Goal: Task Accomplishment & Management: Use online tool/utility

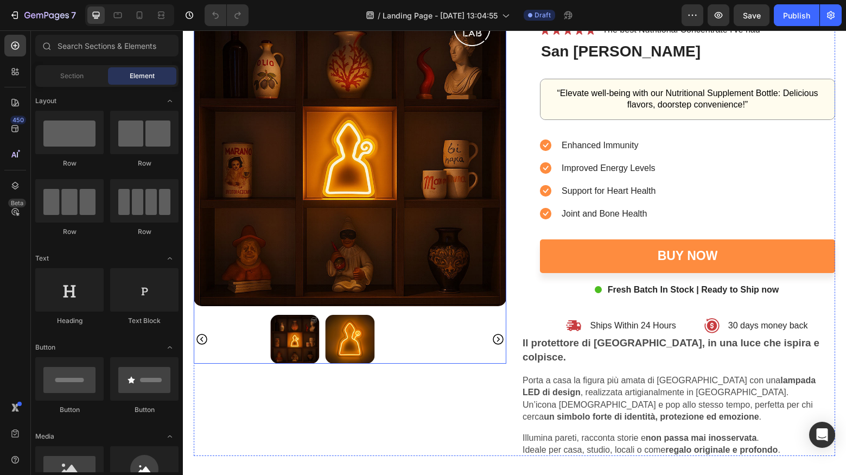
scroll to position [2839, 0]
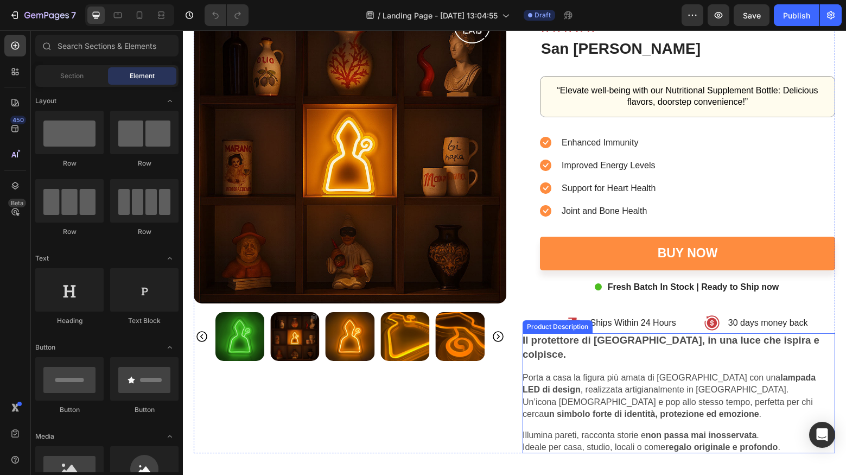
click at [619, 387] on p "Porta a casa la figura più amata di Napoli con una lampada LED di design , real…" at bounding box center [678, 396] width 313 height 49
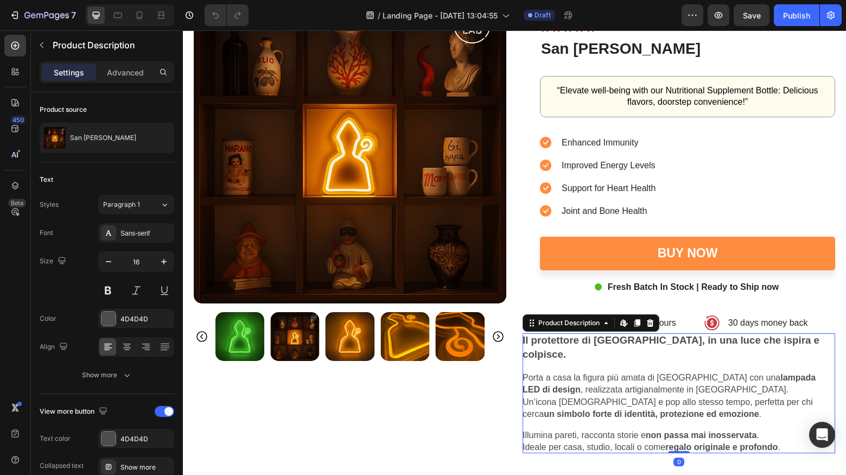
click at [619, 387] on p "Porta a casa la figura più amata di Napoli con una lampada LED di design , real…" at bounding box center [678, 396] width 313 height 49
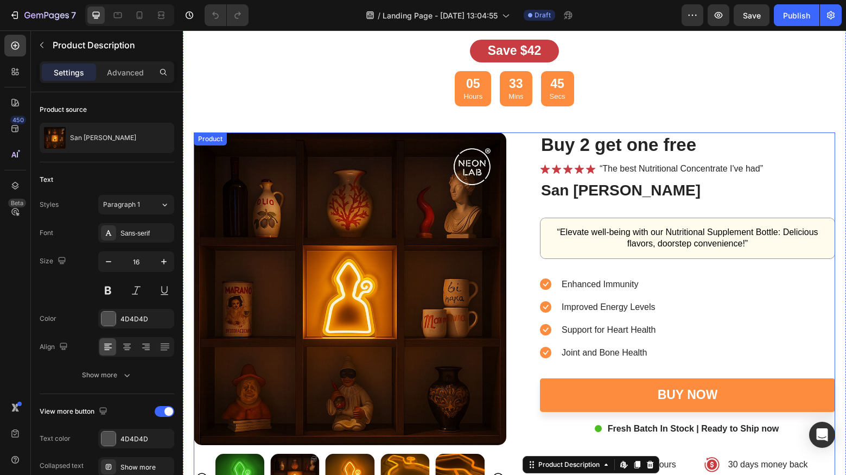
scroll to position [2675, 0]
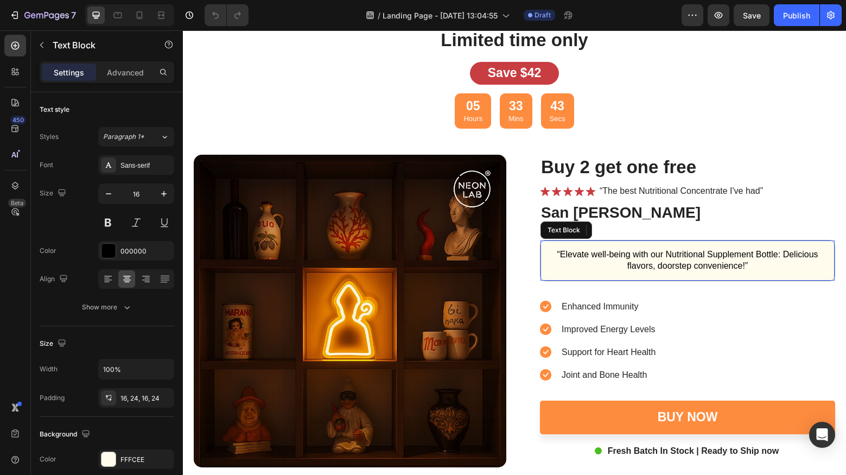
click at [632, 265] on p "“Elevate well-being with our Nutritional Supplement Bottle: Delicious flavors, …" at bounding box center [687, 260] width 268 height 23
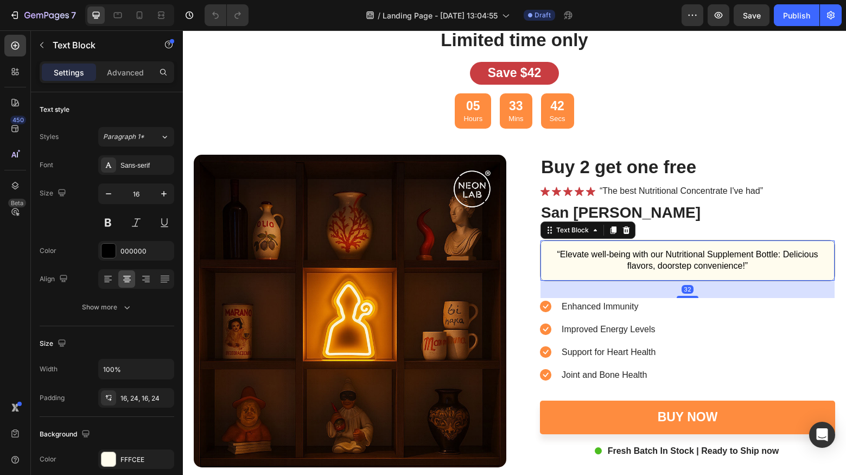
click at [641, 263] on p "“Elevate well-being with our Nutritional Supplement Bottle: Delicious flavors, …" at bounding box center [687, 260] width 268 height 23
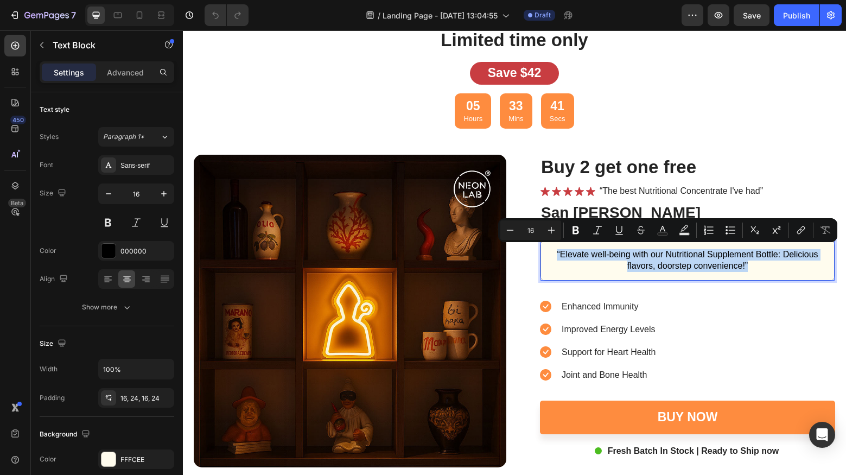
copy p "“Elevate well-being with our Nutritional Supplement Bottle: Delicious flavors, …"
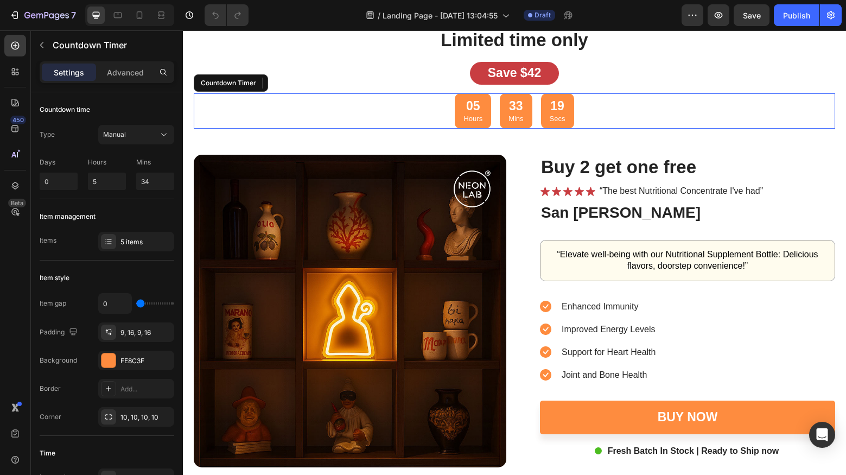
click at [683, 111] on div "05 Hours 33 Mins 19 Secs" at bounding box center [514, 110] width 641 height 35
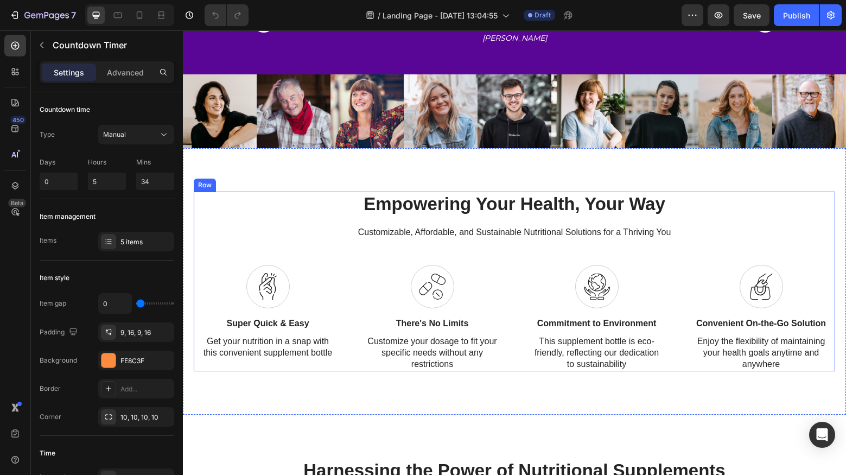
scroll to position [575, 0]
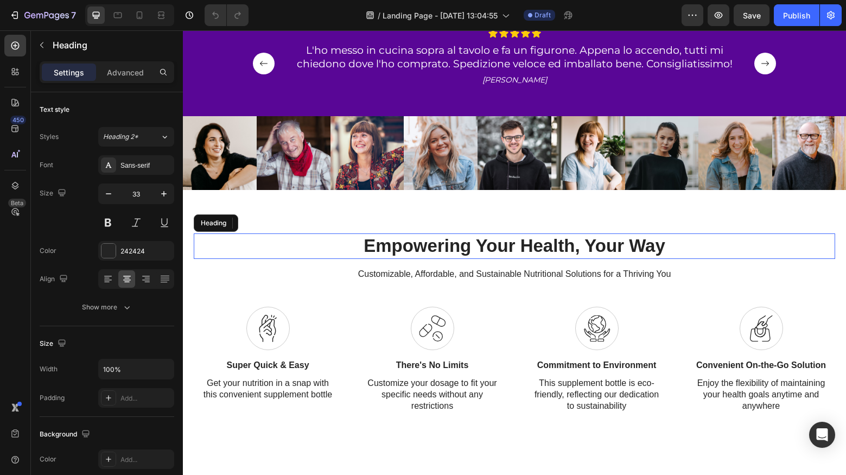
click at [467, 251] on h2 "Empowering Your Health, Your Way" at bounding box center [514, 246] width 641 height 26
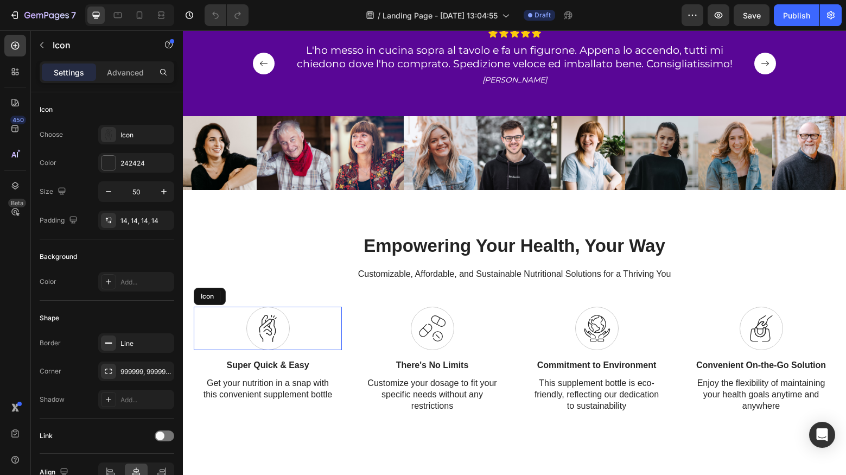
click at [265, 318] on icon at bounding box center [268, 328] width 18 height 27
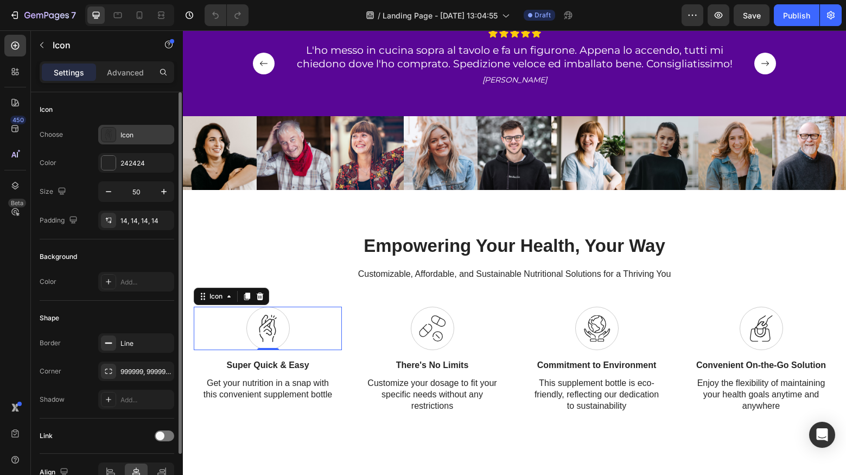
click at [129, 138] on div "Icon" at bounding box center [145, 135] width 51 height 10
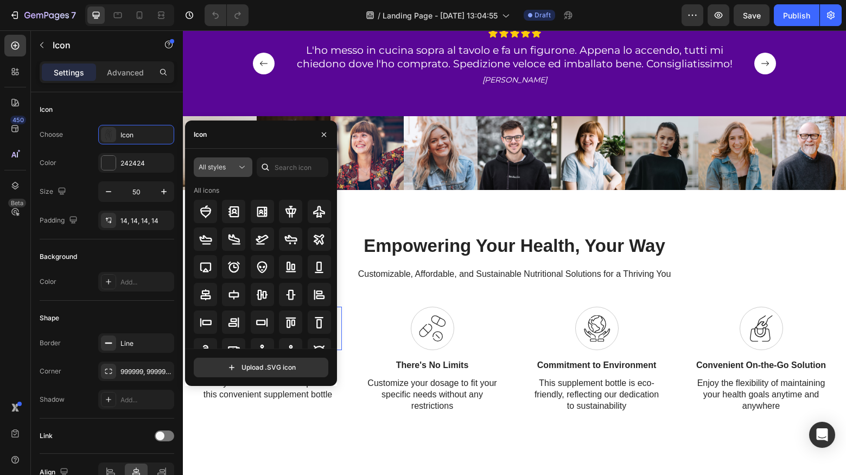
click at [216, 170] on span "All styles" at bounding box center [212, 167] width 27 height 8
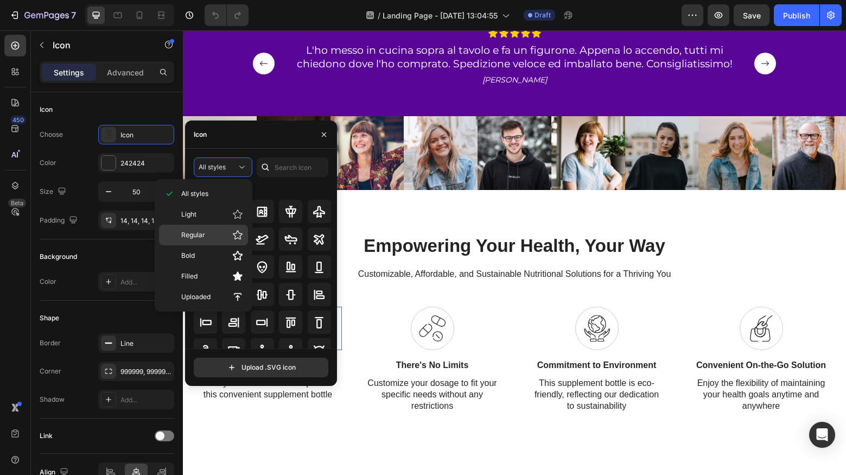
click at [209, 244] on div "Regular" at bounding box center [203, 235] width 89 height 21
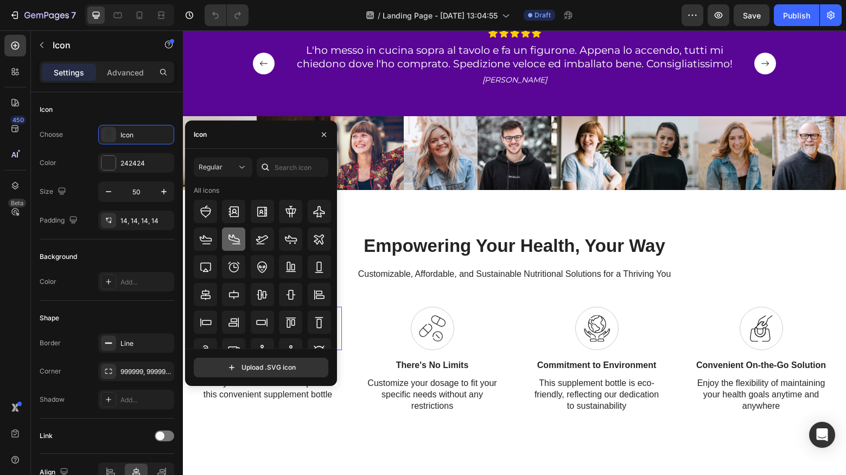
click at [239, 246] on div at bounding box center [233, 238] width 23 height 23
click at [321, 134] on icon "button" at bounding box center [324, 134] width 9 height 9
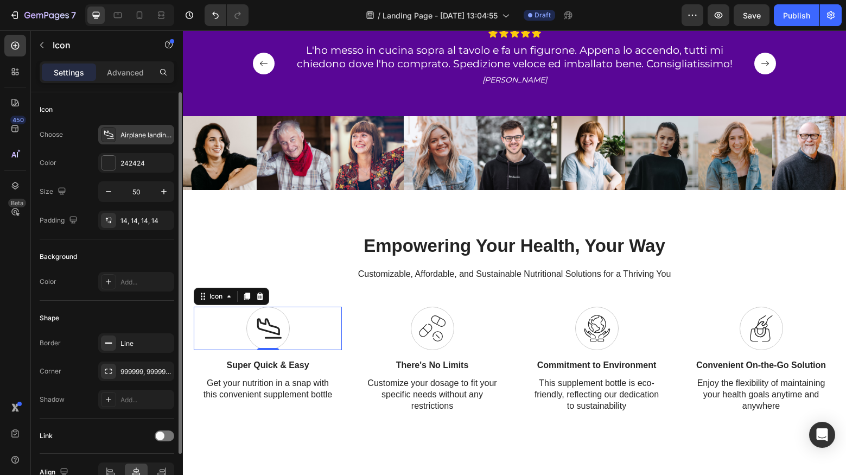
click at [145, 137] on div "Airplane landing regular" at bounding box center [145, 135] width 51 height 10
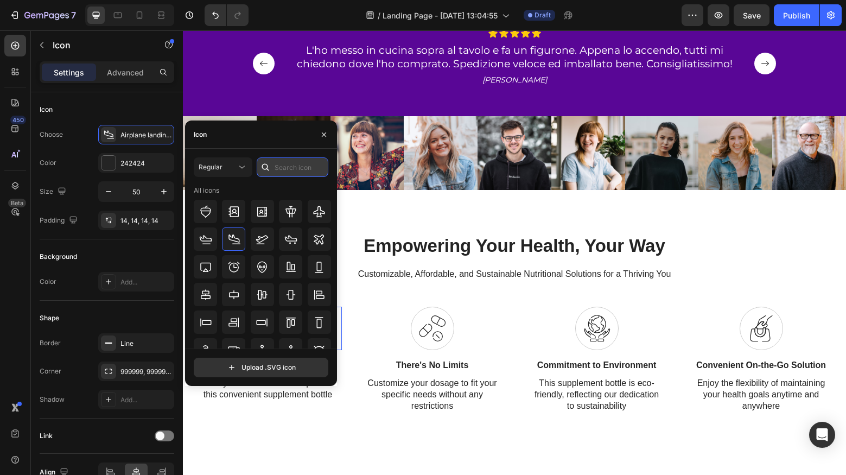
click at [290, 169] on input "text" at bounding box center [293, 167] width 72 height 20
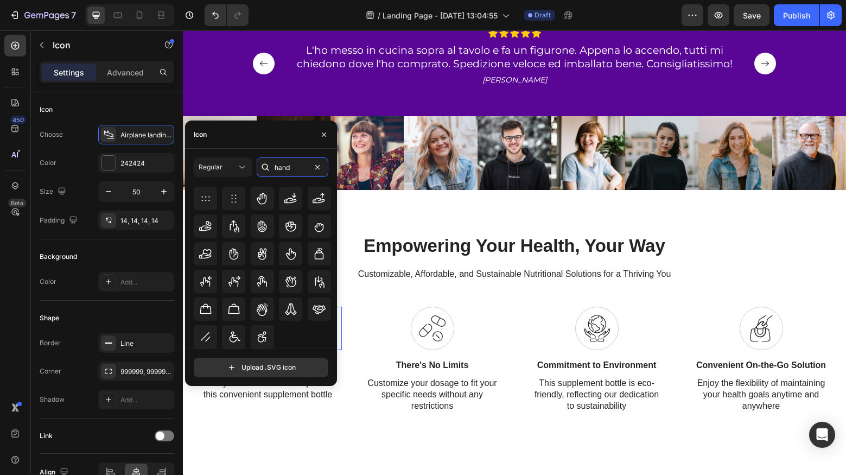
scroll to position [13, 0]
type input "hand"
click at [238, 255] on icon at bounding box center [233, 253] width 13 height 13
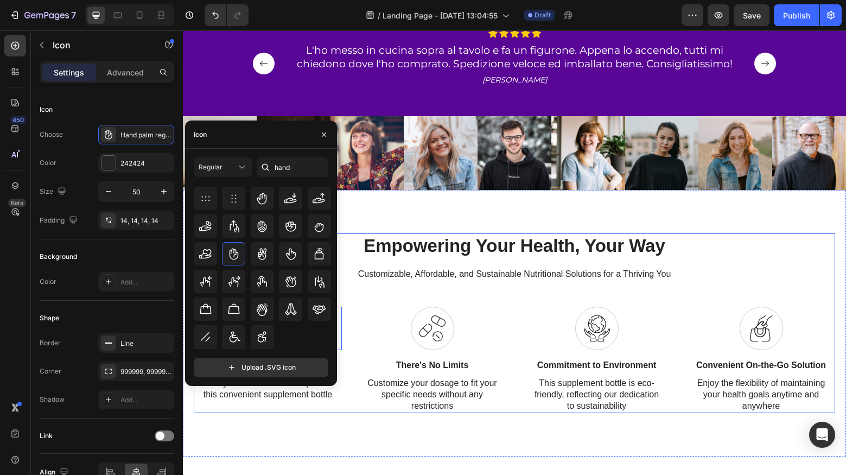
click at [368, 303] on div "Empowering Your Health, Your Way Heading Customizable, Affordable, and Sustaina…" at bounding box center [514, 323] width 641 height 180
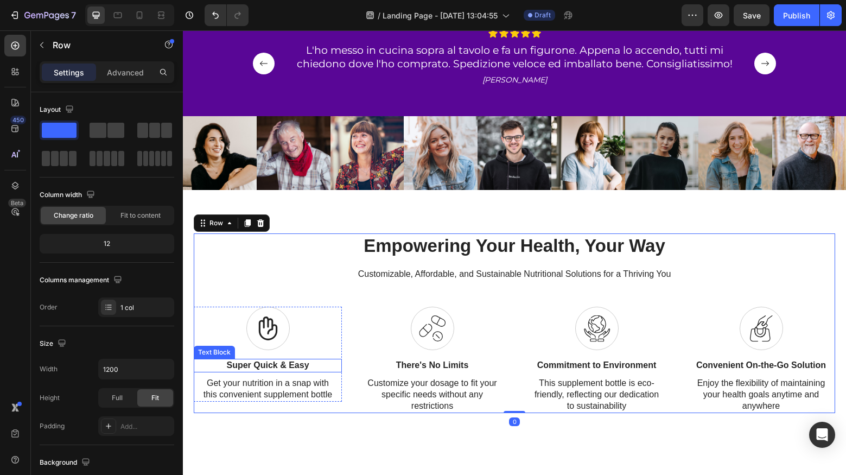
click at [289, 365] on p "Super Quick & Easy" at bounding box center [267, 365] width 131 height 11
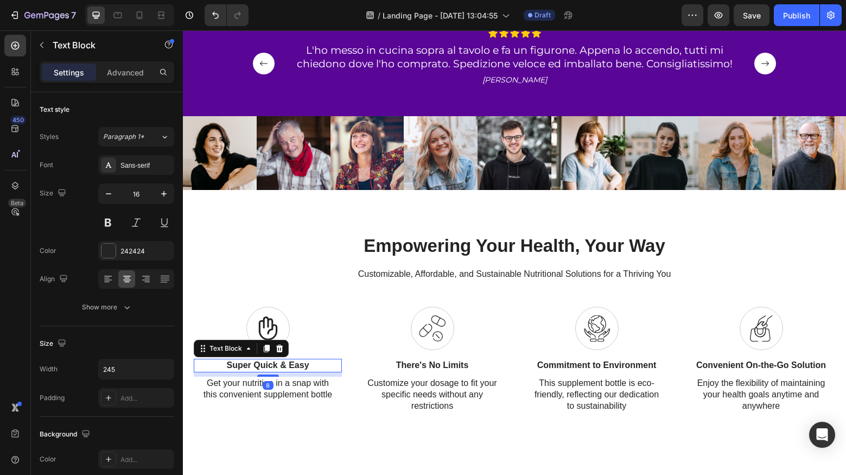
click at [295, 364] on p "Super Quick & Easy" at bounding box center [267, 365] width 131 height 11
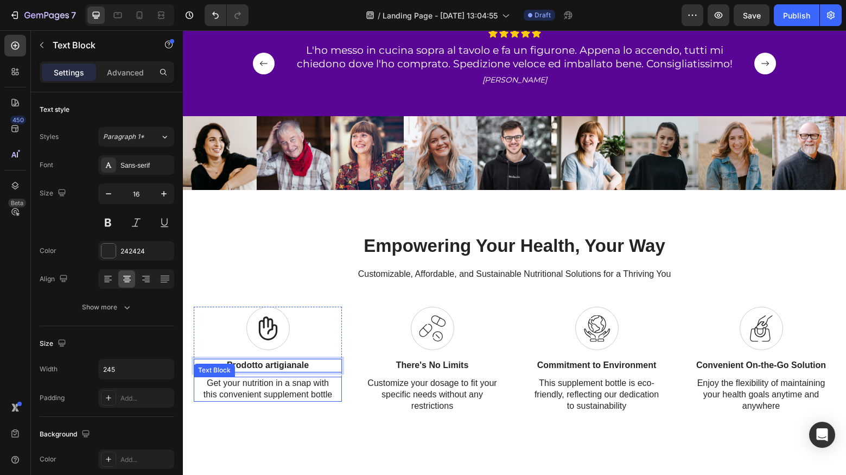
click at [323, 386] on p "Get your nutrition in a snap with this convenient supplement bottle" at bounding box center [267, 389] width 131 height 23
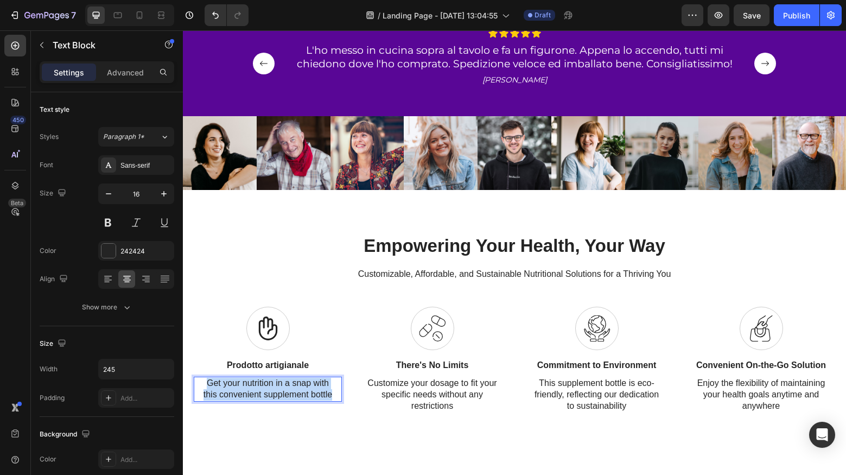
click at [323, 386] on p "Get your nutrition in a snap with this convenient supplement bottle" at bounding box center [267, 389] width 131 height 23
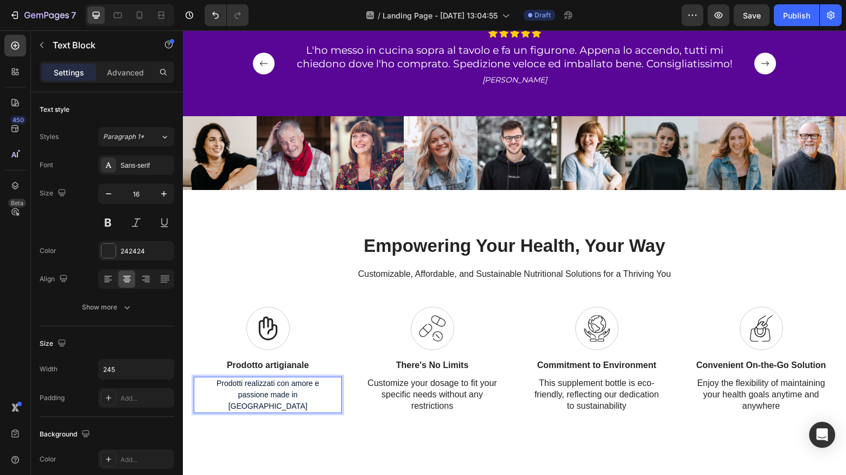
scroll to position [577, 0]
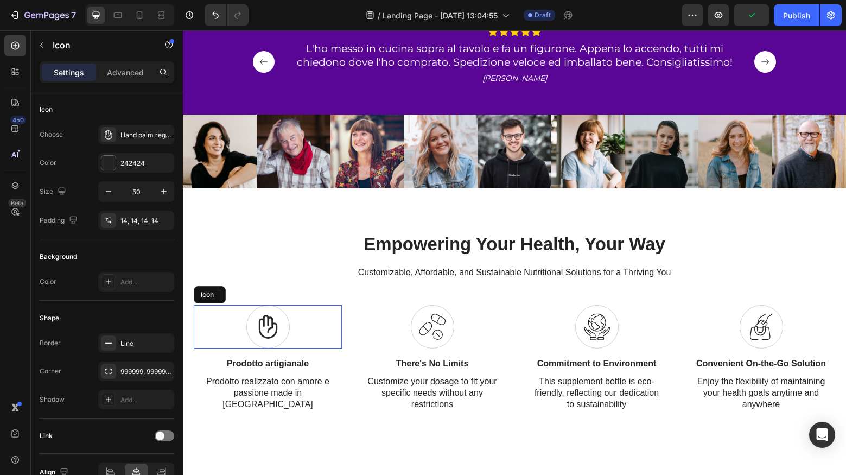
click at [272, 333] on icon at bounding box center [267, 326] width 27 height 27
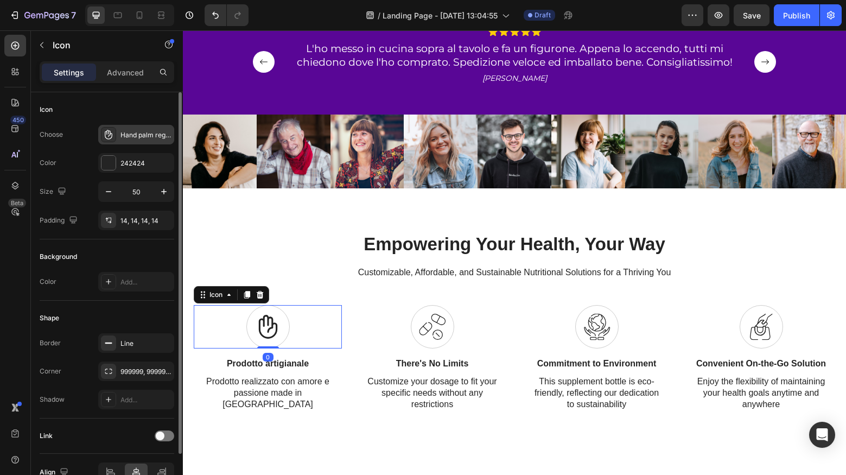
click at [133, 136] on div "Hand palm regular" at bounding box center [145, 135] width 51 height 10
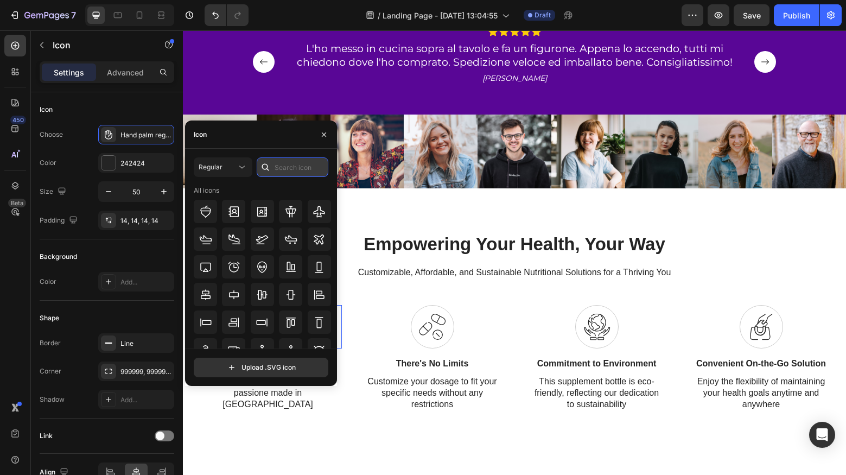
click at [279, 165] on input "text" at bounding box center [293, 167] width 72 height 20
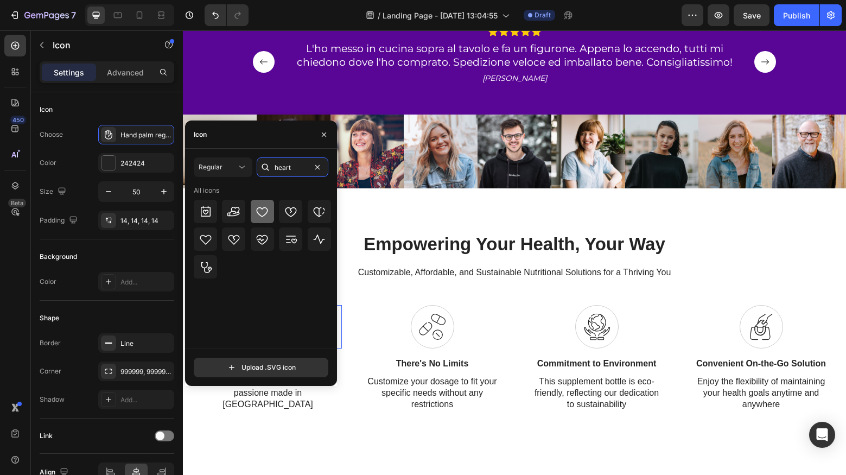
type input "heart"
click at [263, 213] on icon at bounding box center [262, 211] width 13 height 13
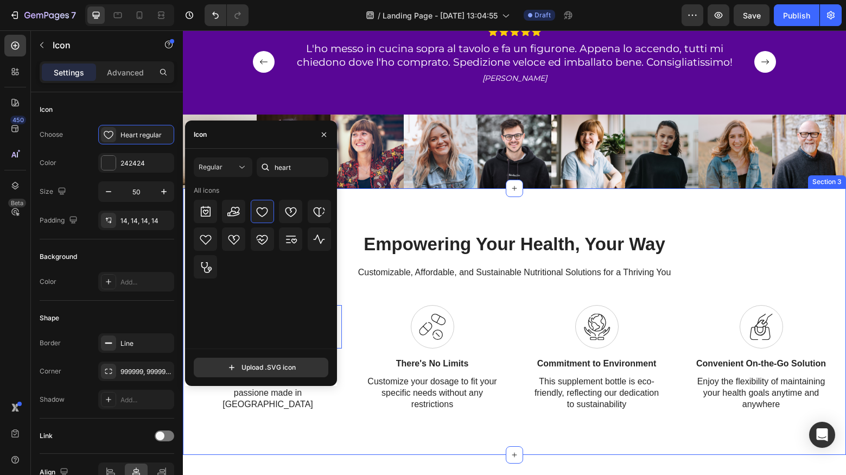
click at [320, 430] on div "Empowering Your Health, Your Way Heading Customizable, Affordable, and Sustaina…" at bounding box center [514, 321] width 663 height 266
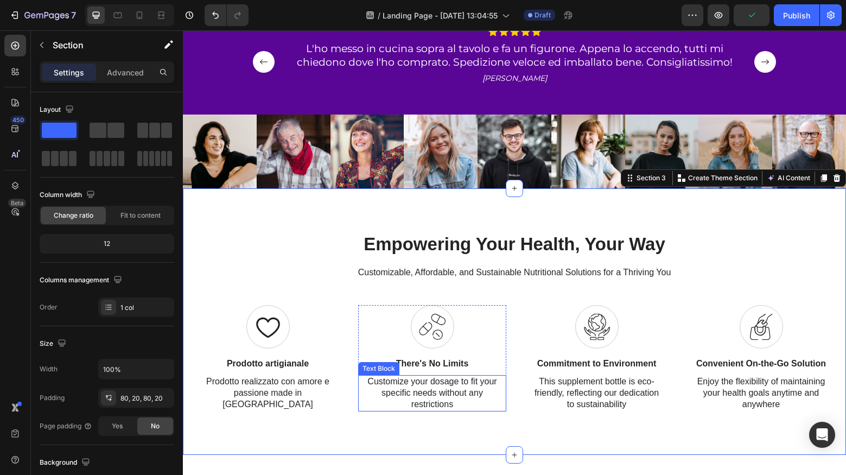
click at [420, 386] on p "Customize your dosage to fit your specific needs without any restrictions" at bounding box center [432, 393] width 131 height 34
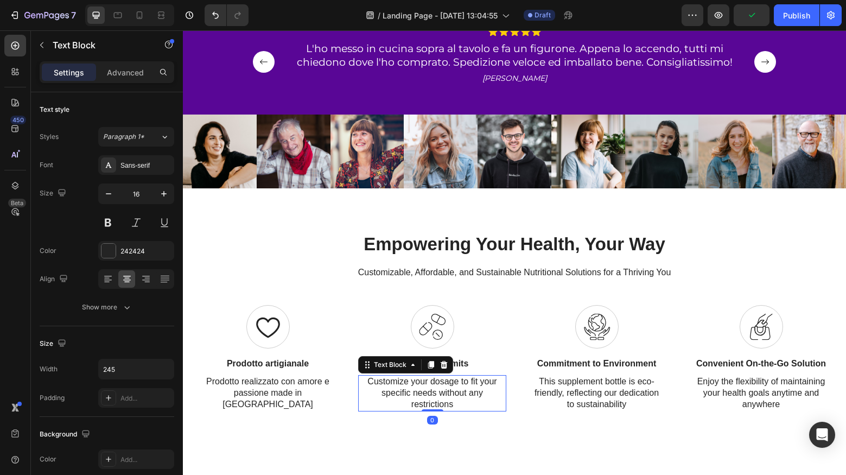
click at [425, 383] on p "Customize your dosage to fit your specific needs without any restrictions" at bounding box center [432, 393] width 131 height 34
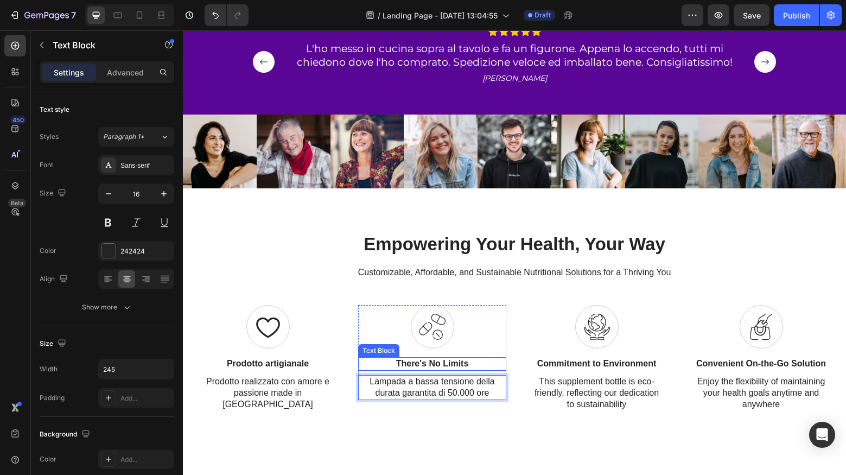
click at [403, 363] on p "There's No Limits" at bounding box center [432, 363] width 131 height 11
click at [429, 362] on p "There's No Limits" at bounding box center [432, 363] width 131 height 11
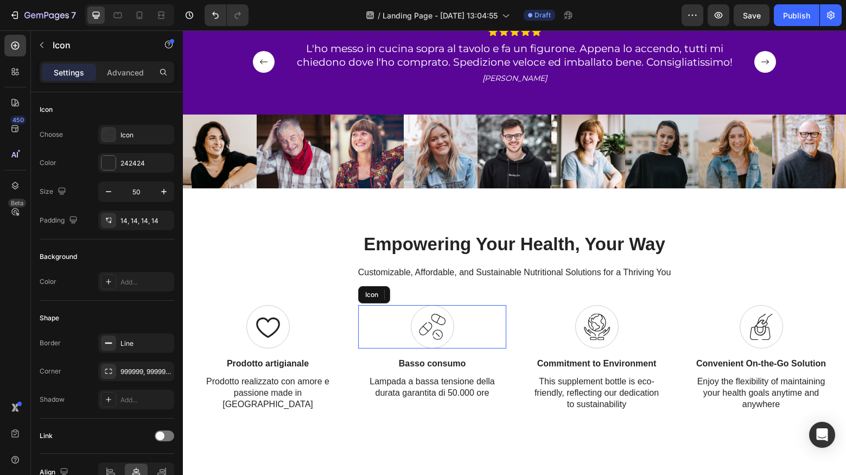
click at [437, 317] on icon at bounding box center [432, 326] width 27 height 27
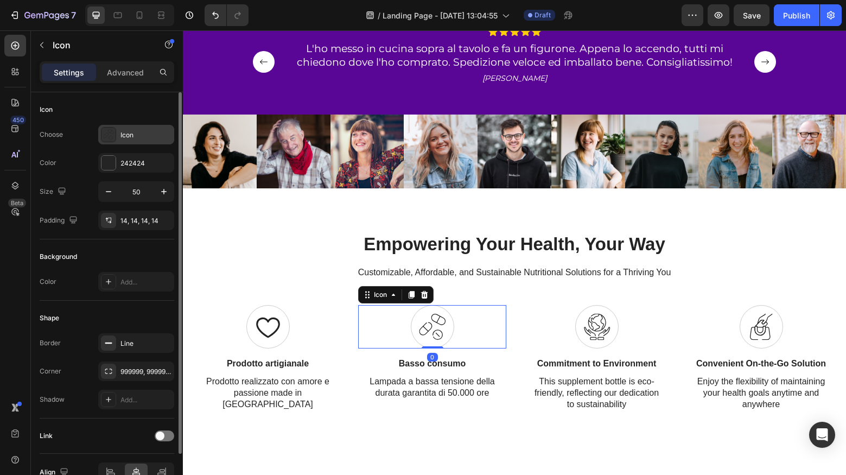
click at [133, 139] on div "Icon" at bounding box center [145, 135] width 51 height 10
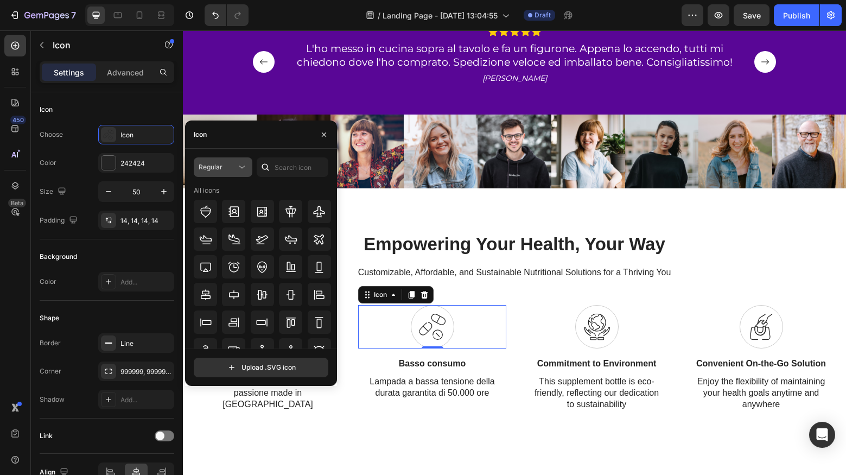
click at [221, 161] on button "Regular" at bounding box center [223, 167] width 59 height 20
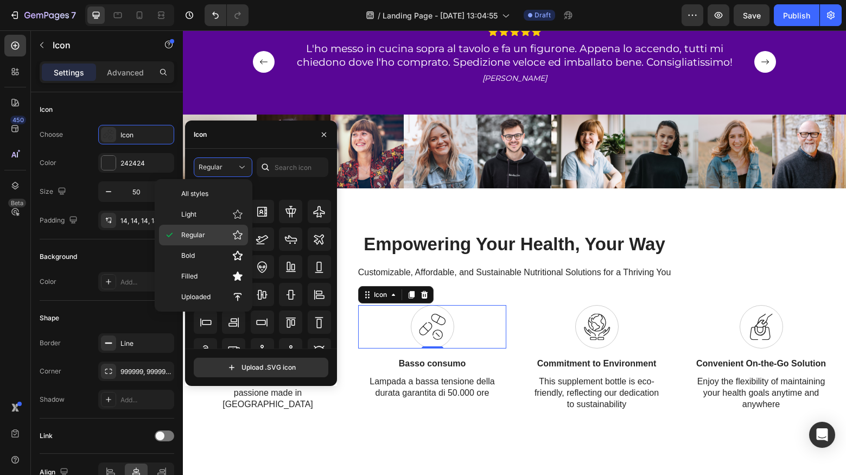
click at [210, 238] on p "Regular" at bounding box center [212, 235] width 62 height 11
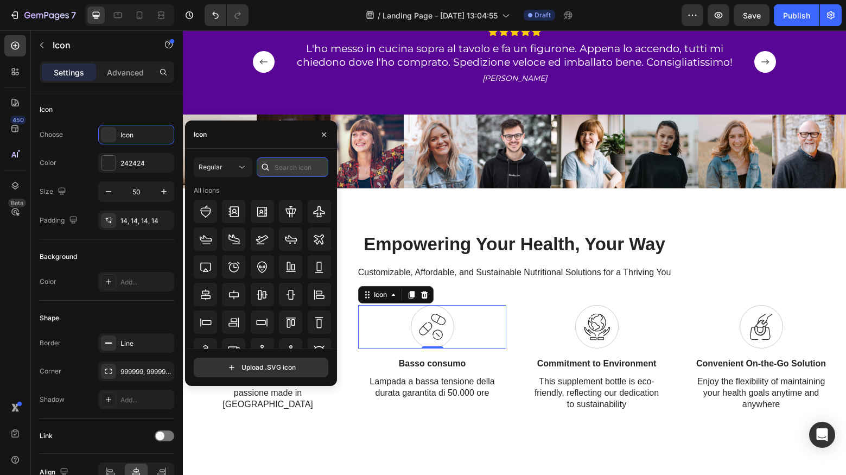
click at [294, 171] on input "text" at bounding box center [293, 167] width 72 height 20
type input "j"
type input "healthy"
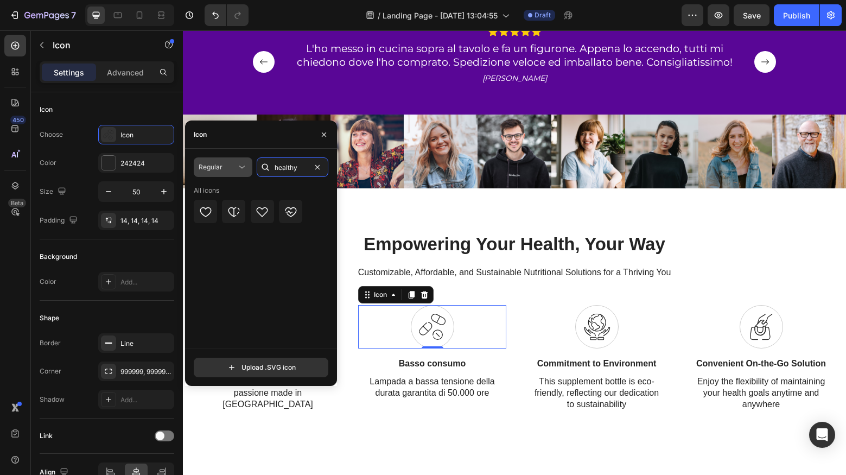
drag, startPoint x: 295, startPoint y: 167, endPoint x: 238, endPoint y: 158, distance: 57.6
click at [238, 158] on div "Regular healthy" at bounding box center [261, 167] width 135 height 20
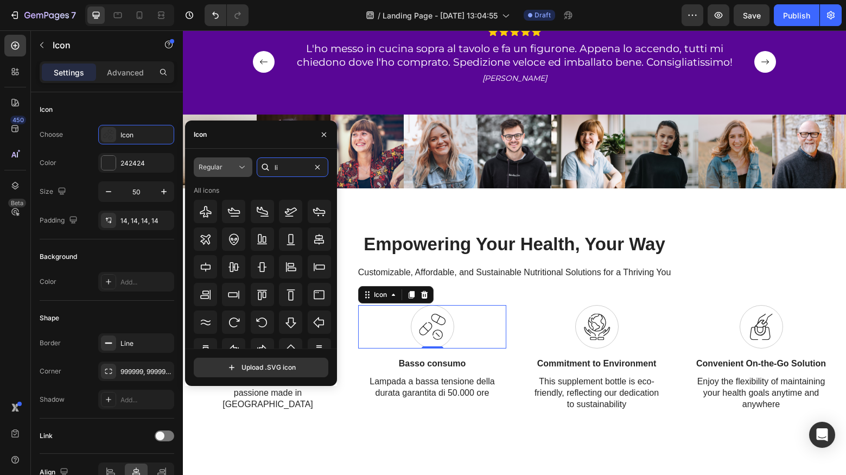
type input "l"
type input "life"
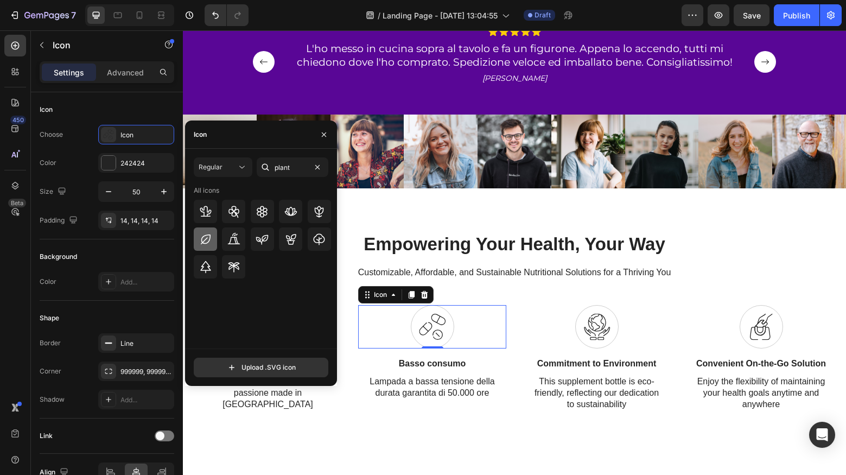
click at [206, 240] on icon at bounding box center [205, 239] width 13 height 13
click at [290, 168] on input "plant" at bounding box center [293, 167] width 72 height 20
click at [230, 210] on icon at bounding box center [233, 211] width 13 height 13
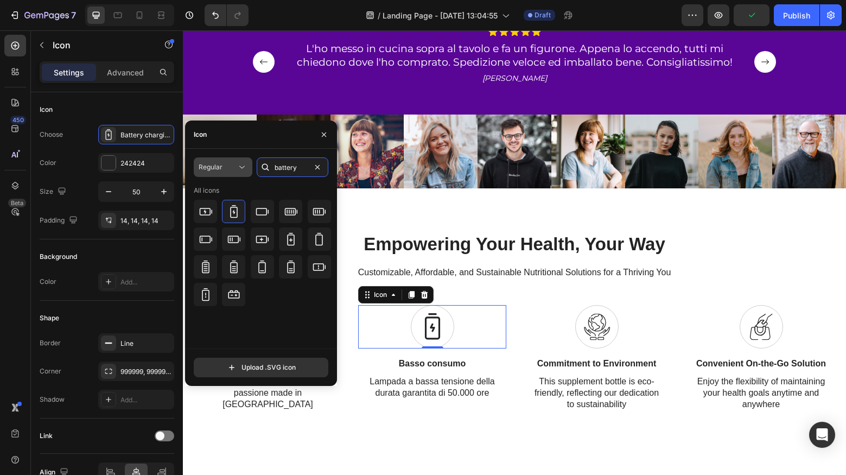
drag, startPoint x: 272, startPoint y: 164, endPoint x: 235, endPoint y: 163, distance: 36.9
click at [235, 163] on div "Regular battery" at bounding box center [261, 167] width 135 height 20
type input "thunder"
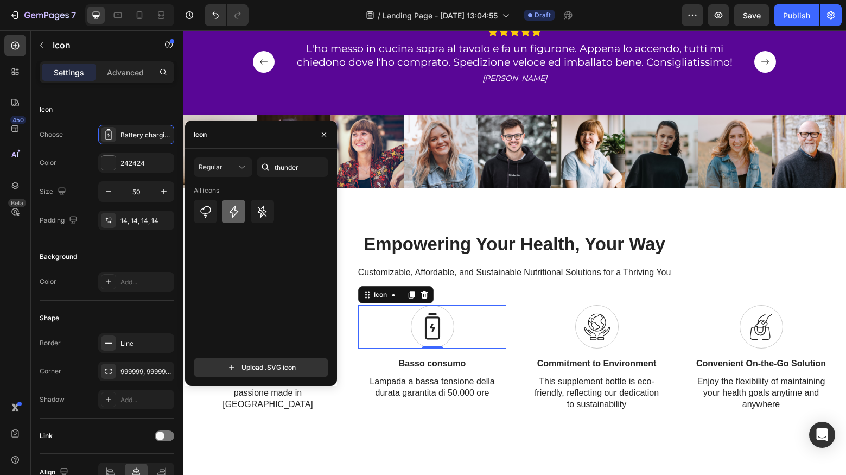
click at [234, 210] on icon at bounding box center [233, 211] width 13 height 13
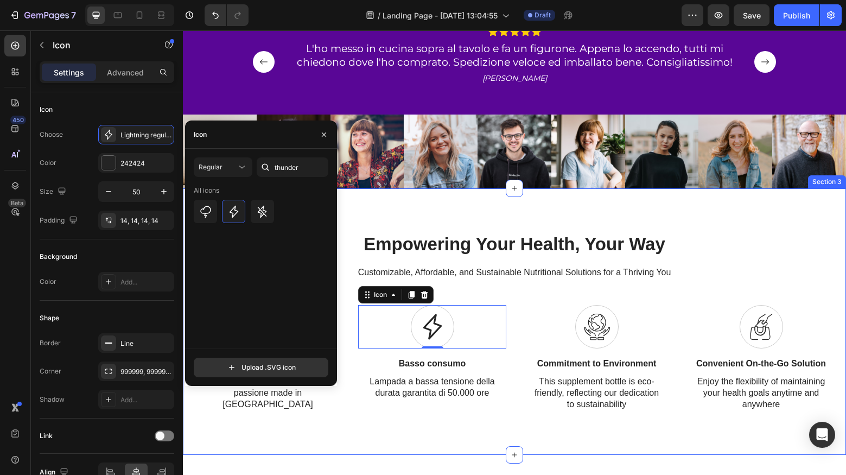
click at [529, 446] on div "Empowering Your Health, Your Way Heading Customizable, Affordable, and Sustaina…" at bounding box center [514, 321] width 663 height 266
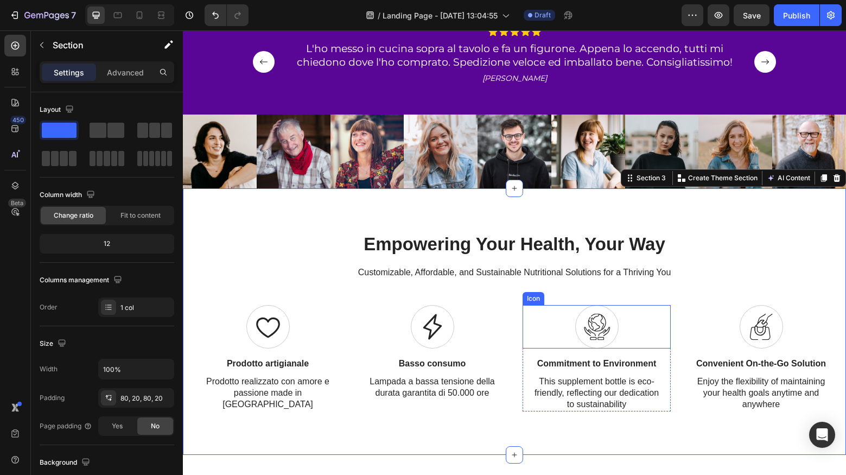
click at [601, 322] on icon at bounding box center [602, 322] width 3 height 15
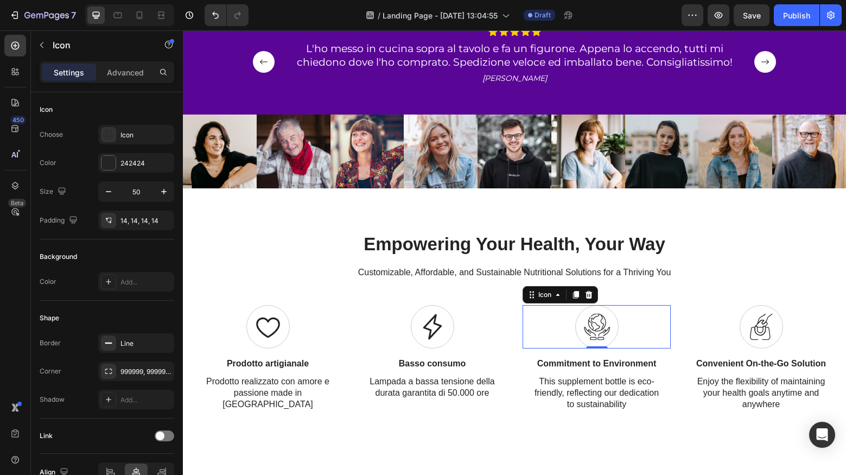
click at [595, 360] on div "0" at bounding box center [596, 357] width 11 height 9
click at [598, 361] on p "Commitment to Environment" at bounding box center [596, 363] width 131 height 11
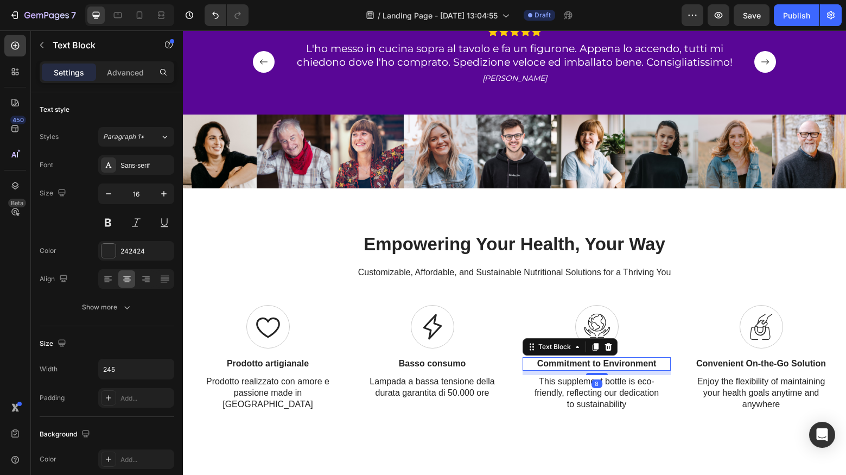
click at [598, 361] on p "Commitment to Environment" at bounding box center [596, 363] width 131 height 11
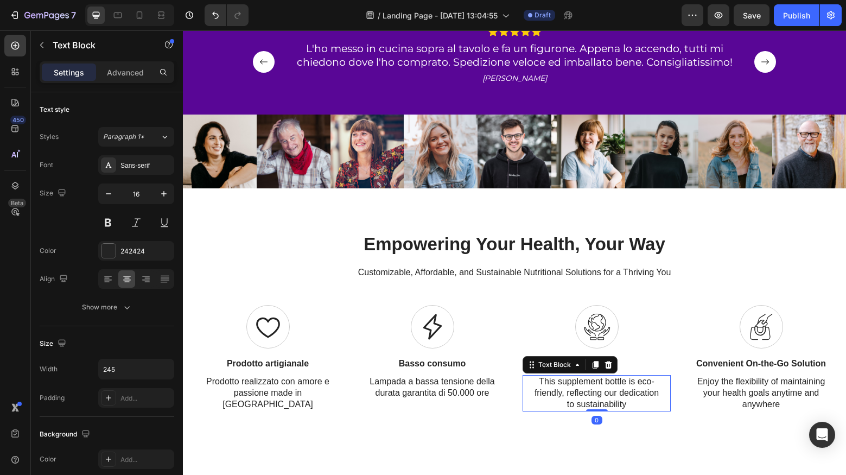
click at [622, 392] on p "This supplement bottle is eco-friendly, reflecting our dedication to sustainabi…" at bounding box center [596, 393] width 131 height 34
click at [621, 392] on p "This supplement bottle is eco-friendly, reflecting our dedication to sustainabi…" at bounding box center [596, 393] width 131 height 34
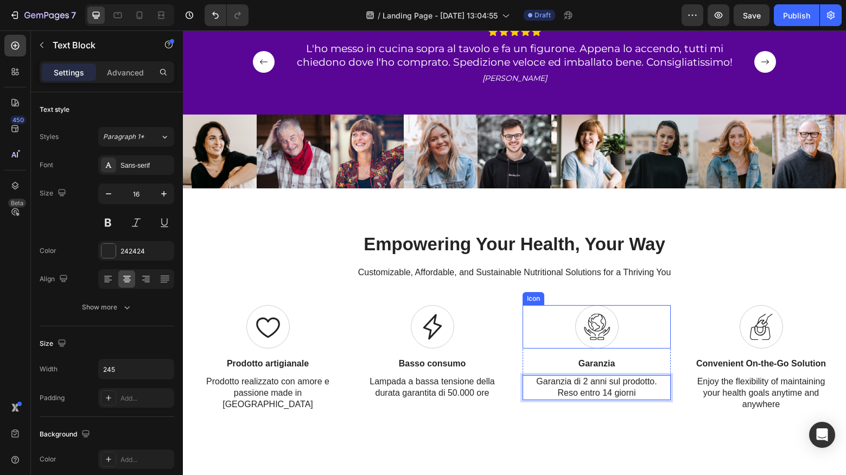
click at [598, 329] on icon at bounding box center [596, 326] width 27 height 27
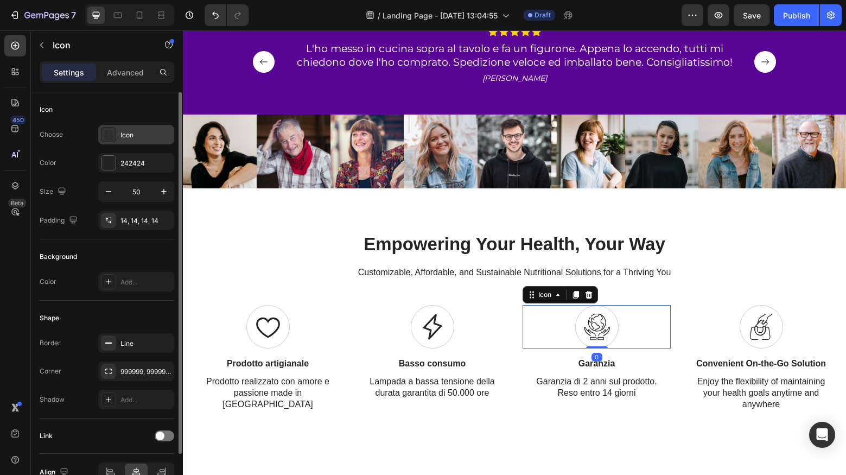
click at [142, 140] on div "Icon" at bounding box center [136, 135] width 76 height 20
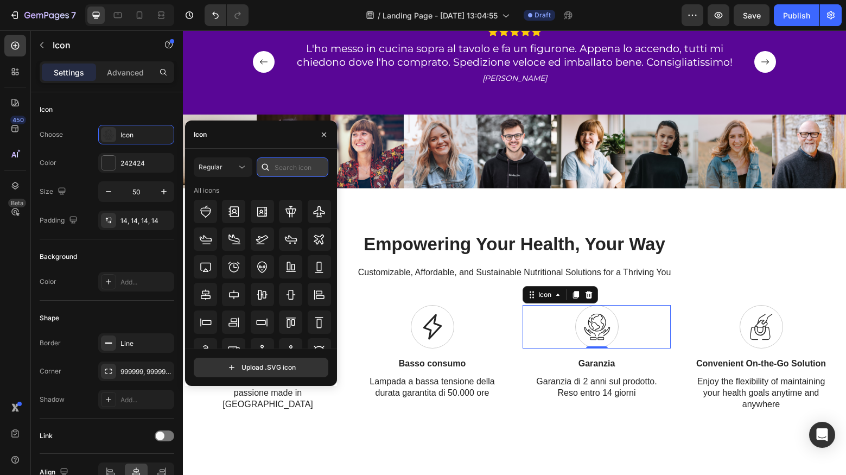
click at [288, 168] on input "text" at bounding box center [293, 167] width 72 height 20
type input "badge"
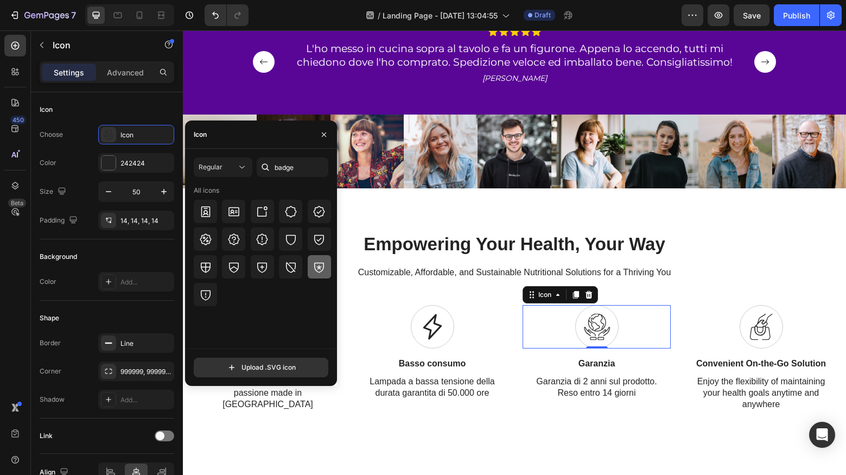
click at [314, 263] on icon at bounding box center [319, 266] width 13 height 13
click at [318, 215] on icon at bounding box center [319, 211] width 13 height 13
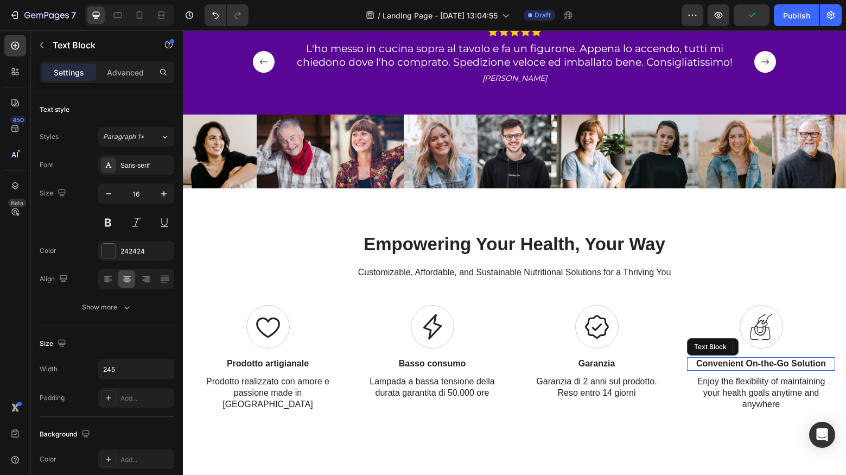
click at [748, 364] on p "Convenient On-the-Go Solution" at bounding box center [761, 363] width 131 height 11
click at [713, 360] on p "Convenient On-the-Go Solution" at bounding box center [761, 363] width 131 height 11
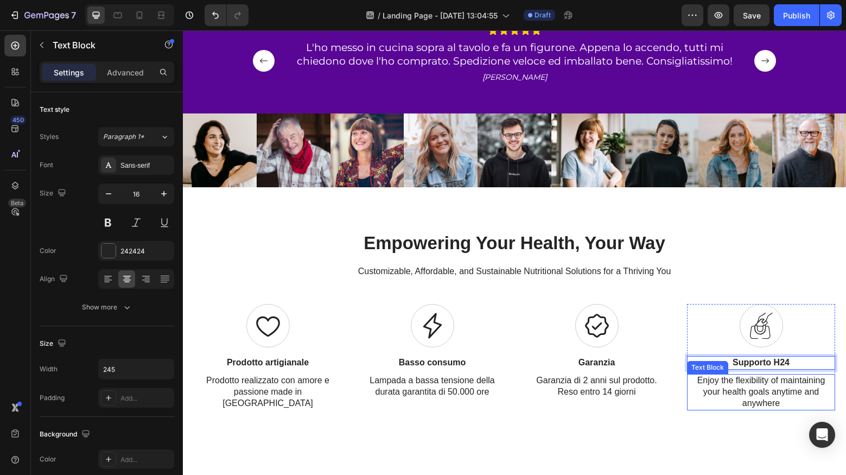
click at [742, 388] on p "Enjoy the flexibility of maintaining your health goals anytime and anywhere" at bounding box center [761, 392] width 131 height 34
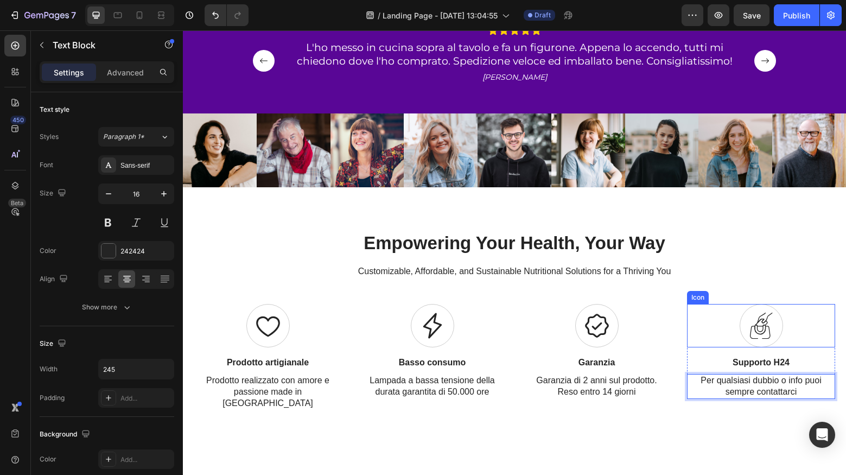
click at [759, 321] on icon at bounding box center [761, 325] width 27 height 27
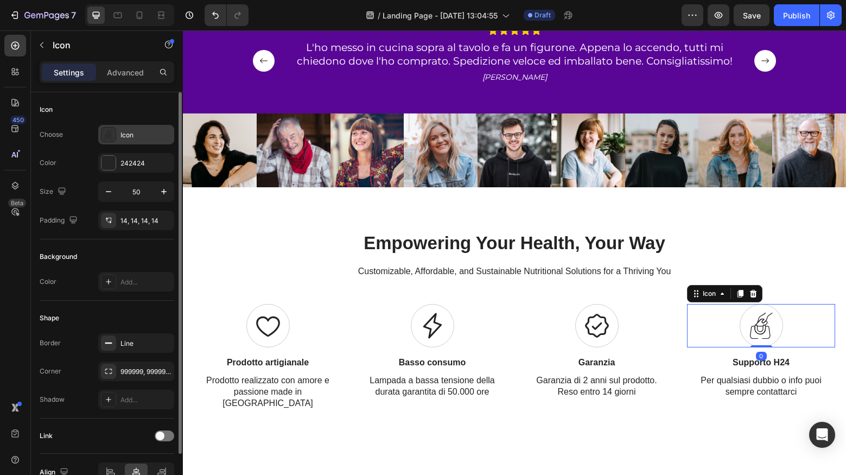
click at [139, 135] on div "Icon" at bounding box center [145, 135] width 51 height 10
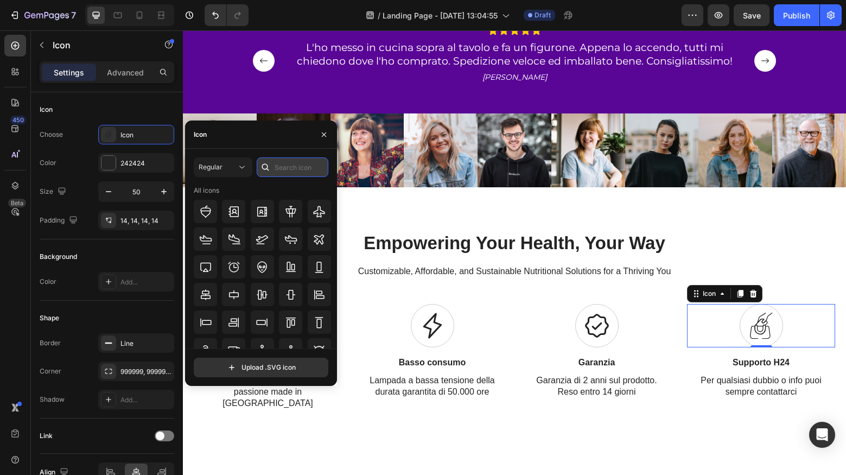
click at [298, 173] on input "text" at bounding box center [293, 167] width 72 height 20
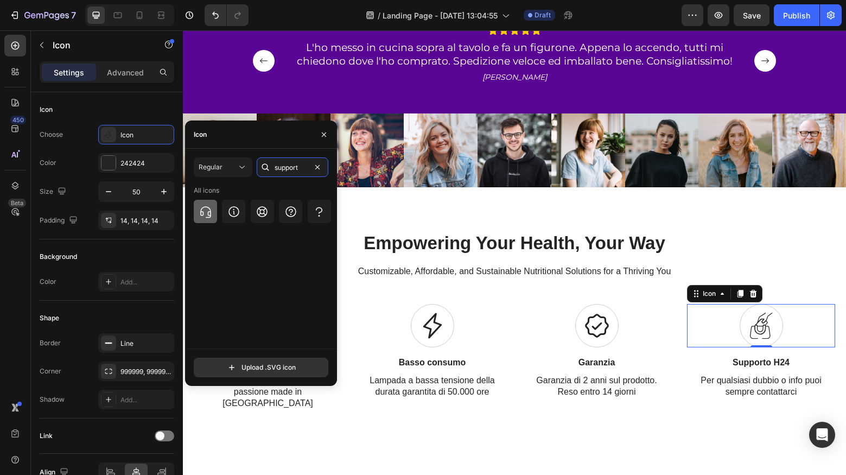
type input "support"
click at [210, 203] on div at bounding box center [205, 211] width 23 height 23
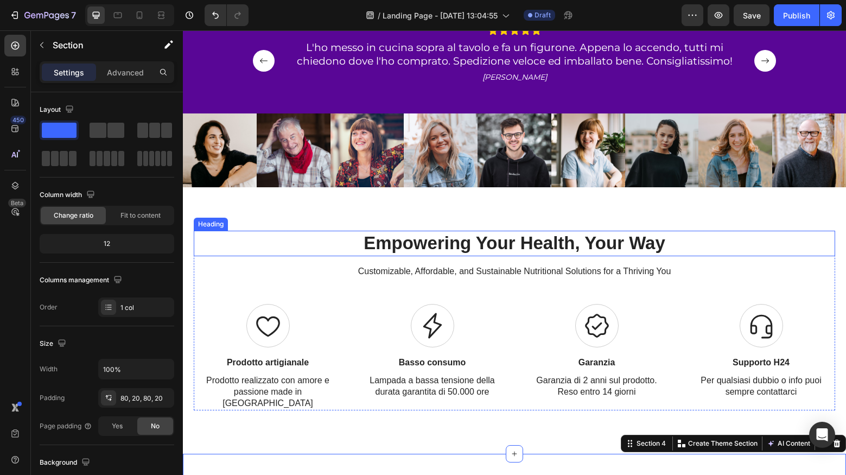
click at [499, 250] on h2 "Empowering Your Health, Your Way" at bounding box center [514, 244] width 641 height 26
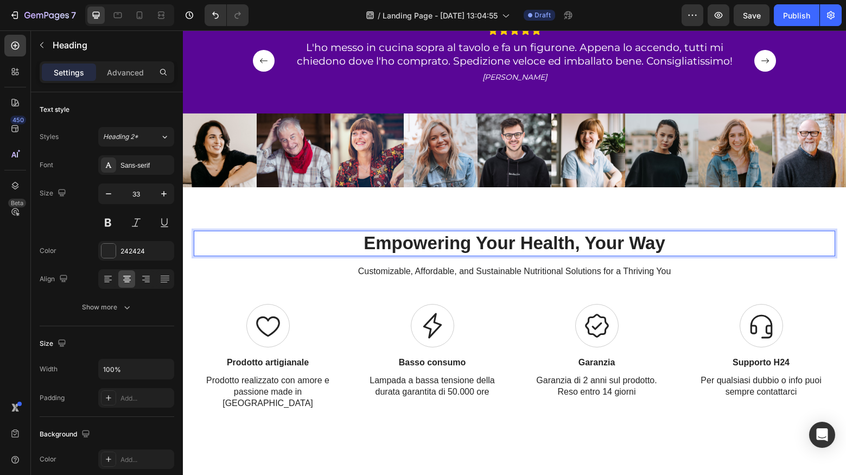
drag, startPoint x: 496, startPoint y: 247, endPoint x: 515, endPoint y: 248, distance: 18.5
click at [496, 247] on p "Empowering Your Health, Your Way" at bounding box center [514, 243] width 639 height 23
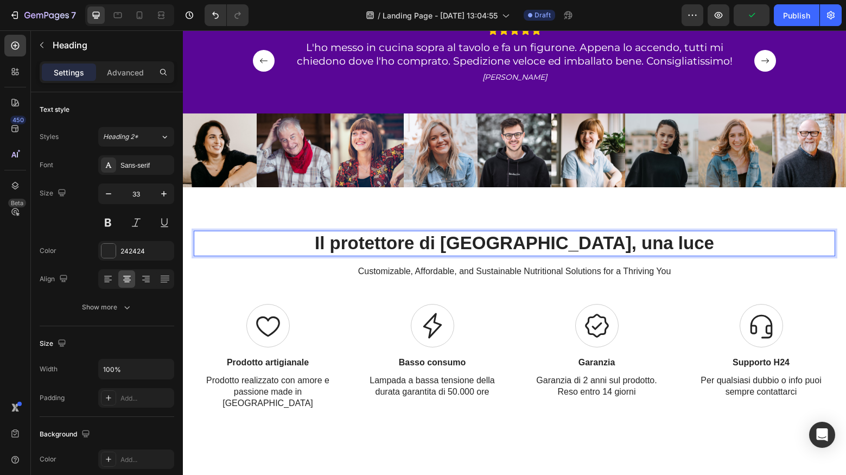
click at [575, 243] on p "Il protettore di Napoli, una luce" at bounding box center [514, 243] width 639 height 23
click at [675, 246] on p "Il protettore di Napoli, in una luce" at bounding box center [514, 243] width 639 height 23
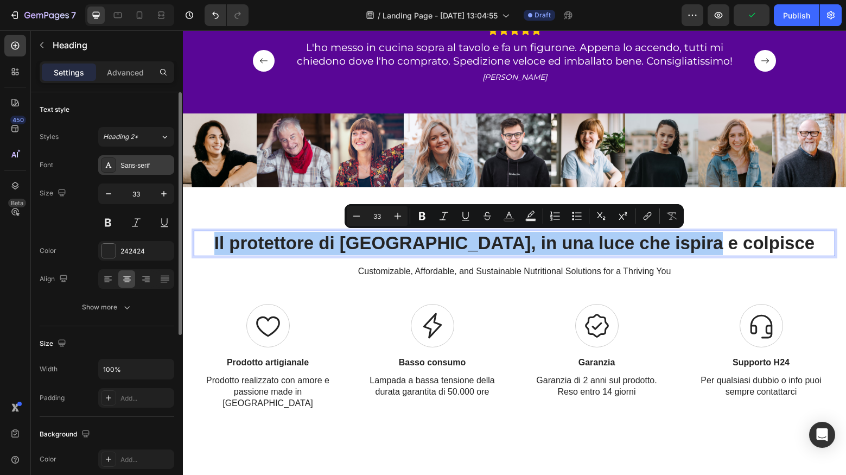
click at [136, 165] on div "Sans-serif" at bounding box center [145, 166] width 51 height 10
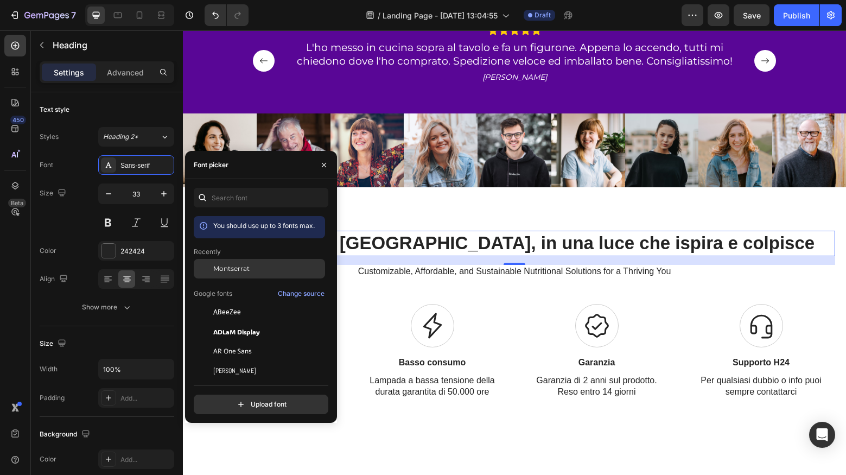
click at [235, 268] on span "Montserrat" at bounding box center [231, 269] width 36 height 10
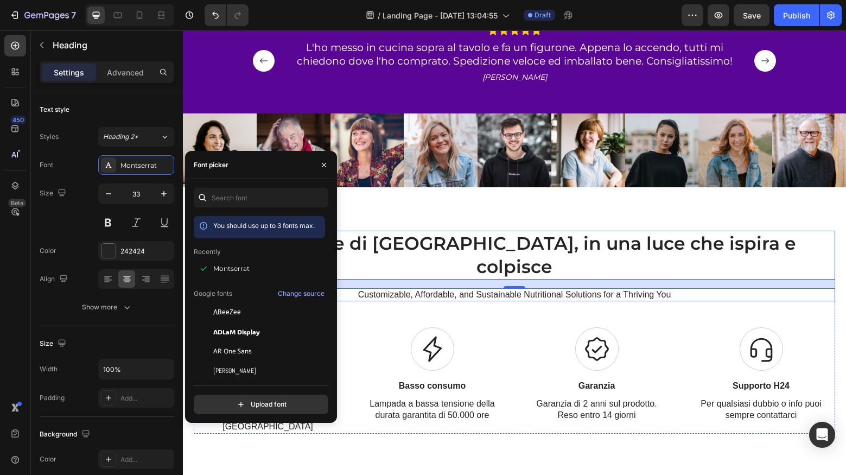
click at [566, 289] on p "Customizable, Affordable, and Sustainable Nutritional Solutions for a Thriving …" at bounding box center [514, 294] width 639 height 11
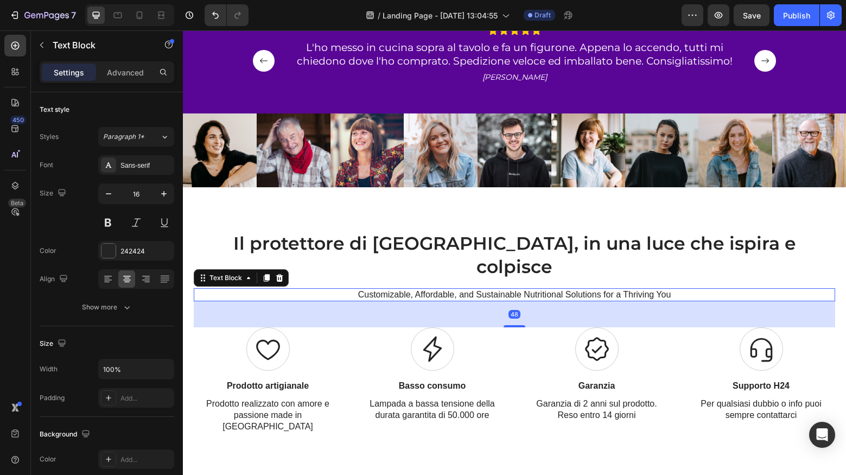
click at [498, 289] on p "Customizable, Affordable, and Sustainable Nutritional Solutions for a Thriving …" at bounding box center [514, 294] width 639 height 11
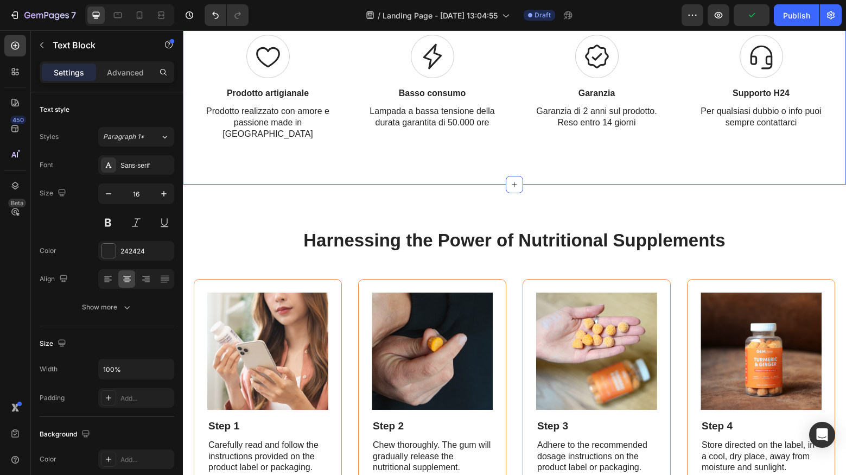
scroll to position [871, 0]
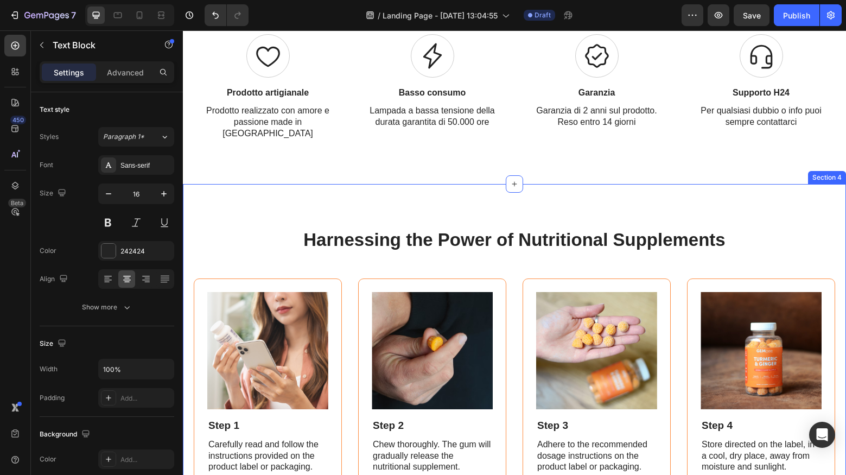
click at [278, 184] on div "Harnessing the Power of Nutritional Supplements Heading Image Step 1 Text Block…" at bounding box center [514, 357] width 663 height 347
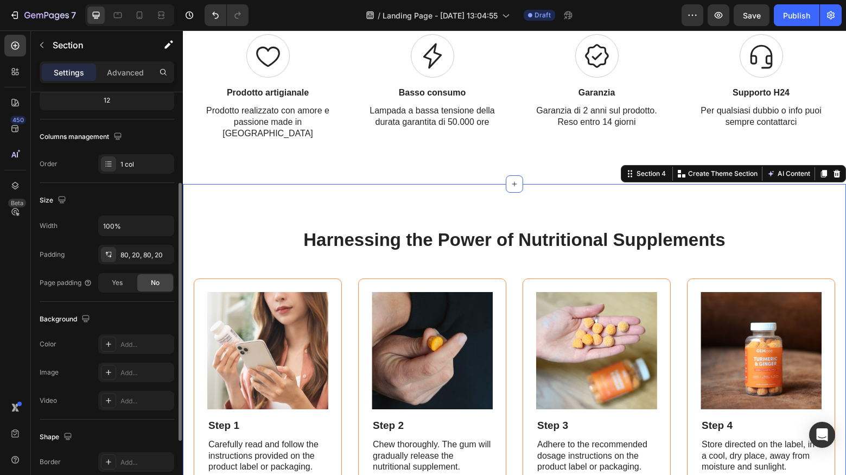
scroll to position [144, 0]
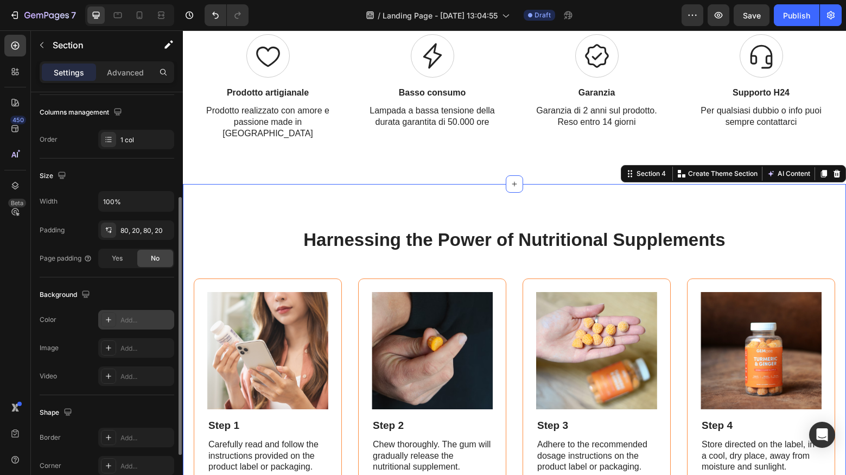
click at [139, 314] on div "Add..." at bounding box center [136, 320] width 76 height 20
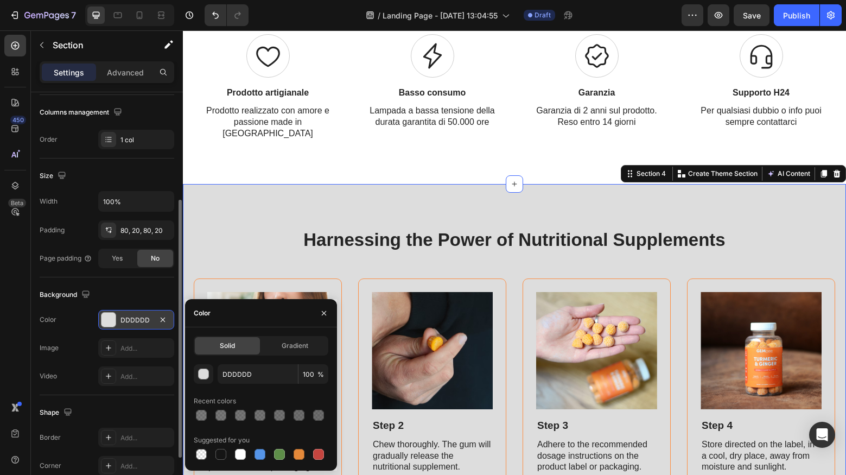
scroll to position [169, 0]
click at [267, 377] on input "DDDDDD" at bounding box center [258, 374] width 80 height 20
paste input "fbcb0a"
type input "fbcb0a"
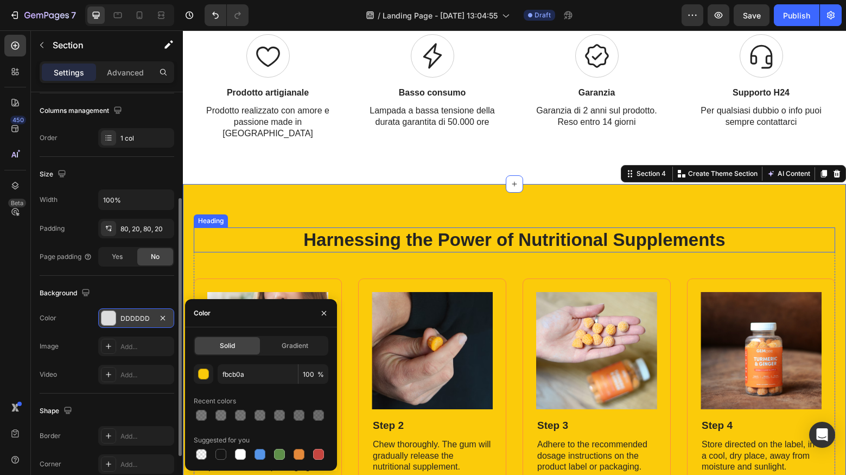
click at [371, 227] on h2 "Harnessing the Power of Nutritional Supplements" at bounding box center [514, 240] width 641 height 26
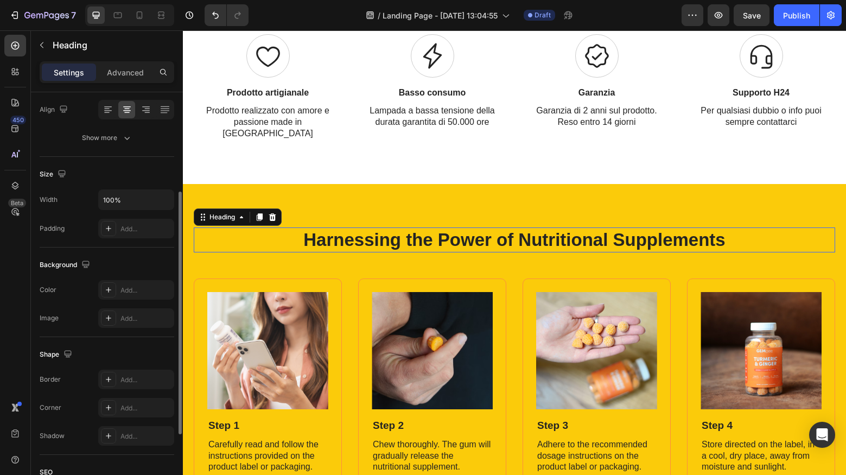
scroll to position [0, 0]
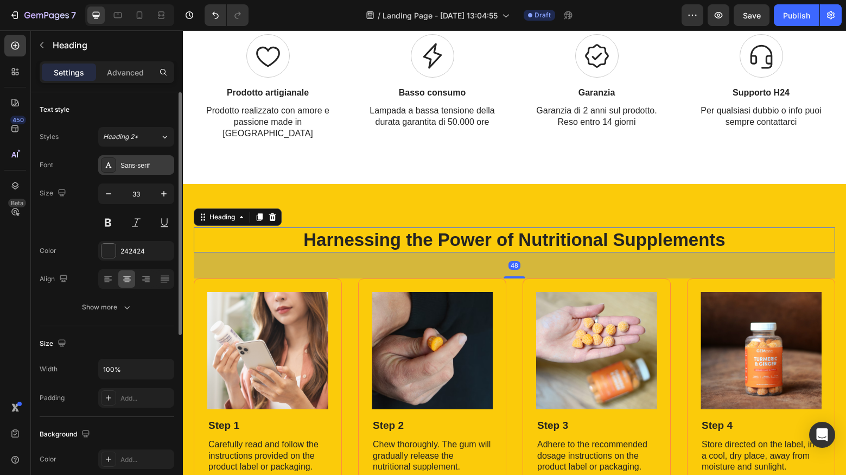
click at [135, 168] on div "Sans-serif" at bounding box center [145, 166] width 51 height 10
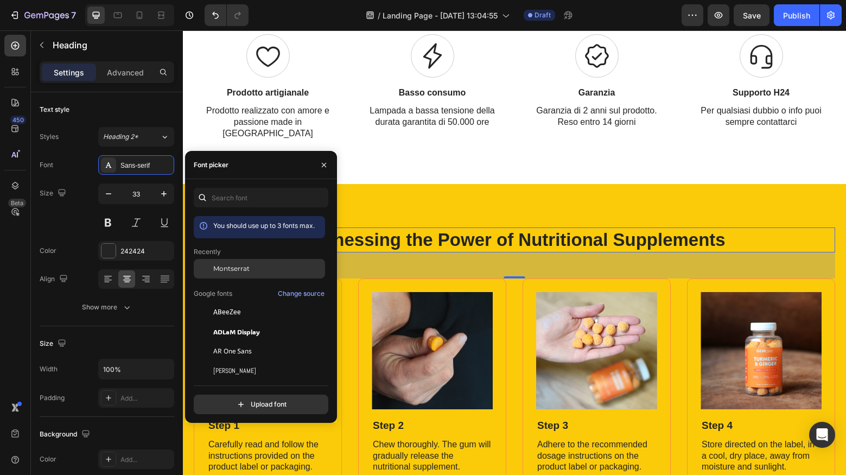
click at [237, 270] on span "Montserrat" at bounding box center [231, 269] width 36 height 10
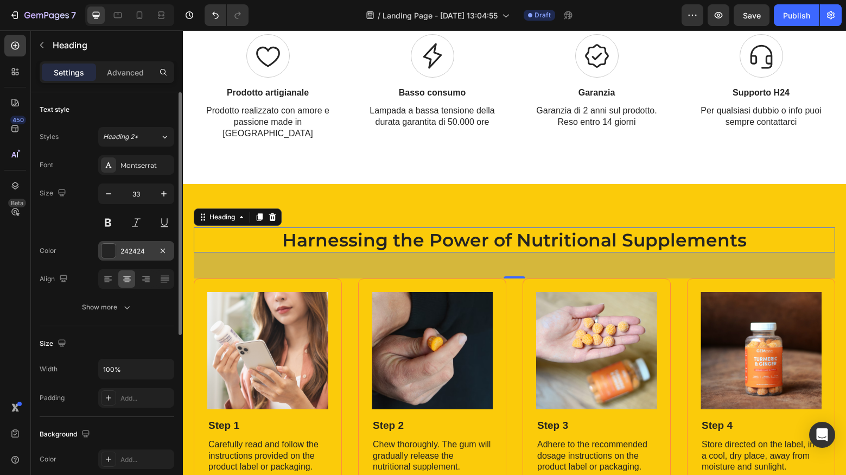
click at [110, 250] on div at bounding box center [108, 251] width 14 height 14
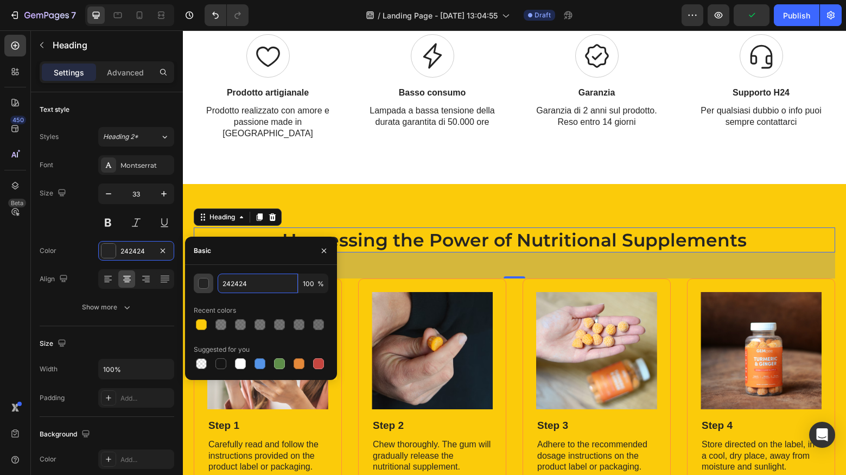
drag, startPoint x: 257, startPoint y: 286, endPoint x: 213, endPoint y: 284, distance: 44.5
click at [213, 284] on div "242424 100 %" at bounding box center [261, 283] width 135 height 20
paste input "590696"
type input "590696"
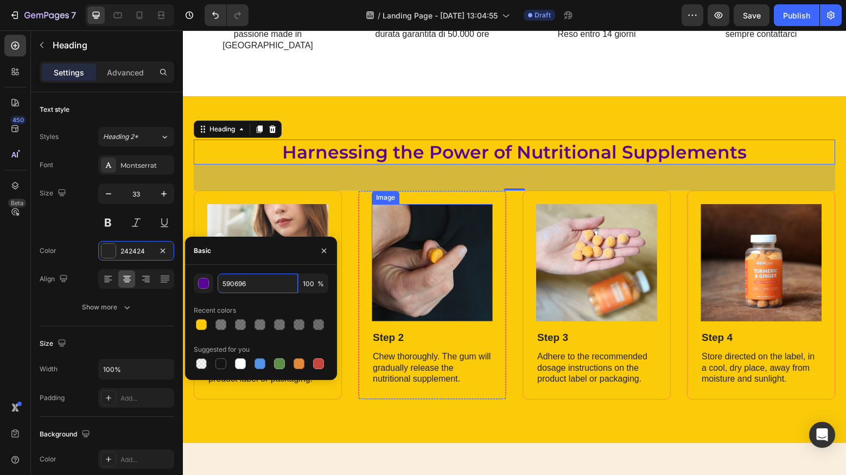
scroll to position [960, 0]
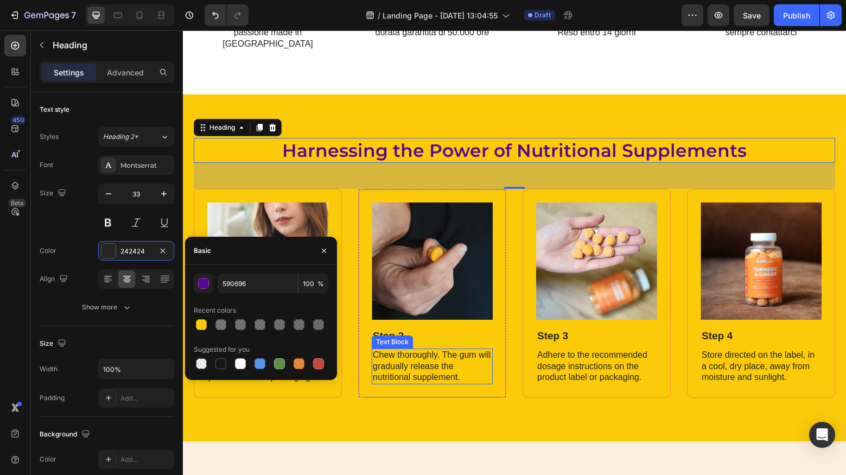
click at [416, 349] on p "Chew thoroughly. The gum will gradually release the nutritional supplement." at bounding box center [432, 366] width 119 height 34
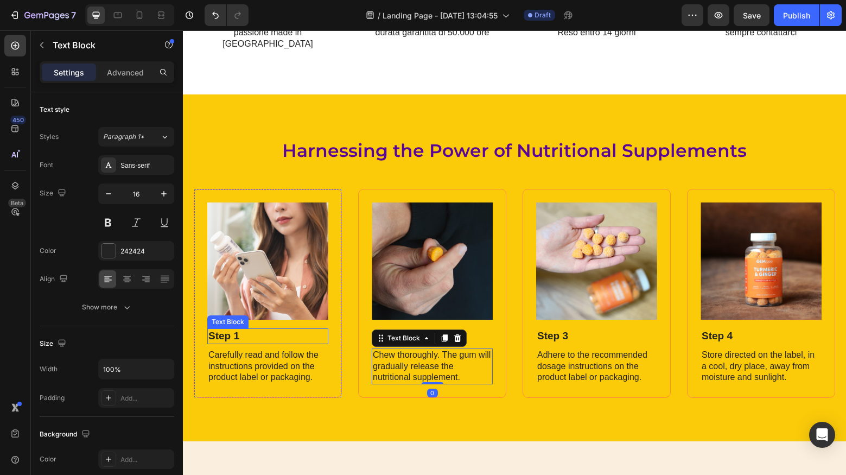
click at [219, 329] on p "Step 1" at bounding box center [267, 336] width 119 height 14
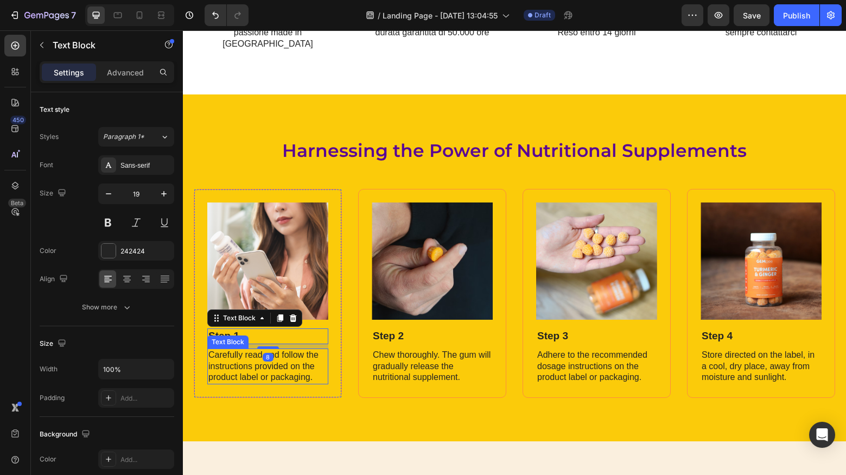
click at [225, 349] on p "Carefully read and follow the instructions provided on the product label or pac…" at bounding box center [267, 366] width 119 height 34
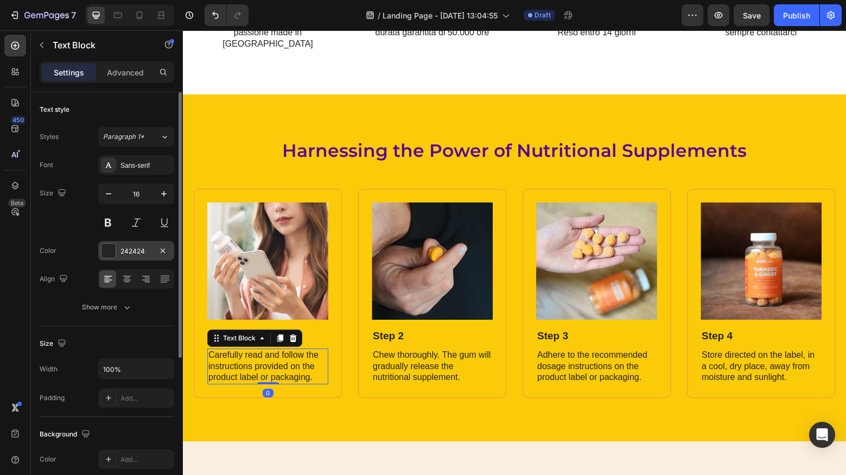
click at [125, 246] on div "242424" at bounding box center [135, 251] width 31 height 10
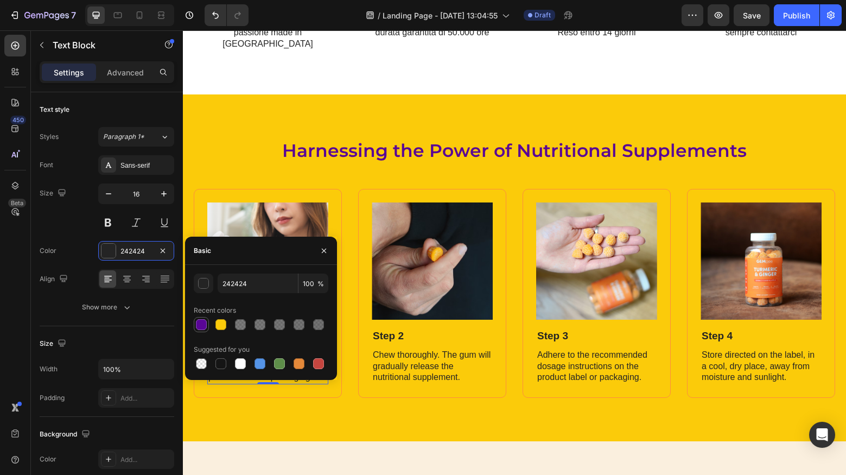
click at [204, 323] on div at bounding box center [201, 324] width 11 height 11
type input "590696"
click at [322, 246] on icon "button" at bounding box center [324, 250] width 9 height 9
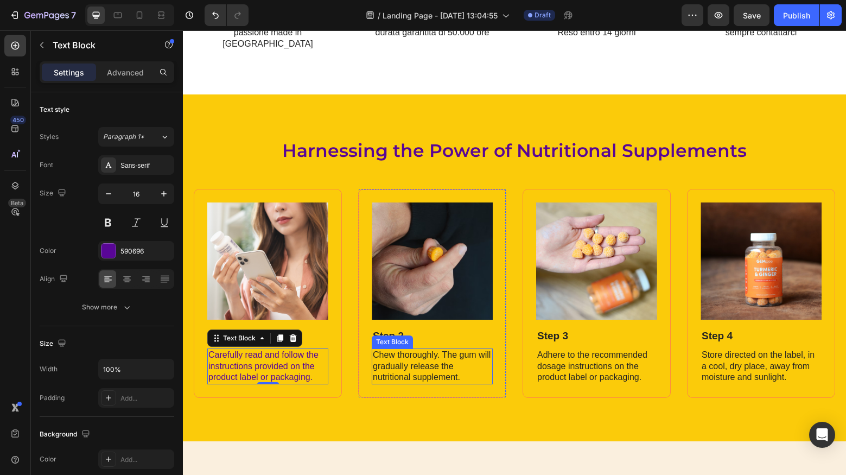
click at [405, 349] on p "Chew thoroughly. The gum will gradually release the nutritional supplement." at bounding box center [432, 366] width 119 height 34
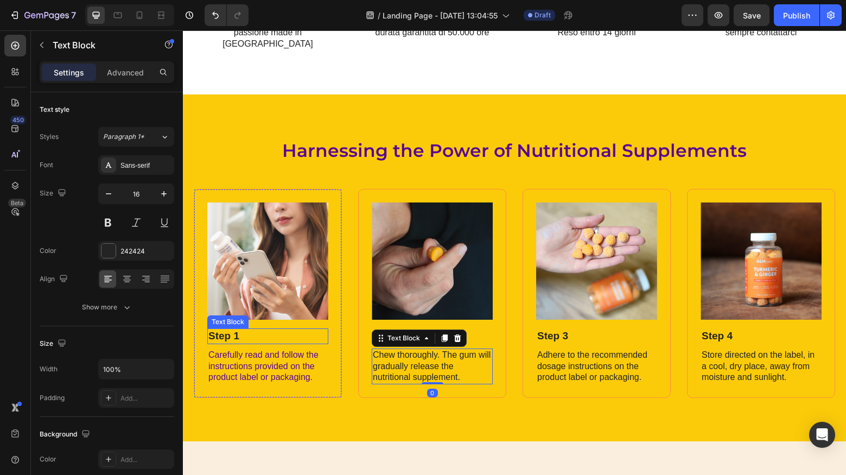
click at [221, 329] on p "Step 1" at bounding box center [267, 336] width 119 height 14
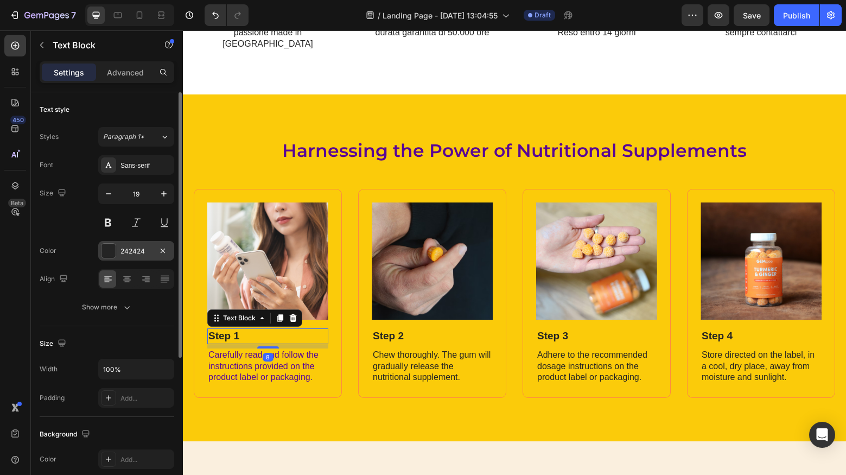
click at [115, 248] on div at bounding box center [108, 250] width 15 height 15
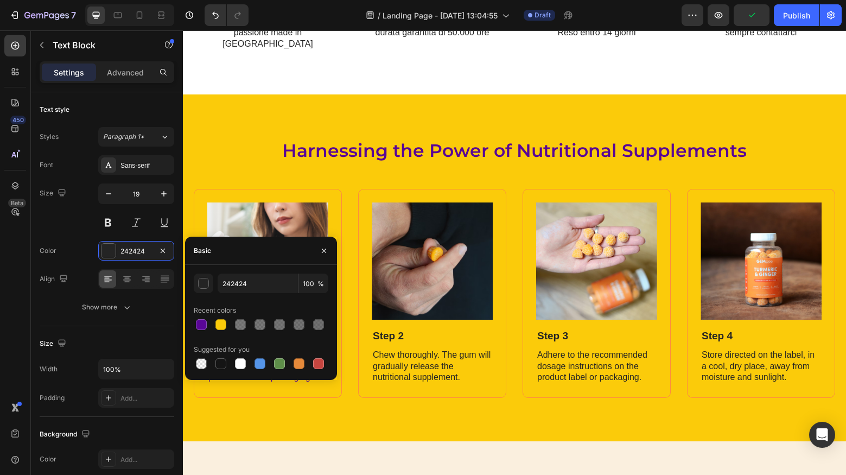
click at [201, 332] on div "242424 100 % Recent colors Suggested for you" at bounding box center [261, 322] width 135 height 98
click at [202, 327] on div at bounding box center [201, 324] width 11 height 11
type input "590696"
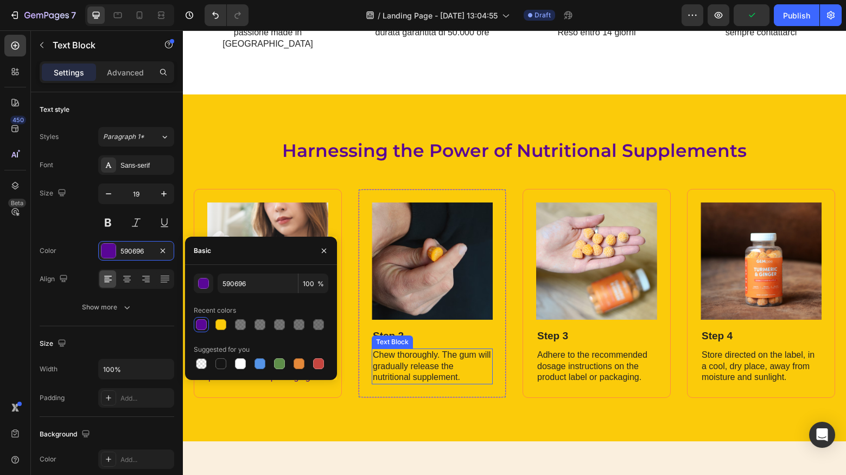
click at [399, 337] on div "Text Block" at bounding box center [392, 342] width 37 height 10
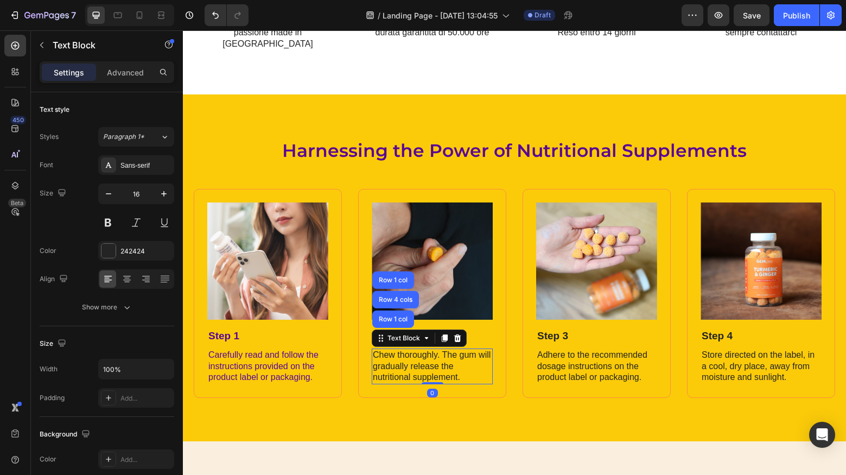
click at [420, 349] on p "Chew thoroughly. The gum will gradually release the nutritional supplement." at bounding box center [432, 366] width 119 height 34
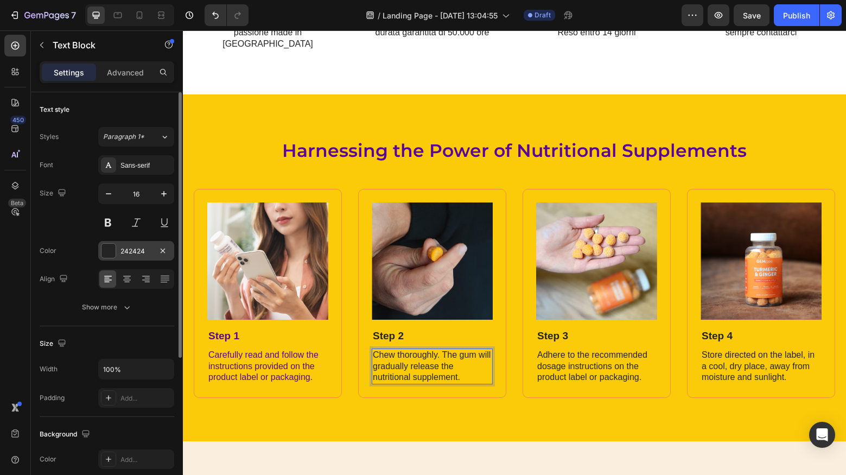
click at [110, 250] on div at bounding box center [108, 251] width 14 height 14
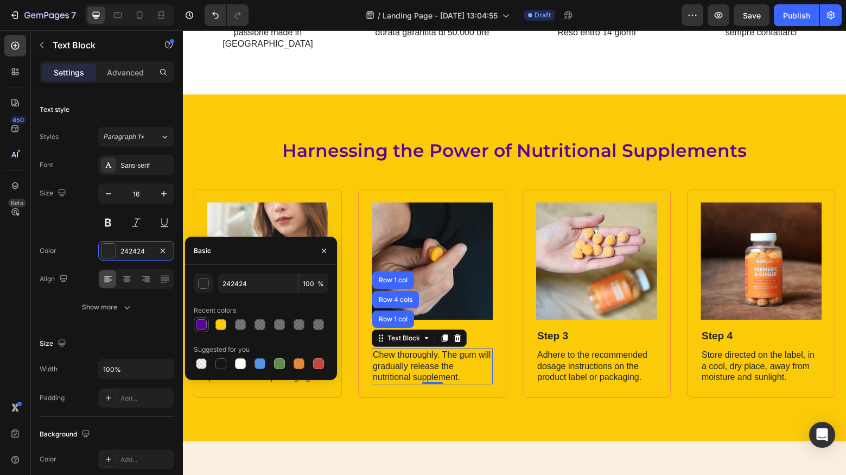
click at [201, 322] on div at bounding box center [201, 324] width 11 height 11
type input "590696"
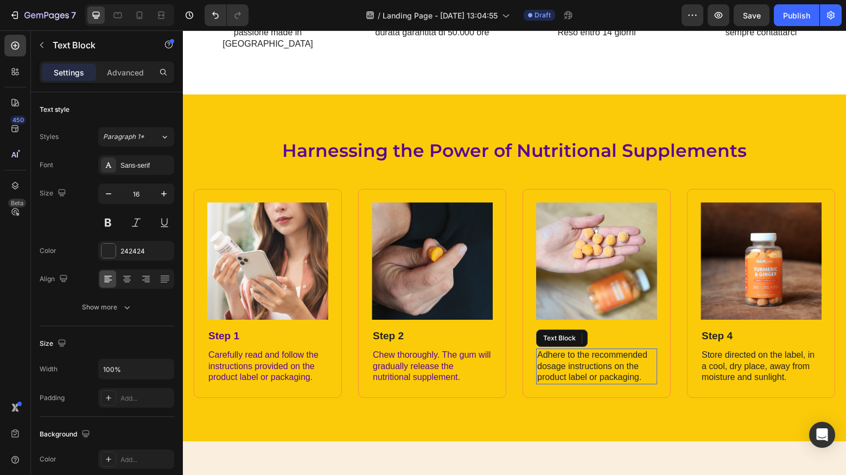
click at [587, 349] on p "Adhere to the recommended dosage instructions on the product label or packaging." at bounding box center [596, 366] width 119 height 34
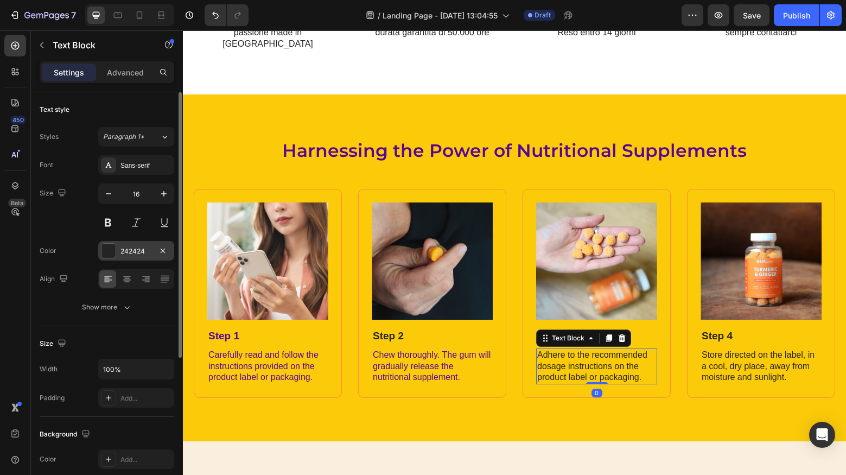
click at [104, 247] on div at bounding box center [108, 251] width 14 height 14
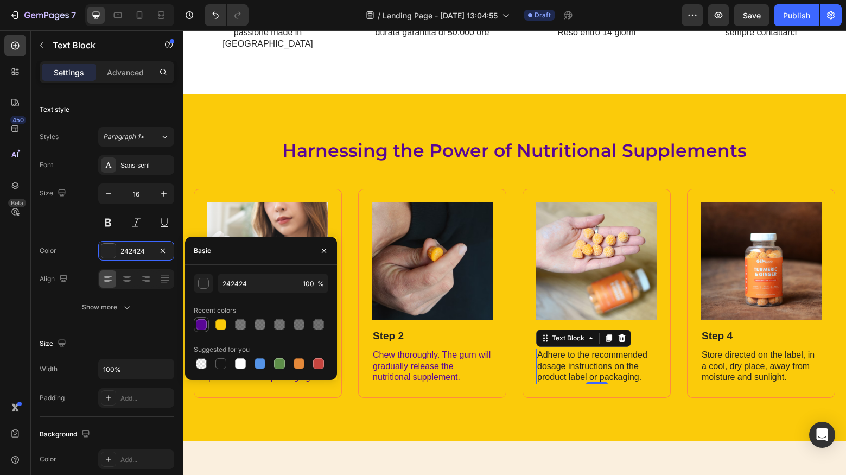
click at [196, 327] on div at bounding box center [201, 324] width 11 height 11
type input "590696"
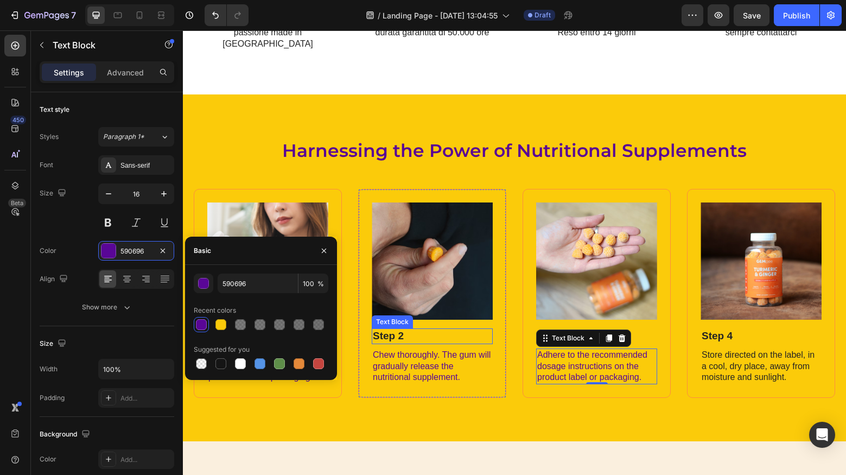
click at [403, 329] on p "Step 2" at bounding box center [432, 336] width 119 height 14
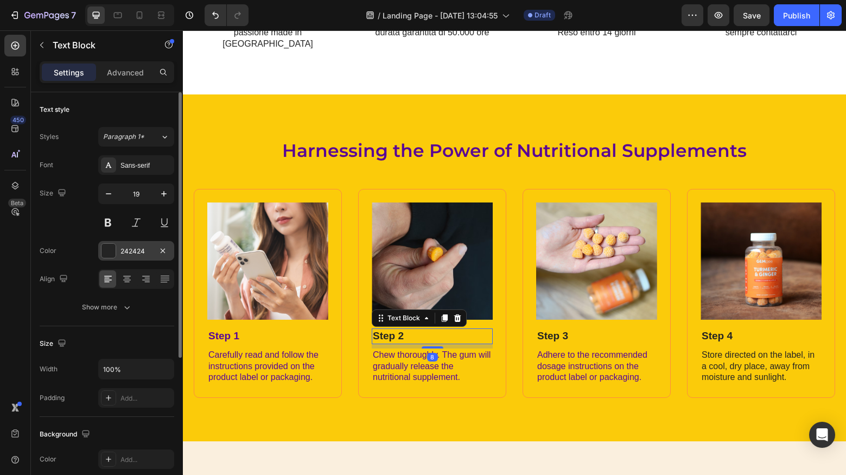
click at [114, 247] on div at bounding box center [108, 251] width 14 height 14
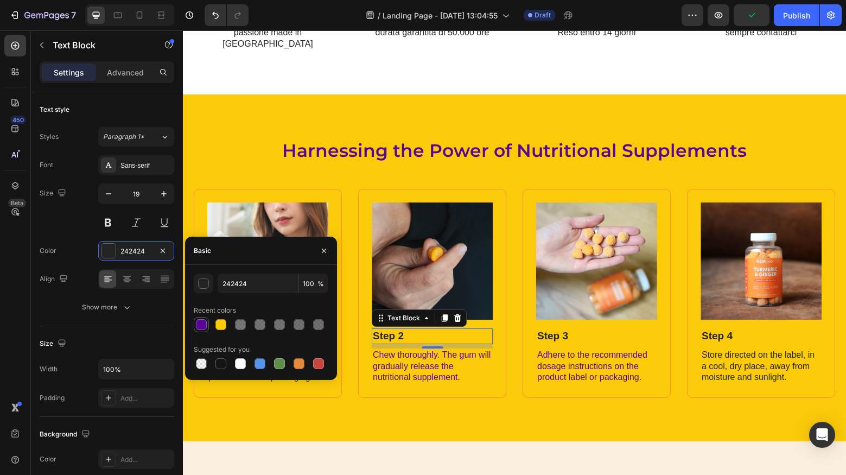
click at [197, 326] on div at bounding box center [201, 324] width 11 height 11
type input "590696"
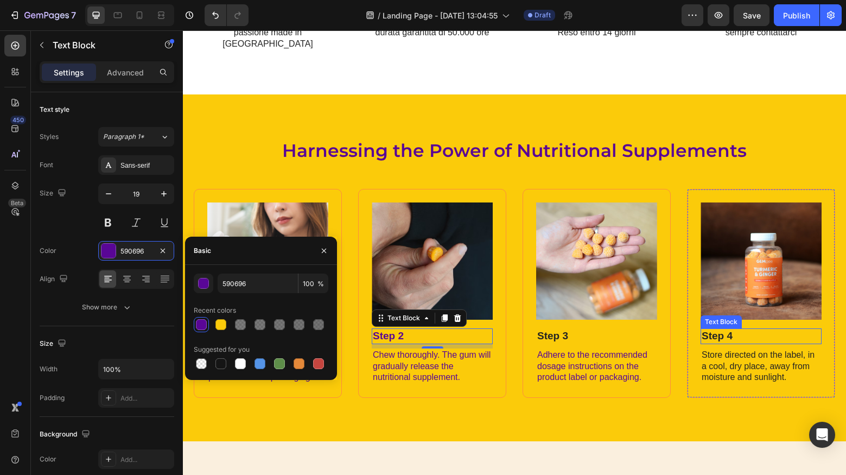
click at [722, 329] on p "Step 4" at bounding box center [761, 336] width 119 height 14
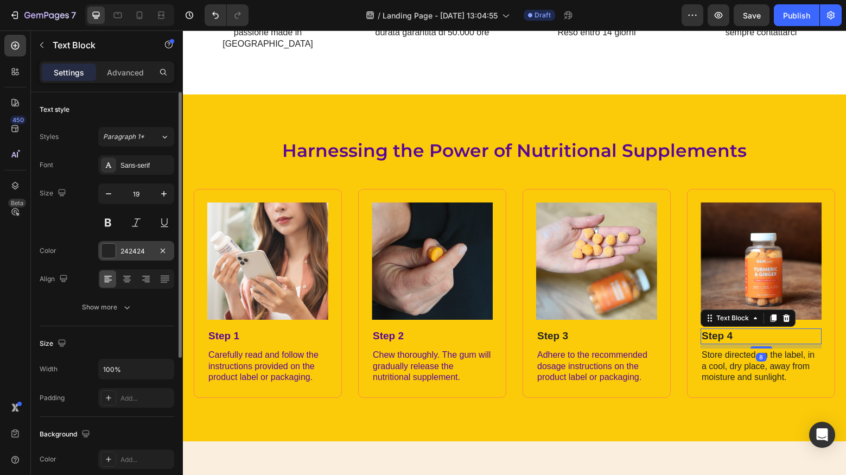
click at [99, 250] on div "242424" at bounding box center [136, 251] width 76 height 20
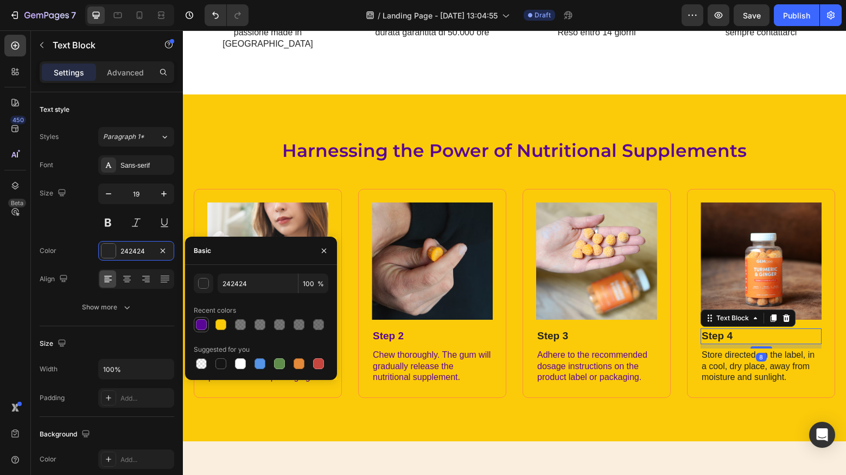
click at [197, 320] on div at bounding box center [201, 324] width 11 height 11
type input "590696"
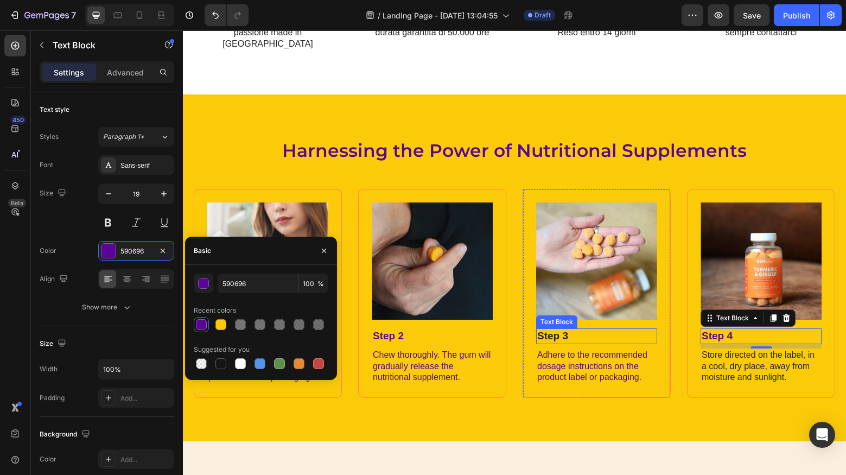
click at [562, 329] on p "Step 3" at bounding box center [596, 336] width 119 height 14
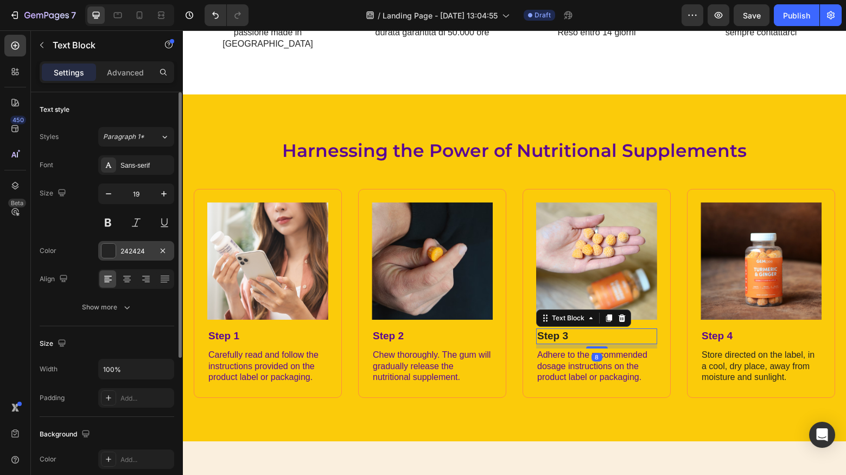
click at [103, 247] on div at bounding box center [108, 251] width 14 height 14
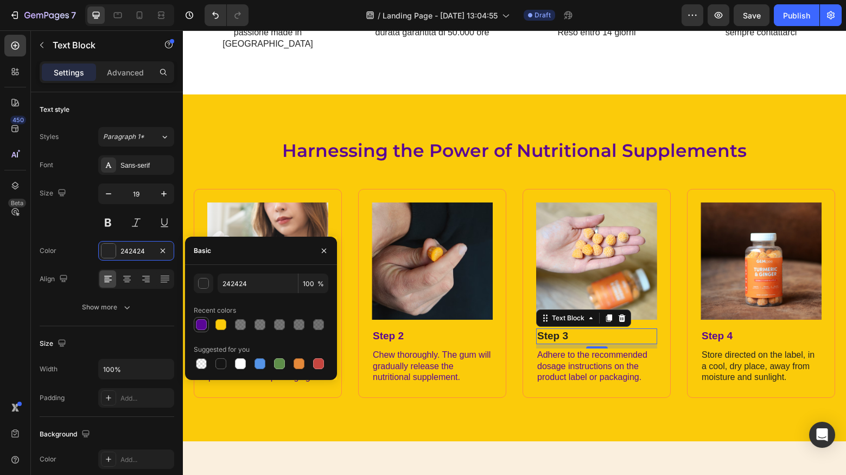
click at [207, 329] on div at bounding box center [201, 324] width 13 height 13
type input "590696"
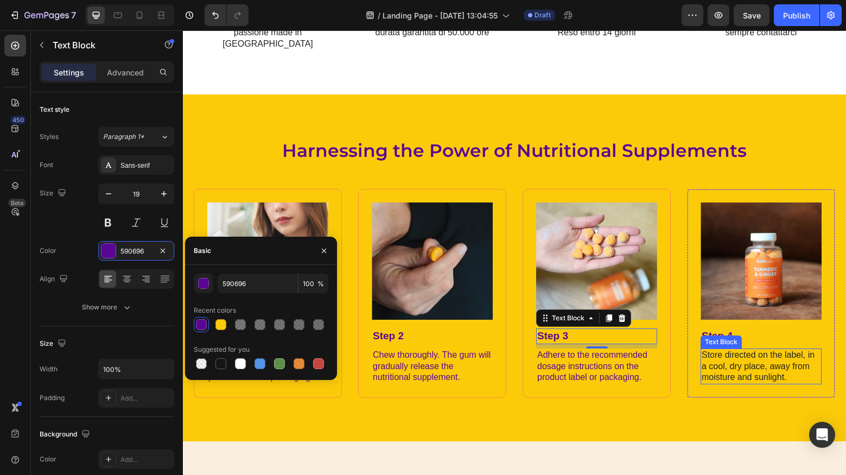
click at [705, 349] on p "Store directed on the label, in a cool, dry place, away from moisture and sunli…" at bounding box center [761, 366] width 119 height 34
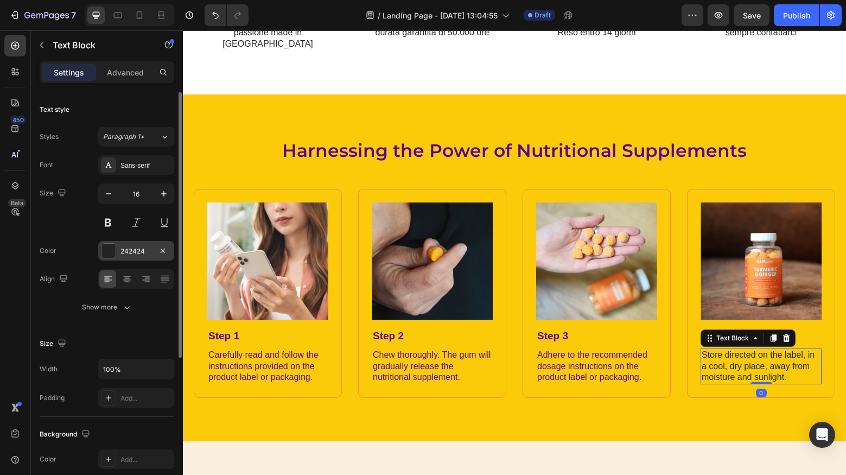
click at [111, 254] on div at bounding box center [108, 251] width 14 height 14
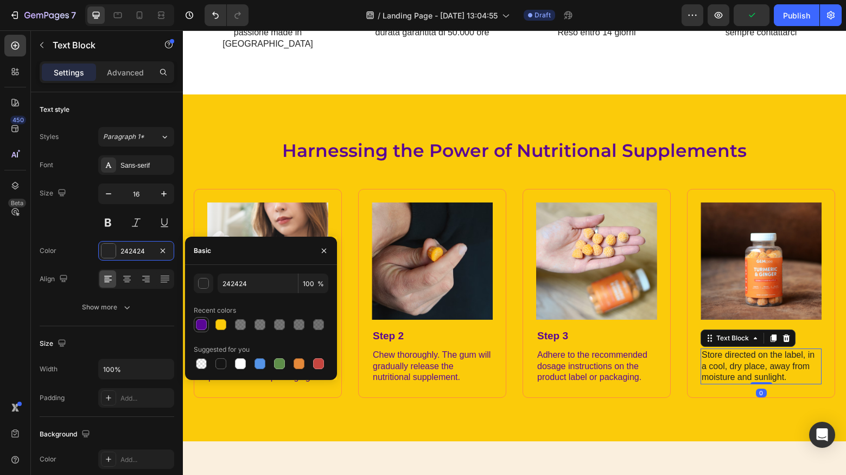
click at [196, 321] on div at bounding box center [201, 324] width 11 height 11
type input "590696"
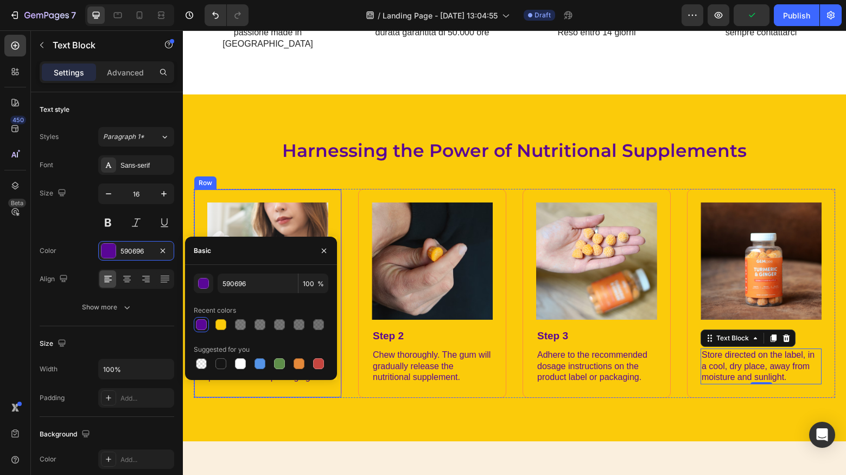
click at [341, 189] on div "Image Step 1 Text Block Carefully read and follow the instructions provided on …" at bounding box center [268, 293] width 148 height 209
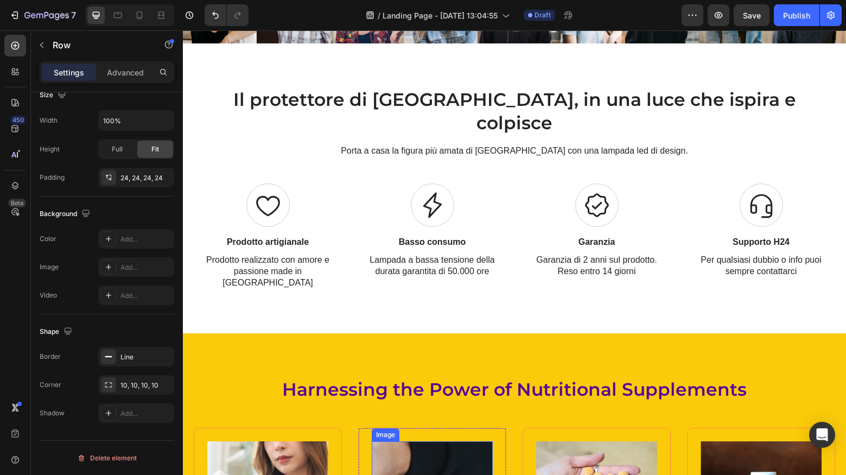
scroll to position [754, 0]
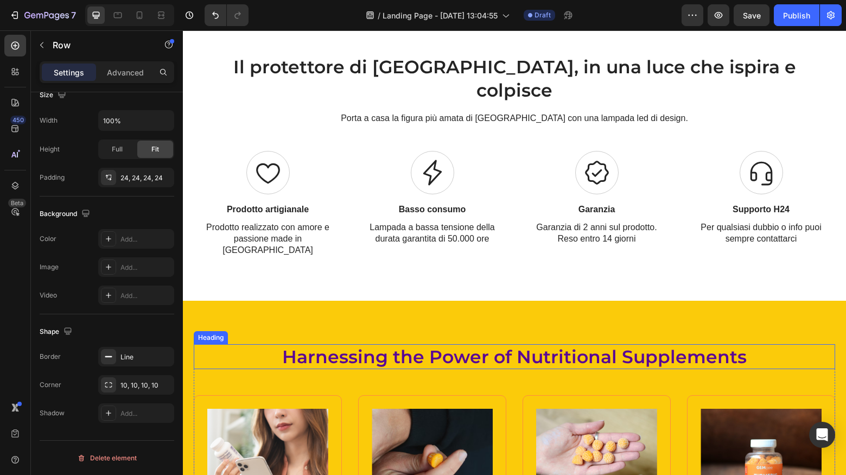
click at [429, 344] on h2 "Harnessing the Power of Nutritional Supplements" at bounding box center [514, 357] width 641 height 26
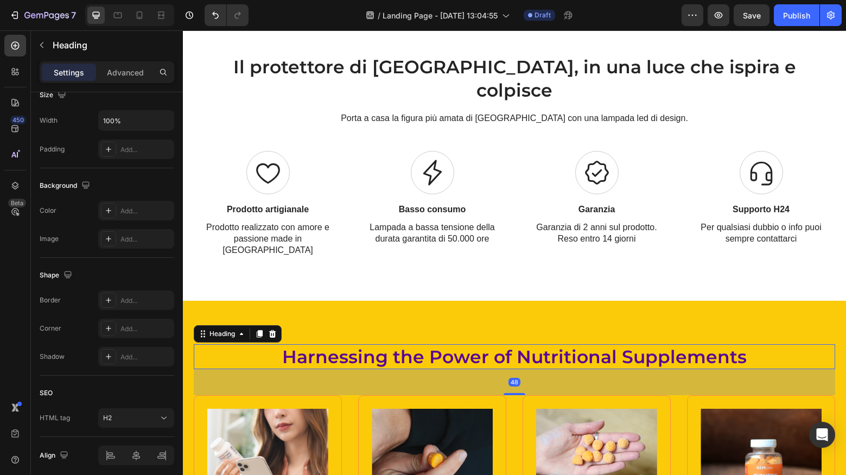
scroll to position [0, 0]
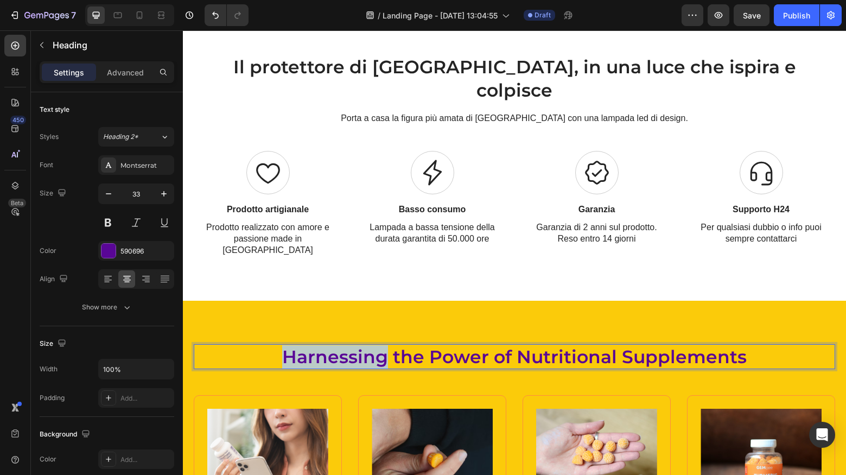
click at [361, 345] on p "Harnessing the Power of Nutritional Supplements" at bounding box center [514, 356] width 639 height 23
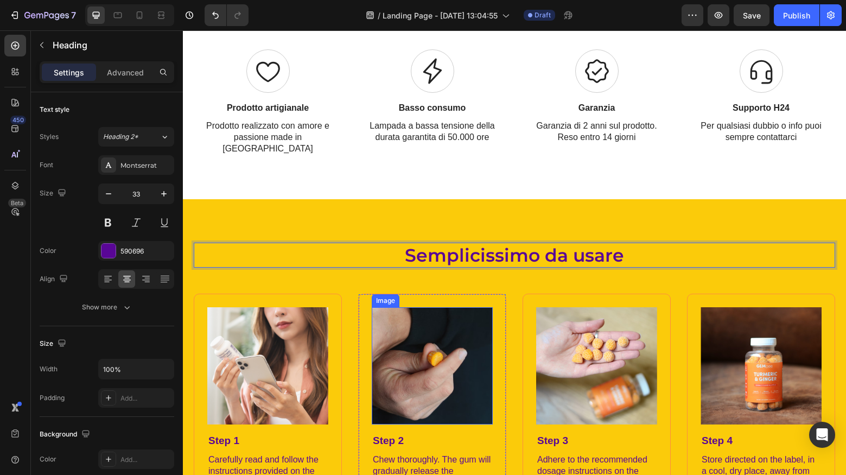
scroll to position [948, 0]
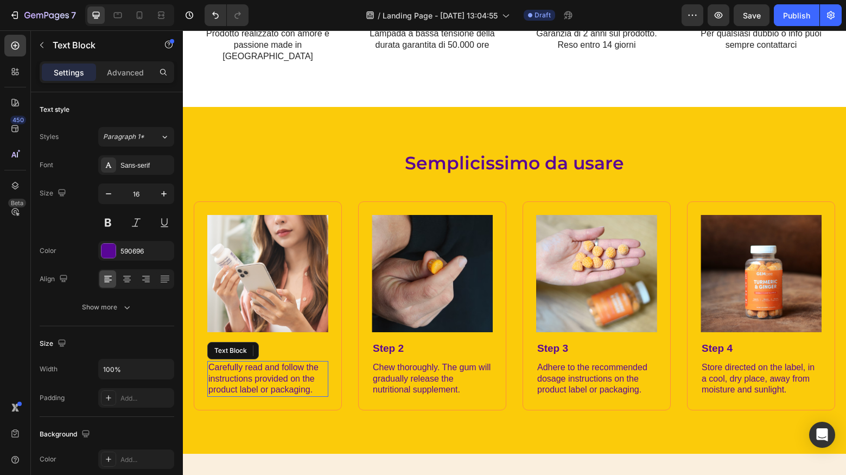
click at [265, 362] on p "Carefully read and follow the instructions provided on the product label or pac…" at bounding box center [267, 379] width 119 height 34
click at [264, 362] on p "Carefully read and follow the instructions provided on the product label or pac…" at bounding box center [267, 379] width 119 height 34
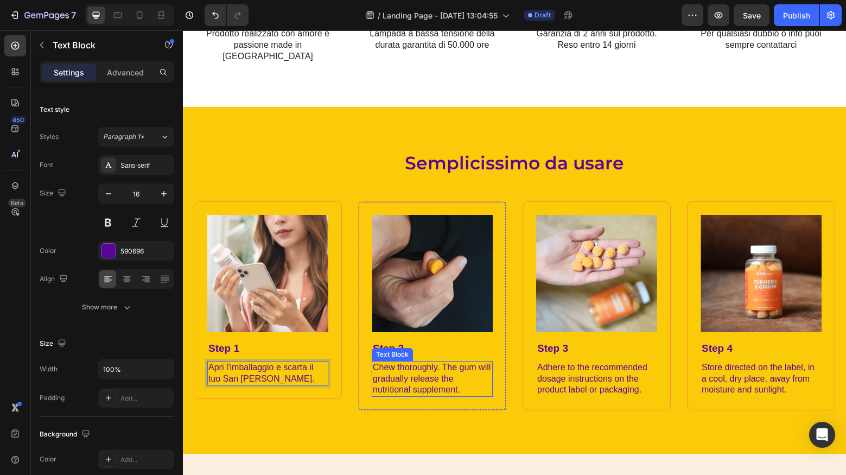
click at [390, 362] on p "Chew thoroughly. The gum will gradually release the nutritional supplement." at bounding box center [432, 379] width 119 height 34
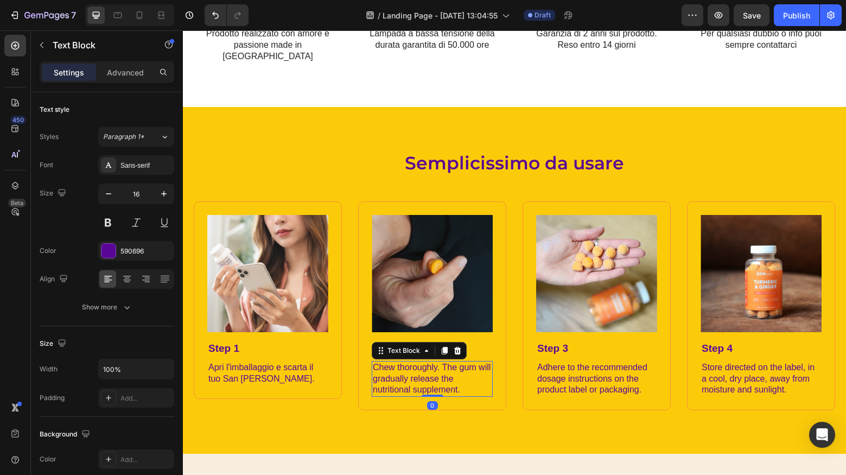
click at [391, 362] on p "Chew thoroughly. The gum will gradually release the nutritional supplement." at bounding box center [432, 379] width 119 height 34
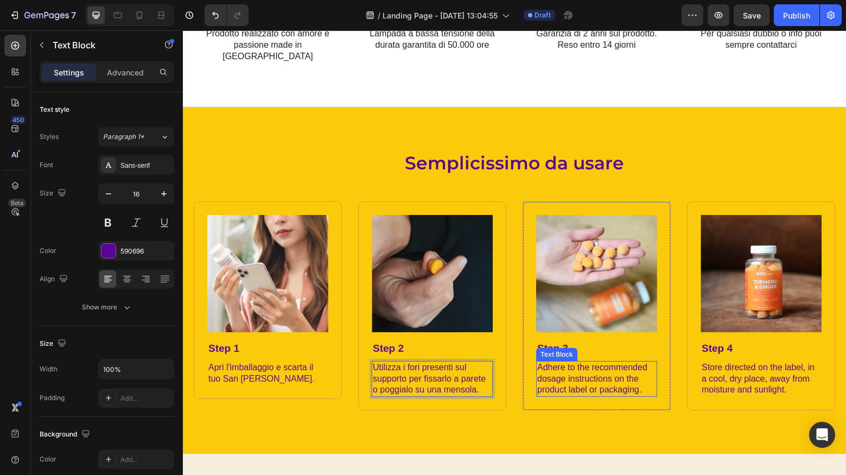
click at [567, 362] on p "Adhere to the recommended dosage instructions on the product label or packaging." at bounding box center [596, 379] width 119 height 34
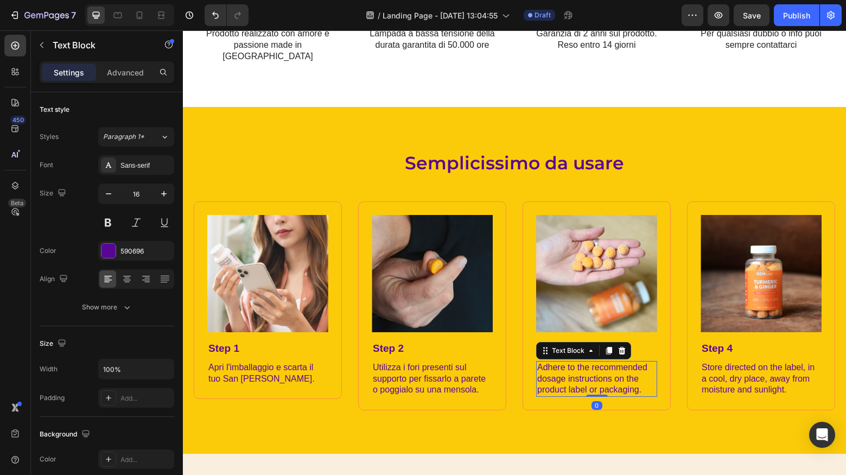
click at [586, 362] on p "Adhere to the recommended dosage instructions on the product label or packaging." at bounding box center [596, 379] width 119 height 34
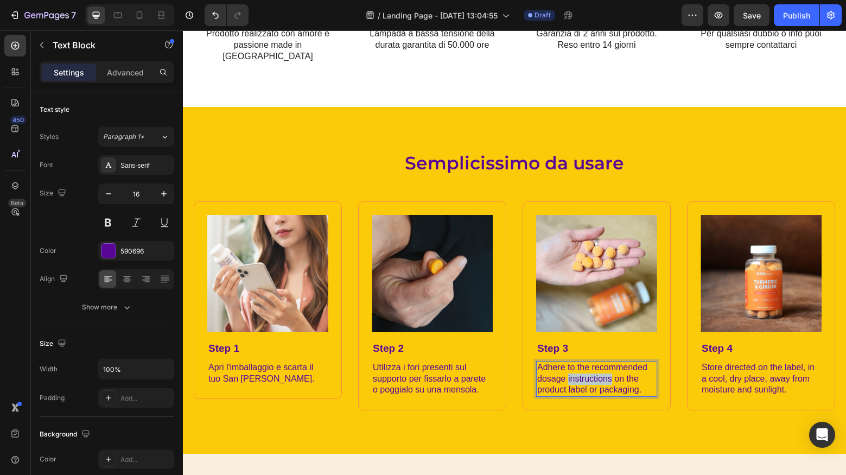
click at [586, 362] on p "Adhere to the recommended dosage instructions on the product label or packaging." at bounding box center [596, 379] width 119 height 34
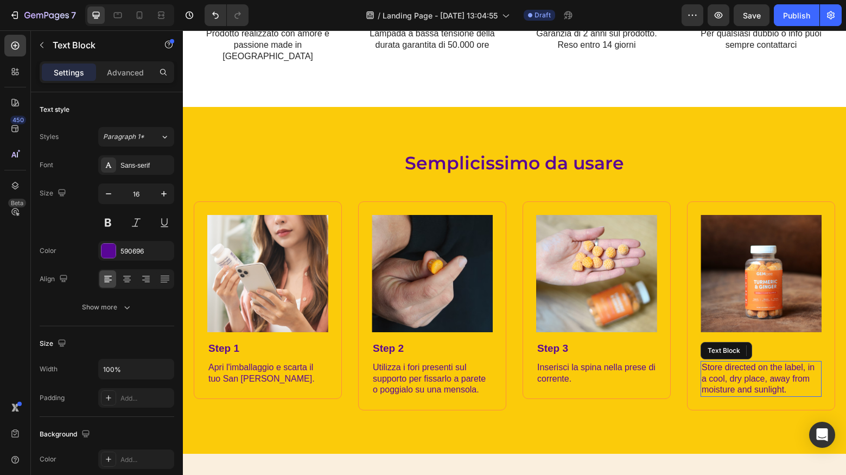
click at [751, 362] on p "Store directed on the label, in a cool, dry place, away from moisture and sunli…" at bounding box center [761, 379] width 119 height 34
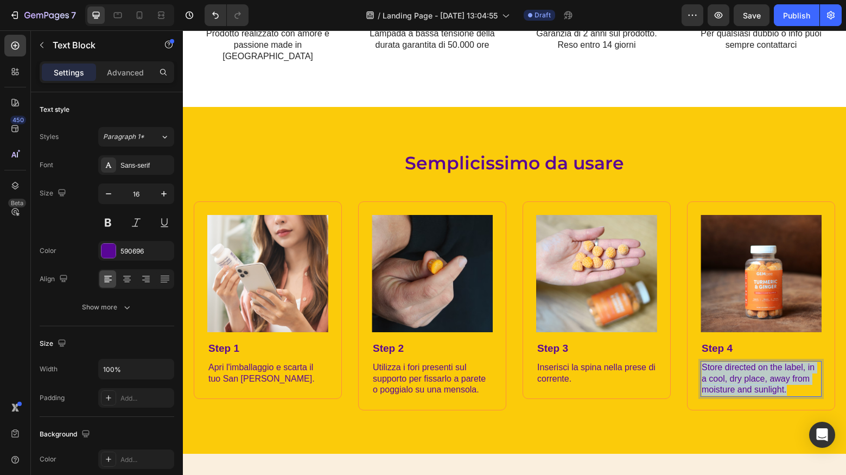
click at [751, 362] on p "Store directed on the label, in a cool, dry place, away from moisture and sunli…" at bounding box center [761, 379] width 119 height 34
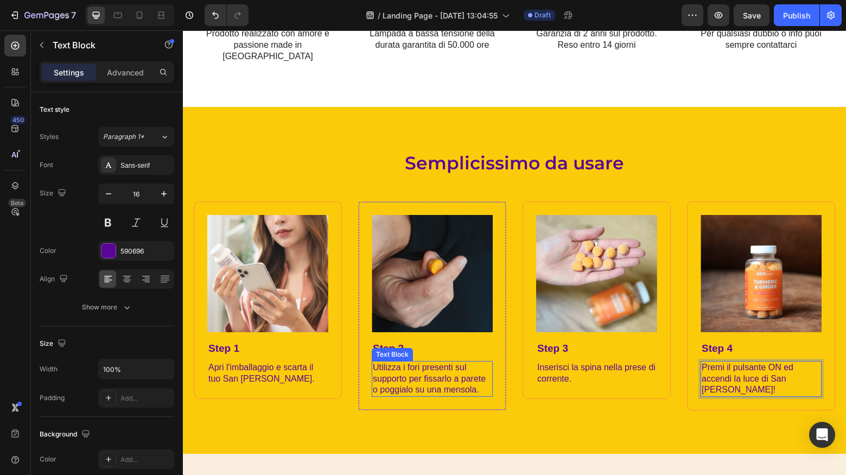
click at [424, 362] on p "Utilizza i fori presenti sul supporto per fissarlo a parete o poggialo su una m…" at bounding box center [432, 379] width 119 height 34
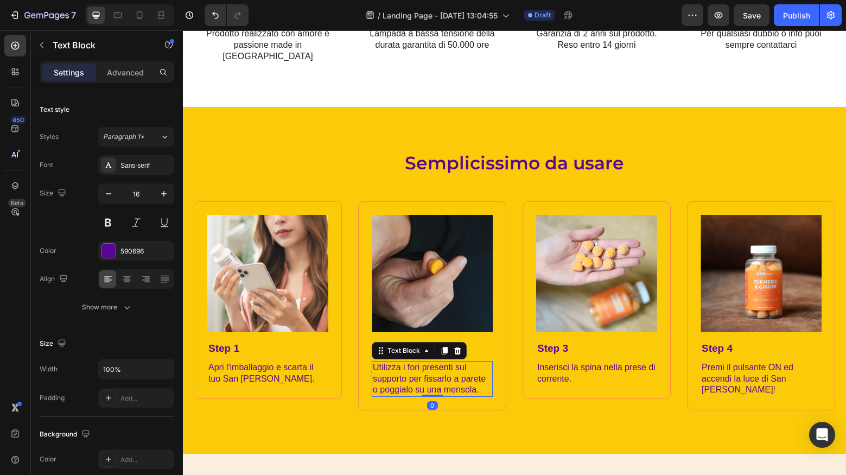
scroll to position [948, 0]
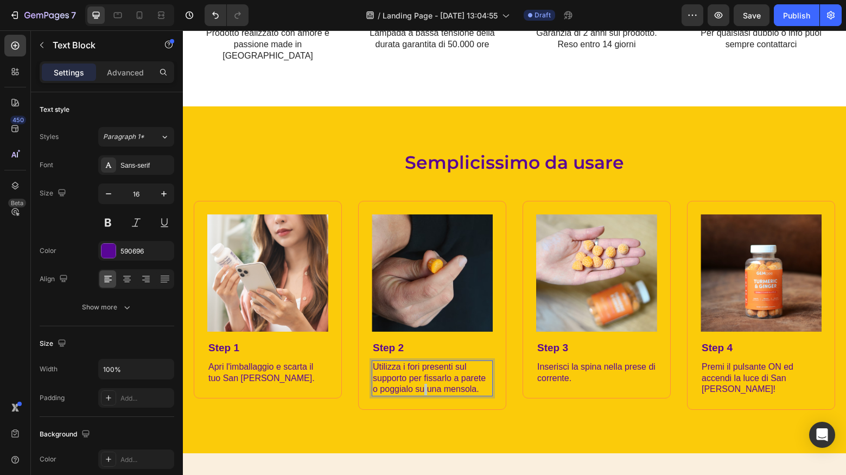
click at [425, 361] on p "Utilizza i fori presenti sul supporto per fissarlo a parete o poggialo su una m…" at bounding box center [432, 378] width 119 height 34
click at [628, 361] on p "Inserisci la spina nella prese di corrente." at bounding box center [596, 372] width 119 height 23
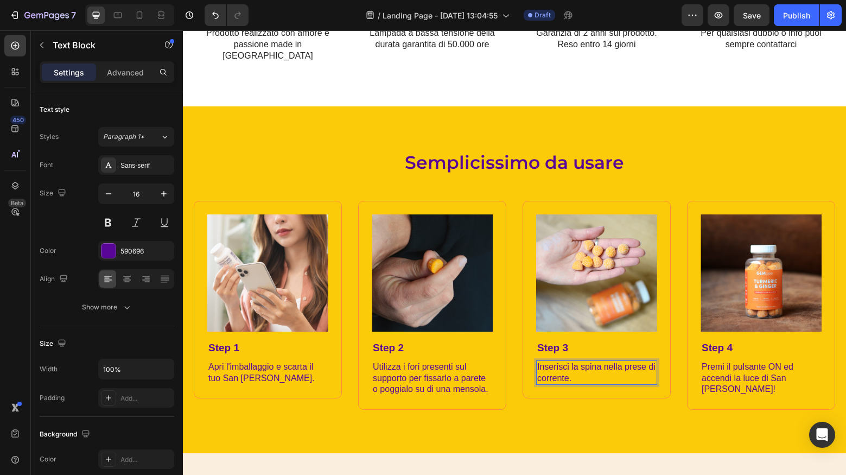
click at [642, 361] on p "Inserisci la spina nella prese di corrente." at bounding box center [596, 372] width 119 height 23
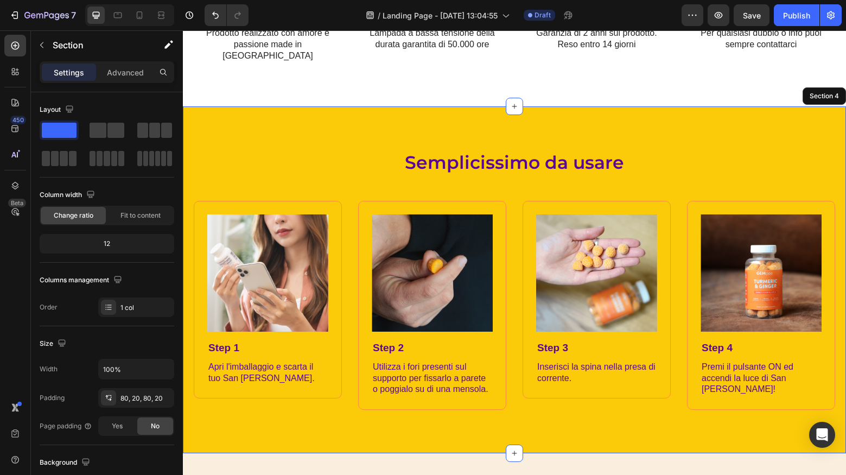
click at [610, 398] on div "Semplicissimo da usare Heading Image Step 1 Text Block Apri l'imballaggio e sca…" at bounding box center [514, 279] width 663 height 347
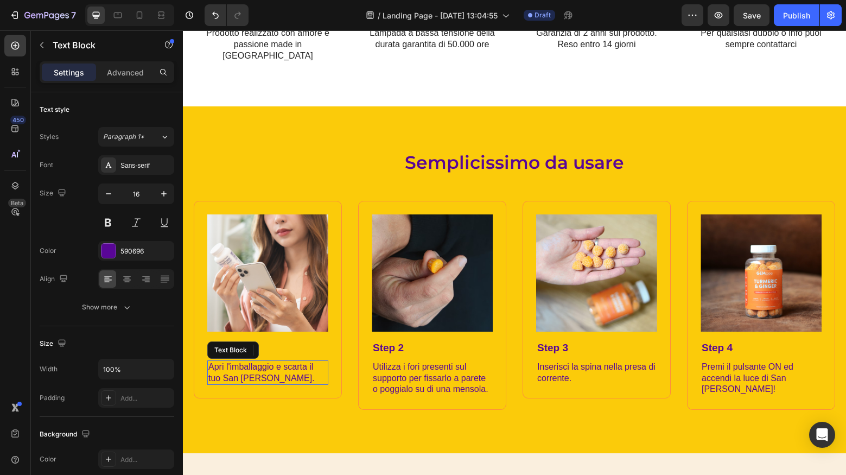
click at [301, 361] on p "Apri l'imballaggio e scarta il tuo San [PERSON_NAME]." at bounding box center [267, 372] width 119 height 23
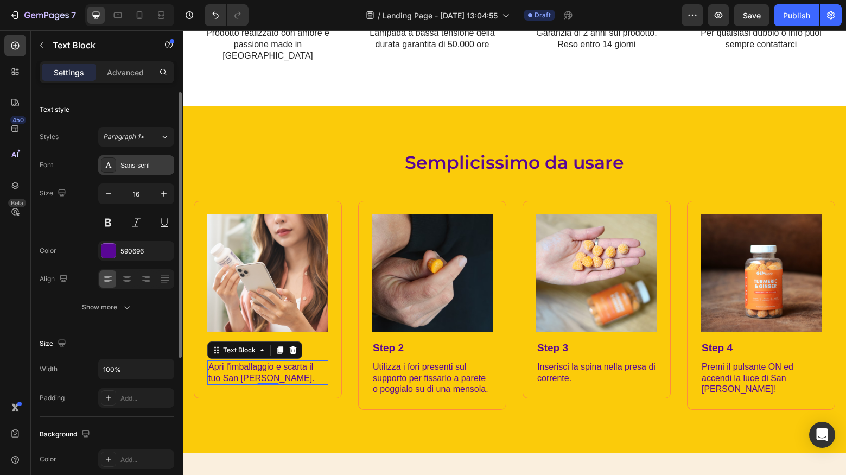
click at [137, 168] on div "Sans-serif" at bounding box center [145, 166] width 51 height 10
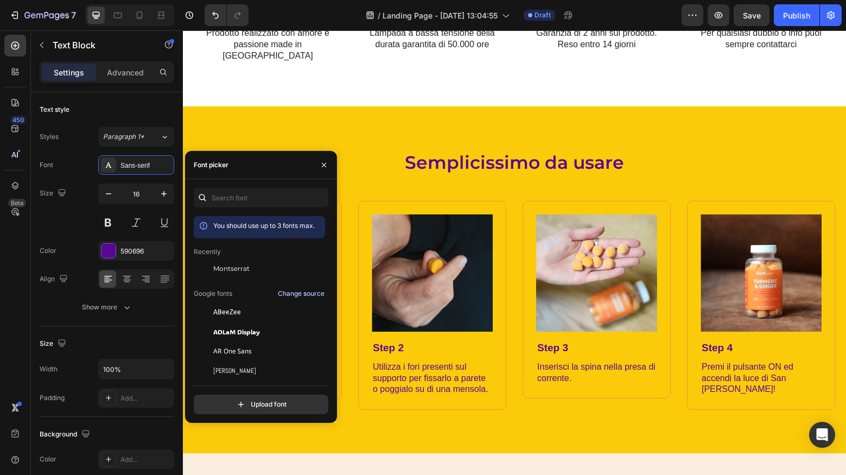
click at [223, 265] on span "Montserrat" at bounding box center [231, 269] width 36 height 10
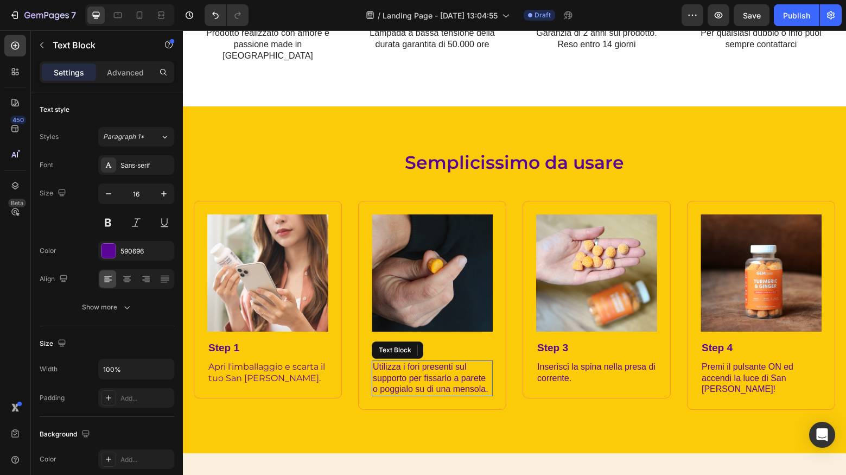
click at [469, 361] on p "Utilizza i fori presenti sul supporto per fissarlo a parete o poggialo su di un…" at bounding box center [432, 378] width 119 height 34
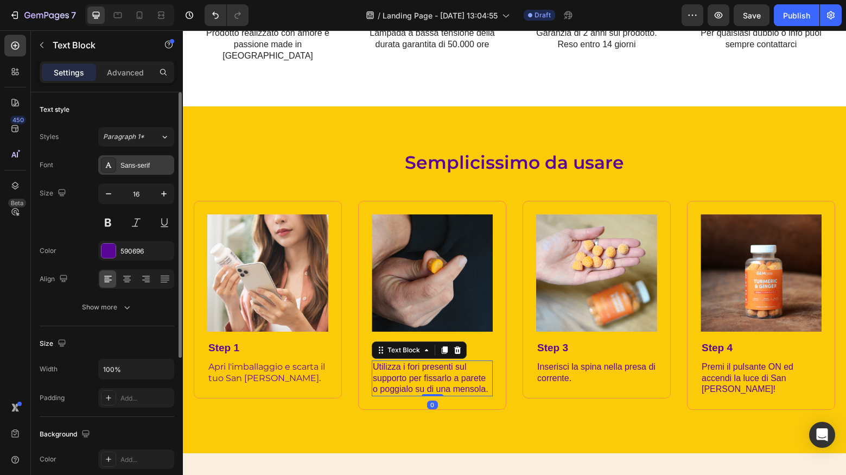
click at [148, 171] on div "Sans-serif" at bounding box center [136, 165] width 76 height 20
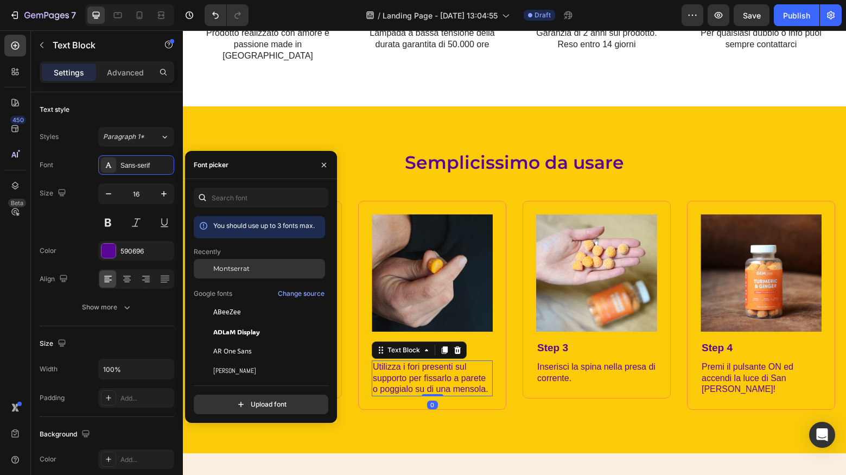
click at [221, 341] on div "Montserrat" at bounding box center [259, 351] width 131 height 20
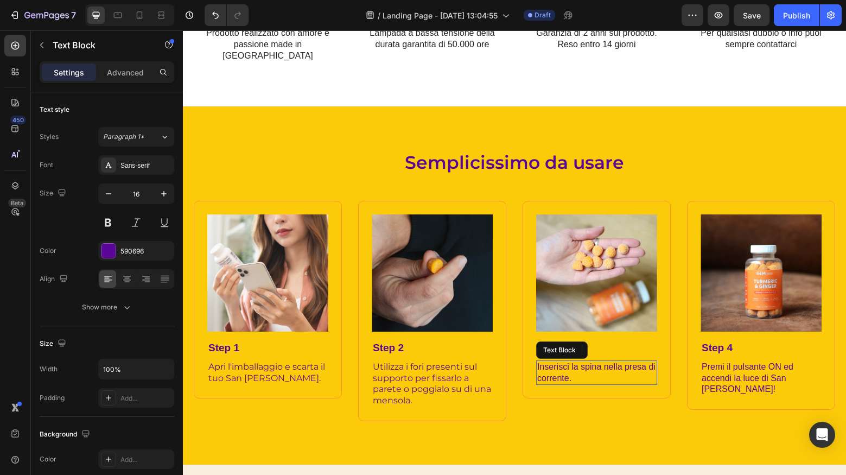
click at [564, 361] on p "Inserisci la spina nella presa di corrente." at bounding box center [596, 372] width 119 height 23
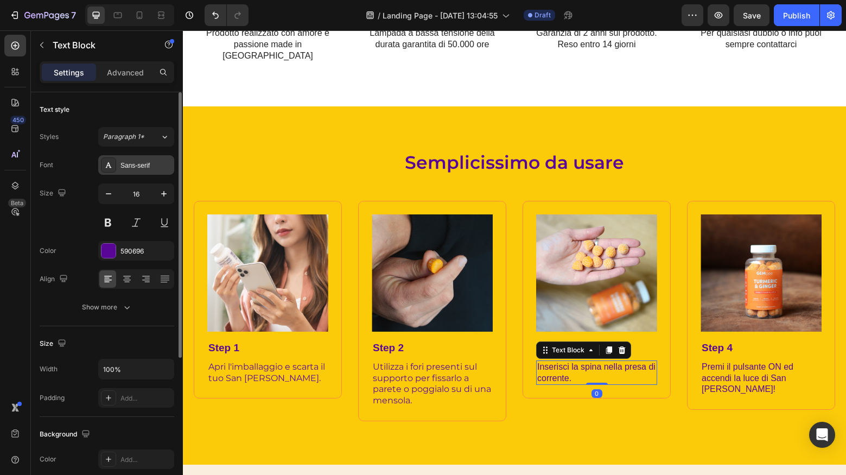
drag, startPoint x: 142, startPoint y: 165, endPoint x: 144, endPoint y: 171, distance: 6.1
click at [142, 165] on div "Sans-serif" at bounding box center [145, 166] width 51 height 10
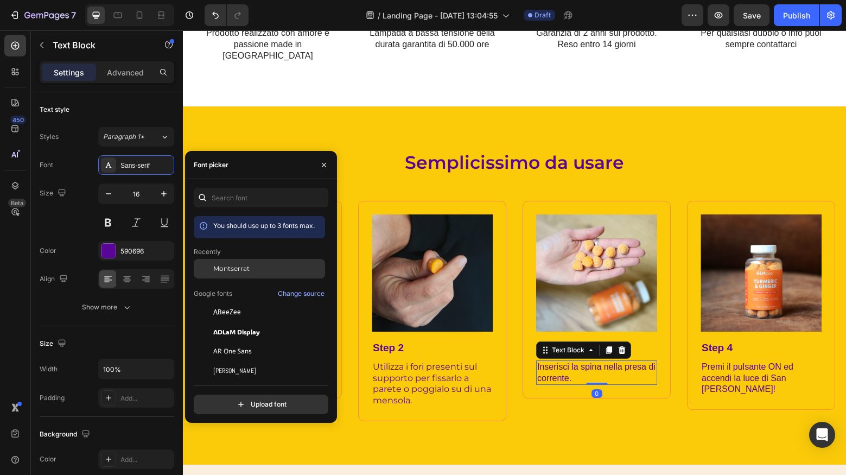
click at [245, 269] on span "Montserrat" at bounding box center [231, 269] width 36 height 10
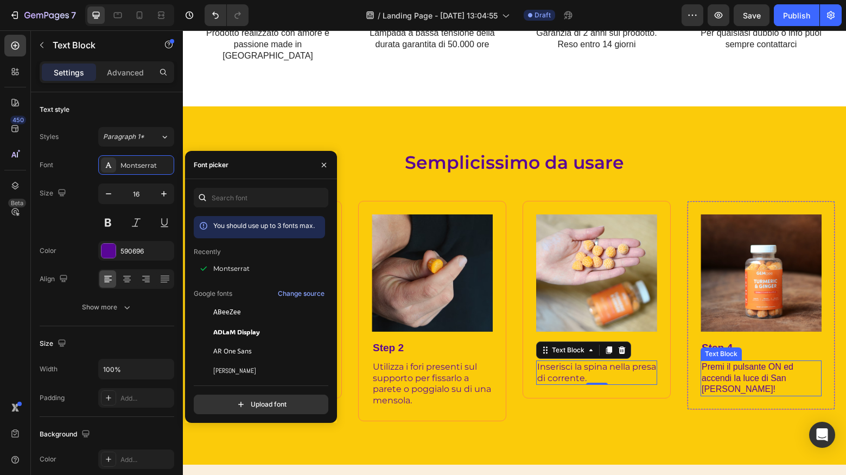
click at [745, 361] on p "Premi il pulsante ON ed accendi la luce di San Gennaro!" at bounding box center [761, 378] width 119 height 34
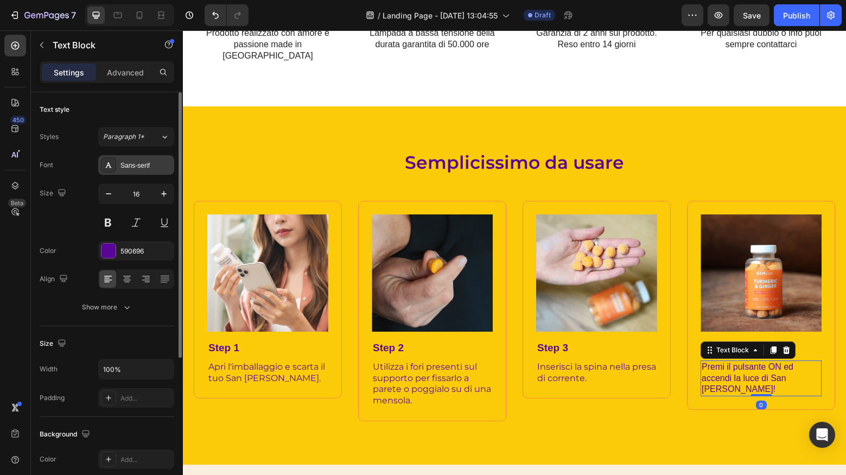
click at [122, 161] on div "Sans-serif" at bounding box center [145, 166] width 51 height 10
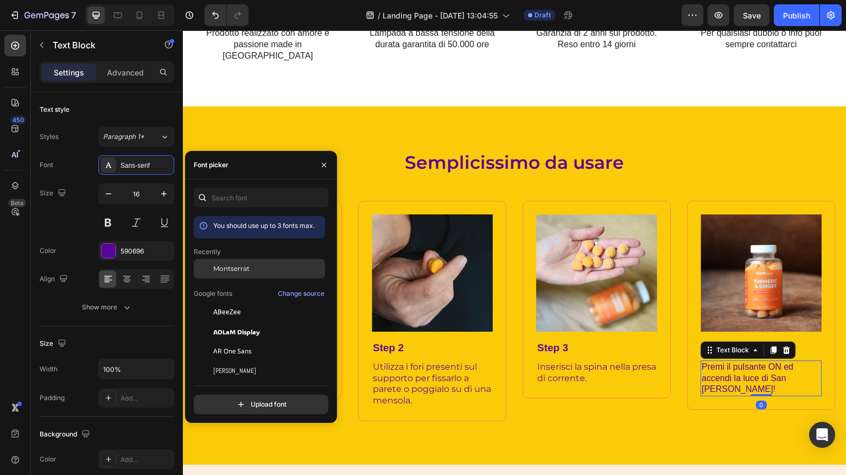
click at [243, 266] on span "Montserrat" at bounding box center [231, 269] width 36 height 10
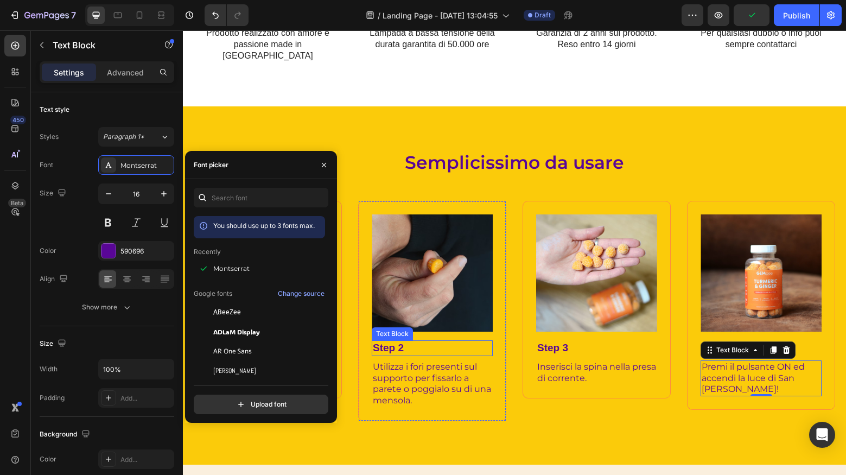
click at [418, 341] on p "Step 2" at bounding box center [432, 348] width 119 height 14
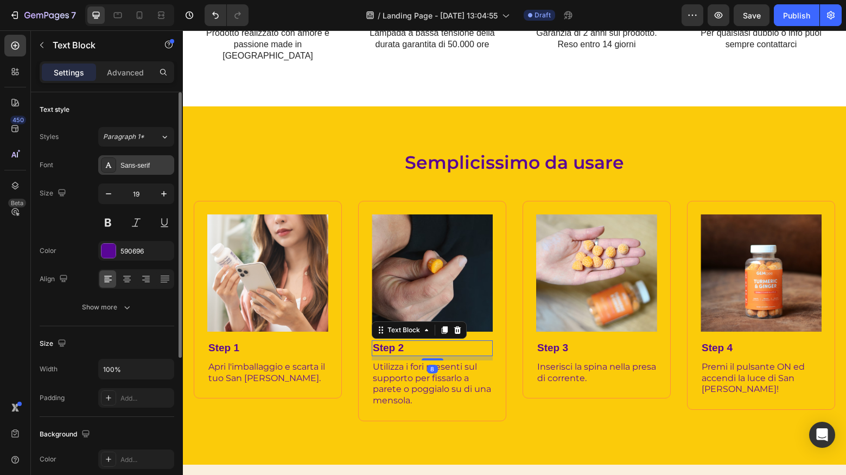
click at [138, 165] on div "Sans-serif" at bounding box center [145, 166] width 51 height 10
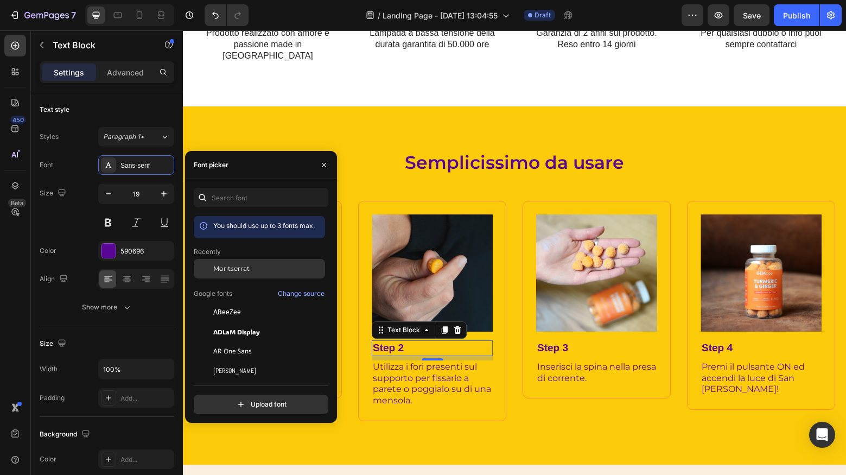
click at [226, 266] on span "Montserrat" at bounding box center [231, 269] width 36 height 10
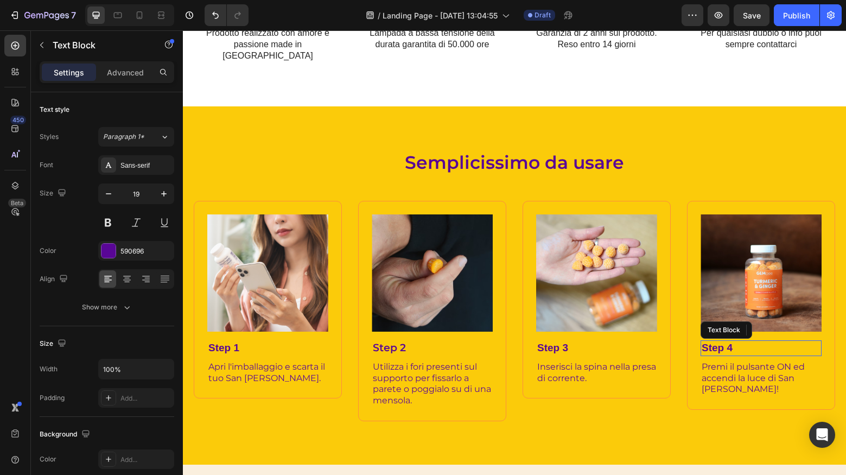
click at [712, 341] on p "Step 4" at bounding box center [761, 348] width 119 height 14
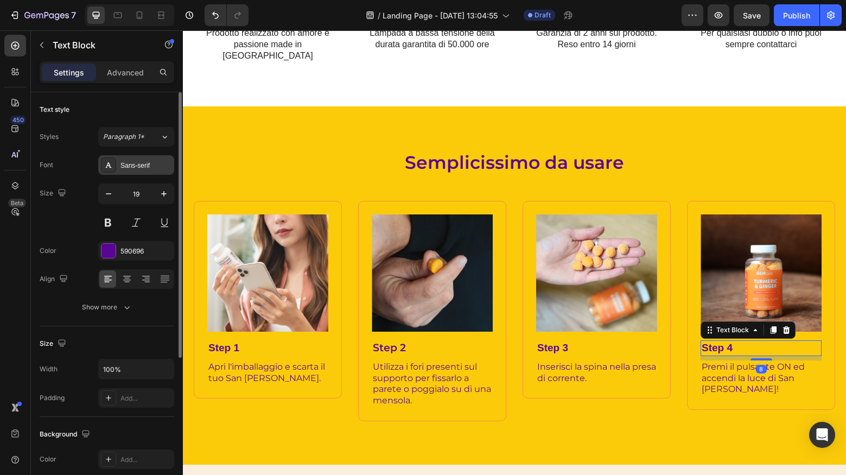
click at [142, 167] on div "Sans-serif" at bounding box center [145, 166] width 51 height 10
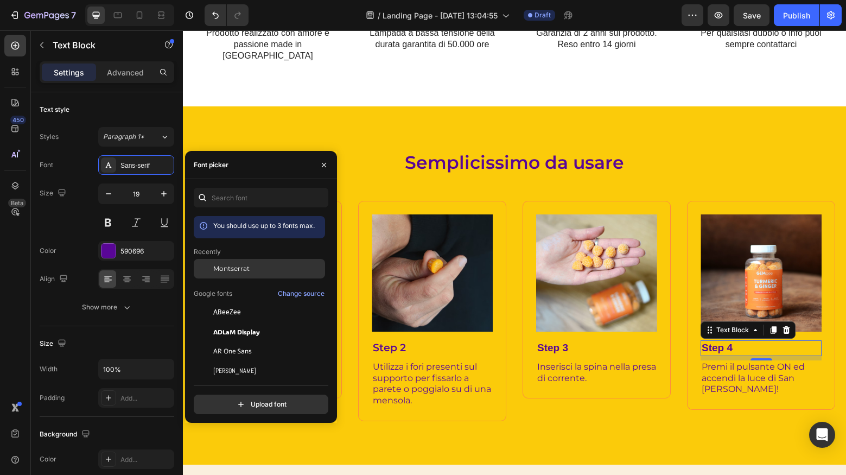
drag, startPoint x: 232, startPoint y: 273, endPoint x: 265, endPoint y: 278, distance: 33.5
click at [232, 273] on span "Montserrat" at bounding box center [231, 269] width 36 height 10
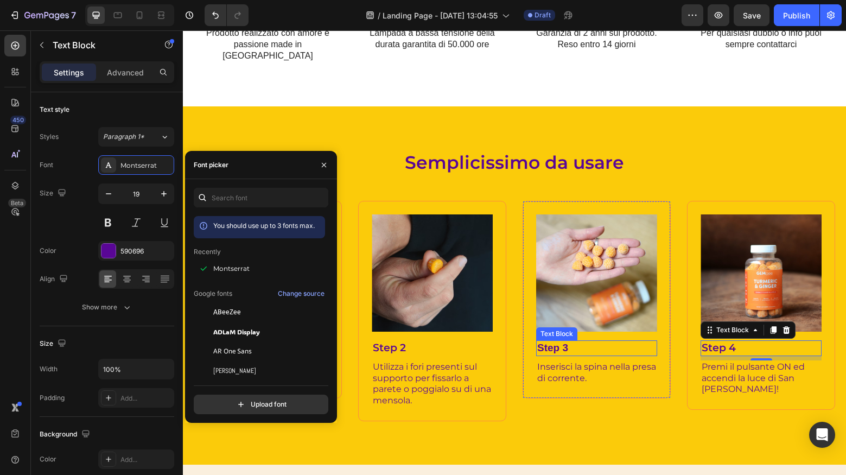
click at [544, 341] on p "Step 3" at bounding box center [596, 348] width 119 height 14
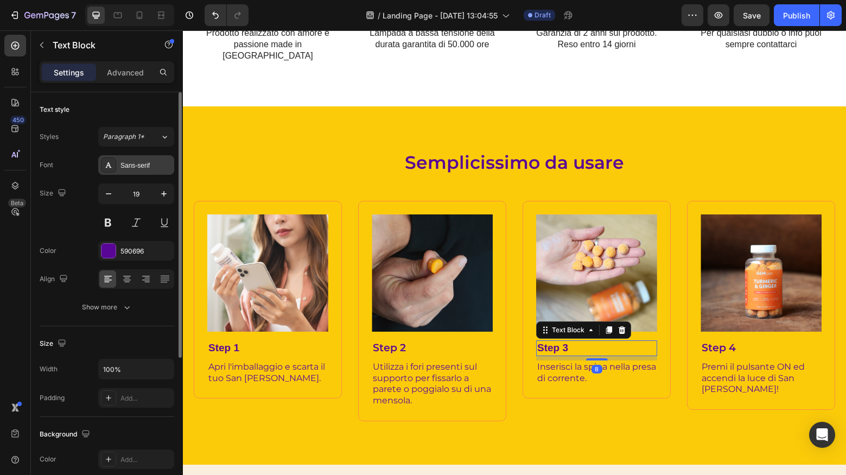
click at [150, 169] on div "Sans-serif" at bounding box center [145, 166] width 51 height 10
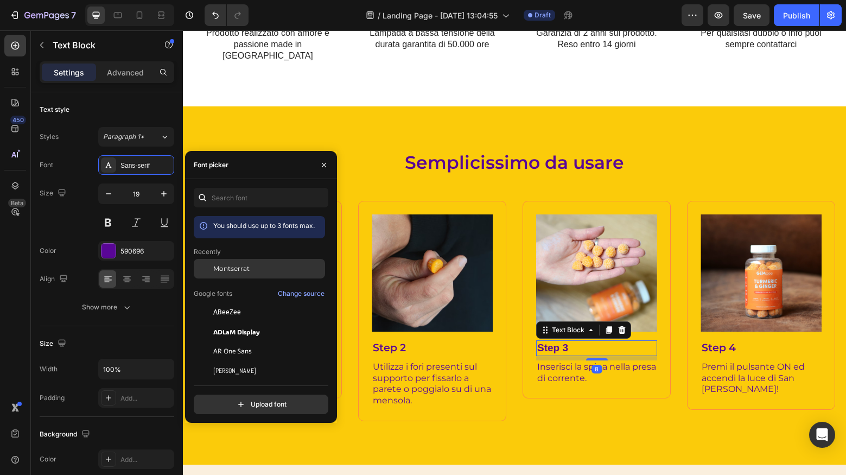
click at [233, 271] on span "Montserrat" at bounding box center [231, 269] width 36 height 10
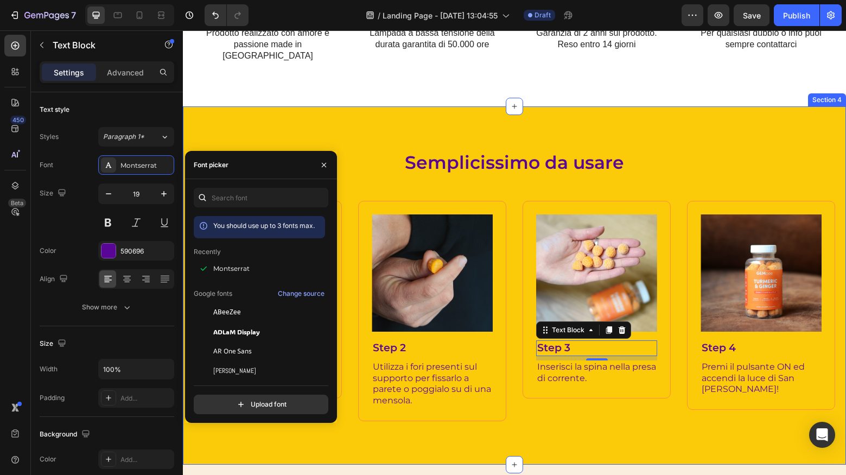
click at [388, 400] on div "Semplicissimo da usare Heading Image Step 1 Text Block Apri l'imballaggio e sca…" at bounding box center [514, 285] width 663 height 358
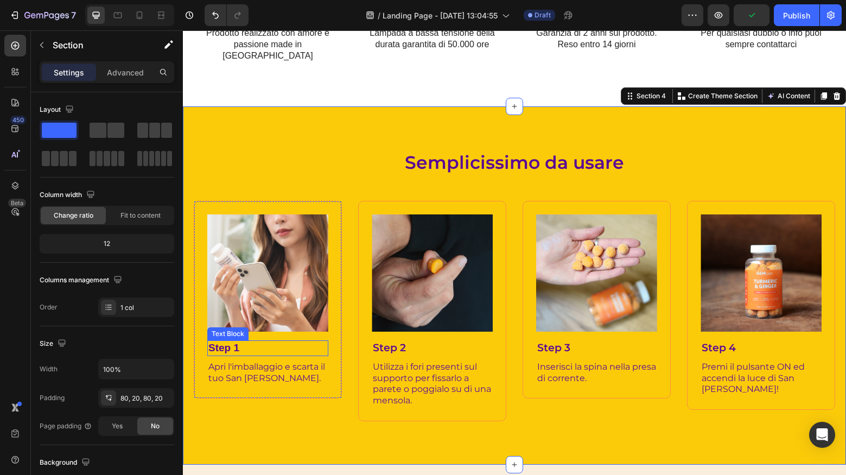
click at [246, 341] on p "Step 1" at bounding box center [267, 348] width 119 height 14
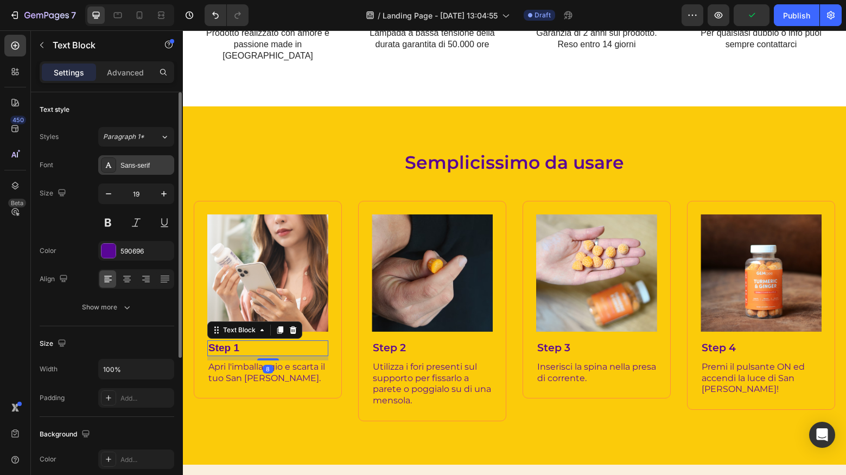
click at [149, 170] on div "Sans-serif" at bounding box center [136, 165] width 76 height 20
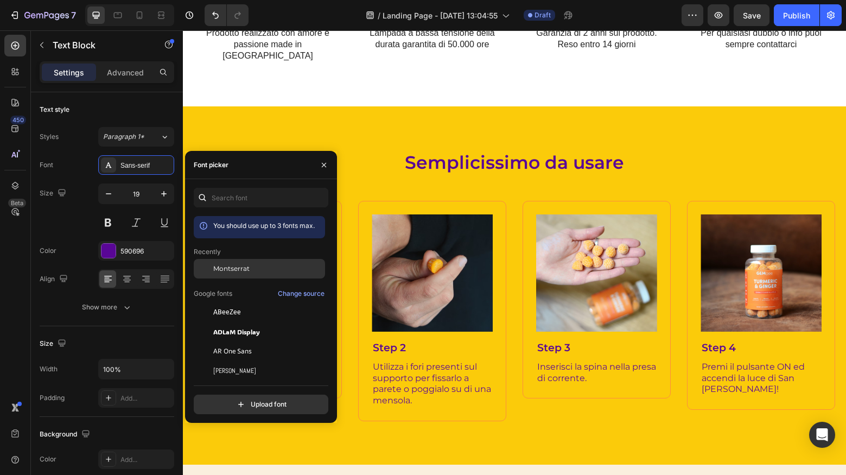
click at [233, 270] on span "Montserrat" at bounding box center [231, 269] width 36 height 10
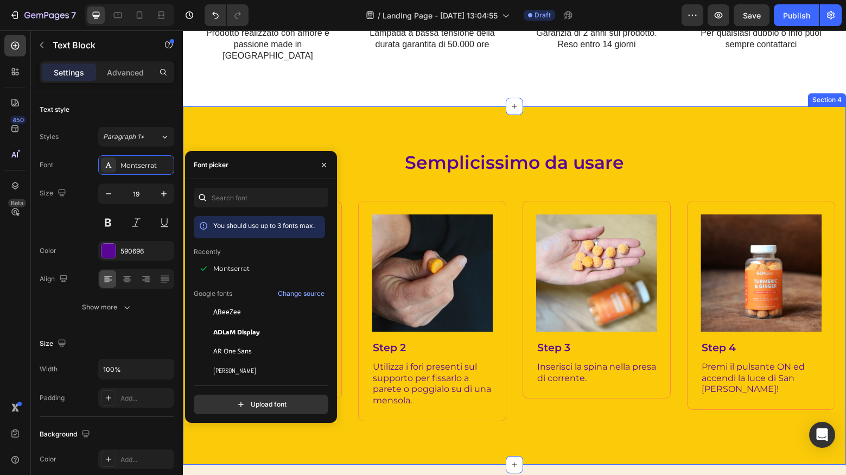
click at [375, 106] on div "Semplicissimo da usare Heading Image Step 1 Text Block 8 Apri l'imballaggio e s…" at bounding box center [514, 285] width 663 height 358
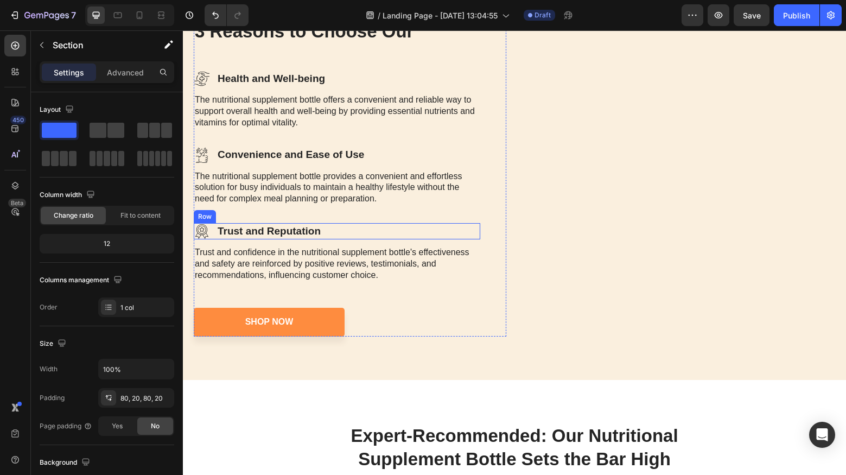
scroll to position [1400, 0]
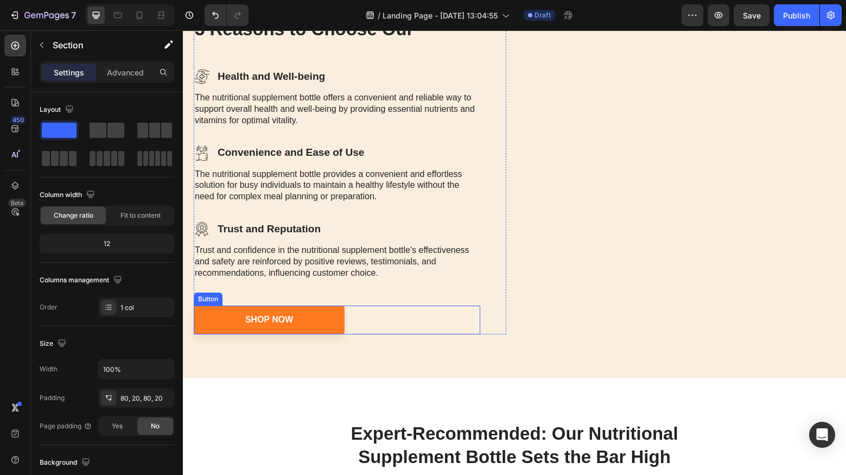
click at [285, 309] on link "Shop Now" at bounding box center [269, 319] width 151 height 29
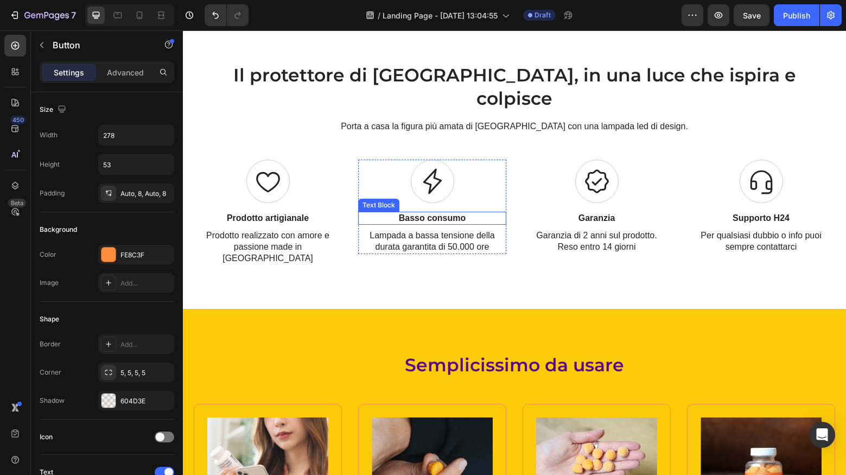
scroll to position [638, 0]
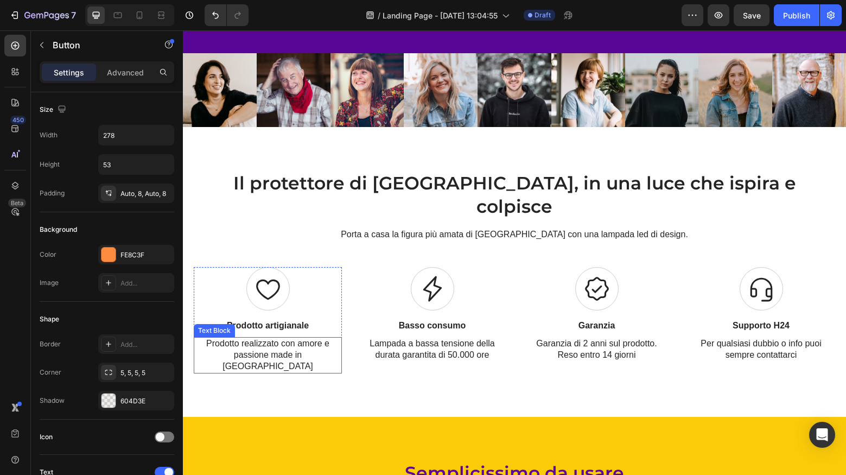
click at [292, 338] on p "Prodotto realizzato con amore e passione made in [GEOGRAPHIC_DATA]" at bounding box center [267, 355] width 131 height 34
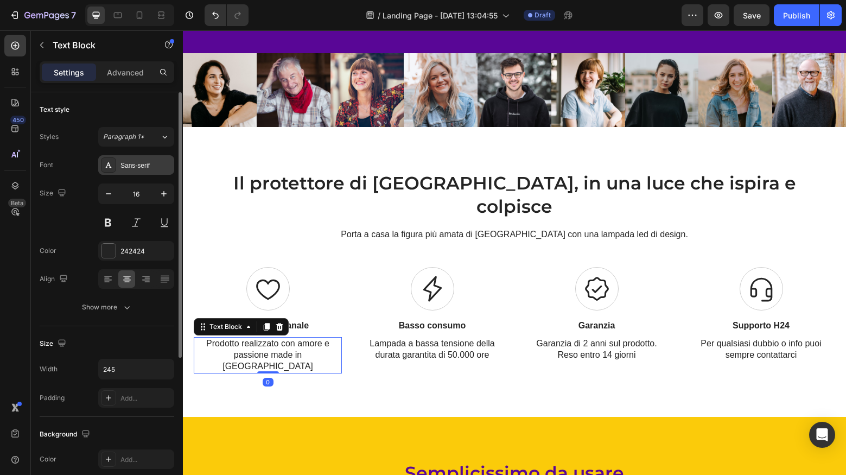
click at [143, 167] on div "Sans-serif" at bounding box center [145, 166] width 51 height 10
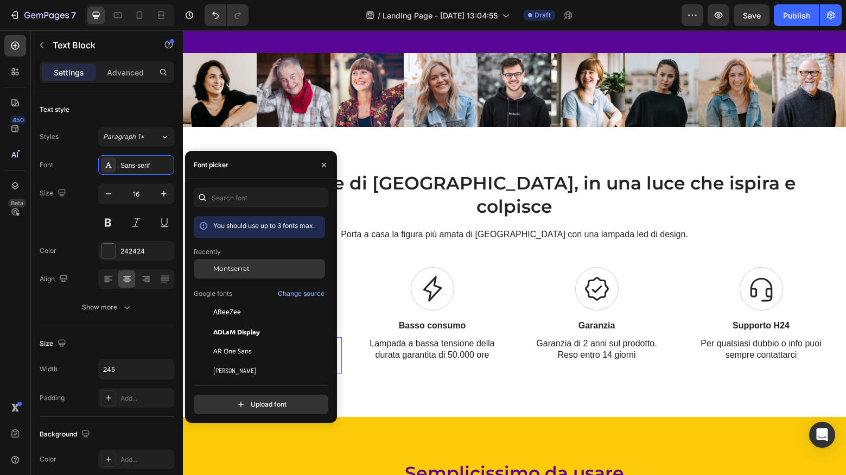
click at [237, 341] on div "Montserrat" at bounding box center [259, 351] width 131 height 20
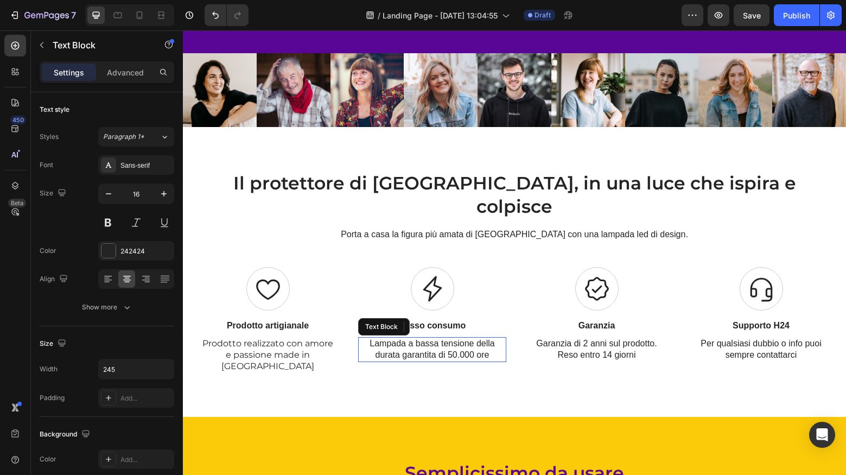
click at [425, 338] on p "Lampada a bassa tensione della durata garantita di 50.000 ore" at bounding box center [432, 349] width 131 height 23
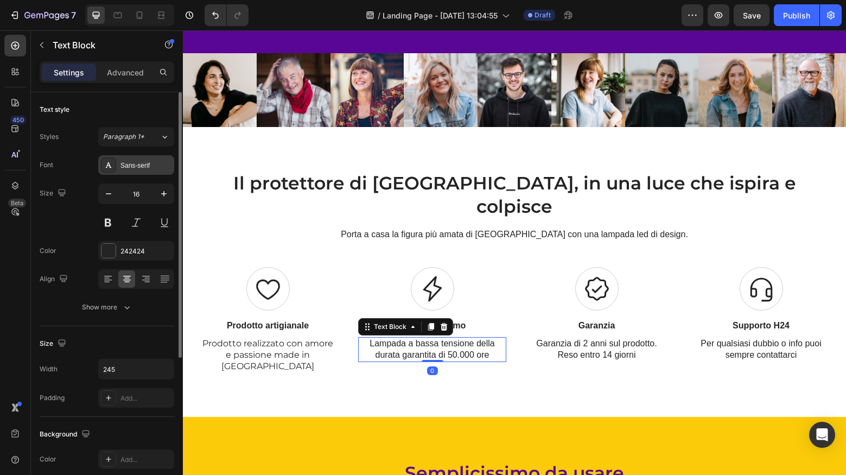
click at [142, 168] on div "Sans-serif" at bounding box center [145, 166] width 51 height 10
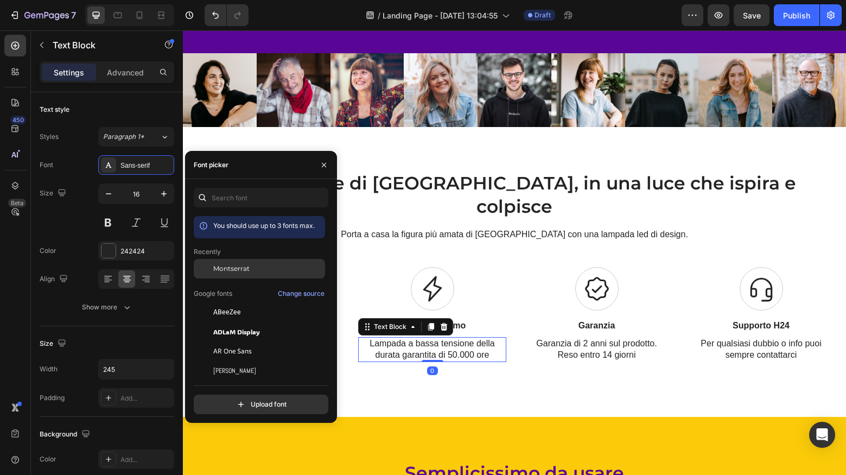
click at [235, 272] on span "Montserrat" at bounding box center [231, 269] width 36 height 10
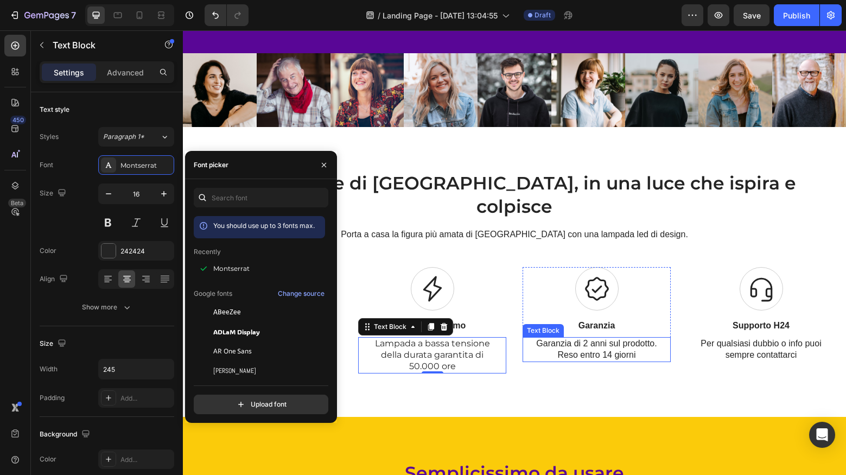
click at [610, 338] on p "Garanzia di 2 anni sul prodotto. Reso entro 14 giorni" at bounding box center [596, 349] width 131 height 23
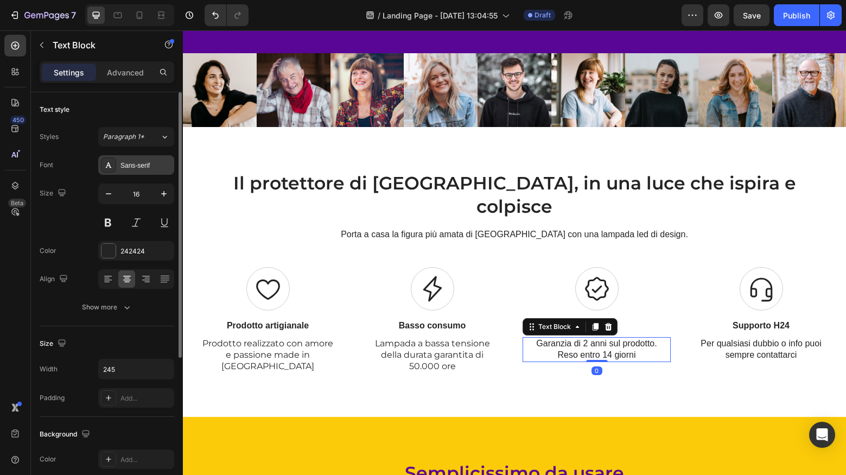
click at [138, 168] on div "Sans-serif" at bounding box center [145, 166] width 51 height 10
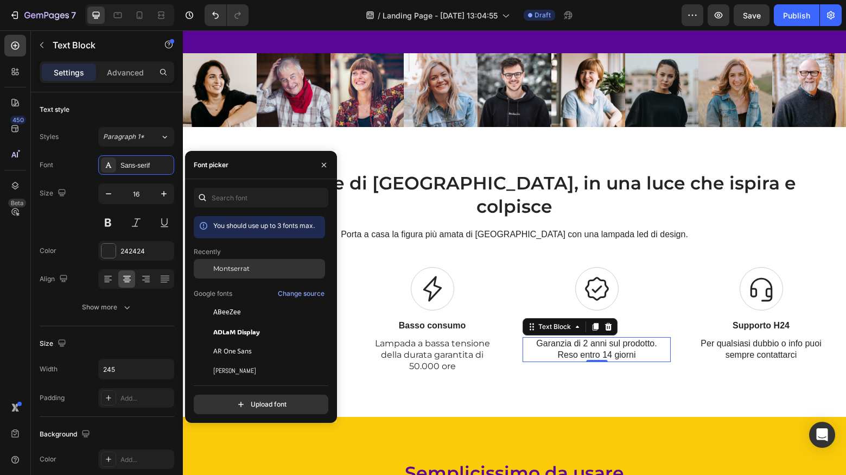
drag, startPoint x: 221, startPoint y: 264, endPoint x: 292, endPoint y: 275, distance: 71.9
click at [221, 264] on span "Montserrat" at bounding box center [231, 269] width 36 height 10
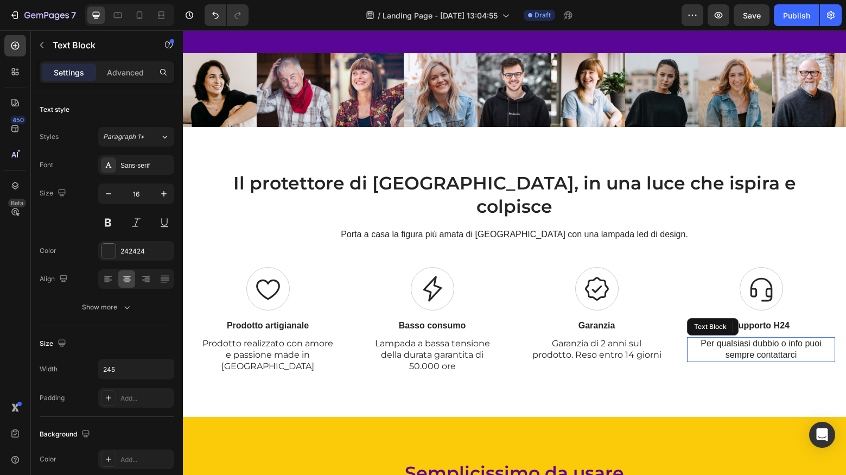
click at [757, 338] on p "Per qualsiasi dubbio o info puoi sempre contattarci" at bounding box center [761, 349] width 131 height 23
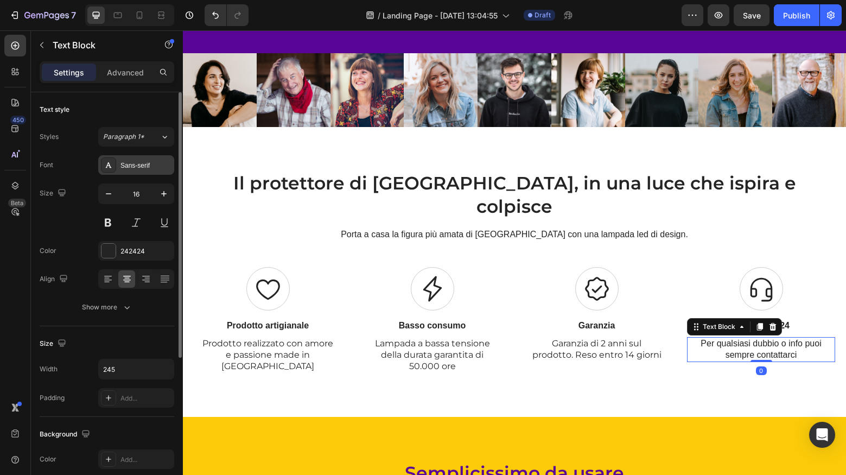
drag, startPoint x: 144, startPoint y: 164, endPoint x: 148, endPoint y: 173, distance: 10.0
click at [144, 164] on div "Sans-serif" at bounding box center [145, 166] width 51 height 10
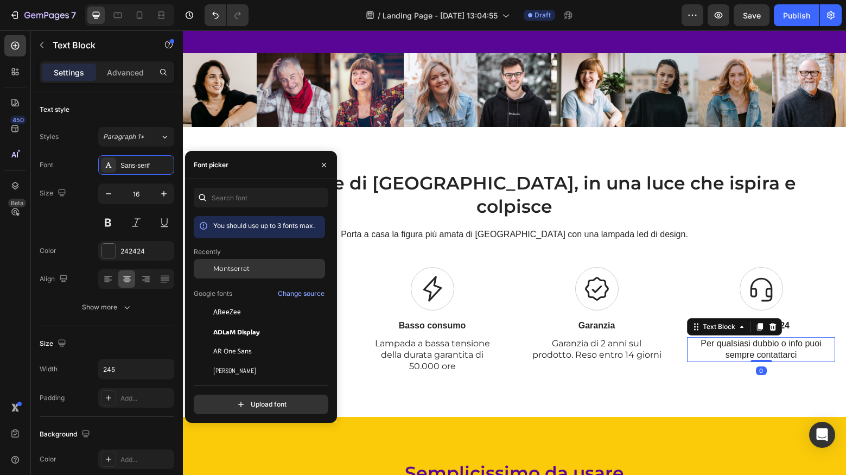
click at [222, 269] on span "Montserrat" at bounding box center [231, 269] width 36 height 10
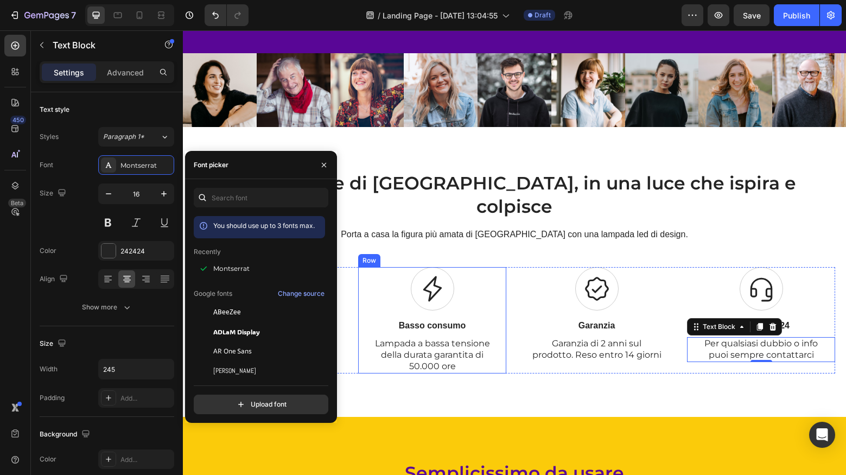
click at [440, 294] on div "Icon Basso consumo Text Block Lampada a bassa tensione della durata garantita d…" at bounding box center [432, 320] width 148 height 106
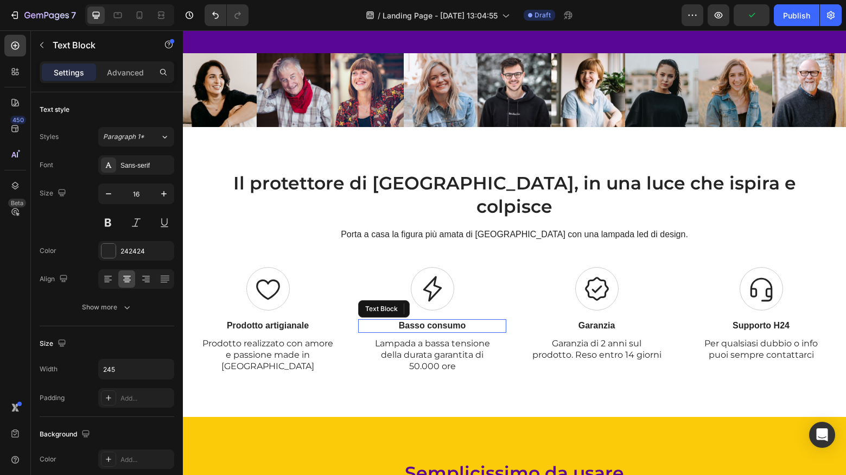
click at [441, 320] on p "Basso consumo" at bounding box center [432, 325] width 131 height 11
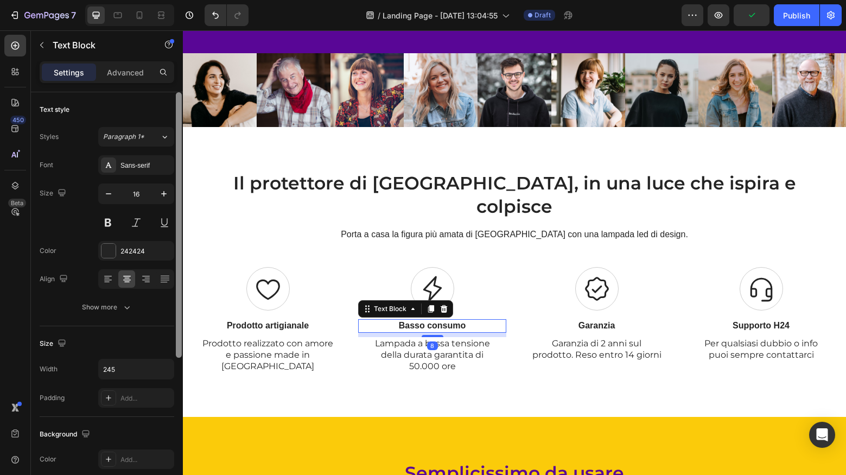
drag, startPoint x: 143, startPoint y: 161, endPoint x: 180, endPoint y: 197, distance: 51.4
click at [143, 161] on div "Sans-serif" at bounding box center [145, 166] width 51 height 10
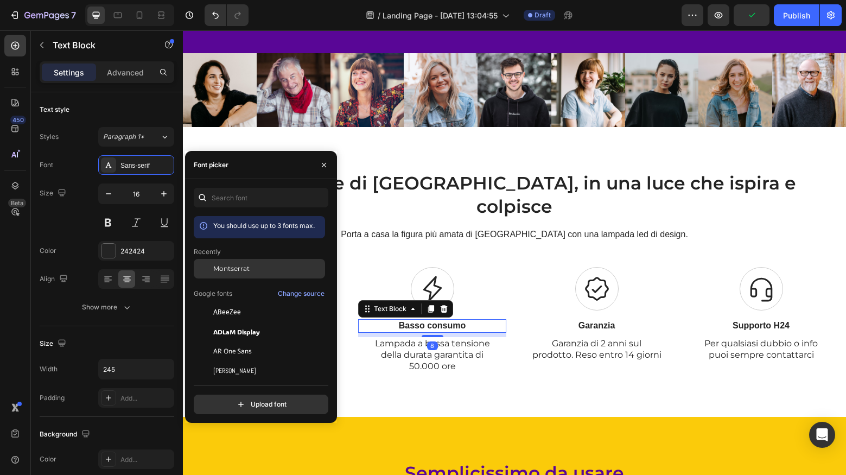
drag, startPoint x: 235, startPoint y: 266, endPoint x: 240, endPoint y: 267, distance: 5.5
click at [235, 266] on span "Montserrat" at bounding box center [231, 269] width 36 height 10
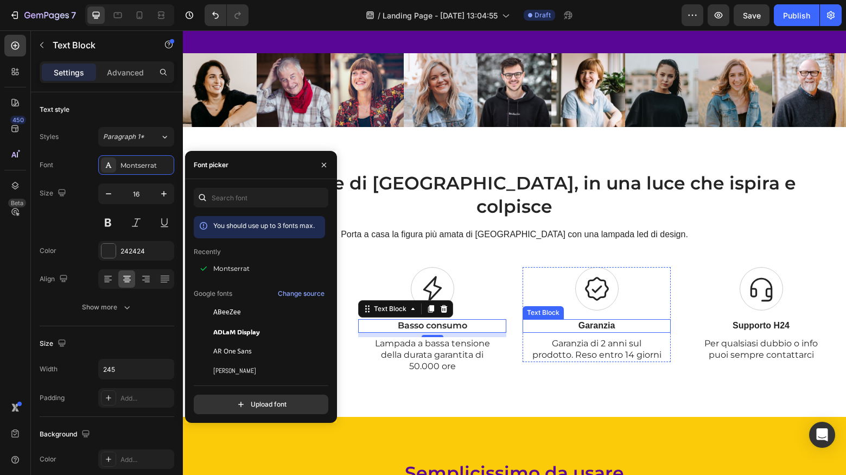
click at [578, 320] on p "Garanzia" at bounding box center [596, 325] width 131 height 11
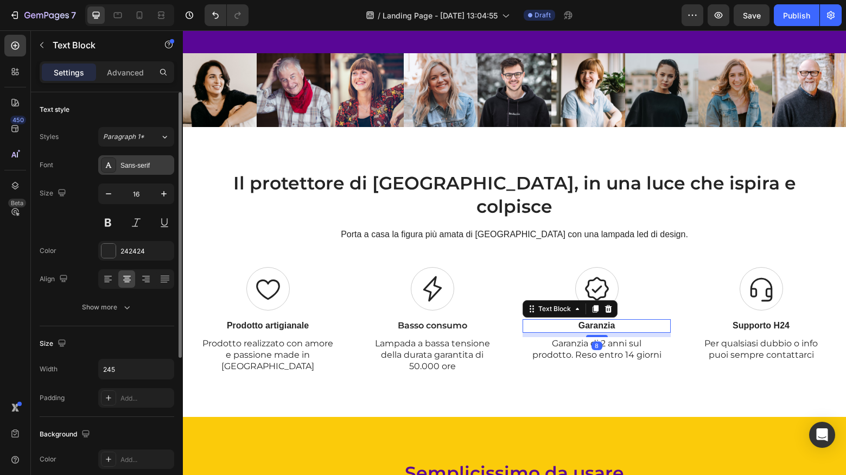
click at [150, 164] on div "Sans-serif" at bounding box center [145, 166] width 51 height 10
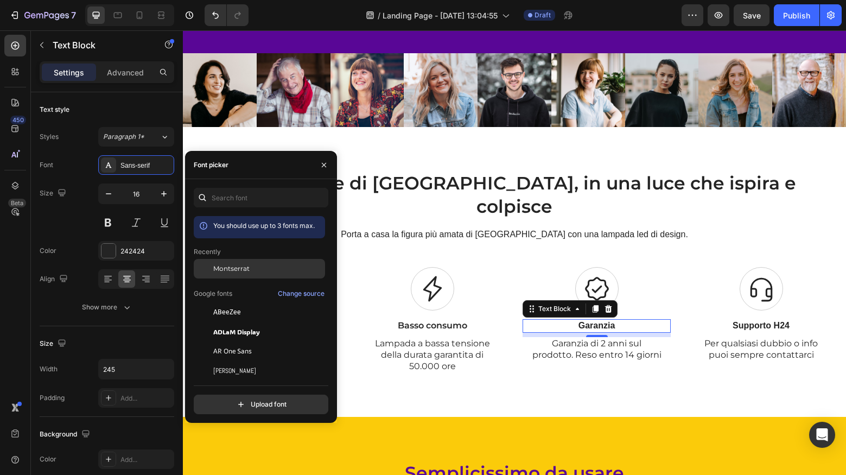
click at [238, 265] on span "Montserrat" at bounding box center [231, 269] width 36 height 10
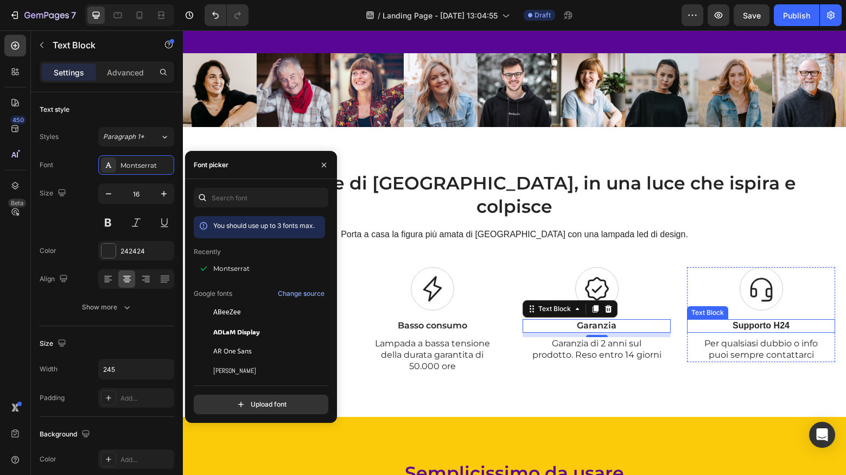
click at [786, 320] on p "Supporto H24" at bounding box center [761, 325] width 131 height 11
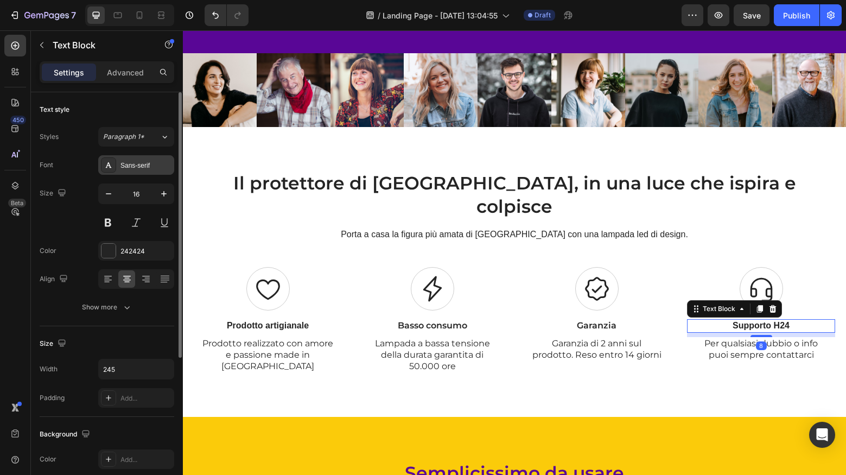
click at [148, 169] on div "Sans-serif" at bounding box center [145, 166] width 51 height 10
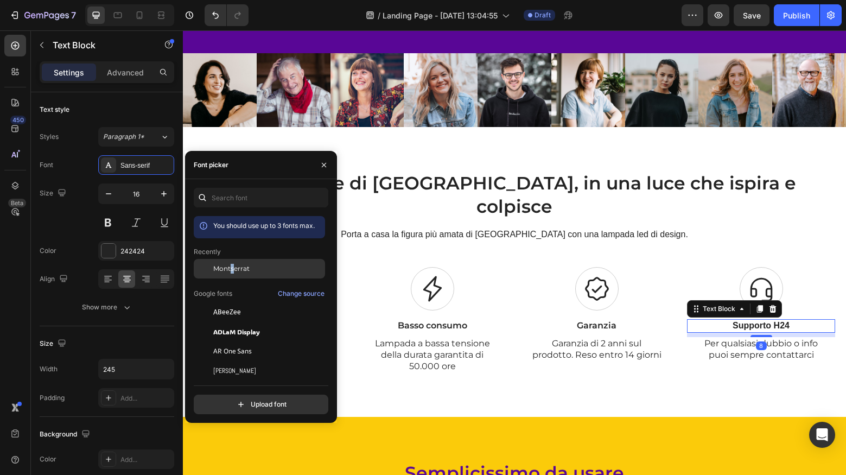
click at [232, 268] on span "Montserrat" at bounding box center [231, 269] width 36 height 10
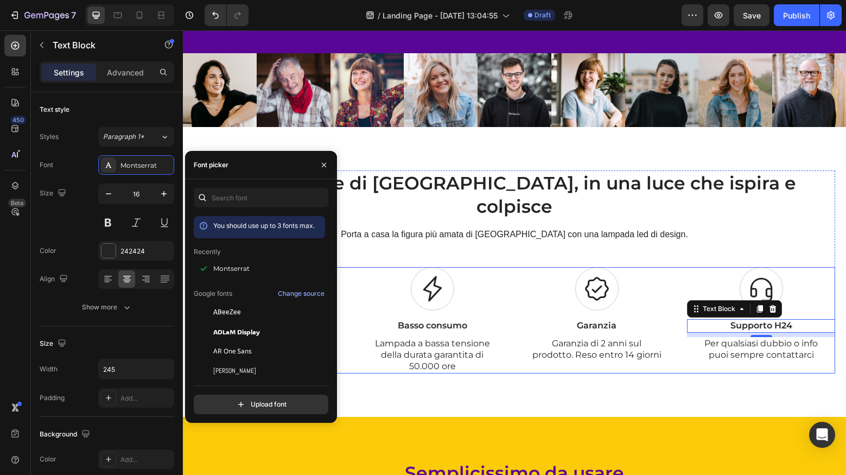
click at [563, 339] on div "Icon Garanzia Text Block Garanzia di 2 anni sul prodotto. Reso entro 14 giorni …" at bounding box center [596, 320] width 148 height 106
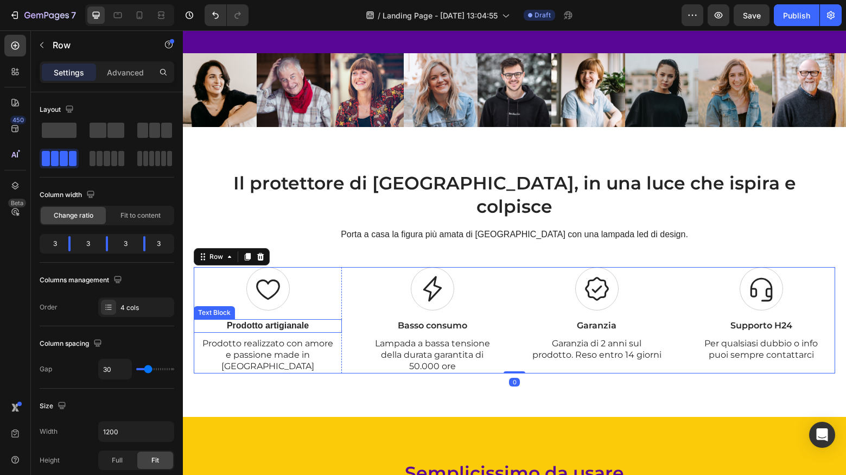
click at [263, 320] on p "Prodotto artigianale" at bounding box center [267, 325] width 131 height 11
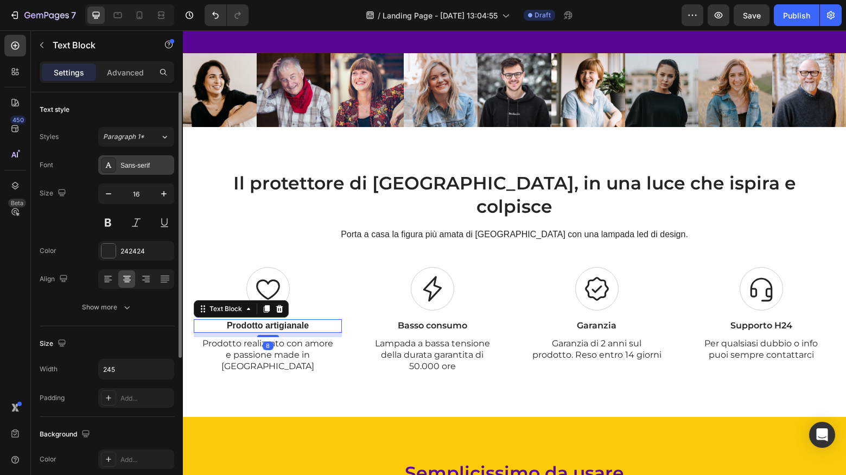
click at [143, 167] on div "Sans-serif" at bounding box center [145, 166] width 51 height 10
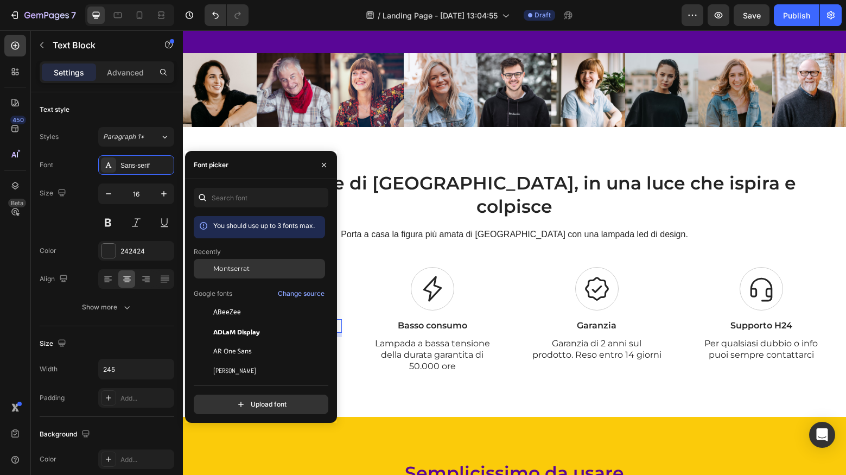
click at [232, 341] on div "Montserrat" at bounding box center [259, 351] width 131 height 20
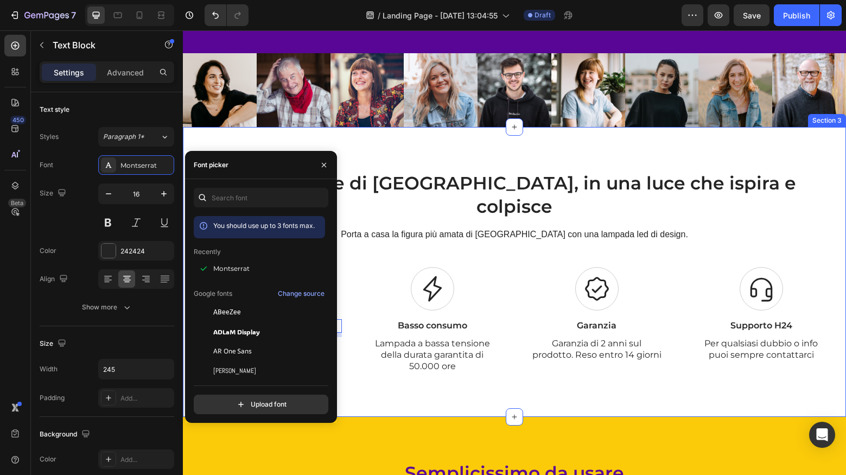
click at [626, 143] on div "Il protettore di Napoli, in una luce che ispira e colpisce Heading Porta a casa…" at bounding box center [514, 272] width 663 height 290
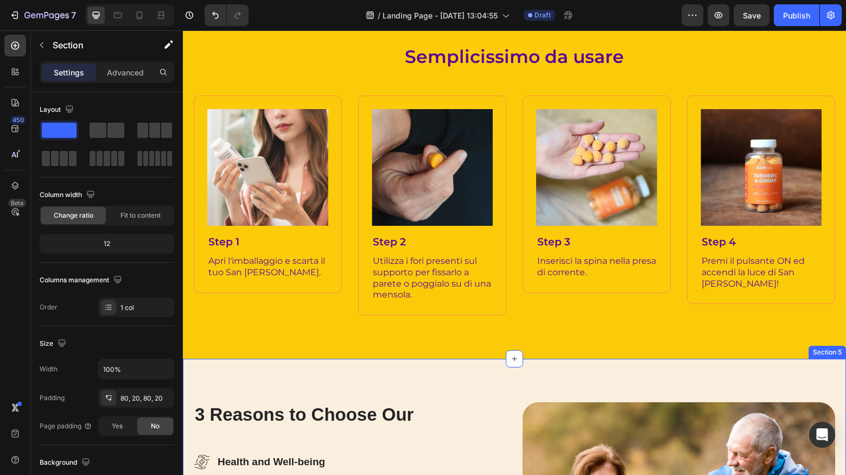
scroll to position [1025, 0]
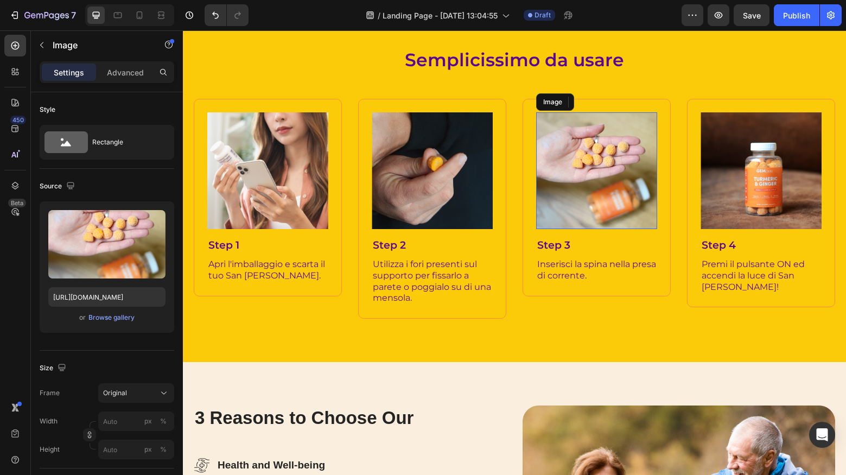
click at [569, 151] on img at bounding box center [596, 170] width 121 height 117
click at [580, 104] on icon at bounding box center [577, 102] width 9 height 9
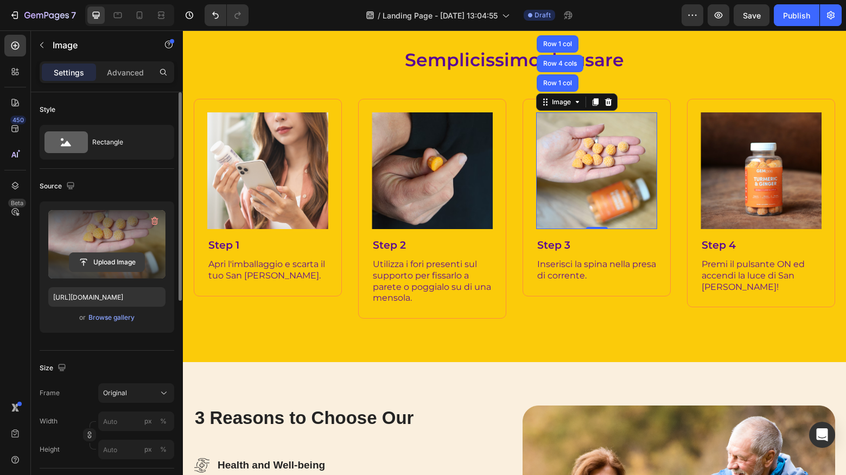
click at [110, 259] on input "file" at bounding box center [106, 262] width 75 height 18
type input "C:\fakepath\Trasform.psd"
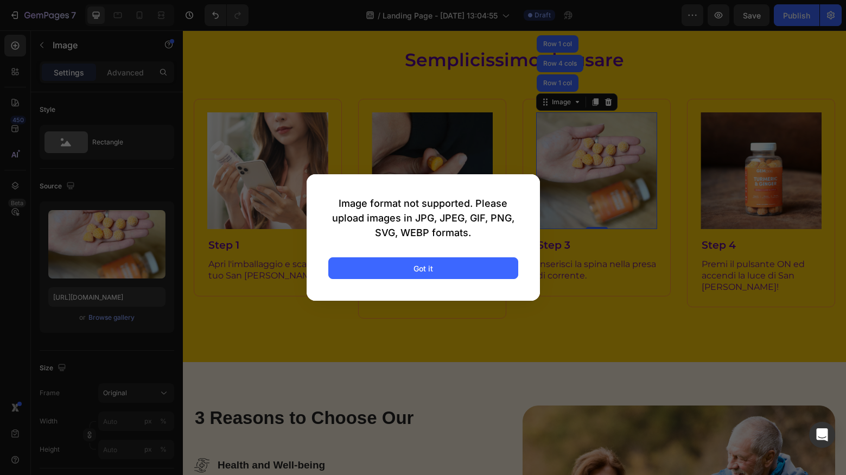
click at [264, 286] on div at bounding box center [423, 237] width 846 height 475
click at [368, 271] on button "Got it" at bounding box center [423, 268] width 190 height 22
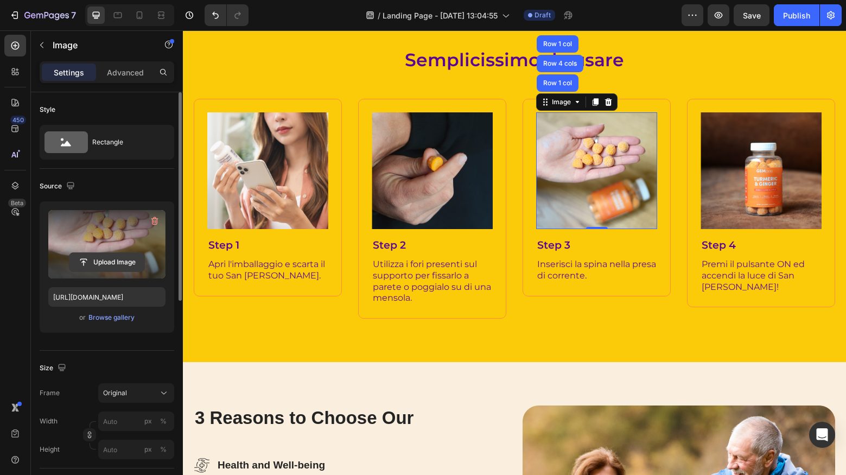
click at [92, 267] on input "file" at bounding box center [106, 262] width 75 height 18
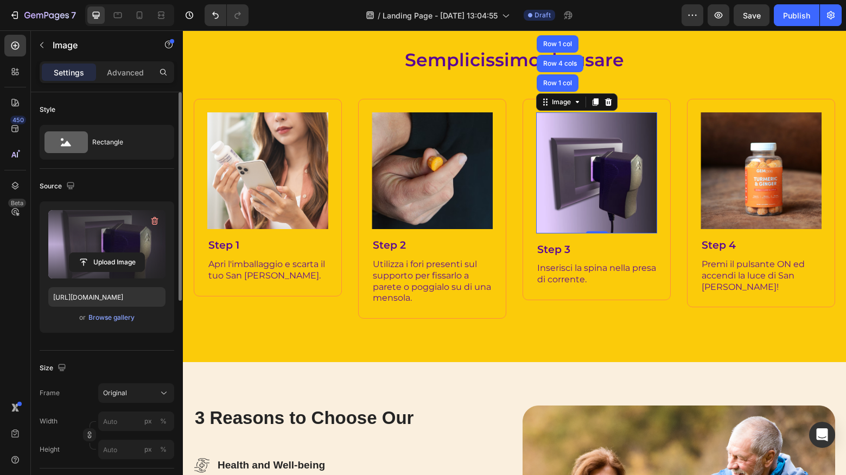
type input "https://cdn.shopify.com/s/files/1/0699/7177/1707/files/gempages_581770492109652…"
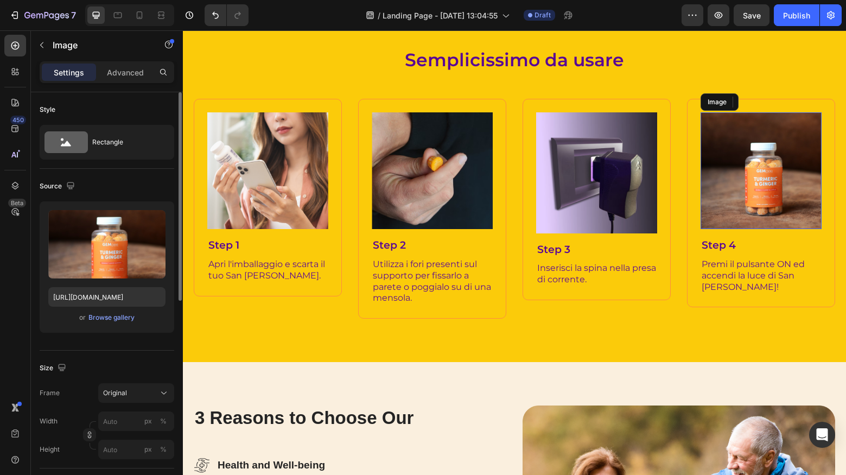
click at [723, 213] on img at bounding box center [760, 170] width 121 height 117
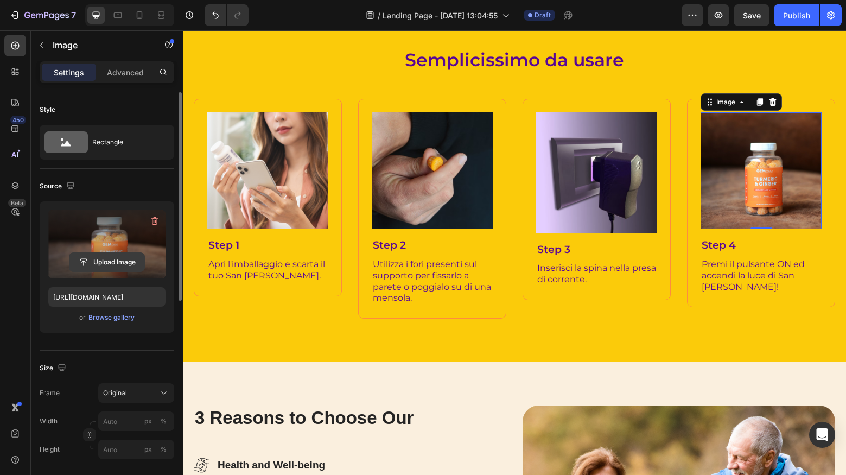
click at [109, 259] on input "file" at bounding box center [106, 262] width 75 height 18
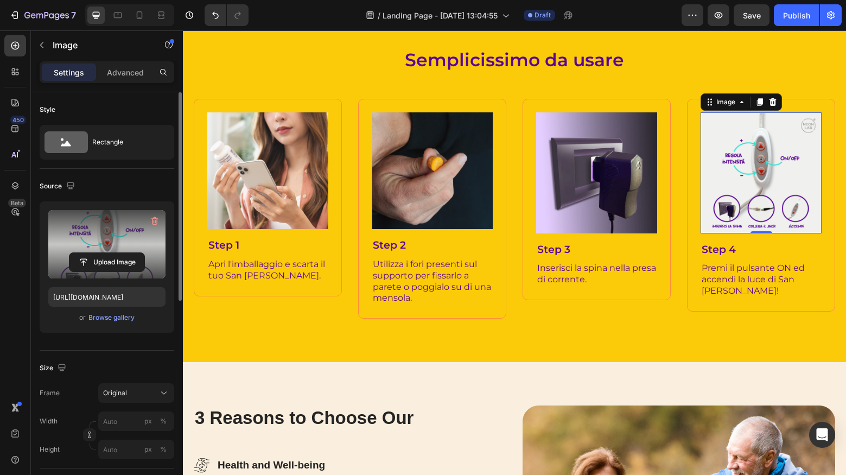
type input "https://cdn.shopify.com/s/files/1/0699/7177/1707/files/gempages_581770492109652…"
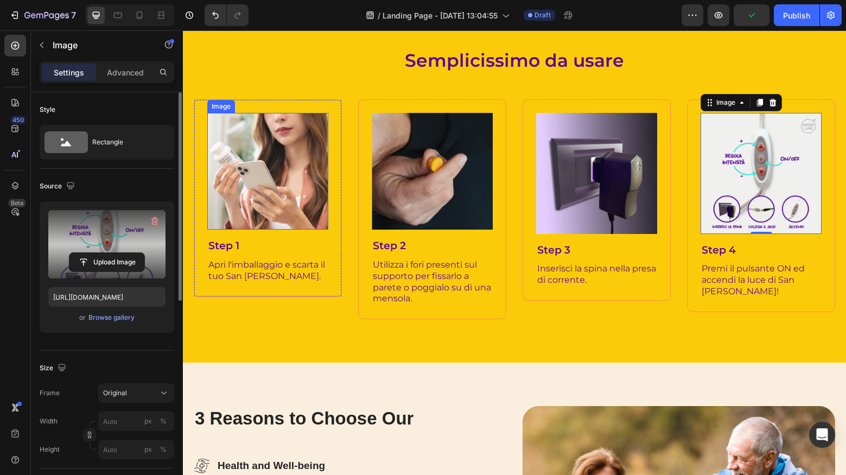
click at [276, 193] on img at bounding box center [267, 171] width 121 height 117
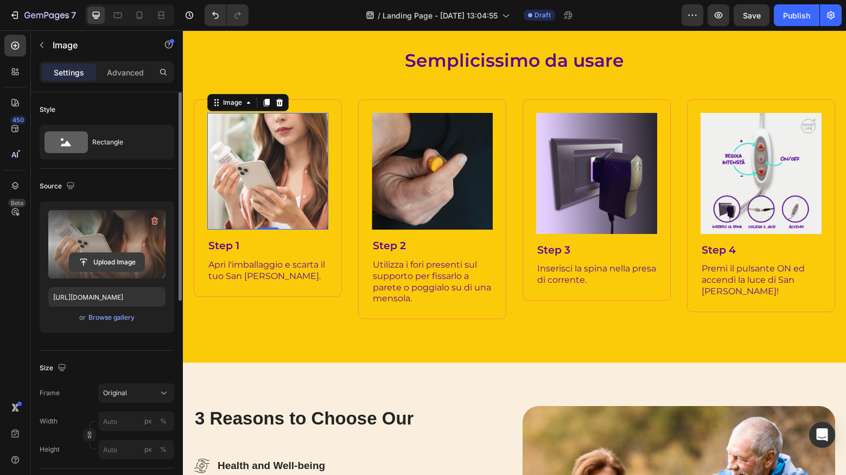
click at [119, 259] on input "file" at bounding box center [106, 262] width 75 height 18
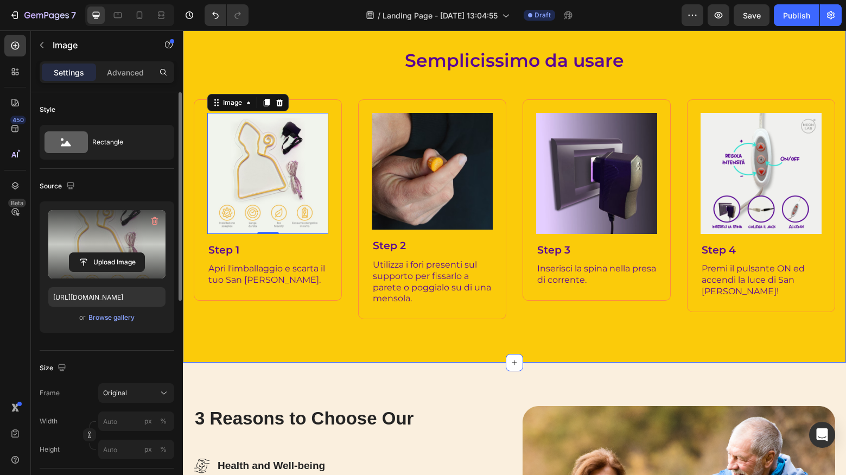
type input "https://cdn.shopify.com/s/files/1/0699/7177/1707/files/gempages_581770492109652…"
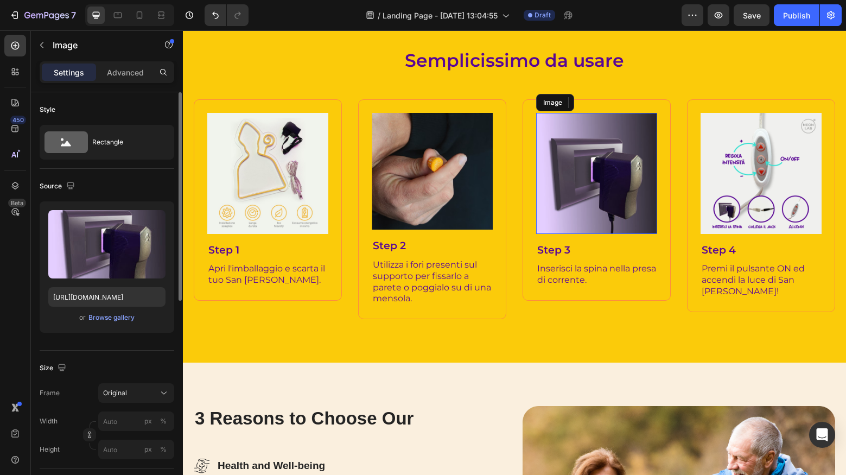
click at [606, 162] on img at bounding box center [596, 173] width 121 height 121
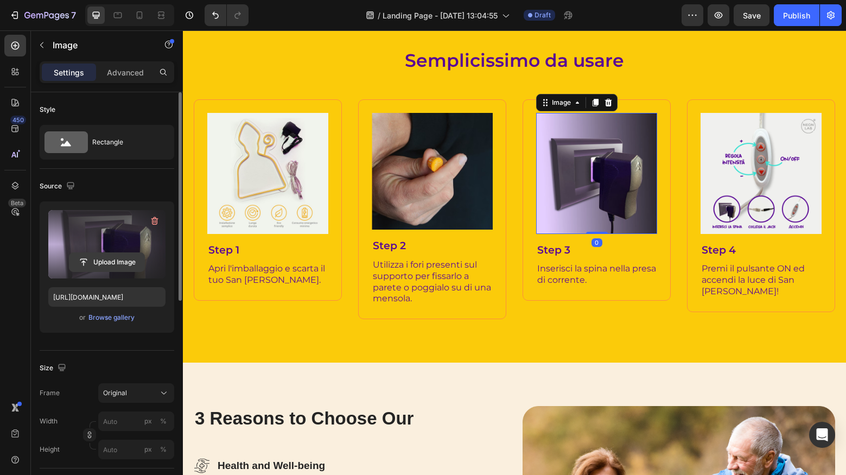
click at [116, 260] on input "file" at bounding box center [106, 262] width 75 height 18
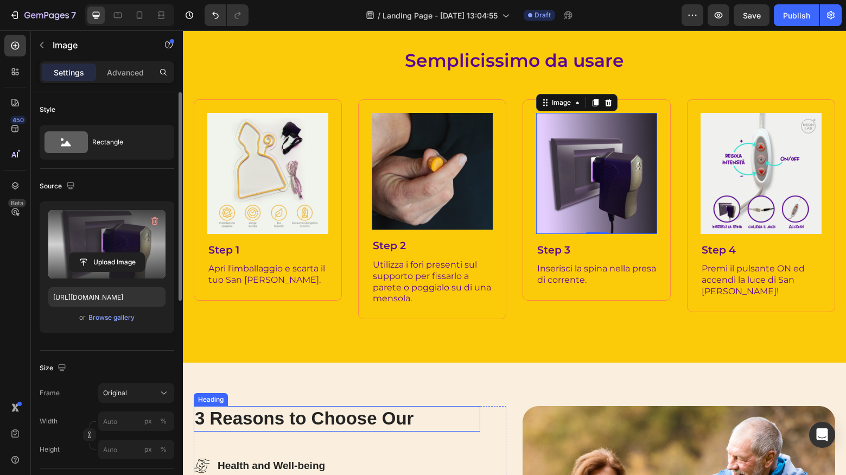
type input "https://cdn.shopify.com/s/files/1/0699/7177/1707/files/gempages_581770492109652…"
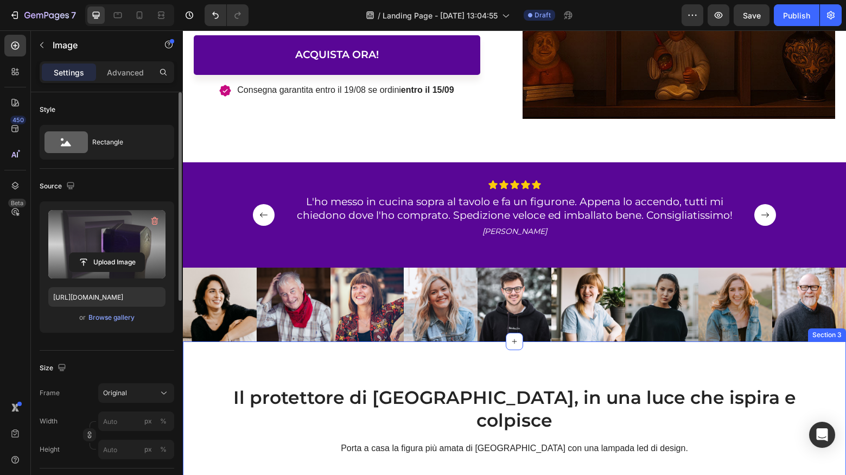
scroll to position [425, 0]
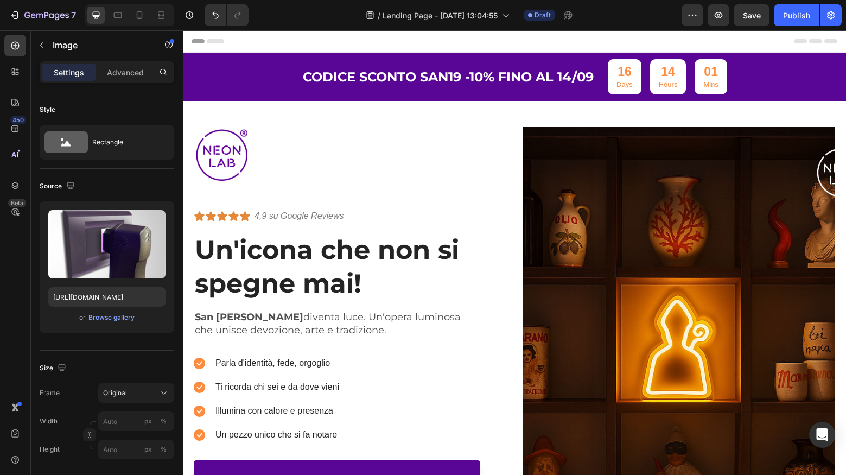
scroll to position [425, 0]
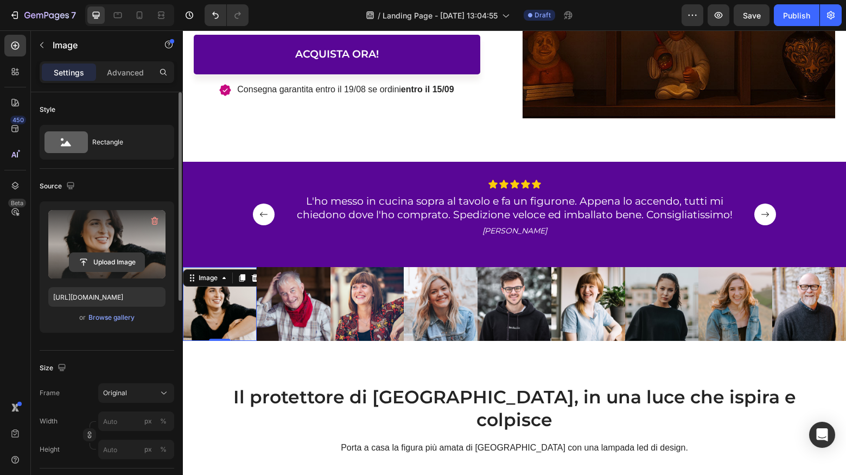
click at [113, 263] on input "file" at bounding box center [106, 262] width 75 height 18
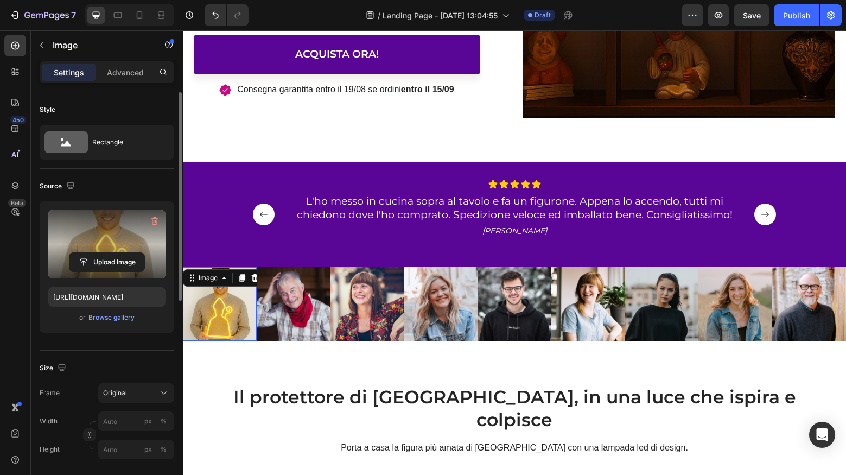
type input "https://cdn.shopify.com/s/files/1/0699/7177/1707/files/gempages_581770492109652…"
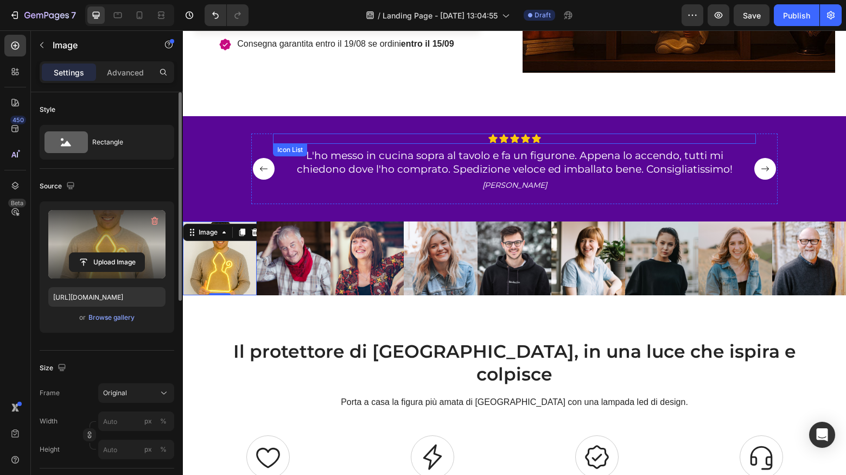
scroll to position [472, 0]
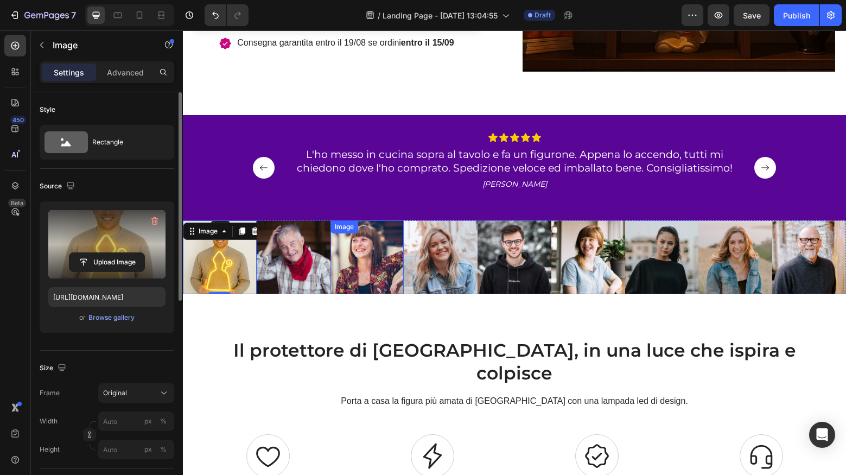
click at [367, 252] on img at bounding box center [367, 257] width 74 height 74
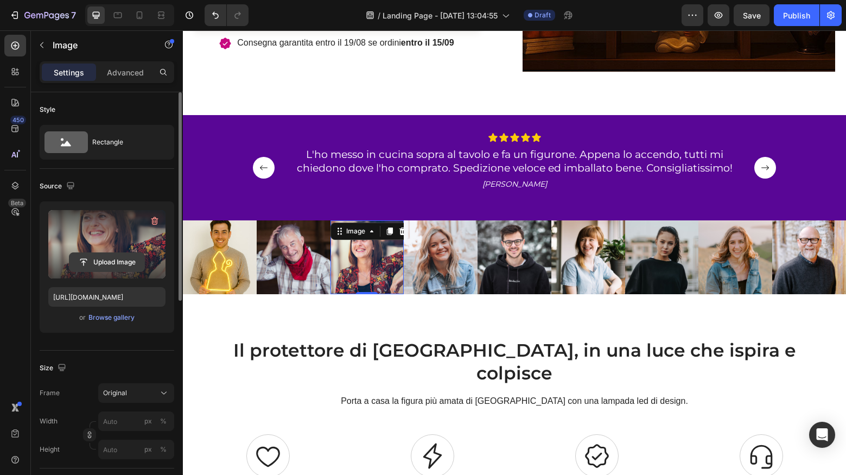
click at [109, 262] on input "file" at bounding box center [106, 262] width 75 height 18
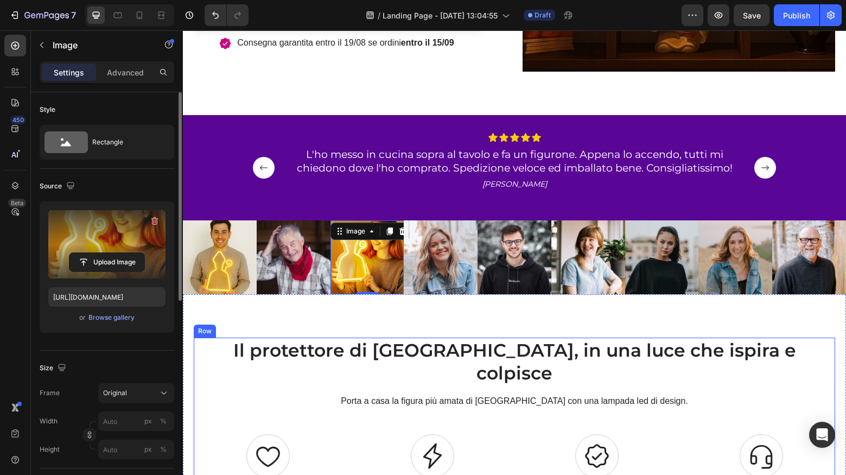
type input "https://cdn.shopify.com/s/files/1/0699/7177/1707/files/gempages_581770492109652…"
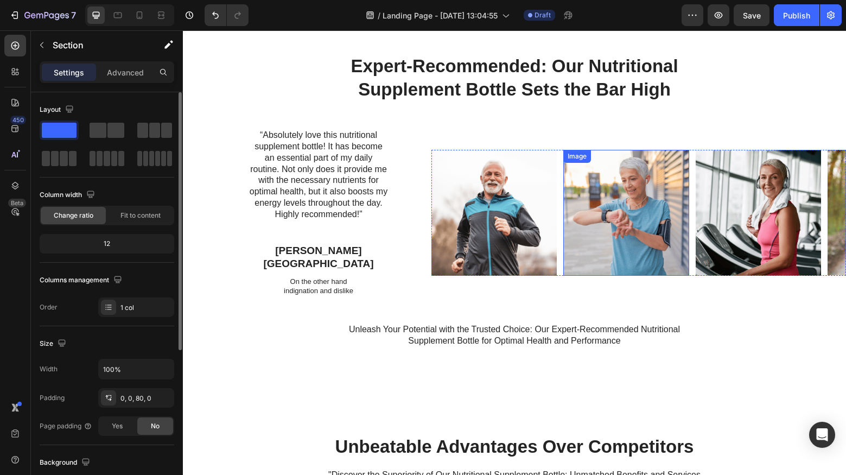
scroll to position [1765, 0]
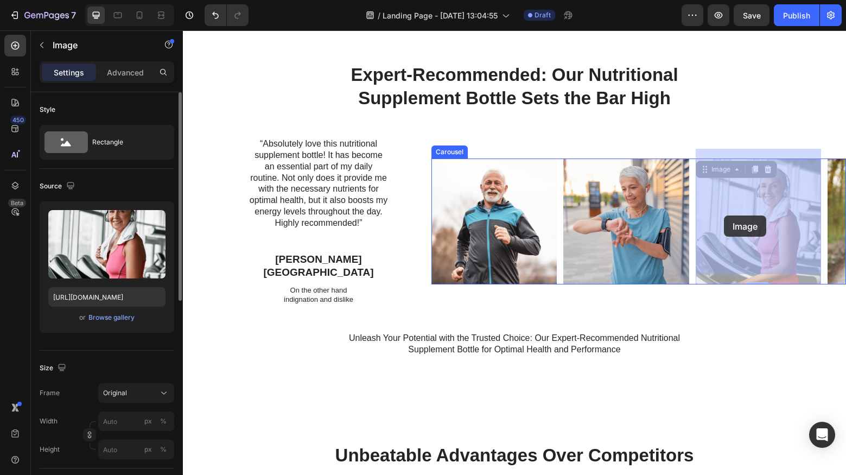
drag, startPoint x: 747, startPoint y: 204, endPoint x: 724, endPoint y: 215, distance: 26.0
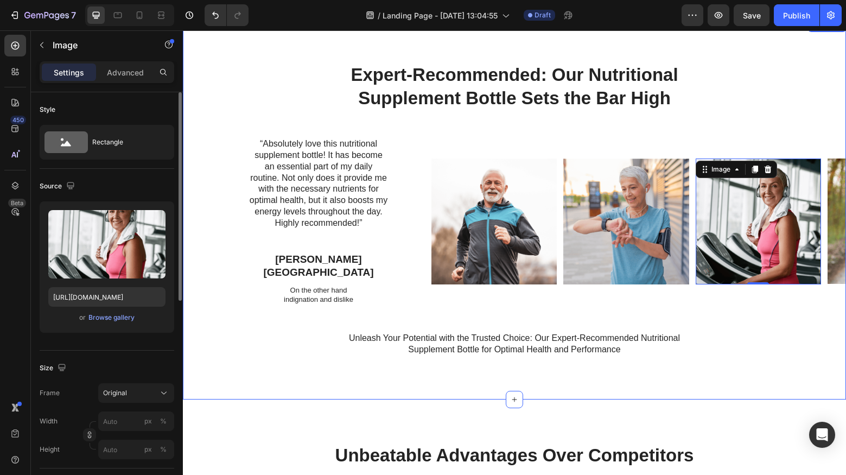
click at [207, 122] on div "Expert-Recommended: Our Nutritional Supplement Bottle Sets the Bar High Heading…" at bounding box center [514, 209] width 663 height 294
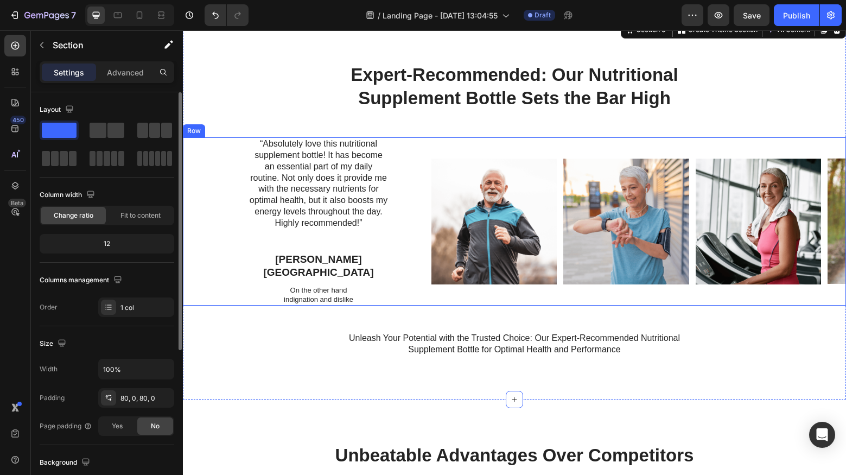
click at [534, 142] on div "Image Image Image Image Carousel" at bounding box center [638, 221] width 415 height 168
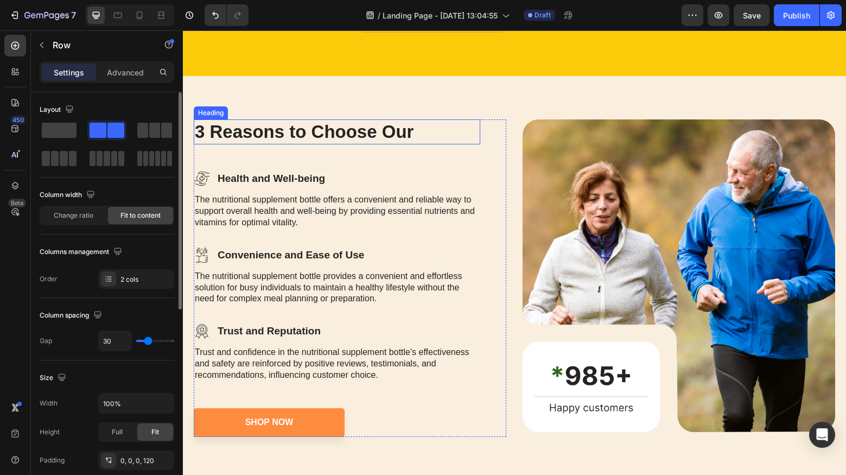
scroll to position [1261, 0]
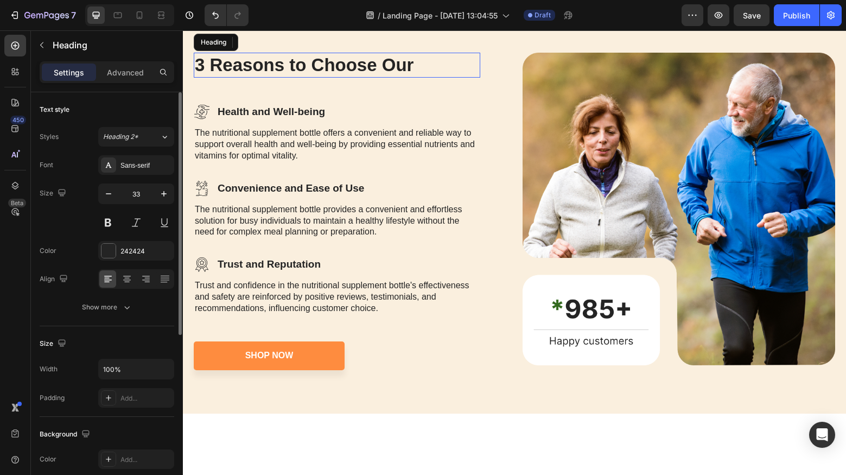
click at [313, 78] on h2 "3 Reasons to Choose Our" at bounding box center [337, 66] width 286 height 26
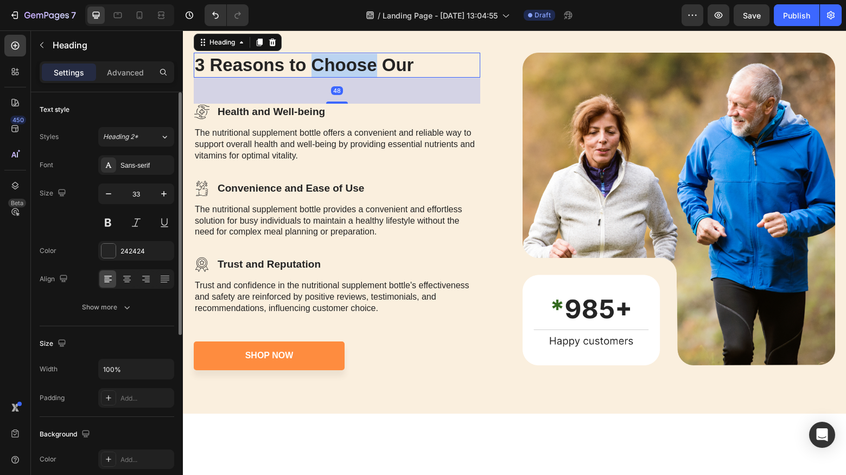
click at [313, 77] on p "3 Reasons to Choose Our" at bounding box center [337, 65] width 284 height 23
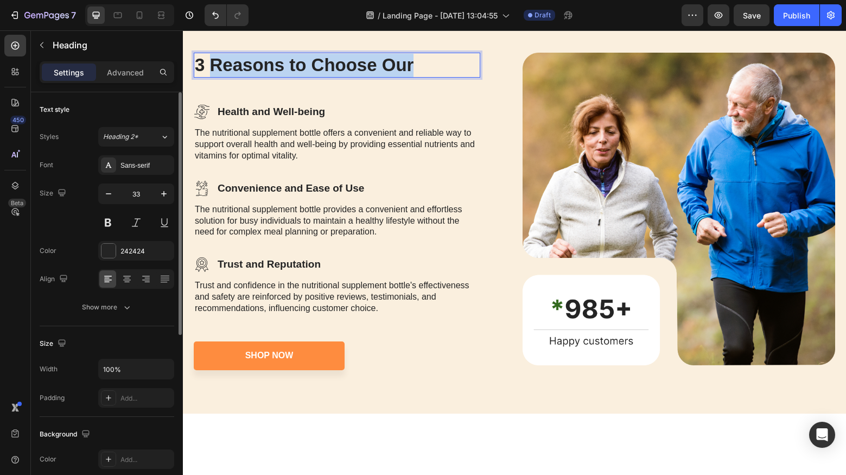
drag, startPoint x: 418, startPoint y: 176, endPoint x: 211, endPoint y: 182, distance: 207.3
click at [211, 77] on p "3 Reasons to Choose Our" at bounding box center [337, 65] width 284 height 23
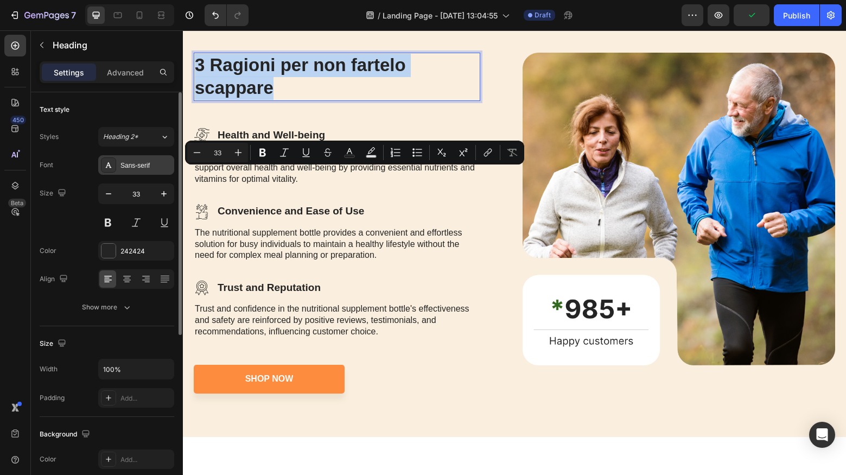
scroll to position [2, 0]
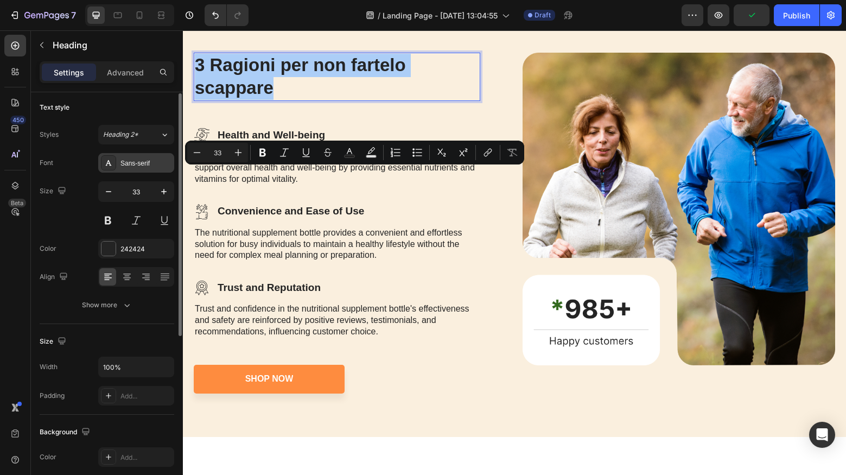
click at [133, 165] on div "Sans-serif" at bounding box center [145, 163] width 51 height 10
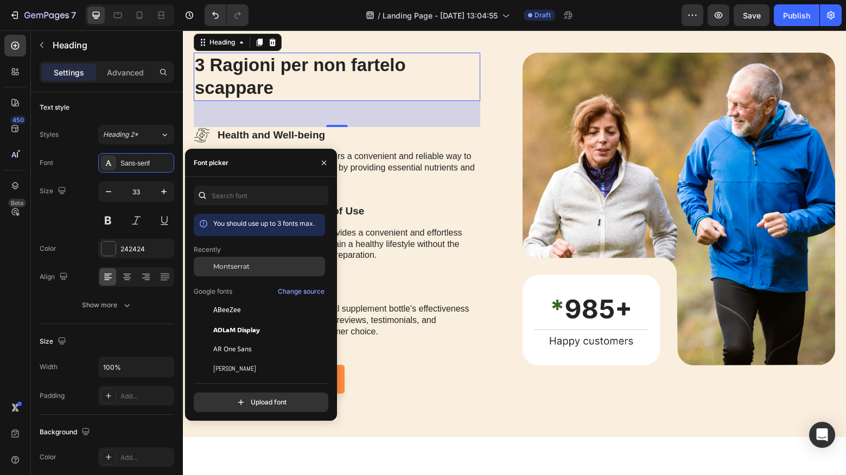
click at [225, 264] on span "Montserrat" at bounding box center [231, 267] width 36 height 10
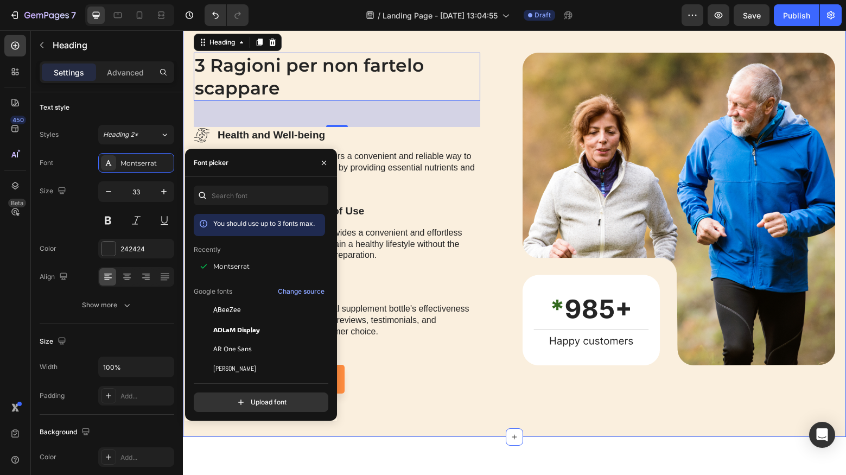
click at [453, 146] on div "3 Ragioni per non fartelo scappare Heading 48 Icon Health and Well-being Text B…" at bounding box center [514, 223] width 663 height 428
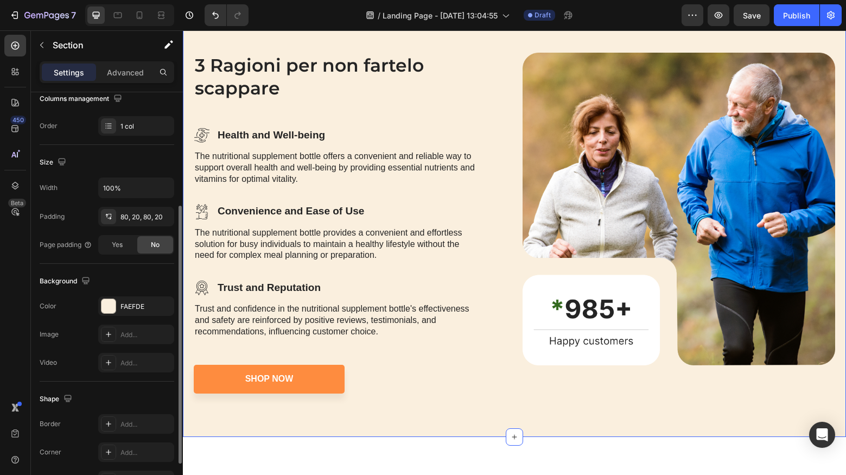
scroll to position [186, 0]
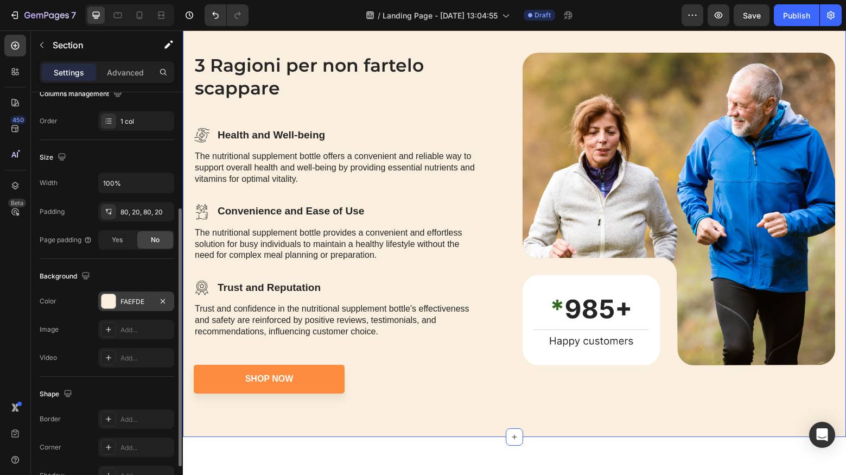
click at [130, 304] on div "FAEFDE" at bounding box center [135, 302] width 31 height 10
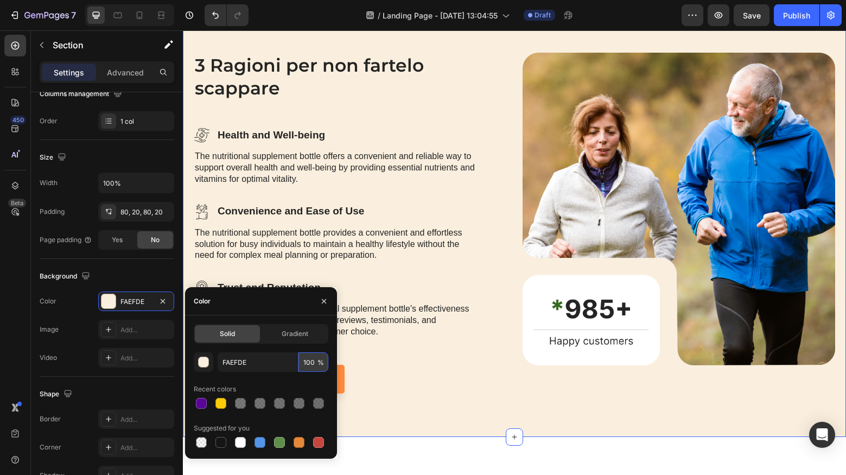
drag, startPoint x: 315, startPoint y: 363, endPoint x: 303, endPoint y: 363, distance: 11.9
click at [303, 363] on input "100" at bounding box center [313, 362] width 30 height 20
type input "60"
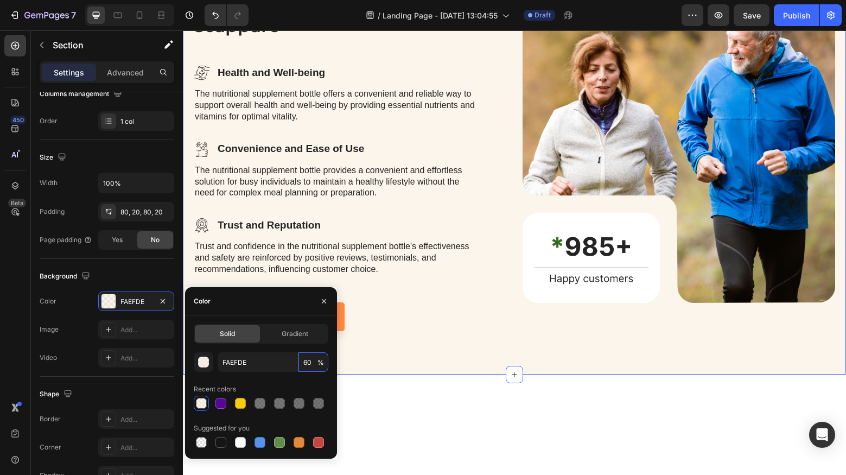
scroll to position [1324, 0]
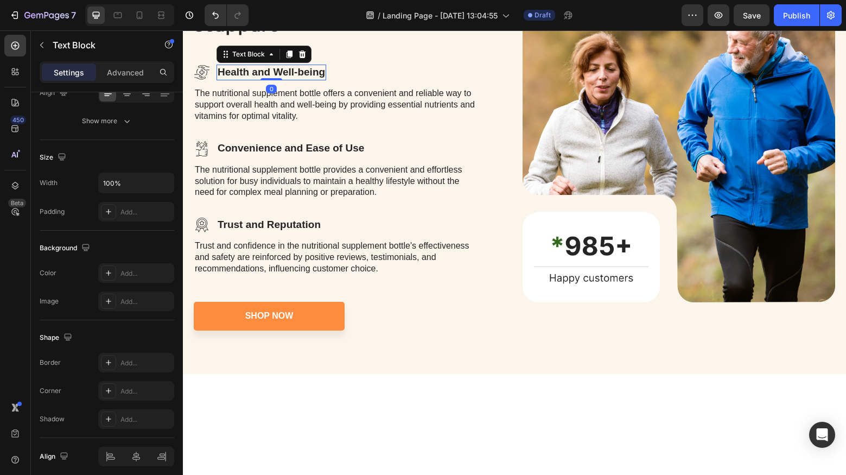
click at [310, 79] on p "Health and Well-being" at bounding box center [271, 73] width 107 height 14
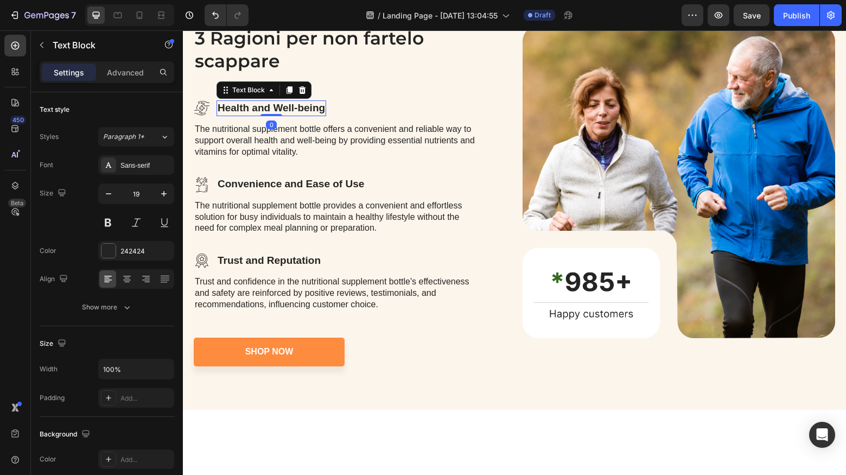
scroll to position [1287, 0]
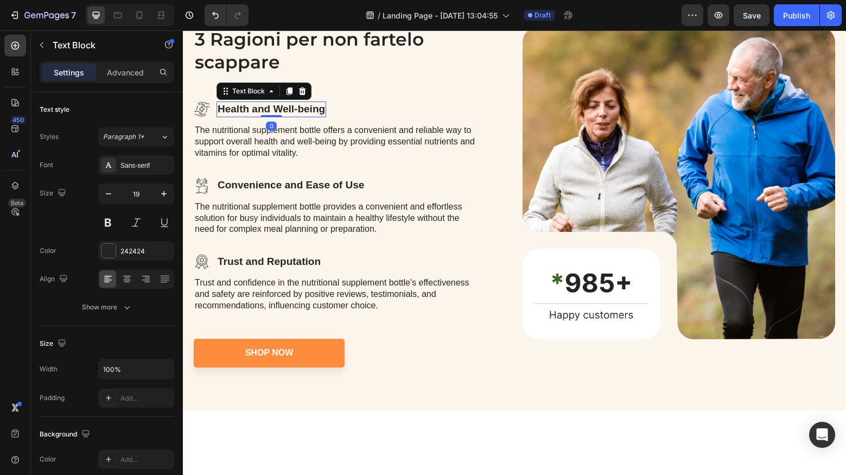
click at [246, 116] on p "Health and Well-being" at bounding box center [271, 110] width 107 height 14
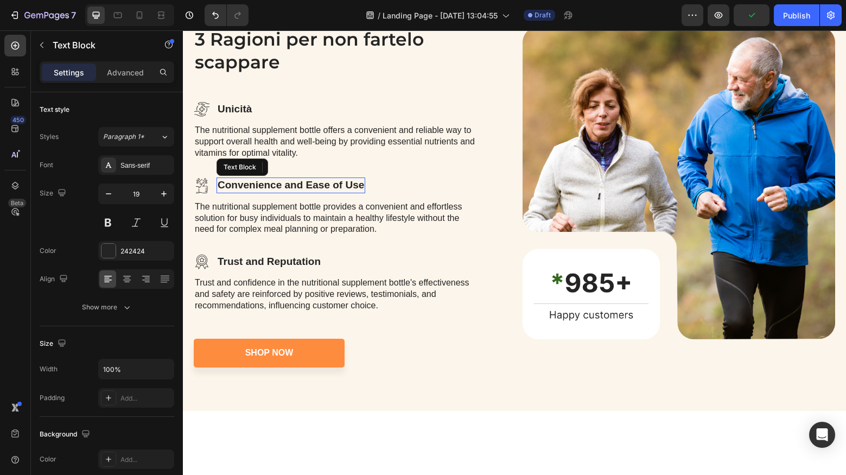
click at [304, 192] on p "Convenience and Ease of Use" at bounding box center [291, 186] width 146 height 14
click at [313, 192] on p "Convenience and Ease of Use" at bounding box center [291, 186] width 146 height 14
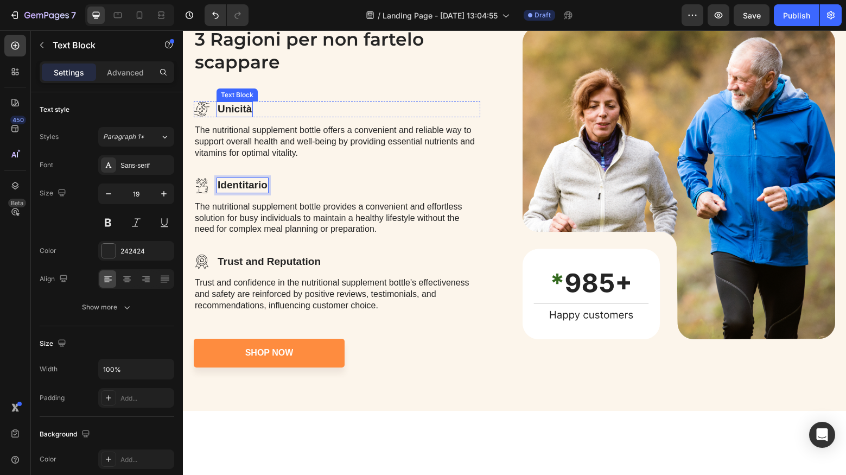
click at [251, 117] on div "Unicità" at bounding box center [234, 109] width 36 height 16
click at [246, 116] on p "Unicità" at bounding box center [235, 110] width 34 height 14
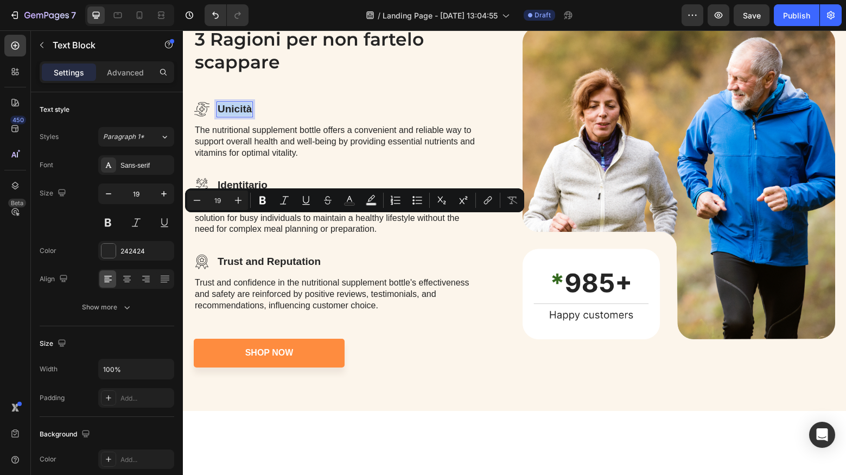
click at [243, 116] on p "Unicità" at bounding box center [235, 110] width 34 height 14
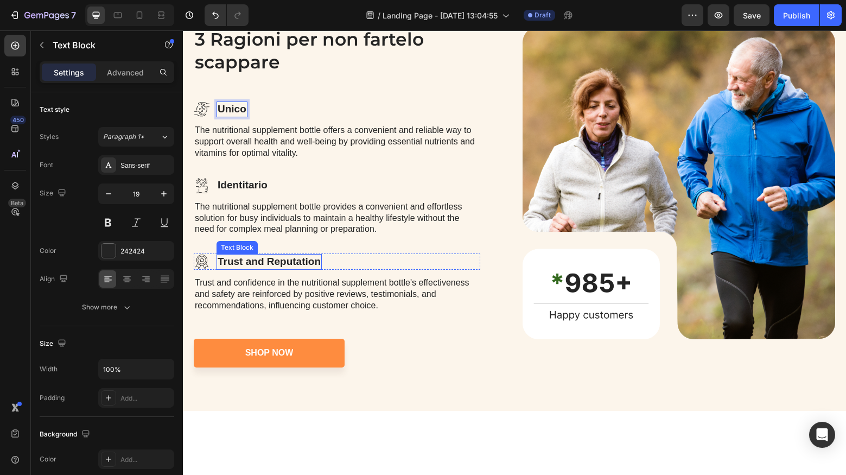
click at [287, 269] on p "Trust and Reputation" at bounding box center [269, 262] width 103 height 14
click at [204, 107] on icon at bounding box center [206, 107] width 5 height 2
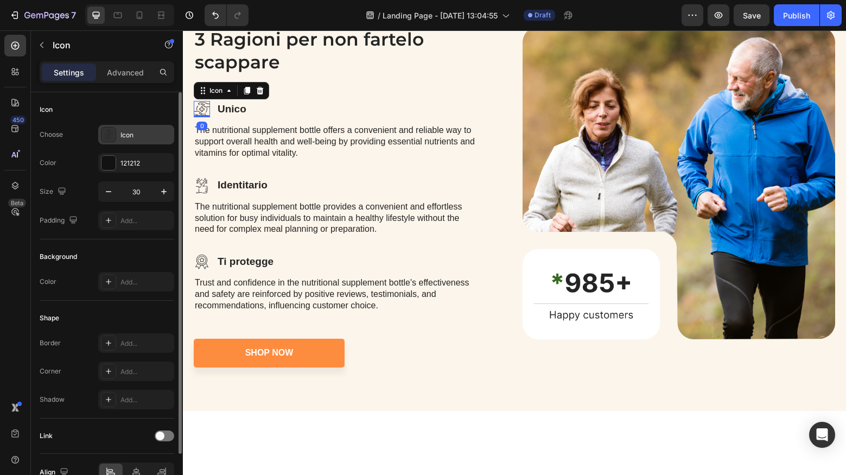
click at [142, 142] on div "Icon" at bounding box center [136, 135] width 76 height 20
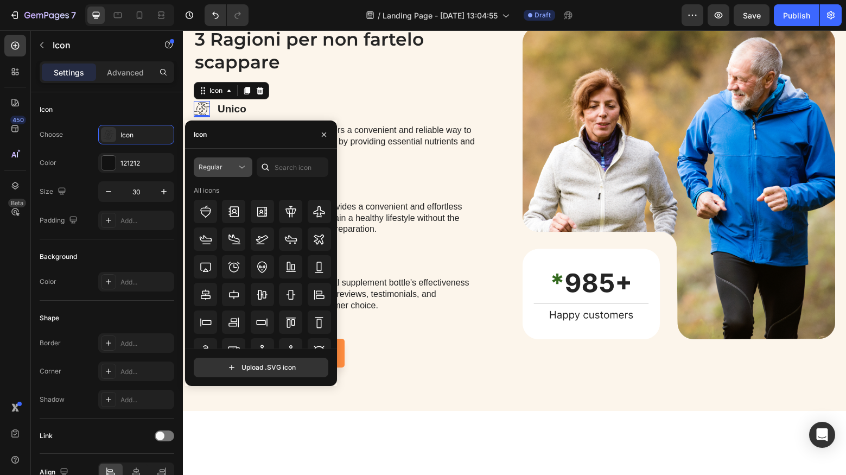
click at [239, 169] on icon at bounding box center [242, 167] width 11 height 11
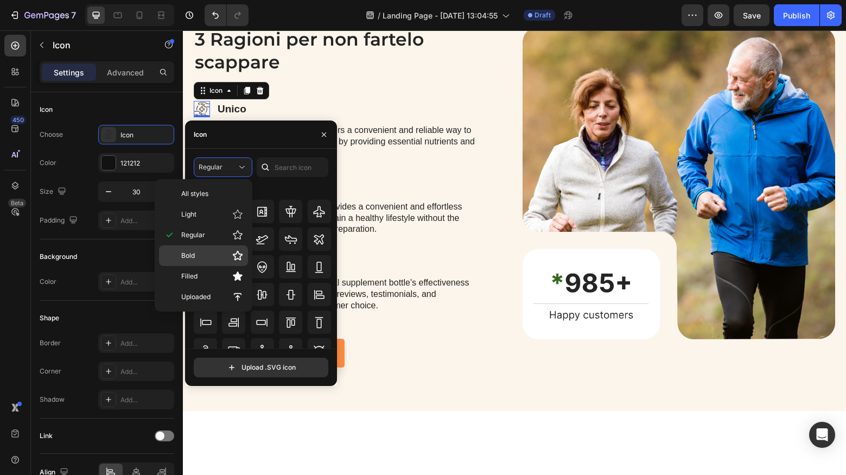
click at [212, 250] on p "Bold" at bounding box center [212, 255] width 62 height 11
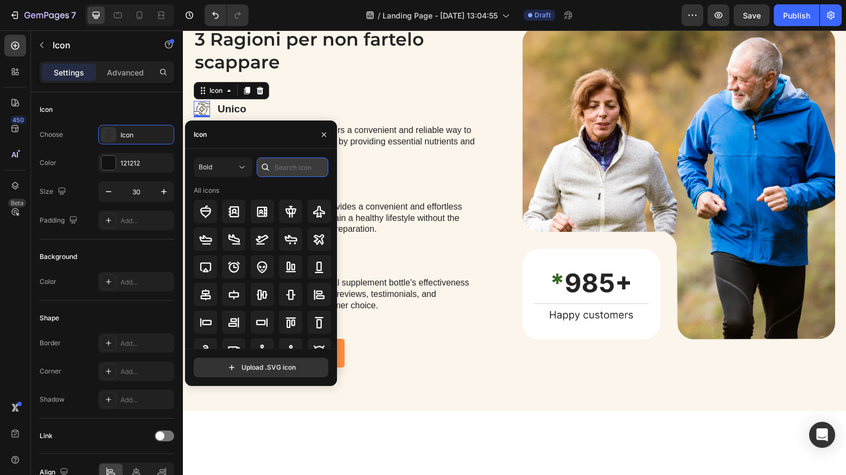
click at [292, 171] on input "text" at bounding box center [293, 167] width 72 height 20
type input "unique"
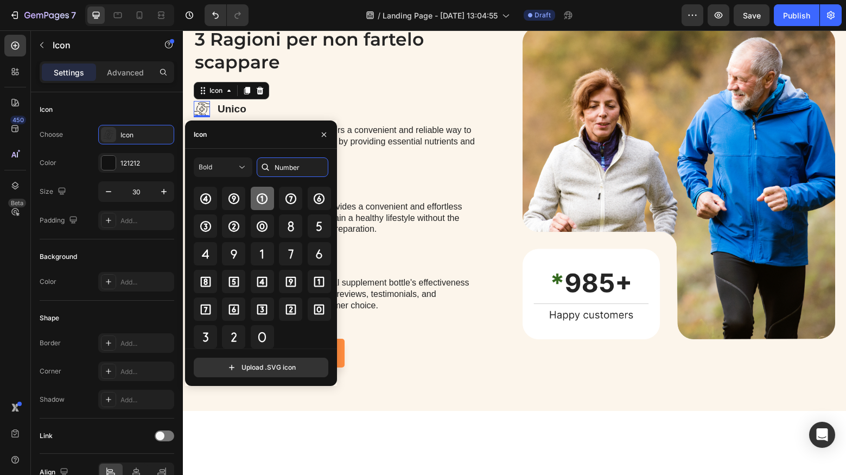
scroll to position [41, 0]
type input "Number"
click at [264, 250] on icon at bounding box center [262, 253] width 13 height 13
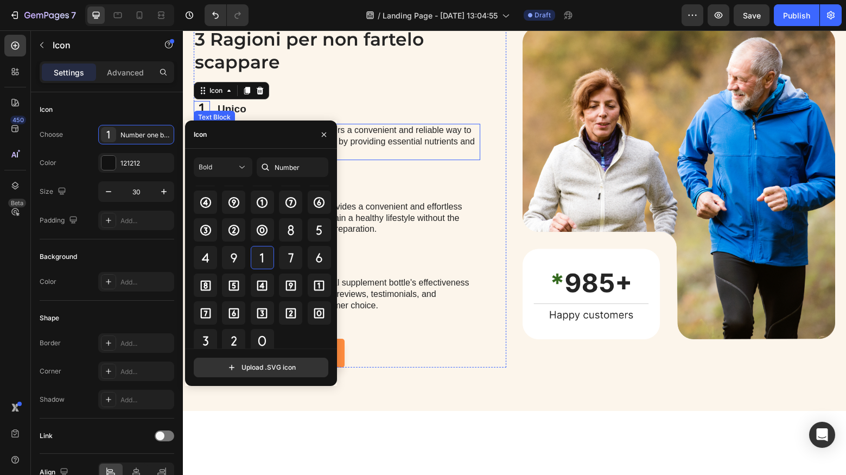
click at [416, 158] on p "The nutritional supplement bottle offers a convenient and reliable way to suppo…" at bounding box center [337, 142] width 284 height 34
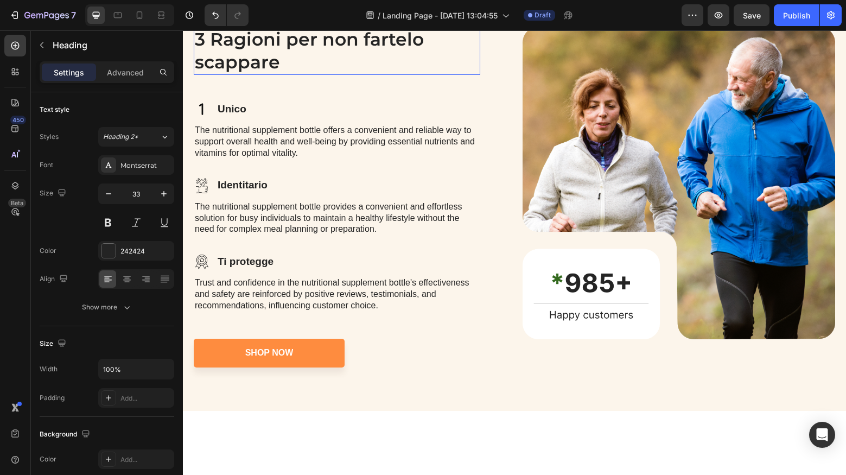
click at [344, 74] on p "3 Ragioni per non fartelo scappare" at bounding box center [337, 51] width 284 height 47
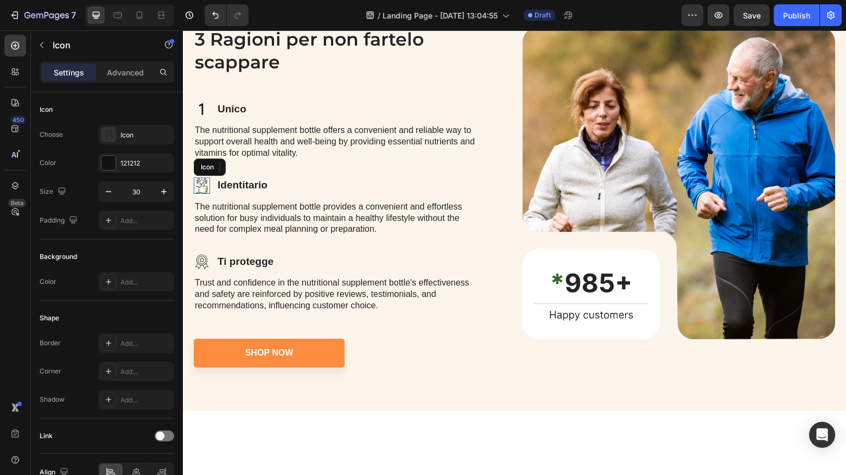
click at [205, 194] on icon at bounding box center [202, 185] width 16 height 16
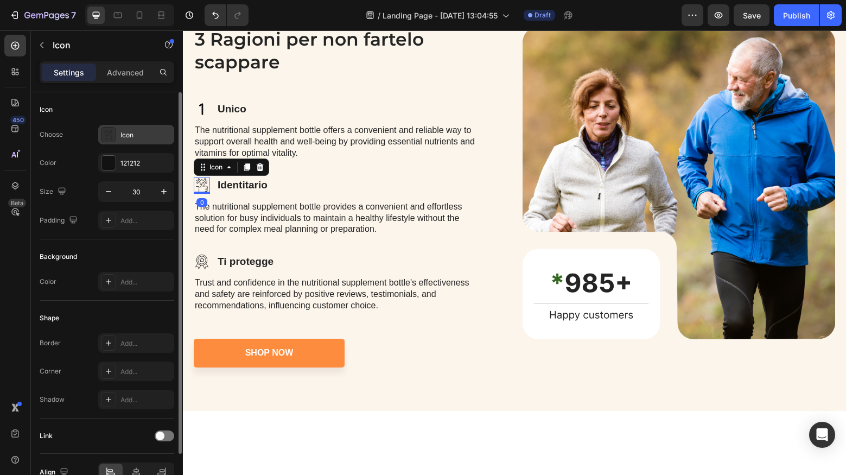
click at [133, 140] on div "Icon" at bounding box center [136, 135] width 76 height 20
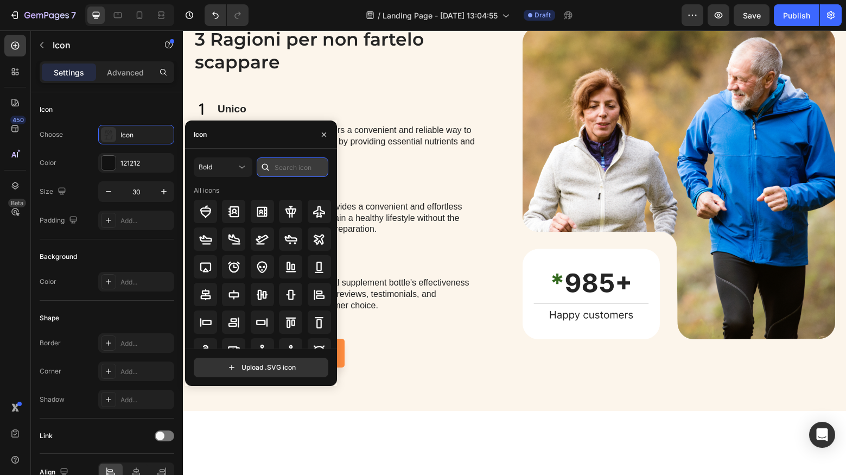
click at [275, 170] on input "text" at bounding box center [293, 167] width 72 height 20
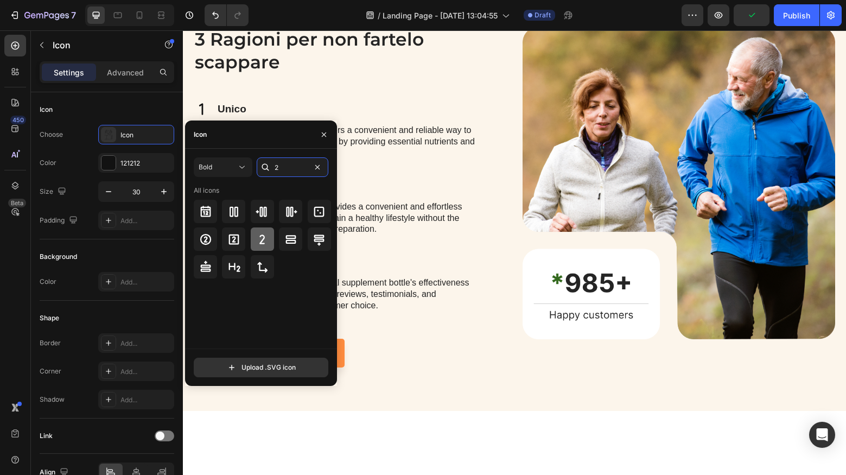
type input "2"
click at [265, 237] on icon at bounding box center [262, 239] width 13 height 13
click at [322, 136] on icon "button" at bounding box center [324, 134] width 4 height 4
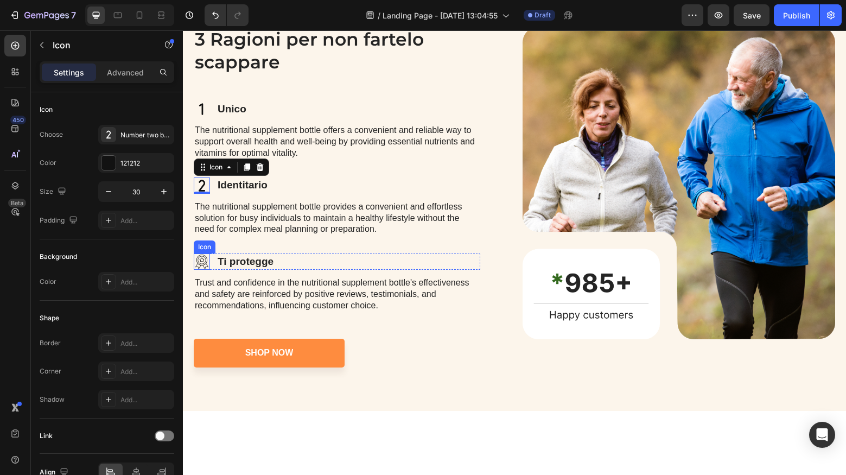
click at [199, 270] on icon at bounding box center [202, 261] width 16 height 16
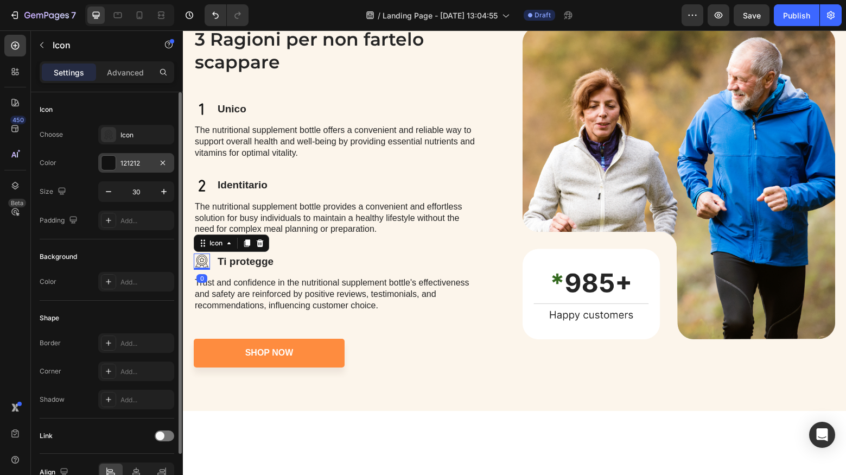
click at [147, 165] on div "121212" at bounding box center [135, 163] width 31 height 10
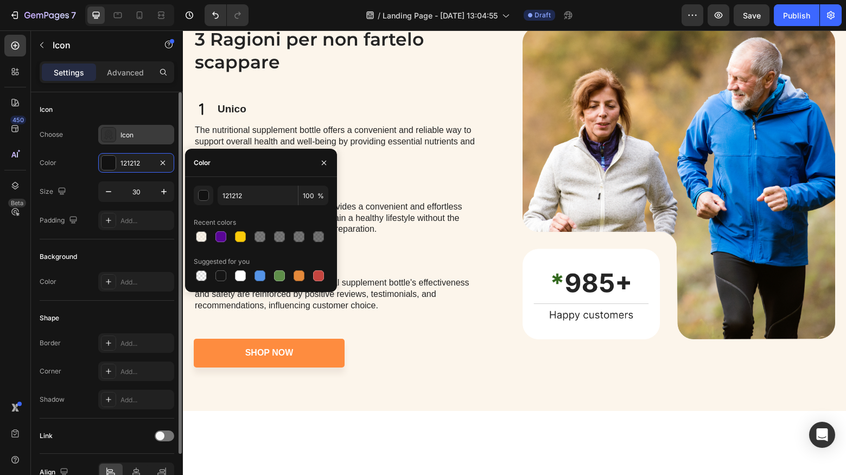
click at [120, 138] on div "Icon" at bounding box center [136, 135] width 76 height 20
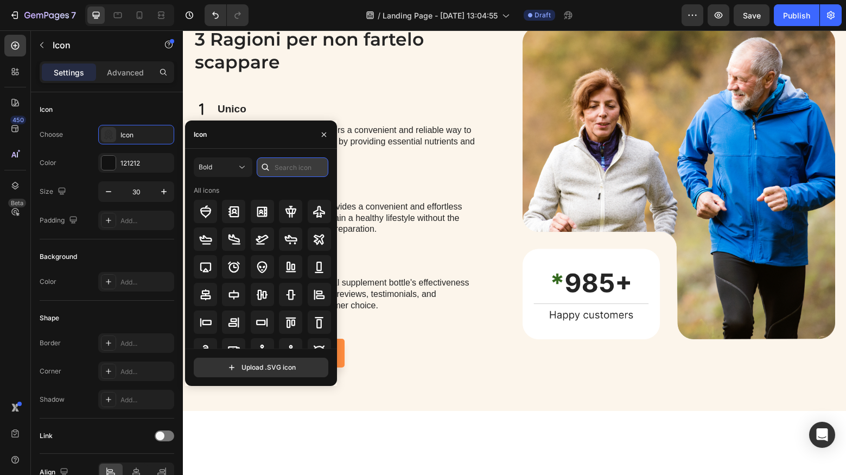
drag, startPoint x: 281, startPoint y: 166, endPoint x: 292, endPoint y: 167, distance: 11.4
click at [281, 165] on input "text" at bounding box center [293, 167] width 72 height 20
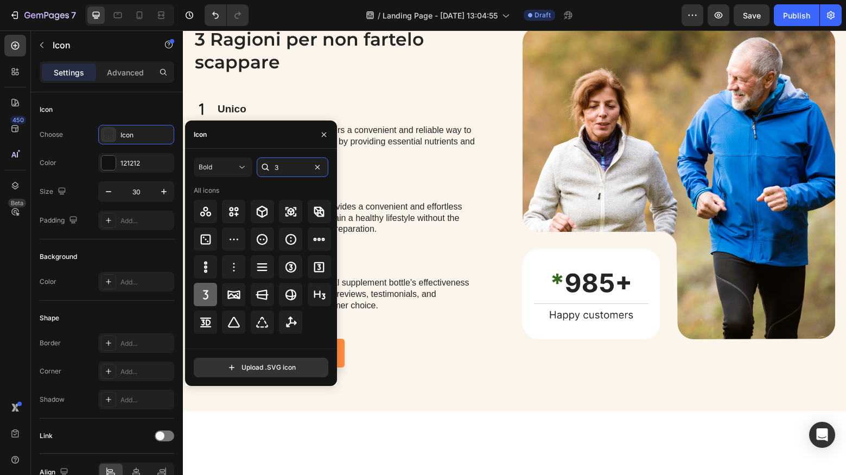
type input "3"
click at [208, 299] on icon at bounding box center [205, 294] width 13 height 13
click at [323, 131] on icon "button" at bounding box center [324, 134] width 9 height 9
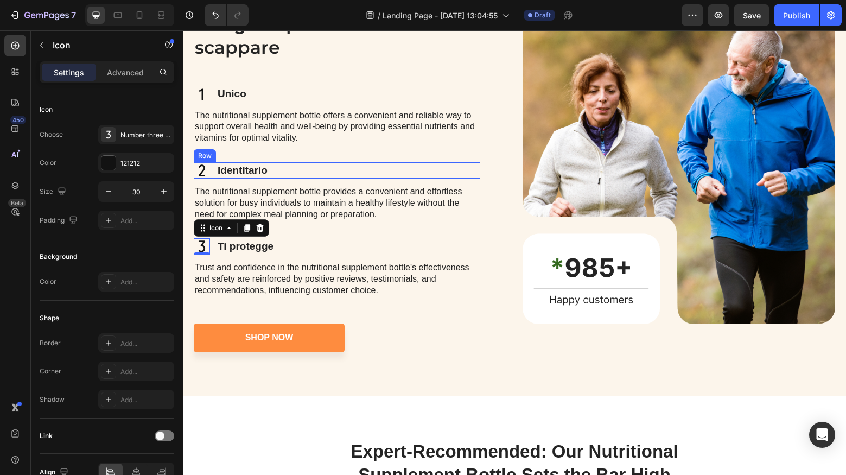
scroll to position [1298, 0]
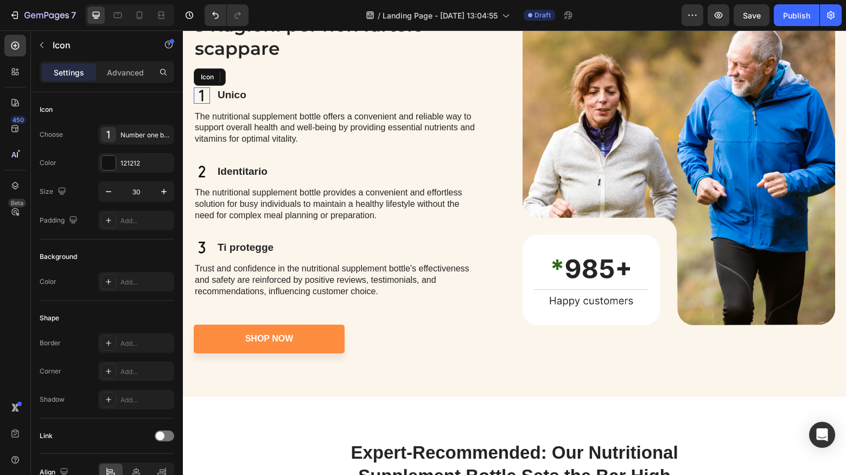
click at [203, 89] on icon at bounding box center [202, 95] width 16 height 16
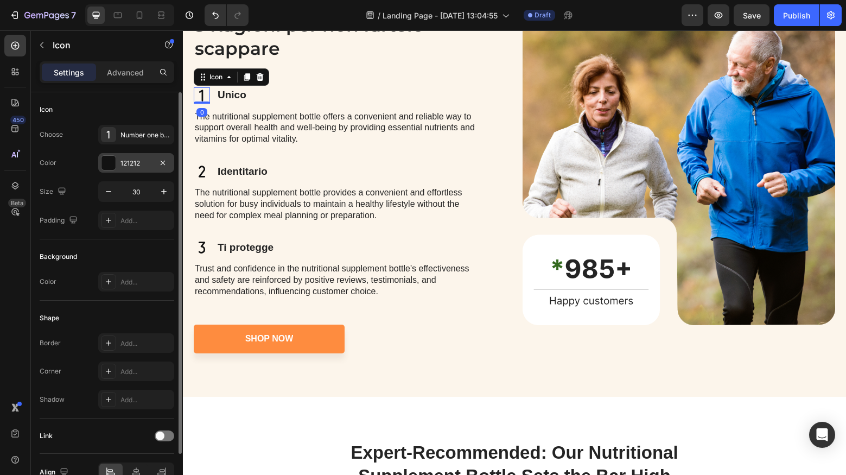
click at [108, 162] on div at bounding box center [108, 163] width 14 height 14
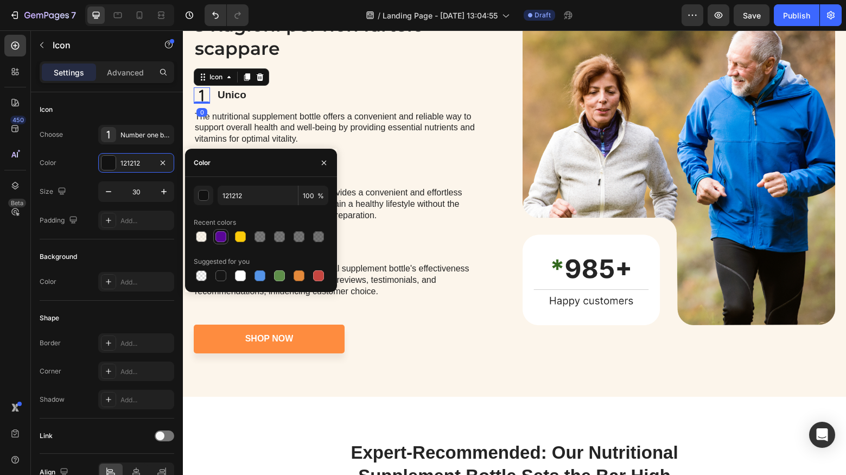
click at [222, 237] on div at bounding box center [220, 236] width 11 height 11
click at [245, 238] on div at bounding box center [240, 236] width 11 height 11
click at [219, 238] on div at bounding box center [220, 236] width 11 height 11
type input "590696"
click at [481, 380] on div "3 Ragioni per non fartelo scappare Heading Icon 0 Unico Text Block Row The nutr…" at bounding box center [514, 183] width 663 height 428
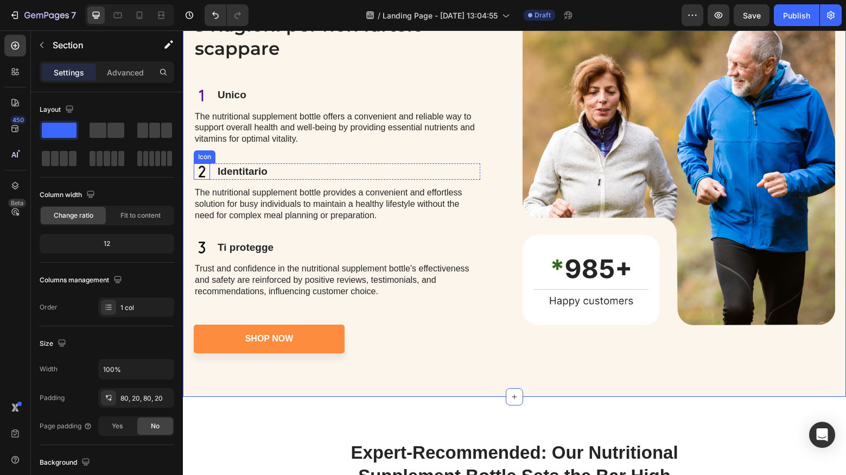
click at [205, 167] on icon at bounding box center [202, 171] width 7 height 12
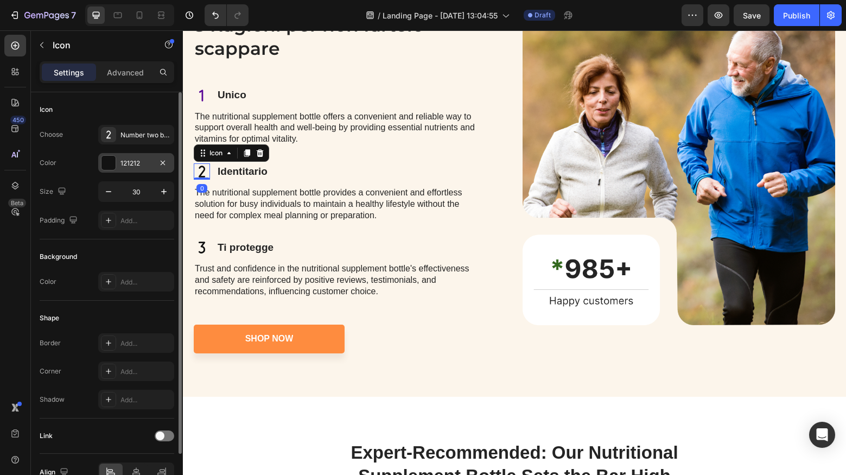
click at [109, 163] on div at bounding box center [108, 163] width 14 height 14
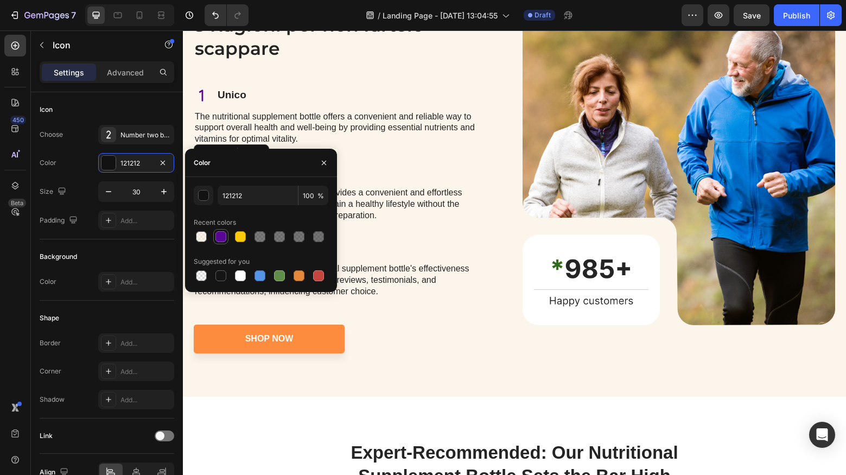
click at [225, 233] on div at bounding box center [220, 236] width 11 height 11
type input "590696"
click at [248, 93] on div "Icon Unico Text Block Row" at bounding box center [337, 95] width 286 height 16
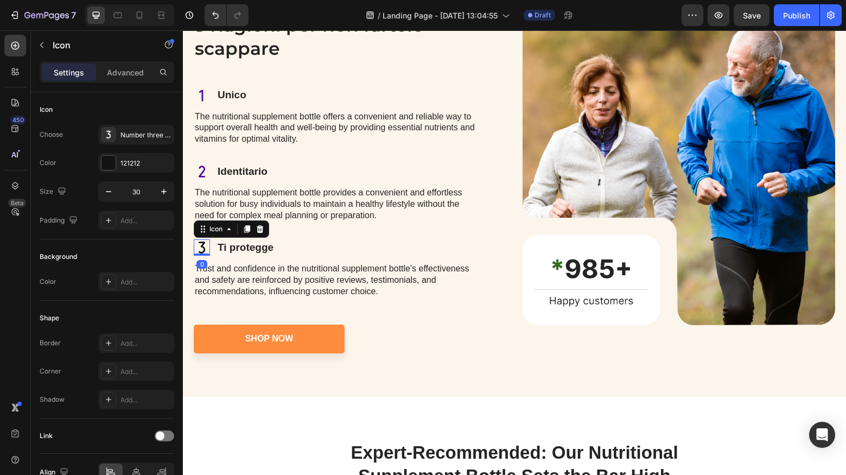
click at [202, 245] on icon at bounding box center [202, 247] width 16 height 16
click at [114, 173] on div "Choose Number three bold Color 121212 Size 30 Padding Add..." at bounding box center [107, 177] width 135 height 105
click at [120, 169] on div "121212" at bounding box center [136, 163] width 76 height 20
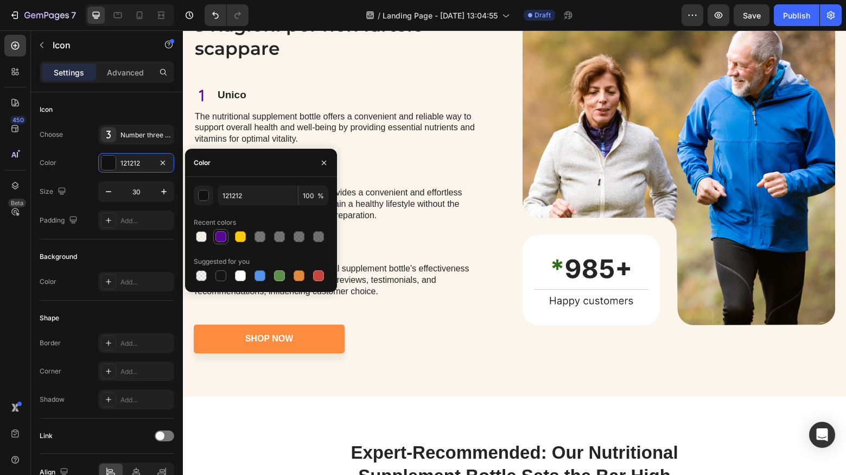
click at [224, 240] on div at bounding box center [220, 236] width 11 height 11
type input "590696"
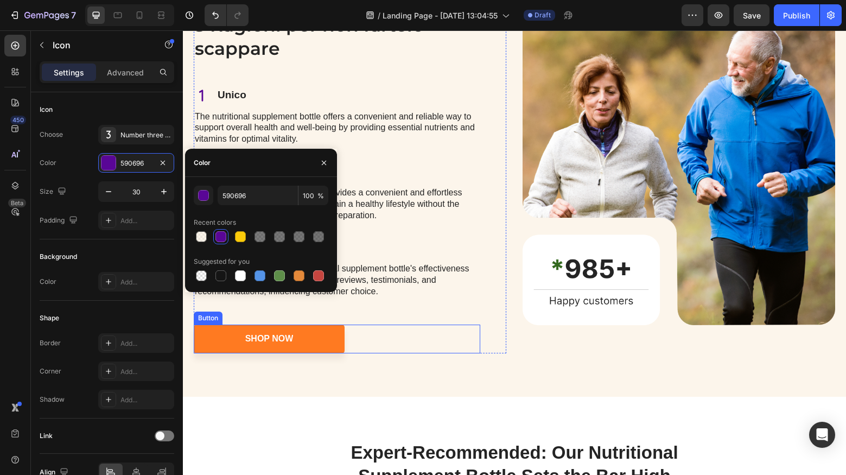
click at [226, 338] on link "Shop Now" at bounding box center [269, 338] width 151 height 29
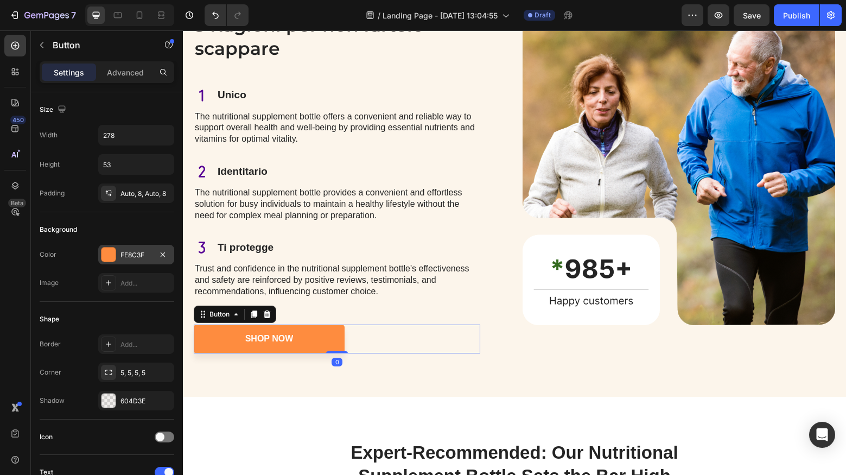
click at [121, 257] on div "FE8C3F" at bounding box center [135, 255] width 31 height 10
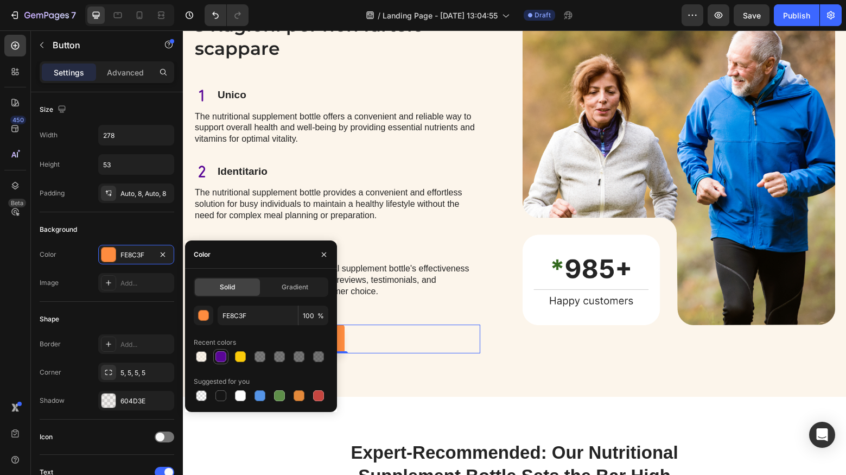
click at [220, 353] on div at bounding box center [220, 356] width 11 height 11
type input "590696"
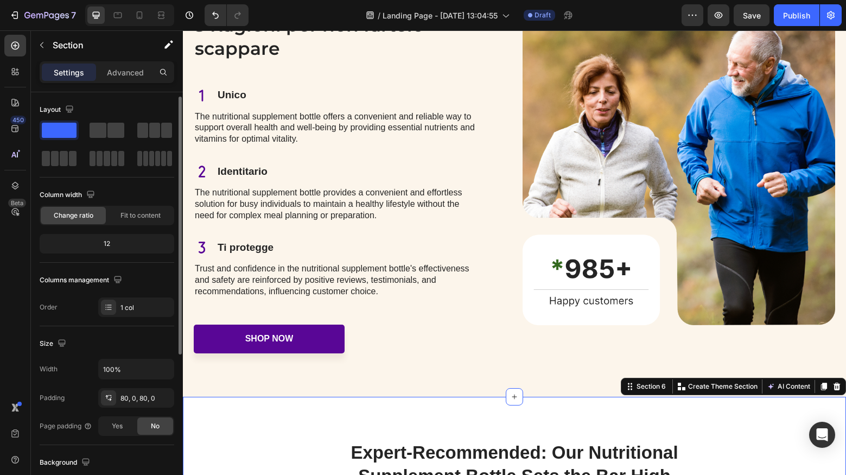
scroll to position [3, 0]
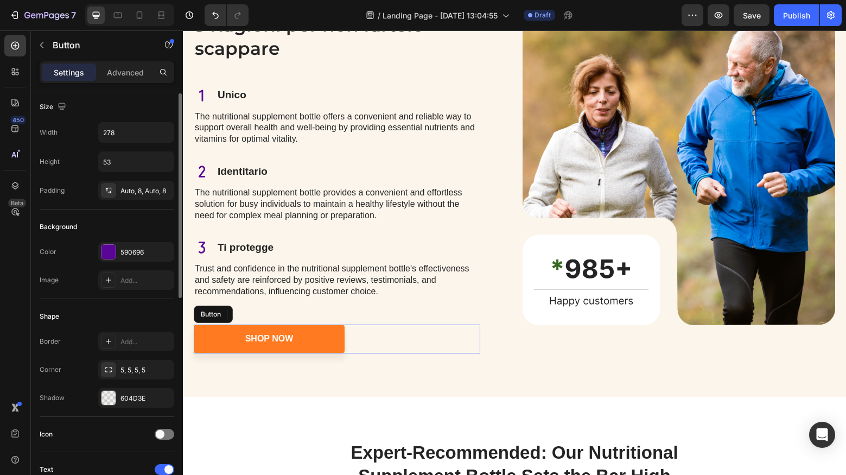
click at [226, 335] on link "Shop Now" at bounding box center [269, 338] width 151 height 29
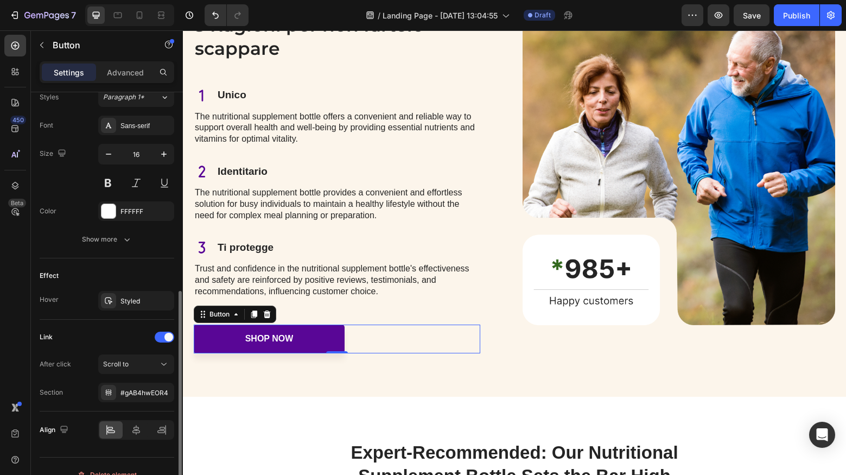
scroll to position [402, 0]
click at [143, 304] on div "Styled" at bounding box center [135, 304] width 31 height 10
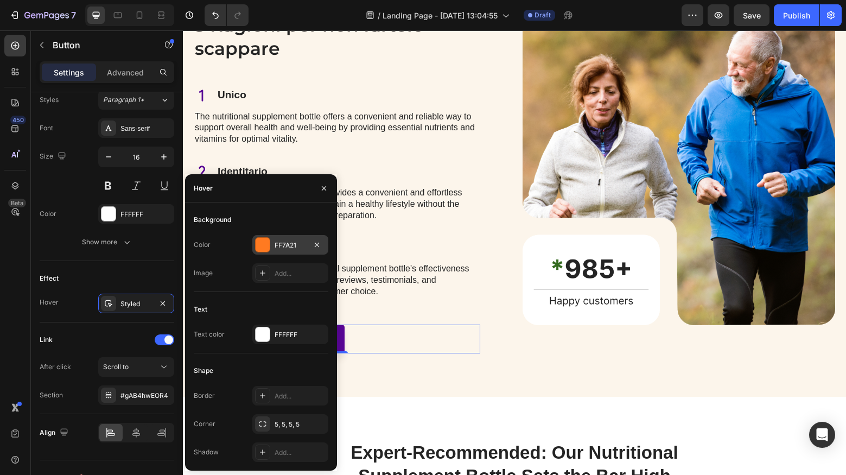
click at [282, 243] on div "FF7A21" at bounding box center [290, 245] width 31 height 10
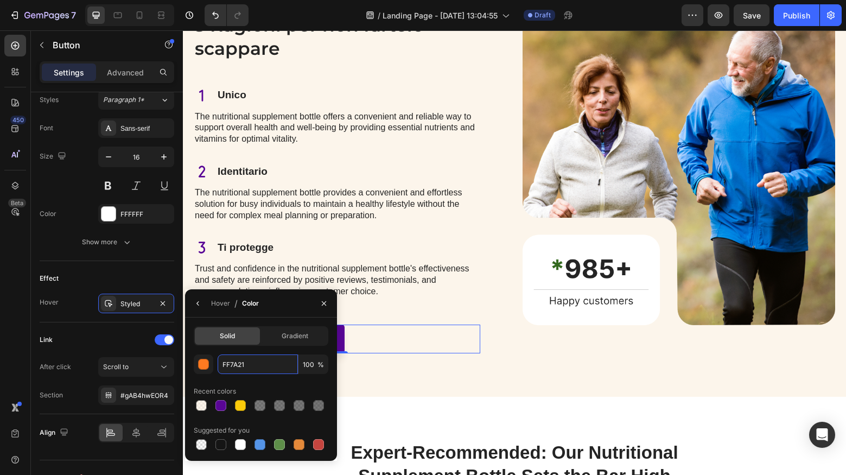
drag, startPoint x: 249, startPoint y: 366, endPoint x: 214, endPoint y: 364, distance: 34.8
click at [215, 364] on div "FF7A21 100 %" at bounding box center [261, 364] width 135 height 20
paste input "37e2d5"
click at [195, 364] on button "button" at bounding box center [204, 364] width 20 height 20
type input "37E2D5"
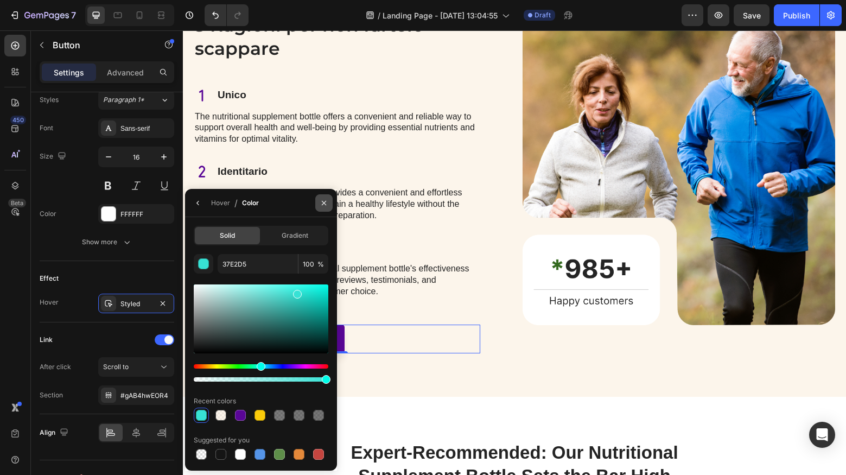
click at [322, 206] on icon "button" at bounding box center [324, 203] width 9 height 9
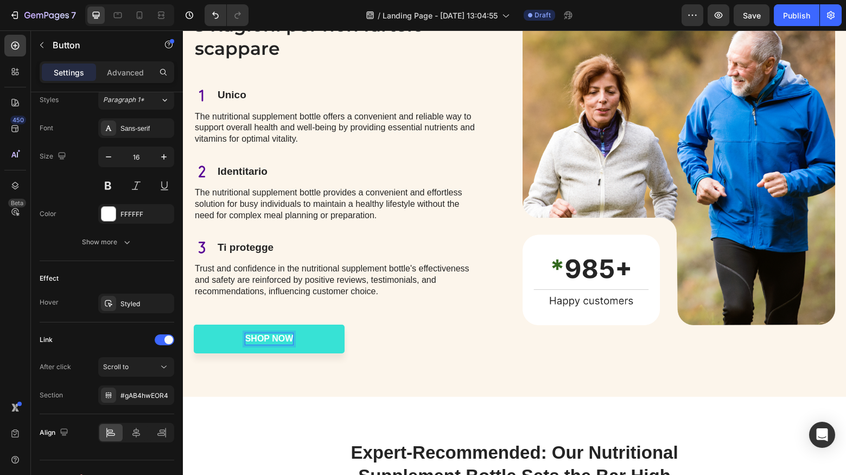
click at [271, 334] on p "Shop Now" at bounding box center [269, 338] width 48 height 11
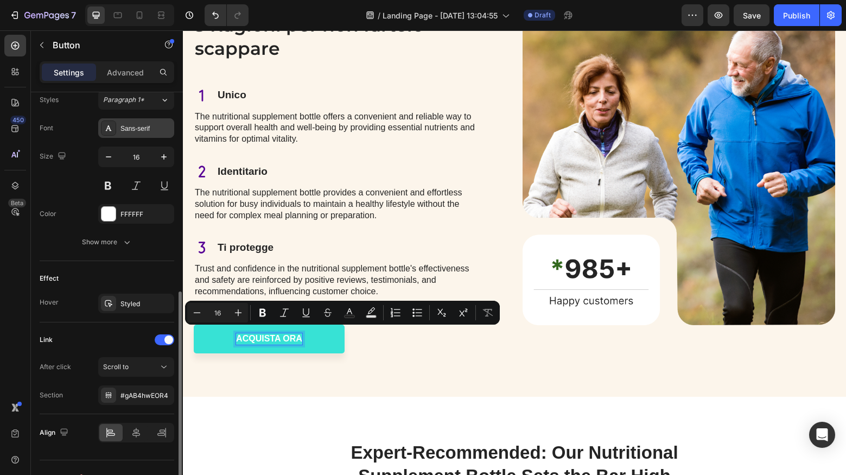
click at [133, 129] on div "Sans-serif" at bounding box center [145, 129] width 51 height 10
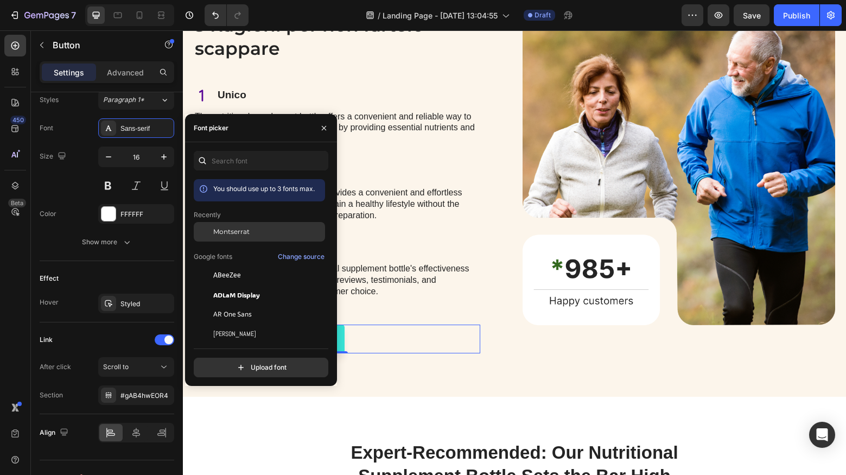
click at [225, 228] on span "Montserrat" at bounding box center [231, 232] width 36 height 10
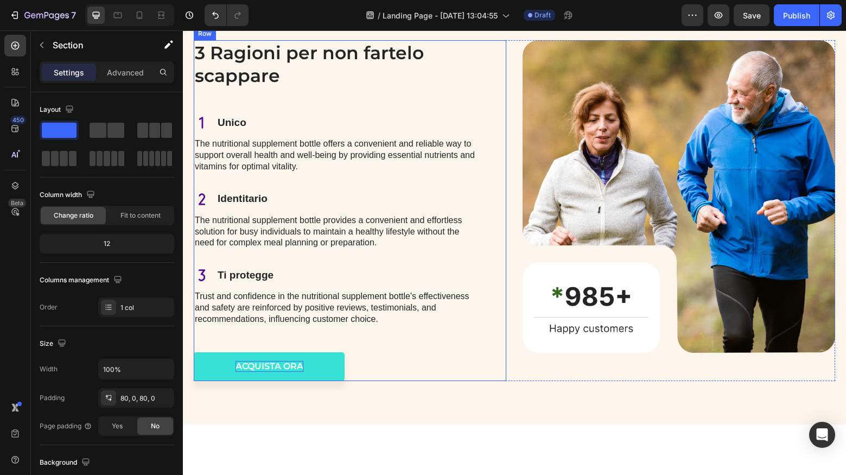
scroll to position [1282, 0]
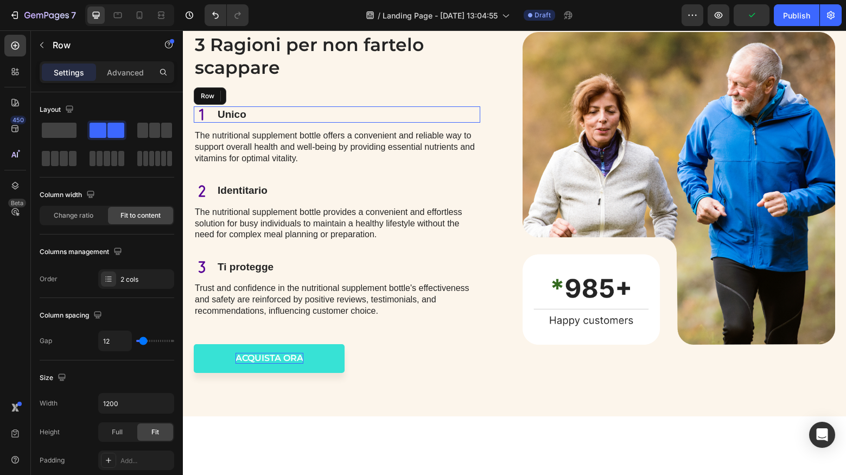
click at [261, 123] on div "Icon Unico Text Block Row" at bounding box center [337, 114] width 286 height 16
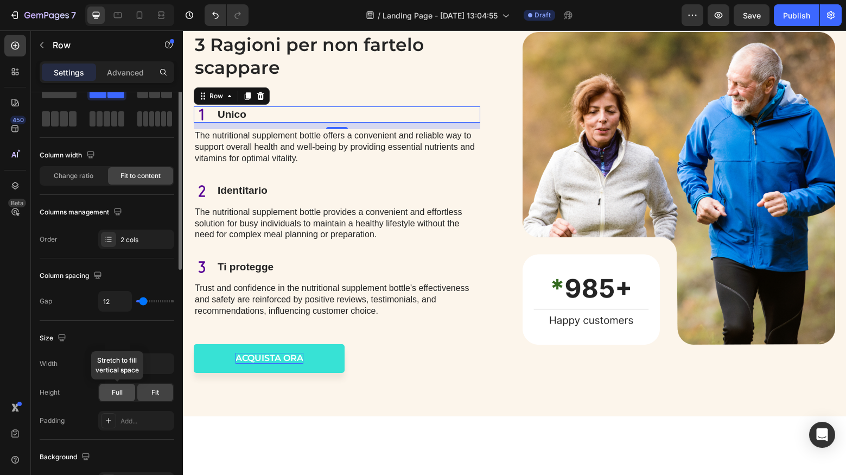
scroll to position [0, 0]
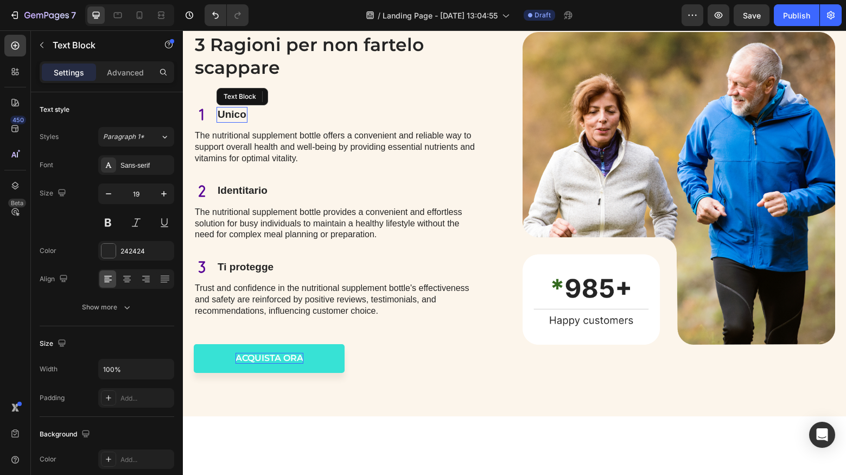
click at [237, 122] on p "Unico" at bounding box center [232, 115] width 29 height 14
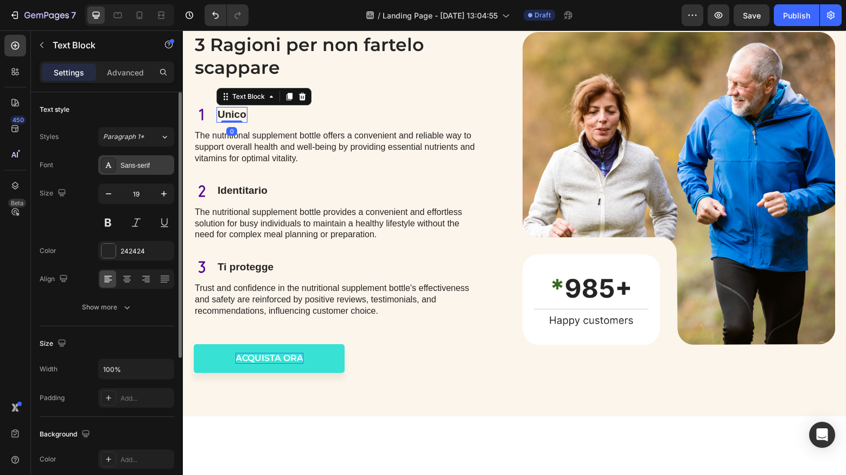
click at [145, 173] on div "Sans-serif" at bounding box center [136, 165] width 76 height 20
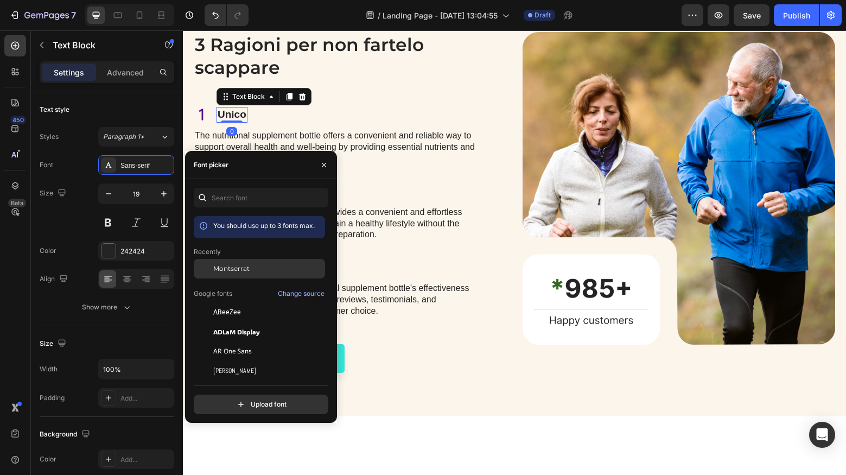
click at [219, 271] on span "Montserrat" at bounding box center [231, 269] width 36 height 10
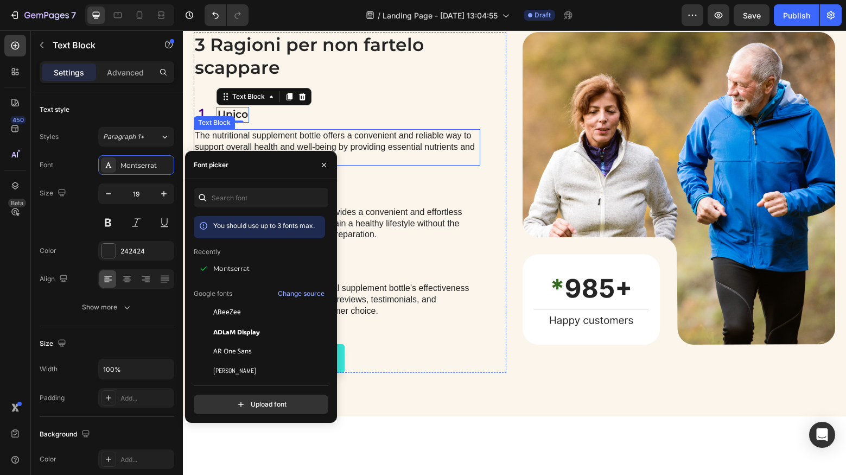
click at [386, 164] on p "The nutritional supplement bottle offers a convenient and reliable way to suppo…" at bounding box center [337, 147] width 284 height 34
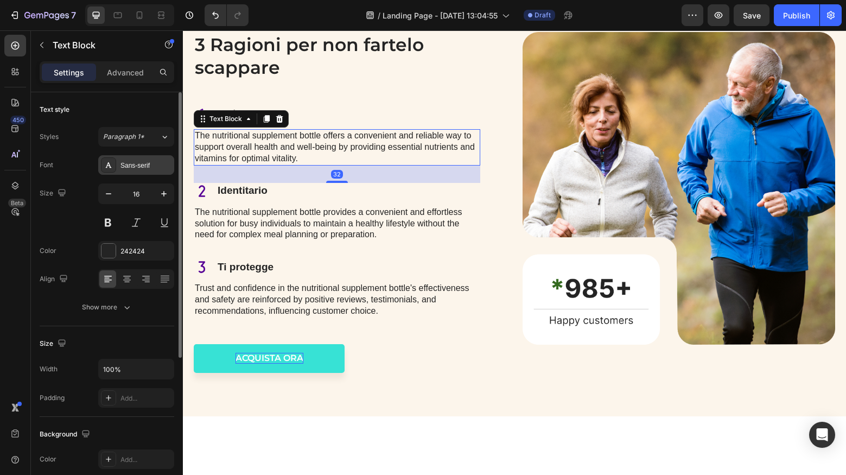
click at [133, 165] on div "Sans-serif" at bounding box center [145, 166] width 51 height 10
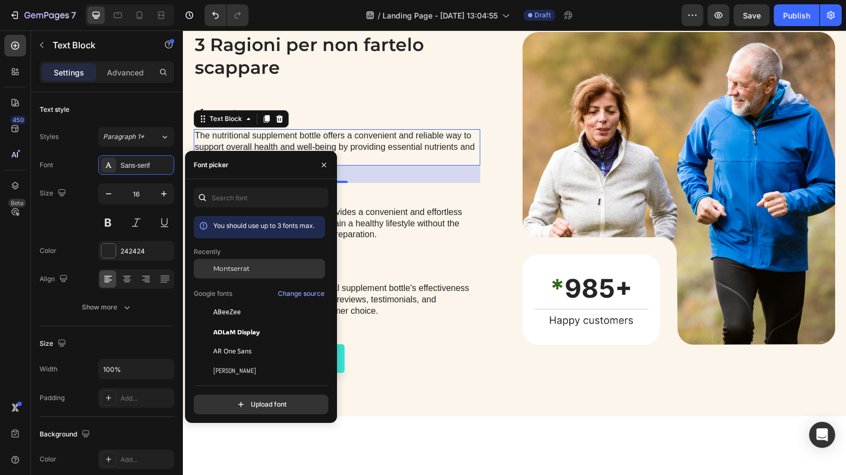
click at [215, 268] on span "Montserrat" at bounding box center [231, 269] width 36 height 10
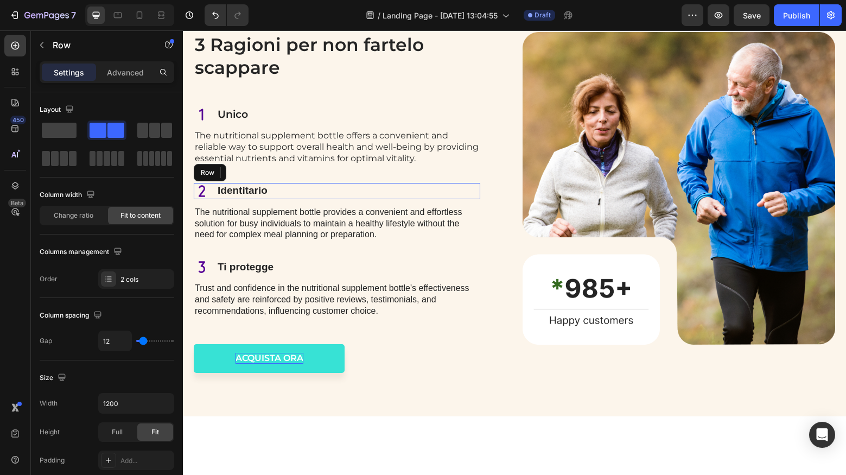
click at [418, 199] on div "Icon Identitario Text Block Row" at bounding box center [337, 191] width 286 height 16
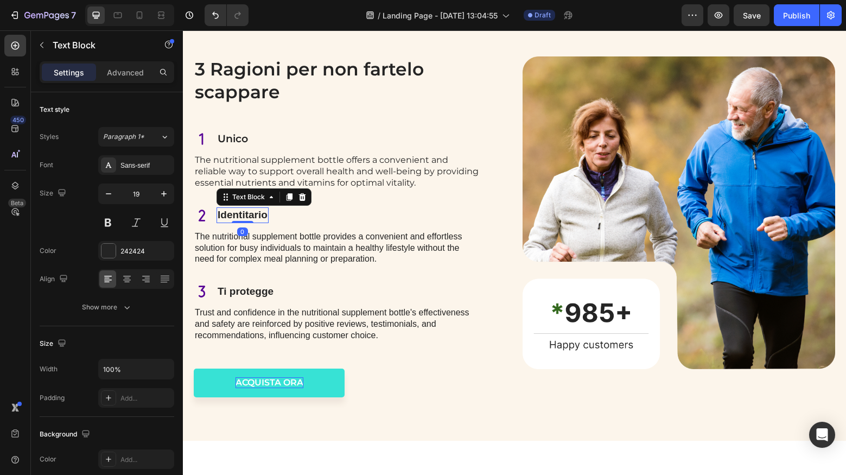
click at [246, 222] on p "Identitario" at bounding box center [243, 215] width 50 height 14
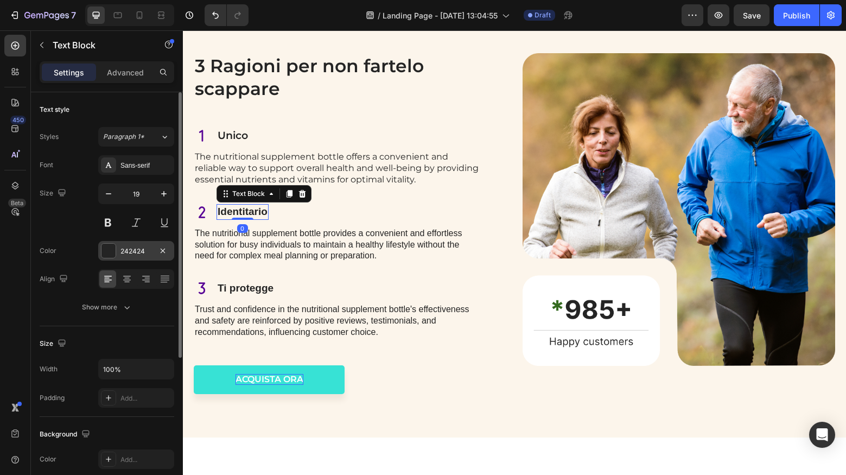
click at [138, 246] on div "242424" at bounding box center [135, 251] width 31 height 10
click at [139, 169] on div "Sans-serif" at bounding box center [145, 166] width 51 height 10
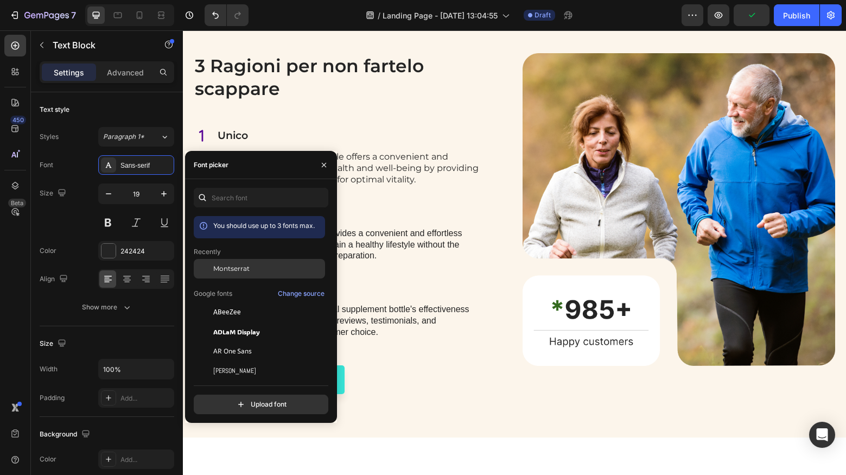
click at [246, 270] on span "Montserrat" at bounding box center [231, 269] width 36 height 10
click at [416, 262] on p "The nutritional supplement bottle provides a convenient and effortless solution…" at bounding box center [337, 245] width 284 height 34
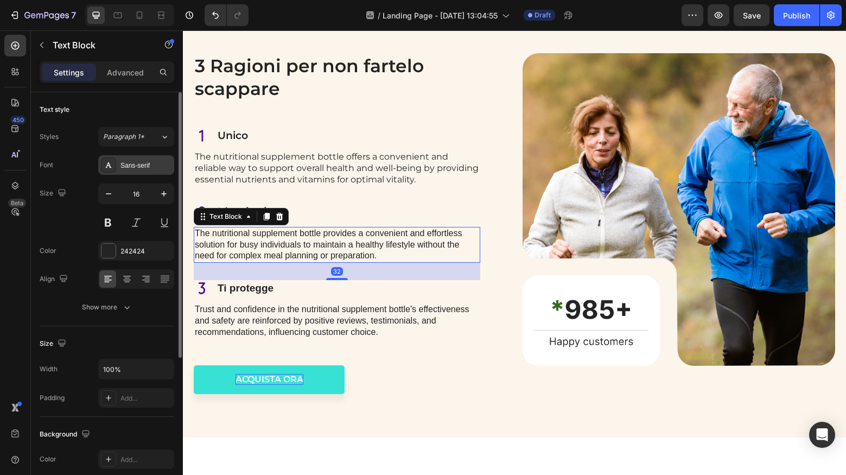
click at [144, 164] on div "Sans-serif" at bounding box center [145, 166] width 51 height 10
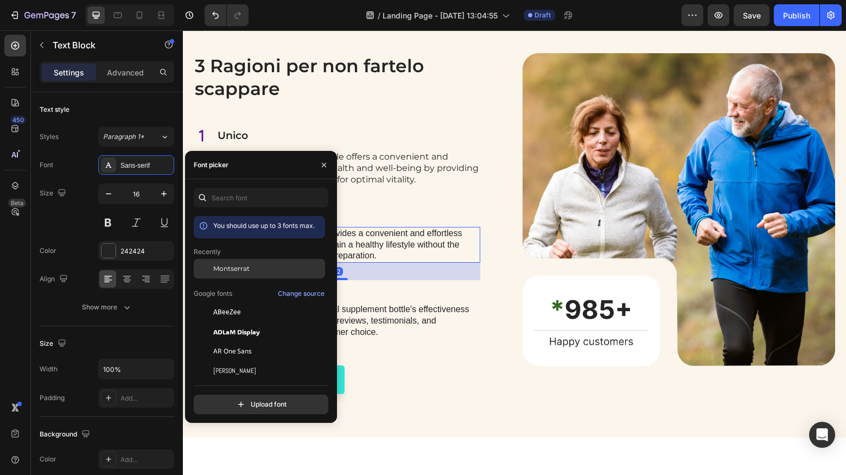
click at [226, 341] on div "Montserrat" at bounding box center [259, 351] width 131 height 20
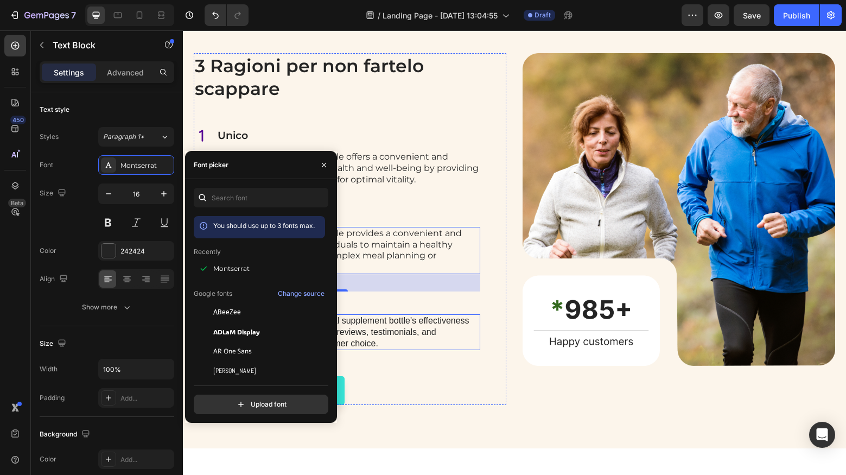
click at [304, 349] on p "Trust and confidence in the nutritional supplement bottle's effectiveness and s…" at bounding box center [337, 332] width 284 height 34
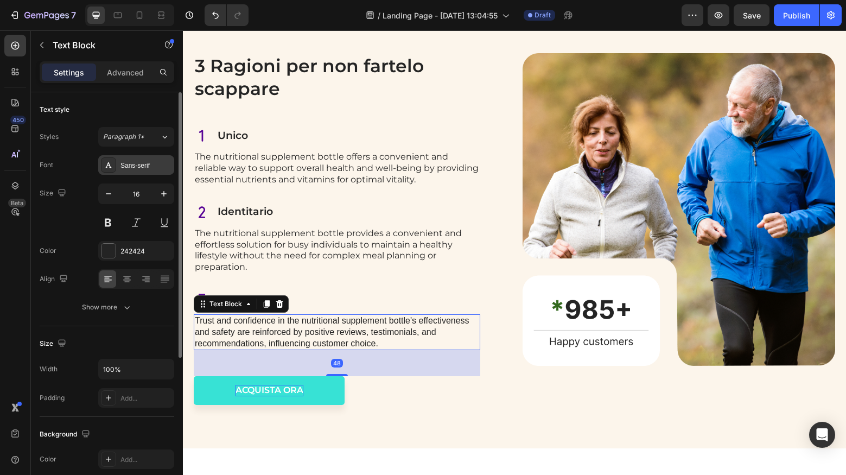
click at [137, 167] on div "Sans-serif" at bounding box center [145, 166] width 51 height 10
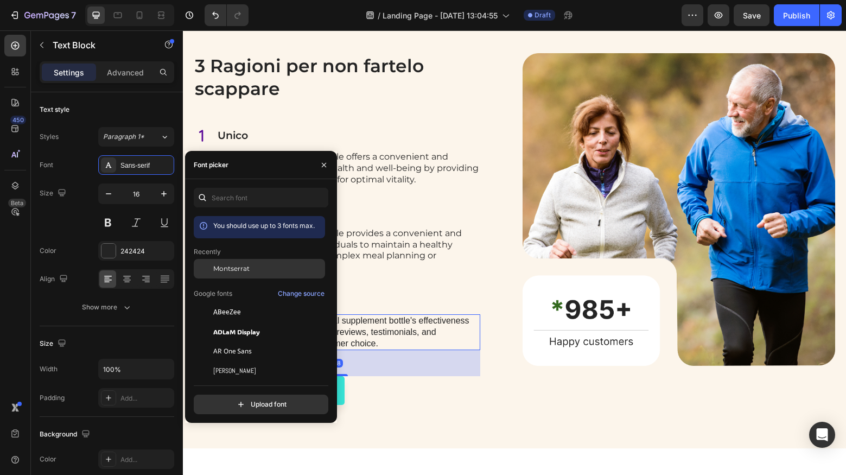
click at [209, 268] on div at bounding box center [204, 269] width 20 height 20
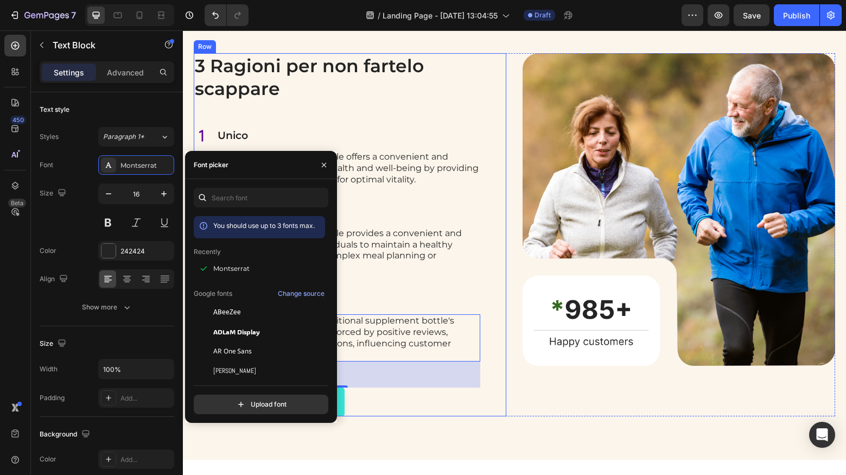
click at [392, 273] on p "The nutritional supplement bottle provides a convenient and effortless solution…" at bounding box center [337, 250] width 284 height 45
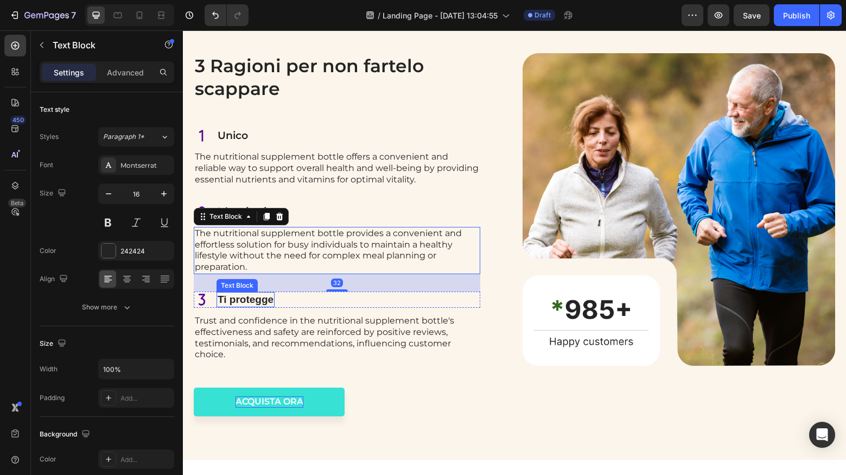
click at [248, 307] on p "Ti protegge" at bounding box center [246, 300] width 56 height 14
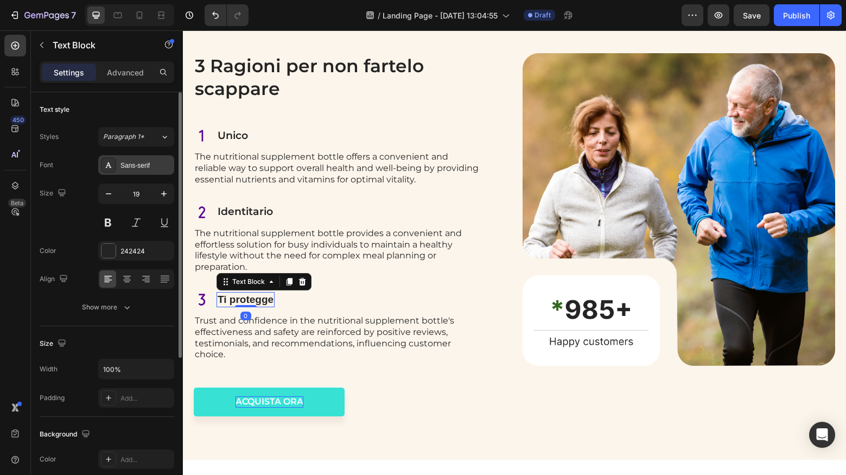
click at [131, 168] on div "Sans-serif" at bounding box center [145, 166] width 51 height 10
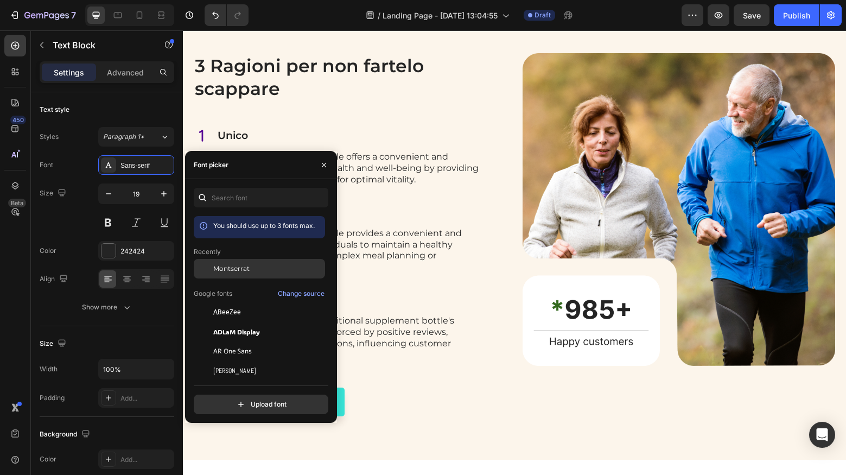
click at [238, 341] on div "Montserrat" at bounding box center [259, 351] width 131 height 20
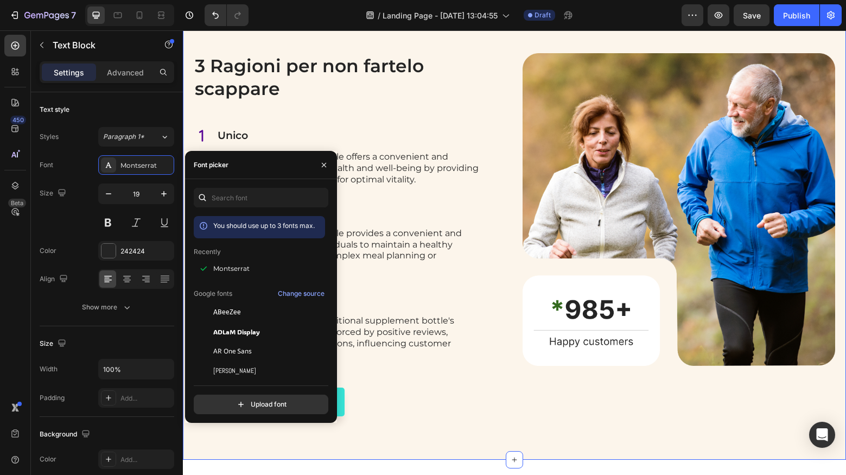
click at [392, 136] on div "3 Ragioni per non fartelo scappare Heading Icon Unico Text Block Row The nutrit…" at bounding box center [514, 235] width 663 height 450
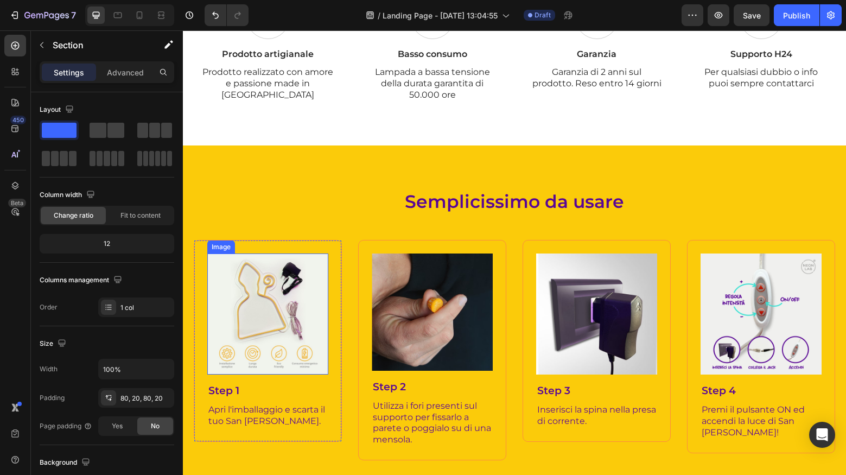
scroll to position [920, 0]
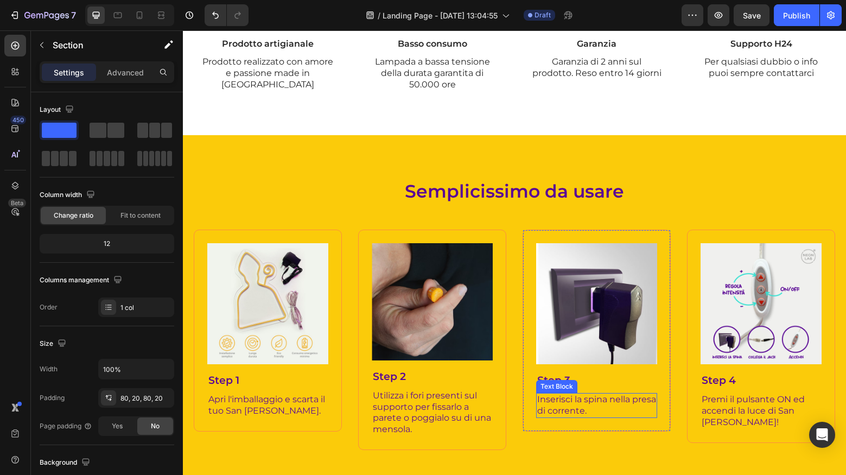
click at [611, 394] on p "Inserisci la spina nella presa di corrente." at bounding box center [596, 405] width 119 height 23
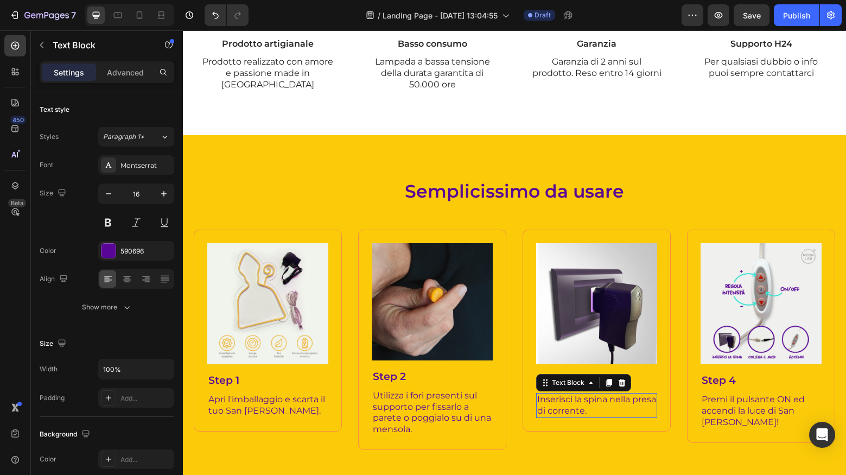
click at [611, 394] on p "Inserisci la spina nella presa di corrente." at bounding box center [596, 405] width 119 height 23
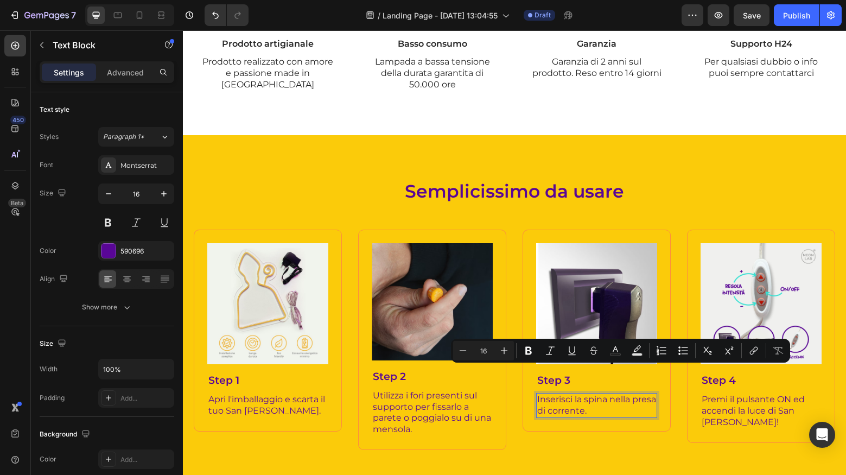
click at [625, 394] on p "Inserisci la spina nella presa di corrente." at bounding box center [596, 405] width 119 height 23
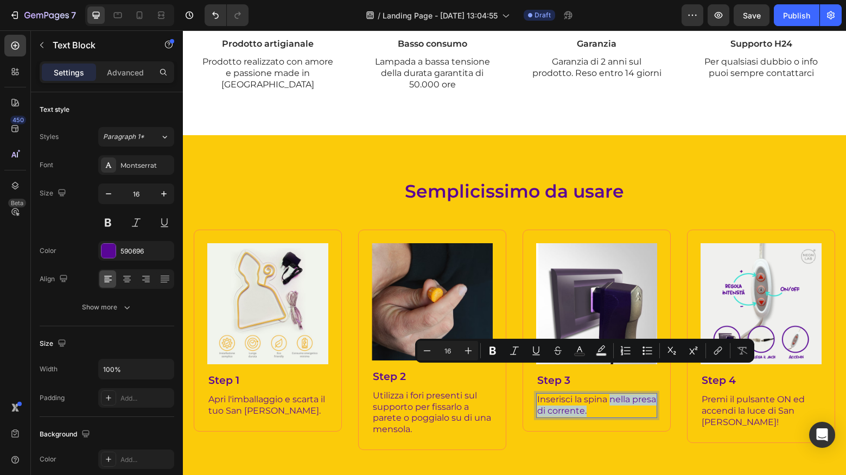
drag, startPoint x: 615, startPoint y: 381, endPoint x: 624, endPoint y: 372, distance: 12.7
click at [610, 394] on p "Inserisci la spina nella presa di corrente." at bounding box center [596, 405] width 119 height 23
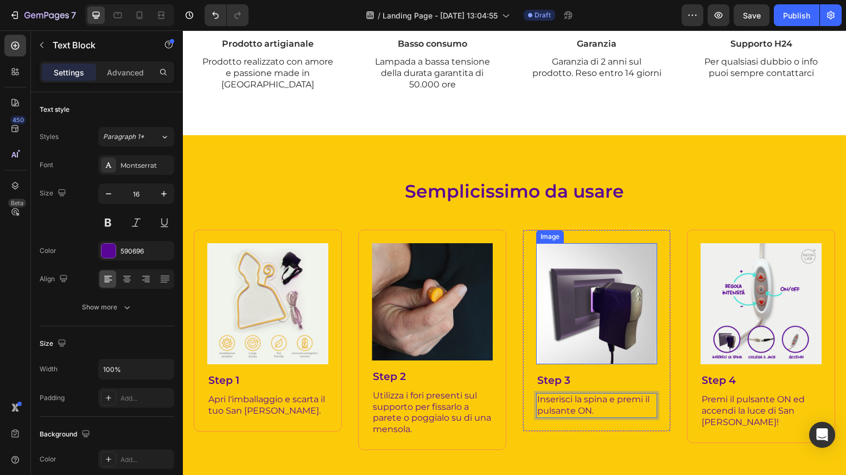
click at [620, 310] on img at bounding box center [596, 303] width 121 height 121
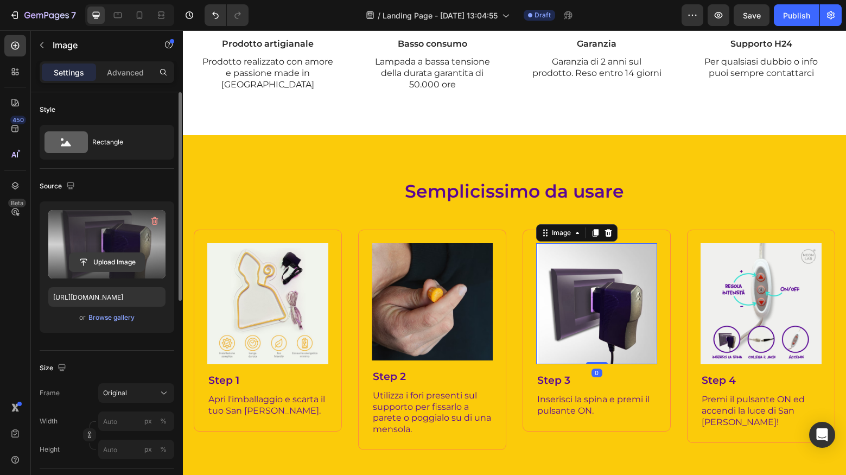
click at [111, 259] on input "file" at bounding box center [106, 262] width 75 height 18
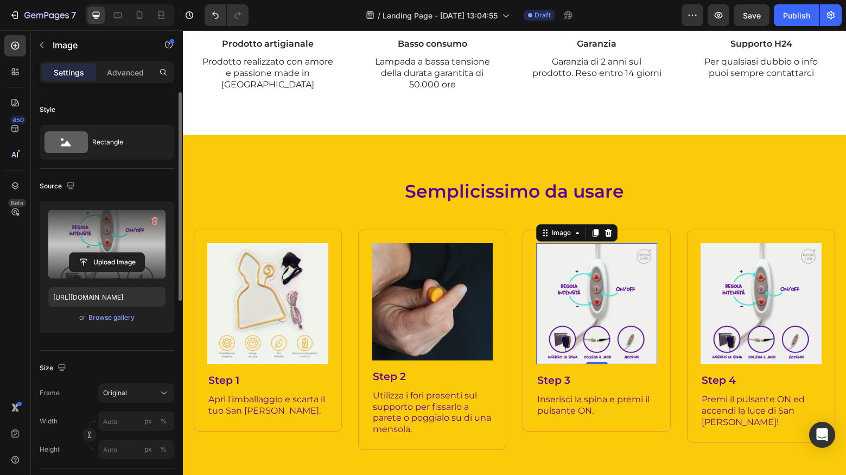
type input "https://cdn.shopify.com/s/files/1/0699/7177/1707/files/gempages_581770492109652…"
click at [724, 394] on p "Premi il pulsante ON ed accendi la luce di San Gennaro!" at bounding box center [761, 411] width 119 height 34
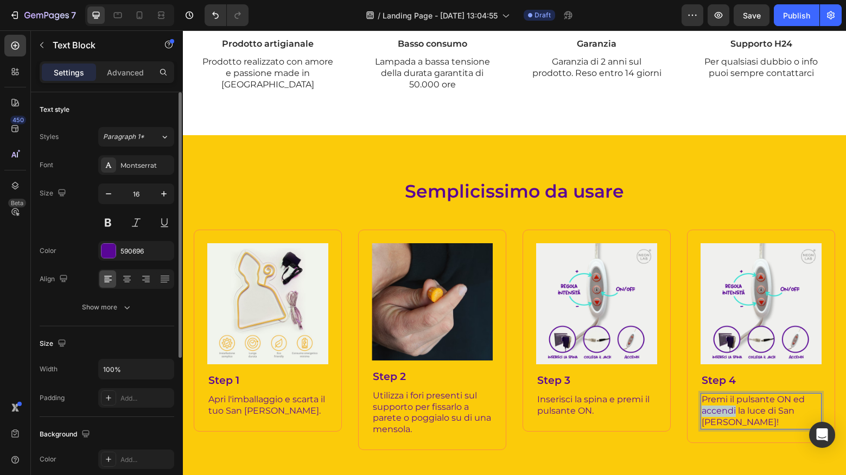
click at [724, 394] on p "Premi il pulsante ON ed accendi la luce di San Gennaro!" at bounding box center [761, 411] width 119 height 34
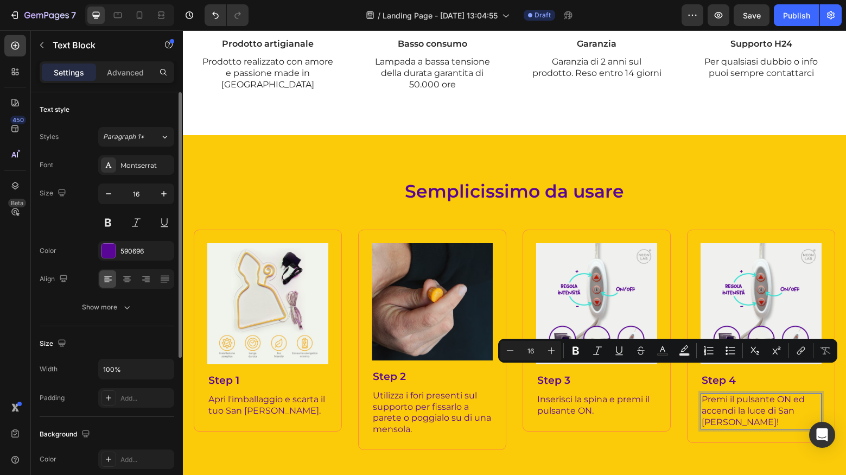
click at [750, 394] on p "Premi il pulsante ON ed accendi la luce di San Gennaro!" at bounding box center [761, 411] width 119 height 34
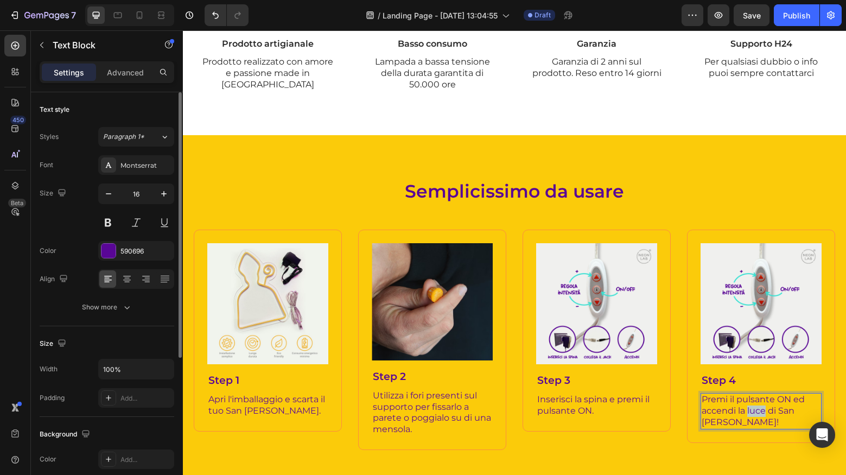
click at [750, 394] on p "Premi il pulsante ON ed accendi la luce di San Gennaro!" at bounding box center [761, 411] width 119 height 34
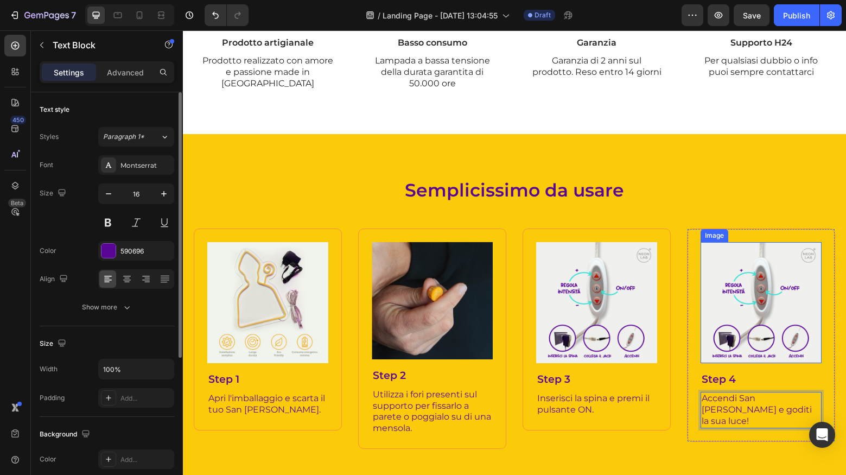
click at [736, 286] on img at bounding box center [760, 302] width 121 height 121
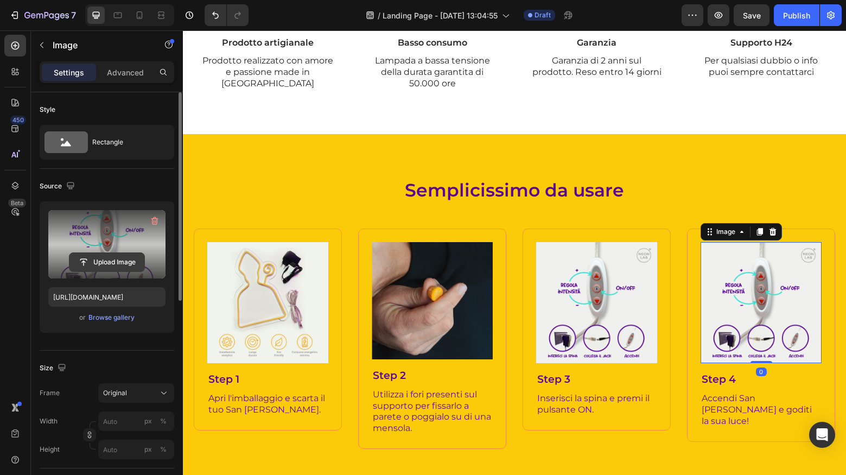
click at [111, 260] on input "file" at bounding box center [106, 262] width 75 height 18
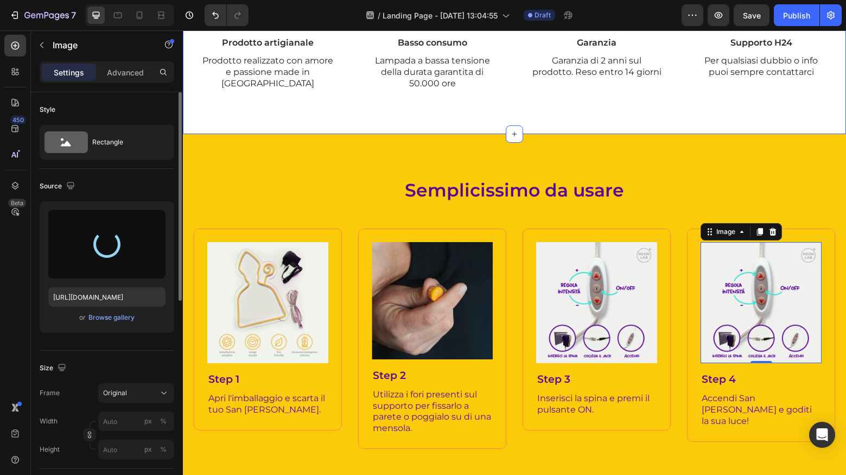
type input "https://cdn.shopify.com/s/files/1/0699/7177/1707/files/gempages_581770492109652…"
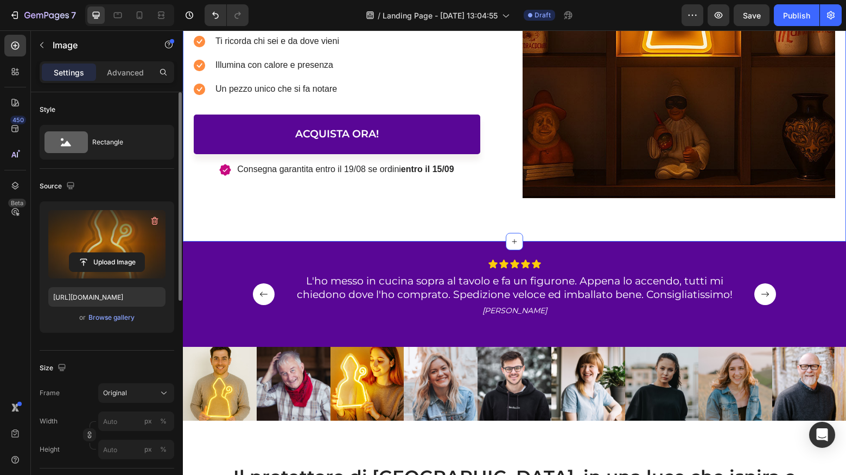
scroll to position [371, 0]
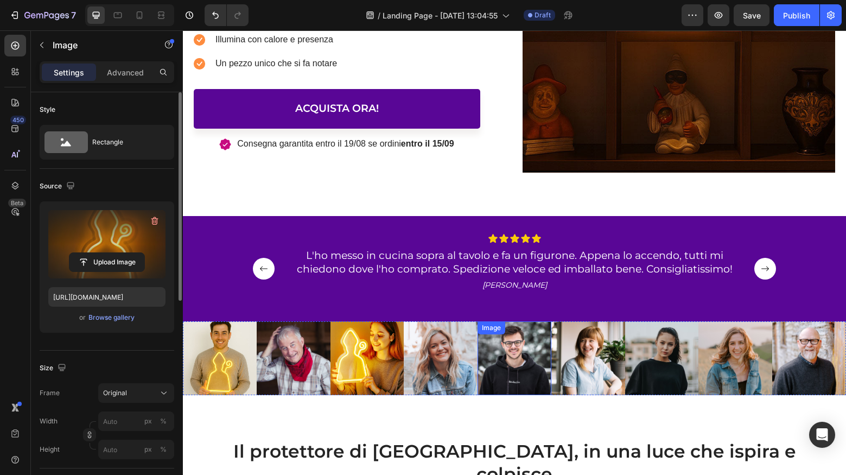
click at [505, 351] on img at bounding box center [514, 358] width 74 height 74
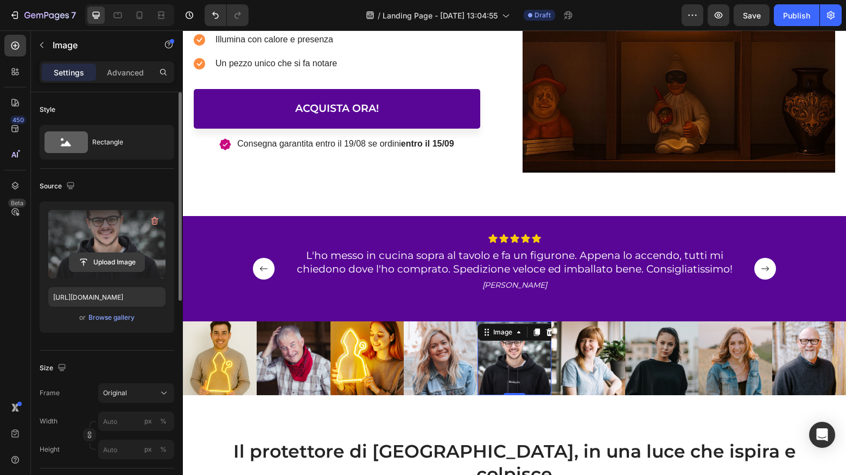
click at [97, 264] on input "file" at bounding box center [106, 262] width 75 height 18
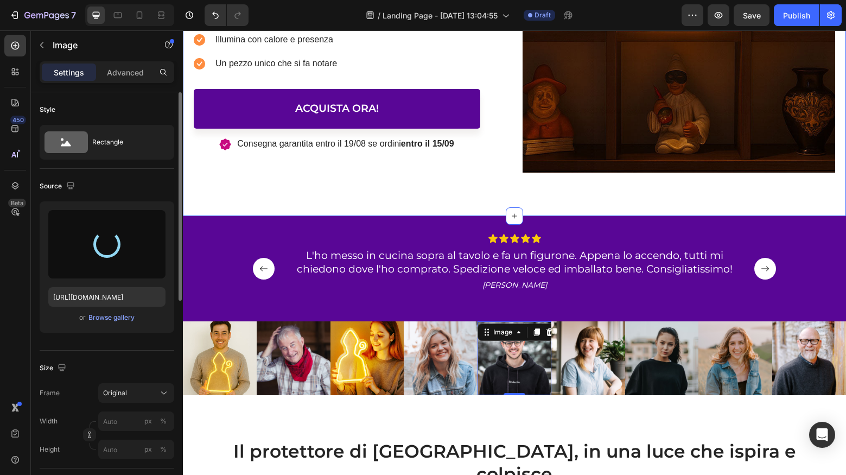
type input "https://cdn.shopify.com/s/files/1/0699/7177/1707/files/gempages_581770492109652…"
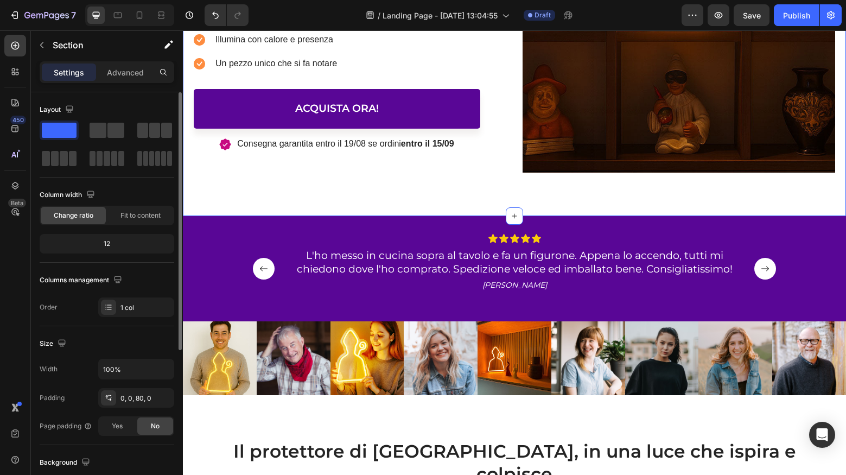
click at [135, 11] on icon at bounding box center [139, 15] width 11 height 11
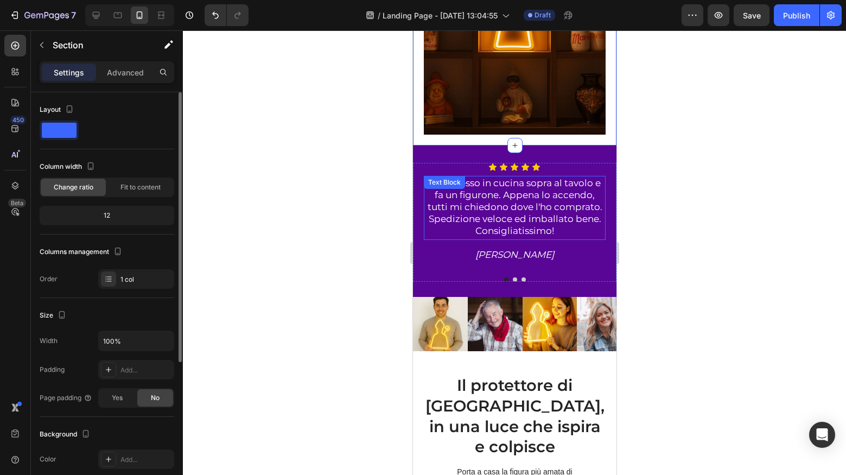
scroll to position [573, 0]
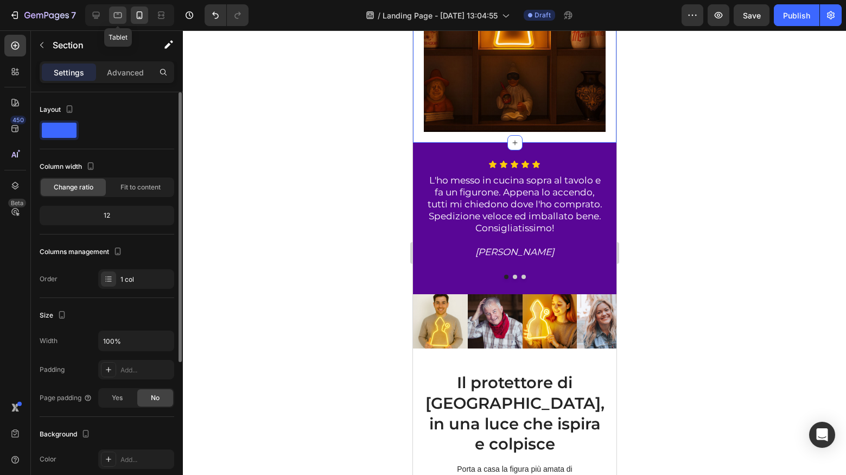
click at [118, 15] on icon at bounding box center [117, 15] width 11 height 11
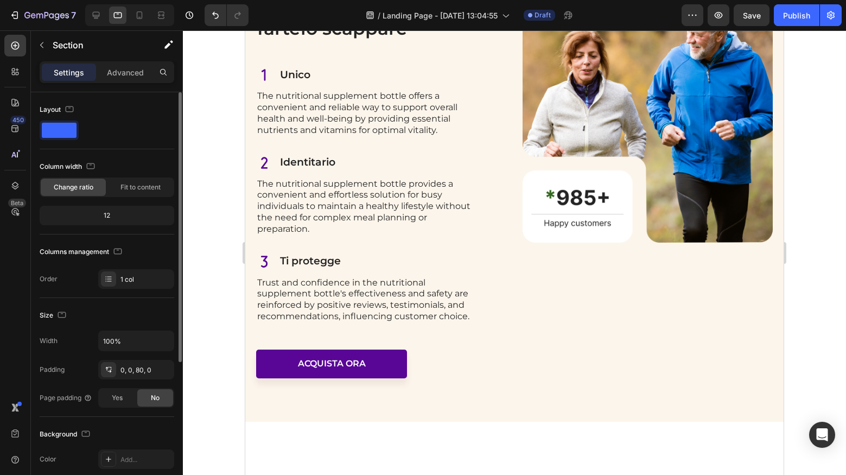
scroll to position [1335, 0]
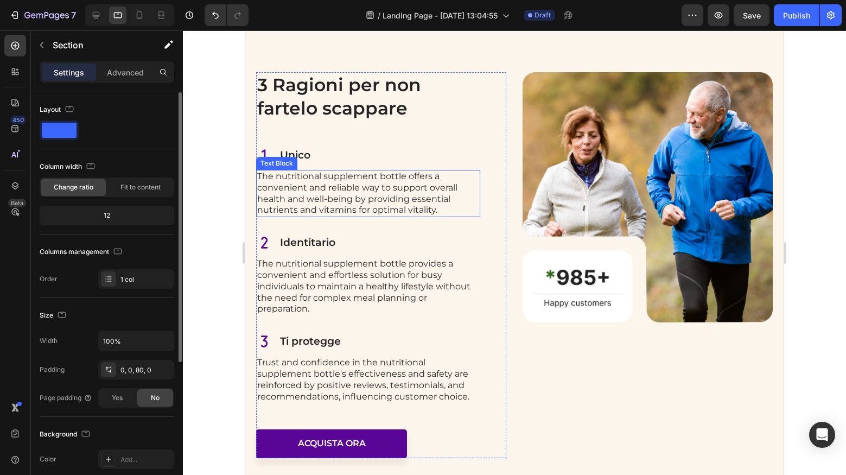
click at [410, 203] on p "The nutritional supplement bottle offers a convenient and reliable way to suppo…" at bounding box center [368, 193] width 222 height 45
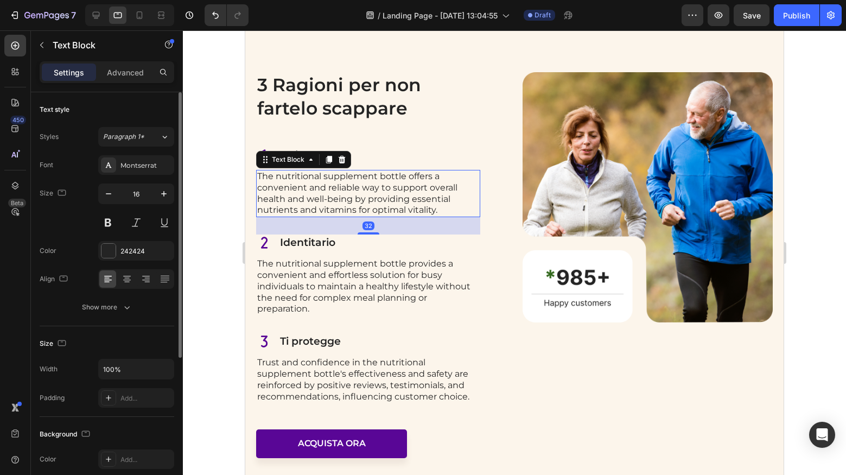
click at [406, 202] on p "The nutritional supplement bottle offers a convenient and reliable way to suppo…" at bounding box center [368, 193] width 222 height 45
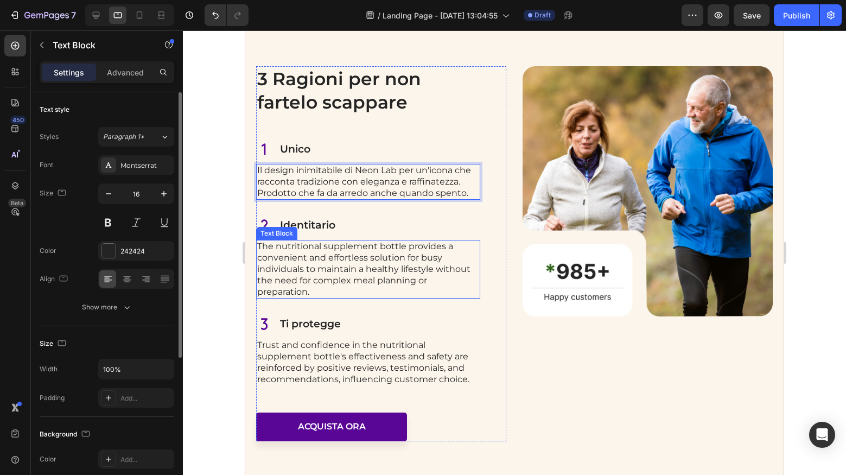
click at [310, 264] on p "The nutritional supplement bottle provides a convenient and effortless solution…" at bounding box center [368, 269] width 222 height 56
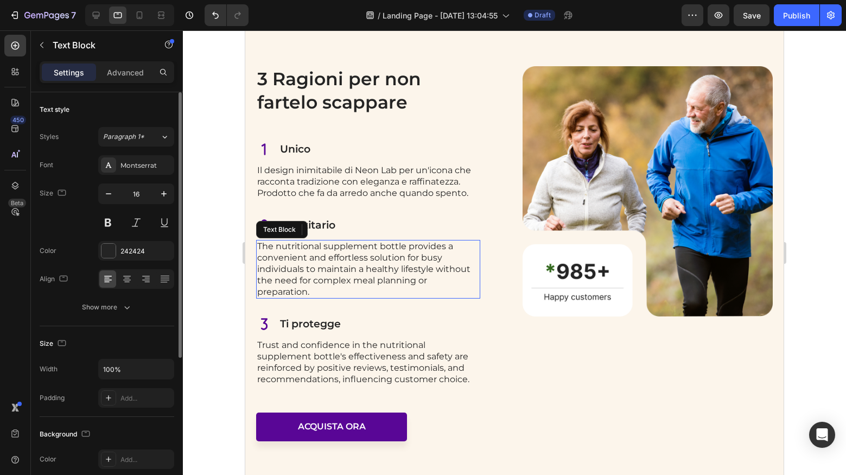
scroll to position [1345, 0]
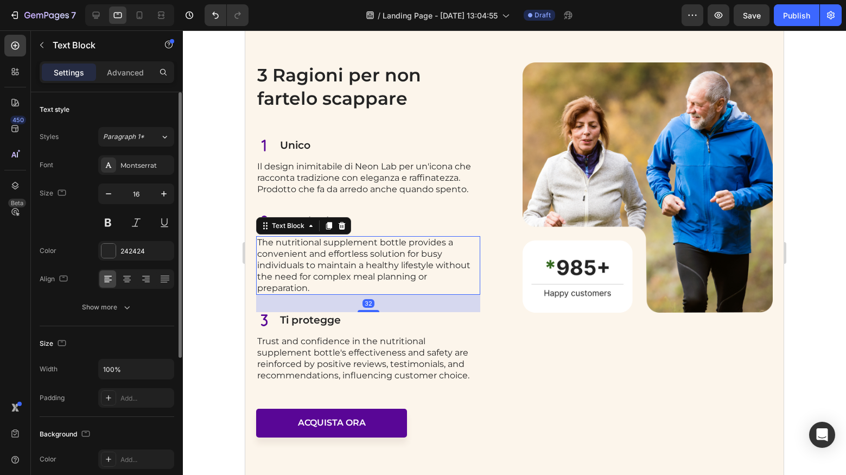
click at [315, 264] on p "The nutritional supplement bottle provides a convenient and effortless solution…" at bounding box center [368, 265] width 222 height 56
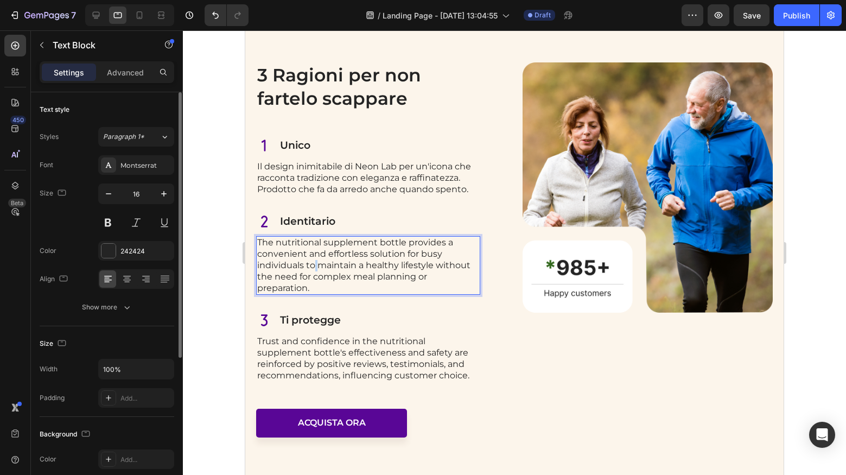
click at [315, 264] on p "The nutritional supplement bottle provides a convenient and effortless solution…" at bounding box center [368, 265] width 222 height 56
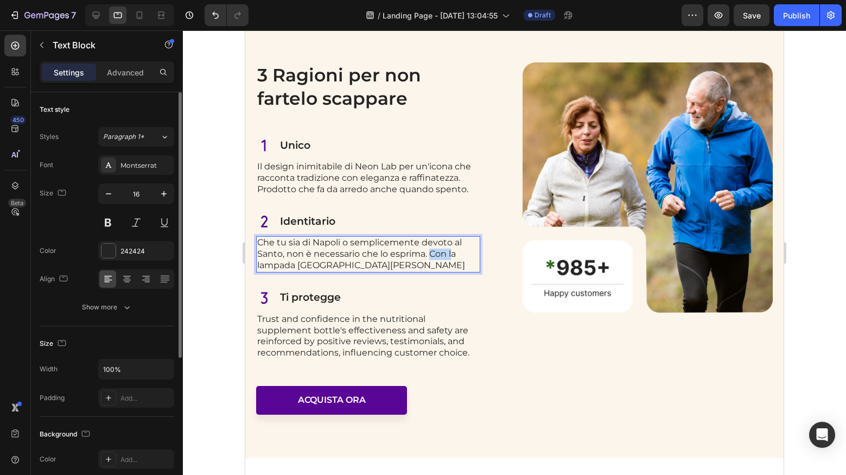
drag, startPoint x: 452, startPoint y: 252, endPoint x: 431, endPoint y: 253, distance: 21.2
click at [431, 253] on p "Che tu sia di Napoli o semplicemente devoto al Santo, non è necessario che lo e…" at bounding box center [368, 254] width 222 height 34
click at [307, 323] on p "Trust and confidence in the nutritional supplement bottle's effectiveness and s…" at bounding box center [368, 336] width 222 height 45
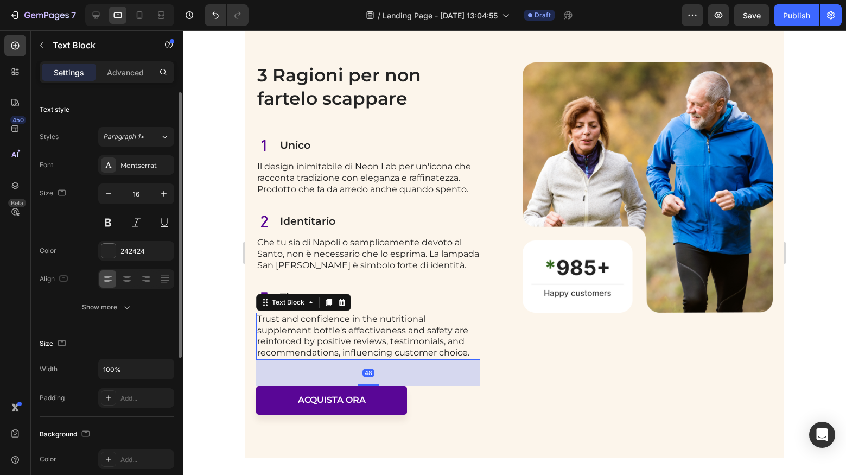
click at [411, 336] on p "Trust and confidence in the nutritional supplement bottle's effectiveness and s…" at bounding box center [368, 336] width 222 height 45
click at [410, 336] on p "Trust and confidence in the nutritional supplement bottle's effectiveness and s…" at bounding box center [368, 336] width 222 height 45
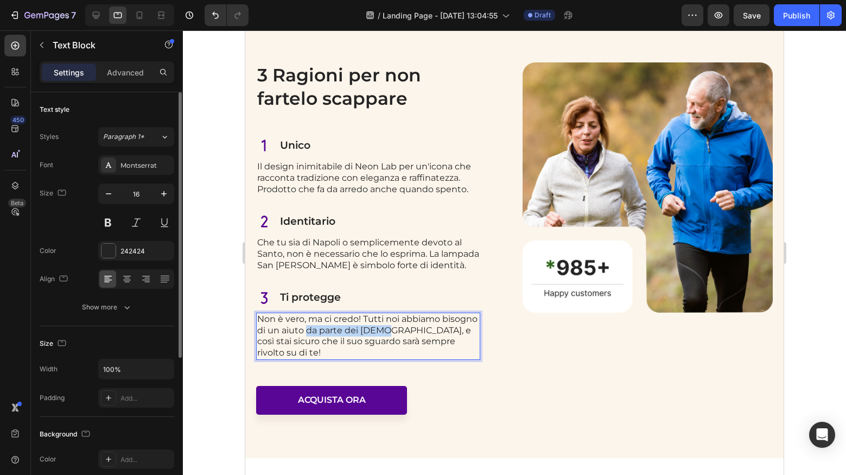
drag, startPoint x: 382, startPoint y: 326, endPoint x: 307, endPoint y: 328, distance: 74.9
click at [307, 328] on p "Non è vero, ma ci credo! Tutti noi abbiamo bisogno di un aiuto da parte dei San…" at bounding box center [368, 336] width 222 height 45
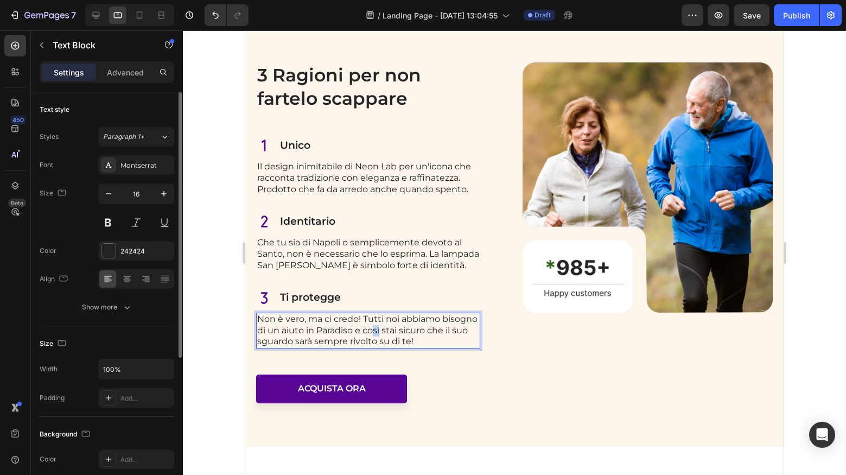
click at [374, 328] on p "Non è vero, ma ci credo! Tutti noi abbiamo bisogno di un aiuto in Paradiso e co…" at bounding box center [368, 331] width 222 height 34
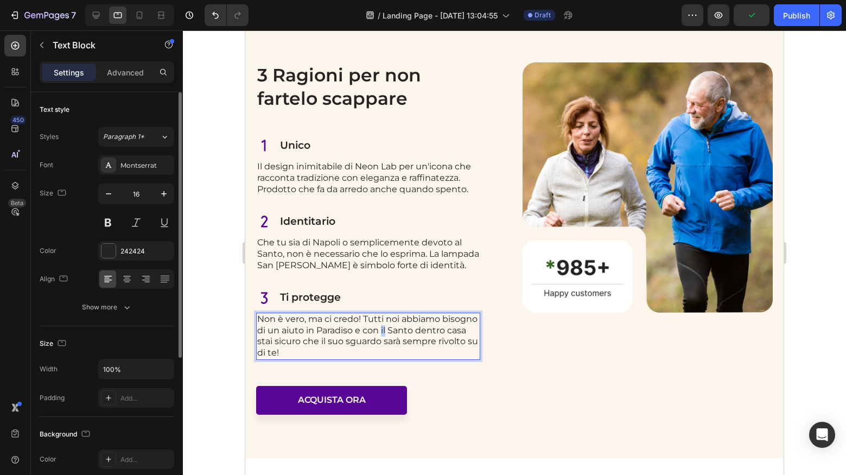
click at [382, 327] on p "Non è vero, ma ci credo! Tutti noi abbiamo bisogno di un aiuto in Paradiso e co…" at bounding box center [368, 336] width 222 height 45
click at [222, 366] on div at bounding box center [514, 252] width 663 height 444
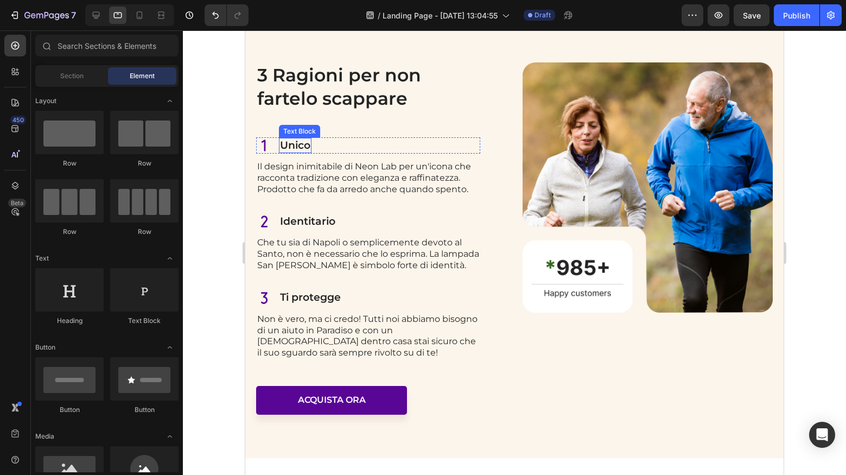
click at [298, 144] on p "Unico" at bounding box center [295, 146] width 30 height 14
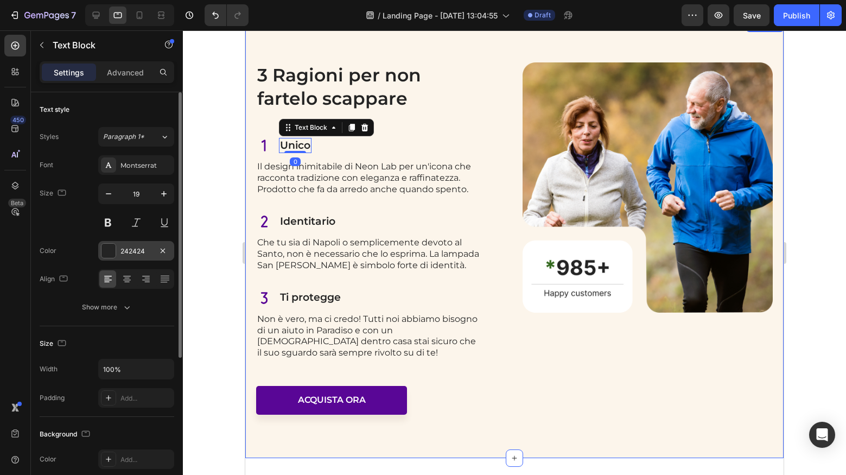
click at [119, 250] on div "242424" at bounding box center [136, 251] width 76 height 20
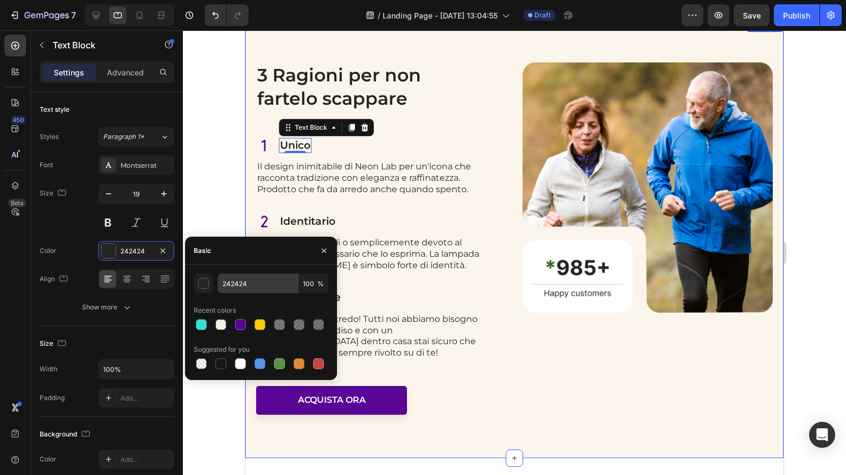
click at [245, 324] on div at bounding box center [240, 324] width 11 height 11
type input "590696"
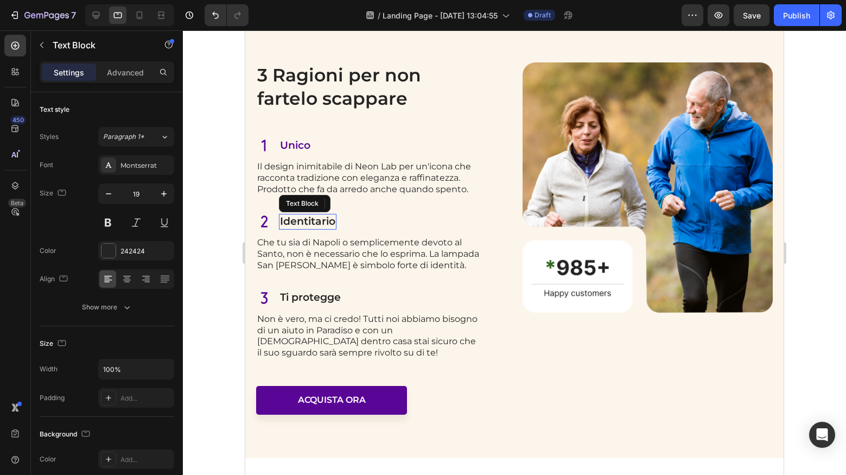
click at [298, 215] on p "Identitario" at bounding box center [307, 222] width 55 height 14
drag, startPoint x: 138, startPoint y: 257, endPoint x: 139, endPoint y: 287, distance: 30.4
click at [138, 257] on div "242424" at bounding box center [136, 251] width 76 height 20
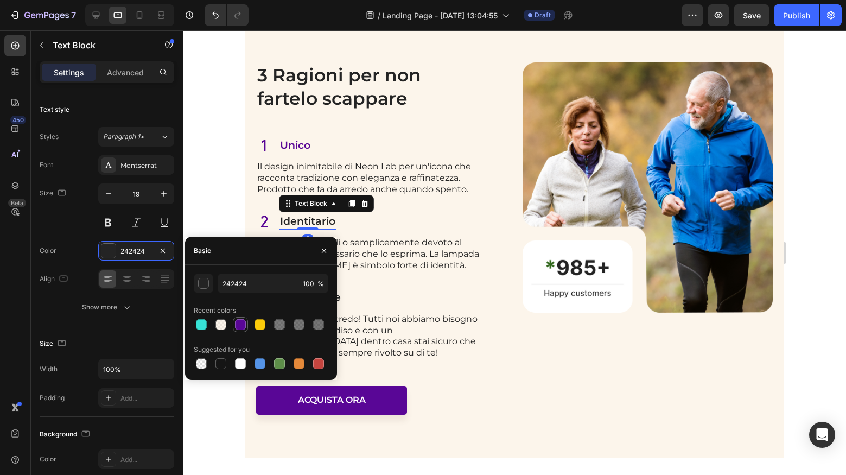
click at [237, 320] on div at bounding box center [240, 324] width 11 height 11
type input "590696"
click at [360, 291] on div "Icon Ti protegge Text Block Row" at bounding box center [368, 298] width 224 height 16
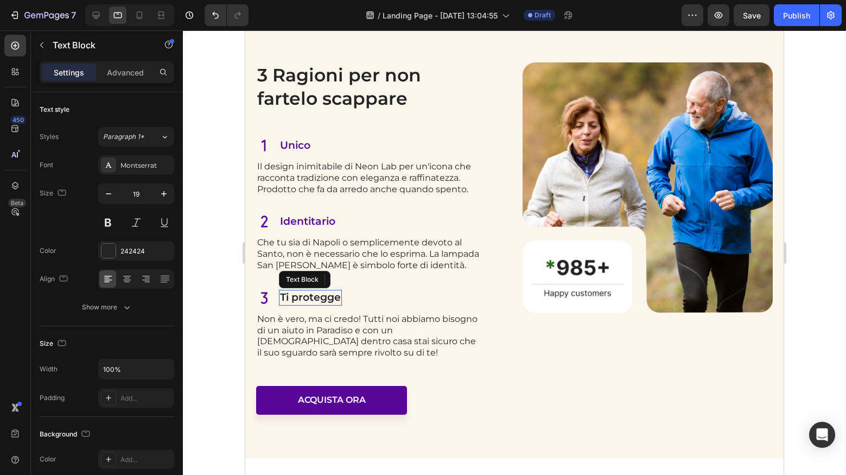
click at [322, 292] on p "Ti protegge" at bounding box center [310, 298] width 61 height 14
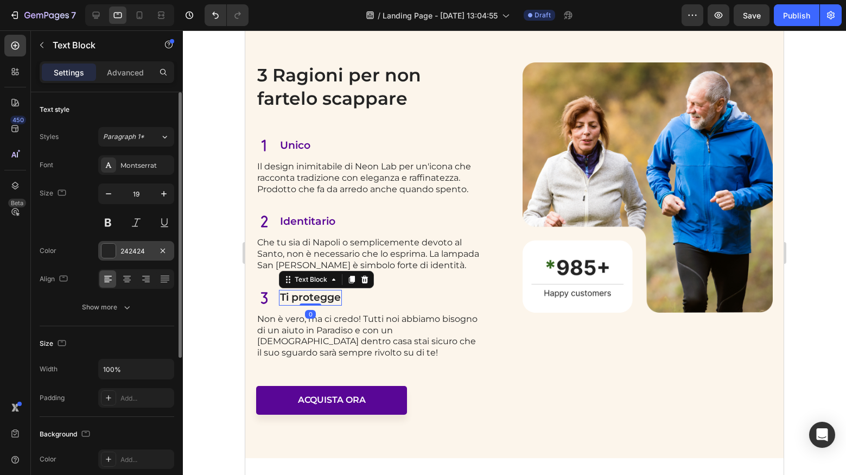
click at [152, 254] on div "242424" at bounding box center [136, 251] width 76 height 20
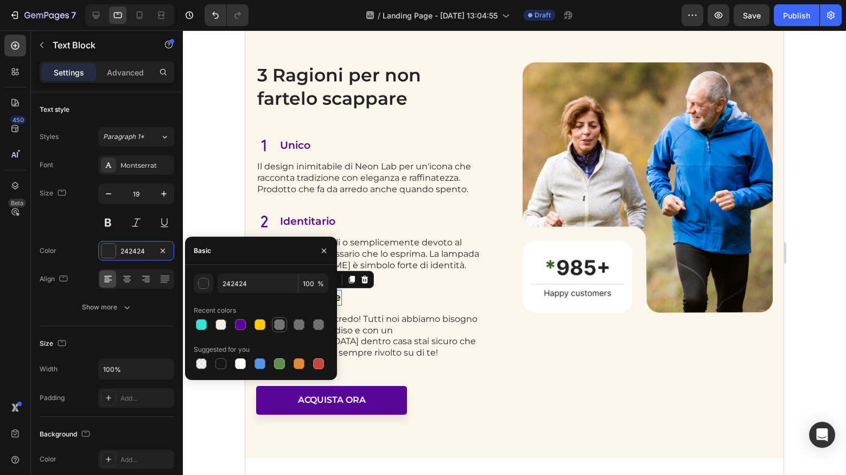
drag, startPoint x: 239, startPoint y: 322, endPoint x: 282, endPoint y: 330, distance: 43.7
click at [239, 322] on div at bounding box center [240, 324] width 11 height 11
type input "590696"
click at [221, 177] on div at bounding box center [514, 252] width 663 height 444
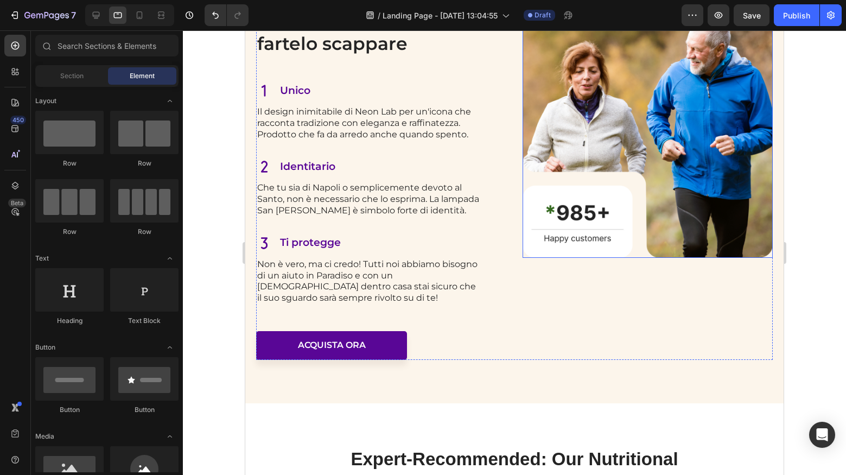
scroll to position [1312, 0]
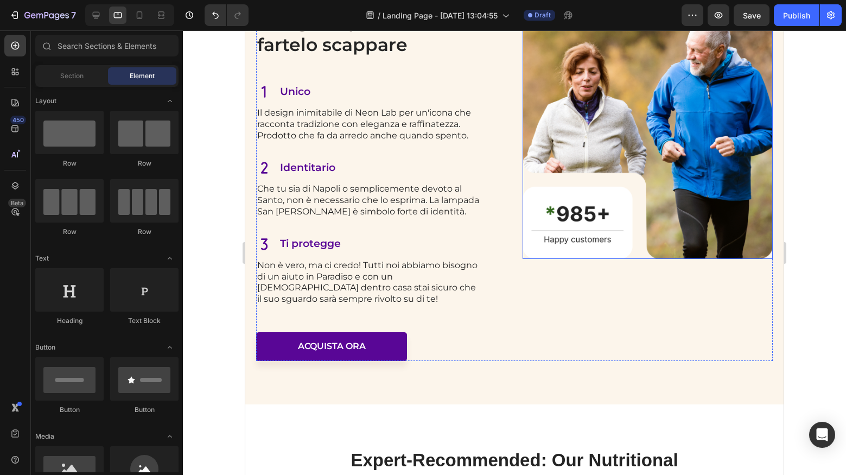
click at [601, 187] on img at bounding box center [647, 134] width 250 height 250
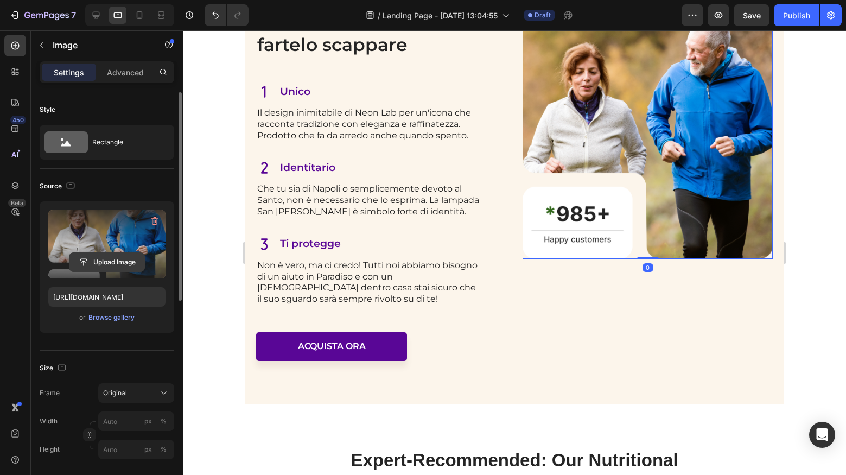
click at [110, 264] on input "file" at bounding box center [106, 262] width 75 height 18
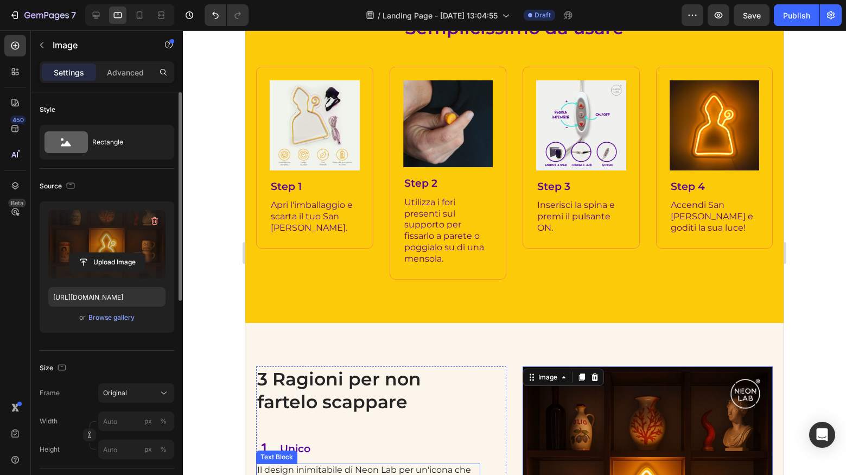
scroll to position [1046, 0]
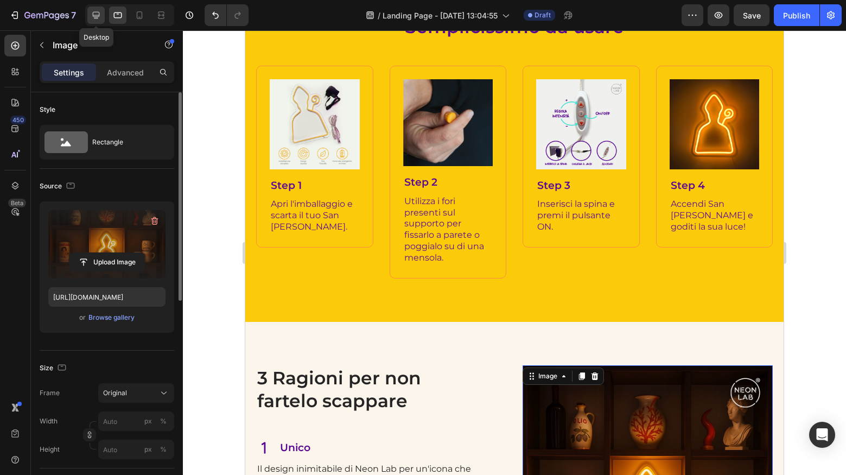
click at [99, 16] on icon at bounding box center [96, 15] width 7 height 7
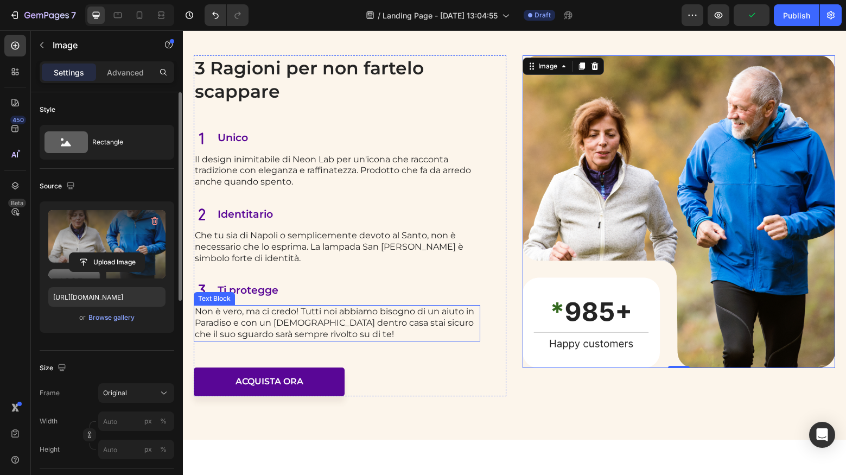
scroll to position [1360, 0]
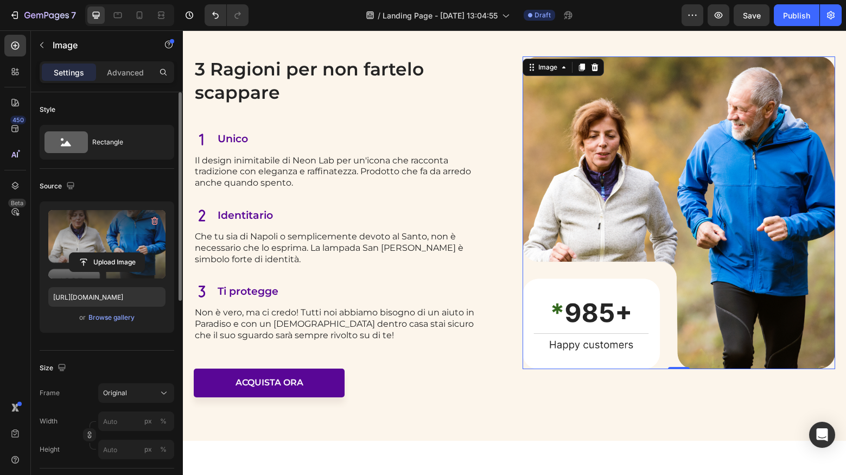
click at [595, 244] on img at bounding box center [678, 212] width 313 height 313
click at [107, 262] on input "file" at bounding box center [106, 262] width 75 height 18
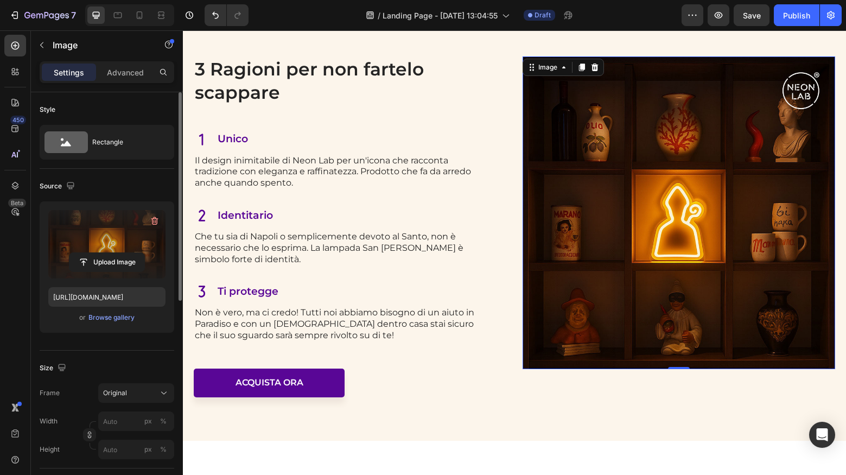
type input "https://cdn.shopify.com/s/files/1/0699/7177/1707/files/gempages_581770492109652…"
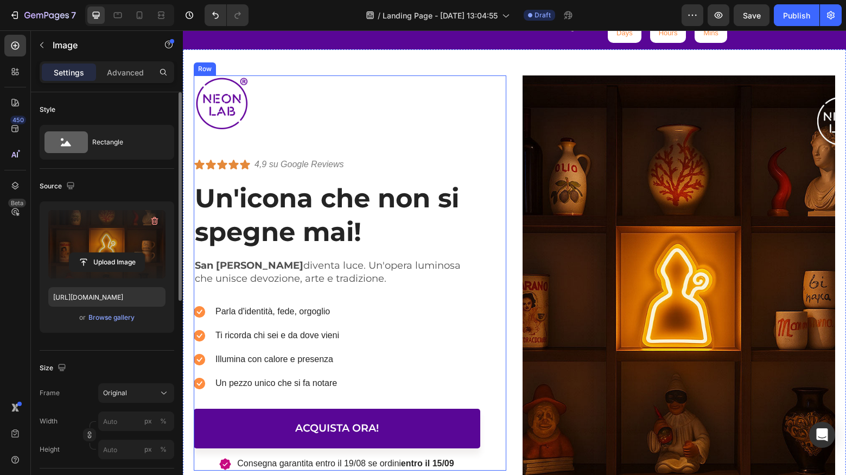
scroll to position [61, 0]
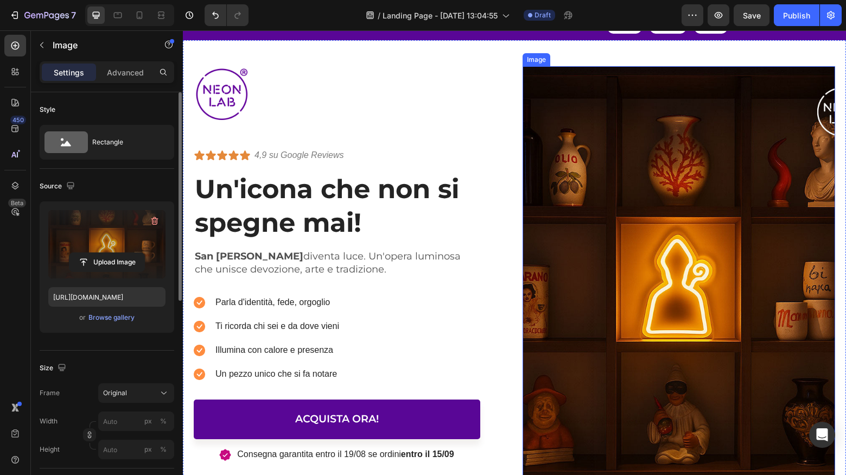
click at [618, 195] on img at bounding box center [678, 274] width 313 height 417
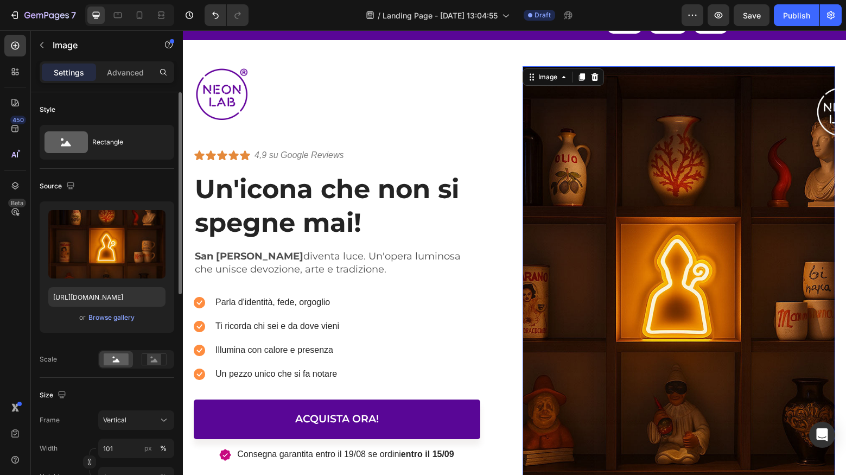
scroll to position [60, 0]
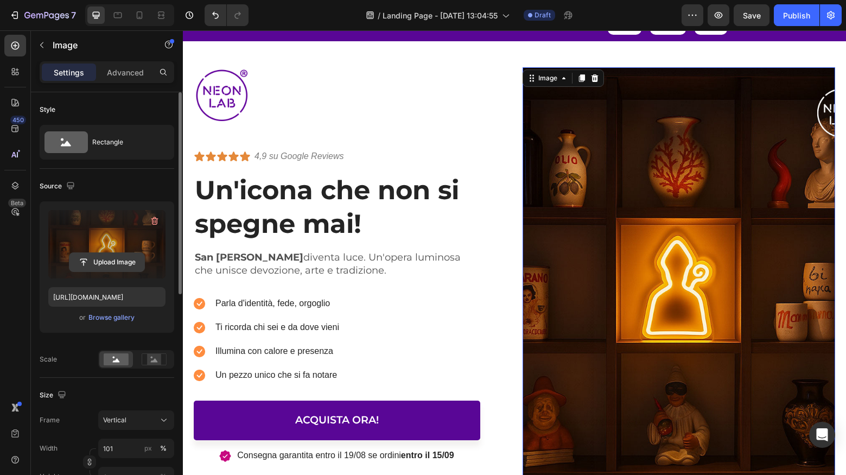
click at [114, 264] on input "file" at bounding box center [106, 262] width 75 height 18
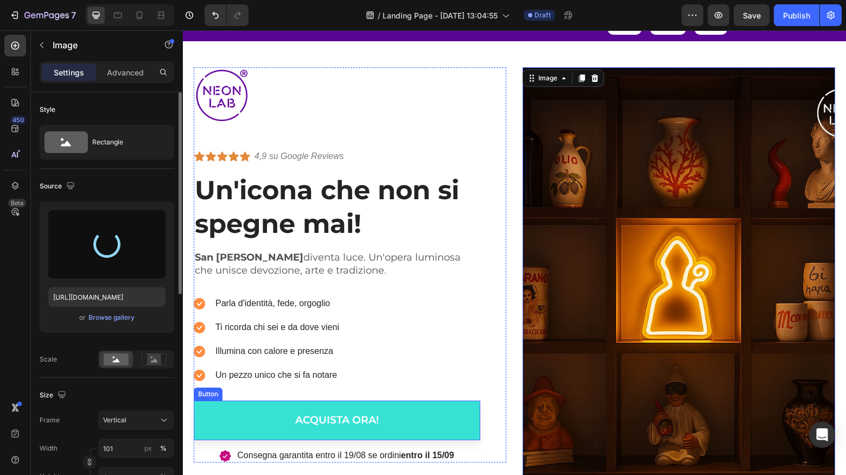
type input "https://cdn.shopify.com/s/files/1/0699/7177/1707/files/gempages_581770492109652…"
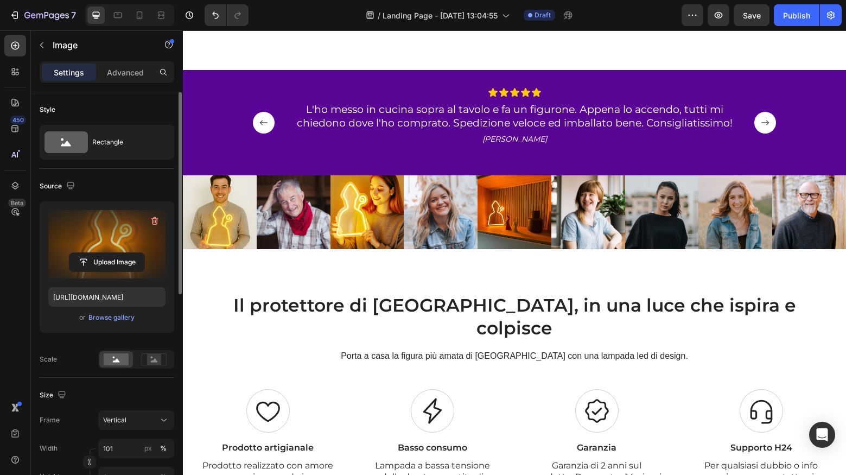
scroll to position [520, 0]
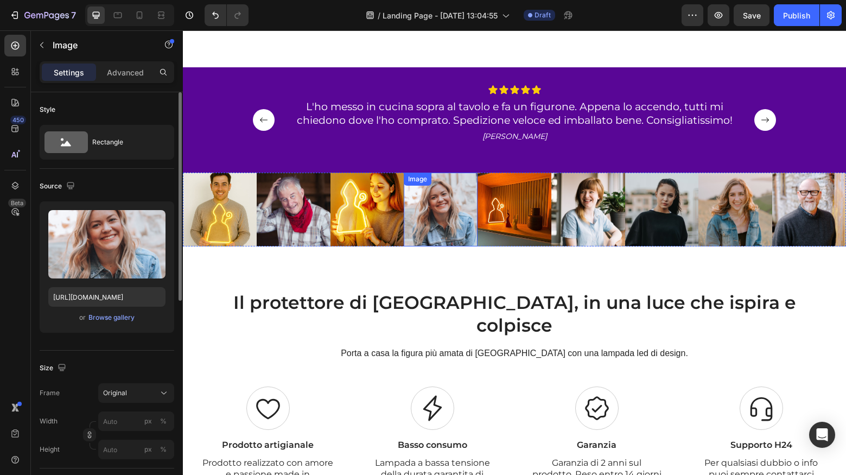
click at [442, 200] on img at bounding box center [441, 210] width 74 height 74
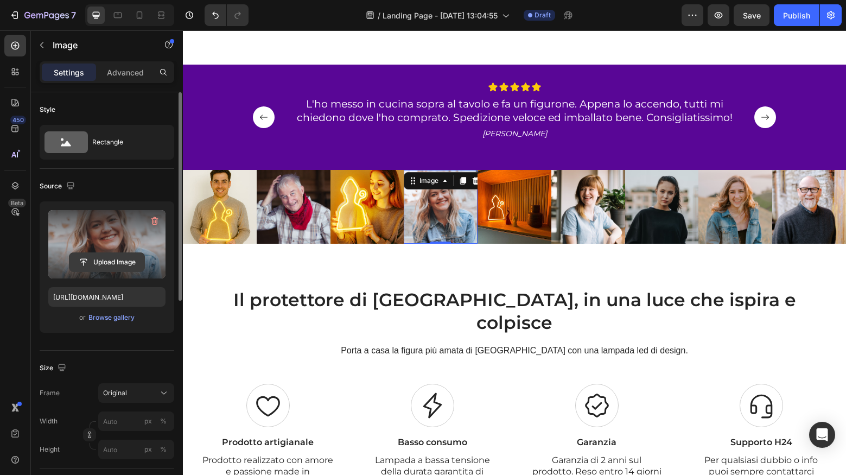
click at [110, 262] on input "file" at bounding box center [106, 262] width 75 height 18
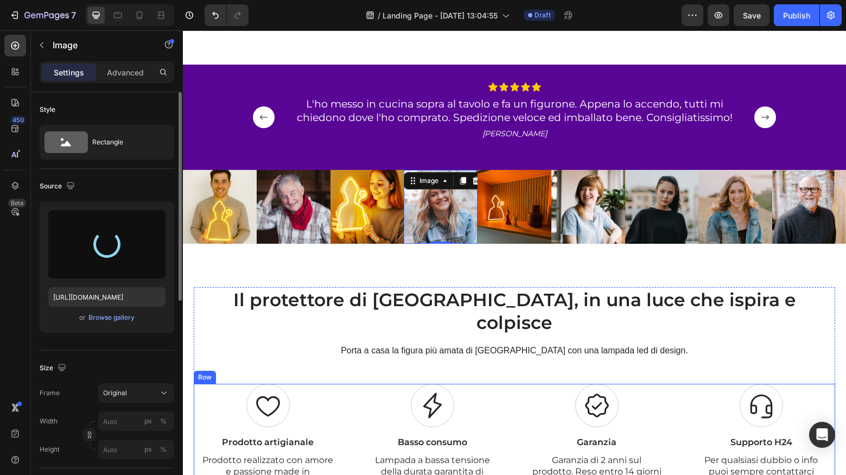
type input "https://cdn.shopify.com/s/files/1/0699/7177/1707/files/gempages_581770492109652…"
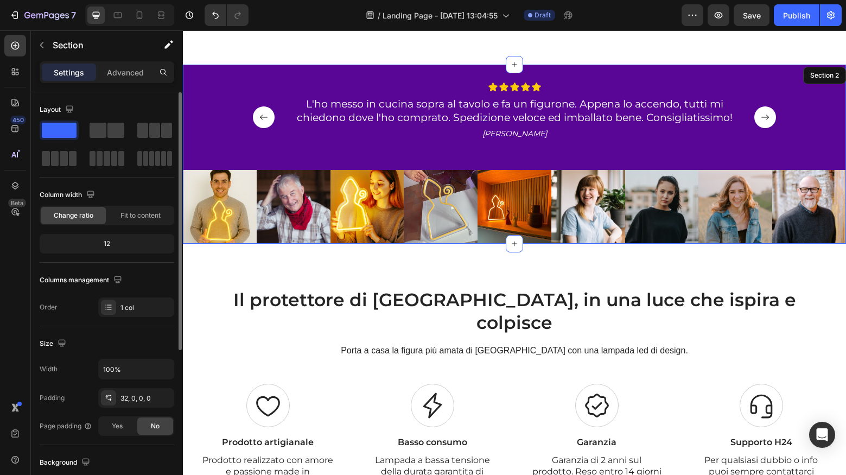
click at [214, 69] on div "Icon Icon Icon Icon Icon Icon List L'ho messo in cucina sopra al tavolo e fa un…" at bounding box center [514, 154] width 663 height 179
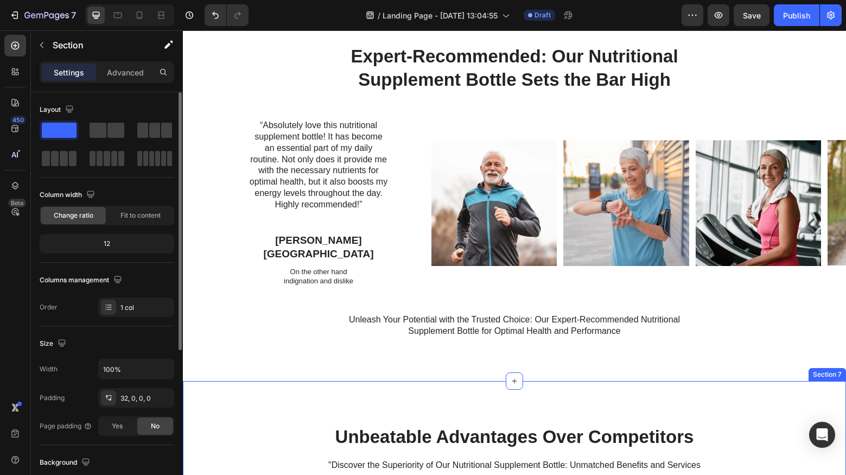
scroll to position [1578, 0]
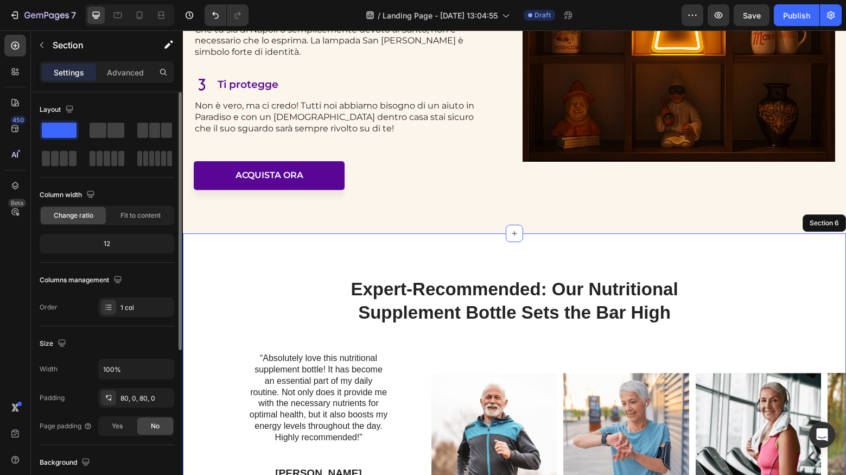
click at [568, 247] on div "Expert-Recommended: Our Nutritional Supplement Bottle Sets the Bar High Heading…" at bounding box center [514, 423] width 663 height 380
click at [836, 219] on icon at bounding box center [836, 223] width 7 height 8
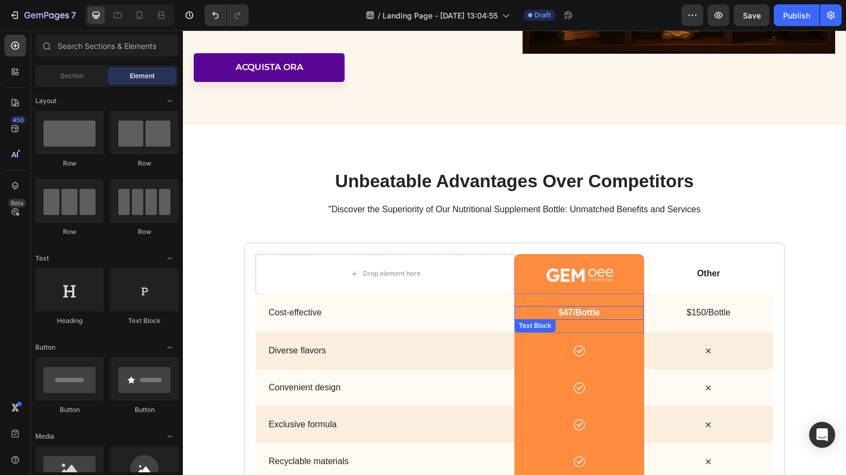
scroll to position [1696, 0]
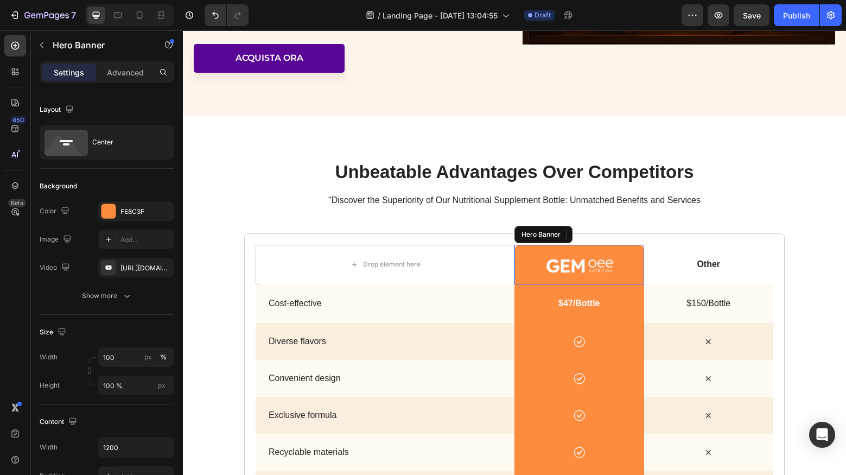
click at [531, 247] on div "Background Image" at bounding box center [579, 265] width 130 height 40
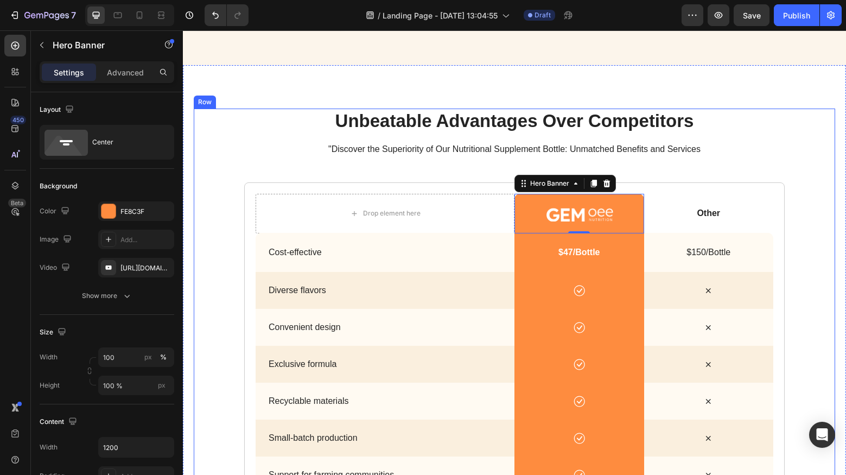
scroll to position [1748, 0]
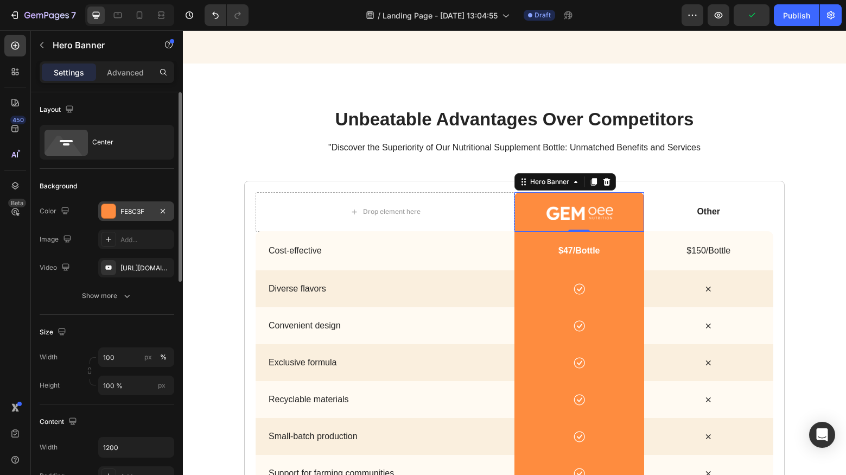
click at [123, 213] on div "FE8C3F" at bounding box center [135, 212] width 31 height 10
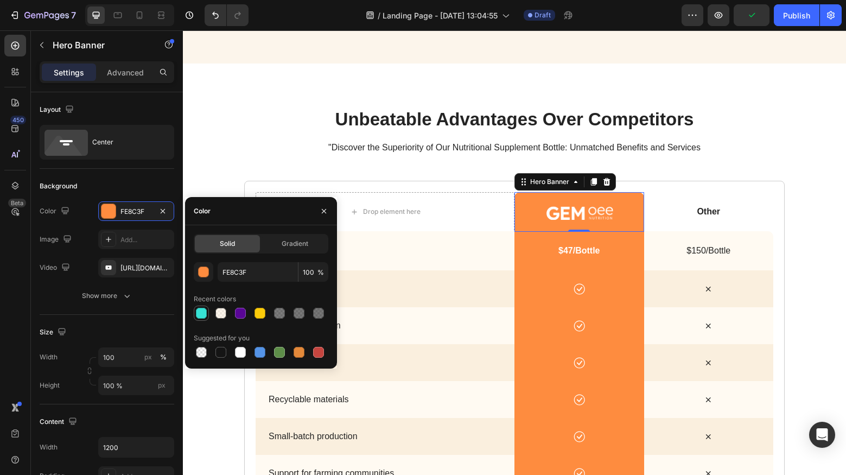
click at [199, 314] on div at bounding box center [201, 313] width 11 height 11
type input "37E2D5"
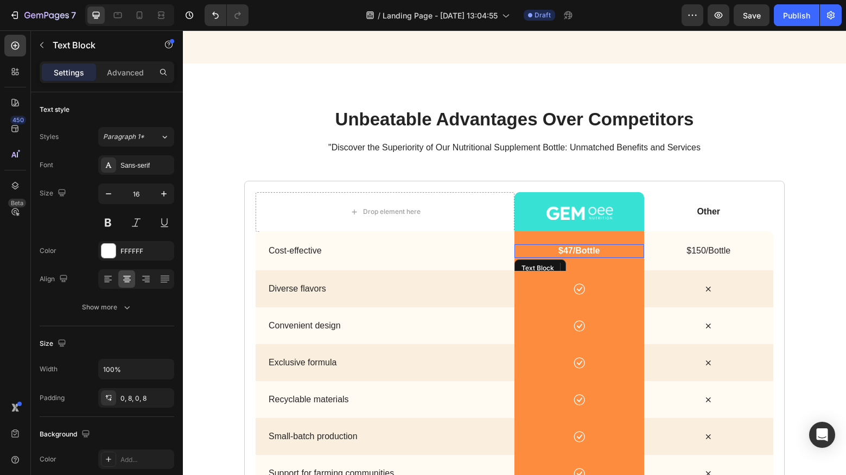
click at [532, 245] on p "$47/Bottle" at bounding box center [579, 250] width 121 height 11
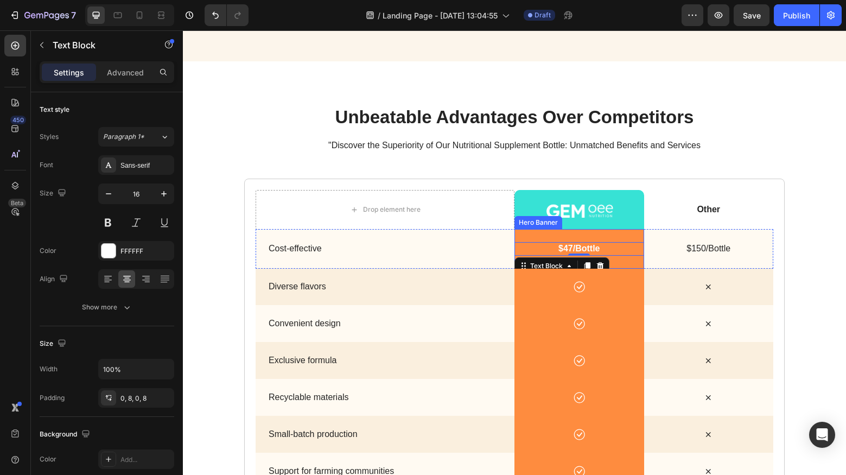
click at [527, 232] on div "$47/Bottle Text Block 0" at bounding box center [579, 249] width 130 height 40
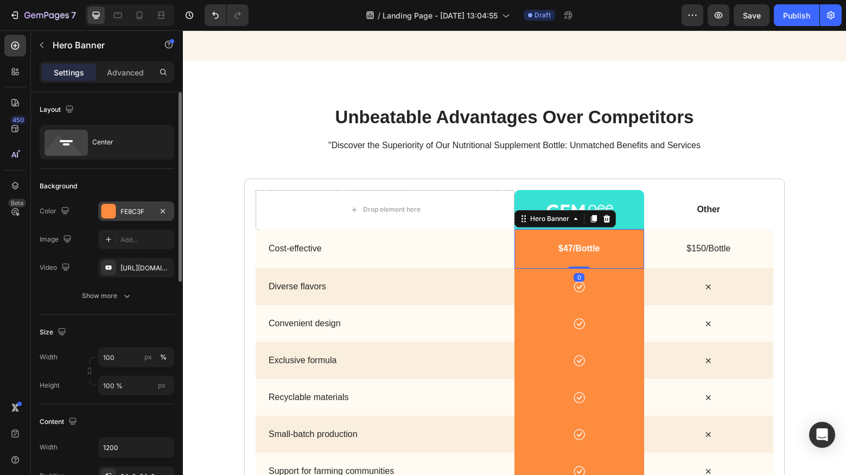
click at [110, 212] on div at bounding box center [108, 211] width 14 height 14
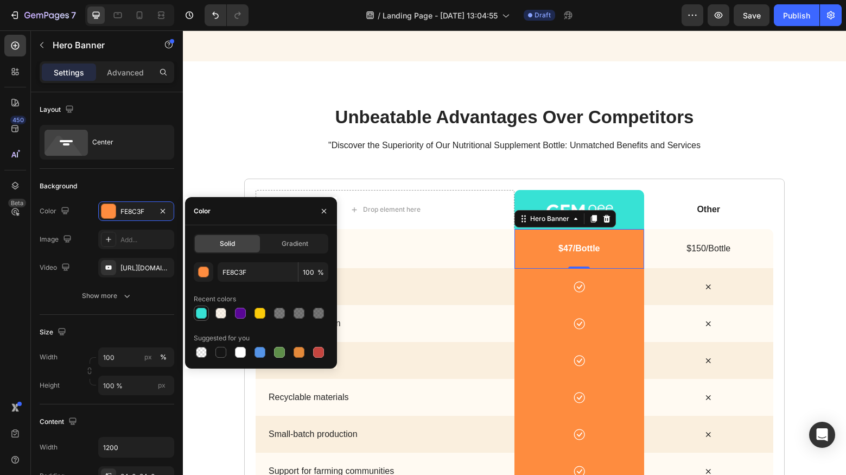
click at [199, 309] on div at bounding box center [201, 313] width 11 height 11
type input "37E2D5"
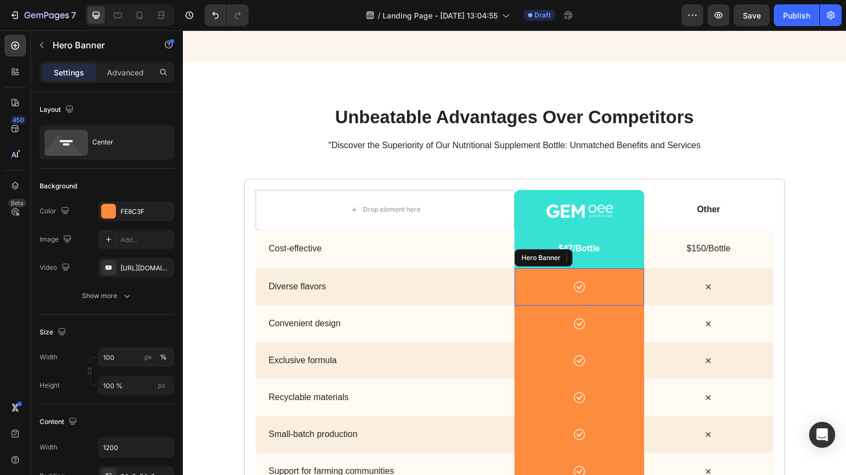
click at [532, 270] on div "Icon" at bounding box center [579, 286] width 130 height 37
click at [112, 218] on div at bounding box center [108, 210] width 15 height 15
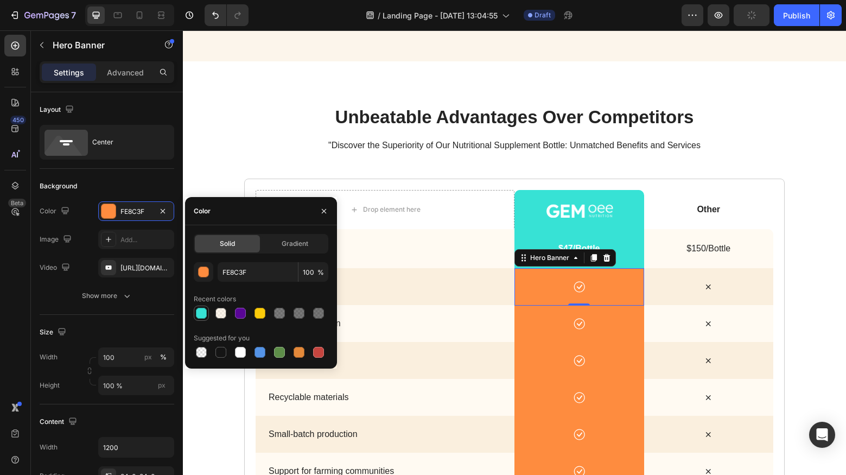
click at [200, 311] on div at bounding box center [201, 313] width 11 height 11
type input "37E2D5"
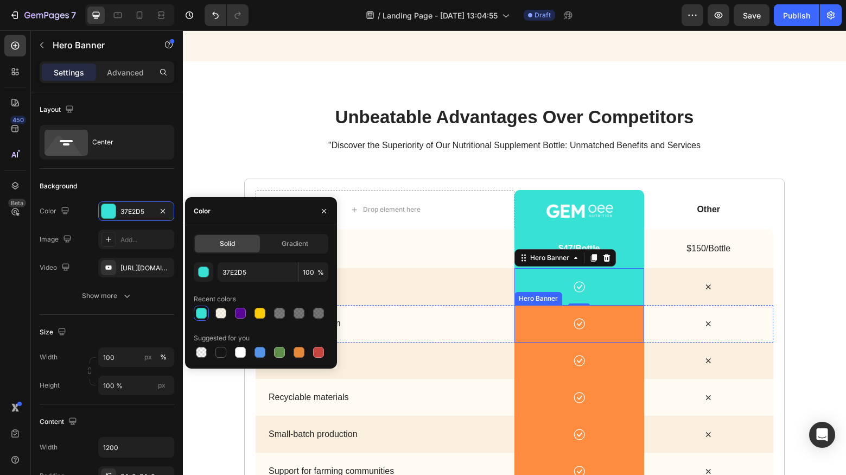
click at [521, 309] on div "Icon" at bounding box center [579, 323] width 130 height 37
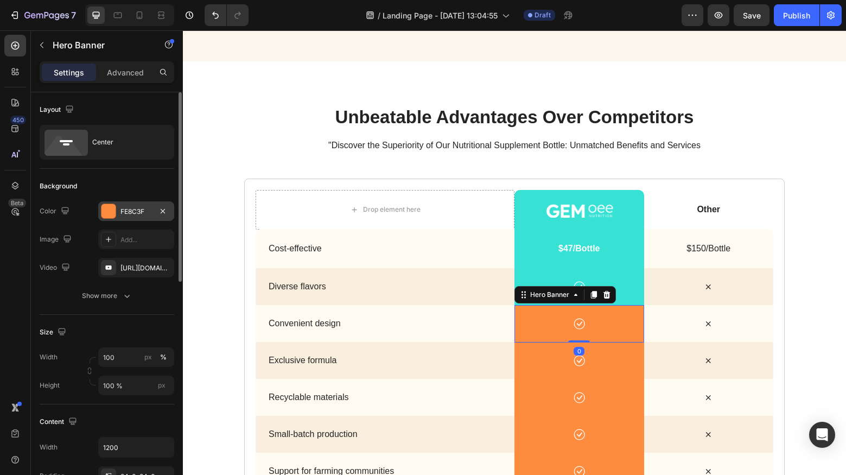
click at [135, 214] on div "FE8C3F" at bounding box center [135, 212] width 31 height 10
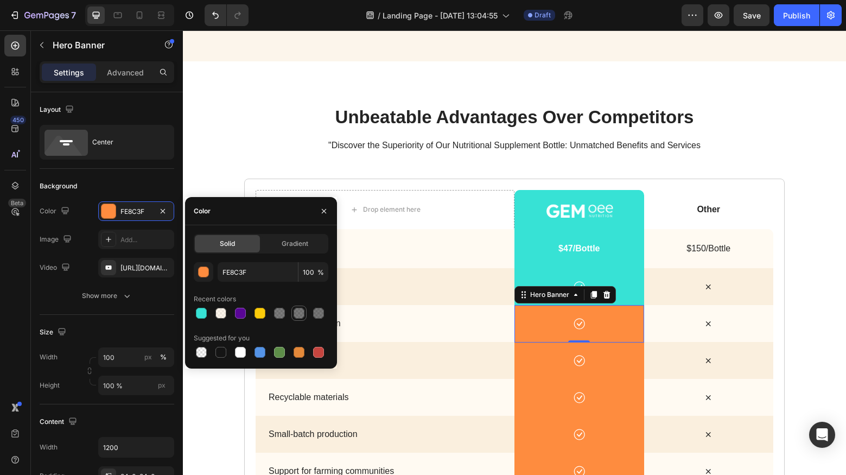
drag, startPoint x: 205, startPoint y: 313, endPoint x: 302, endPoint y: 316, distance: 97.2
click at [205, 313] on div at bounding box center [201, 313] width 11 height 11
type input "37E2D5"
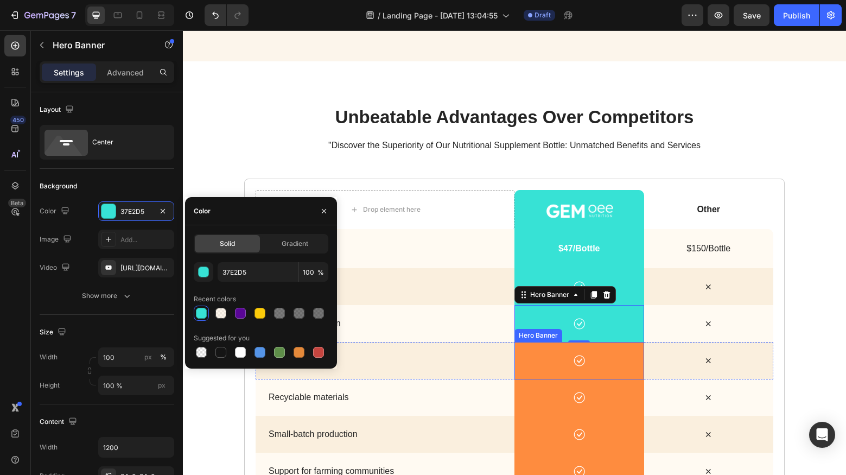
click at [532, 347] on div "Icon" at bounding box center [579, 360] width 130 height 37
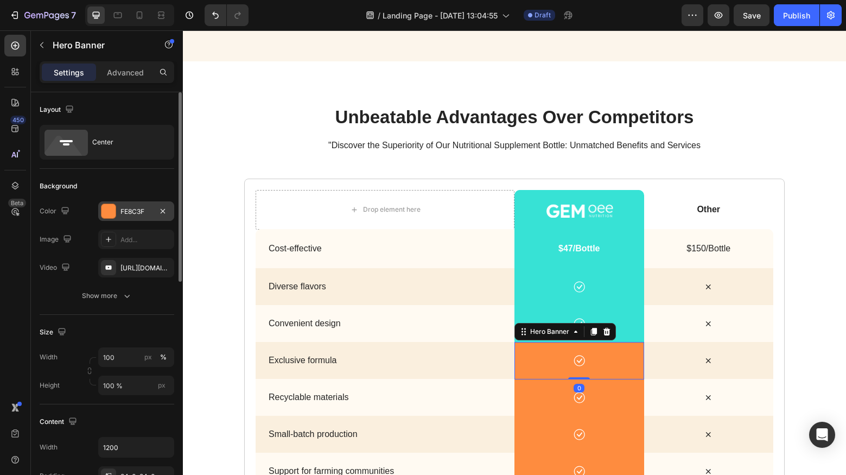
click at [138, 215] on div "FE8C3F" at bounding box center [135, 212] width 31 height 10
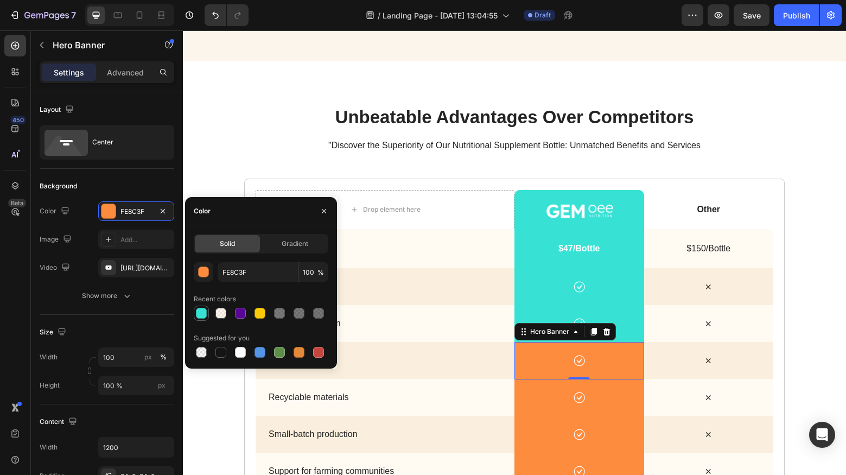
click at [206, 315] on div at bounding box center [201, 313] width 13 height 13
type input "37E2D5"
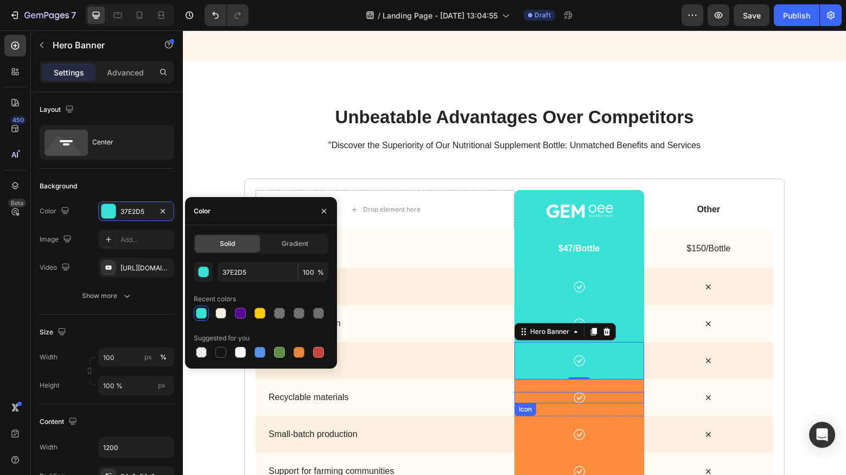
click at [543, 392] on div "Icon" at bounding box center [579, 397] width 130 height 11
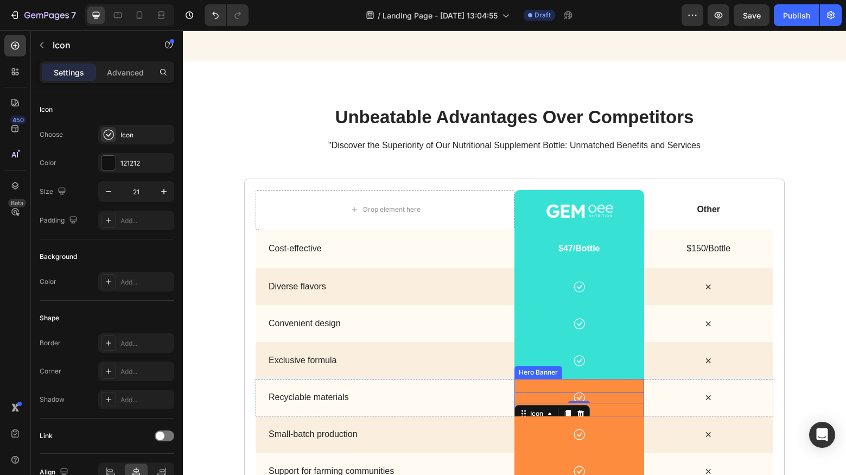
click at [521, 379] on div "Icon 0" at bounding box center [579, 397] width 130 height 37
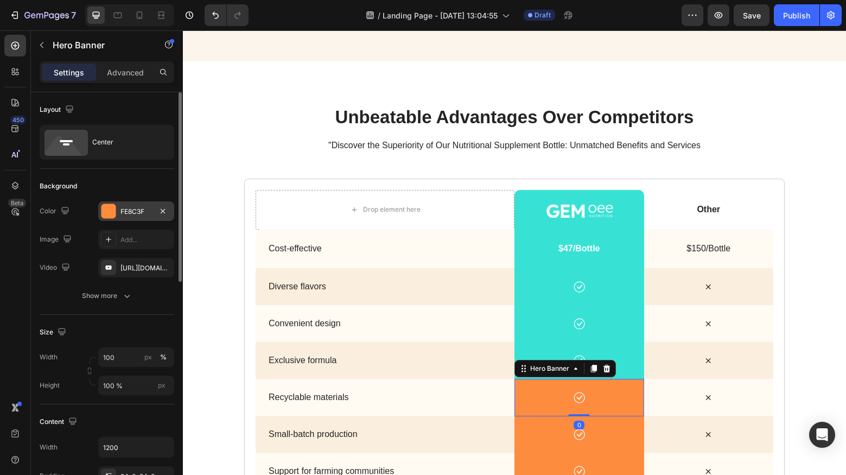
click at [129, 215] on div "FE8C3F" at bounding box center [135, 212] width 31 height 10
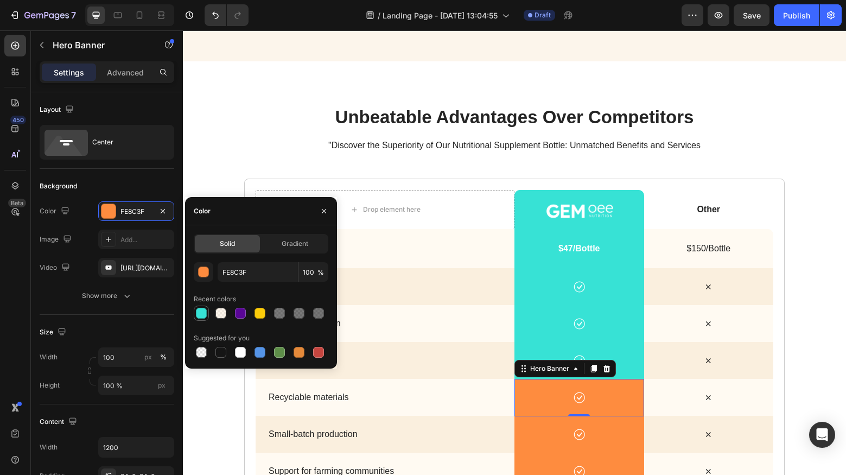
click at [206, 313] on div at bounding box center [201, 313] width 11 height 11
type input "37E2D5"
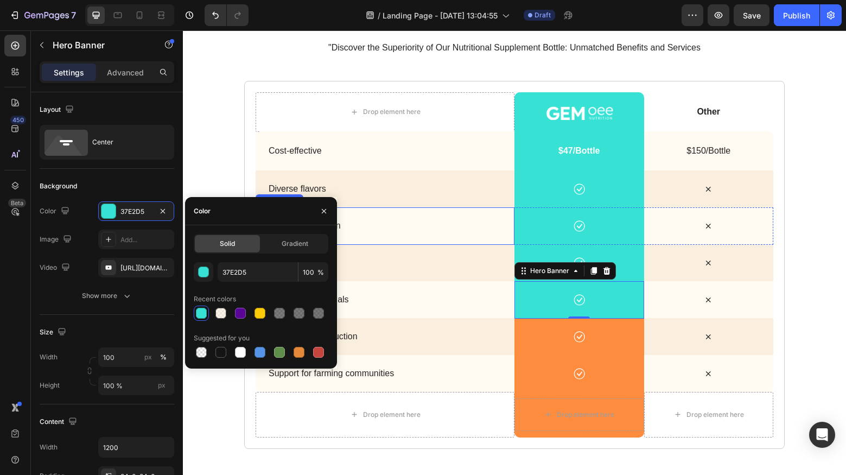
scroll to position [1853, 0]
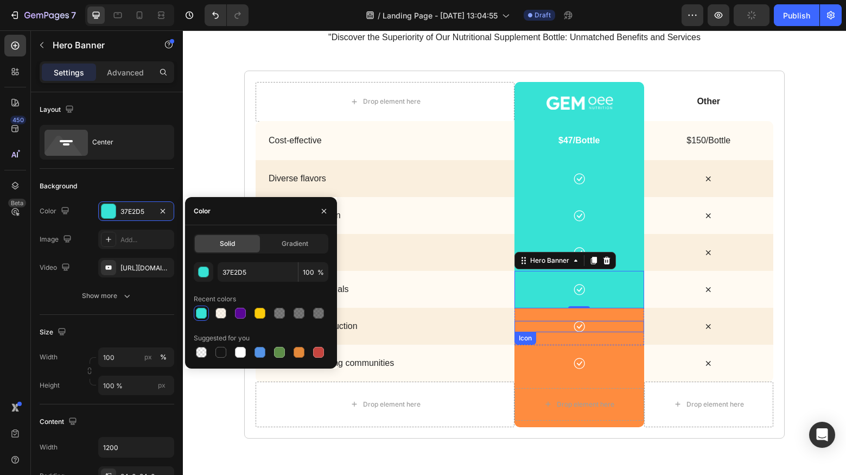
click at [547, 325] on div "Icon" at bounding box center [579, 326] width 130 height 11
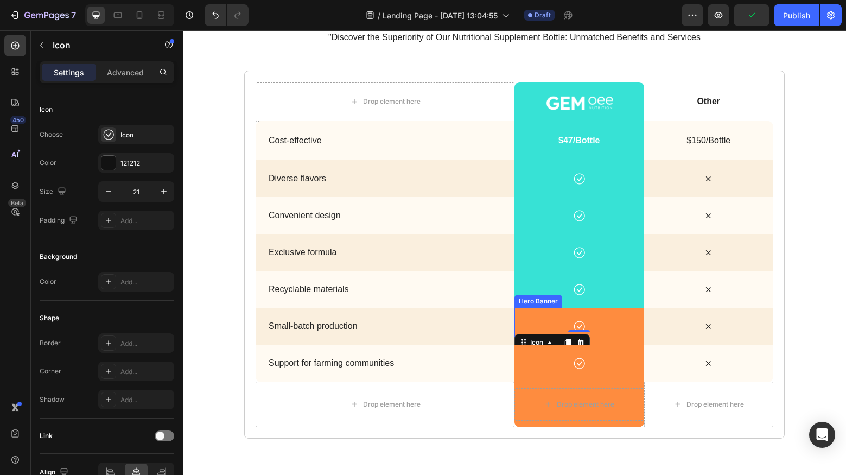
click at [530, 312] on div "Icon 0" at bounding box center [579, 326] width 130 height 37
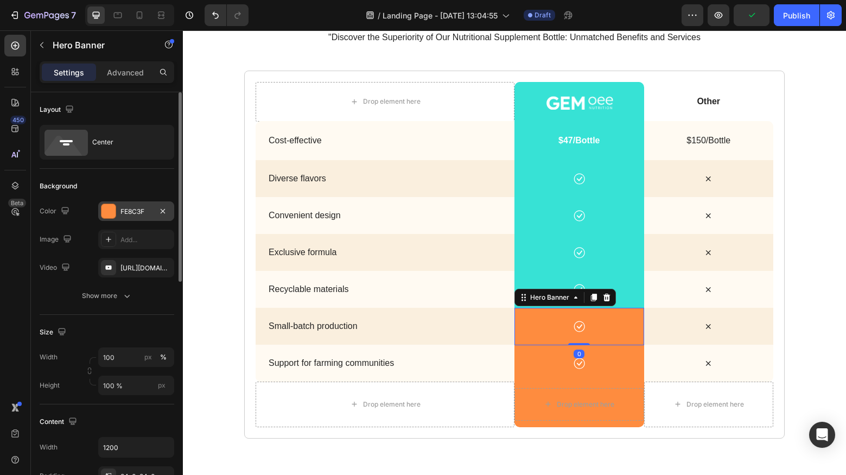
click at [117, 210] on div "FE8C3F" at bounding box center [136, 211] width 76 height 20
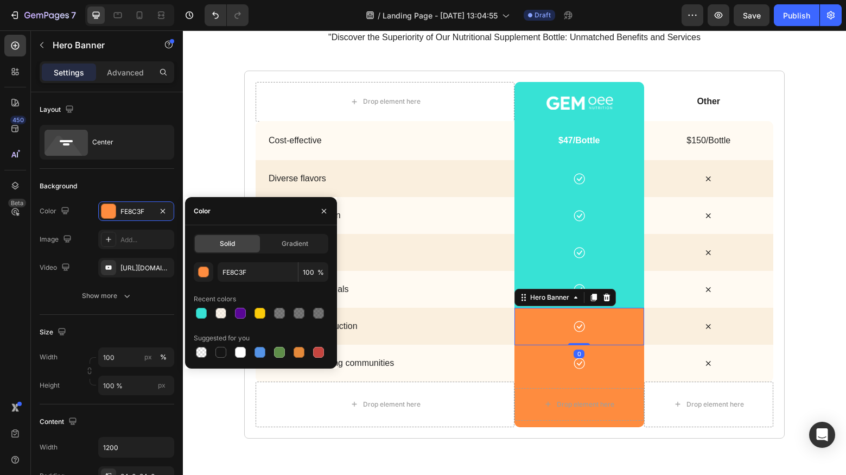
drag, startPoint x: 203, startPoint y: 311, endPoint x: 250, endPoint y: 317, distance: 47.1
click at [203, 311] on div at bounding box center [201, 313] width 11 height 11
type input "37E2D5"
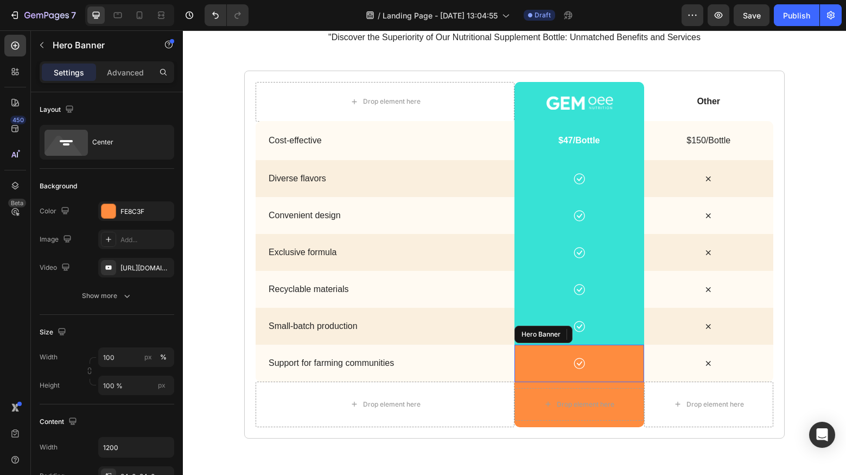
click at [521, 347] on div "Icon" at bounding box center [579, 363] width 130 height 37
click at [120, 211] on div "FE8C3F" at bounding box center [135, 212] width 31 height 10
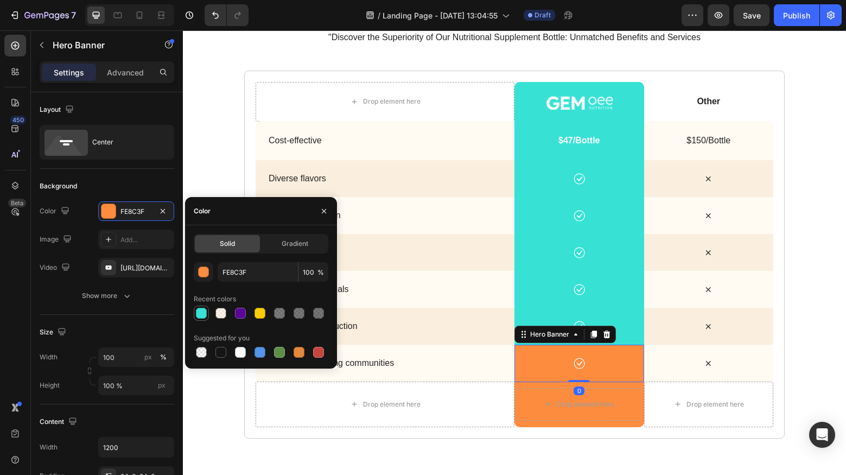
click at [201, 309] on div at bounding box center [201, 313] width 11 height 11
type input "37E2D5"
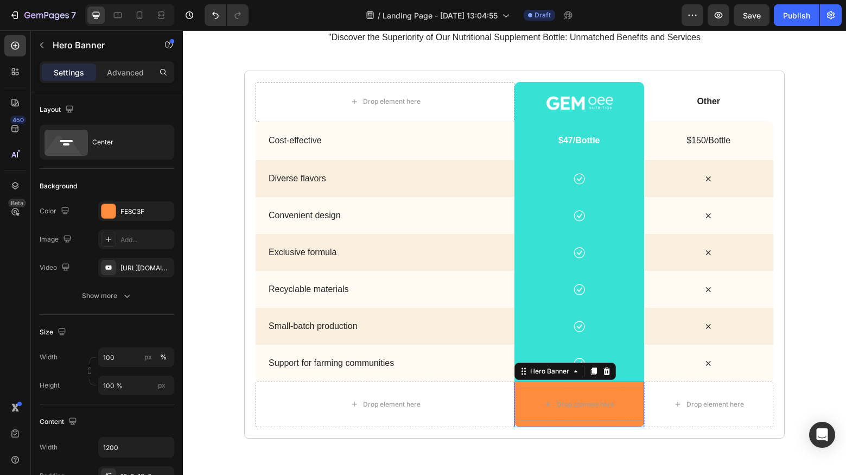
click at [522, 383] on div "Drop element here" at bounding box center [579, 404] width 130 height 46
click at [138, 212] on div "FE8C3F" at bounding box center [135, 212] width 31 height 10
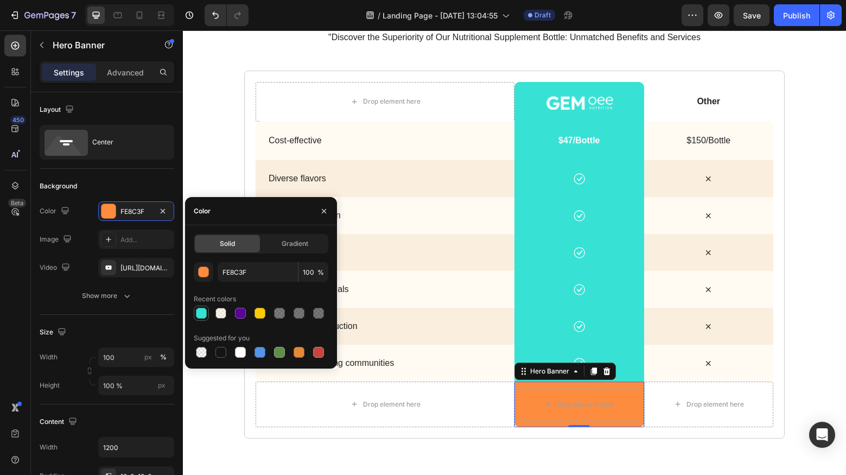
click at [207, 314] on div at bounding box center [201, 313] width 13 height 13
type input "37E2D5"
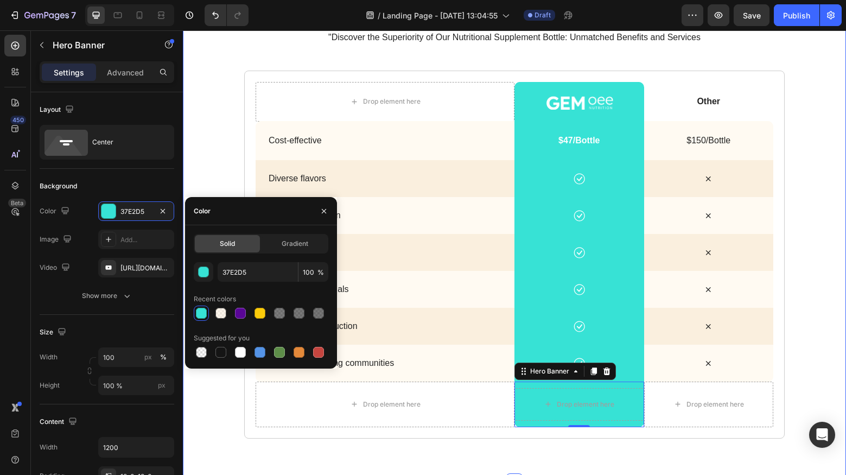
click at [393, 445] on div "unbeatable advantages over competitors Heading "Discover the Superiority of Our…" at bounding box center [514, 217] width 663 height 528
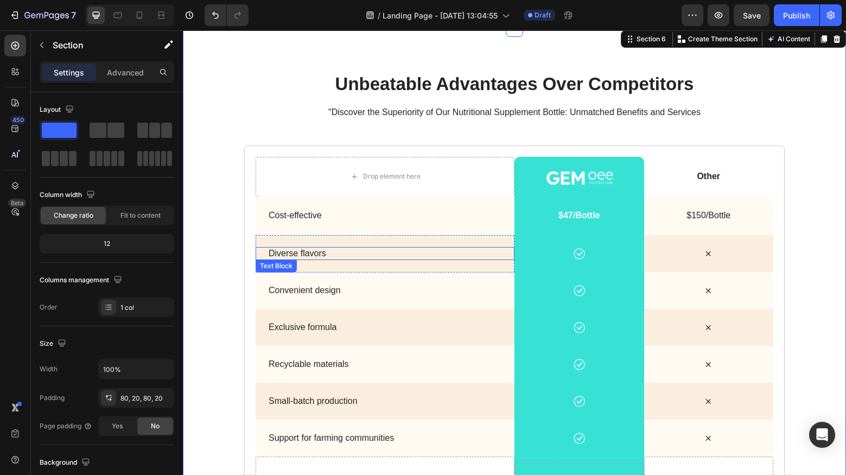
scroll to position [1775, 0]
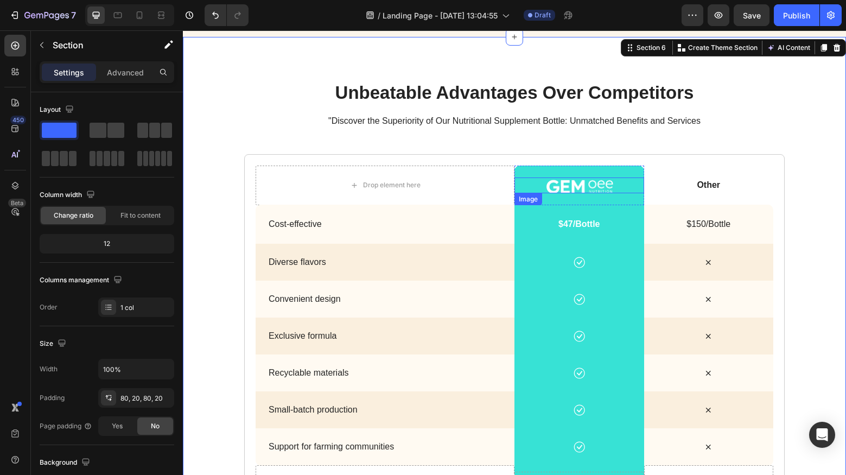
click at [567, 181] on img at bounding box center [579, 185] width 68 height 16
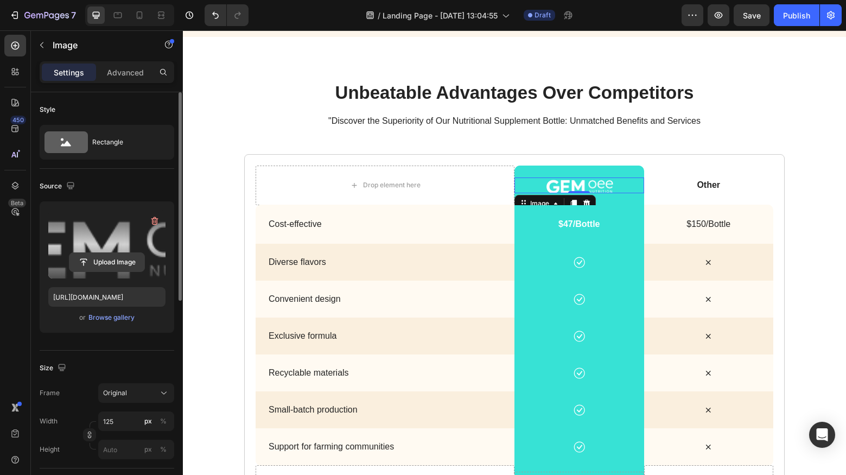
click at [105, 262] on input "file" at bounding box center [106, 262] width 75 height 18
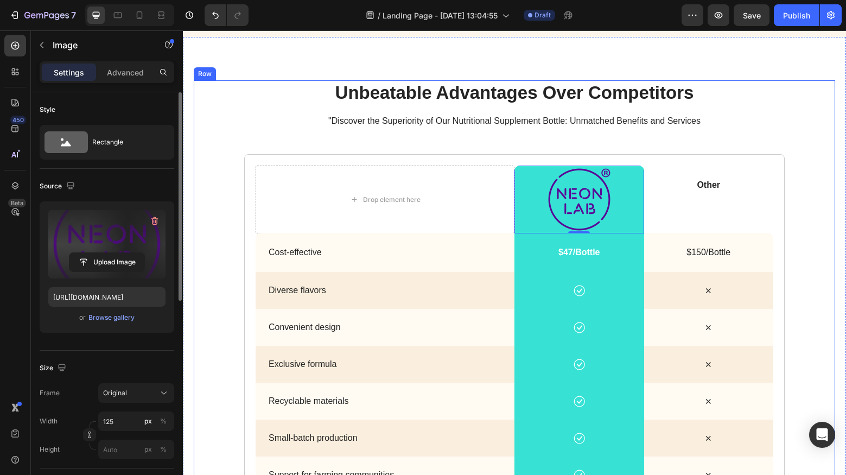
type input "https://cdn.shopify.com/s/files/1/0699/7177/1707/files/gempages_581770492109652…"
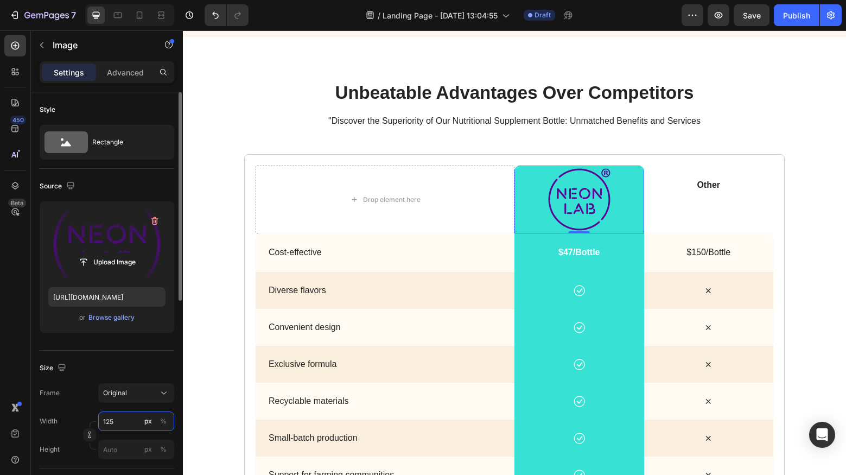
click at [126, 413] on input "125" at bounding box center [136, 421] width 76 height 20
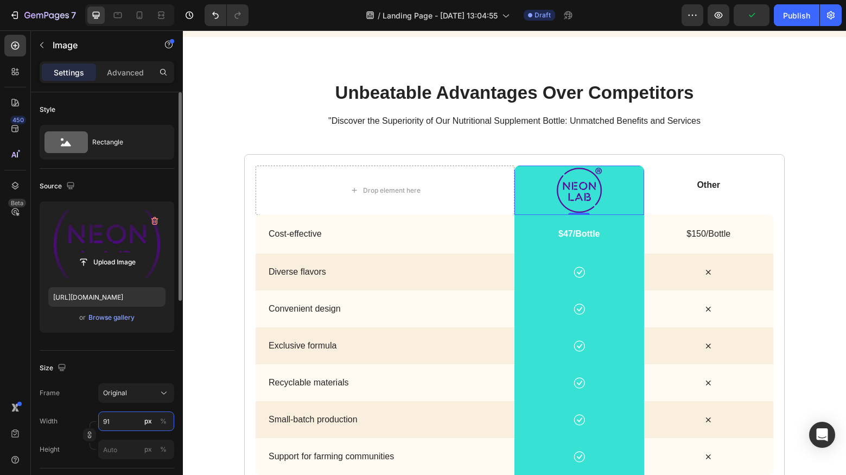
type input "90"
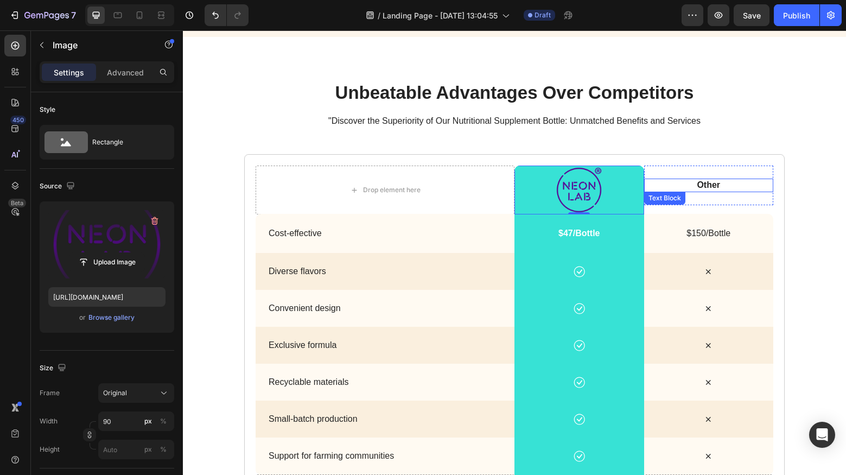
click at [702, 180] on p "Other" at bounding box center [708, 185] width 121 height 11
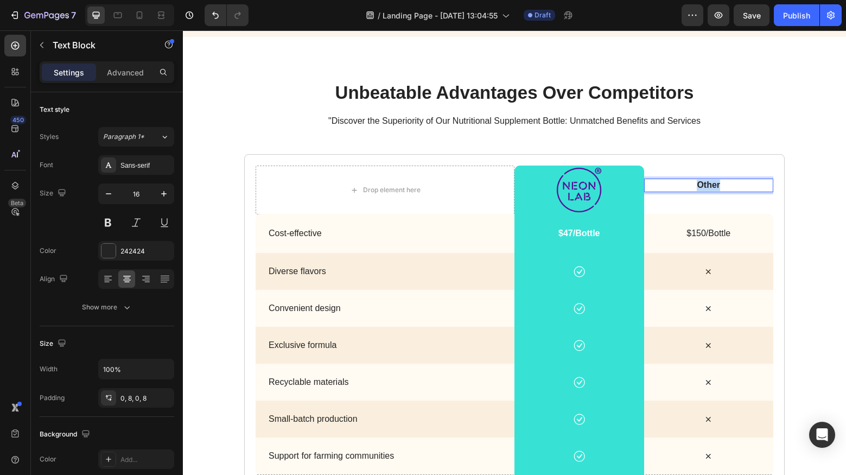
click at [706, 180] on p "Other" at bounding box center [708, 185] width 121 height 11
click at [496, 94] on h2 "unbeatable advantages over competitors" at bounding box center [514, 93] width 641 height 26
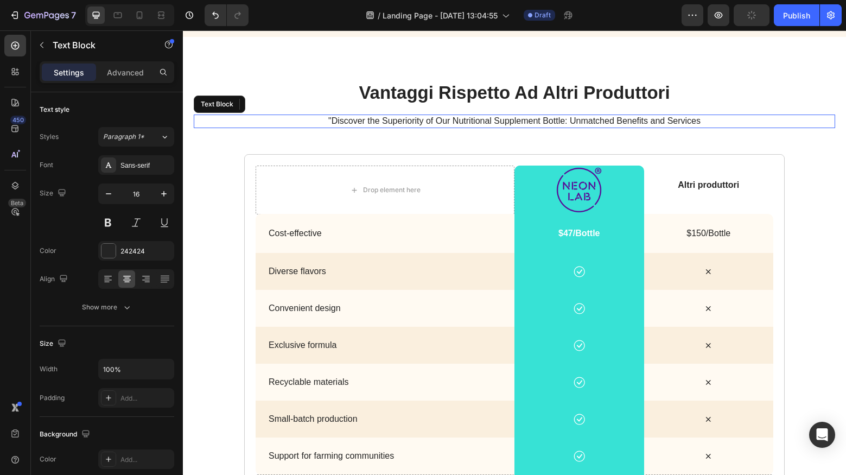
click at [360, 119] on p ""Discover the Superiority of Our Nutritional Supplement Bottle: Unmatched Benef…" at bounding box center [514, 121] width 639 height 11
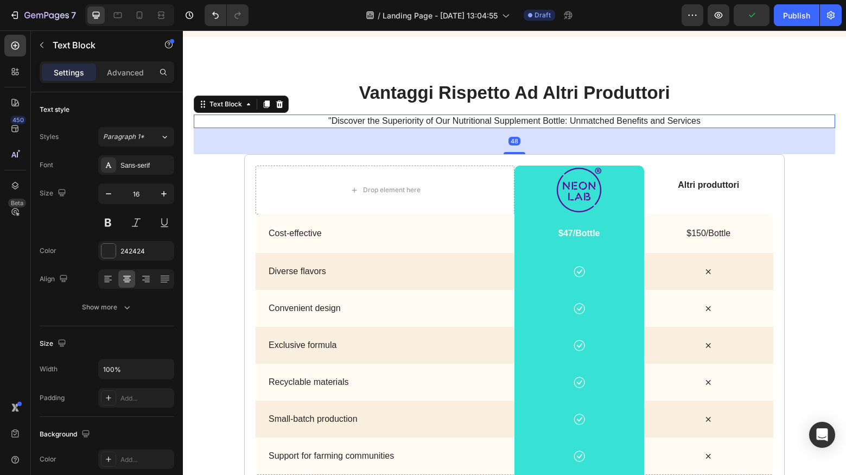
click at [355, 116] on p ""Discover the Superiority of Our Nutritional Supplement Bottle: Unmatched Benef…" at bounding box center [514, 121] width 639 height 11
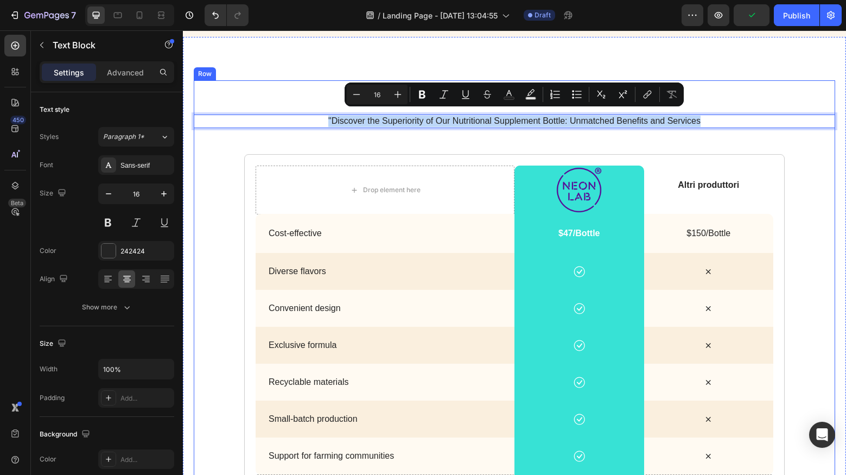
copy p ""Discover the Superiority of Our Nutritional Supplement Bottle: Unmatched Benef…"
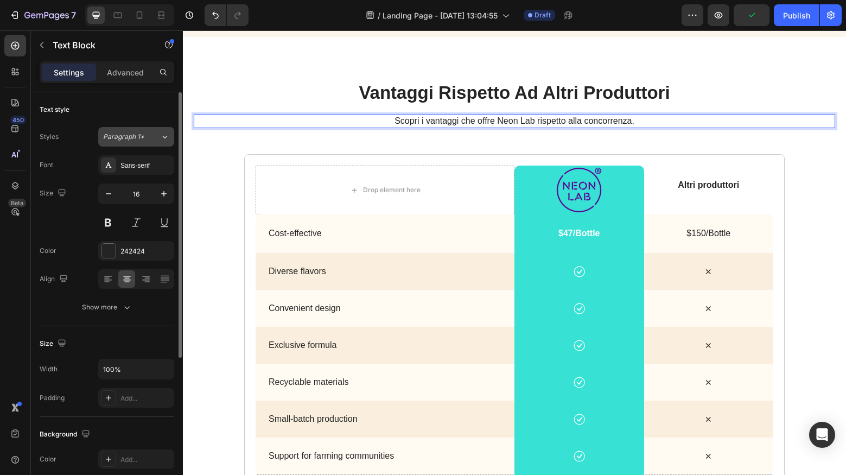
click at [131, 137] on span "Paragraph 1*" at bounding box center [123, 137] width 41 height 10
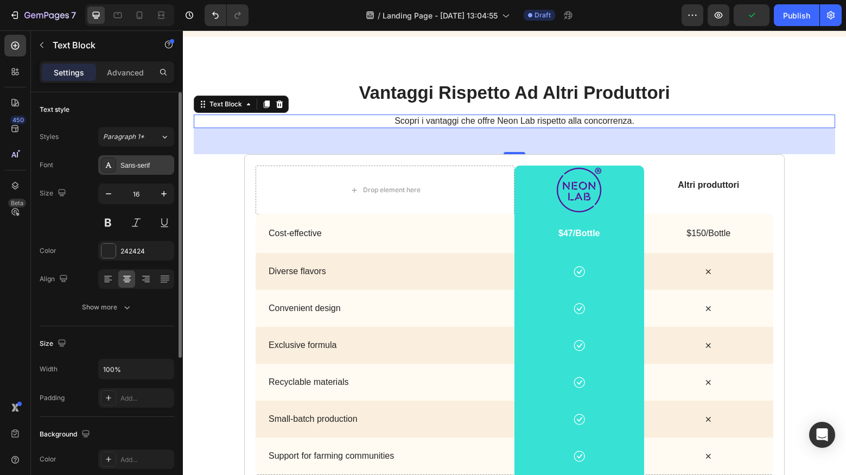
click at [132, 163] on div "Sans-serif" at bounding box center [145, 166] width 51 height 10
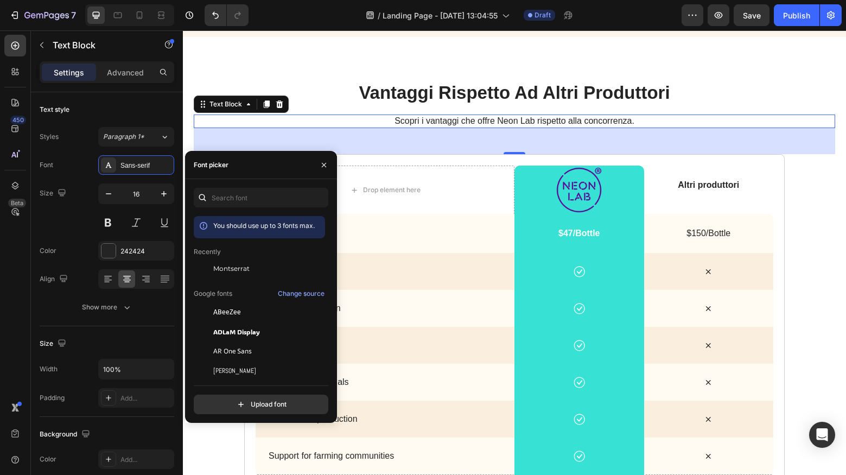
drag, startPoint x: 246, startPoint y: 270, endPoint x: 279, endPoint y: 239, distance: 45.7
click at [246, 270] on span "Montserrat" at bounding box center [231, 269] width 36 height 10
click at [382, 93] on p "Vantaggi rispetto ad altri produttori" at bounding box center [514, 92] width 639 height 23
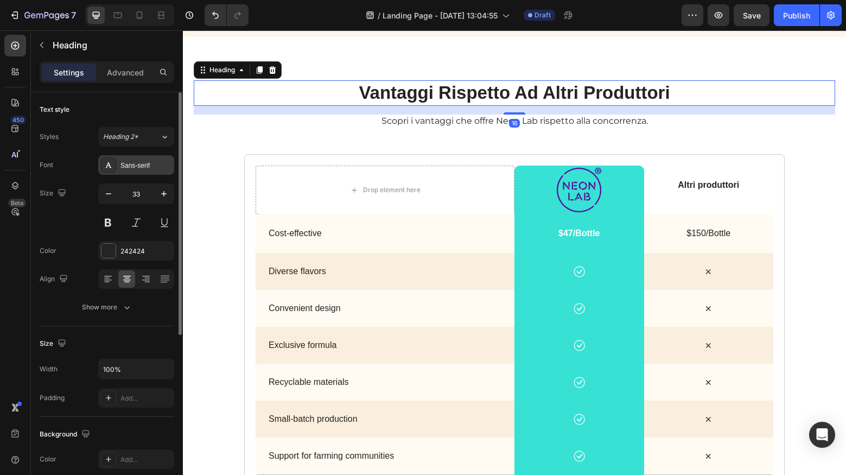
click at [150, 169] on div "Sans-serif" at bounding box center [145, 166] width 51 height 10
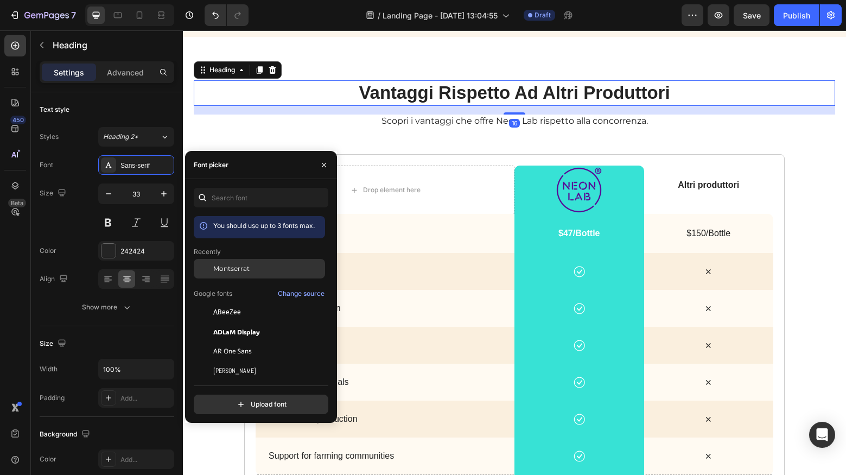
click at [231, 272] on span "Montserrat" at bounding box center [231, 269] width 36 height 10
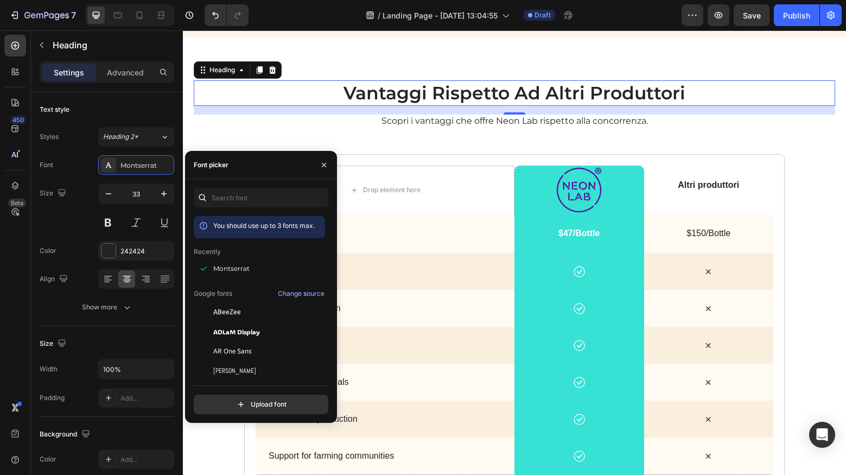
scroll to position [1776, 0]
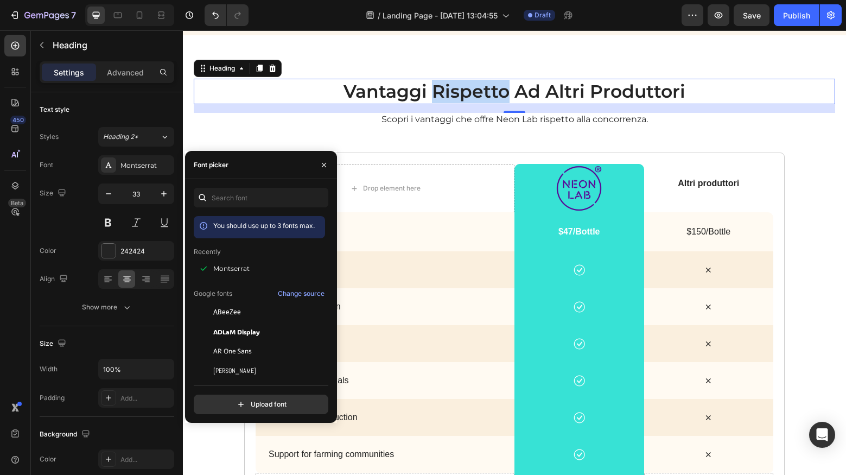
click at [459, 93] on p "Vantaggi rispetto ad altri produttori" at bounding box center [514, 91] width 639 height 23
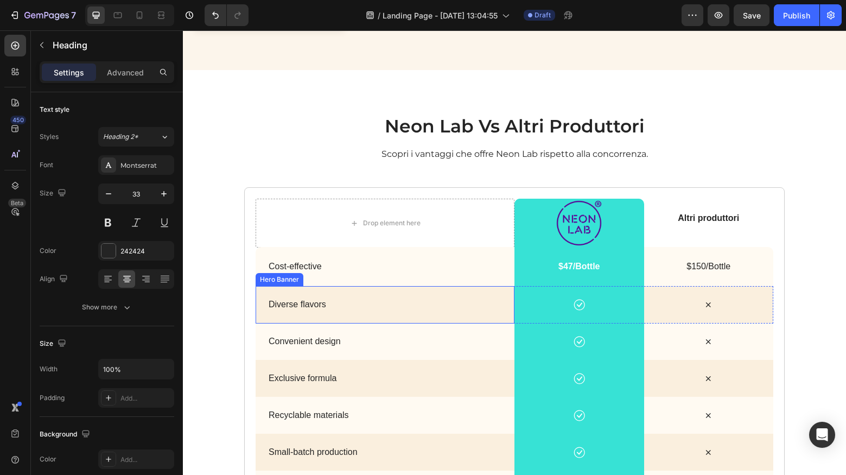
scroll to position [1739, 0]
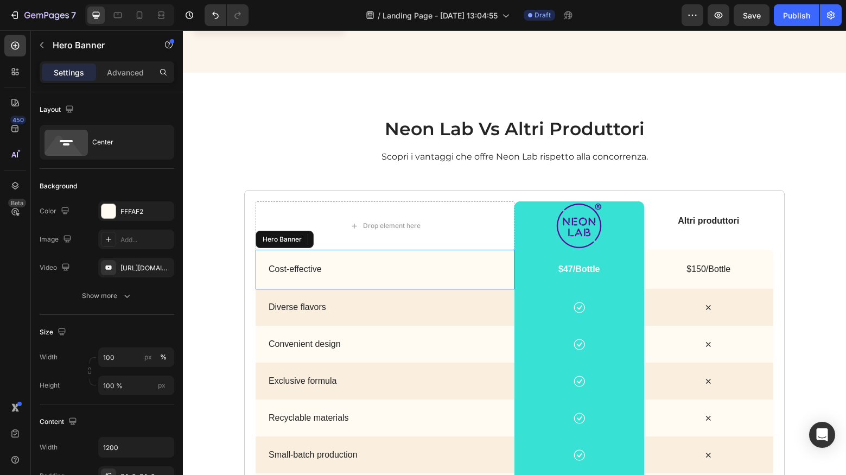
click at [426, 252] on div "Cost-effective Text Block" at bounding box center [385, 270] width 259 height 40
click at [133, 208] on div "FFFAF2" at bounding box center [135, 212] width 31 height 10
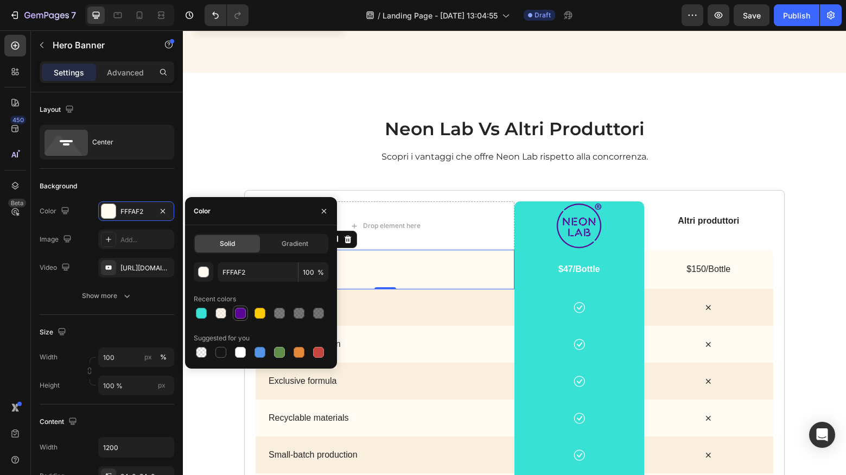
click at [237, 313] on div at bounding box center [240, 313] width 11 height 11
type input "590696"
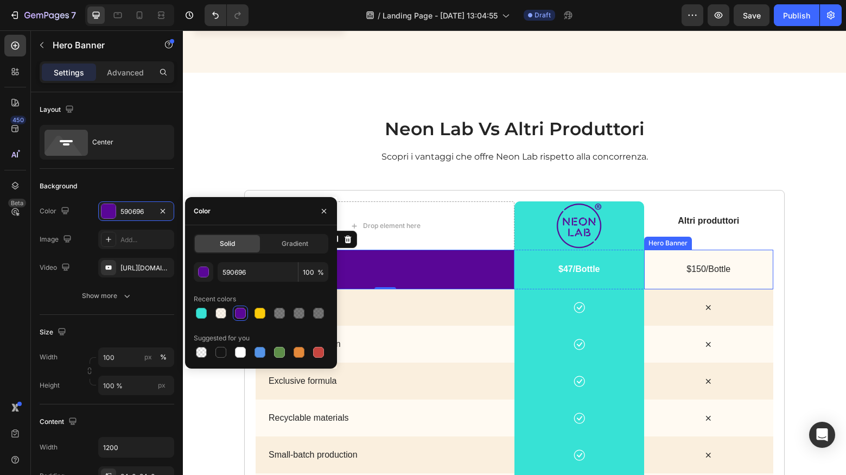
click at [767, 250] on div "$150/Bottle Text Block" at bounding box center [709, 270] width 130 height 40
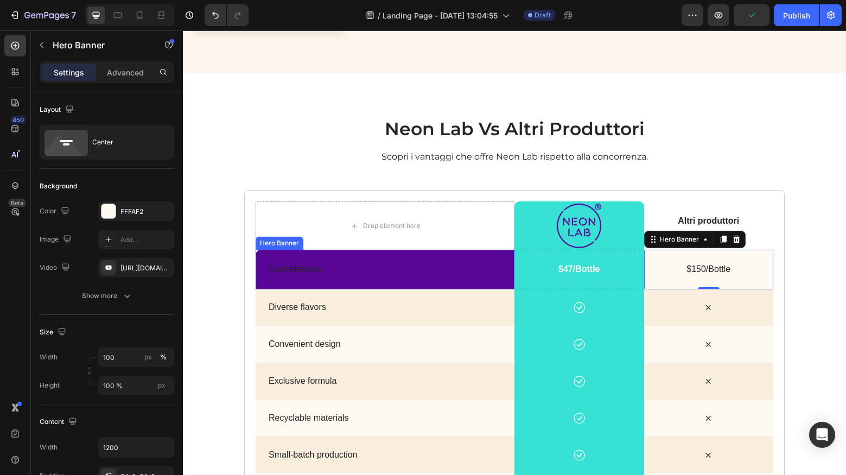
click at [423, 250] on div "Cost-effective Text Block" at bounding box center [385, 270] width 259 height 40
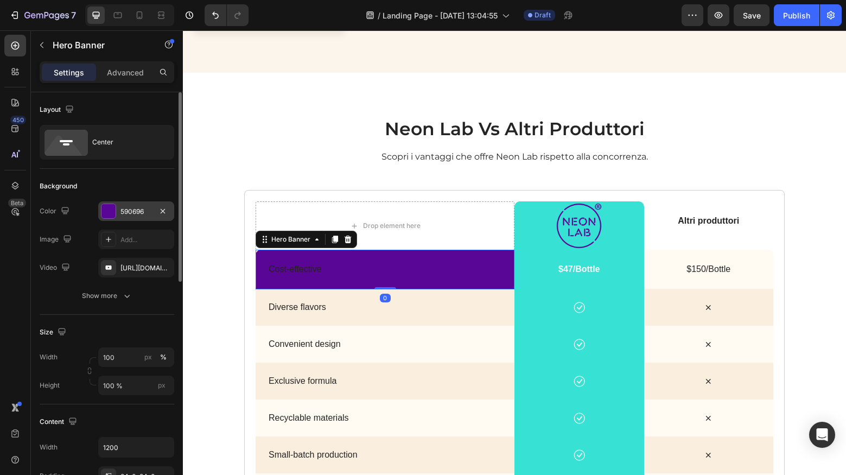
click at [143, 209] on div "590696" at bounding box center [135, 212] width 31 height 10
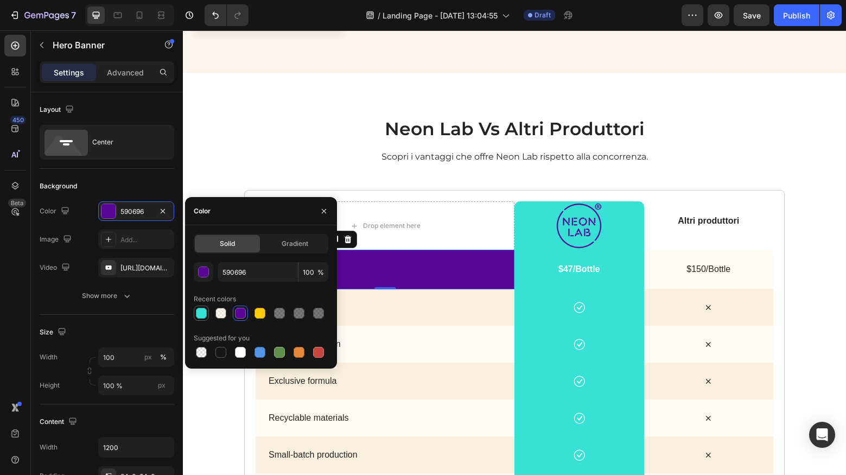
click at [203, 316] on div at bounding box center [201, 313] width 11 height 11
type input "37E2D5"
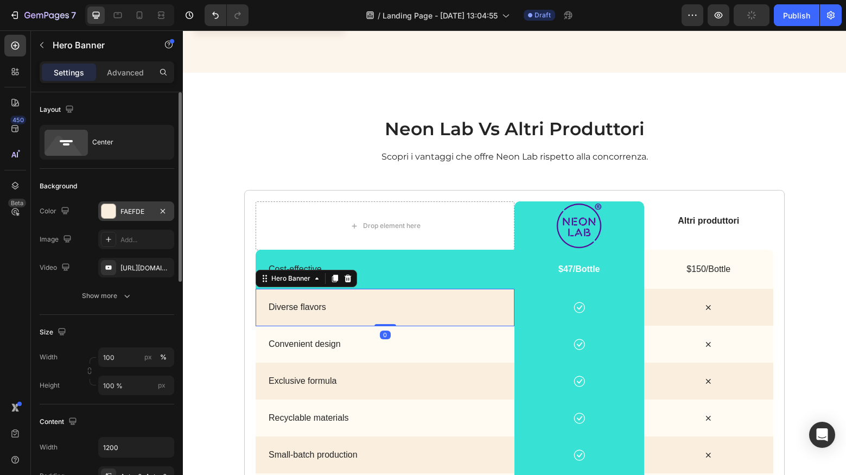
click at [133, 214] on div "FAEFDE" at bounding box center [135, 212] width 31 height 10
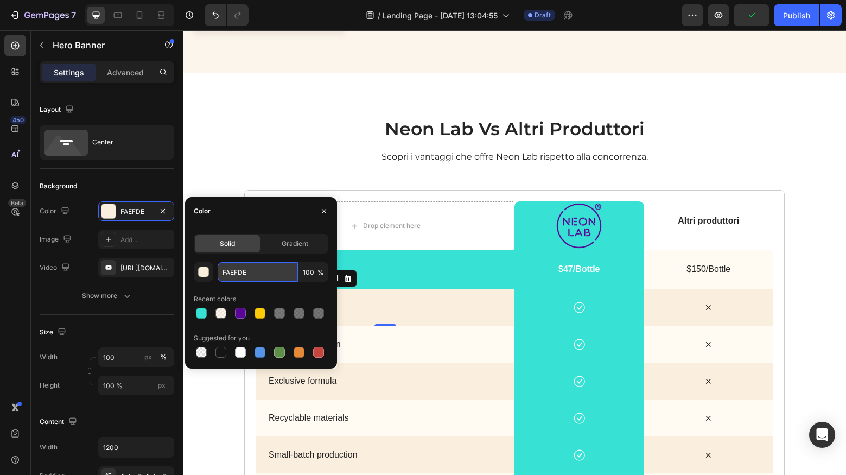
drag, startPoint x: 250, startPoint y: 271, endPoint x: 218, endPoint y: 272, distance: 32.6
click at [218, 272] on input "FAEFDE" at bounding box center [258, 272] width 80 height 20
paste input "32c9ba"
type input "32c9ba"
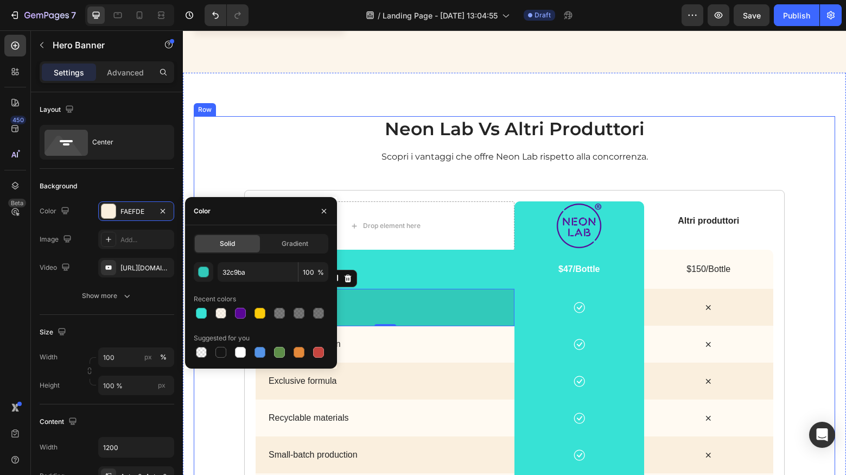
click at [212, 169] on div "neon lab vs altri produttori Heading Scopri i vantaggi che offre Neon Lab rispe…" at bounding box center [514, 341] width 641 height 451
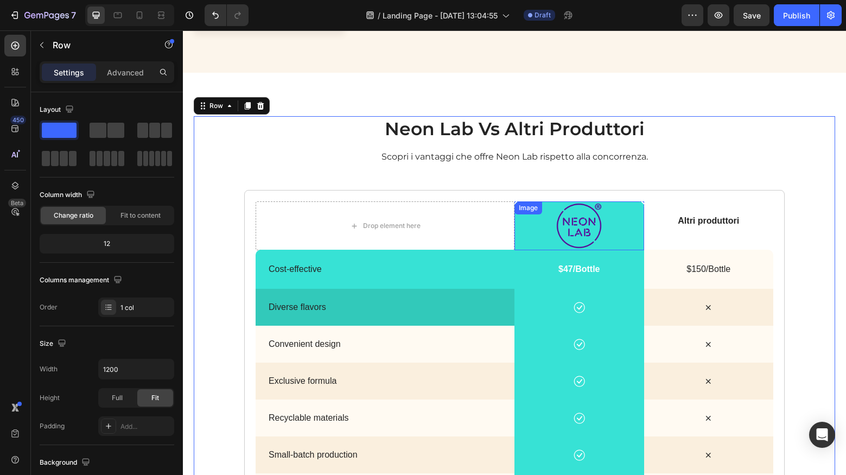
scroll to position [1741, 0]
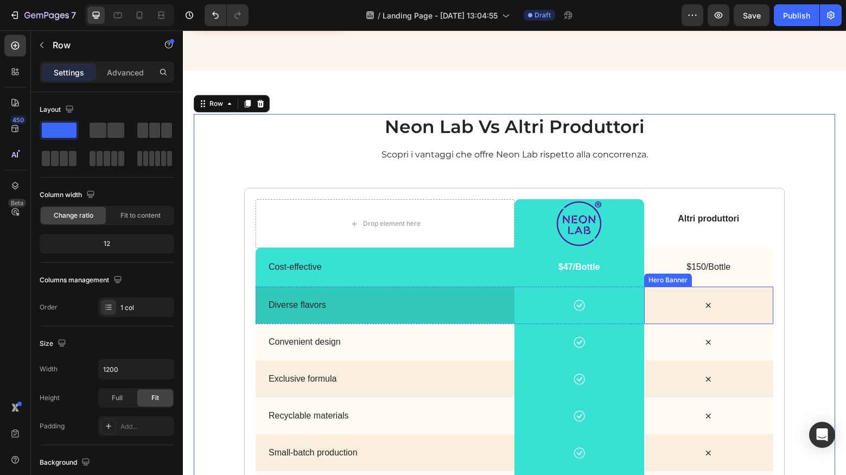
drag, startPoint x: 667, startPoint y: 291, endPoint x: 610, endPoint y: 294, distance: 57.6
click at [667, 291] on div "Icon" at bounding box center [709, 304] width 130 height 37
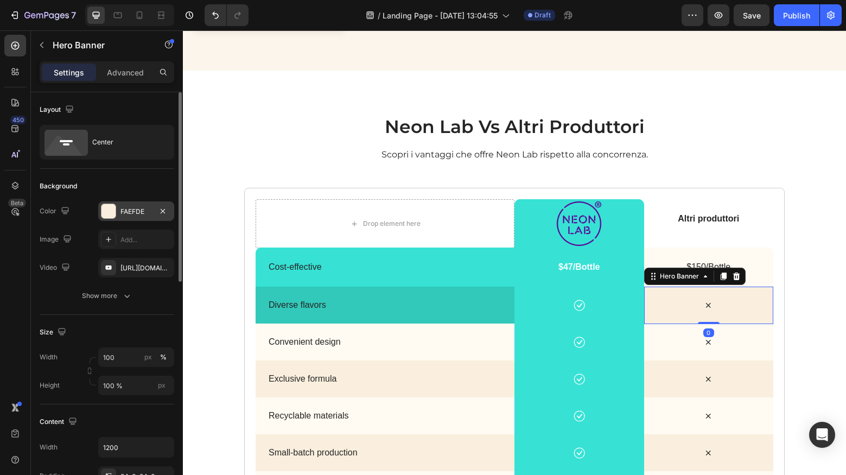
click at [155, 214] on div "FAEFDE" at bounding box center [136, 211] width 76 height 20
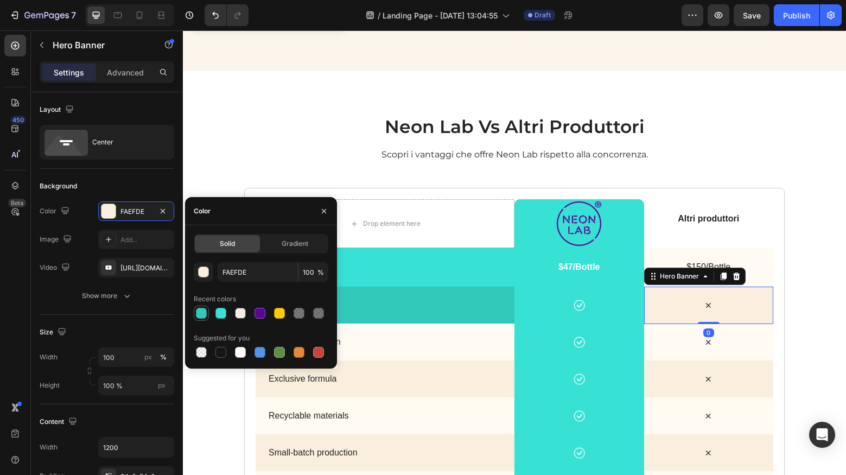
click at [202, 317] on div at bounding box center [201, 313] width 11 height 11
type input "32C9BA"
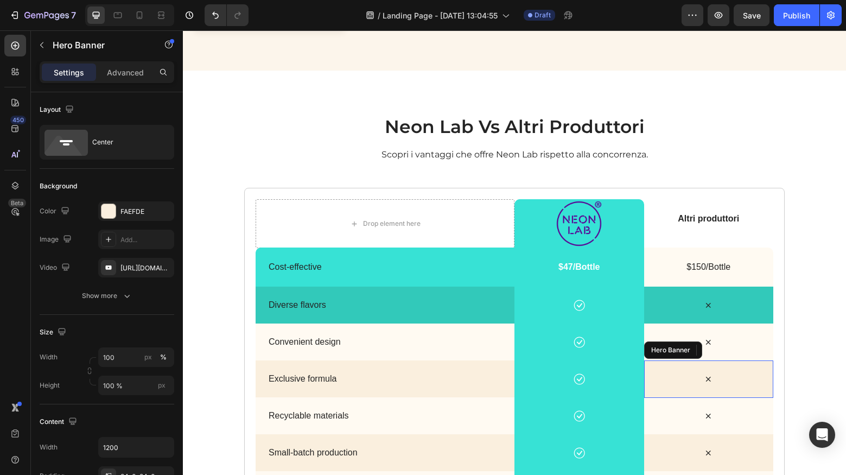
click at [664, 361] on div "Icon" at bounding box center [709, 378] width 130 height 37
click at [131, 215] on div "FAEFDE" at bounding box center [135, 212] width 31 height 10
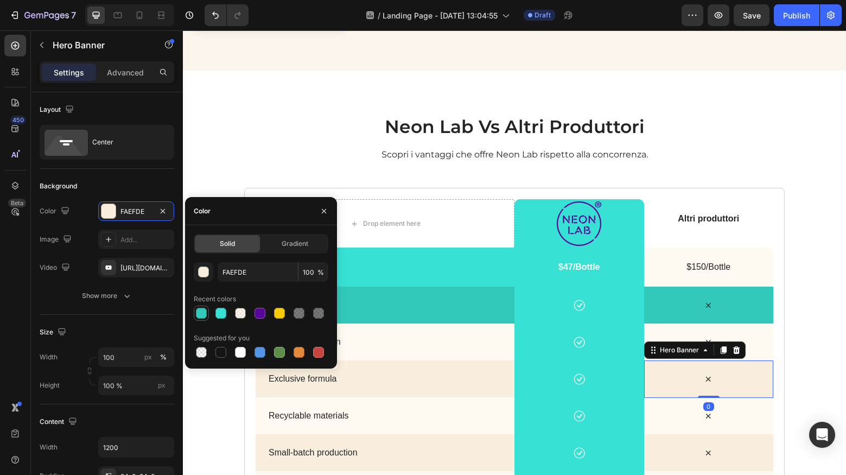
click at [201, 314] on div at bounding box center [201, 313] width 11 height 11
type input "32C9BA"
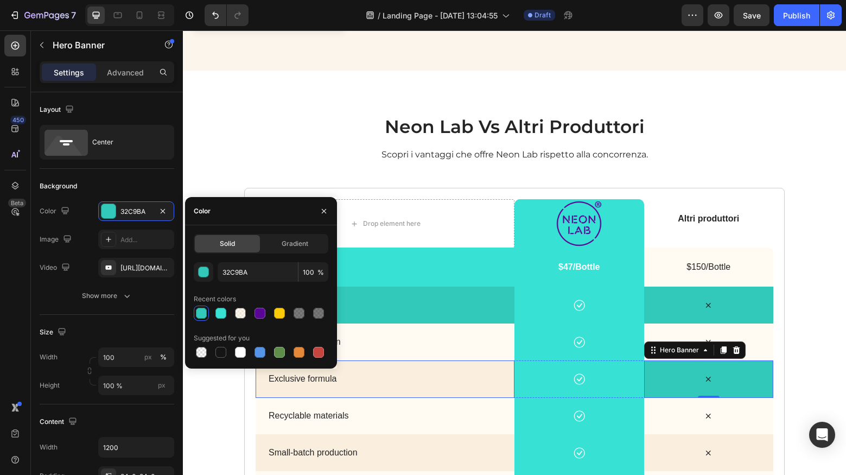
click at [478, 386] on div "Background Image" at bounding box center [385, 378] width 259 height 37
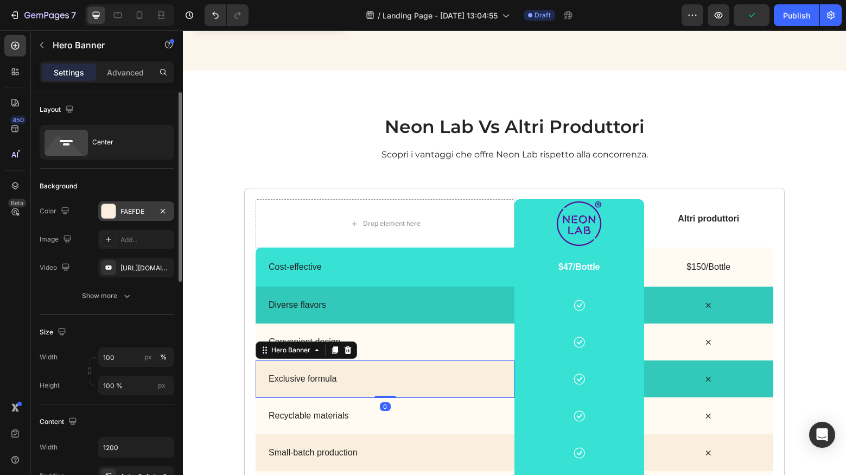
click at [141, 215] on div "FAEFDE" at bounding box center [135, 212] width 31 height 10
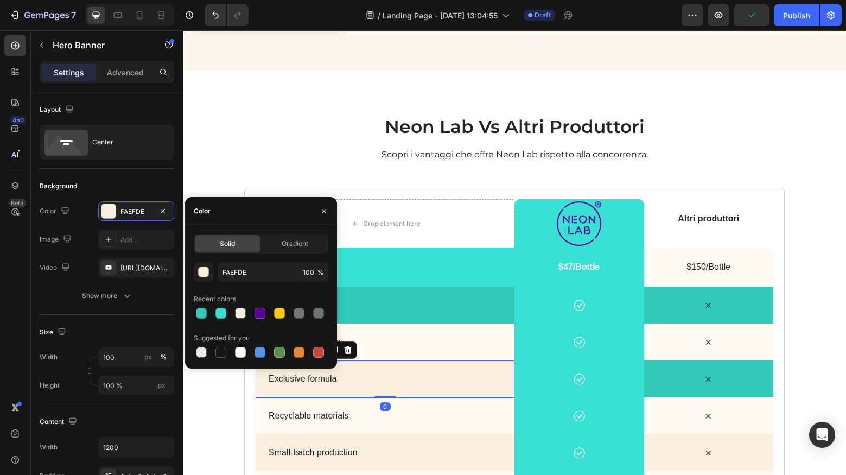
click at [197, 314] on div at bounding box center [201, 313] width 11 height 11
type input "32C9BA"
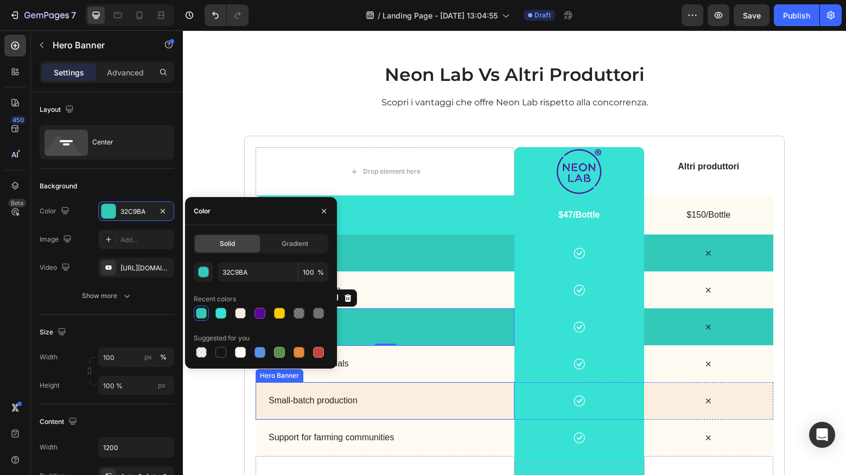
drag, startPoint x: 485, startPoint y: 386, endPoint x: 466, endPoint y: 382, distance: 20.0
click at [485, 386] on div "Background Image" at bounding box center [385, 400] width 259 height 37
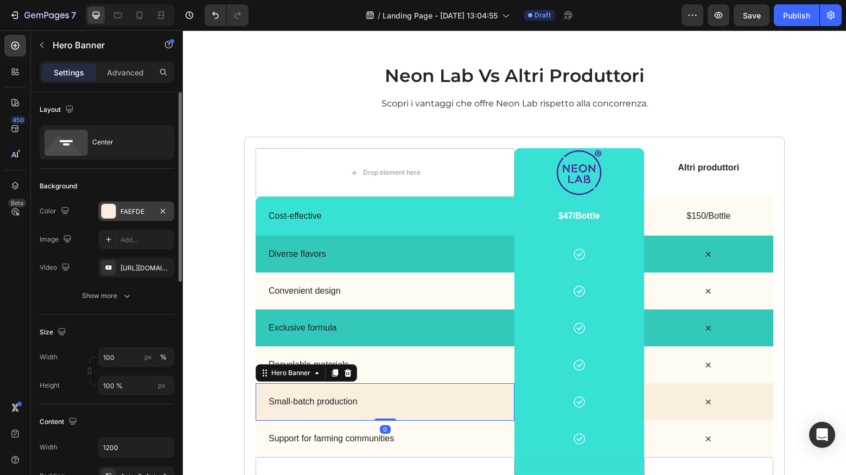
click at [139, 215] on div "FAEFDE" at bounding box center [135, 212] width 31 height 10
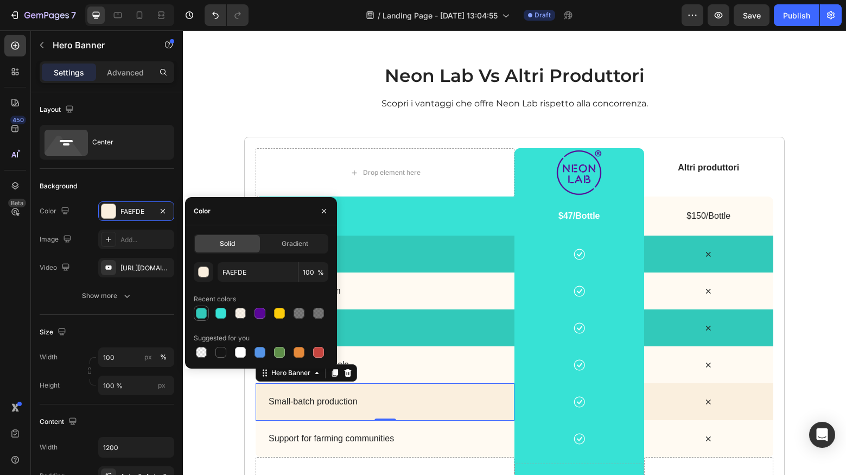
click at [198, 314] on div at bounding box center [201, 313] width 11 height 11
type input "32C9BA"
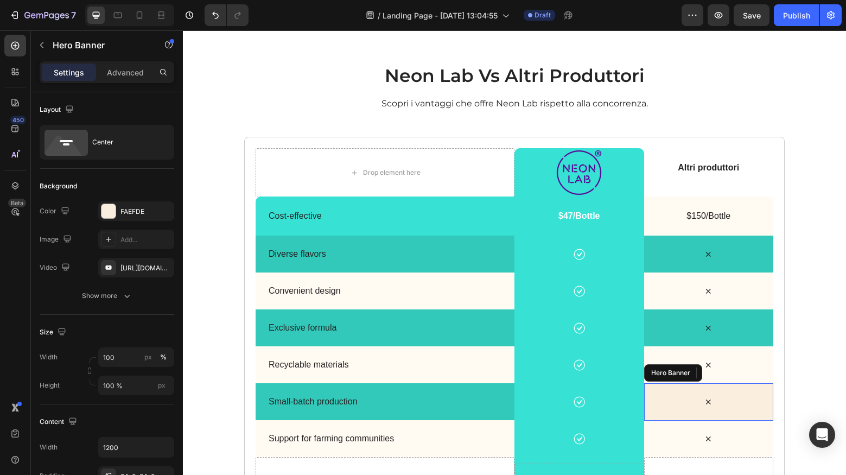
drag, startPoint x: 672, startPoint y: 386, endPoint x: 666, endPoint y: 387, distance: 6.0
click at [672, 386] on div "Icon" at bounding box center [709, 401] width 130 height 37
click at [123, 213] on div "FAEFDE" at bounding box center [135, 212] width 31 height 10
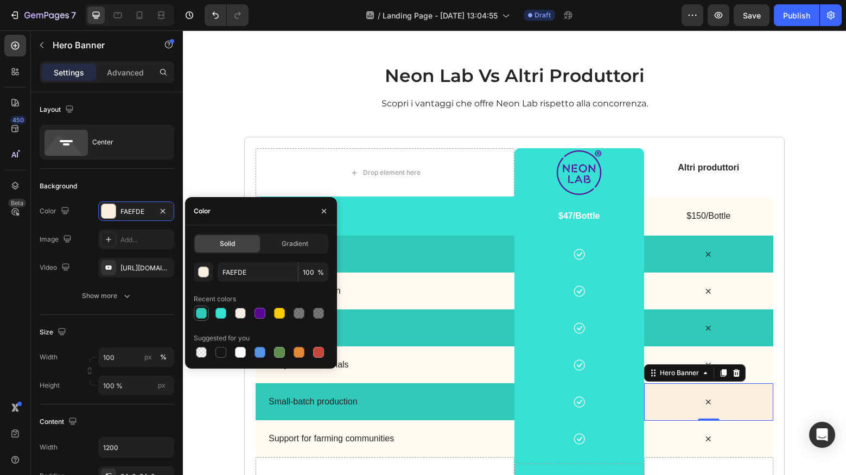
click at [200, 314] on div at bounding box center [201, 313] width 11 height 11
type input "32C9BA"
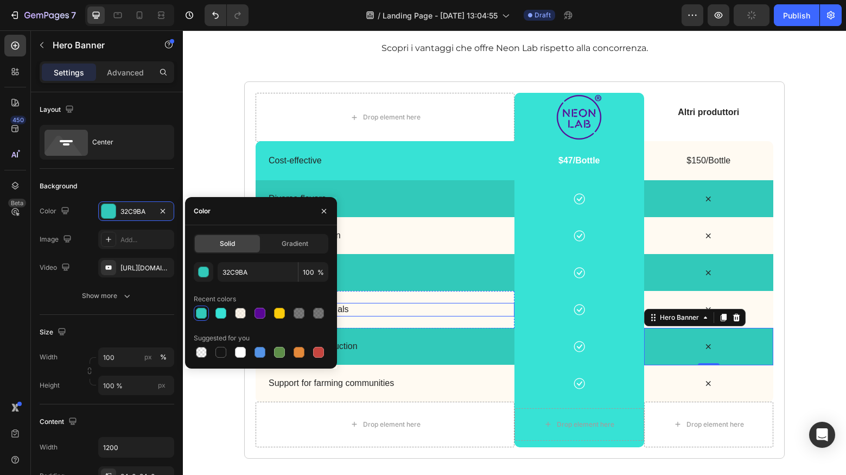
scroll to position [1844, 0]
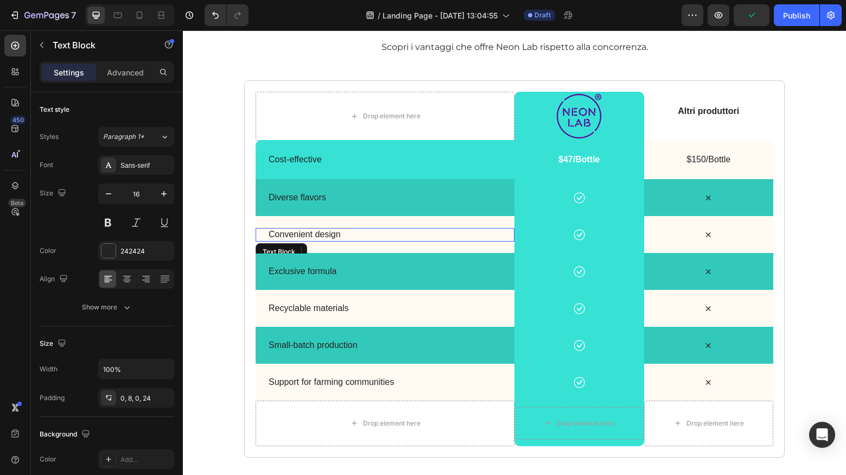
click at [460, 232] on p "Convenient design" at bounding box center [389, 234] width 241 height 11
click at [461, 223] on div "Background Image" at bounding box center [385, 234] width 259 height 37
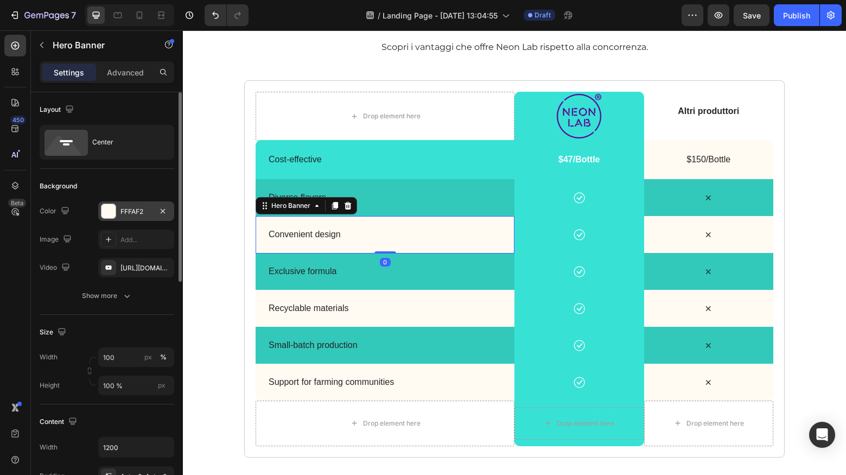
drag, startPoint x: 119, startPoint y: 214, endPoint x: 129, endPoint y: 222, distance: 12.4
click at [119, 214] on div "FFFAF2" at bounding box center [136, 211] width 76 height 20
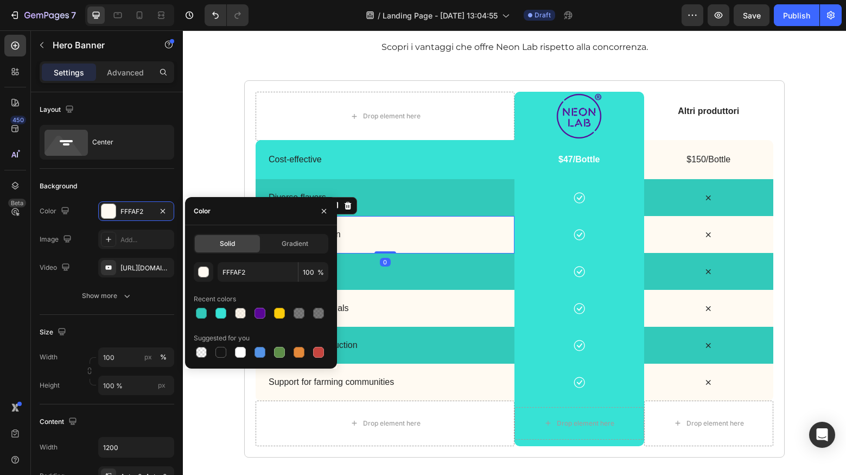
drag, startPoint x: 220, startPoint y: 307, endPoint x: 258, endPoint y: 299, distance: 39.3
click at [220, 307] on div at bounding box center [220, 313] width 13 height 13
type input "37E2D5"
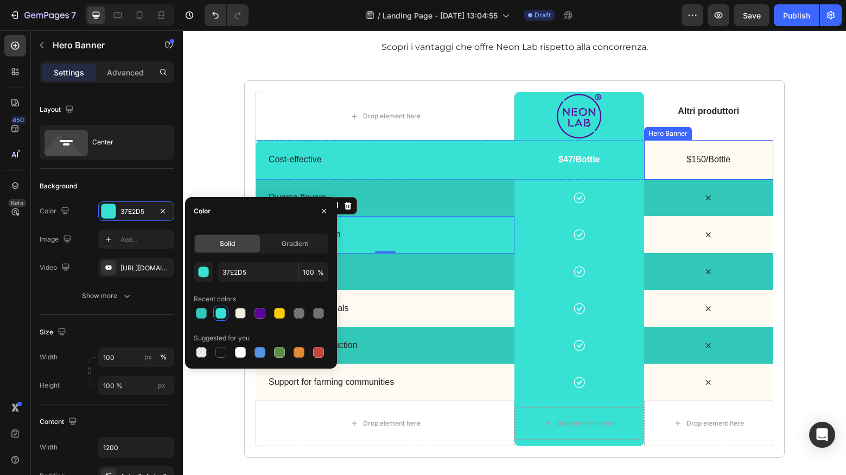
click at [653, 151] on div "$150/Bottle Text Block" at bounding box center [709, 160] width 130 height 40
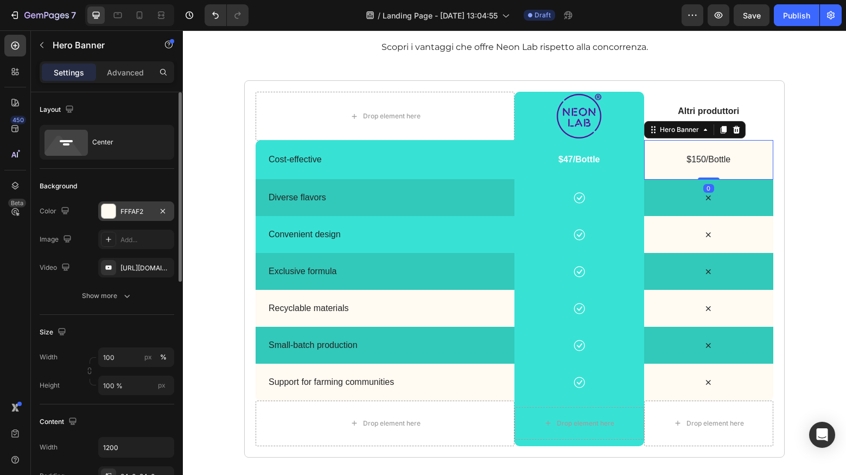
click at [120, 217] on div "FFFAF2" at bounding box center [136, 211] width 76 height 20
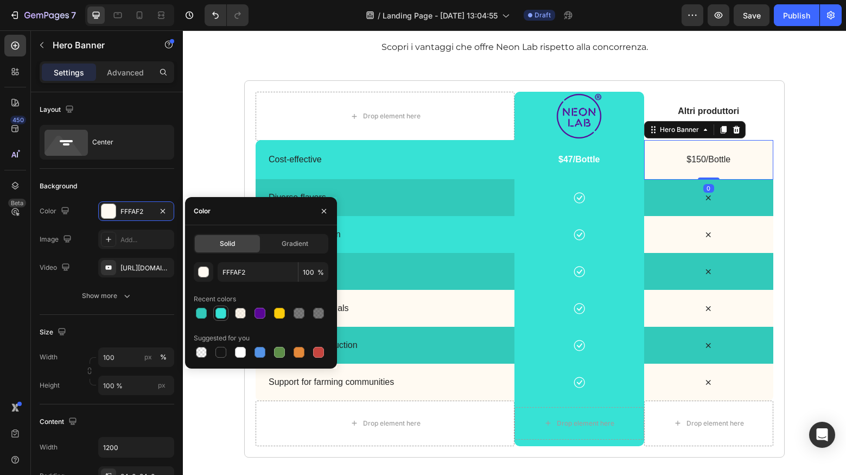
click at [221, 308] on div at bounding box center [220, 313] width 11 height 11
type input "37E2D5"
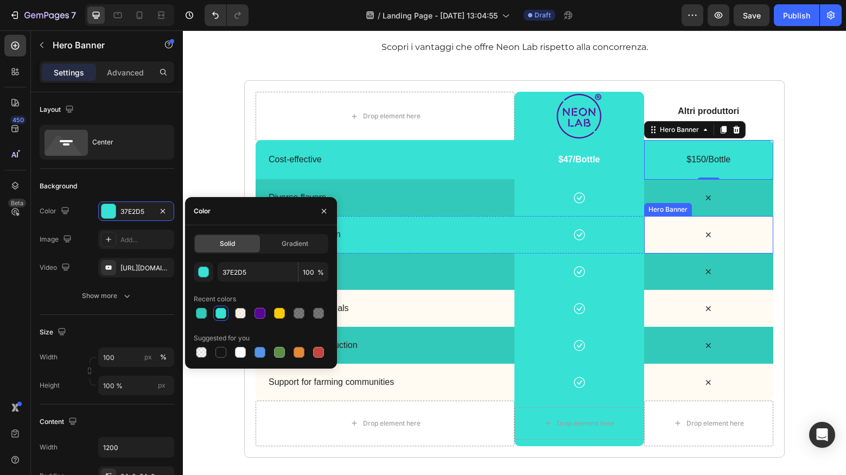
click at [662, 219] on div "Icon" at bounding box center [709, 234] width 130 height 37
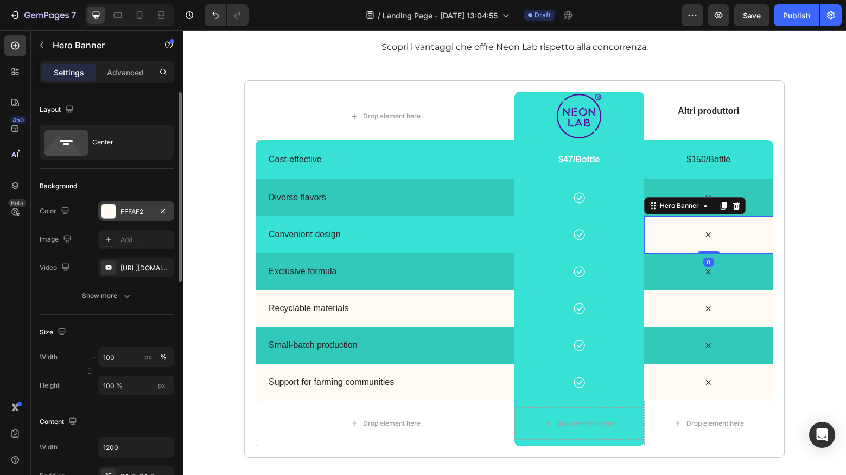
click at [141, 214] on div "FFFAF2" at bounding box center [135, 212] width 31 height 10
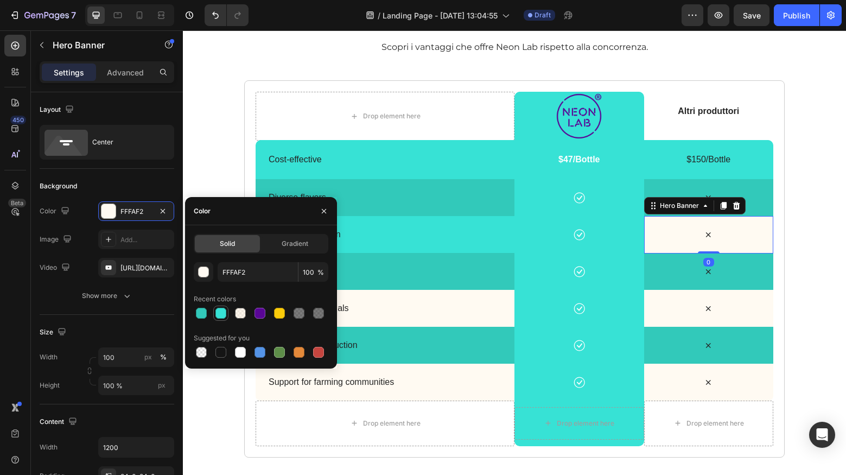
click at [223, 314] on div at bounding box center [220, 313] width 11 height 11
type input "37E2D5"
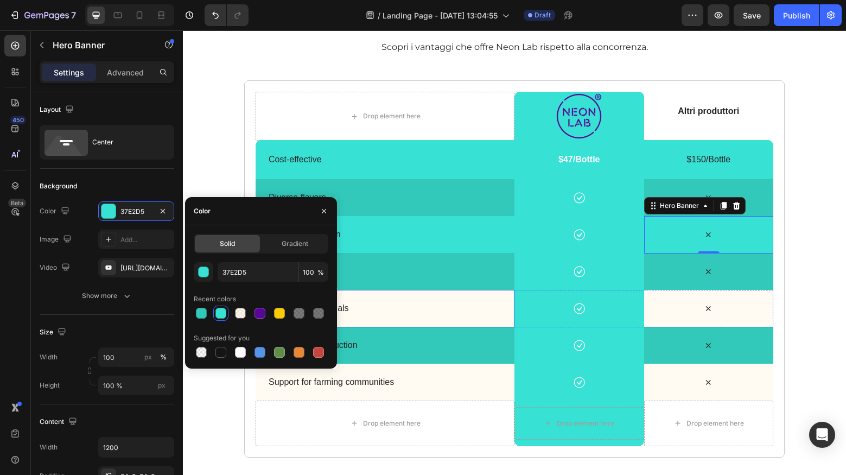
click at [474, 296] on div "Background Image" at bounding box center [385, 308] width 259 height 37
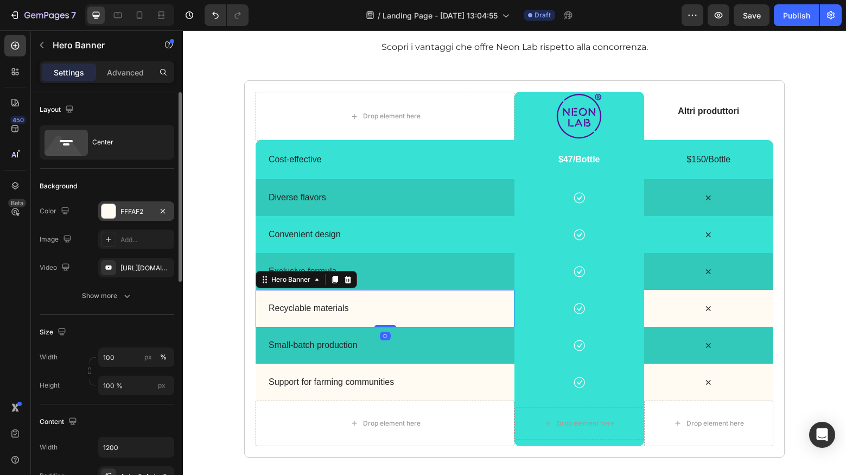
click at [143, 213] on div "FFFAF2" at bounding box center [135, 212] width 31 height 10
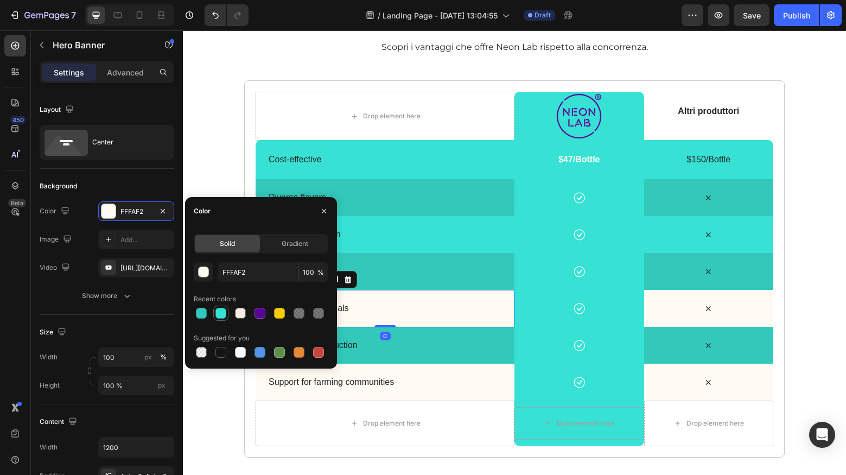
click at [225, 312] on div at bounding box center [220, 313] width 11 height 11
type input "37E2D5"
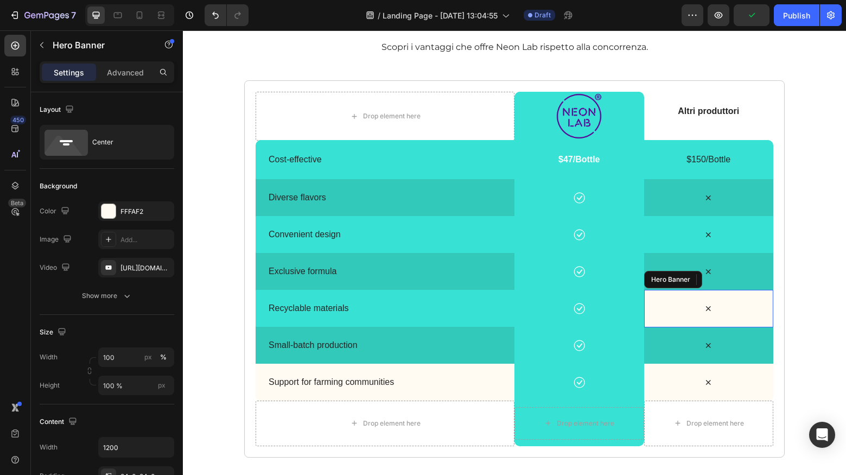
click at [655, 290] on div "Icon" at bounding box center [709, 308] width 130 height 37
click at [150, 213] on div "FFFAF2" at bounding box center [135, 212] width 31 height 10
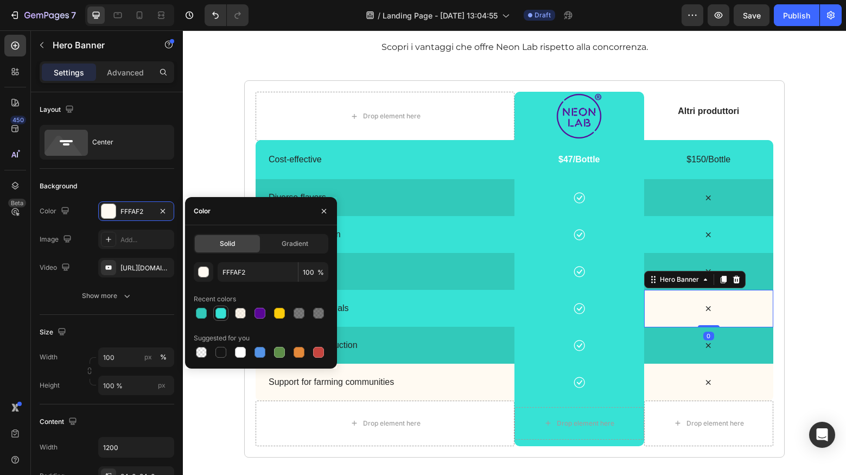
click at [223, 314] on div at bounding box center [220, 313] width 11 height 11
type input "37E2D5"
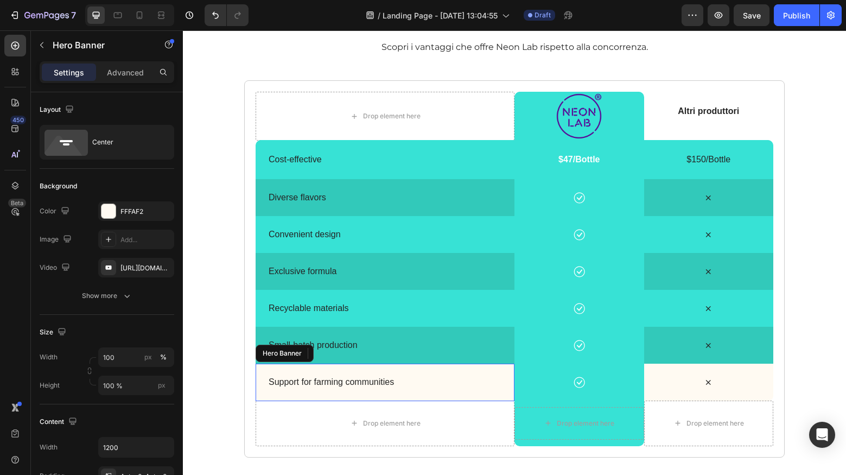
click at [488, 373] on div "Background Image" at bounding box center [385, 382] width 259 height 37
click at [147, 215] on div "FFFAF2" at bounding box center [135, 212] width 31 height 10
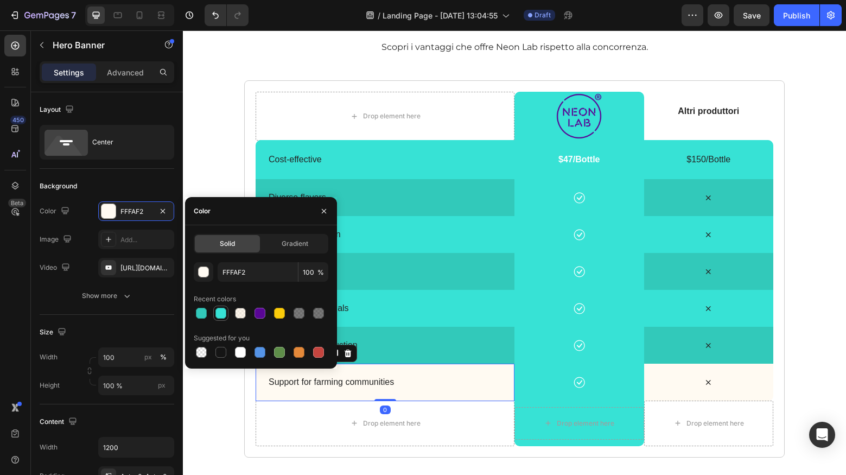
click at [223, 314] on div at bounding box center [220, 313] width 11 height 11
type input "37E2D5"
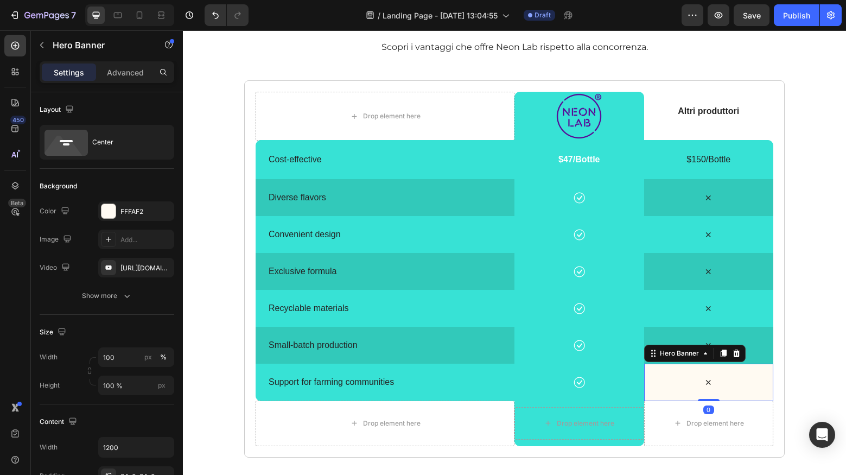
click at [660, 370] on div "Icon" at bounding box center [709, 382] width 130 height 37
click at [118, 211] on div "FFFAF2" at bounding box center [136, 211] width 76 height 20
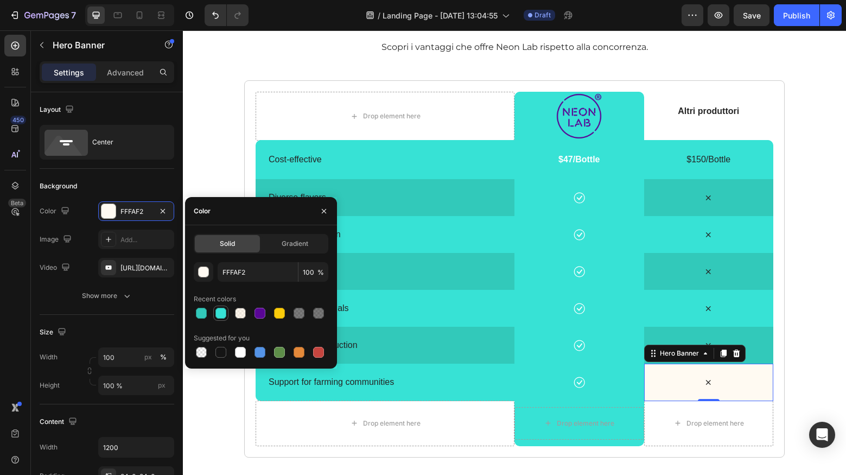
click at [220, 315] on div at bounding box center [220, 313] width 11 height 11
type input "37E2D5"
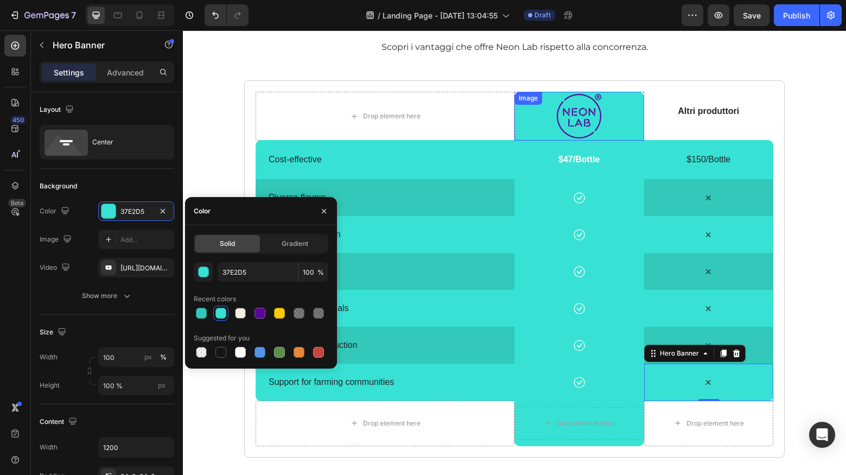
click at [520, 119] on div at bounding box center [579, 116] width 130 height 49
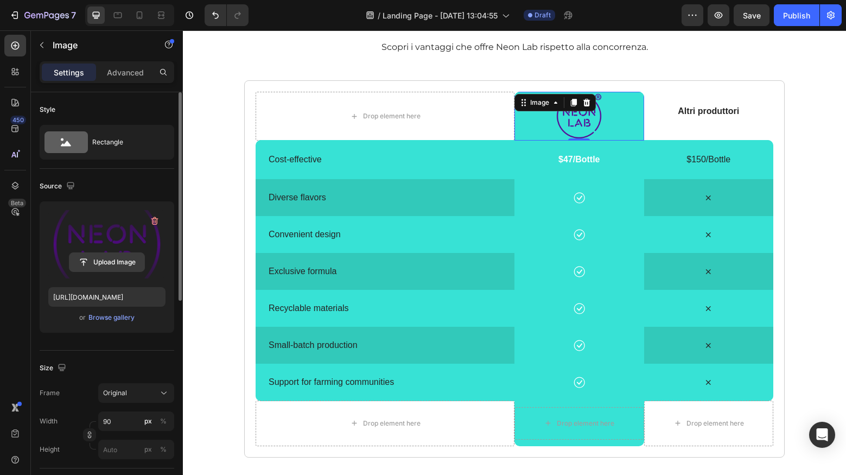
click at [118, 256] on input "file" at bounding box center [106, 262] width 75 height 18
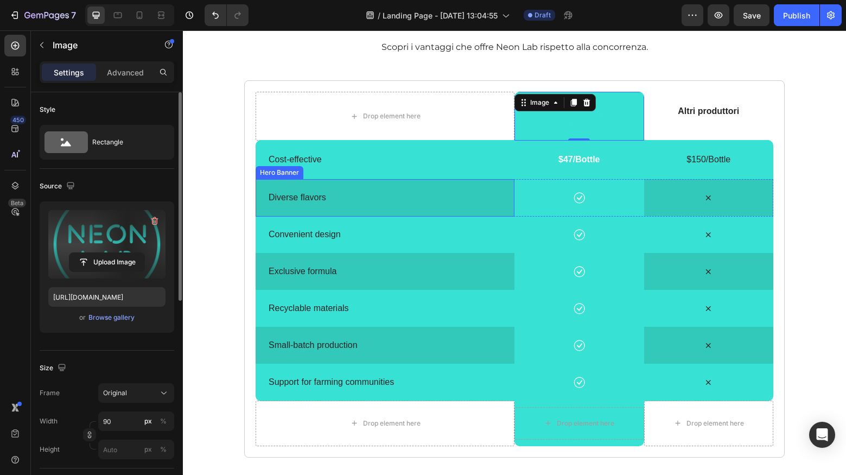
type input "https://cdn.shopify.com/s/files/1/0699/7177/1707/files/gempages_581770492109652…"
click at [519, 122] on div at bounding box center [579, 116] width 130 height 49
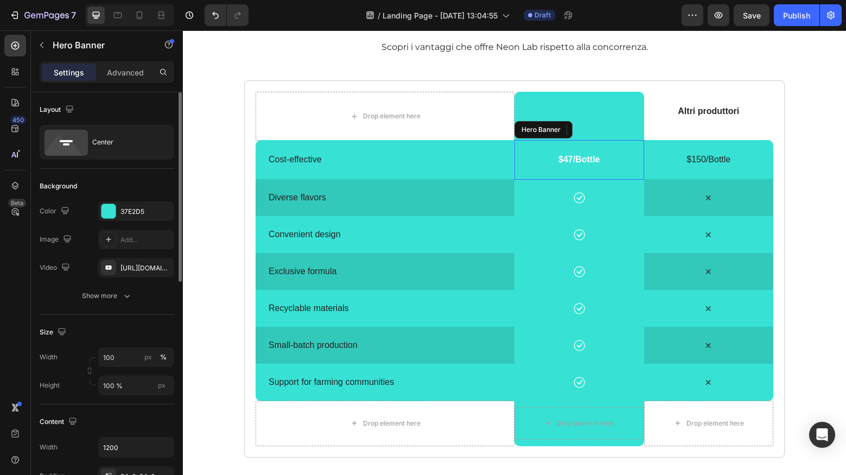
click at [527, 149] on div "$47/Bottle Text Block" at bounding box center [579, 160] width 130 height 40
click at [118, 215] on div "37E2D5" at bounding box center [136, 211] width 76 height 20
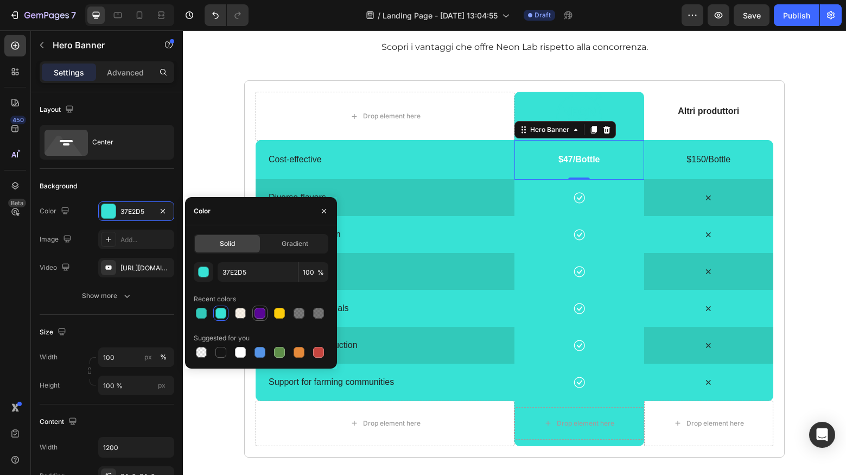
click at [264, 316] on div at bounding box center [259, 313] width 11 height 11
type input "590696"
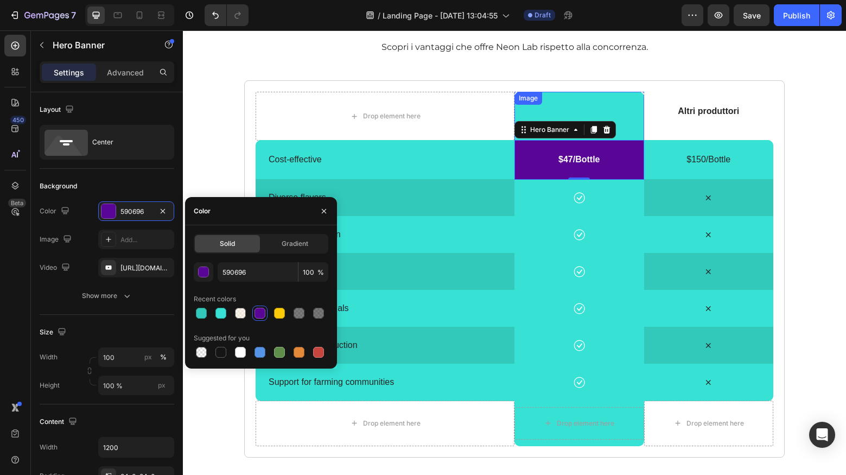
click at [631, 99] on div at bounding box center [579, 116] width 130 height 49
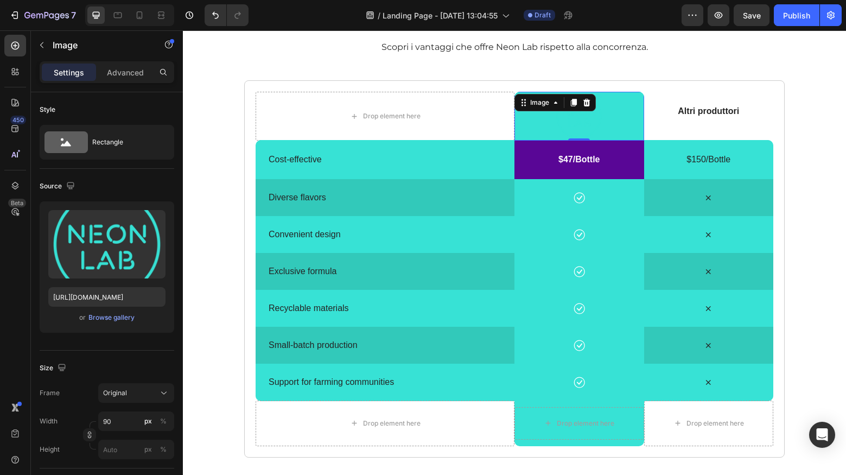
click at [632, 92] on div at bounding box center [579, 116] width 130 height 49
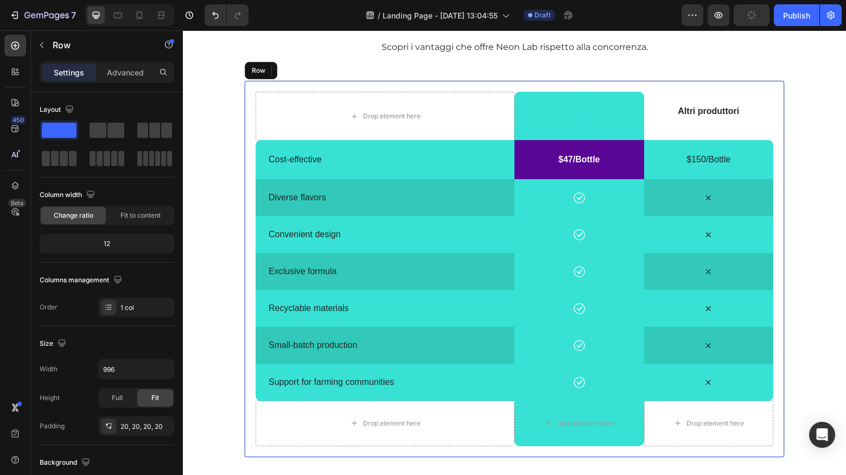
click at [632, 90] on div "Drop element here Image 0 Hero Banner Altri produttori Text Block Hero Banner R…" at bounding box center [514, 268] width 540 height 377
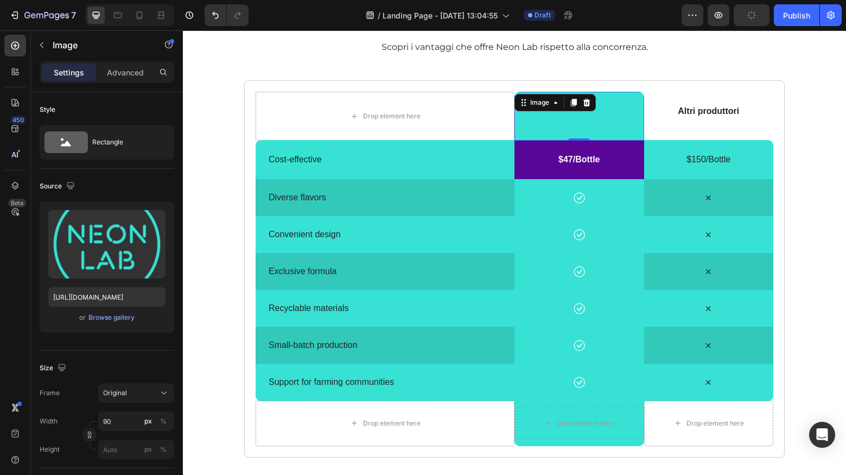
click at [630, 94] on div at bounding box center [579, 116] width 130 height 49
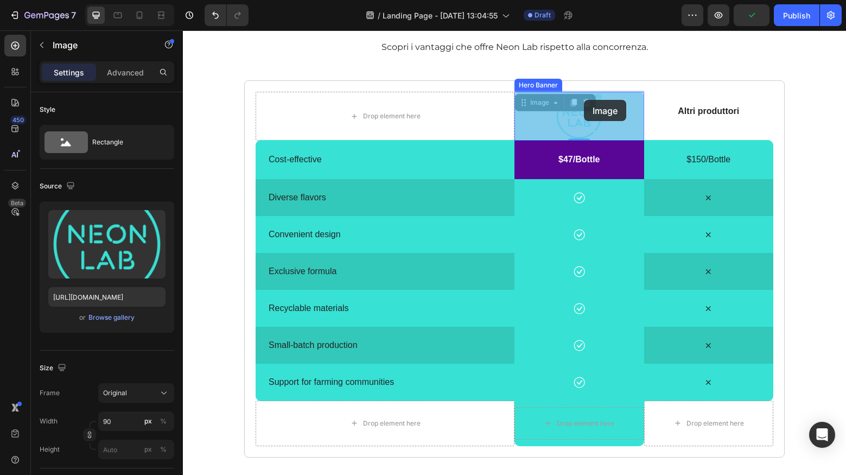
drag, startPoint x: 630, startPoint y: 94, endPoint x: 584, endPoint y: 99, distance: 46.9
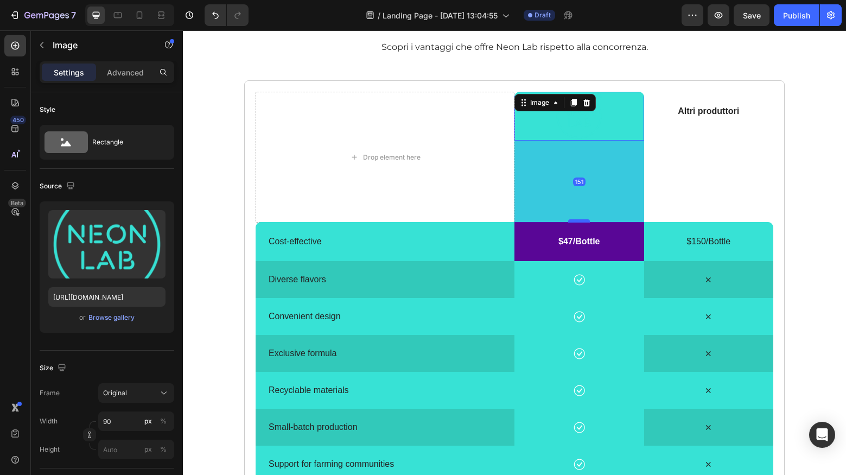
drag, startPoint x: 579, startPoint y: 139, endPoint x: 576, endPoint y: 227, distance: 88.0
click at [576, 222] on div at bounding box center [579, 220] width 22 height 3
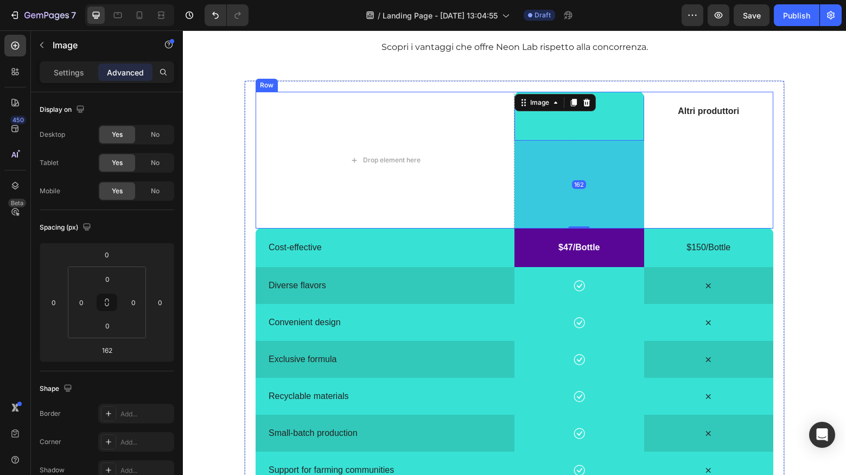
click at [704, 173] on div "Altri produttori Text Block Hero Banner" at bounding box center [709, 160] width 130 height 137
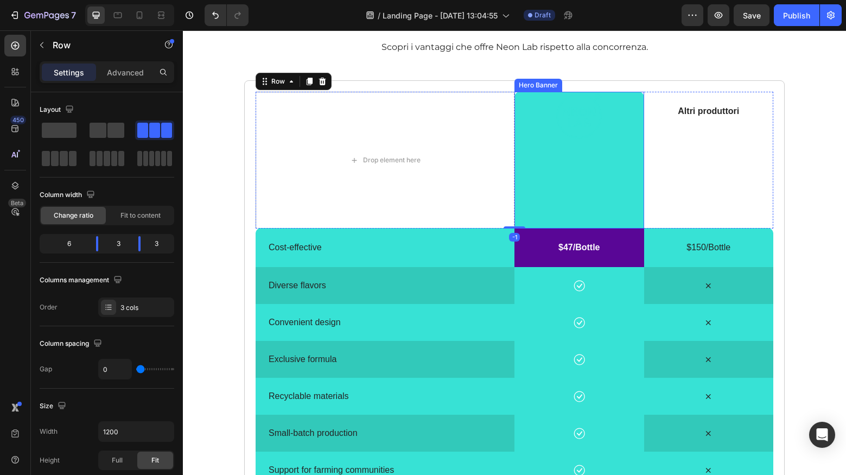
click at [608, 172] on div "Image" at bounding box center [579, 160] width 130 height 137
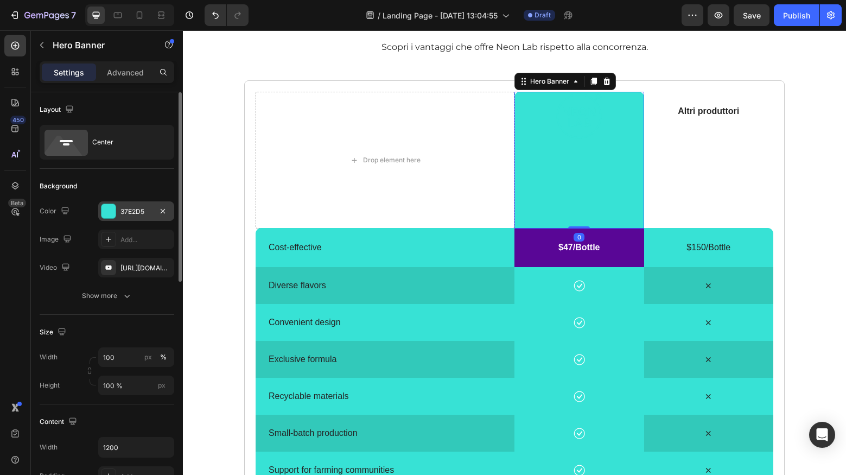
click at [155, 206] on div "37E2D5" at bounding box center [136, 211] width 76 height 20
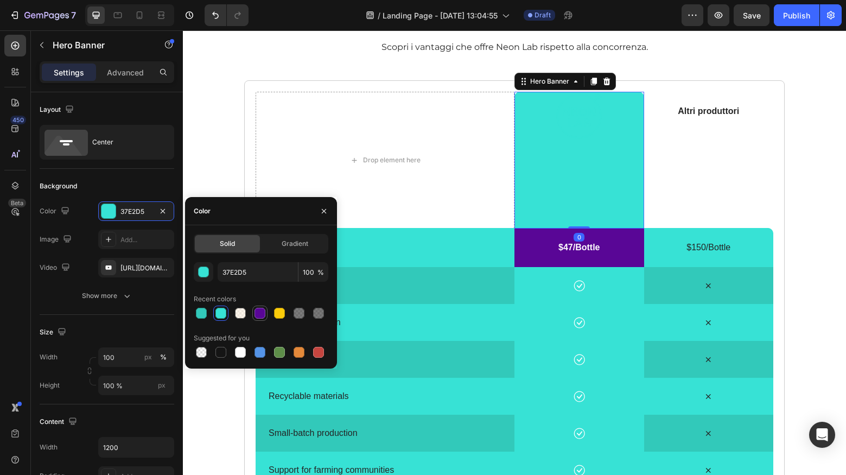
click at [258, 315] on div at bounding box center [259, 313] width 11 height 11
type input "590696"
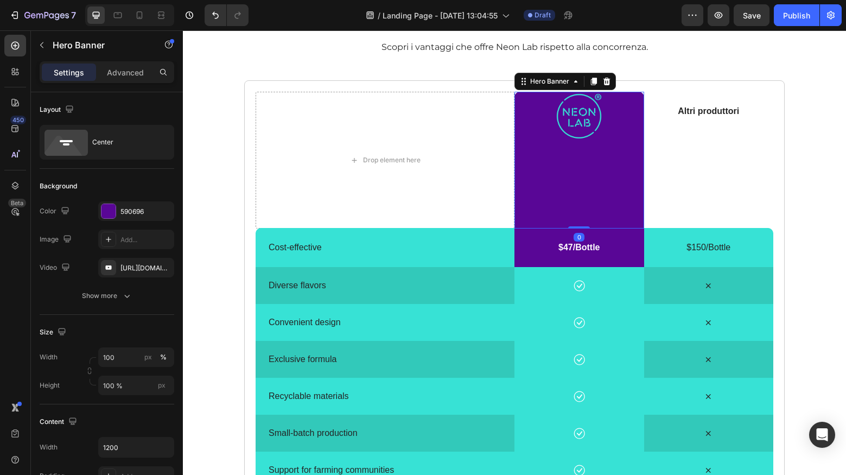
drag, startPoint x: 580, startPoint y: 220, endPoint x: 587, endPoint y: 197, distance: 23.3
click at [580, 174] on div "Image Hero Banner 0" at bounding box center [579, 160] width 130 height 137
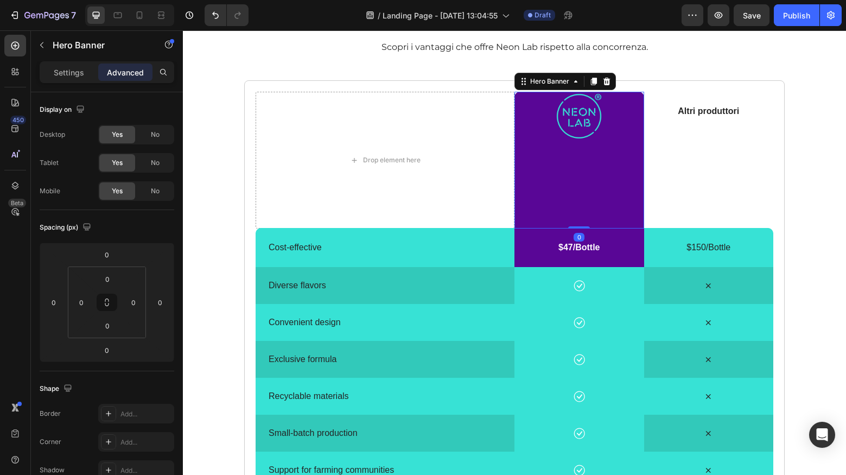
drag, startPoint x: 581, startPoint y: 226, endPoint x: 579, endPoint y: 210, distance: 16.3
click at [578, 202] on div "Image Hero Banner 0" at bounding box center [579, 160] width 130 height 137
click at [587, 207] on div "Image" at bounding box center [579, 160] width 130 height 137
click at [585, 133] on img at bounding box center [579, 116] width 49 height 49
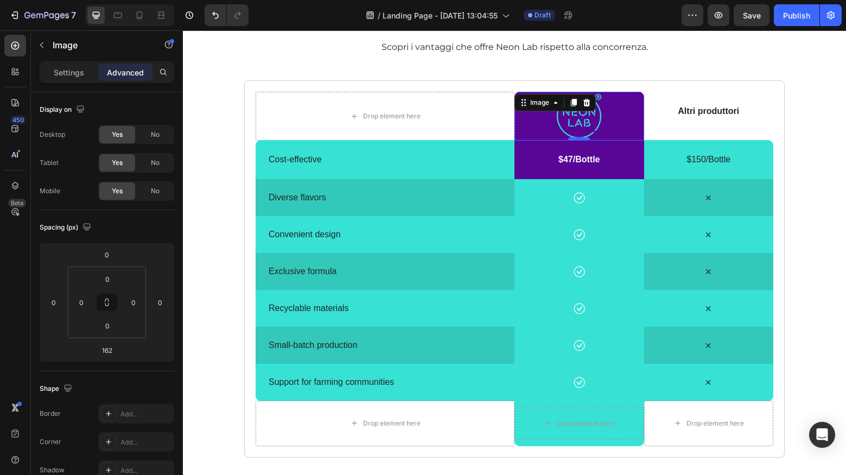
drag, startPoint x: 578, startPoint y: 218, endPoint x: 577, endPoint y: 137, distance: 80.3
click at [577, 137] on div at bounding box center [579, 138] width 22 height 3
type input "0"
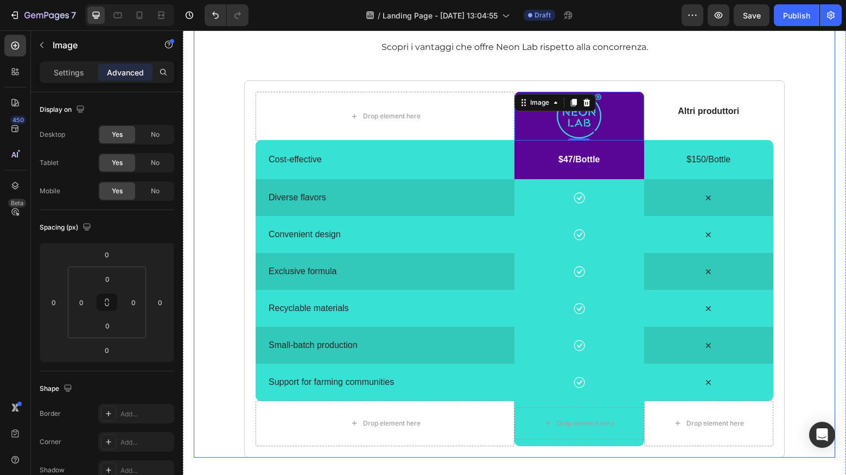
click at [833, 170] on div "neon lab vs altri produttori Heading Scopri i vantaggi che offre Neon Lab rispe…" at bounding box center [514, 232] width 641 height 451
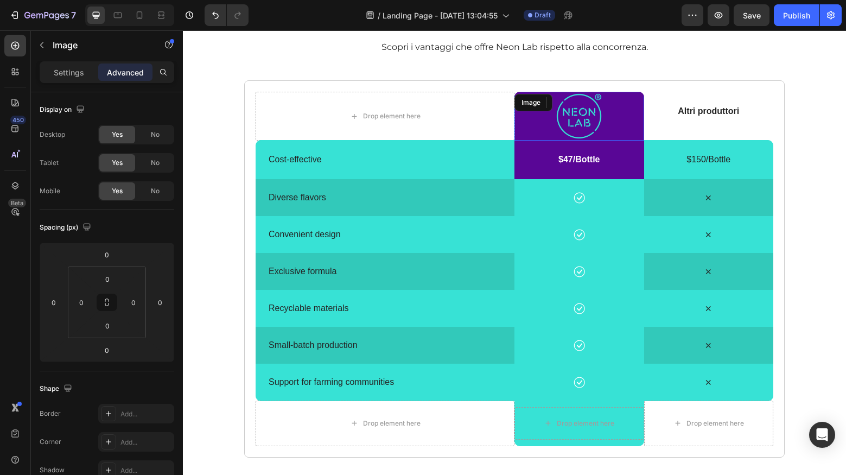
click at [590, 118] on img at bounding box center [579, 116] width 49 height 49
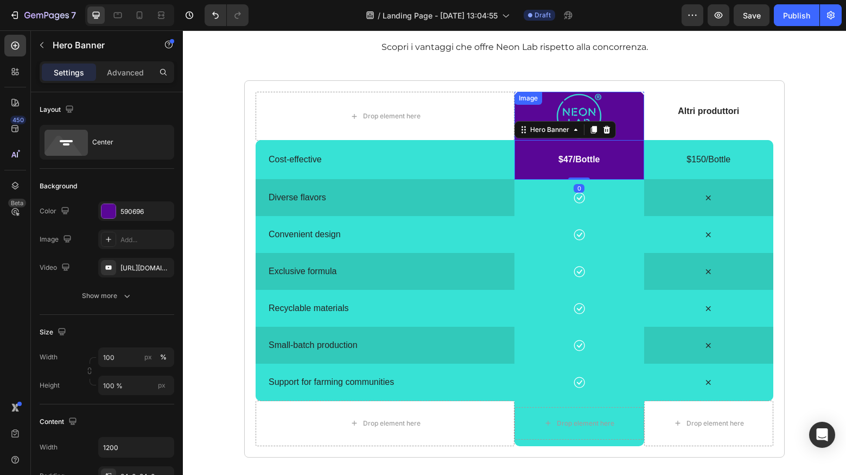
click at [582, 104] on div "Image" at bounding box center [579, 116] width 130 height 49
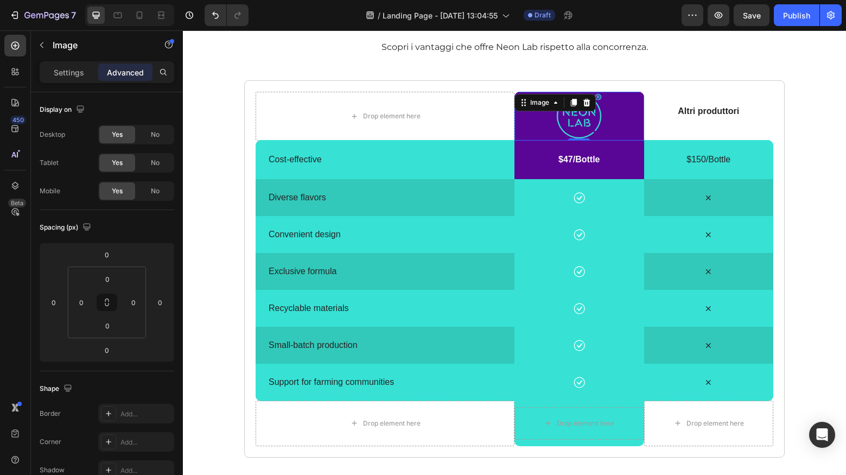
click at [585, 113] on img at bounding box center [579, 116] width 49 height 49
click at [111, 283] on input "0" at bounding box center [108, 279] width 22 height 16
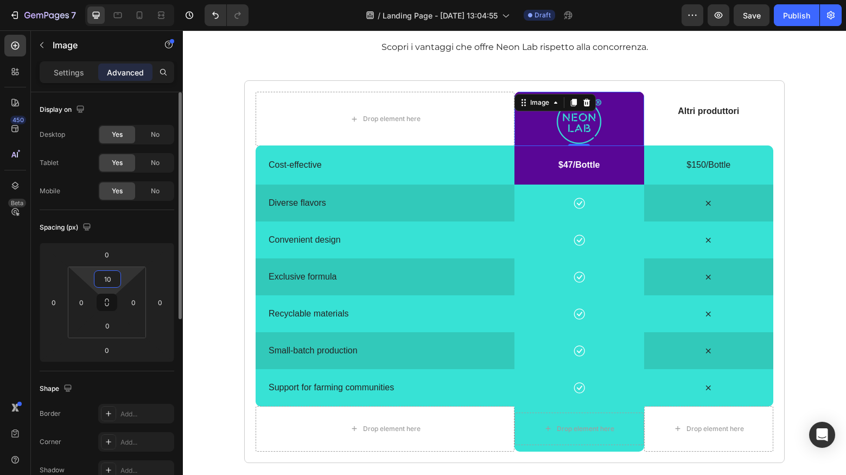
type input "1"
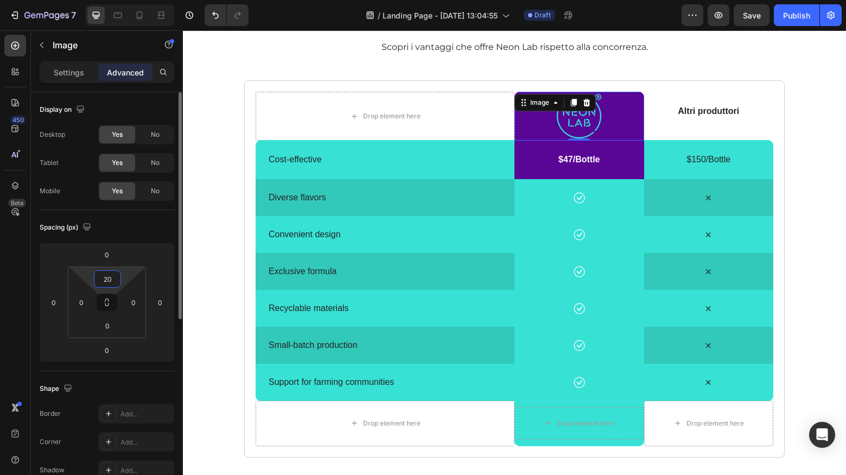
type input "20"
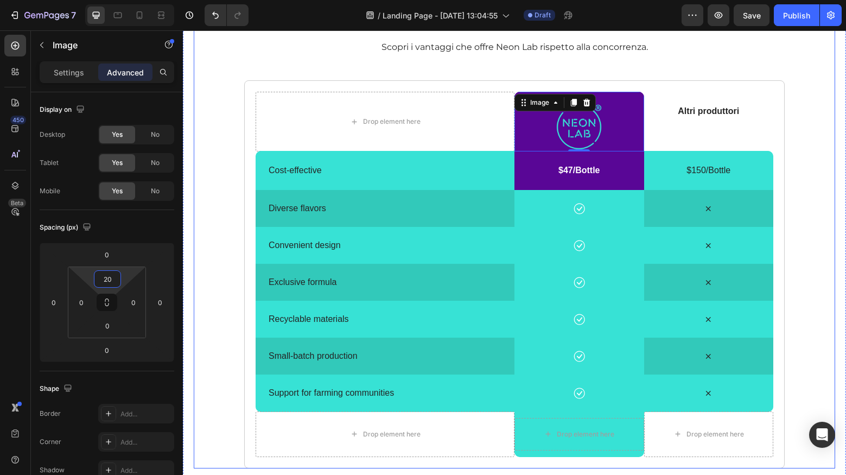
click at [807, 195] on div "neon lab vs altri produttori Heading Scopri i vantaggi che offre Neon Lab rispe…" at bounding box center [514, 238] width 641 height 462
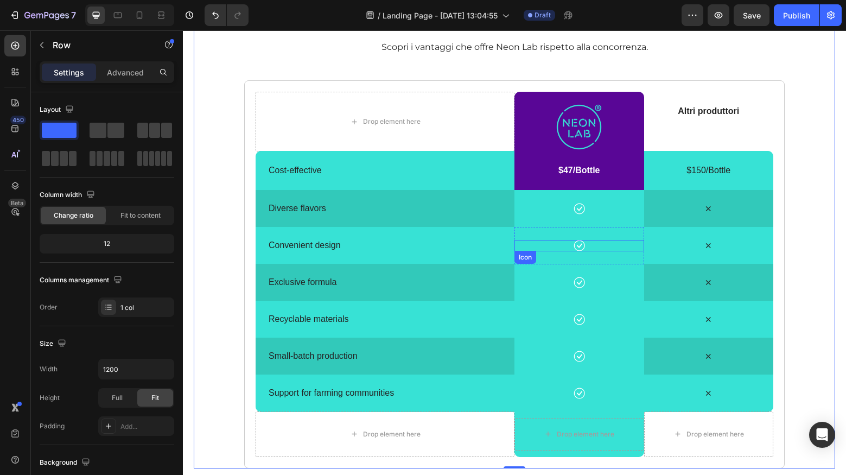
click at [528, 249] on div "Icon" at bounding box center [579, 245] width 130 height 11
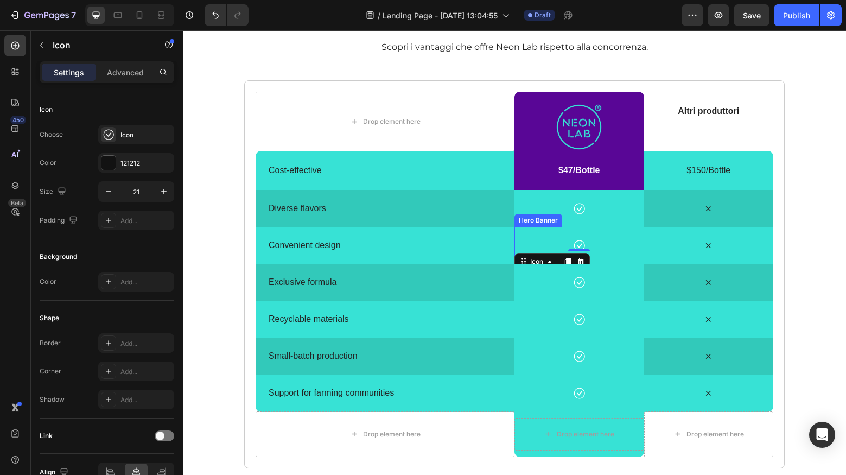
click at [525, 232] on div "Icon 0" at bounding box center [579, 245] width 130 height 37
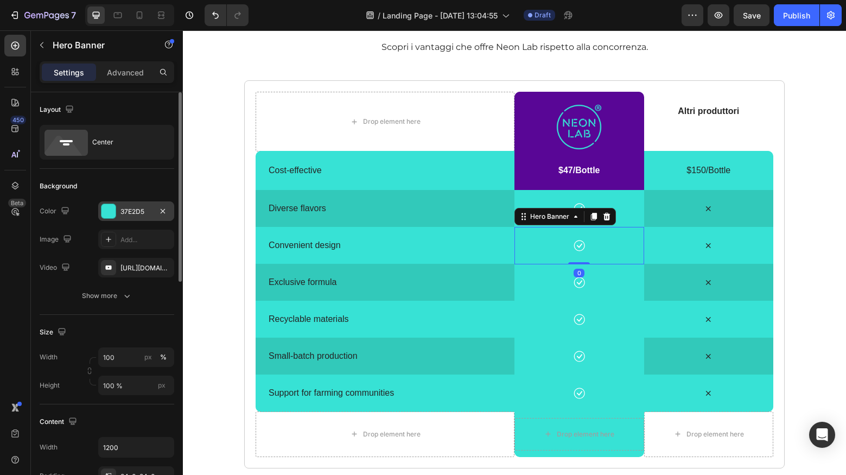
click at [143, 215] on div "37E2D5" at bounding box center [135, 212] width 31 height 10
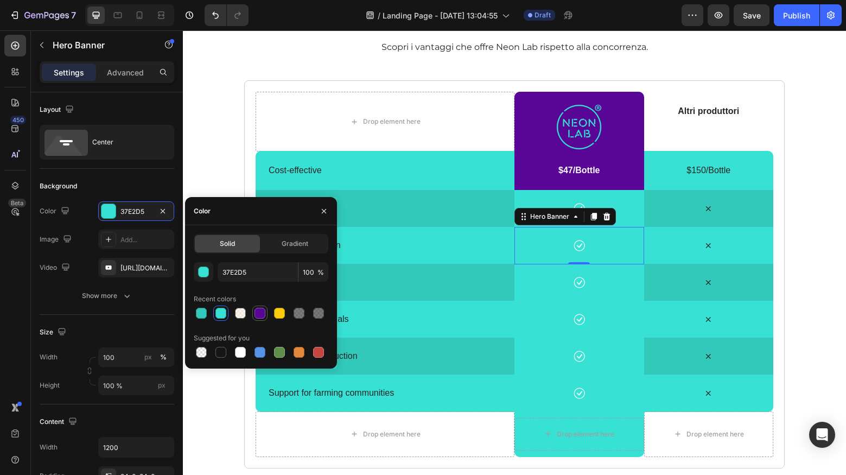
click at [264, 318] on div at bounding box center [259, 313] width 13 height 13
type input "590696"
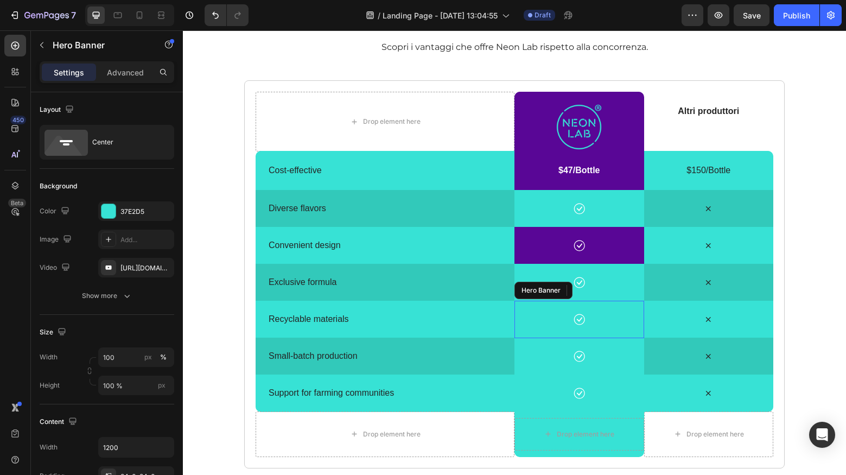
click at [531, 306] on div "Icon" at bounding box center [579, 319] width 130 height 37
click at [128, 215] on div "37E2D5" at bounding box center [135, 212] width 31 height 10
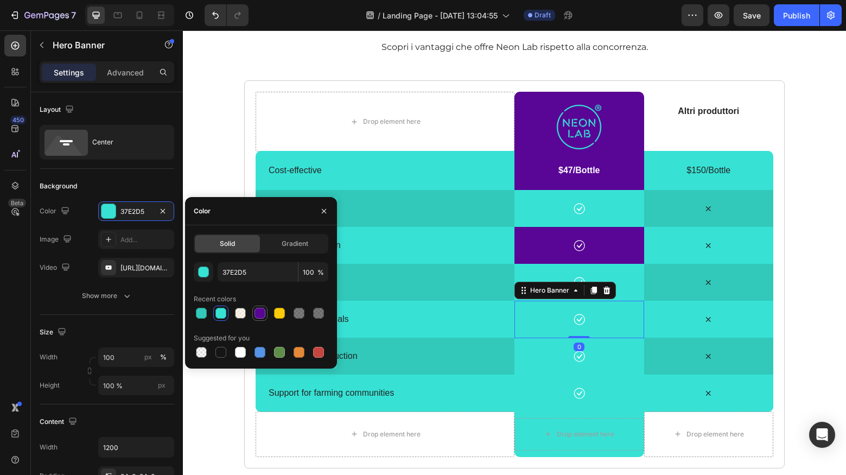
click at [253, 314] on div at bounding box center [259, 312] width 15 height 15
type input "590696"
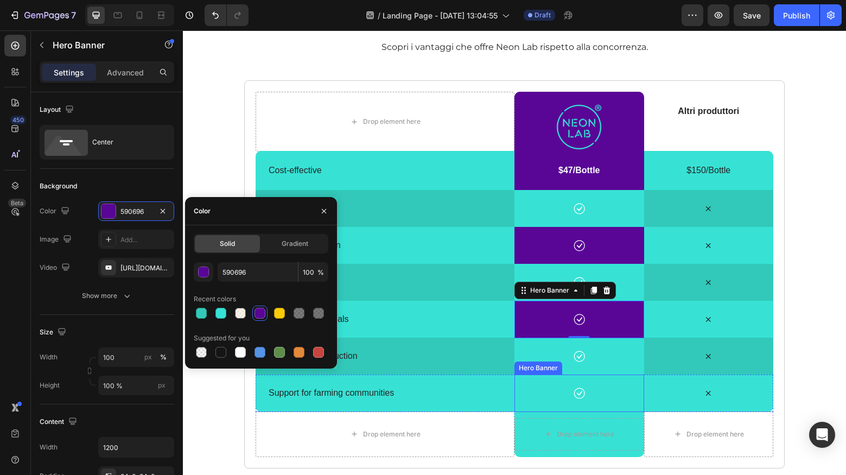
click at [525, 380] on div "Icon" at bounding box center [579, 392] width 130 height 37
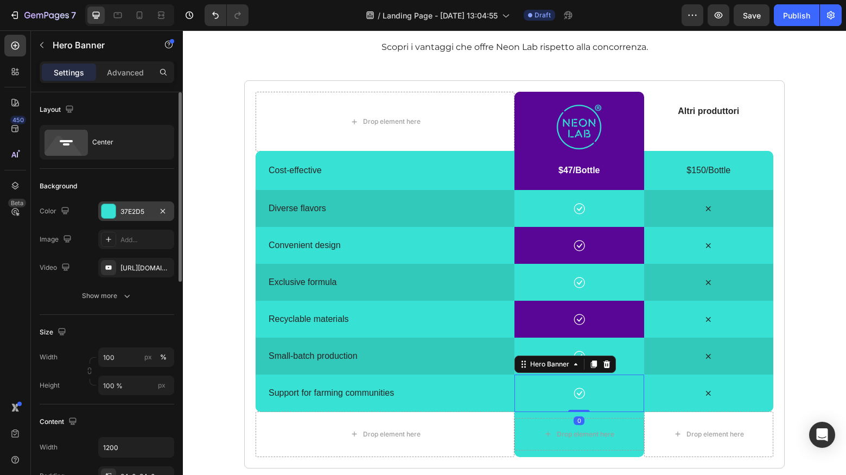
click at [132, 215] on div "37E2D5" at bounding box center [135, 212] width 31 height 10
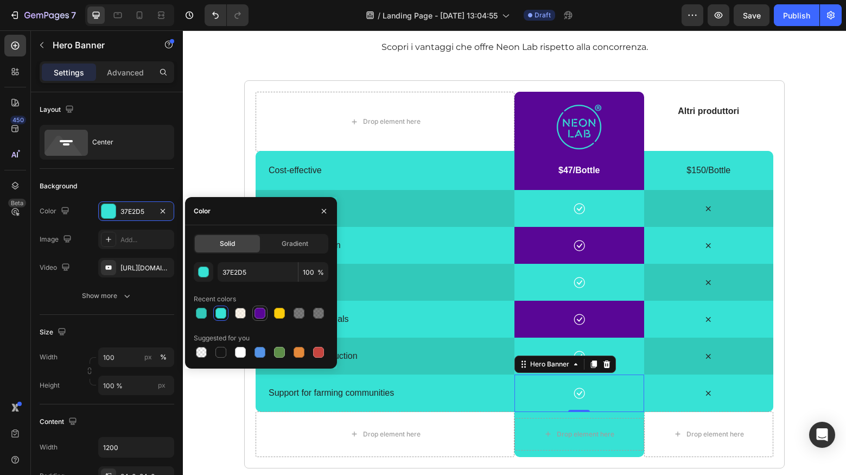
click at [258, 317] on div at bounding box center [259, 313] width 11 height 11
type input "590696"
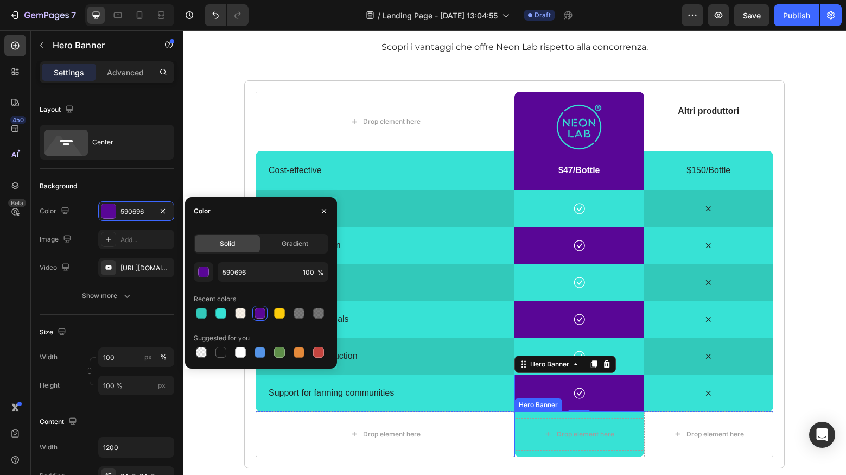
click at [519, 451] on div "Drop element here" at bounding box center [579, 434] width 130 height 46
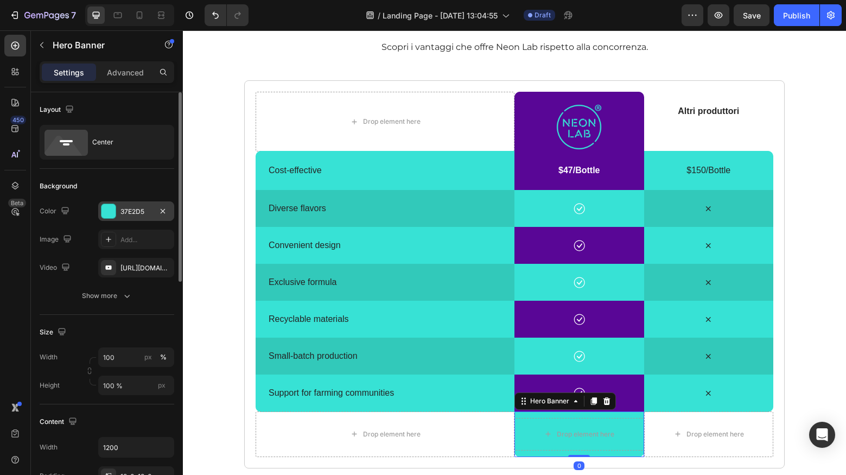
click at [143, 208] on div "37E2D5" at bounding box center [135, 212] width 31 height 10
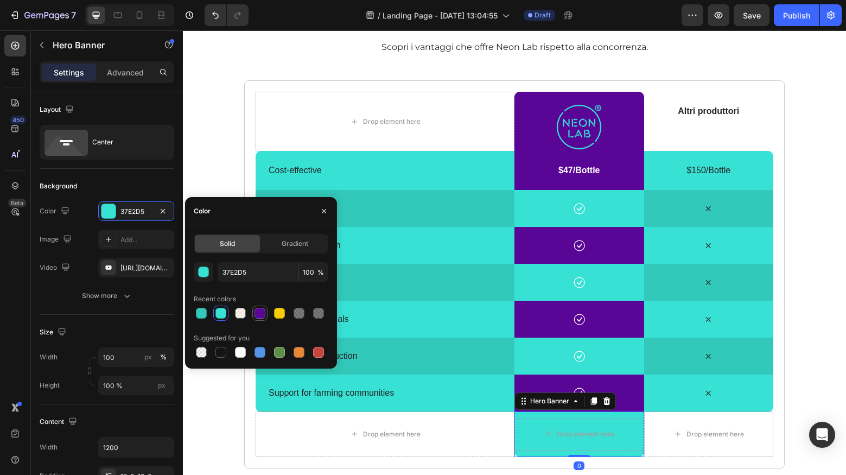
click at [265, 314] on div at bounding box center [259, 313] width 13 height 13
type input "590696"
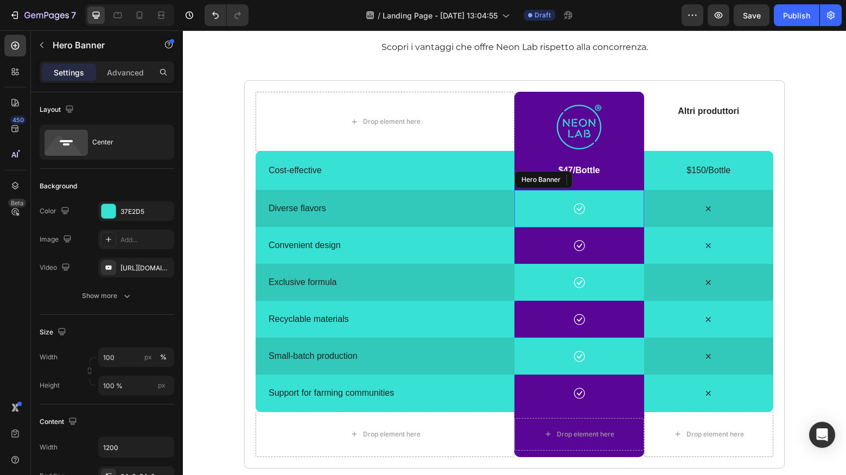
click at [538, 198] on div "Icon" at bounding box center [579, 208] width 130 height 37
click at [130, 211] on div "37E2D5" at bounding box center [135, 212] width 31 height 10
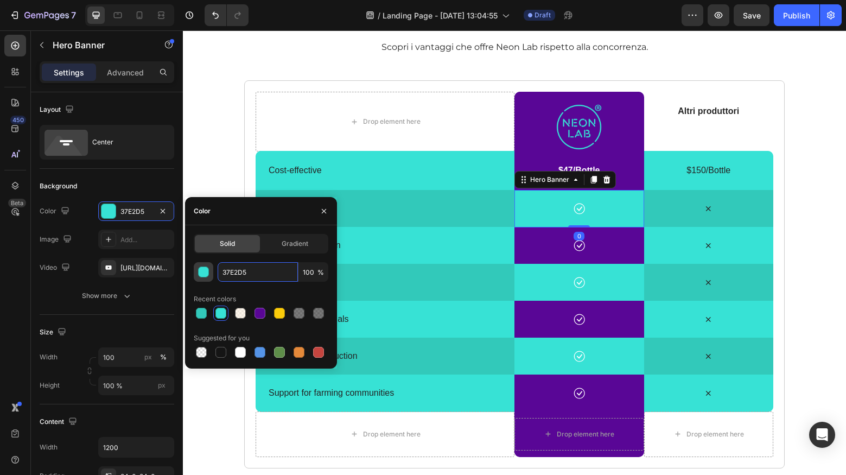
drag, startPoint x: 267, startPoint y: 272, endPoint x: 208, endPoint y: 267, distance: 58.8
click at [208, 267] on div "37E2D5 100 %" at bounding box center [261, 272] width 135 height 20
paste input "4b047"
type input "4b0475"
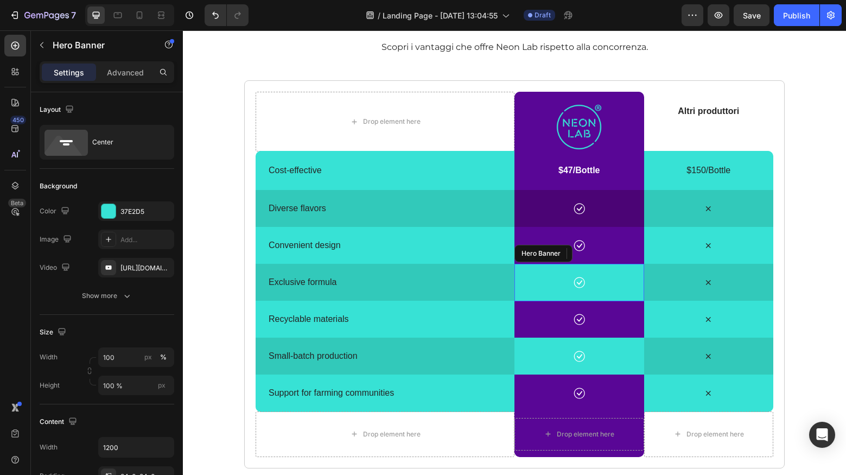
click at [546, 272] on div "Icon" at bounding box center [579, 282] width 130 height 37
click at [138, 212] on div "37E2D5" at bounding box center [135, 212] width 31 height 10
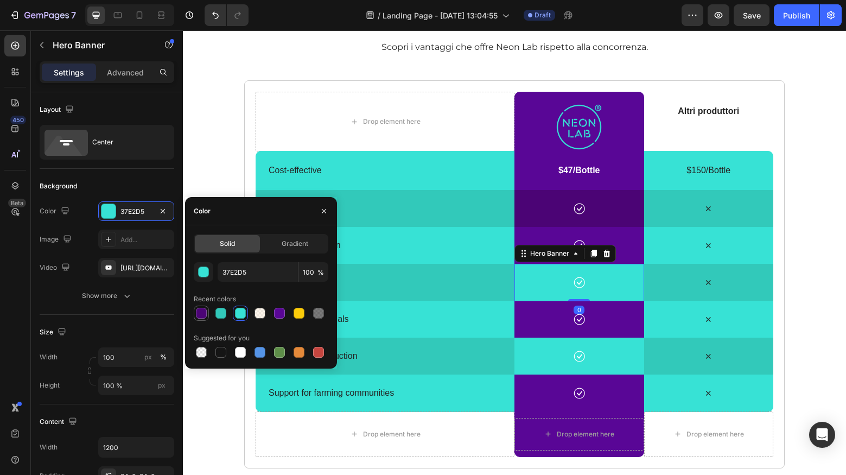
click at [200, 316] on div at bounding box center [201, 313] width 11 height 11
type input "4B0475"
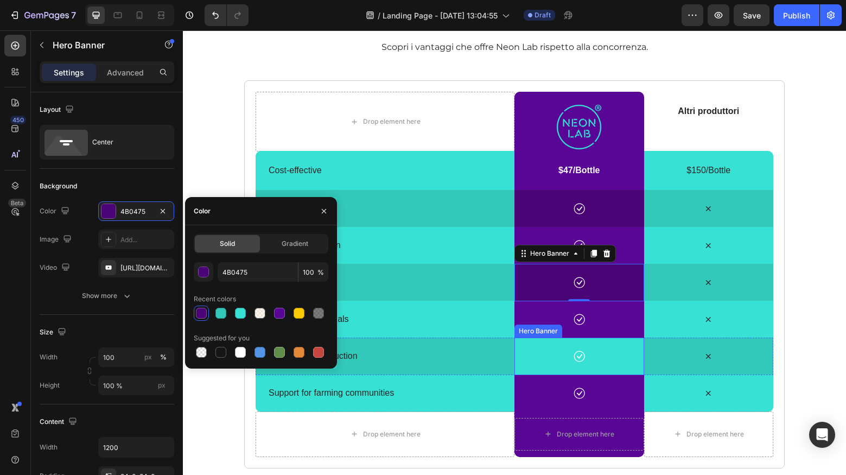
click at [533, 347] on div "Icon" at bounding box center [579, 355] width 130 height 37
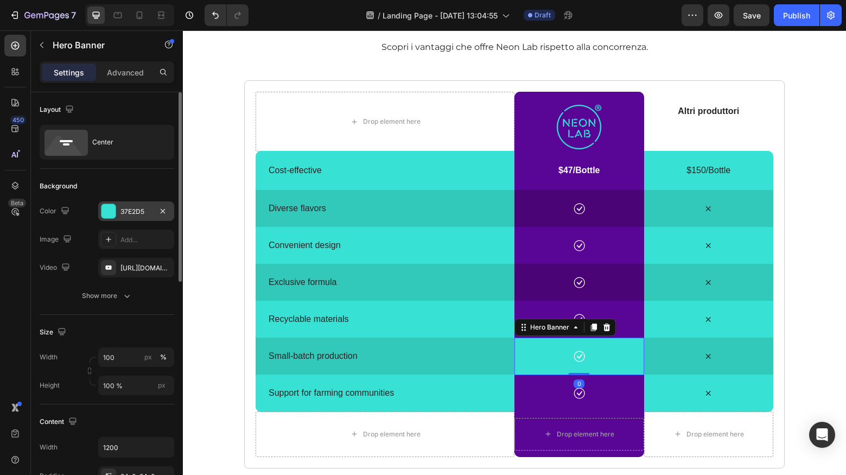
click at [121, 213] on div "37E2D5" at bounding box center [135, 212] width 31 height 10
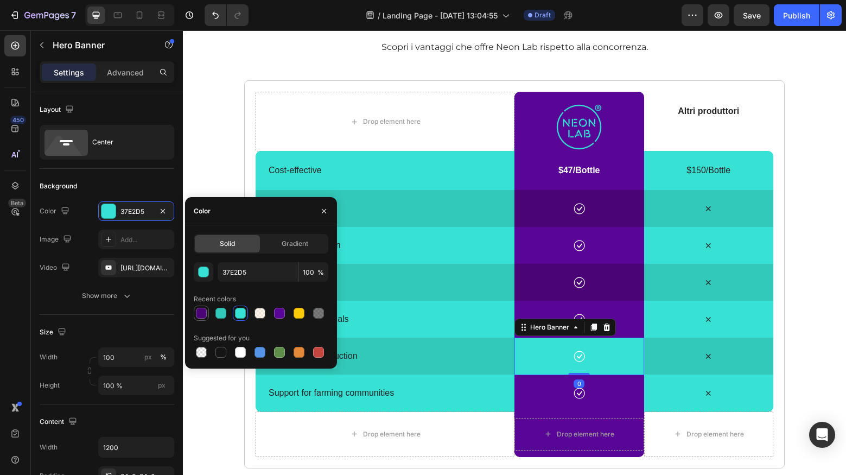
click at [206, 318] on div at bounding box center [201, 313] width 13 height 13
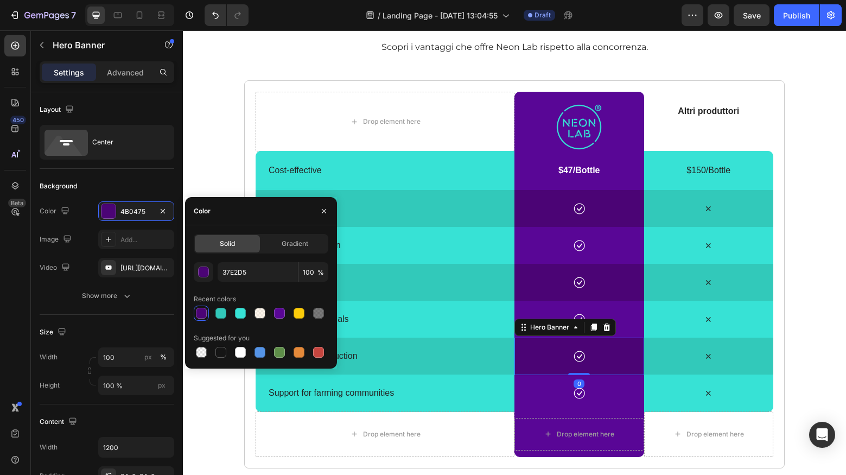
type input "4B0475"
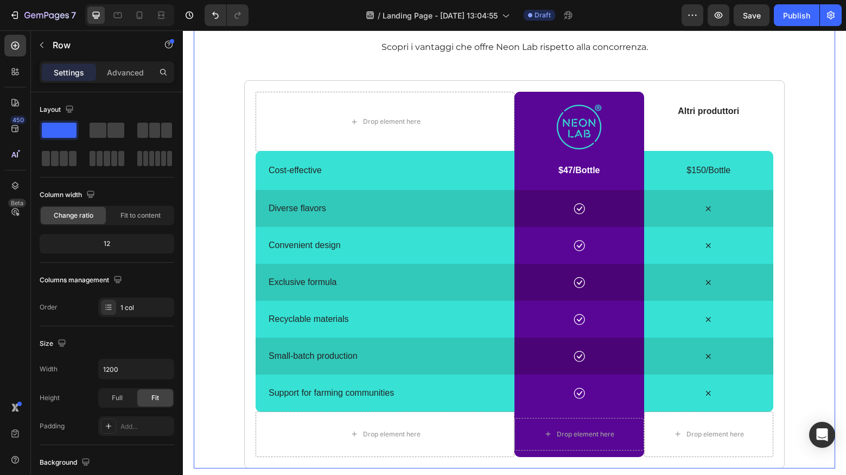
click at [211, 146] on div "neon lab vs altri produttori Heading Scopri i vantaggi che offre Neon Lab rispe…" at bounding box center [514, 238] width 641 height 462
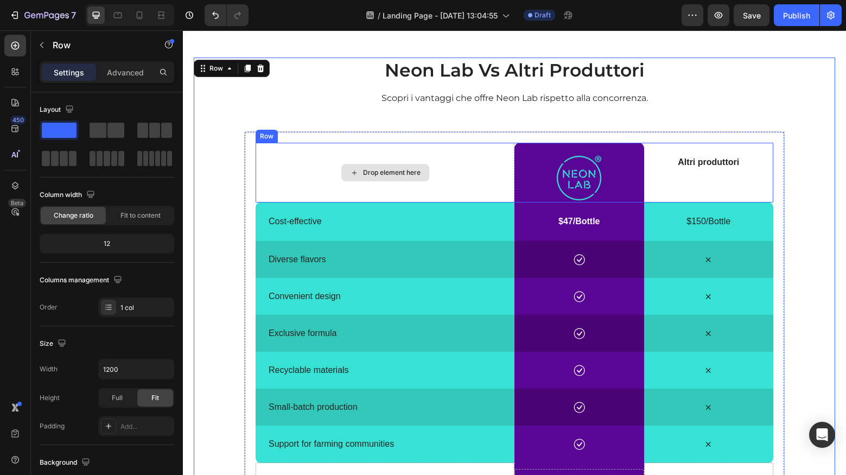
scroll to position [1790, 0]
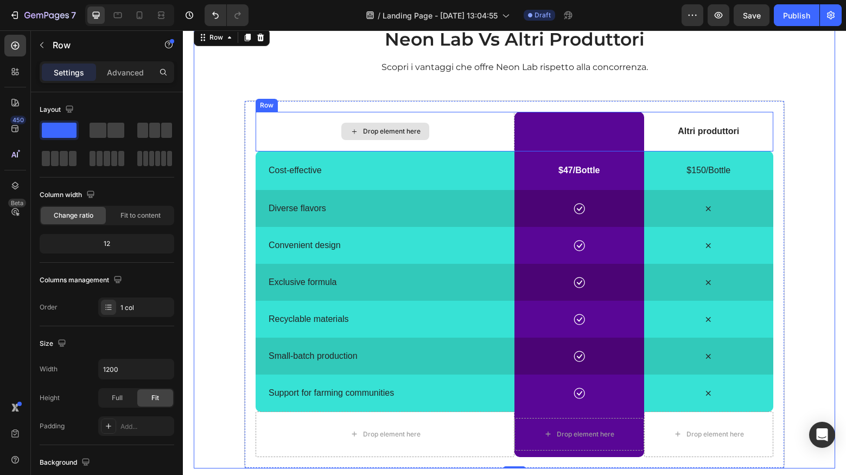
scroll to position [1825, 0]
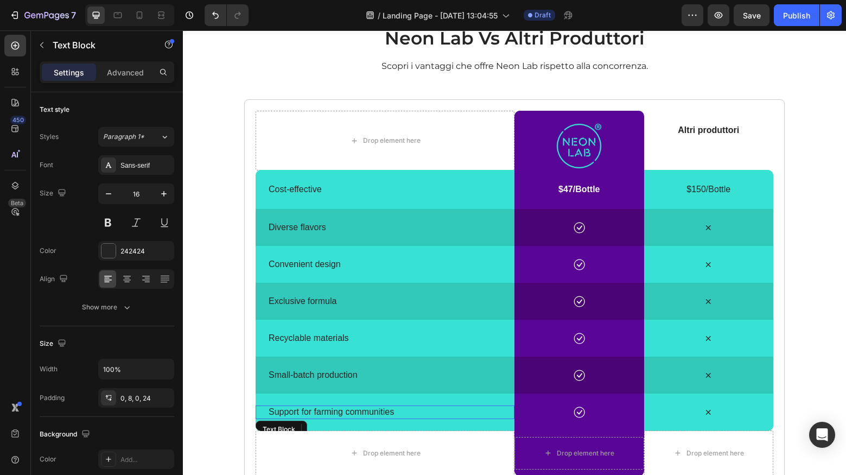
click at [332, 407] on p "Support for farming communities" at bounding box center [389, 411] width 241 height 11
click at [125, 162] on div "Sans-serif" at bounding box center [145, 166] width 51 height 10
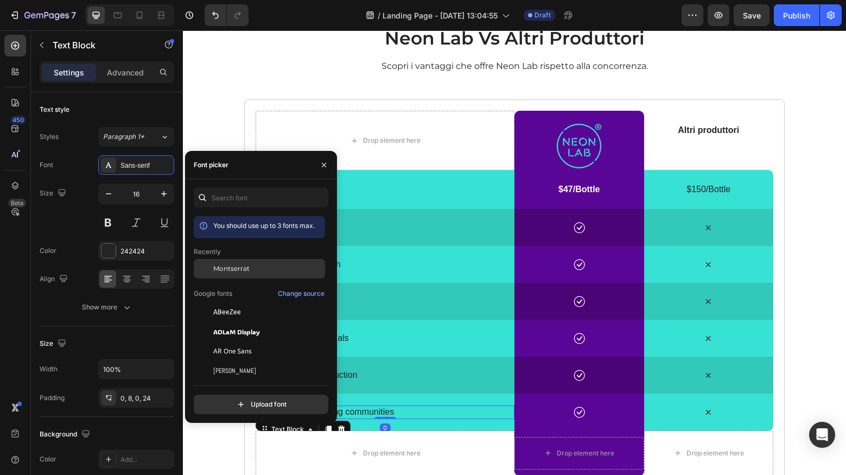
click at [225, 269] on span "Montserrat" at bounding box center [231, 269] width 36 height 10
click at [362, 408] on p "Support for farming communities" at bounding box center [389, 411] width 241 height 11
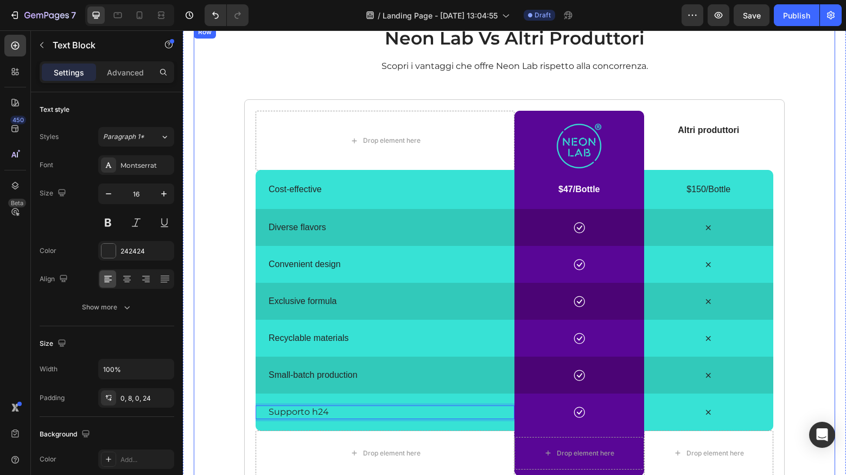
click at [225, 379] on div "neon lab vs altri produttori Heading Scopri i vantaggi che offre Neon Lab rispe…" at bounding box center [514, 257] width 641 height 462
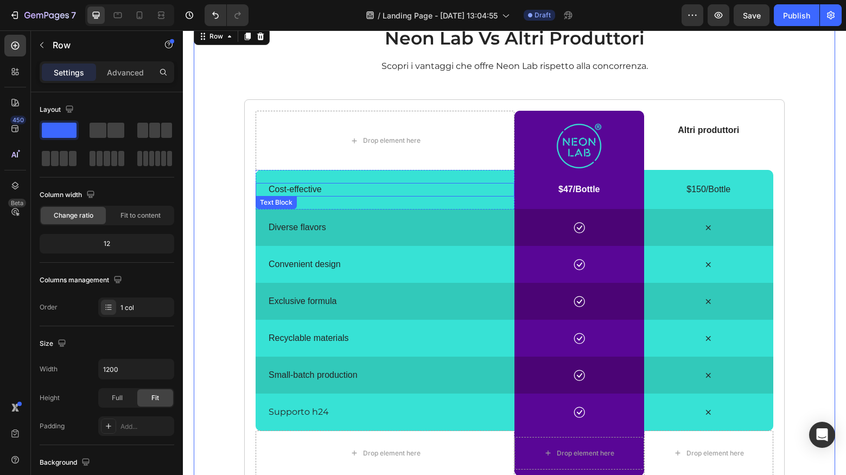
click at [297, 192] on p "Cost-effective" at bounding box center [389, 189] width 241 height 11
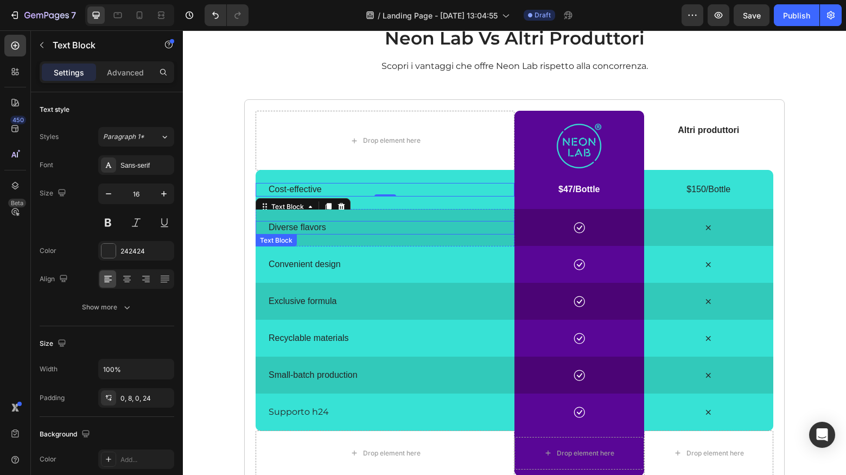
click at [313, 230] on p "Diverse flavors" at bounding box center [389, 227] width 241 height 11
click at [285, 228] on p "Diverse flavors" at bounding box center [389, 227] width 241 height 11
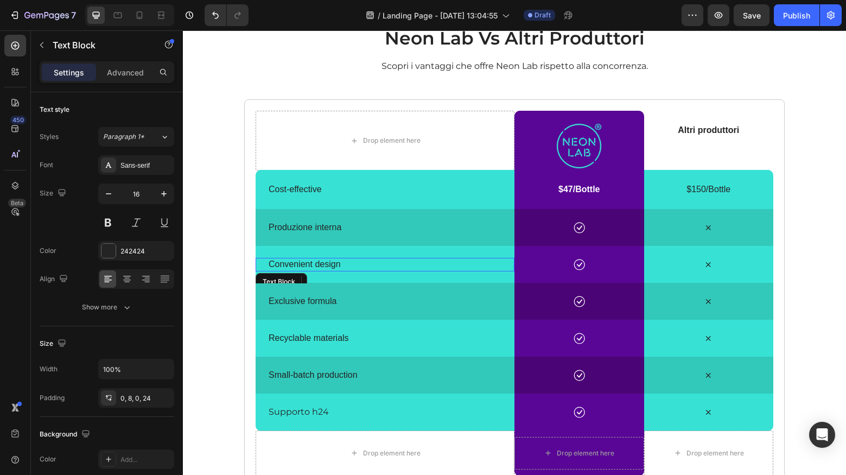
drag, startPoint x: 322, startPoint y: 261, endPoint x: 327, endPoint y: 237, distance: 24.5
click at [322, 261] on p "Convenient design" at bounding box center [389, 264] width 241 height 11
click at [329, 225] on p "Produzione interna" at bounding box center [389, 227] width 241 height 11
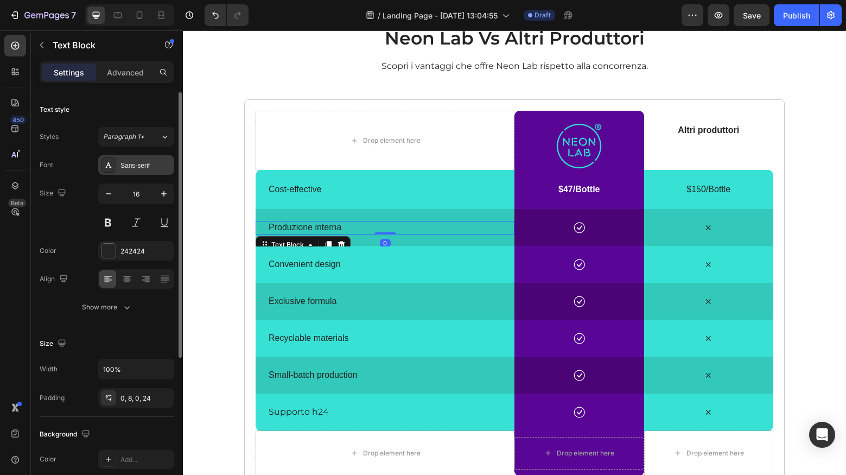
click at [130, 165] on div "Sans-serif" at bounding box center [145, 166] width 51 height 10
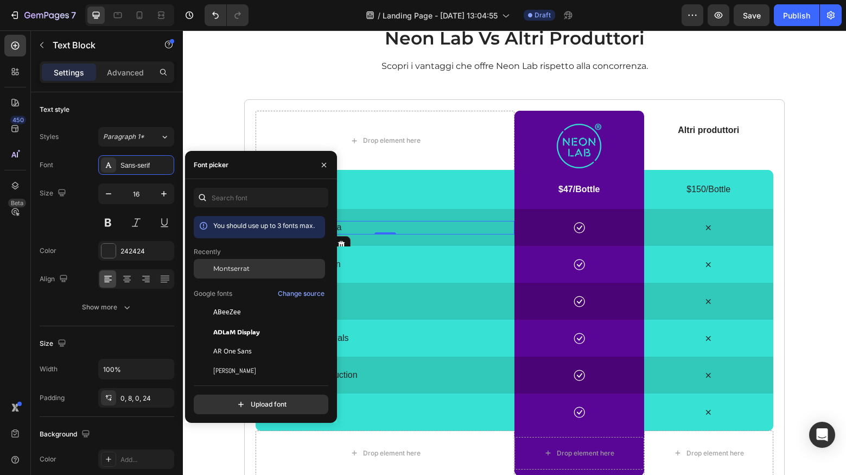
click at [242, 267] on span "Montserrat" at bounding box center [231, 269] width 36 height 10
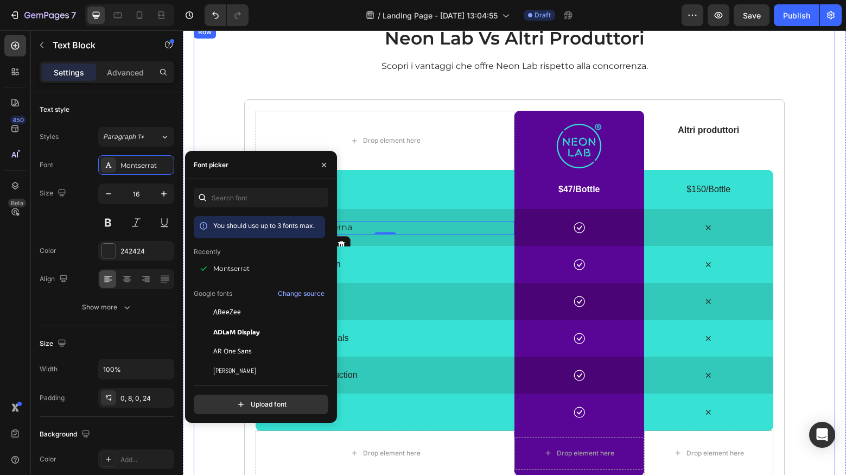
click at [208, 103] on div "neon lab vs altri produttori Heading Scopri i vantaggi che offre Neon Lab rispe…" at bounding box center [514, 257] width 641 height 462
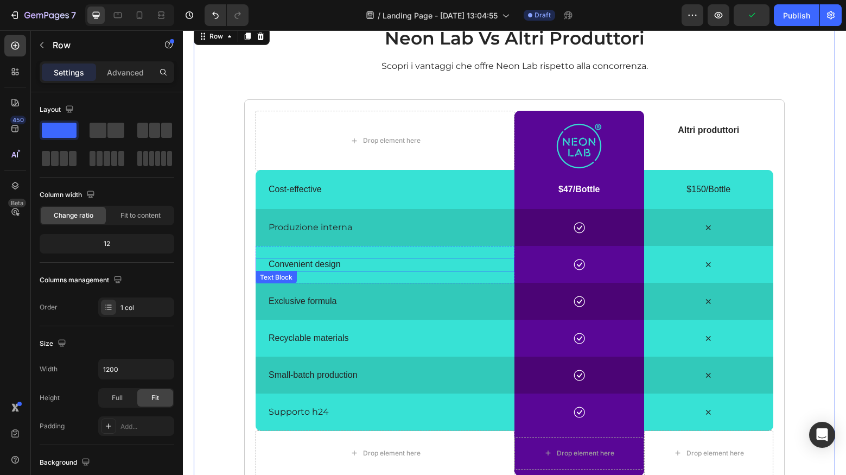
click at [296, 262] on p "Convenient design" at bounding box center [389, 264] width 241 height 11
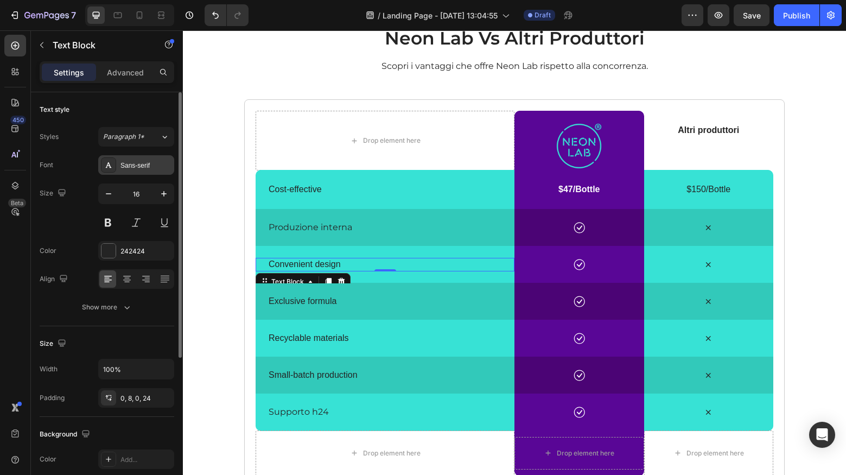
click at [157, 168] on div "Sans-serif" at bounding box center [145, 166] width 51 height 10
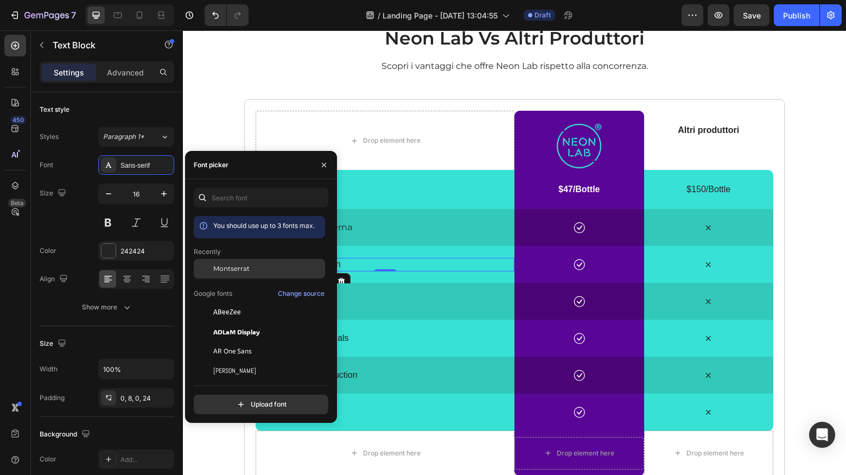
click at [218, 270] on span "Montserrat" at bounding box center [231, 269] width 36 height 10
click at [344, 266] on p "Convenient design" at bounding box center [389, 264] width 241 height 11
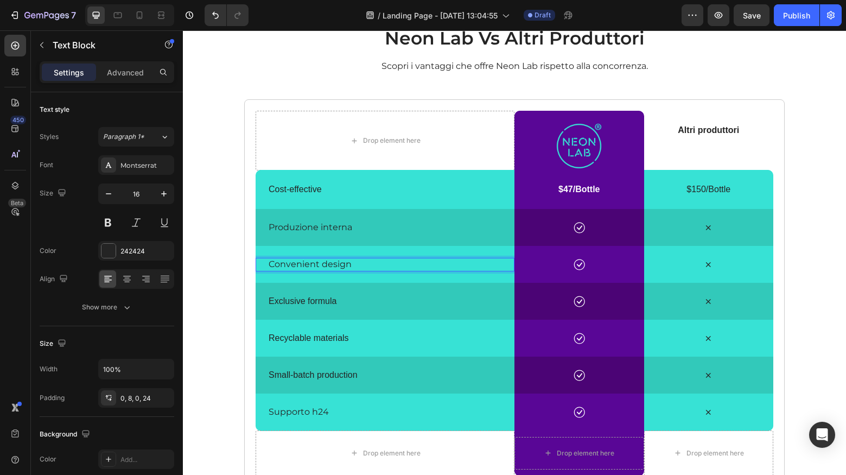
click at [347, 265] on p "Convenient design" at bounding box center [389, 264] width 241 height 11
click at [346, 265] on p "Convenient design" at bounding box center [389, 264] width 241 height 11
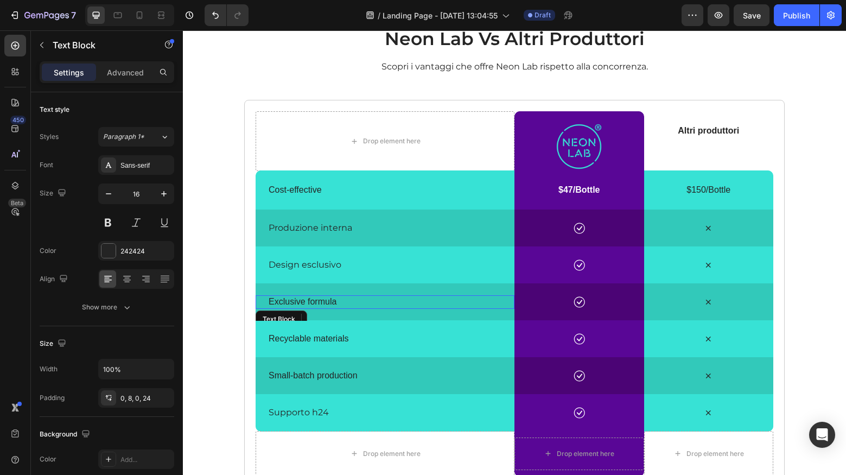
click at [326, 303] on p "Exclusive formula" at bounding box center [389, 301] width 241 height 11
click at [147, 165] on div "Sans-serif" at bounding box center [145, 166] width 51 height 10
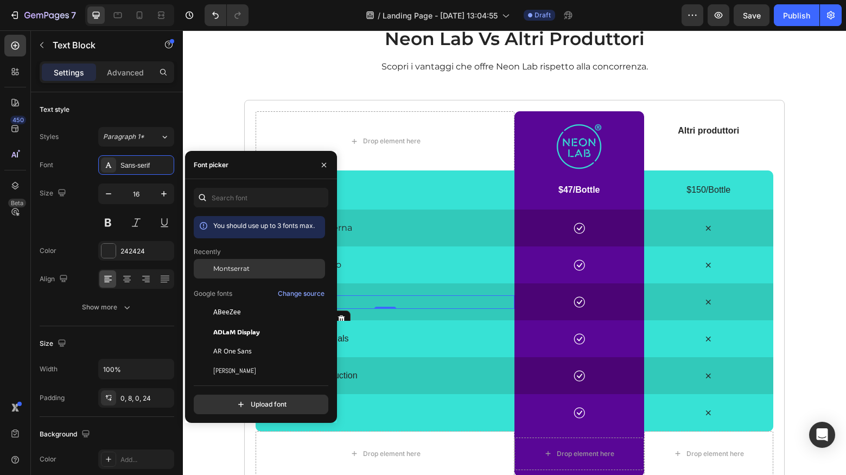
click at [225, 266] on span "Montserrat" at bounding box center [231, 269] width 36 height 10
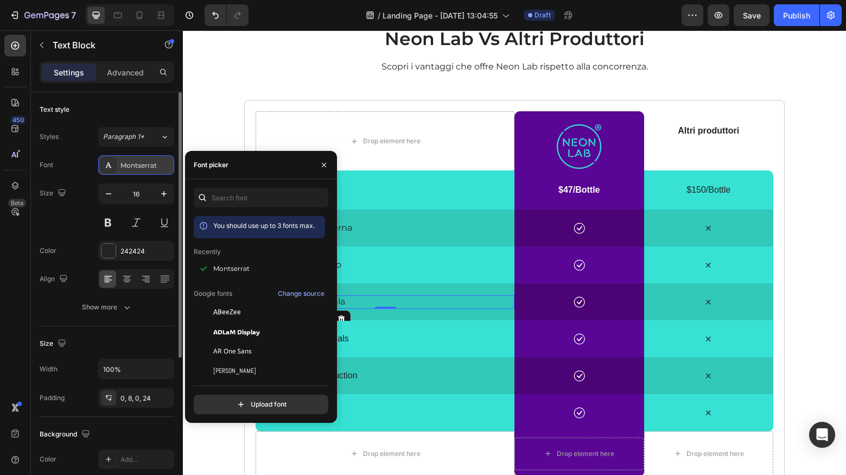
click at [165, 169] on div "Montserrat" at bounding box center [145, 166] width 51 height 10
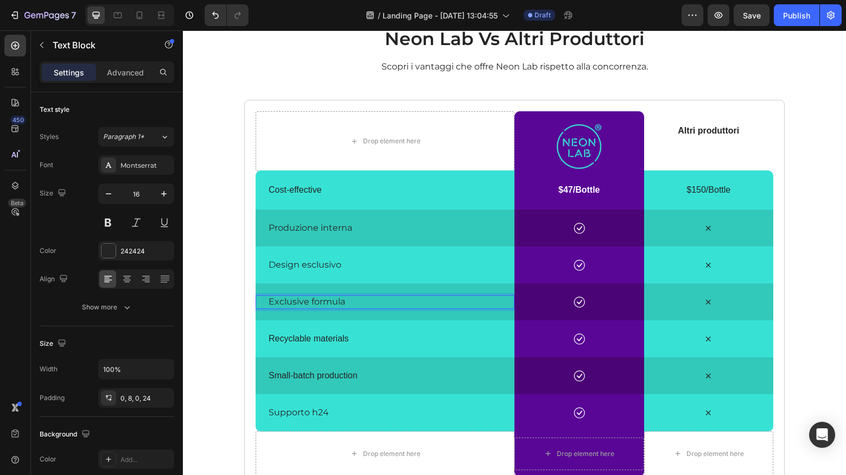
click at [295, 299] on p "Exclusive formula" at bounding box center [389, 301] width 241 height 11
click at [294, 299] on p "Exclusive formula" at bounding box center [389, 301] width 241 height 11
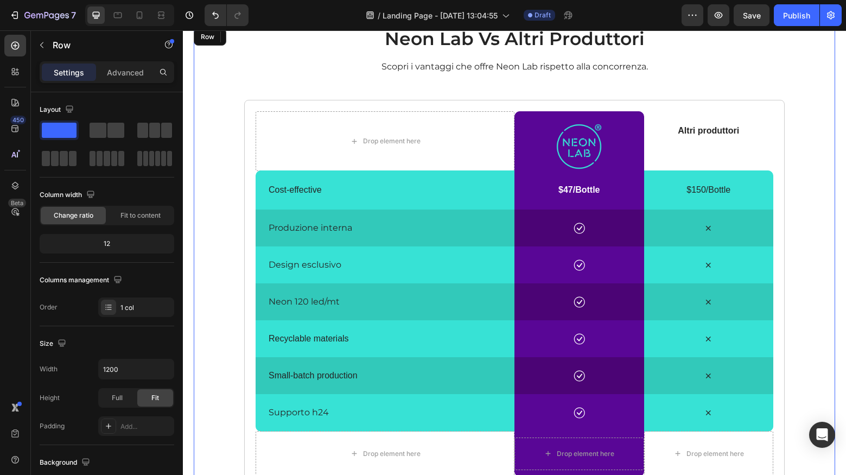
click at [233, 302] on div "neon lab vs altri produttori Heading Scopri i vantaggi che offre Neon Lab rispe…" at bounding box center [514, 257] width 641 height 462
click at [336, 337] on p "Recyclable materials" at bounding box center [389, 338] width 241 height 11
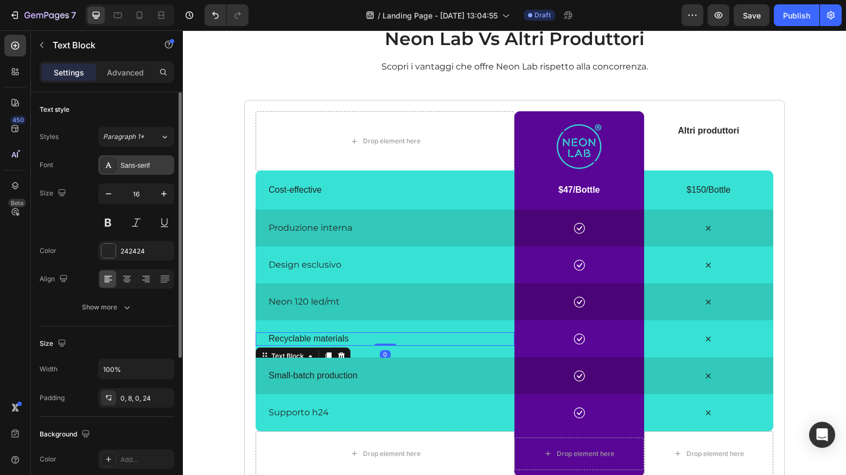
click at [132, 162] on div "Sans-serif" at bounding box center [145, 166] width 51 height 10
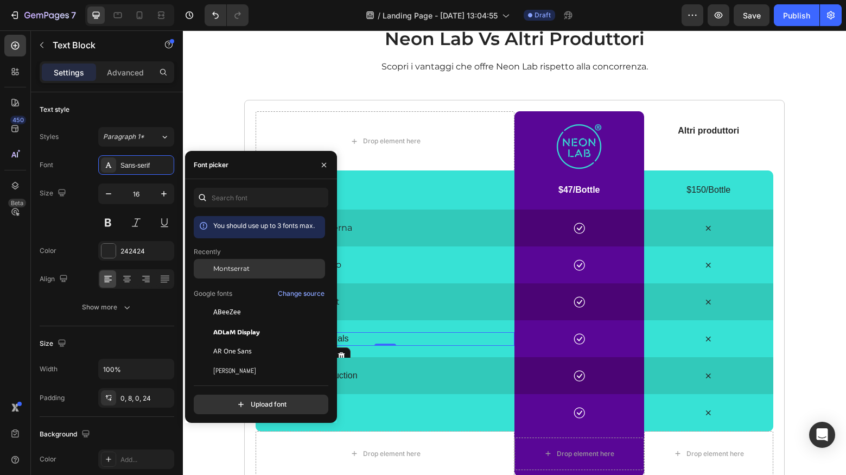
click at [236, 267] on span "Montserrat" at bounding box center [231, 269] width 36 height 10
drag, startPoint x: 348, startPoint y: 341, endPoint x: 353, endPoint y: 338, distance: 5.6
click at [348, 341] on p "Recyclable materials" at bounding box center [389, 338] width 241 height 11
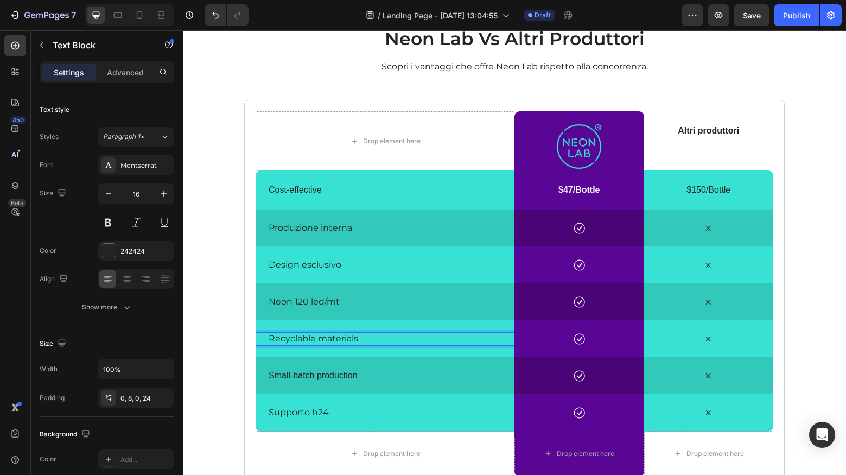
click at [353, 338] on p "Recyclable materials" at bounding box center [389, 338] width 241 height 11
click at [192, 366] on div "neon lab vs altri produttori Heading Scopri i vantaggi che offre Neon Lab rispe…" at bounding box center [514, 257] width 663 height 549
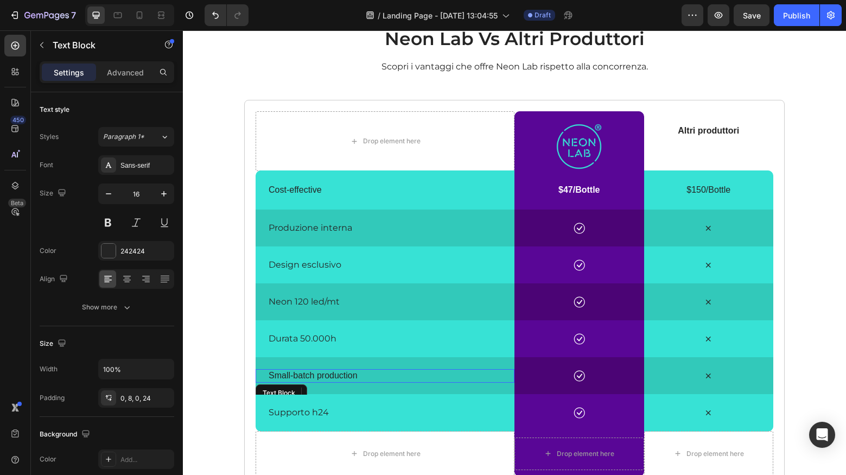
click at [310, 377] on p "Small-batch production" at bounding box center [389, 375] width 241 height 11
click at [145, 170] on div "Sans-serif" at bounding box center [145, 166] width 51 height 10
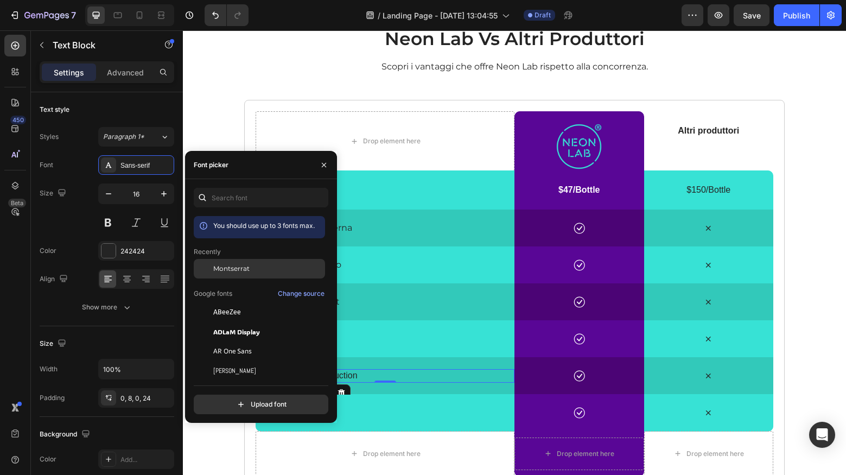
click at [231, 270] on span "Montserrat" at bounding box center [231, 269] width 36 height 10
click at [353, 372] on p "Small-batch production" at bounding box center [389, 375] width 241 height 11
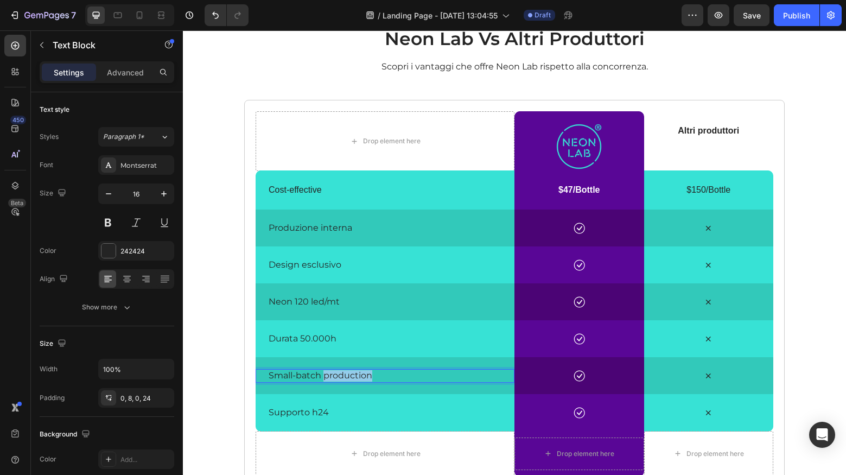
click at [353, 372] on p "Small-batch production" at bounding box center [389, 375] width 241 height 11
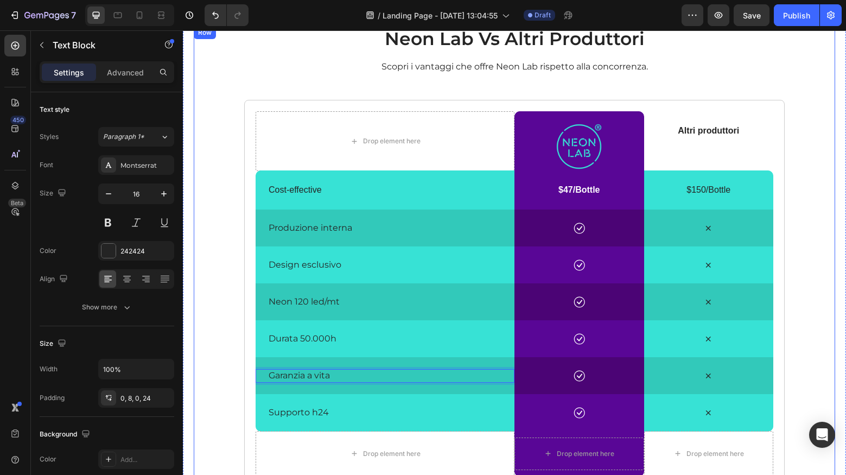
click at [227, 362] on div "neon lab vs altri produttori Heading Scopri i vantaggi che offre Neon Lab rispe…" at bounding box center [514, 257] width 641 height 462
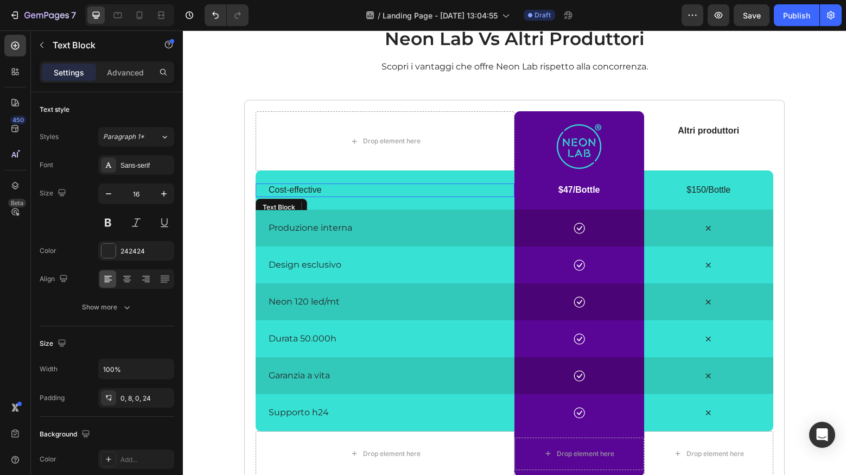
click at [307, 192] on p "Cost-effective" at bounding box center [389, 189] width 241 height 11
click at [137, 161] on div "Sans-serif" at bounding box center [145, 166] width 51 height 10
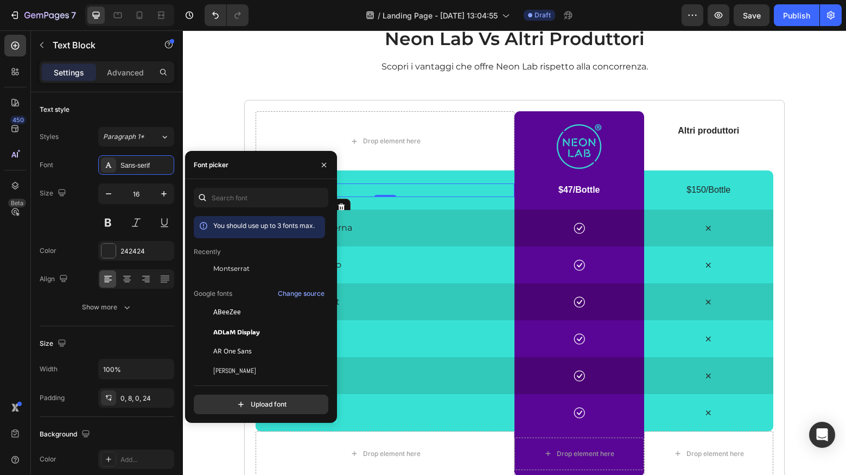
drag, startPoint x: 232, startPoint y: 265, endPoint x: 252, endPoint y: 250, distance: 25.2
click at [232, 265] on span "Montserrat" at bounding box center [231, 269] width 36 height 10
click at [345, 188] on p "Cost-effective" at bounding box center [389, 189] width 241 height 11
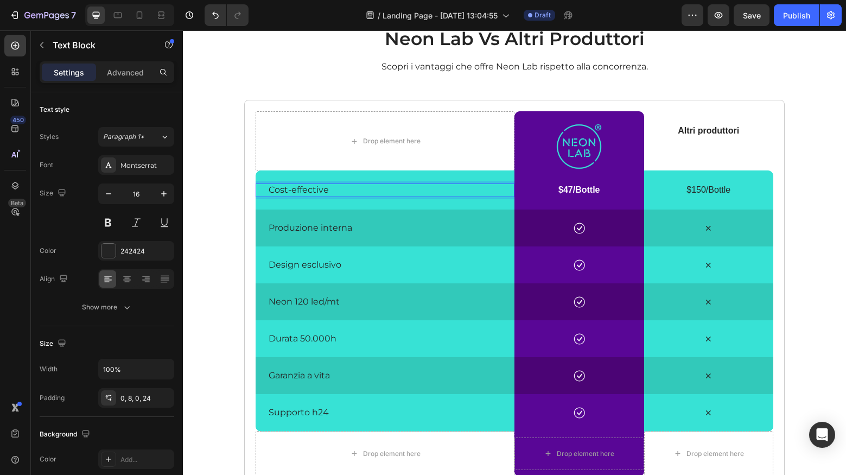
click at [283, 188] on p "Cost-effective" at bounding box center [389, 189] width 241 height 11
drag, startPoint x: 283, startPoint y: 188, endPoint x: 349, endPoint y: 207, distance: 68.9
click at [283, 188] on p "Cost-effective" at bounding box center [389, 189] width 241 height 11
click at [592, 192] on p "$47/Bottle" at bounding box center [579, 189] width 121 height 11
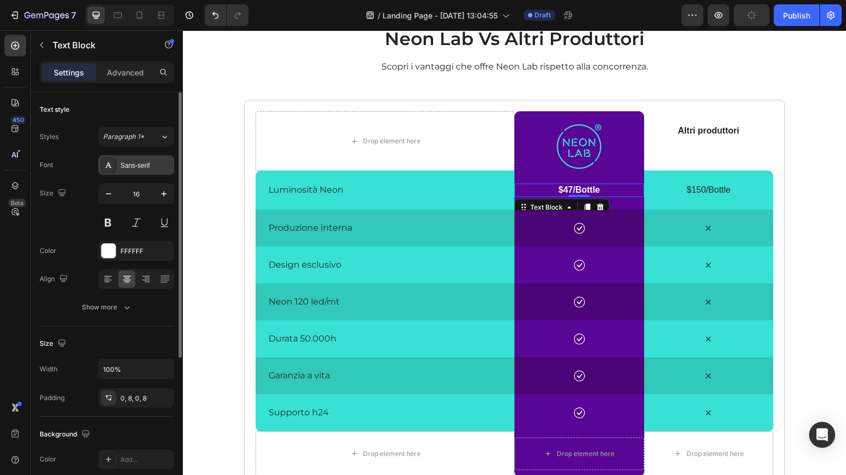
drag, startPoint x: 128, startPoint y: 165, endPoint x: 134, endPoint y: 168, distance: 6.6
click at [128, 165] on div "Sans-serif" at bounding box center [145, 166] width 51 height 10
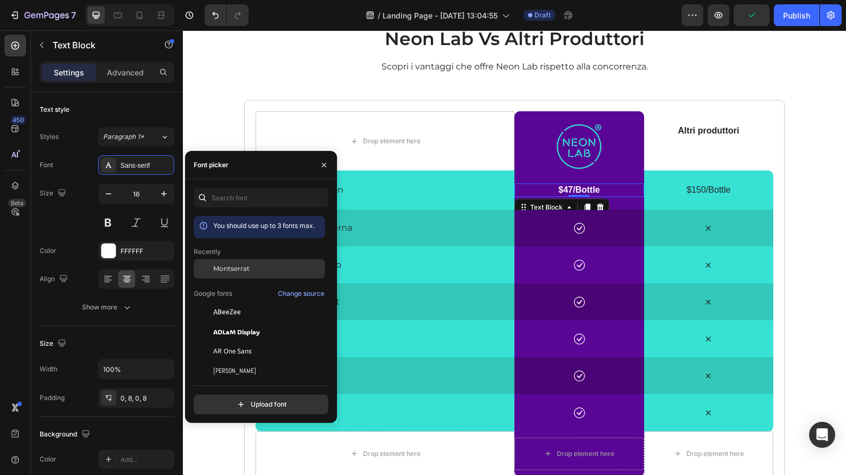
click at [231, 264] on span "Montserrat" at bounding box center [231, 269] width 36 height 10
click at [580, 184] on p "$47/Bottle" at bounding box center [579, 189] width 121 height 11
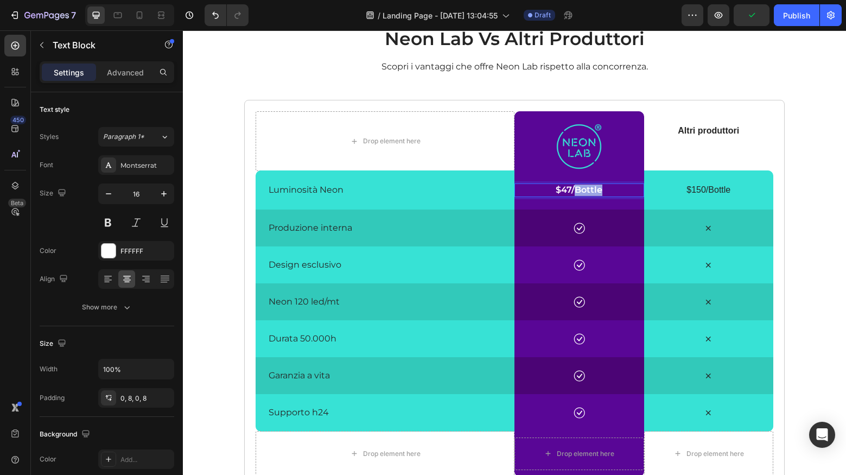
click at [580, 184] on p "$47/Bottle" at bounding box center [579, 189] width 121 height 11
click at [706, 186] on p "$150/Bottle" at bounding box center [708, 189] width 121 height 11
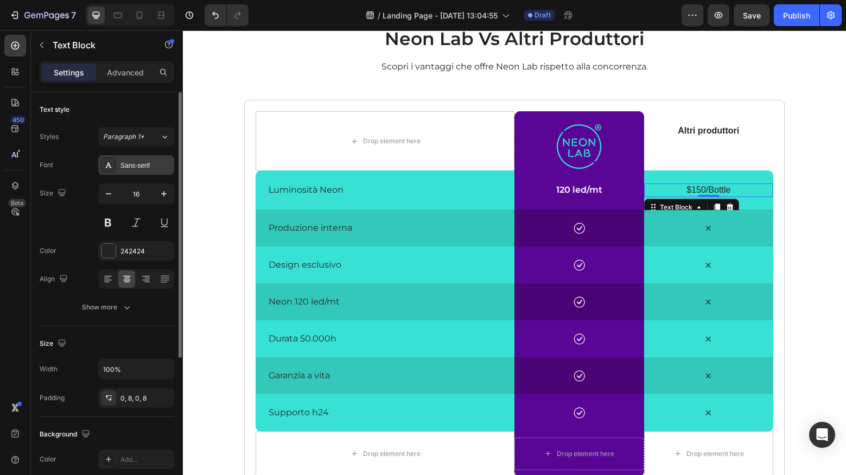
click at [149, 169] on div "Sans-serif" at bounding box center [145, 166] width 51 height 10
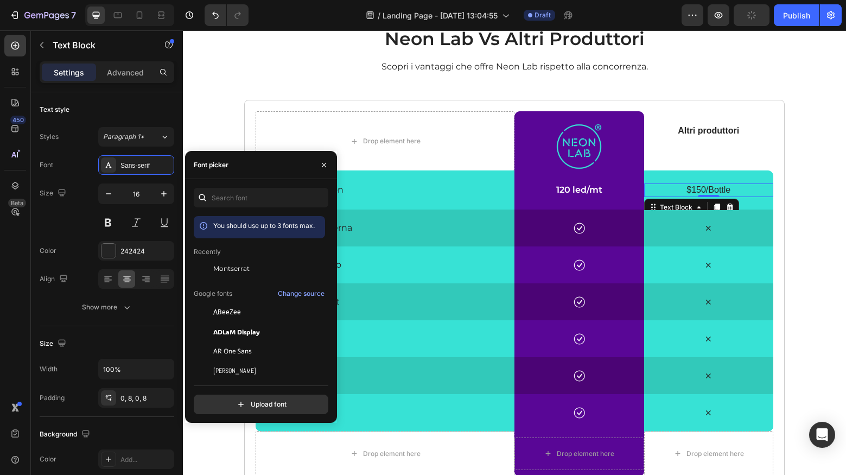
click at [226, 227] on span "You should use up to 3 fonts max." at bounding box center [263, 225] width 101 height 8
drag, startPoint x: 228, startPoint y: 268, endPoint x: 218, endPoint y: 235, distance: 34.7
click at [228, 268] on span "Montserrat" at bounding box center [231, 269] width 36 height 10
click at [675, 190] on p "$150/Bottle" at bounding box center [708, 189] width 121 height 11
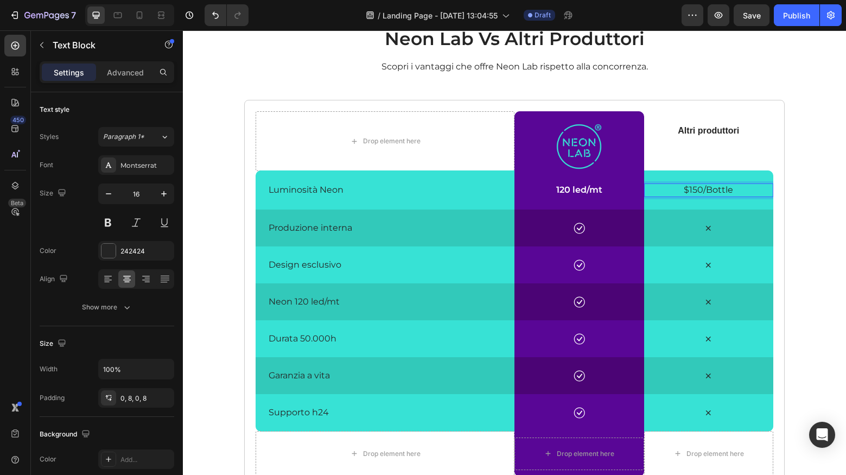
click at [704, 189] on p "$150/Bottle" at bounding box center [708, 189] width 121 height 11
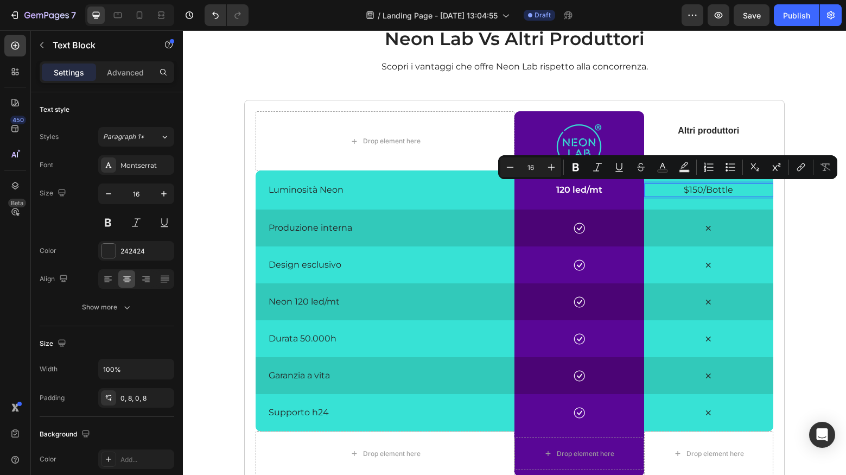
click at [711, 191] on p "$150/Bottle" at bounding box center [708, 189] width 121 height 11
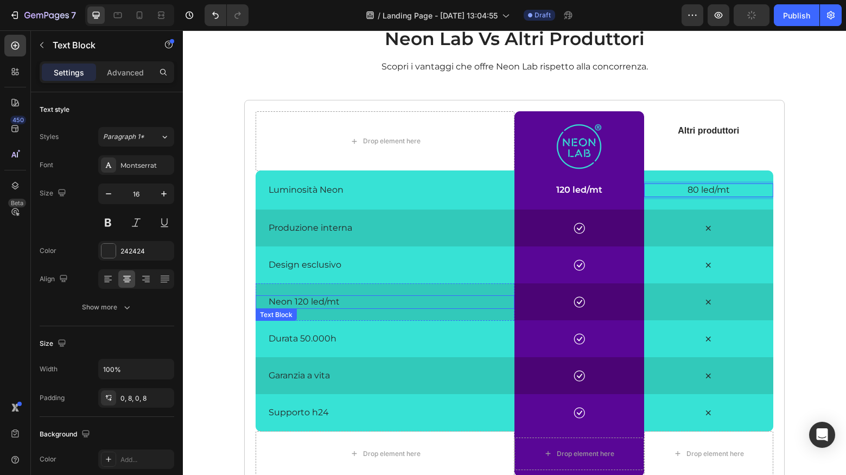
click at [333, 305] on p "Neon 120 led/mt" at bounding box center [389, 301] width 241 height 11
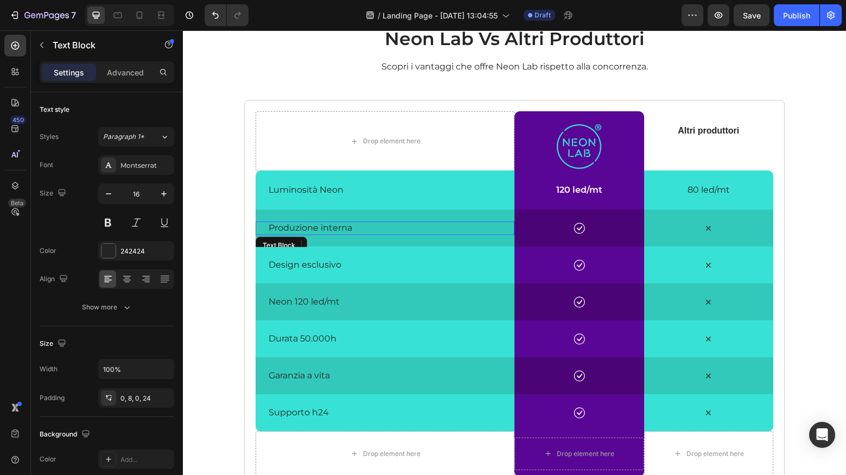
click at [330, 230] on p "Produzione interna" at bounding box center [389, 227] width 241 height 11
click at [316, 304] on p "Neon 120 led/mt" at bounding box center [389, 301] width 241 height 11
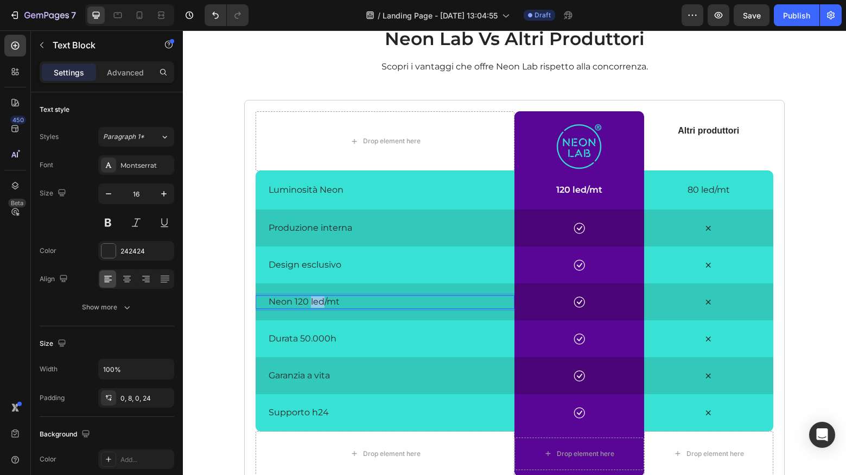
click at [318, 303] on p "Neon 120 led/mt" at bounding box center [389, 301] width 241 height 11
click at [317, 227] on p "Produzione interna" at bounding box center [389, 227] width 241 height 11
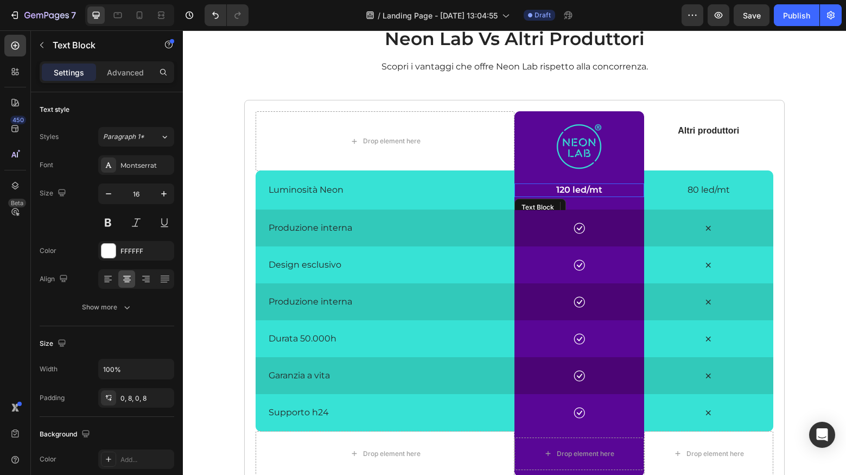
click at [578, 192] on p "120 led/mt" at bounding box center [579, 189] width 121 height 11
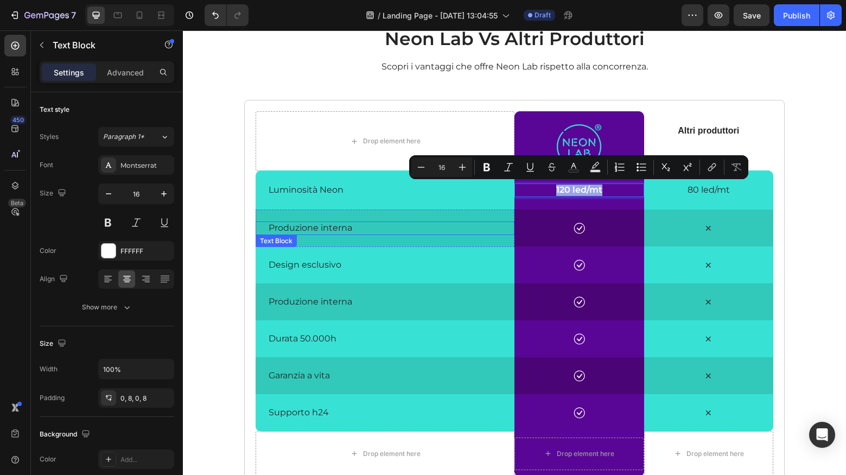
click at [326, 228] on p "Produzione interna" at bounding box center [389, 227] width 241 height 11
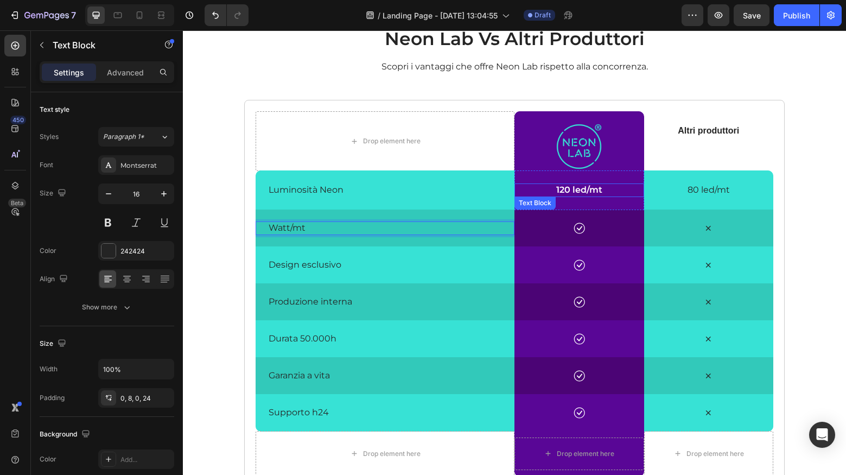
click at [576, 191] on p "120 led/mt" at bounding box center [579, 189] width 121 height 11
click at [589, 206] on icon at bounding box center [587, 207] width 6 height 8
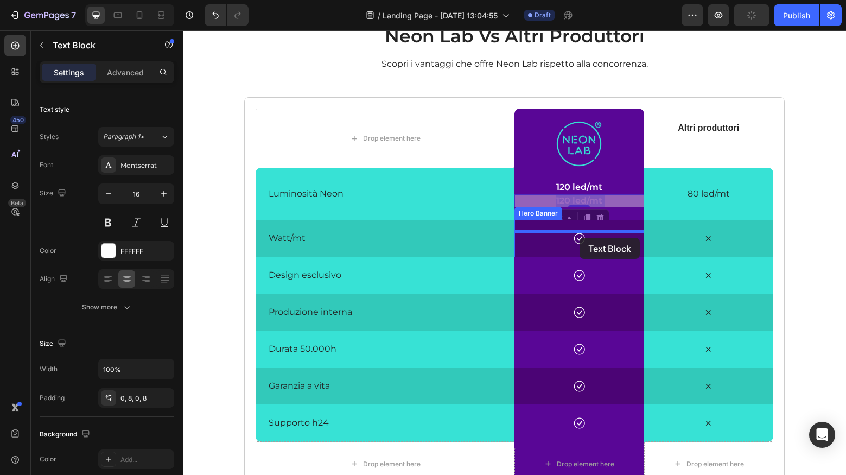
drag, startPoint x: 581, startPoint y: 201, endPoint x: 579, endPoint y: 238, distance: 36.4
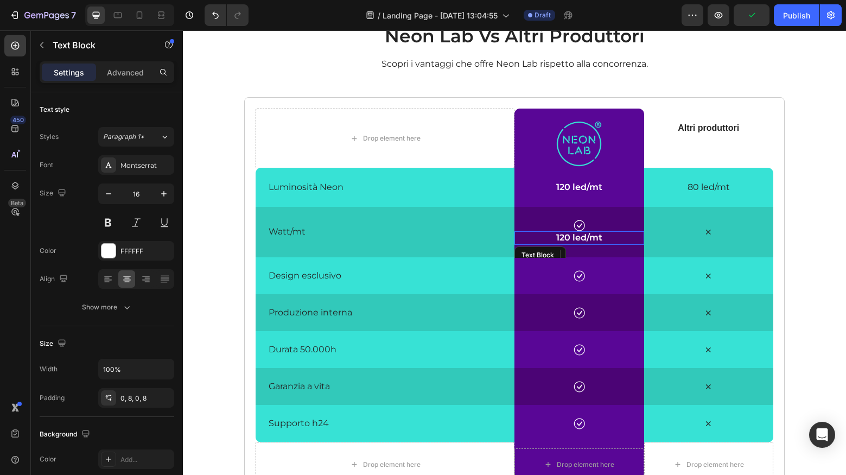
scroll to position [1829, 0]
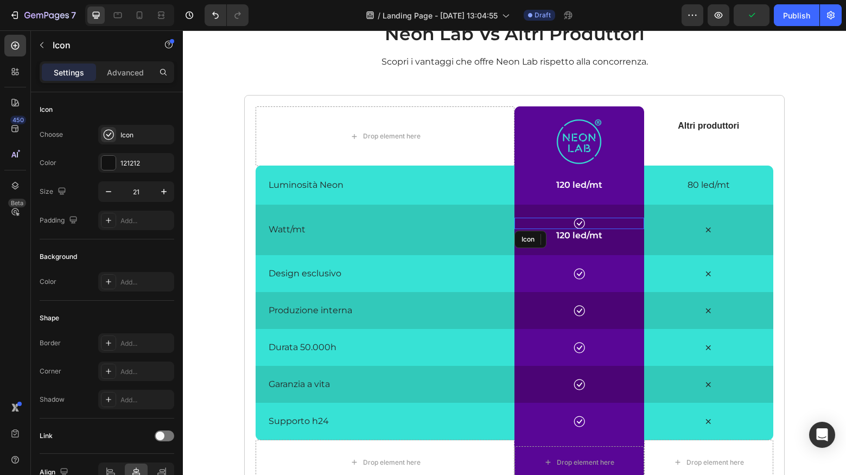
click at [587, 222] on div "Icon" at bounding box center [579, 223] width 130 height 11
click at [581, 239] on icon at bounding box center [580, 239] width 7 height 8
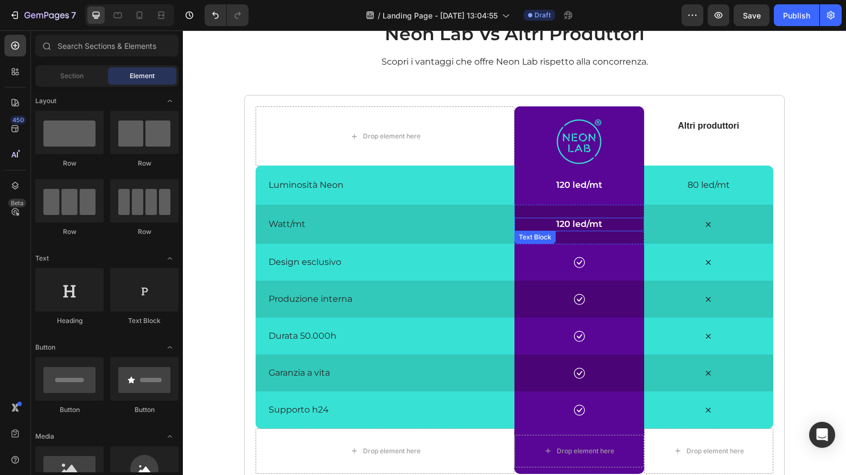
click at [575, 224] on p "120 led/mt" at bounding box center [579, 224] width 121 height 11
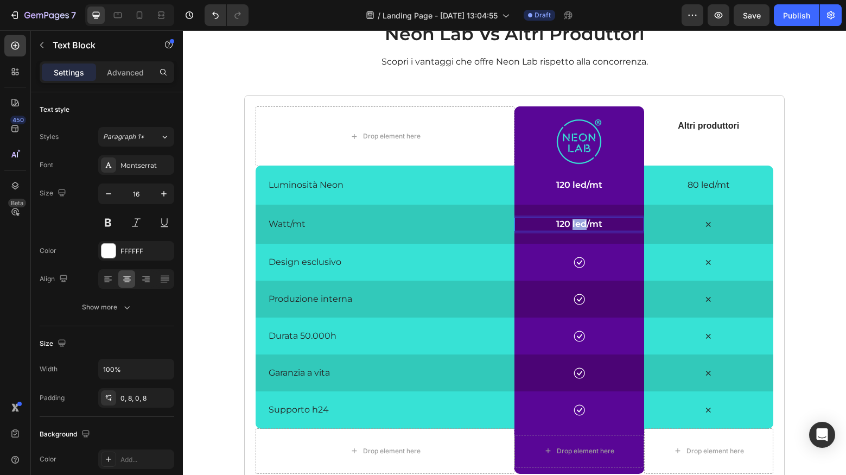
click at [575, 224] on p "120 led/mt" at bounding box center [579, 224] width 121 height 11
click at [569, 225] on p "120 led/mt" at bounding box center [579, 224] width 121 height 11
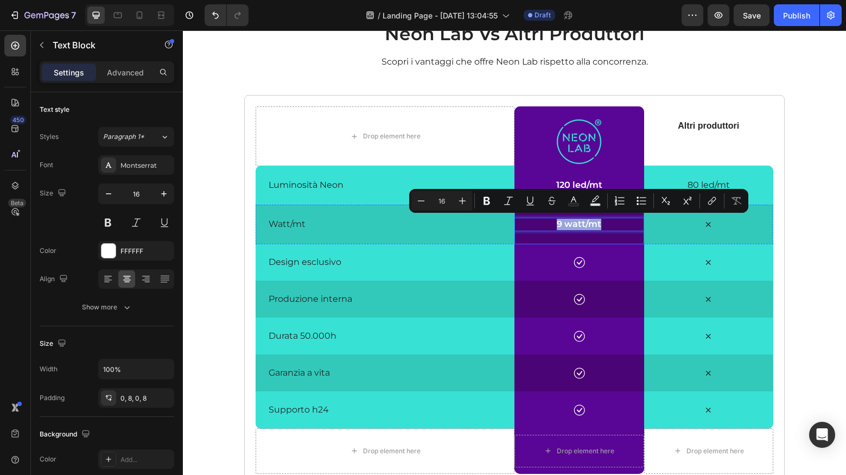
copy p "9 watt/mt"
click at [713, 183] on p "80 led/mt" at bounding box center [708, 185] width 121 height 11
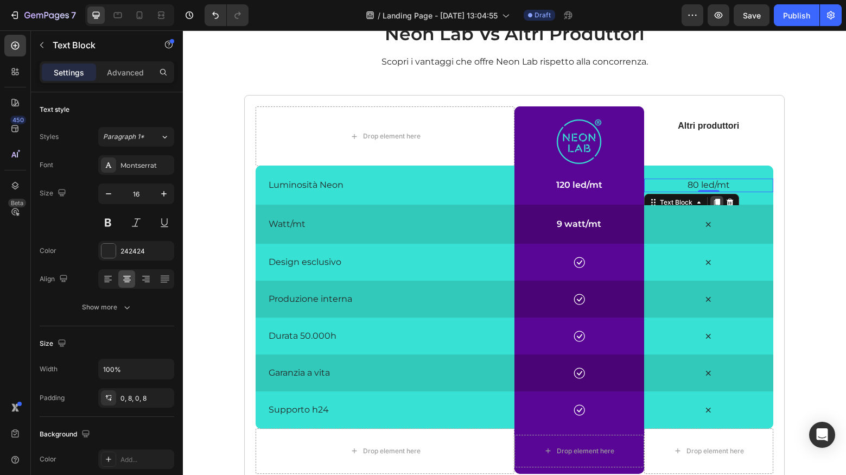
click at [715, 199] on icon at bounding box center [716, 203] width 6 height 8
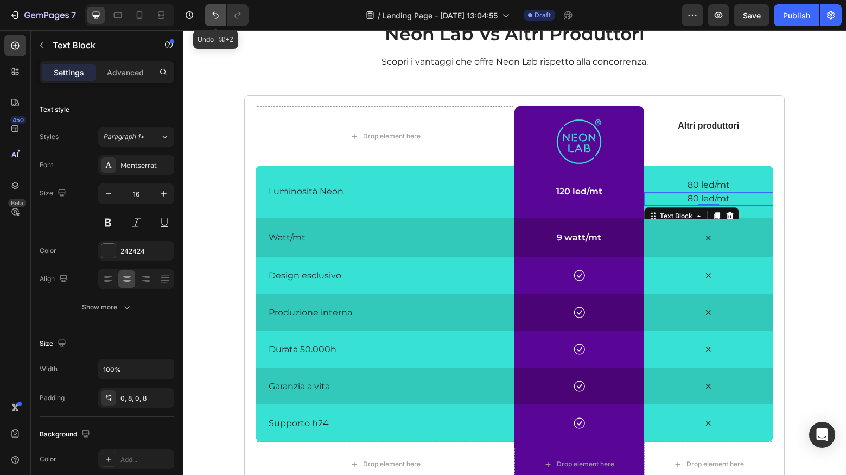
click at [217, 16] on icon "Undo/Redo" at bounding box center [215, 15] width 11 height 11
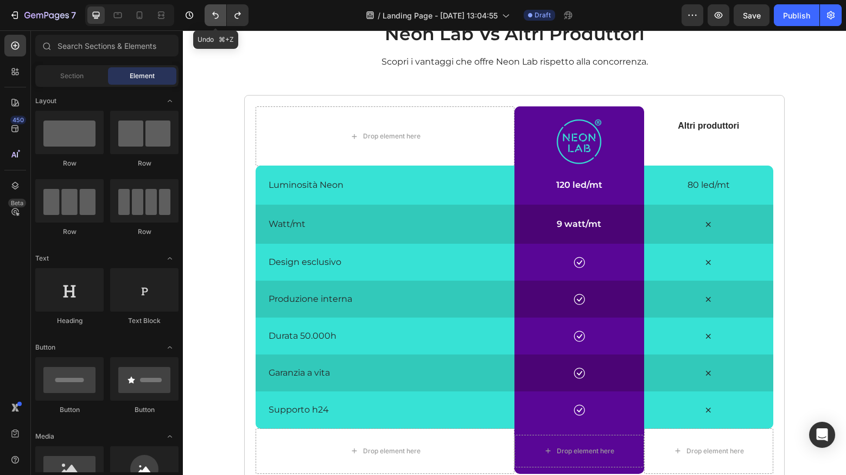
click at [217, 16] on icon "Undo/Redo" at bounding box center [215, 15] width 11 height 11
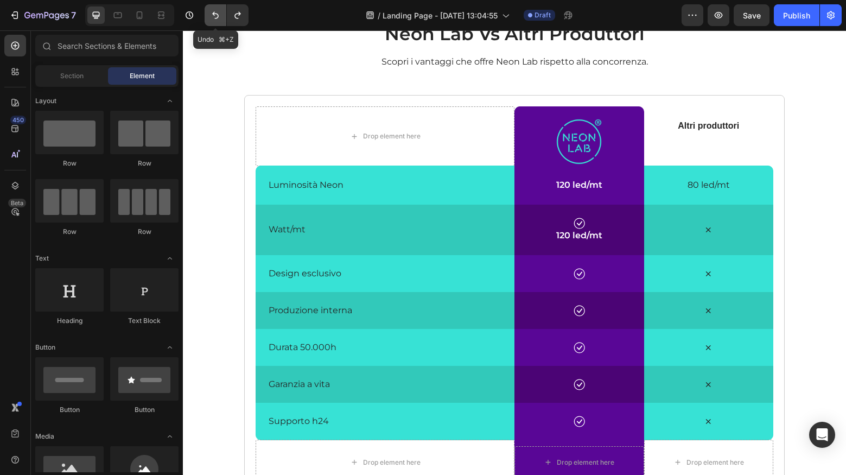
click at [217, 16] on icon "Undo/Redo" at bounding box center [215, 15] width 11 height 11
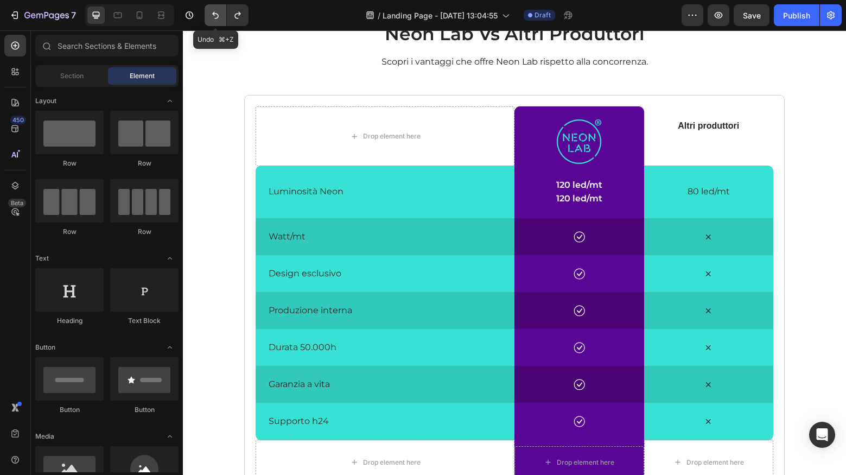
click at [217, 16] on icon "Undo/Redo" at bounding box center [215, 15] width 11 height 11
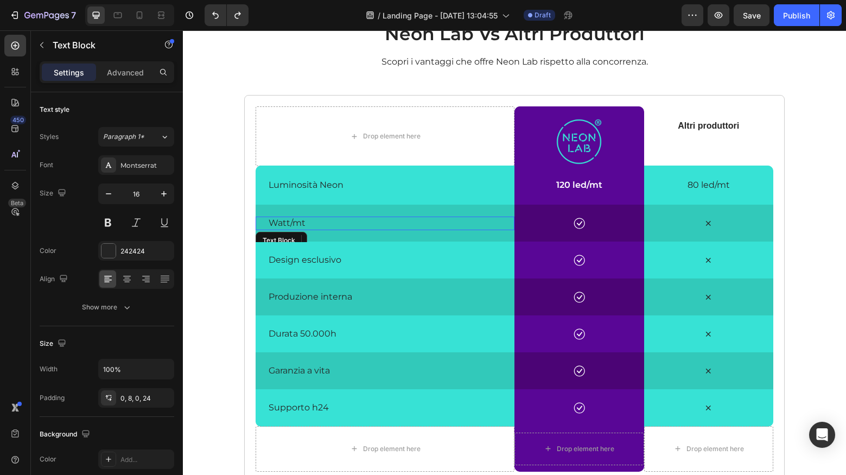
click at [297, 226] on p "Watt/mt" at bounding box center [389, 223] width 241 height 11
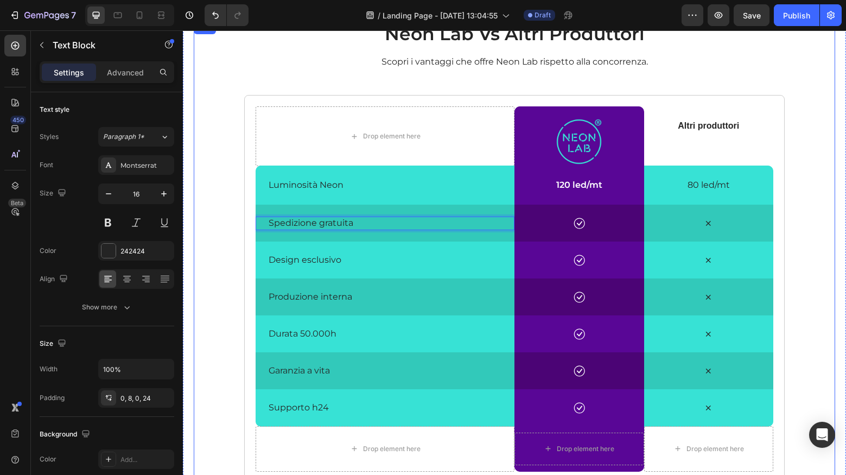
click at [206, 91] on div "neon lab vs altri produttori Heading Scopri i vantaggi che offre Neon Lab rispe…" at bounding box center [514, 252] width 641 height 462
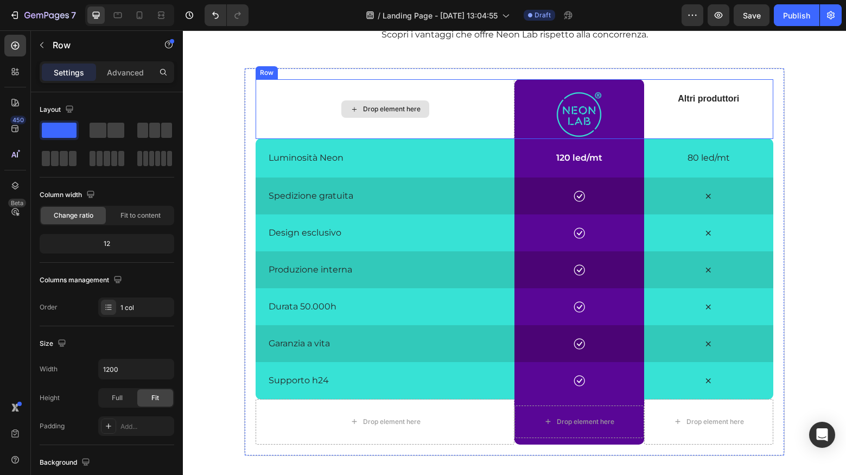
scroll to position [1857, 0]
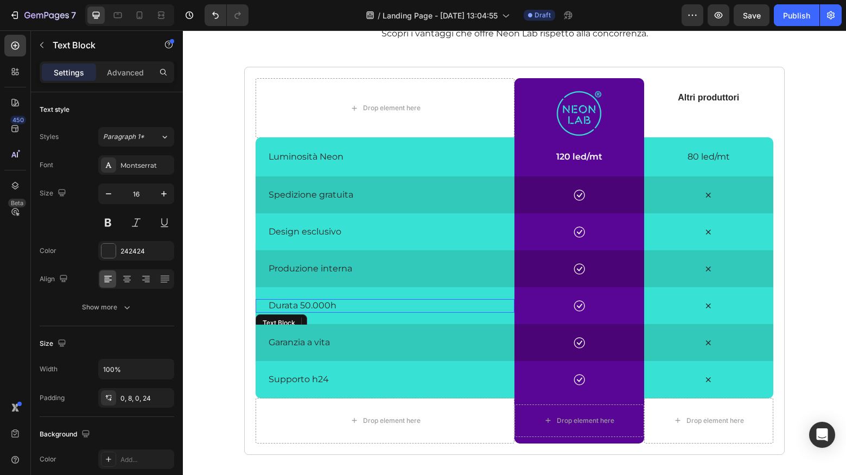
click at [323, 306] on p "Durata 50.000h" at bounding box center [389, 305] width 241 height 11
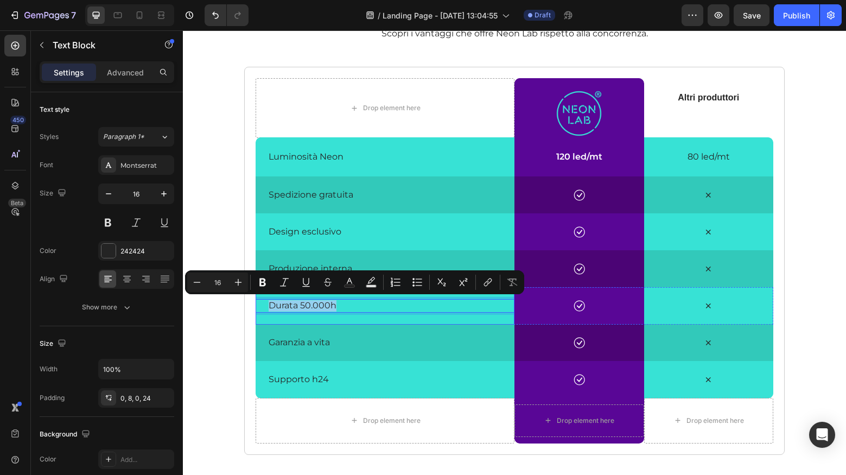
copy p "Durata 50.000h"
click at [305, 196] on p "Spedizione gratuita" at bounding box center [389, 194] width 241 height 11
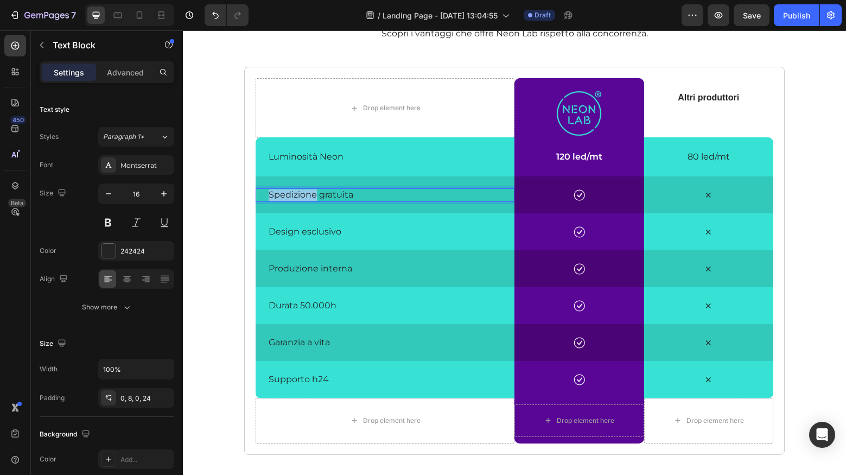
click at [305, 196] on p "Spedizione gratuita" at bounding box center [389, 194] width 241 height 11
click at [310, 308] on p "Durata 50.000h" at bounding box center [389, 305] width 241 height 11
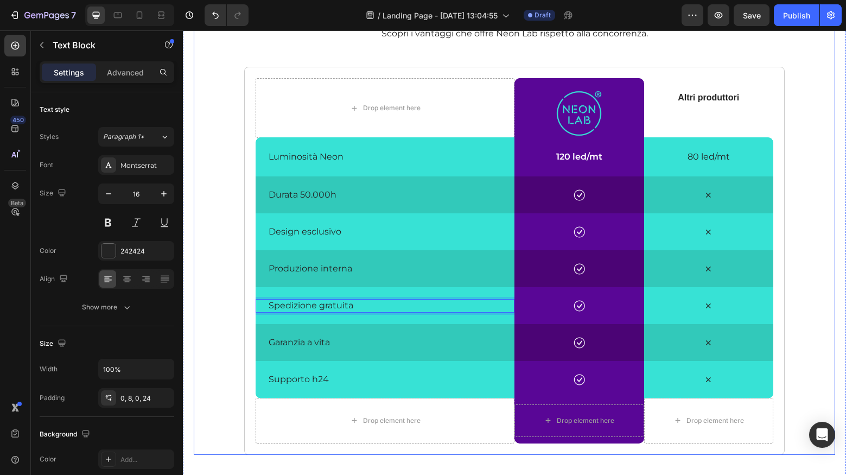
click at [230, 185] on div "neon lab vs altri produttori Heading Scopri i vantaggi che offre Neon Lab rispe…" at bounding box center [514, 224] width 641 height 462
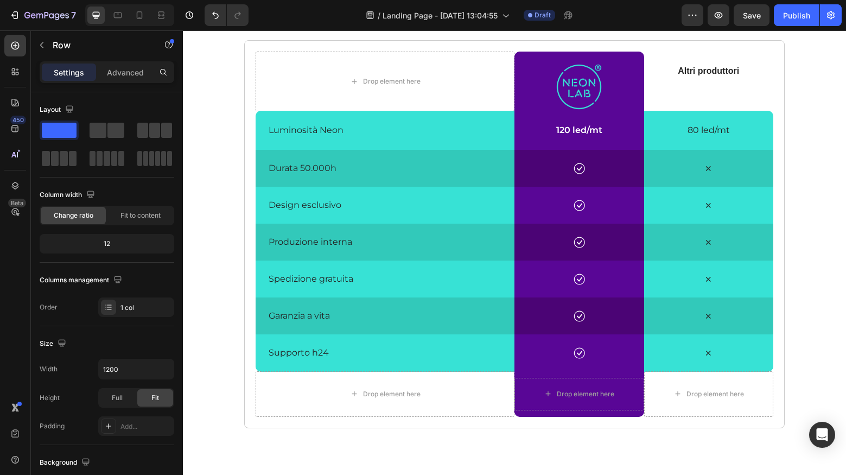
scroll to position [1876, 0]
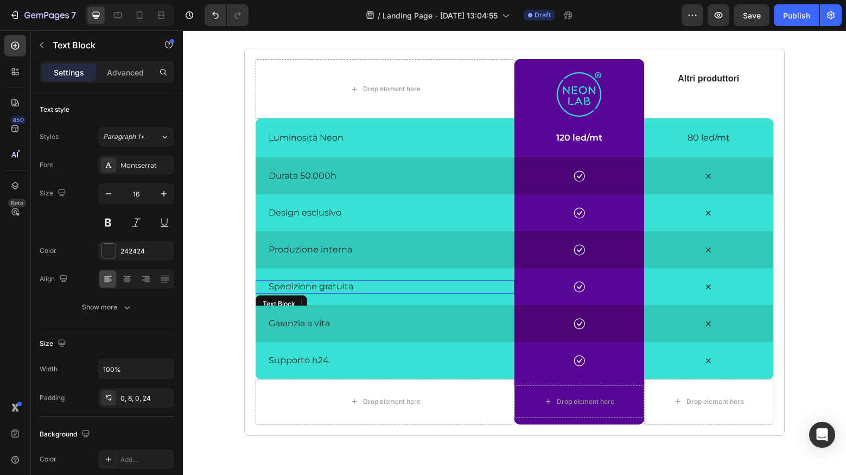
click at [316, 288] on p "Spedizione gratuita" at bounding box center [389, 286] width 241 height 11
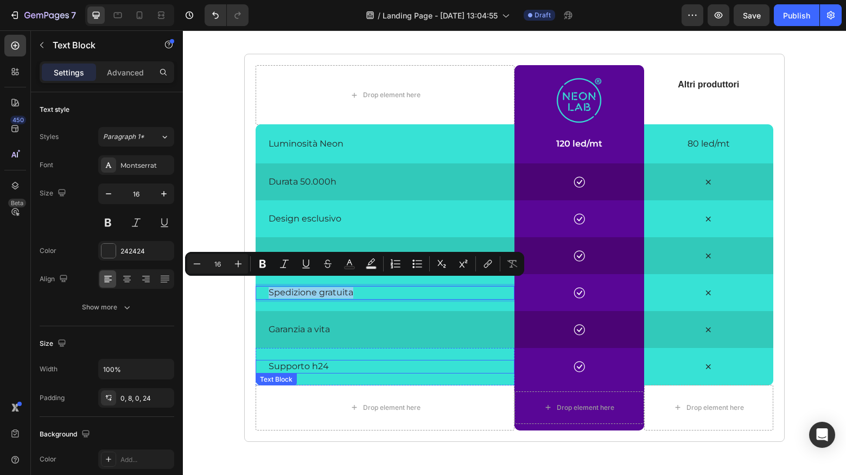
scroll to position [1868, 0]
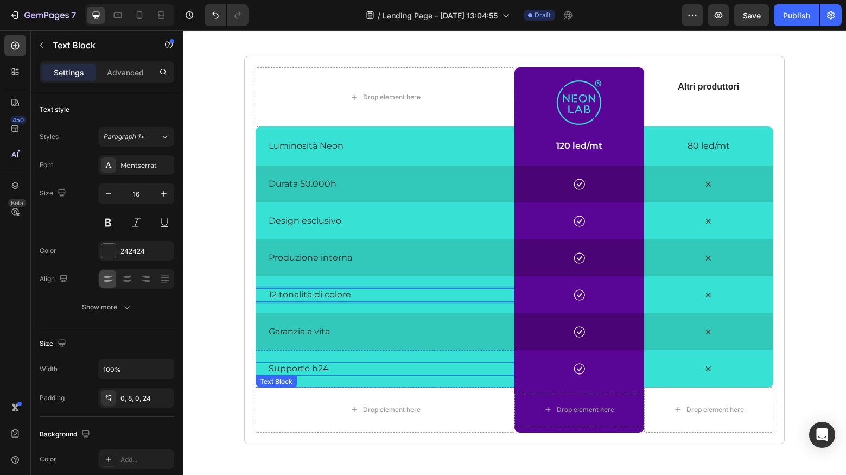
click at [312, 369] on p "Supporto h24" at bounding box center [389, 368] width 241 height 11
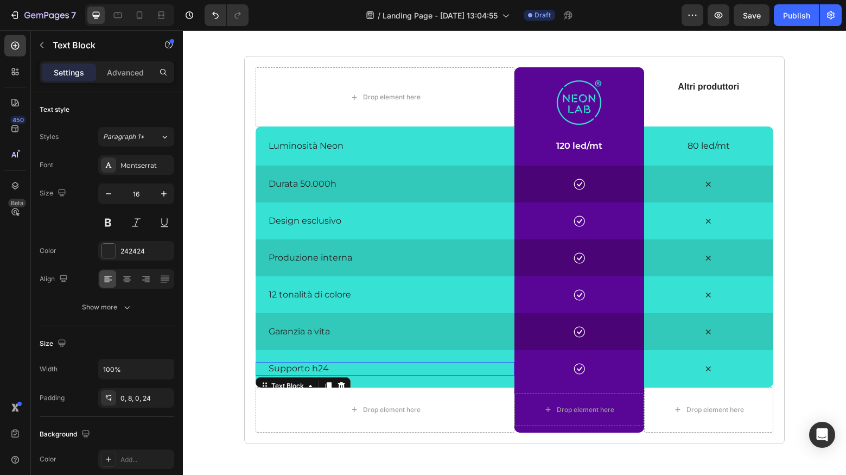
click at [312, 369] on p "Supporto h24" at bounding box center [389, 368] width 241 height 11
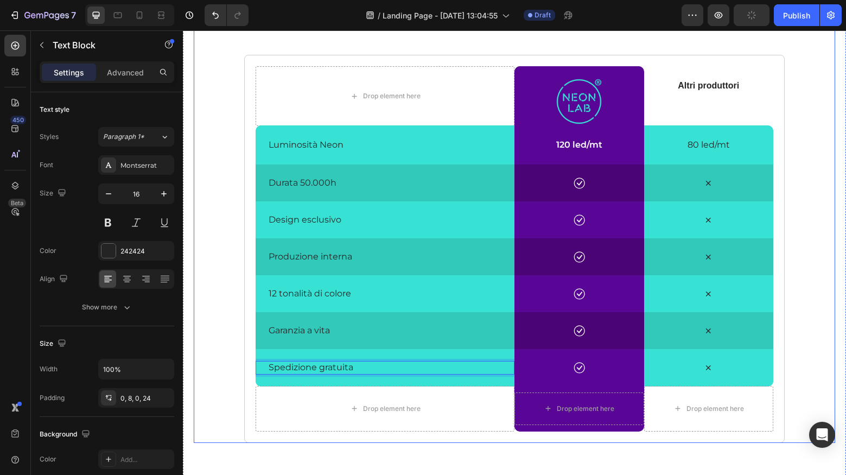
click at [212, 328] on div "neon lab vs altri produttori Heading Scopri i vantaggi che offre Neon Lab rispe…" at bounding box center [514, 212] width 641 height 462
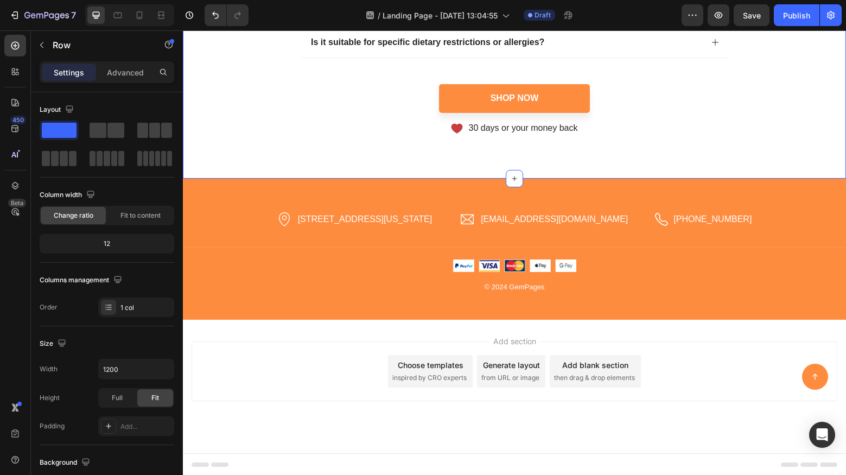
scroll to position [4590, 0]
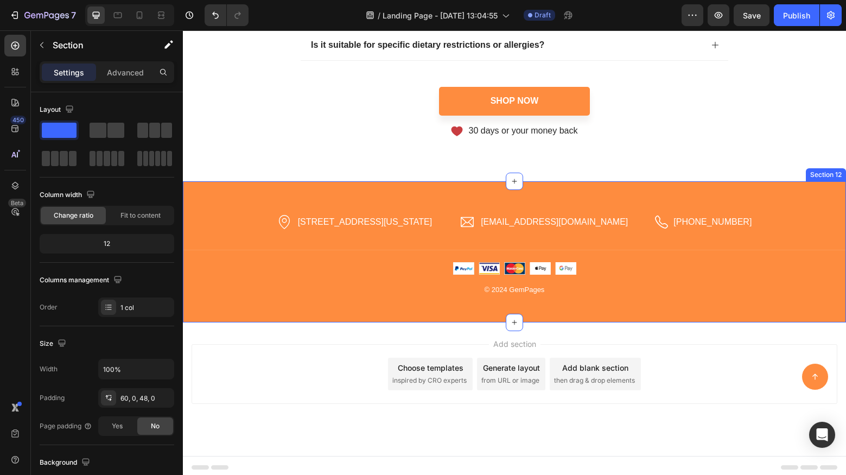
click at [209, 195] on div "Icon [STREET_ADDRESS][US_STATE] Text block Row Icon [EMAIL_ADDRESS][DOMAIN_NAME…" at bounding box center [514, 251] width 663 height 141
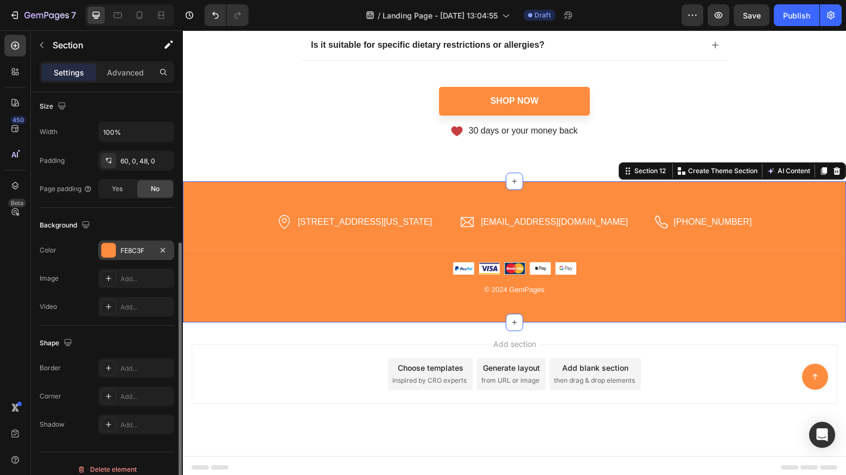
click at [134, 254] on div "FE8C3F" at bounding box center [136, 250] width 76 height 20
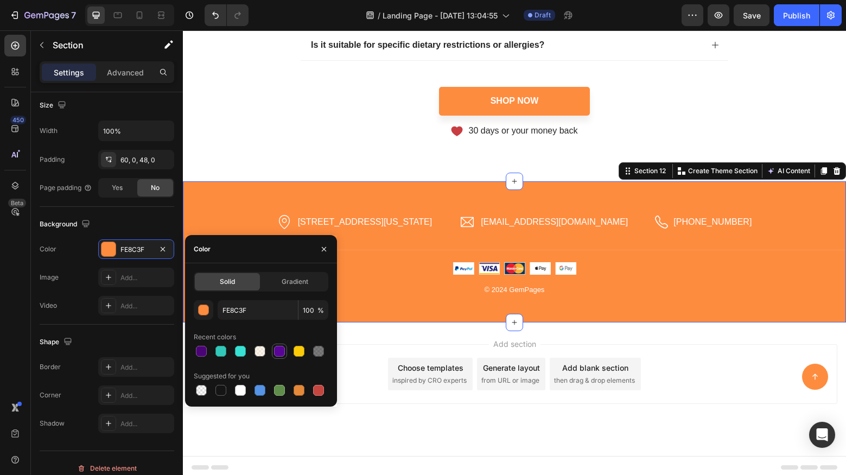
click at [280, 353] on div at bounding box center [279, 351] width 11 height 11
type input "590696"
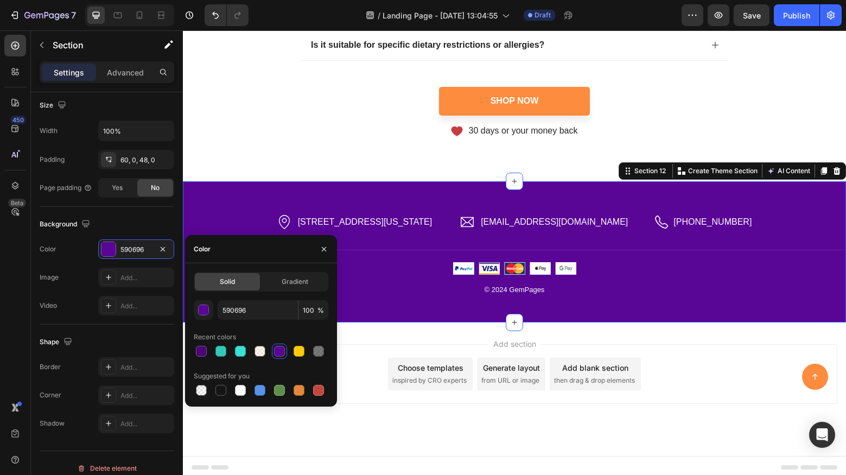
click at [337, 444] on div "Add section Choose templates inspired by CRO experts Generate layout from URL o…" at bounding box center [514, 388] width 663 height 133
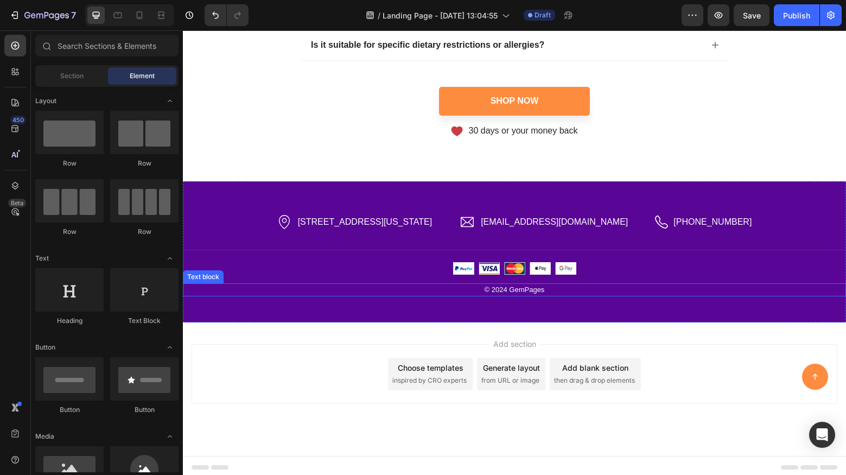
click at [524, 288] on p "© 2024 GemPages" at bounding box center [514, 289] width 661 height 11
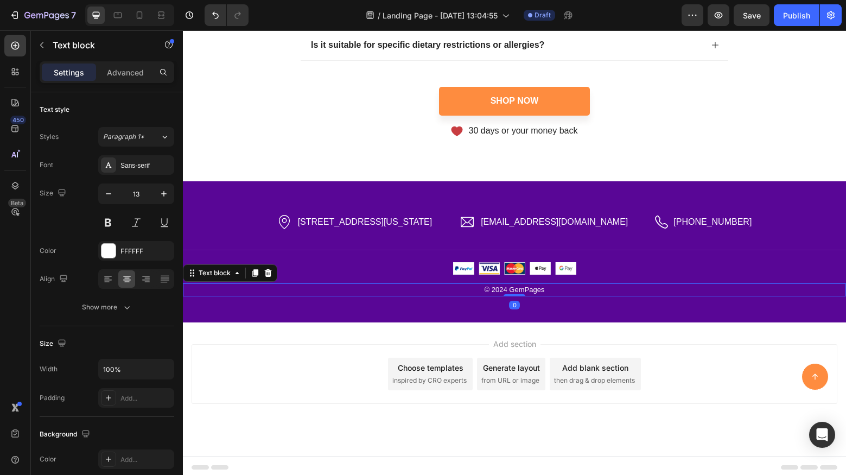
click at [525, 287] on p "© 2024 GemPages" at bounding box center [514, 289] width 661 height 11
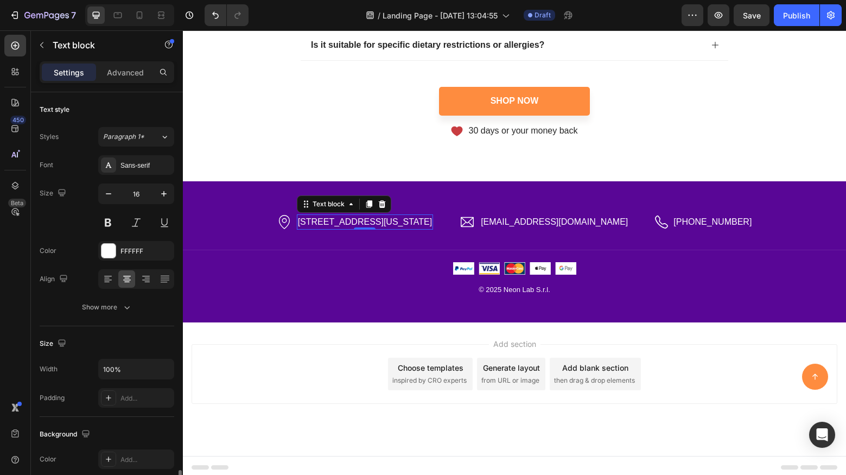
click at [379, 221] on p "[STREET_ADDRESS][US_STATE]" at bounding box center [365, 221] width 134 height 13
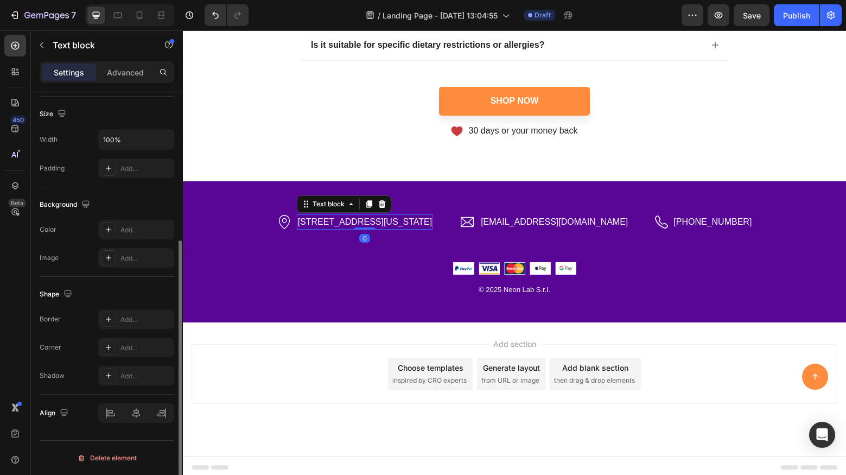
click at [375, 221] on p "[STREET_ADDRESS][US_STATE]" at bounding box center [365, 221] width 134 height 13
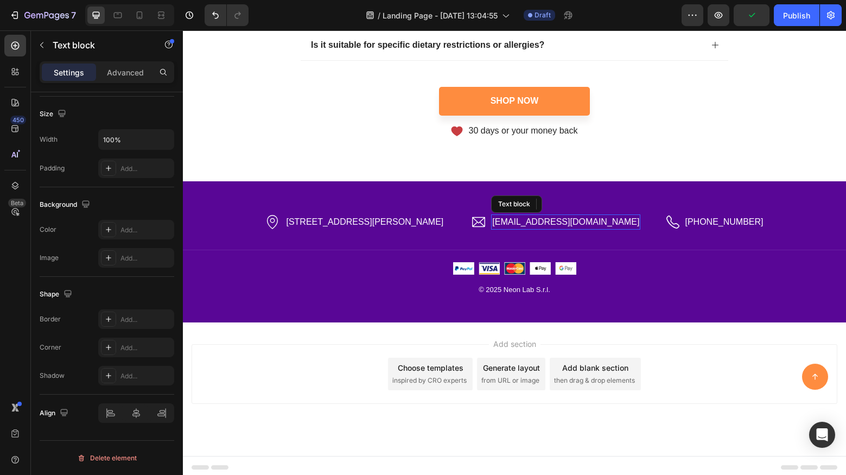
click at [554, 218] on p "[EMAIL_ADDRESS][DOMAIN_NAME]" at bounding box center [565, 221] width 147 height 13
click at [685, 216] on p "[PHONE_NUMBER]" at bounding box center [724, 221] width 78 height 13
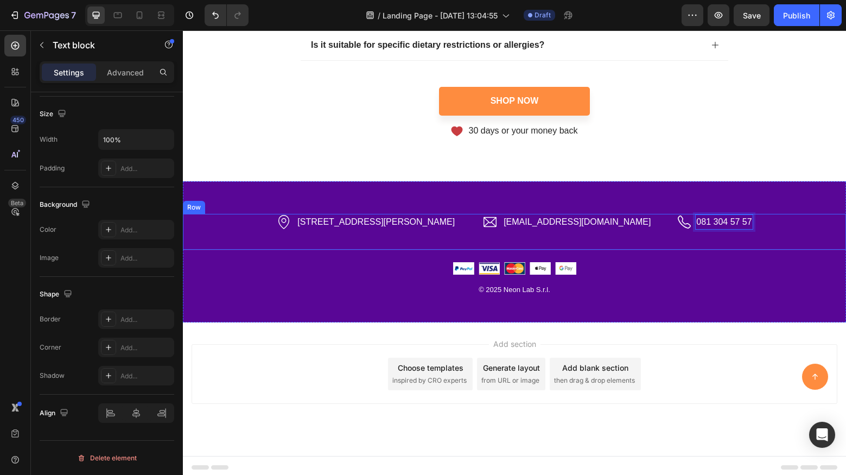
click at [737, 218] on div "Icon [STREET_ADDRESS][PERSON_NAME] Text block Row Icon [EMAIL_ADDRESS][DOMAIN_N…" at bounding box center [514, 232] width 663 height 36
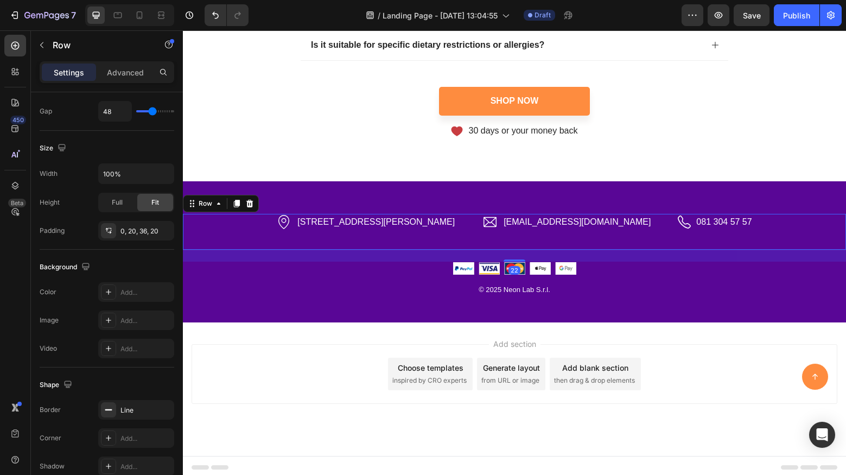
scroll to position [0, 0]
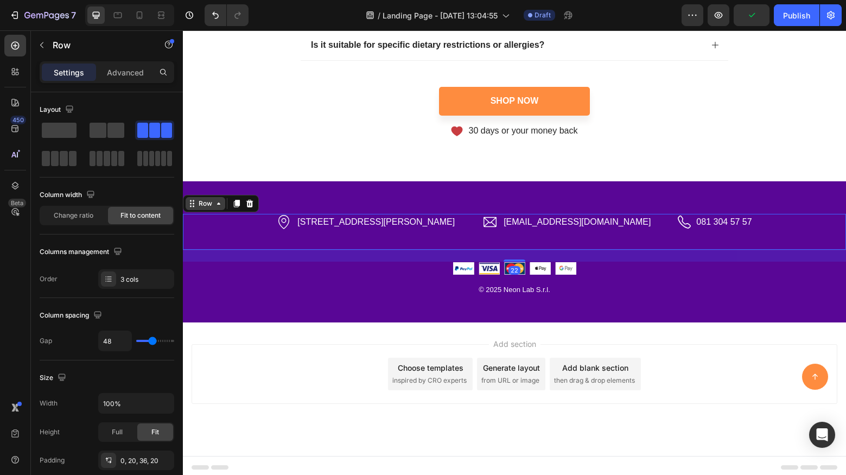
click at [214, 201] on icon at bounding box center [218, 203] width 9 height 9
click at [219, 203] on icon at bounding box center [218, 203] width 9 height 9
click at [311, 399] on div "Add section Choose templates inspired by CRO experts Generate layout from URL o…" at bounding box center [515, 374] width 646 height 60
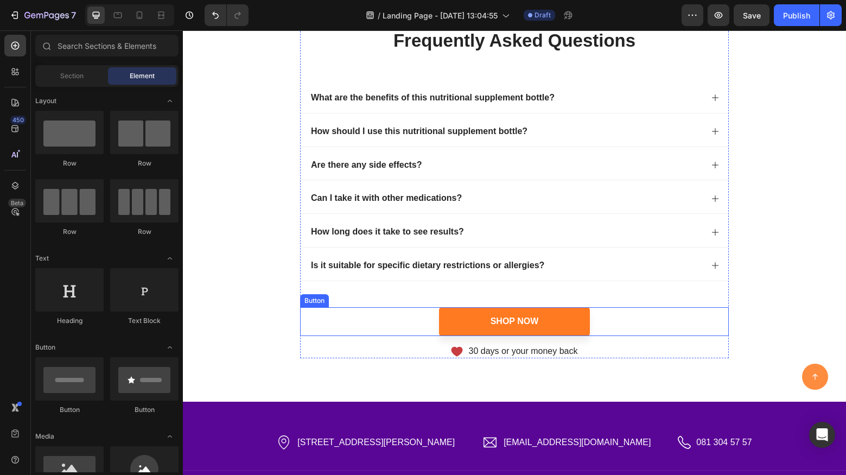
scroll to position [4373, 0]
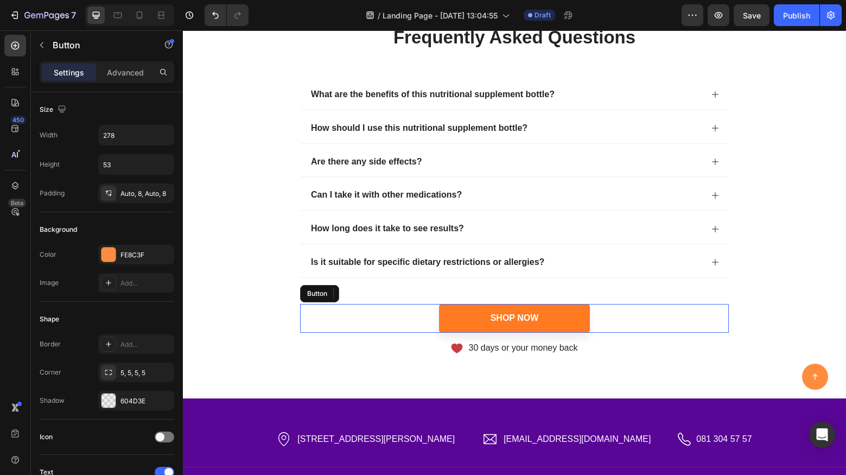
click at [449, 322] on link "Shop Now" at bounding box center [514, 318] width 151 height 29
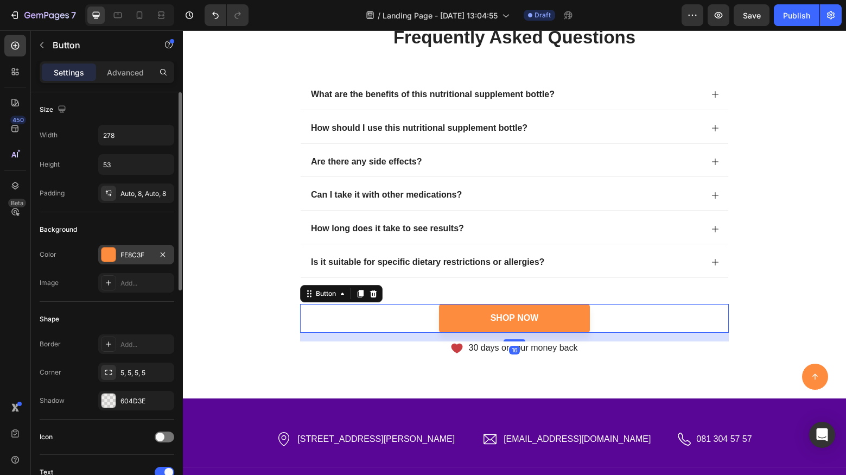
click at [149, 259] on div "FE8C3F" at bounding box center [135, 255] width 31 height 10
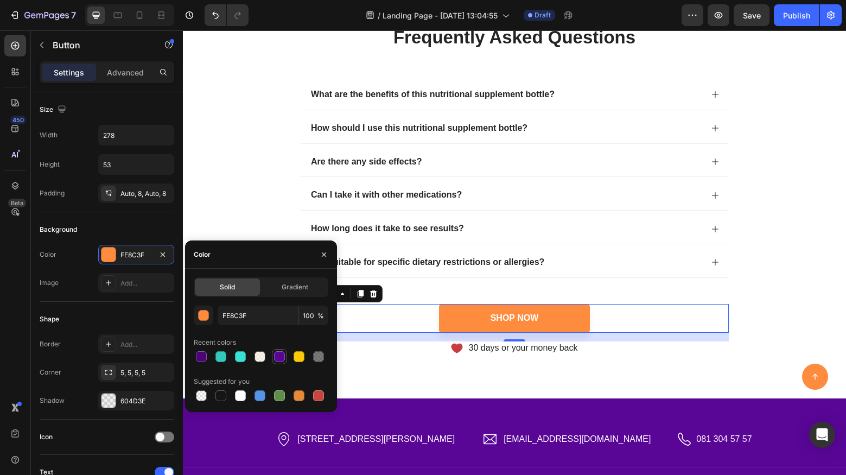
click at [278, 357] on div at bounding box center [279, 356] width 11 height 11
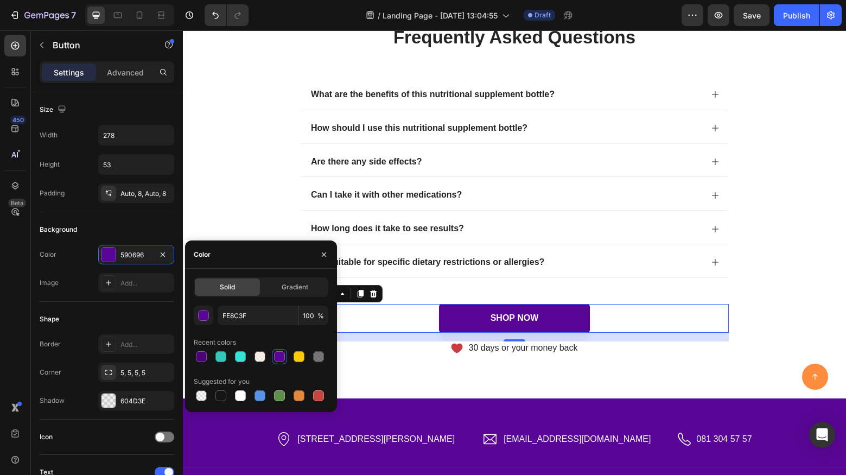
type input "590696"
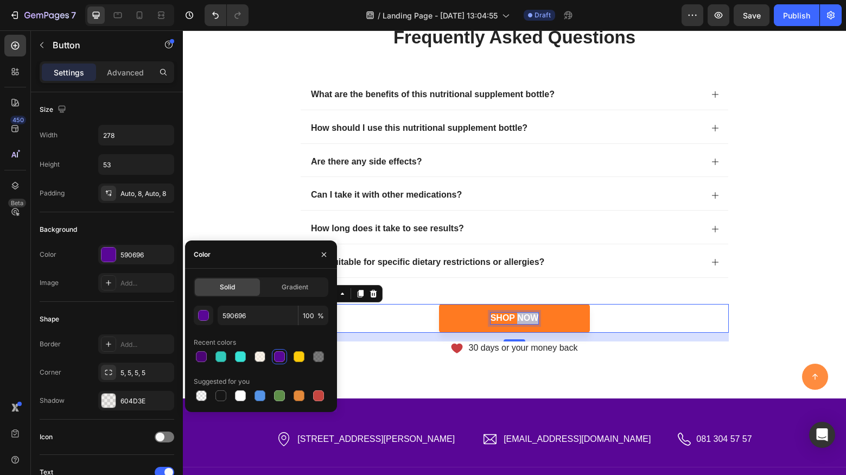
click at [533, 320] on p "Shop Now" at bounding box center [514, 318] width 48 height 11
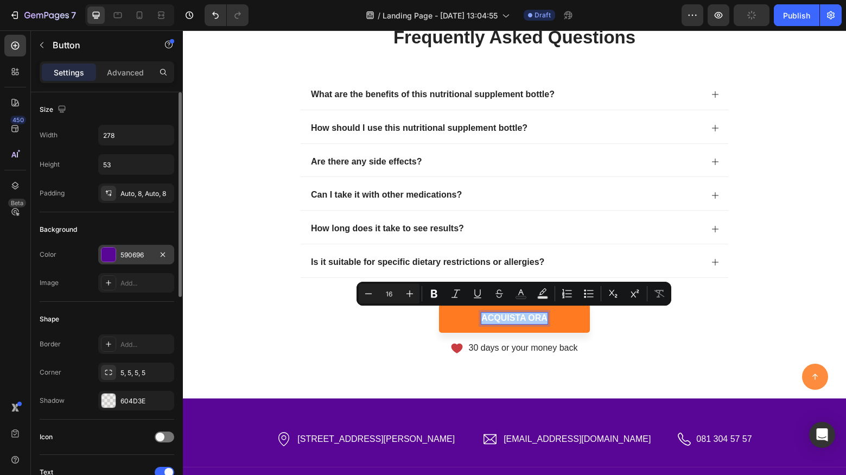
click at [129, 251] on div "590696" at bounding box center [135, 255] width 31 height 10
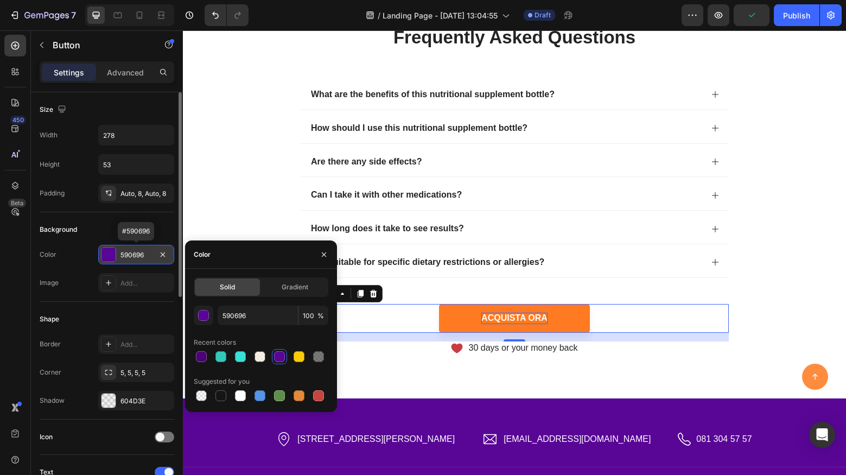
click at [137, 253] on div "590696" at bounding box center [135, 255] width 31 height 10
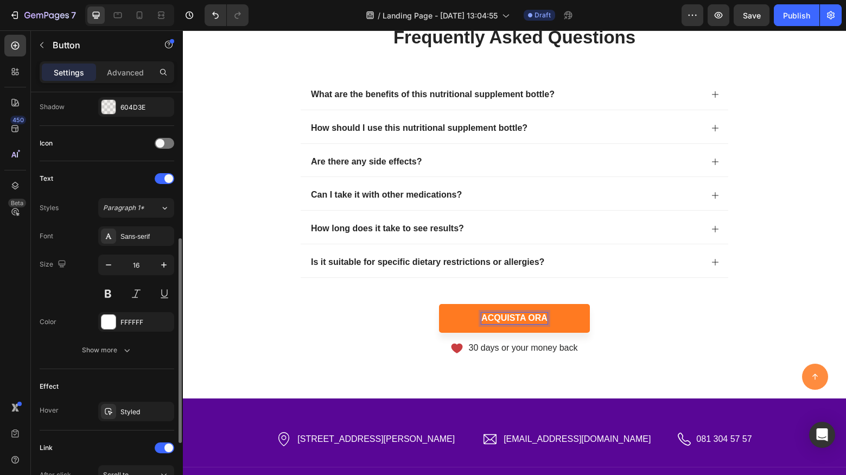
scroll to position [295, 0]
click at [136, 232] on div "Sans-serif" at bounding box center [145, 236] width 51 height 10
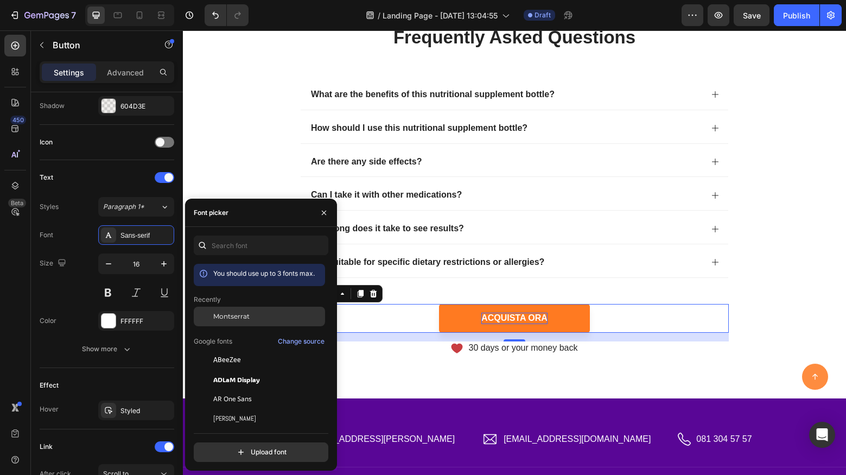
click at [242, 314] on span "Montserrat" at bounding box center [231, 316] width 36 height 10
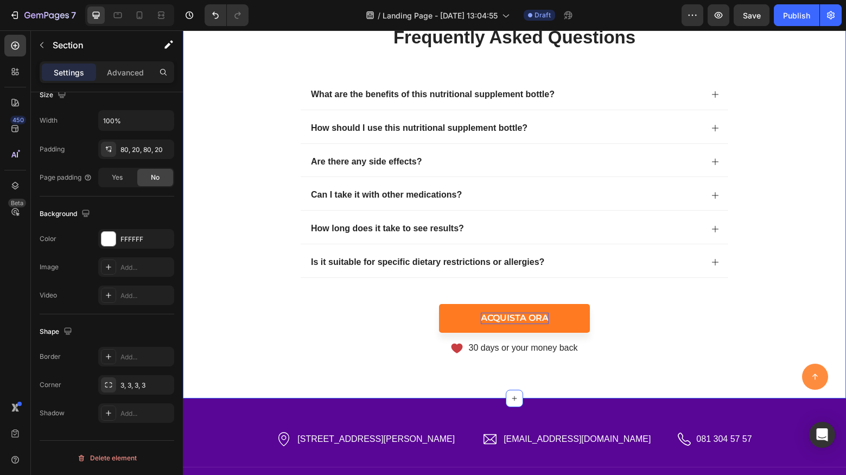
click at [457, 361] on div "frequently asked questions Heading What are the benefits of this nutritional su…" at bounding box center [514, 190] width 663 height 416
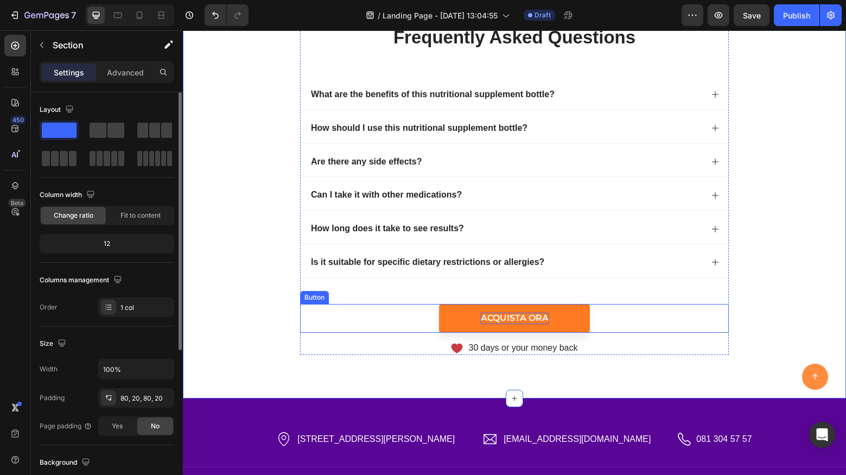
click at [457, 320] on link "ACQUISTA ORA" at bounding box center [514, 318] width 151 height 29
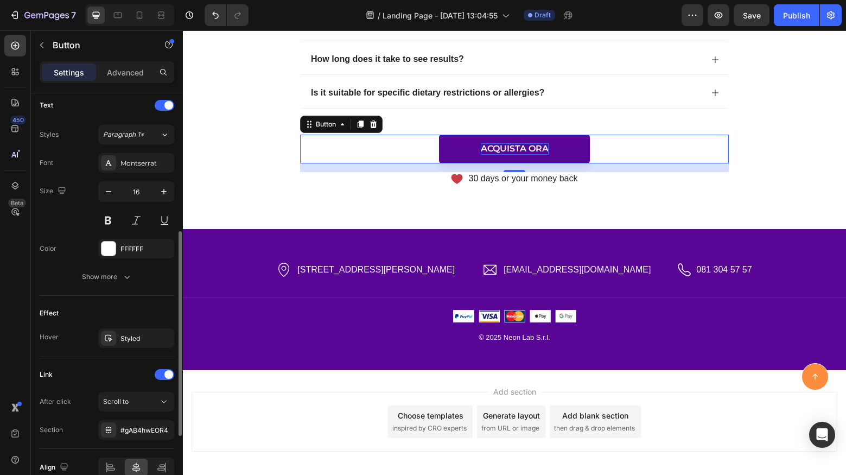
scroll to position [378, 0]
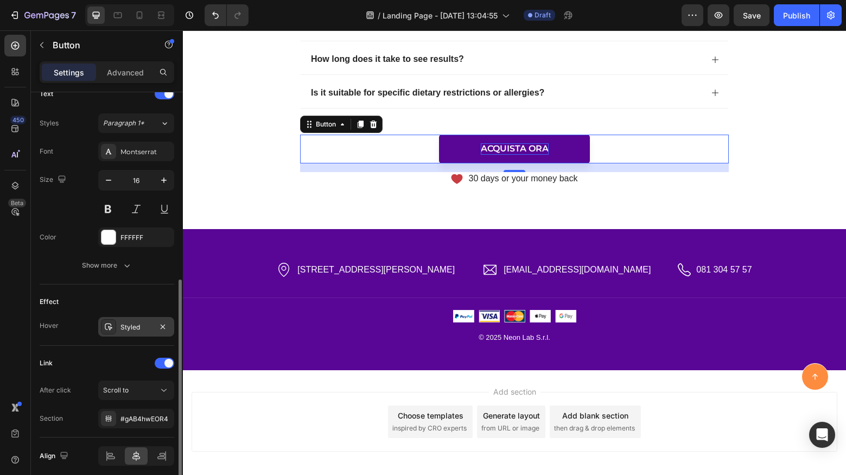
click at [144, 326] on div "Styled" at bounding box center [135, 327] width 31 height 10
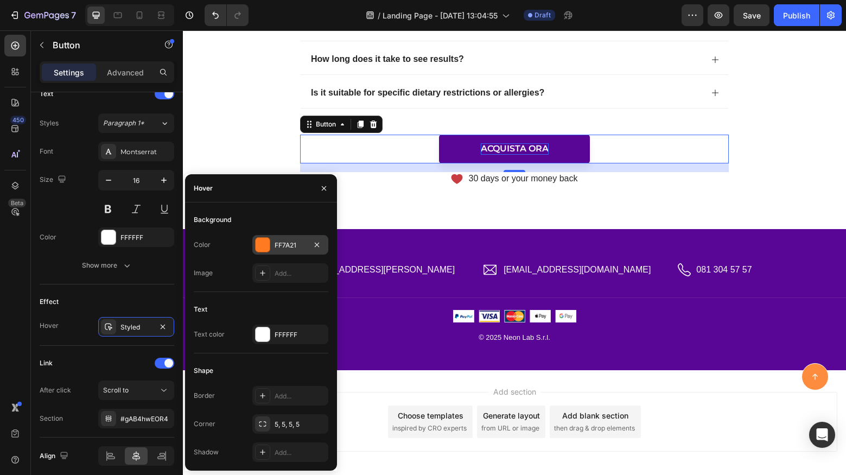
click at [278, 246] on div "FF7A21" at bounding box center [290, 245] width 31 height 10
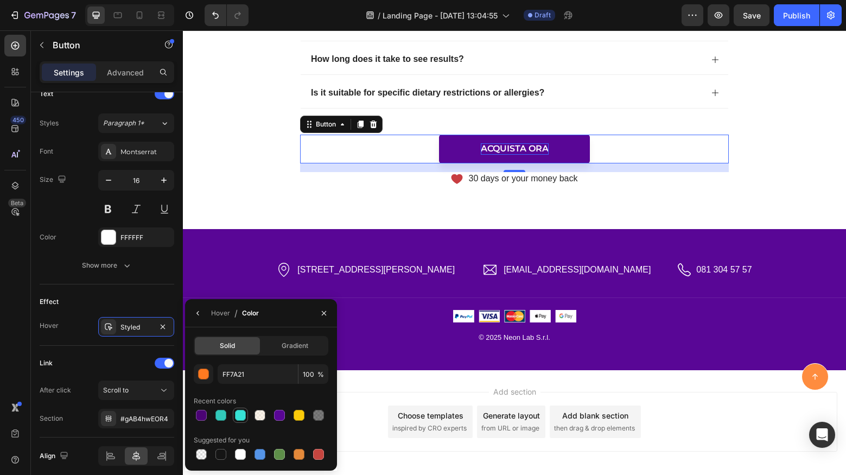
click at [241, 416] on div at bounding box center [240, 415] width 11 height 11
type input "37E2D5"
click at [308, 186] on div "frequently asked questions Heading What are the benefits of this nutritional su…" at bounding box center [514, 20] width 663 height 416
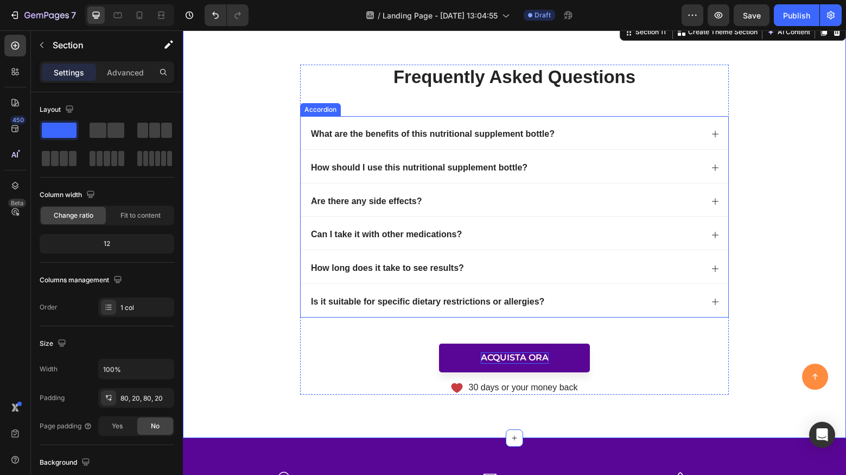
scroll to position [4329, 0]
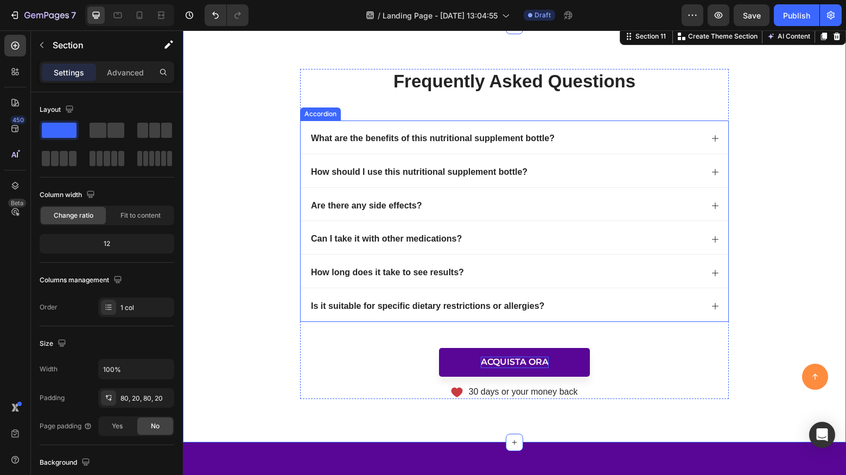
click at [715, 138] on icon at bounding box center [715, 138] width 7 height 7
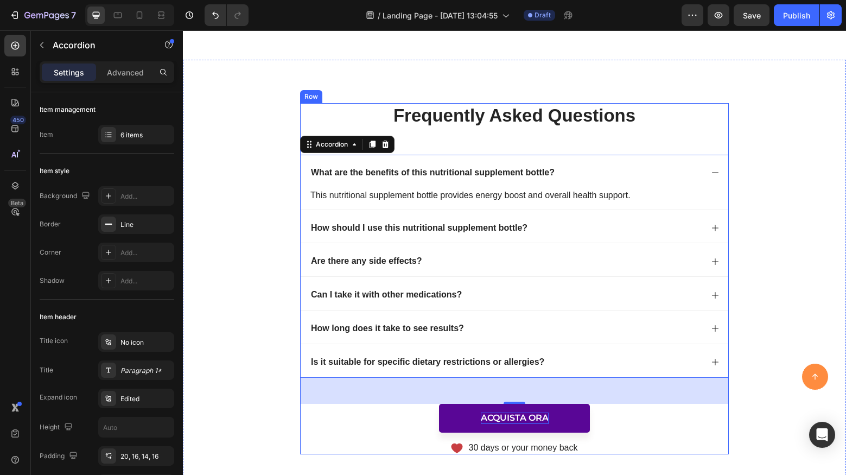
scroll to position [4299, 0]
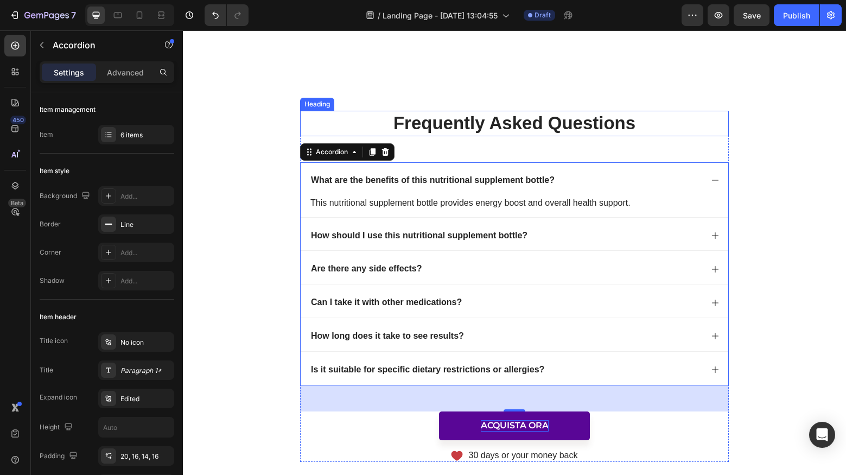
click at [517, 135] on p "frequently asked questions" at bounding box center [514, 123] width 426 height 23
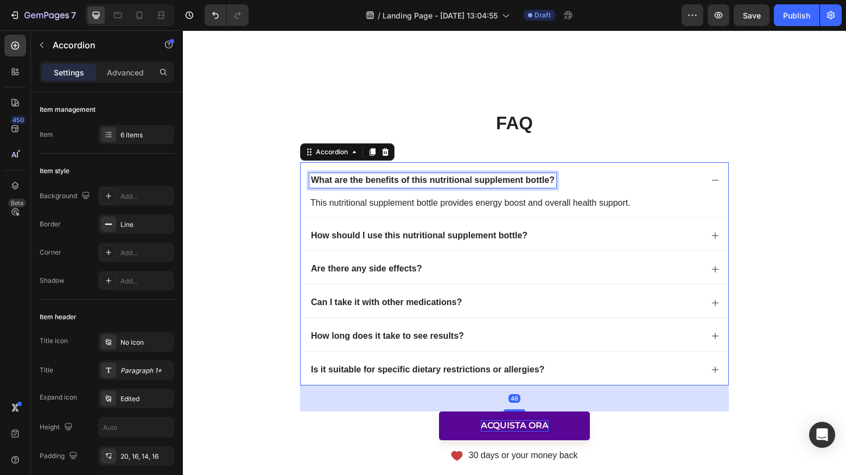
click at [544, 186] on p "What are the benefits of this nutritional supplement bottle?" at bounding box center [433, 180] width 244 height 11
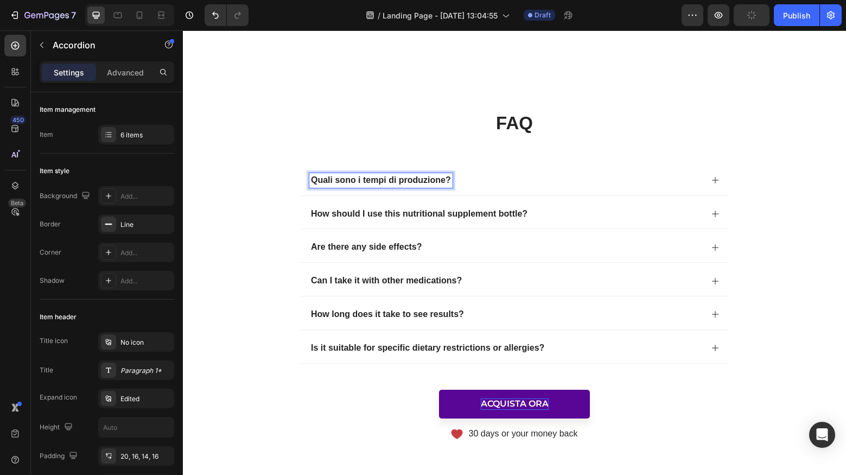
click at [718, 184] on icon at bounding box center [715, 180] width 9 height 9
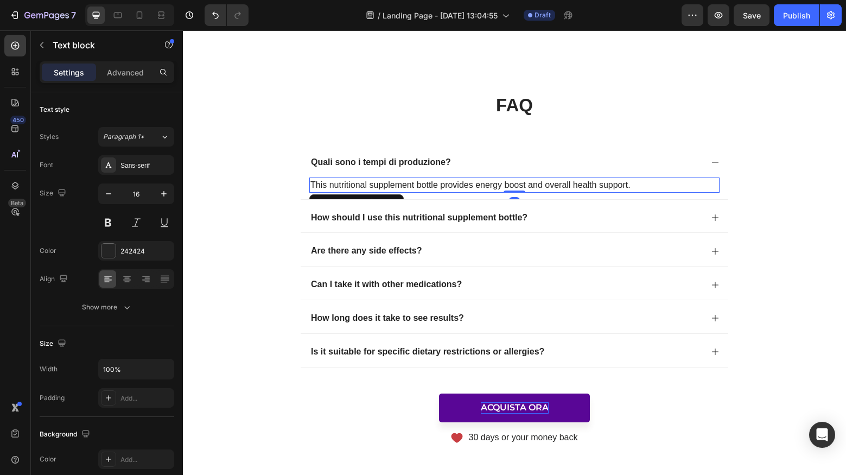
scroll to position [4318, 0]
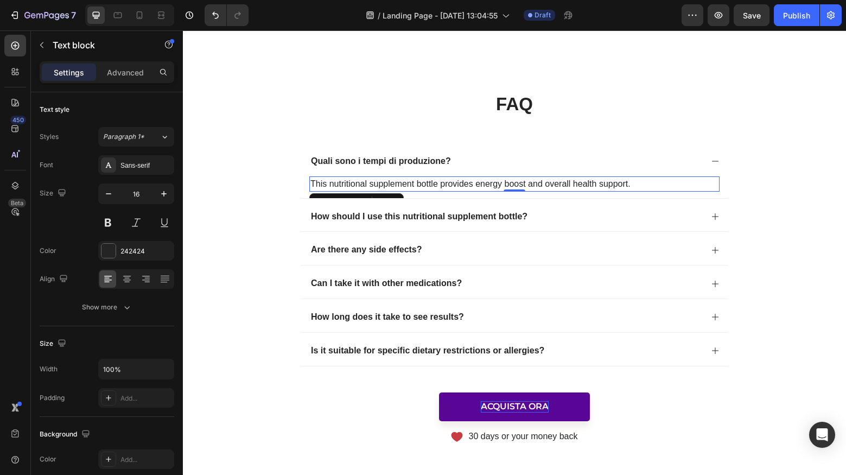
click at [374, 190] on p "This nutritional supplement bottle provides energy boost and overall health sup…" at bounding box center [514, 183] width 408 height 13
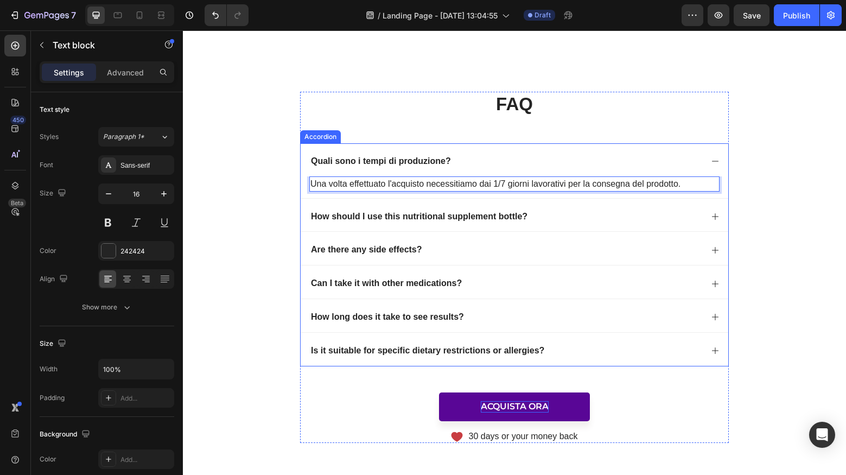
click at [502, 222] on p "How should I use this nutritional supplement bottle?" at bounding box center [419, 216] width 216 height 11
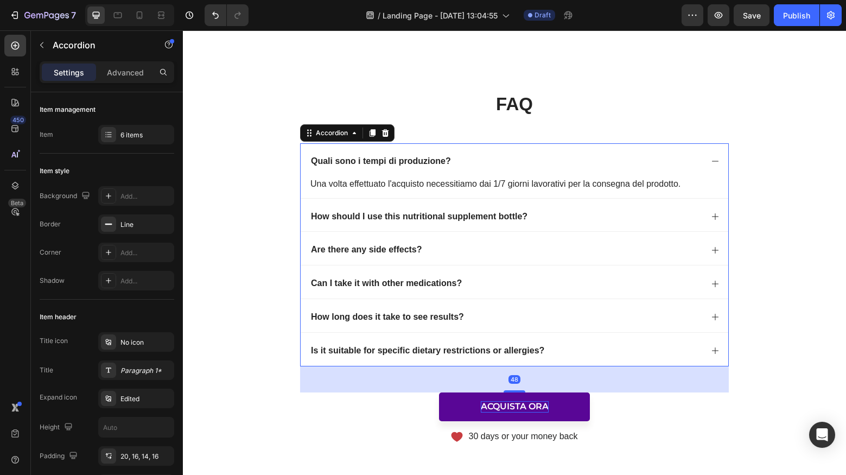
click at [505, 222] on p "How should I use this nutritional supplement bottle?" at bounding box center [419, 216] width 216 height 11
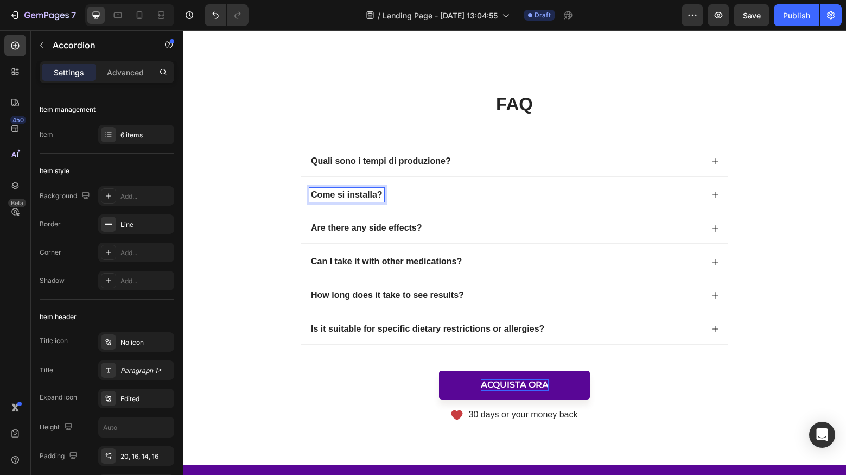
drag, startPoint x: 711, startPoint y: 232, endPoint x: 685, endPoint y: 238, distance: 26.2
click at [711, 199] on icon at bounding box center [715, 194] width 9 height 9
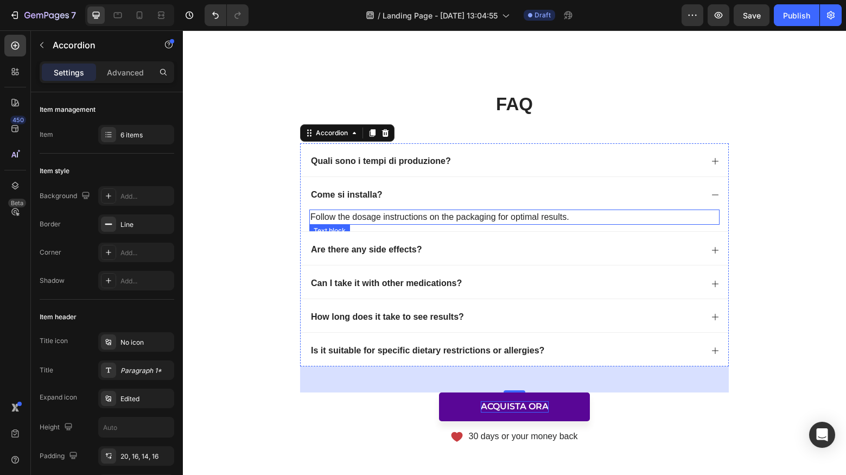
click at [442, 224] on p "Follow the dosage instructions on the packaging for optimal results." at bounding box center [514, 217] width 408 height 13
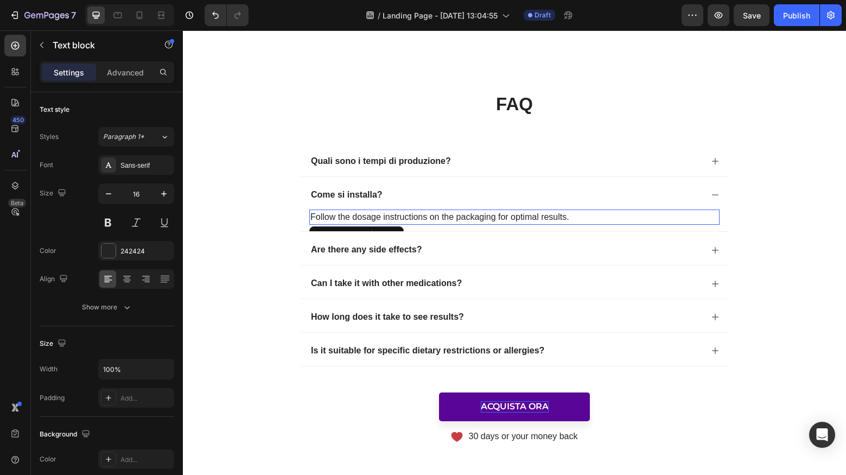
drag, startPoint x: 442, startPoint y: 253, endPoint x: 460, endPoint y: 257, distance: 18.2
click at [442, 224] on p "Follow the dosage instructions on the packaging for optimal results." at bounding box center [514, 217] width 408 height 13
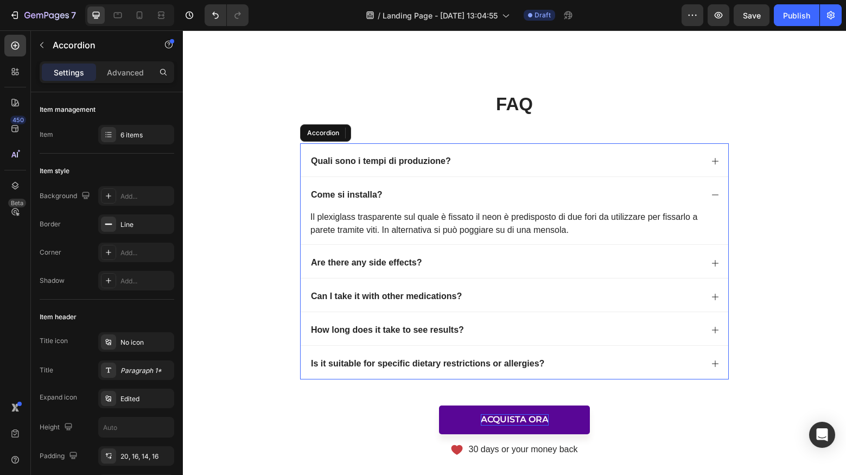
click at [407, 269] on p "Are there any side effects?" at bounding box center [366, 262] width 111 height 11
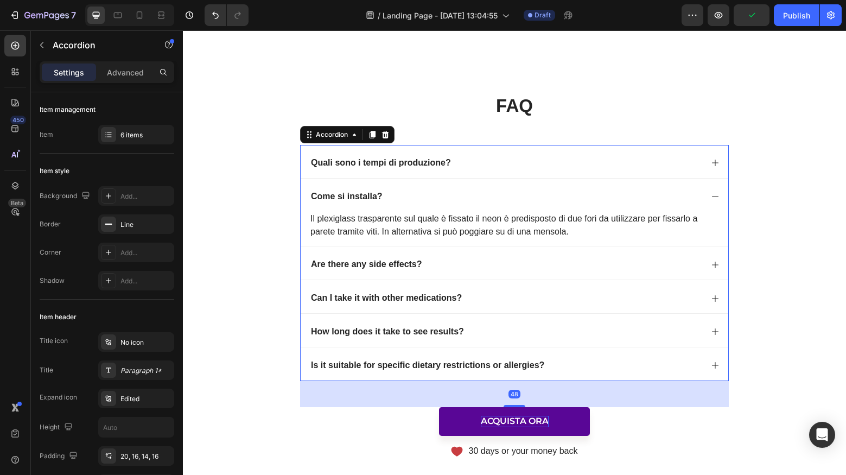
scroll to position [4318, 0]
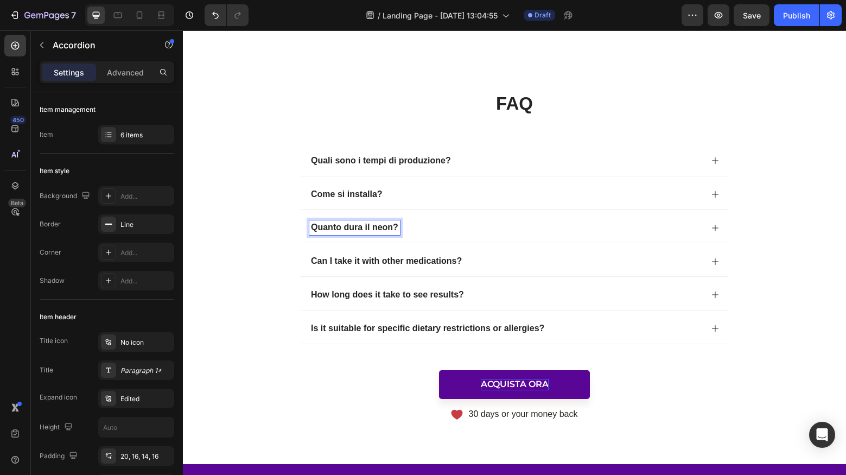
click at [662, 235] on div "Quanto dura il neon?" at bounding box center [505, 227] width 393 height 15
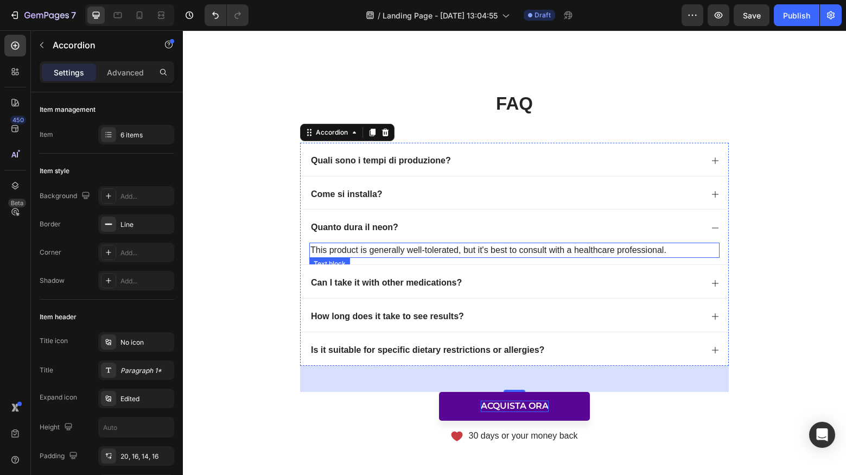
click at [423, 257] on p "This product is generally well-tolerated, but it's best to consult with a healt…" at bounding box center [514, 250] width 408 height 13
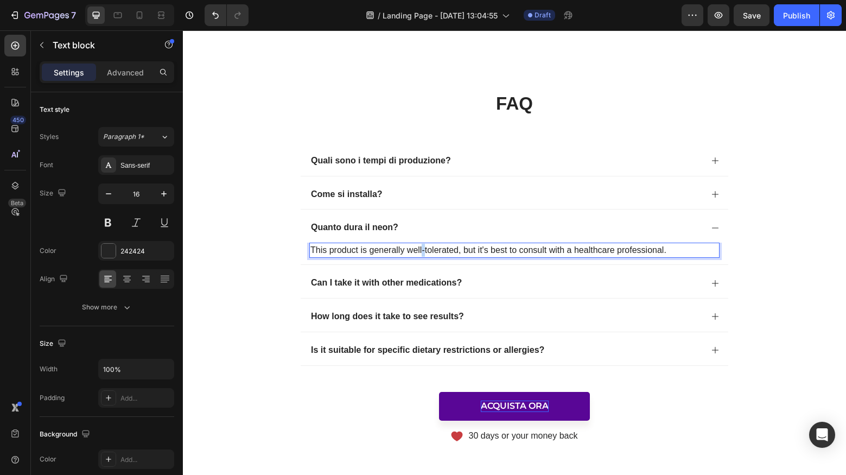
click at [422, 257] on p "This product is generally well-tolerated, but it's best to consult with a healt…" at bounding box center [514, 250] width 408 height 13
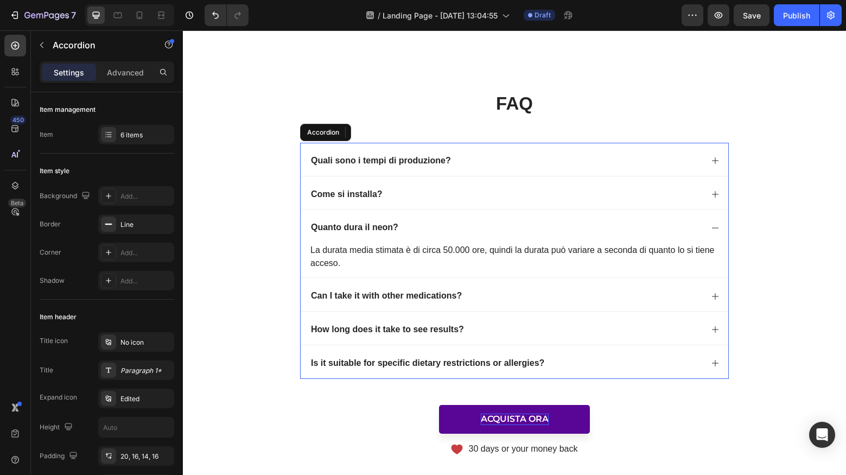
click at [447, 302] on p "Can I take it with other medications?" at bounding box center [386, 295] width 151 height 11
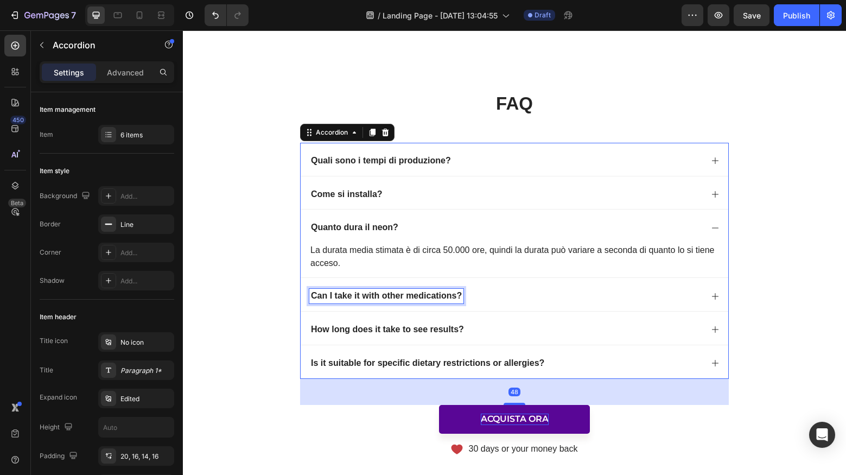
click at [448, 302] on p "Can I take it with other medications?" at bounding box center [386, 295] width 151 height 11
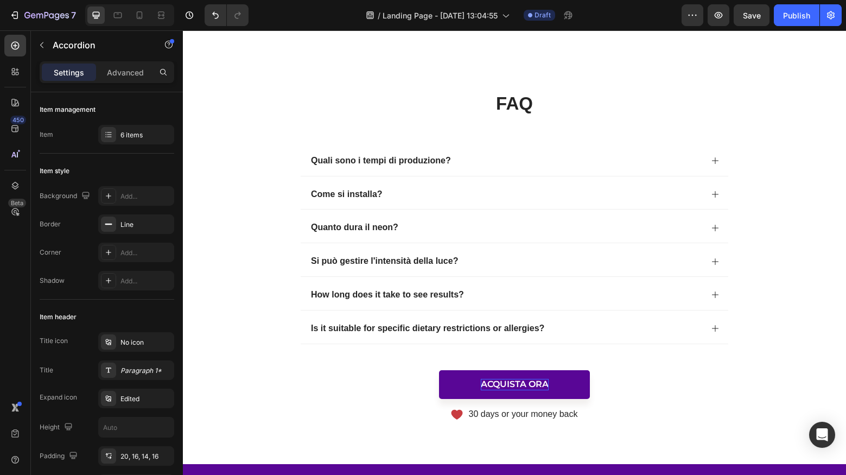
click at [719, 266] on icon at bounding box center [715, 261] width 9 height 9
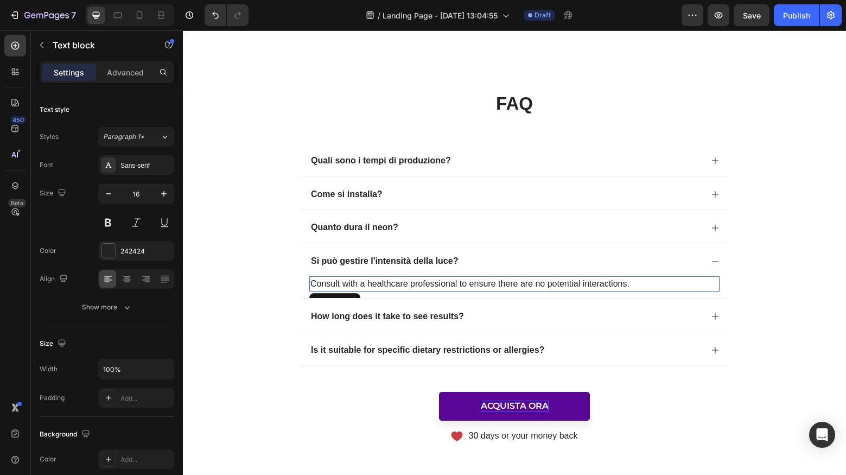
click at [460, 290] on p "Consult with a healthcare professional to ensure there are no potential interac…" at bounding box center [514, 283] width 408 height 13
click at [446, 290] on p "Il neon San [PERSON_NAME] ha un pulsante sul cavo di alimentazione" at bounding box center [514, 283] width 408 height 13
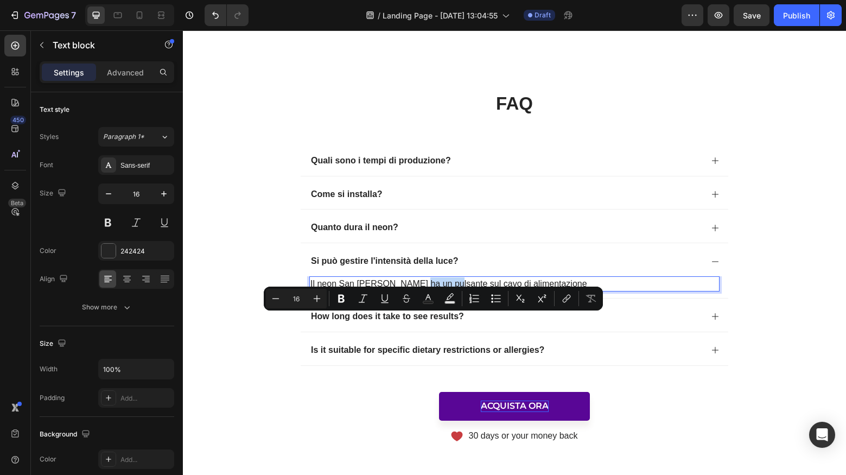
drag, startPoint x: 447, startPoint y: 321, endPoint x: 414, endPoint y: 321, distance: 32.6
click at [418, 290] on p "Il neon San [PERSON_NAME] ha un pulsante sul cavo di alimentazione" at bounding box center [514, 283] width 408 height 13
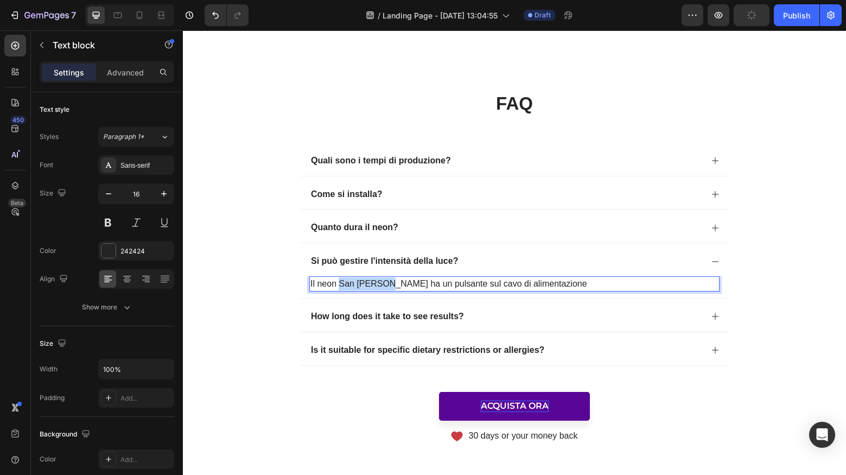
drag, startPoint x: 387, startPoint y: 321, endPoint x: 341, endPoint y: 321, distance: 46.7
click at [341, 290] on p "Il neon San [PERSON_NAME] ha un pulsante sul cavo di alimentazione" at bounding box center [514, 283] width 408 height 13
drag, startPoint x: 362, startPoint y: 319, endPoint x: 394, endPoint y: 321, distance: 31.5
click at [394, 290] on p "Il neon ha un pulsante sul cavo di alimentazione" at bounding box center [514, 283] width 408 height 13
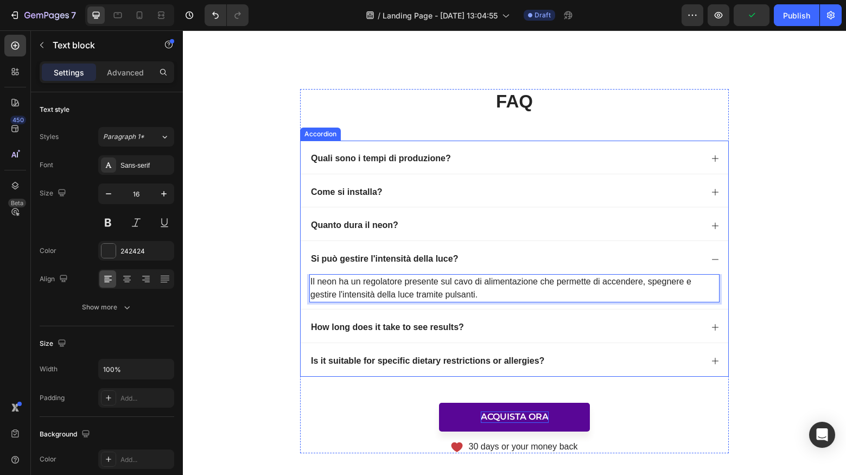
scroll to position [4321, 0]
click at [432, 333] on p "How long does it take to see results?" at bounding box center [387, 326] width 153 height 11
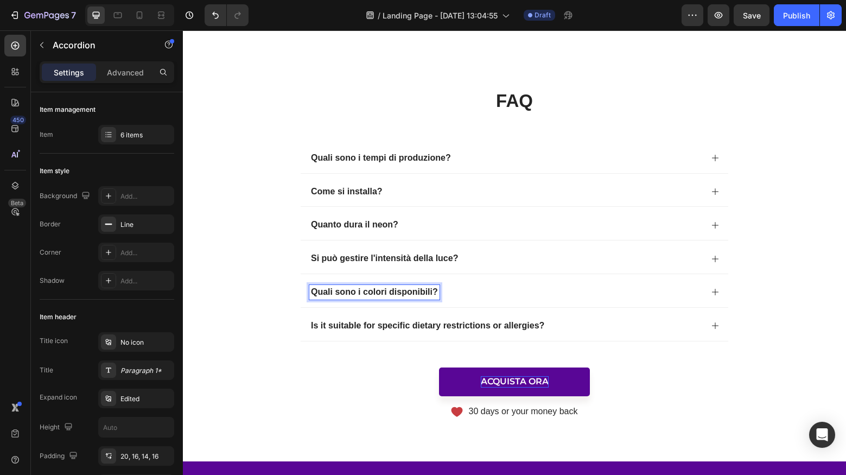
click at [719, 296] on icon at bounding box center [715, 292] width 9 height 9
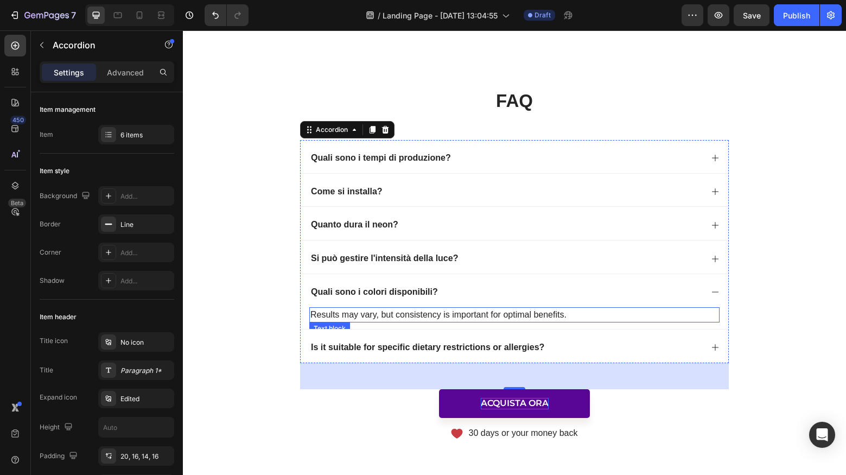
click at [551, 321] on p "Results may vary, but consistency is important for optimal benefits." at bounding box center [514, 314] width 408 height 13
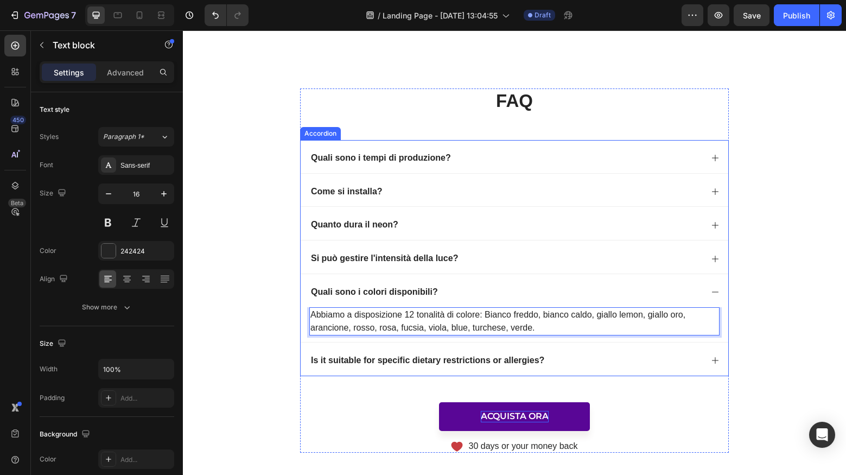
click at [540, 366] on p "Is it suitable for specific dietary restrictions or allergies?" at bounding box center [427, 360] width 233 height 11
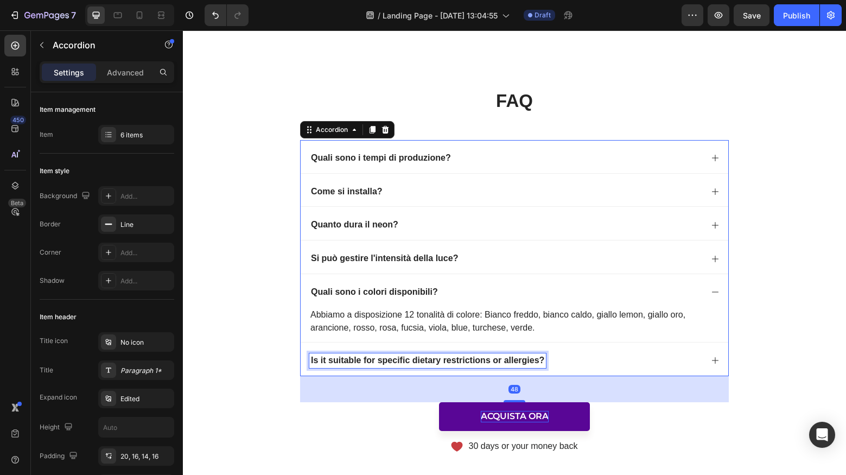
click at [532, 366] on p "Is it suitable for specific dietary restrictions or allergies?" at bounding box center [427, 360] width 233 height 11
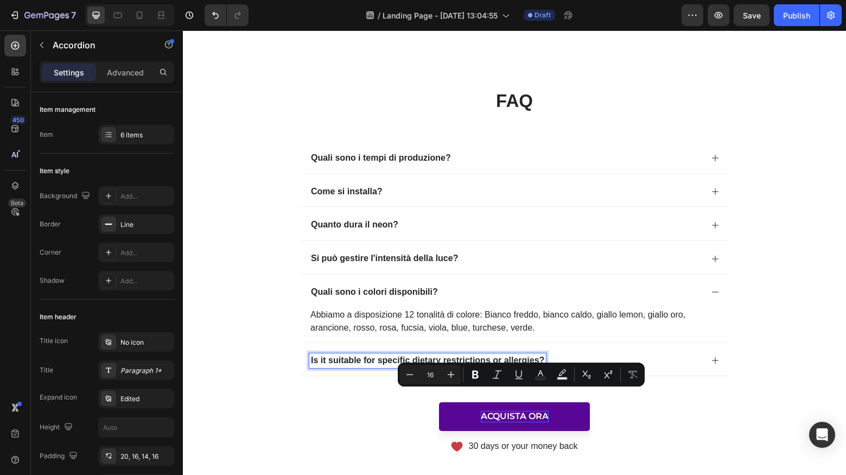
scroll to position [4322, 0]
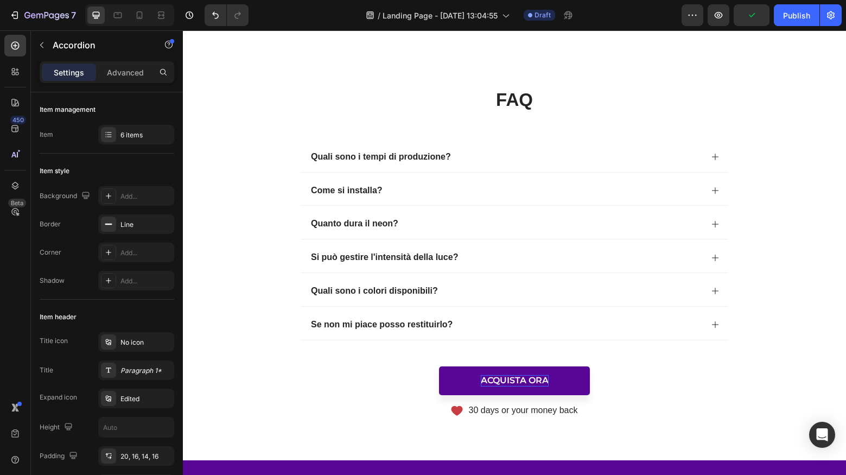
click at [718, 329] on icon at bounding box center [715, 324] width 9 height 9
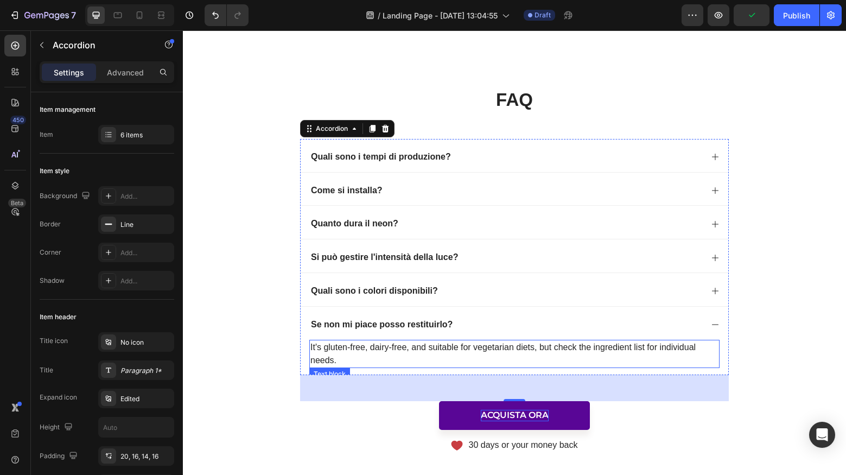
click at [469, 367] on p "It's gluten-free, dairy-free, and suitable for vegetarian diets, but check the …" at bounding box center [514, 354] width 408 height 26
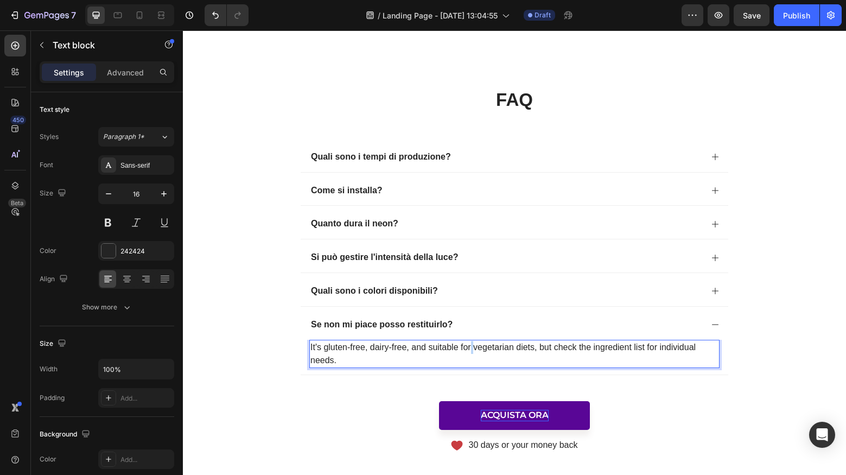
click at [469, 367] on p "It's gluten-free, dairy-free, and suitable for vegetarian diets, but check the …" at bounding box center [514, 354] width 408 height 26
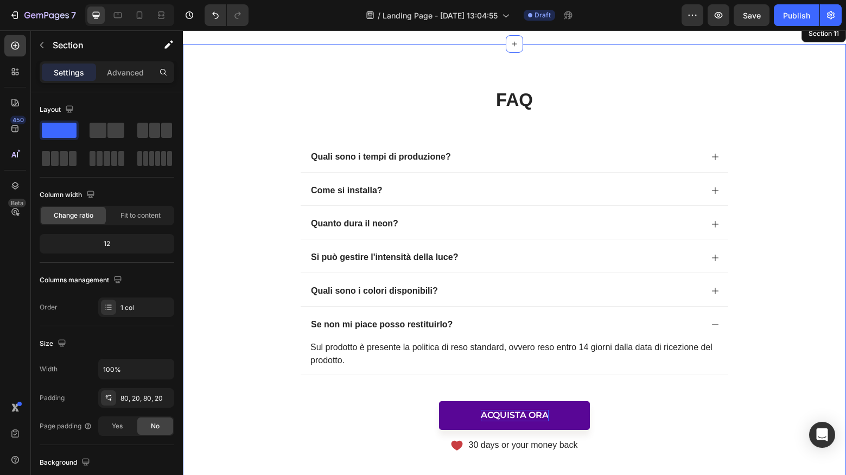
click at [246, 362] on div "FAQ Heading Quali sono i tempi di produzione? Come si installa? Quanto dura il …" at bounding box center [514, 269] width 641 height 364
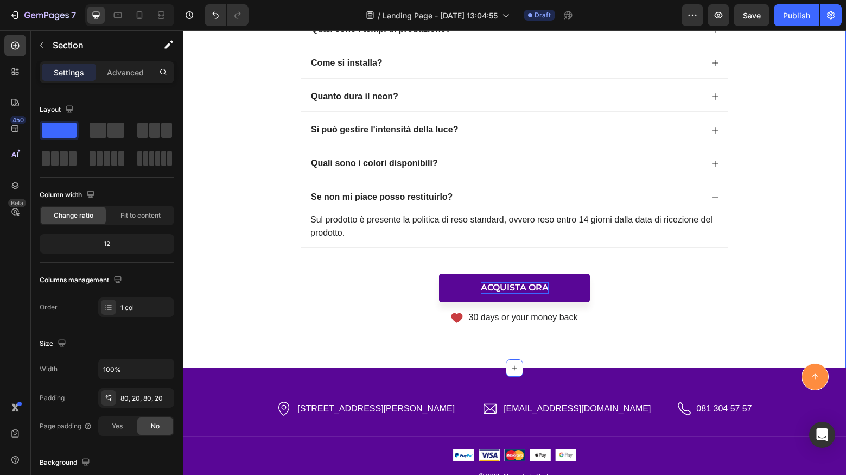
scroll to position [4510, 0]
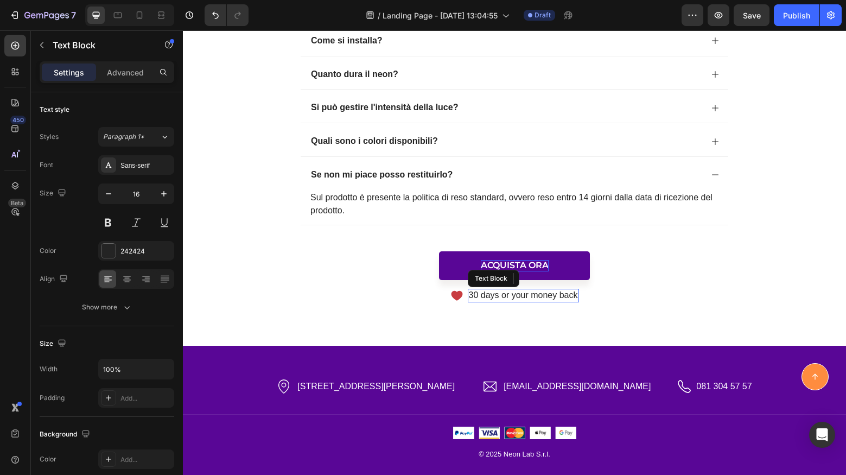
click at [546, 294] on p "30 days or your money back" at bounding box center [523, 295] width 109 height 11
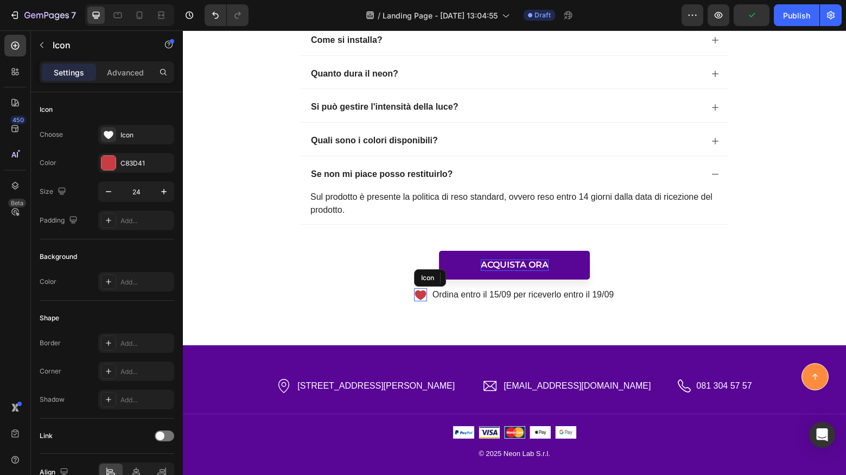
click at [418, 291] on icon at bounding box center [420, 295] width 11 height 10
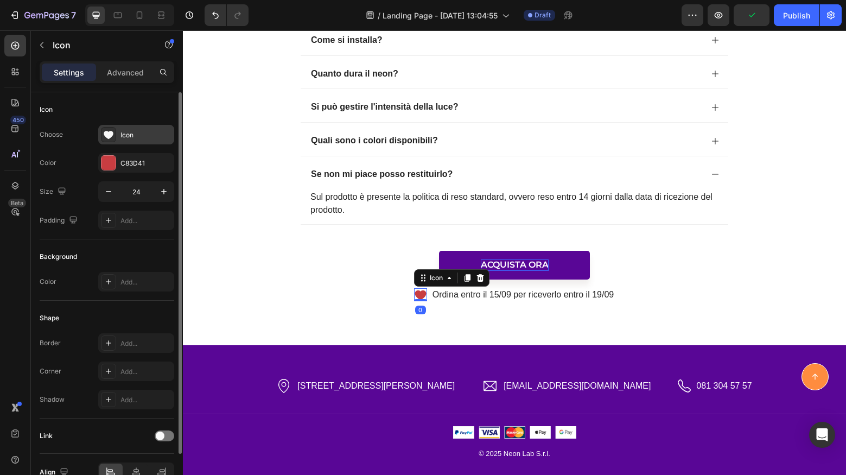
click at [123, 138] on div "Icon" at bounding box center [145, 135] width 51 height 10
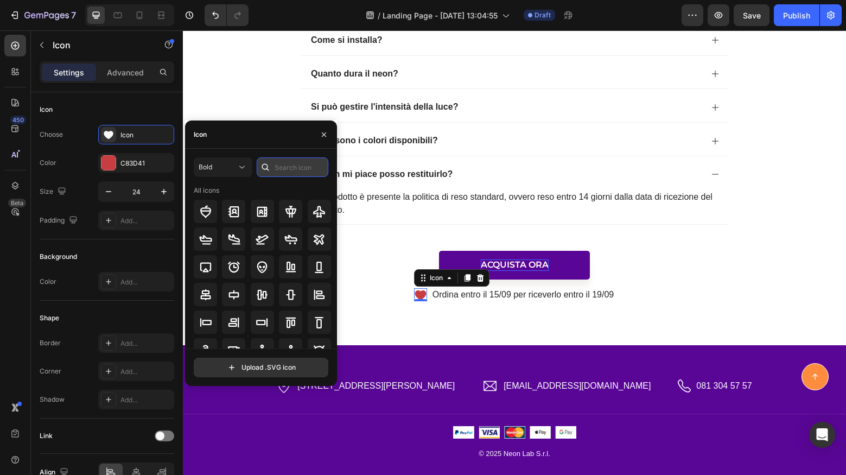
click at [286, 171] on input "text" at bounding box center [293, 167] width 72 height 20
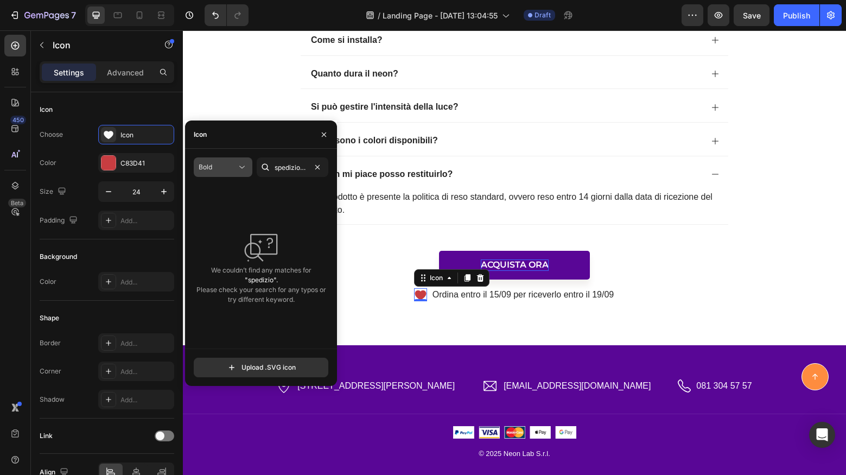
drag, startPoint x: 251, startPoint y: 151, endPoint x: 218, endPoint y: 169, distance: 37.6
click at [218, 169] on div "Bold" at bounding box center [218, 167] width 38 height 10
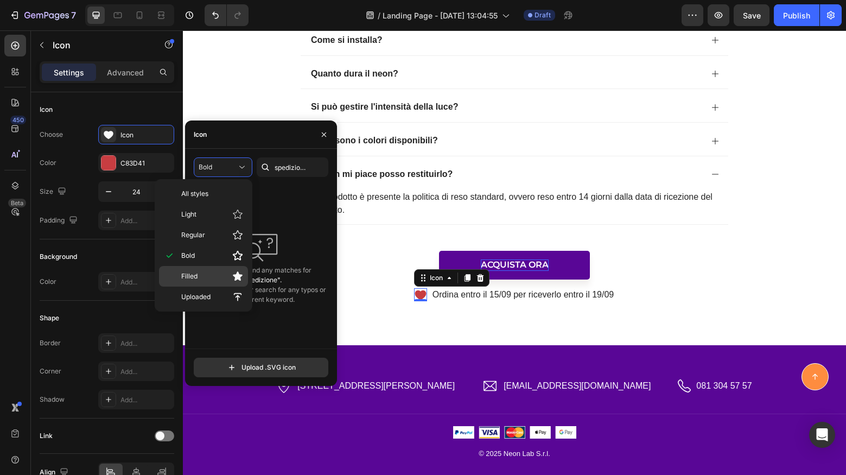
click at [194, 279] on span "Filled" at bounding box center [189, 276] width 16 height 10
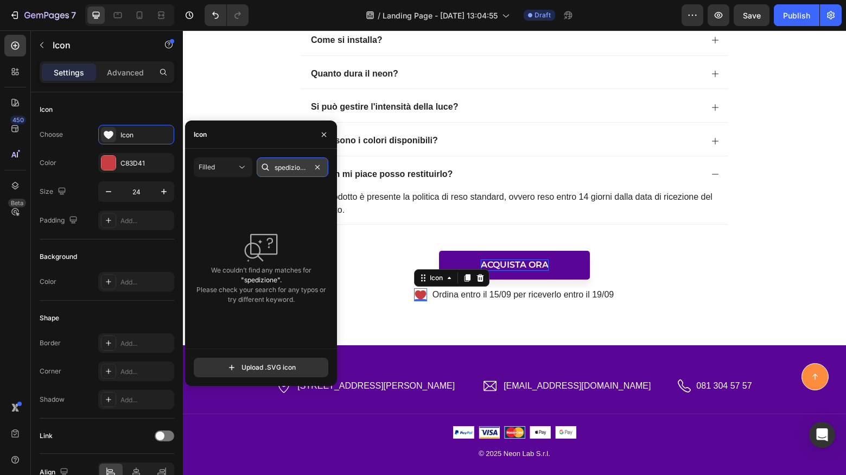
click at [290, 171] on input "spedizione" at bounding box center [293, 167] width 72 height 20
click at [301, 170] on input "spedizione" at bounding box center [293, 167] width 72 height 20
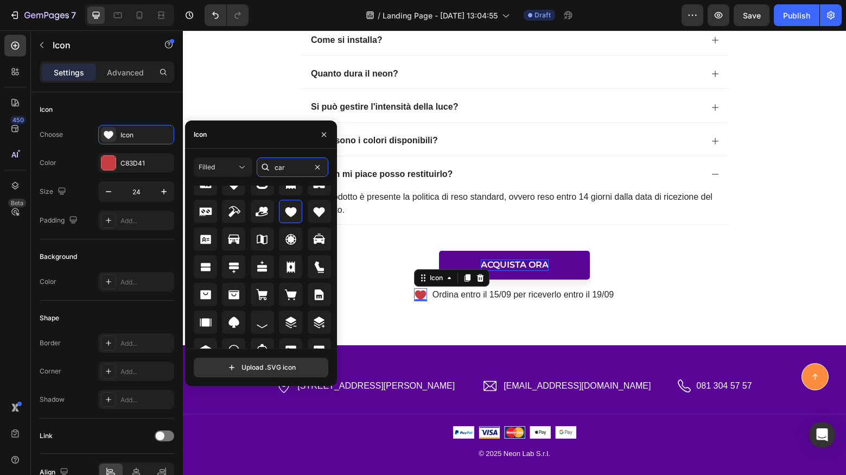
scroll to position [251, 0]
click at [281, 170] on input "car" at bounding box center [293, 167] width 72 height 20
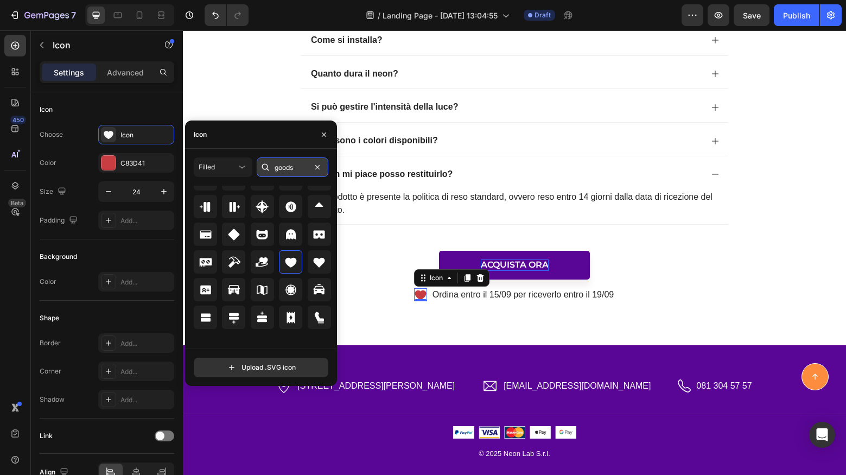
scroll to position [0, 0]
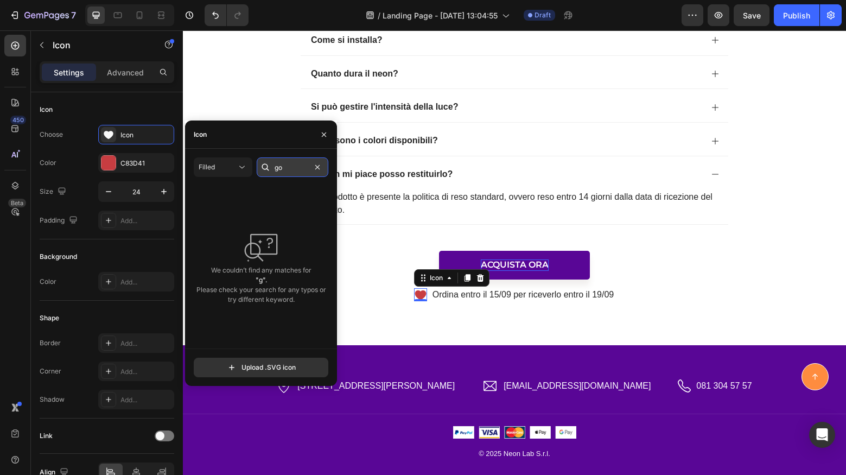
type input "g"
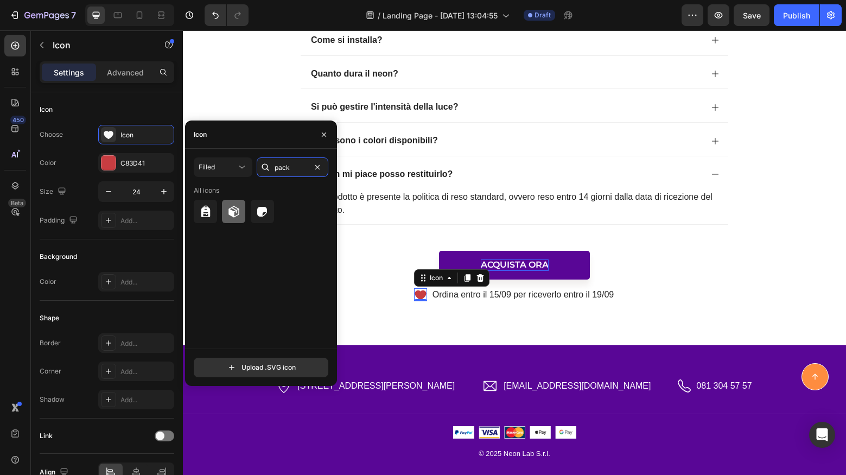
type input "pack"
click at [238, 207] on icon at bounding box center [233, 211] width 13 height 13
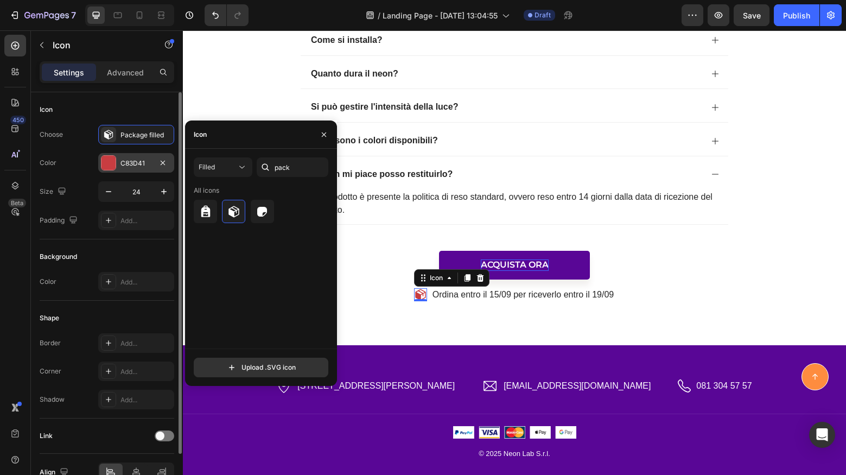
click at [111, 165] on div at bounding box center [108, 163] width 14 height 14
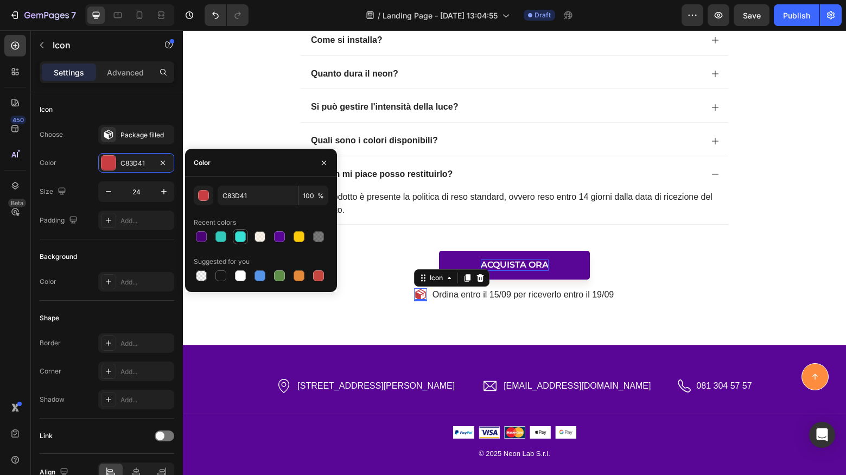
click at [237, 237] on div at bounding box center [240, 236] width 11 height 11
click at [222, 235] on div at bounding box center [220, 236] width 11 height 11
type input "32C9BA"
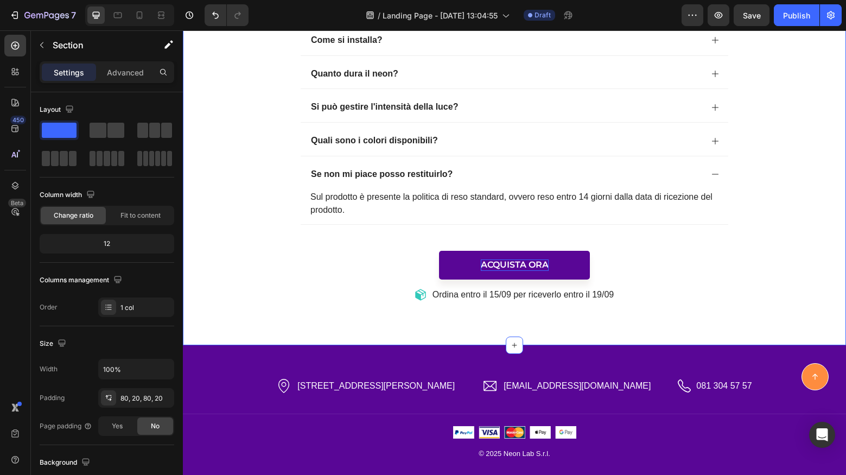
drag, startPoint x: 270, startPoint y: 306, endPoint x: 340, endPoint y: 315, distance: 70.0
click at [270, 306] on div "FAQ Heading Quali sono i tempi di produzione? Come si installa? Quanto dura il …" at bounding box center [514, 119] width 663 height 451
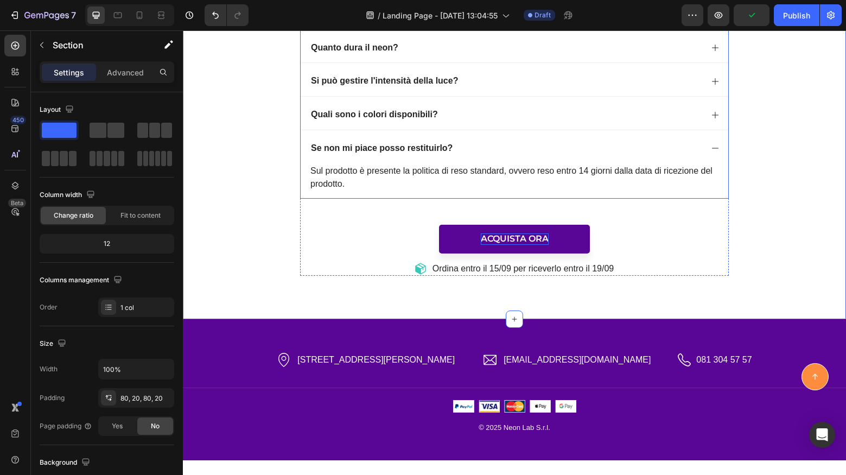
scroll to position [4488, 0]
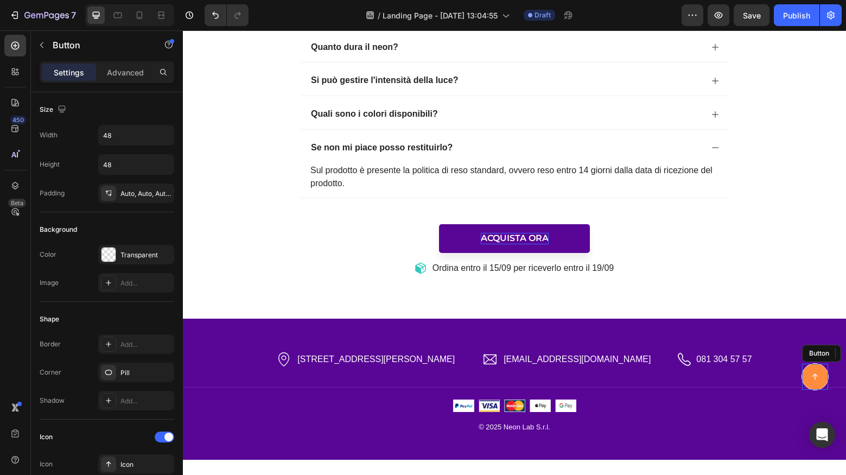
click at [819, 385] on link at bounding box center [815, 377] width 26 height 26
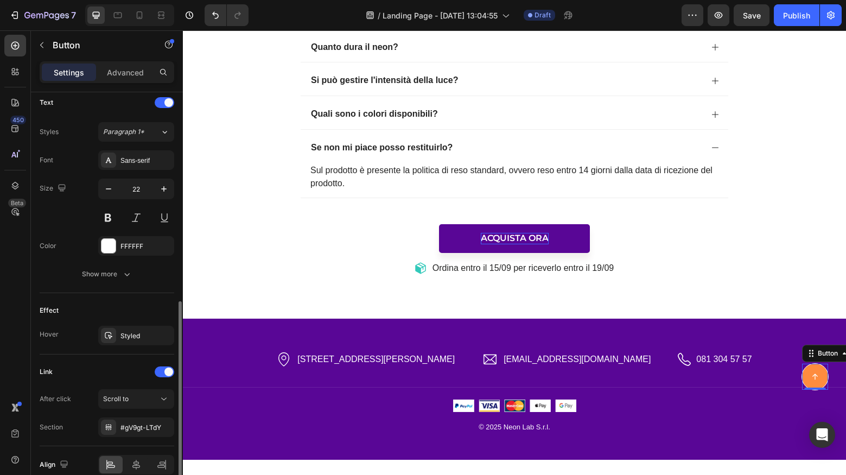
scroll to position [507, 0]
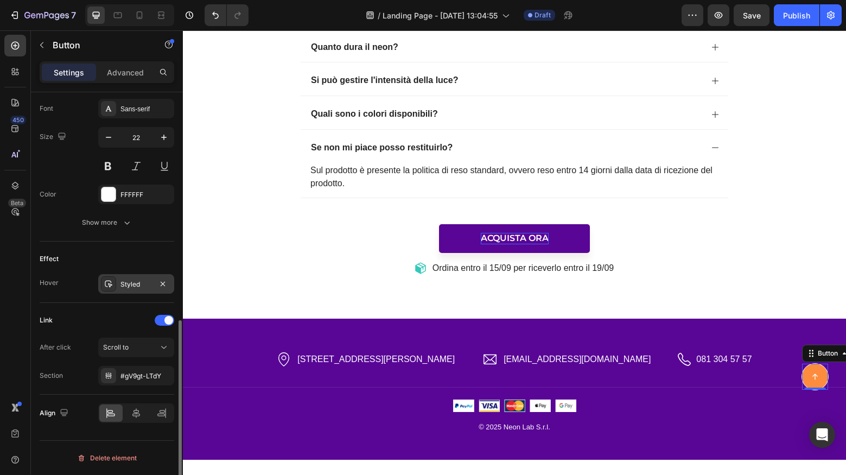
click at [136, 282] on div "Styled" at bounding box center [135, 284] width 31 height 10
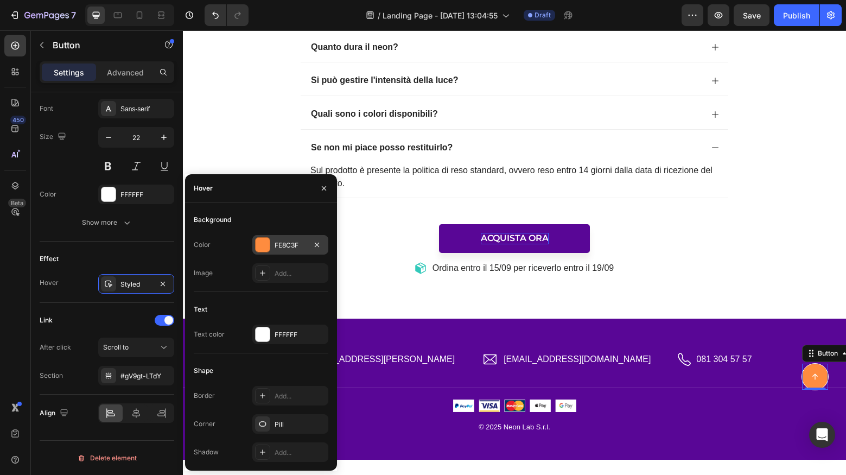
click at [265, 242] on div at bounding box center [263, 245] width 14 height 14
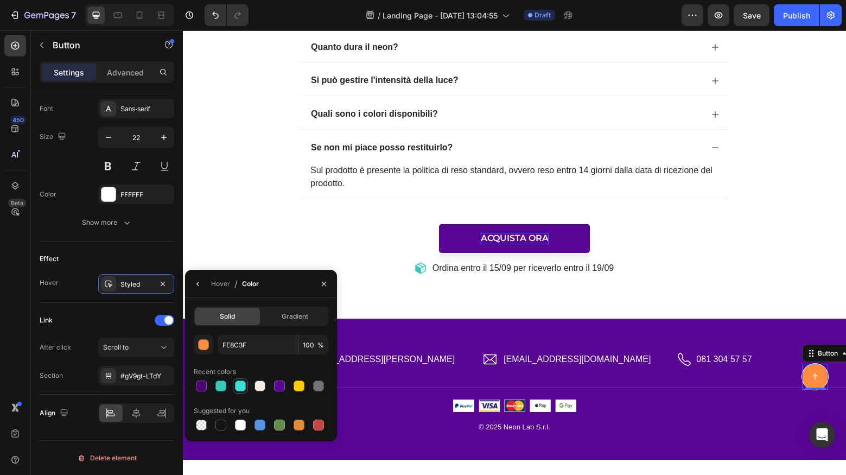
click at [239, 385] on div at bounding box center [240, 385] width 11 height 11
click at [299, 425] on div at bounding box center [299, 424] width 11 height 11
type input "E4893A"
click at [321, 285] on icon "button" at bounding box center [324, 283] width 9 height 9
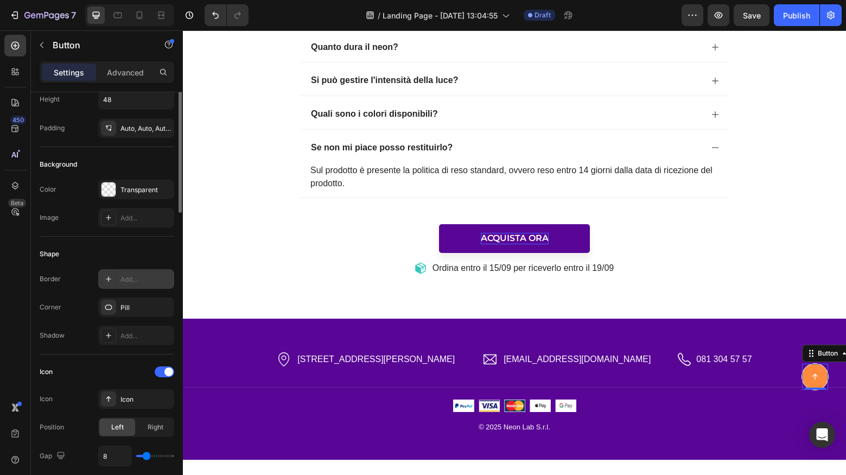
scroll to position [0, 0]
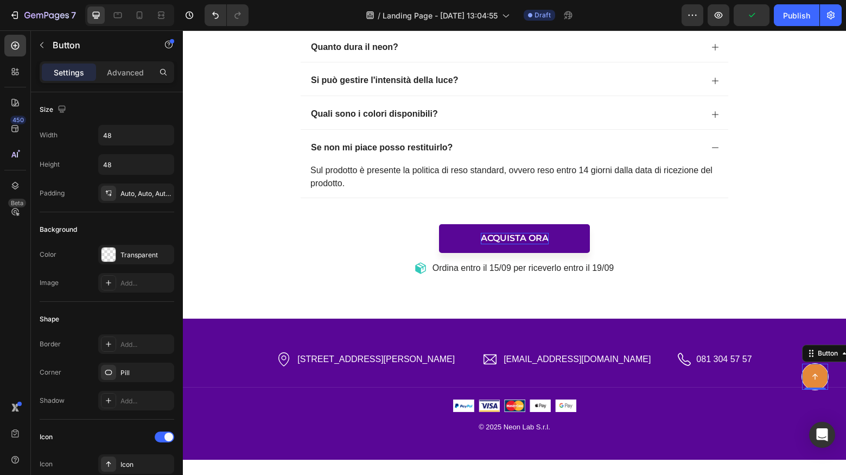
click at [821, 379] on link at bounding box center [815, 377] width 26 height 26
click at [828, 368] on div "Icon [STREET_ADDRESS][PERSON_NAME] Text block Row Icon [EMAIL_ADDRESS][DOMAIN_N…" at bounding box center [514, 369] width 663 height 36
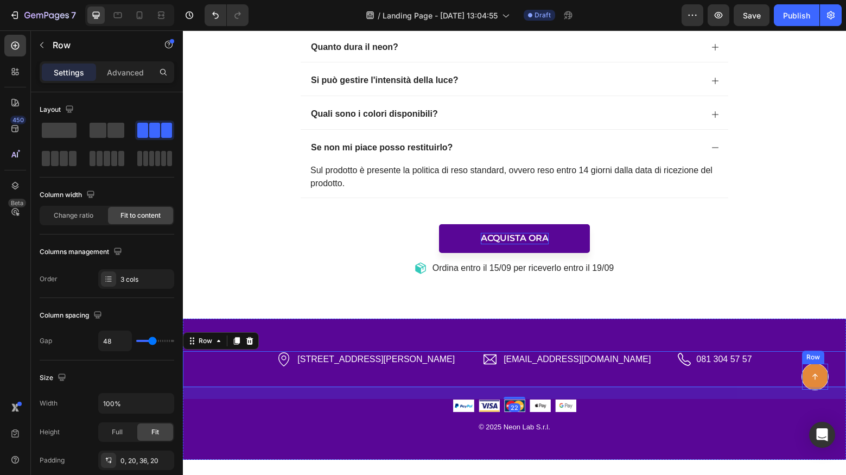
click at [820, 374] on icon at bounding box center [815, 377] width 12 height 12
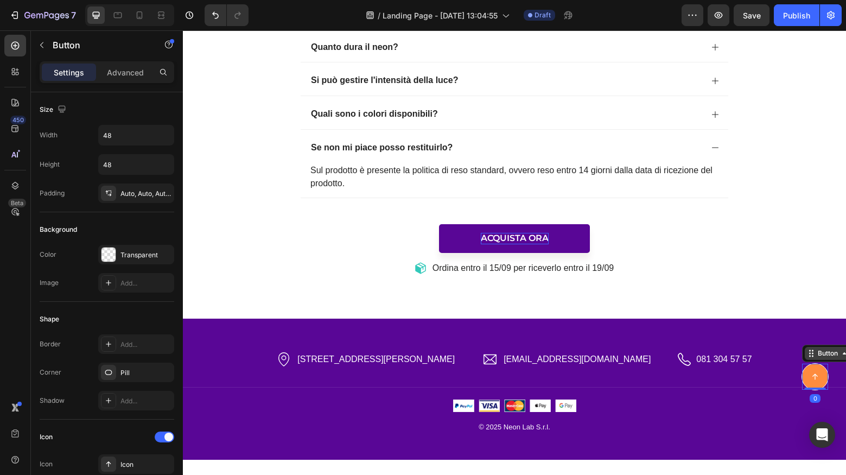
click at [824, 353] on div "Button" at bounding box center [827, 353] width 24 height 10
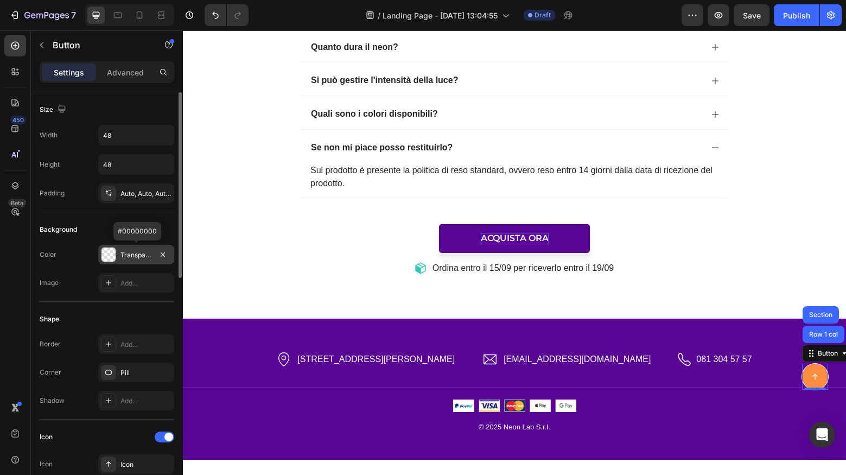
click at [146, 257] on div "Transparent" at bounding box center [135, 255] width 31 height 10
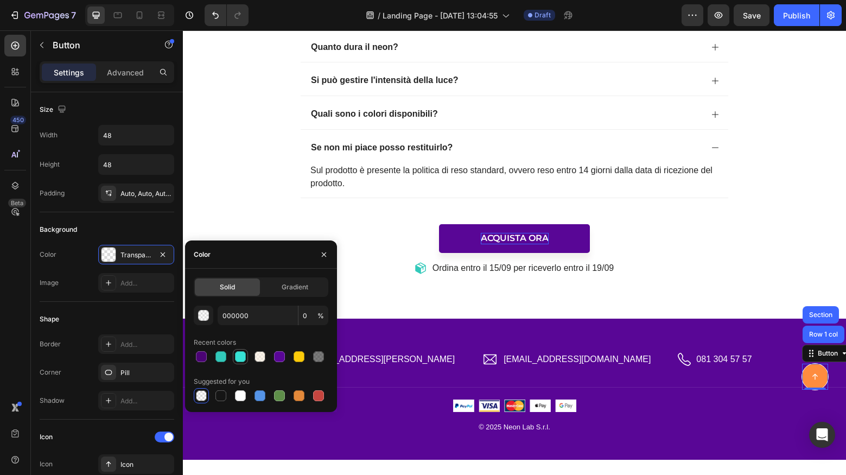
click at [240, 359] on div at bounding box center [240, 356] width 11 height 11
type input "37E2D5"
type input "100"
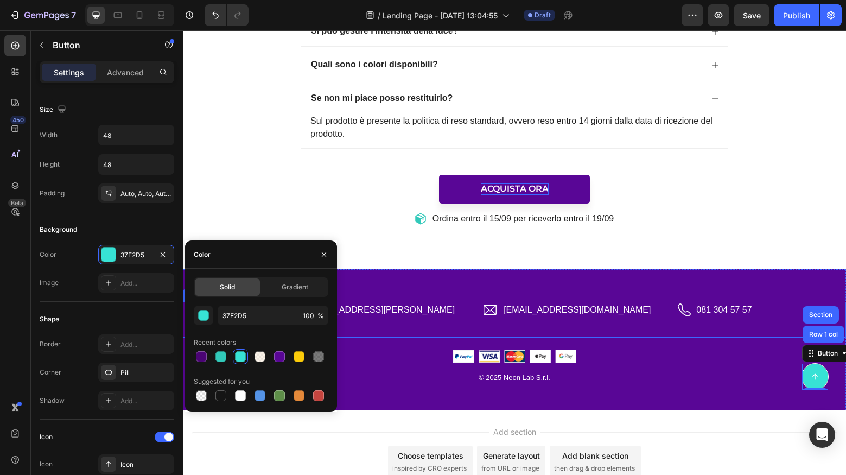
scroll to position [4536, 0]
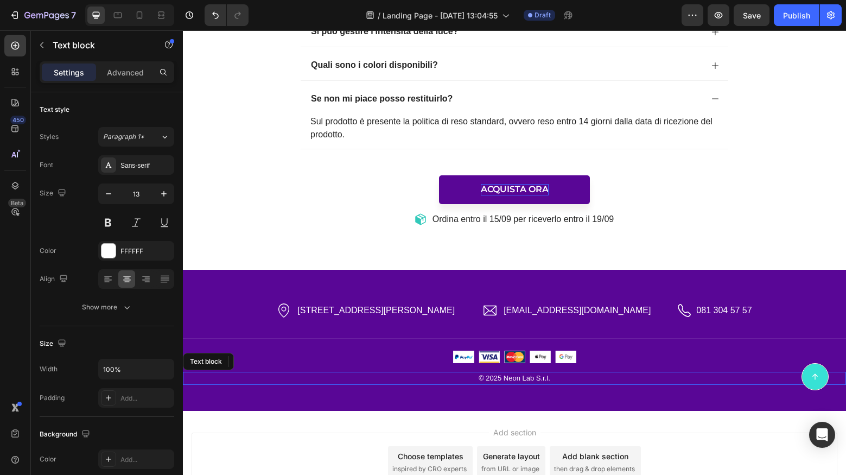
click at [711, 373] on p "© 2025 Neon Lab S.r.l." at bounding box center [514, 378] width 661 height 11
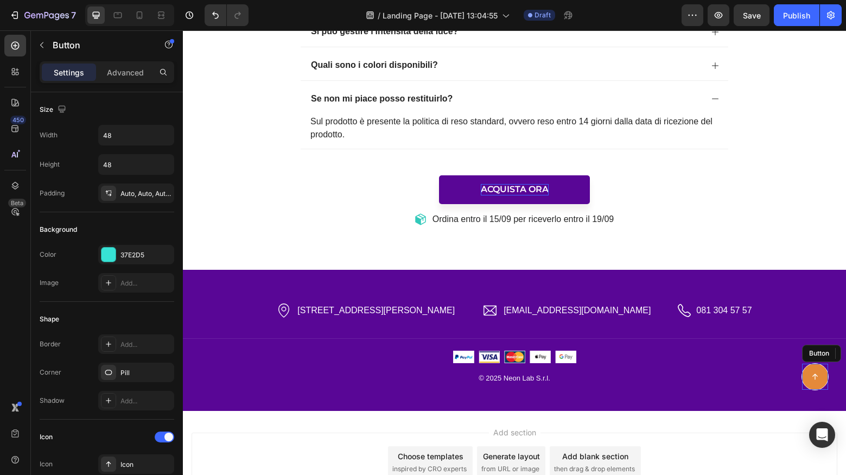
click at [813, 380] on icon at bounding box center [815, 377] width 12 height 12
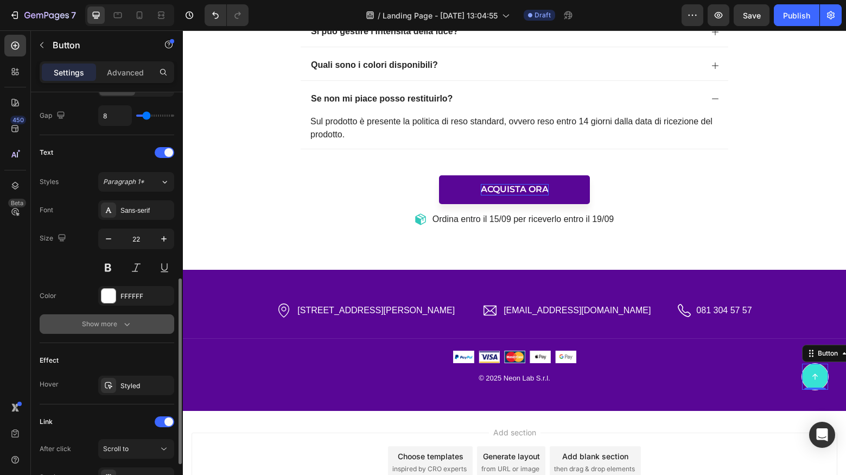
scroll to position [408, 0]
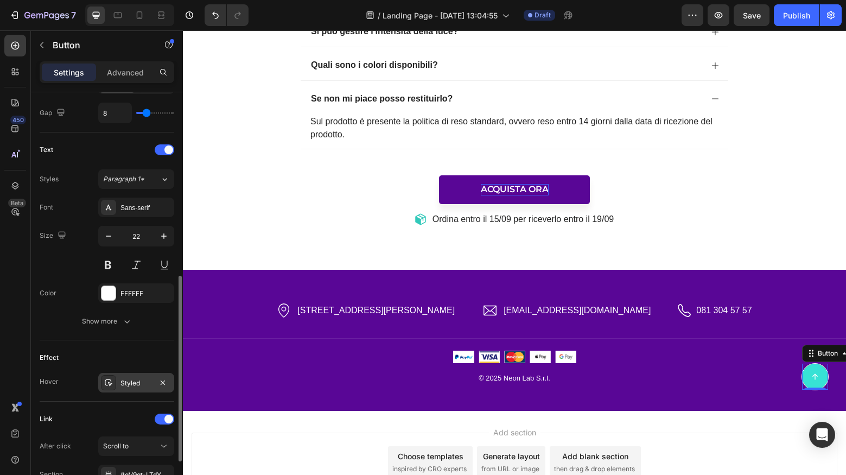
click at [141, 379] on div "Styled" at bounding box center [135, 383] width 31 height 10
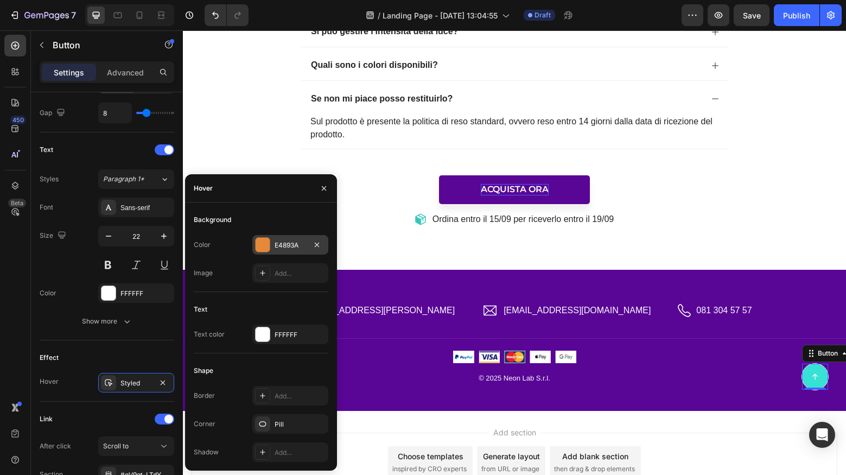
click at [298, 245] on div "E4893A" at bounding box center [290, 245] width 31 height 10
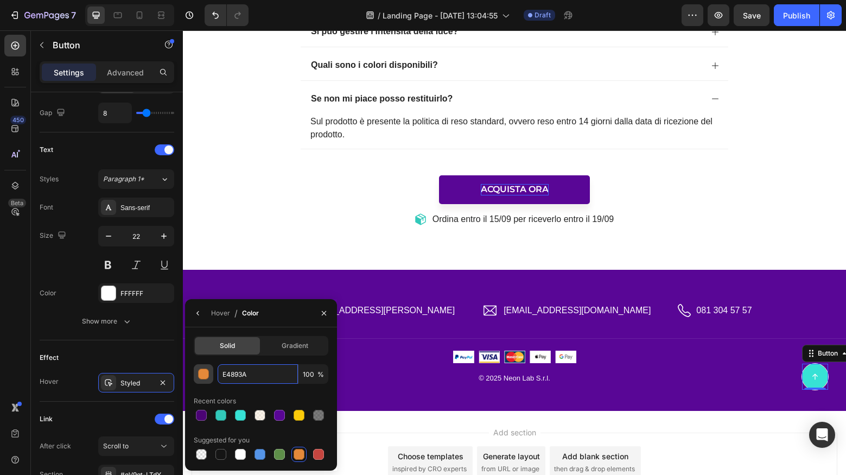
drag, startPoint x: 222, startPoint y: 377, endPoint x: 211, endPoint y: 377, distance: 10.9
click at [211, 377] on div "E4893A 100 %" at bounding box center [261, 374] width 135 height 20
paste input "c70a80"
type input "c70a80"
click at [716, 432] on div "Add section Choose templates inspired by CRO experts Generate layout from URL o…" at bounding box center [515, 462] width 646 height 60
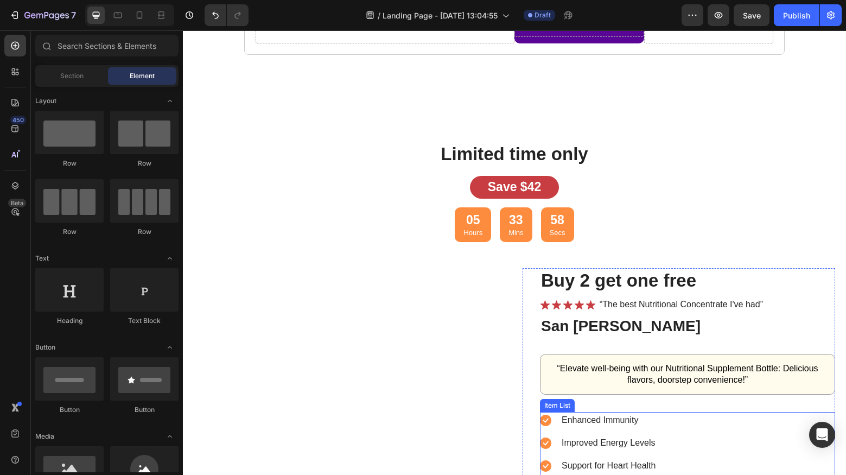
scroll to position [2206, 0]
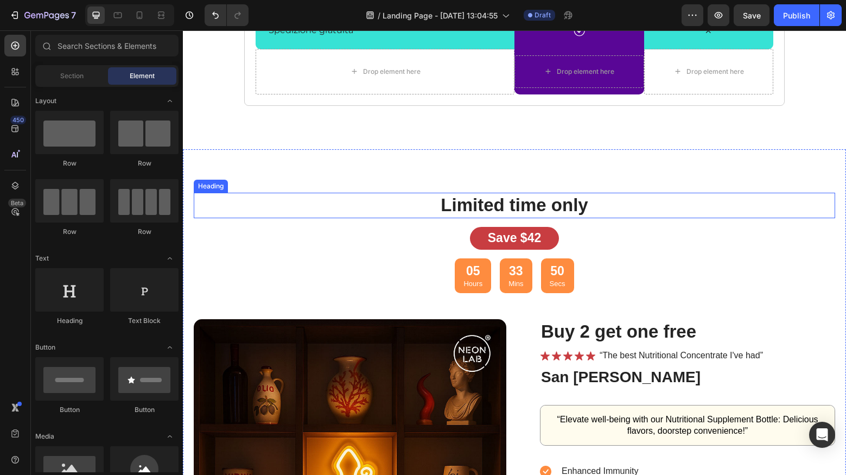
click at [560, 208] on h2 "Limited time only" at bounding box center [514, 206] width 429 height 26
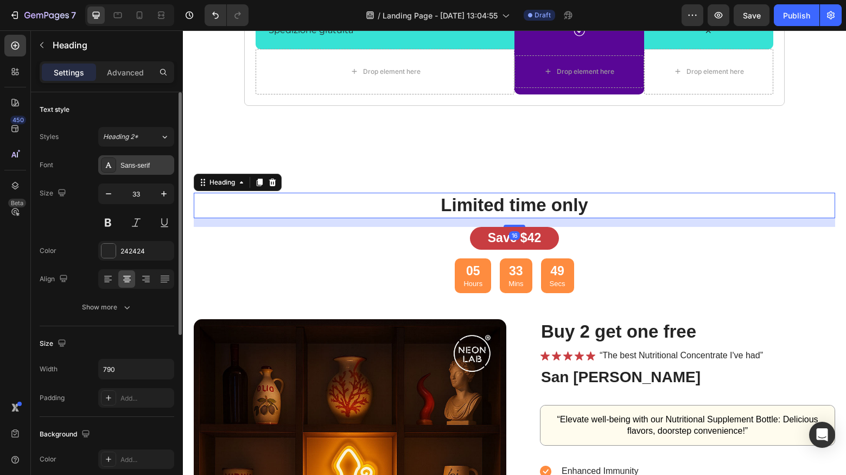
click at [143, 165] on div "Sans-serif" at bounding box center [145, 166] width 51 height 10
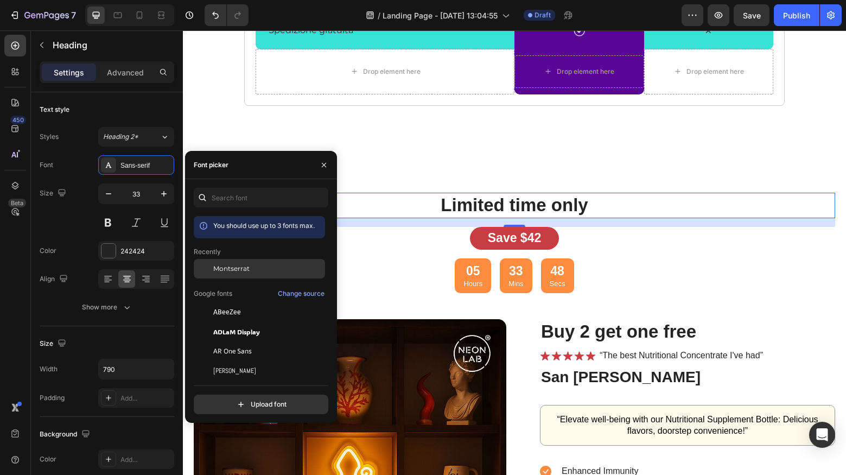
click at [227, 267] on span "Montserrat" at bounding box center [231, 269] width 36 height 10
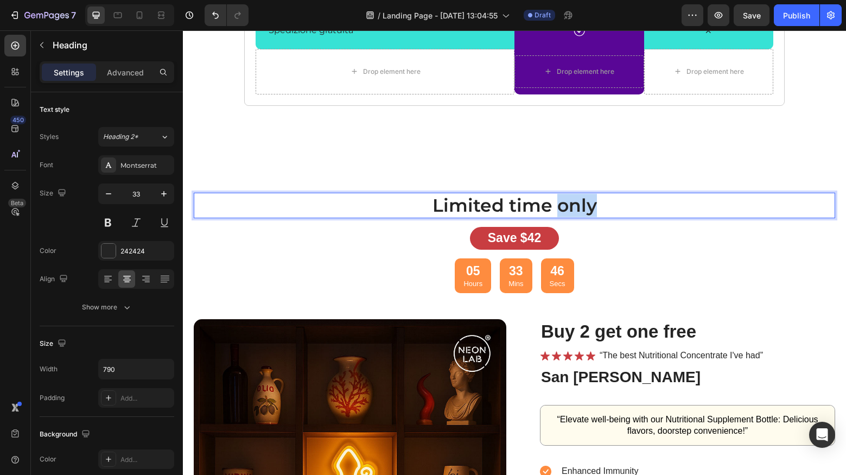
click at [573, 206] on p "Limited time only" at bounding box center [514, 205] width 426 height 23
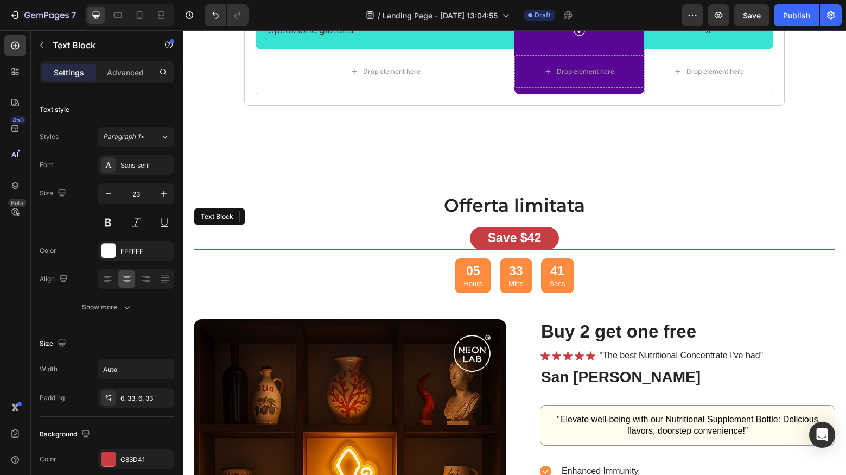
click at [473, 239] on div "Save $42" at bounding box center [514, 238] width 89 height 23
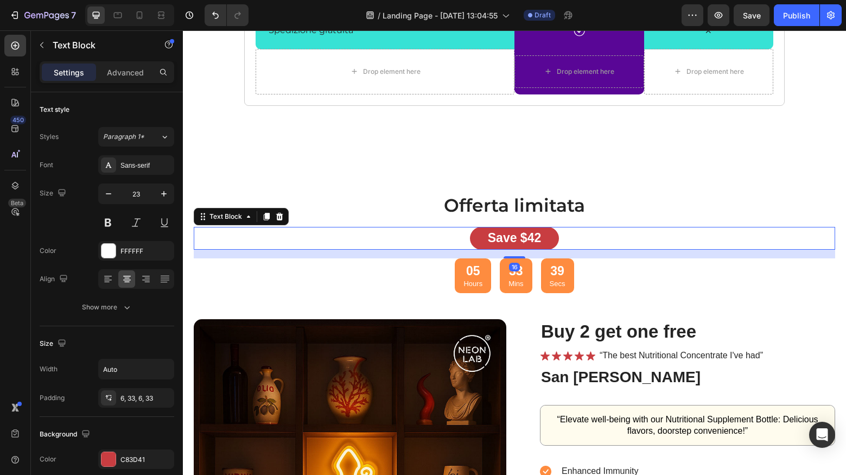
click at [502, 240] on p "Save $42" at bounding box center [514, 238] width 53 height 16
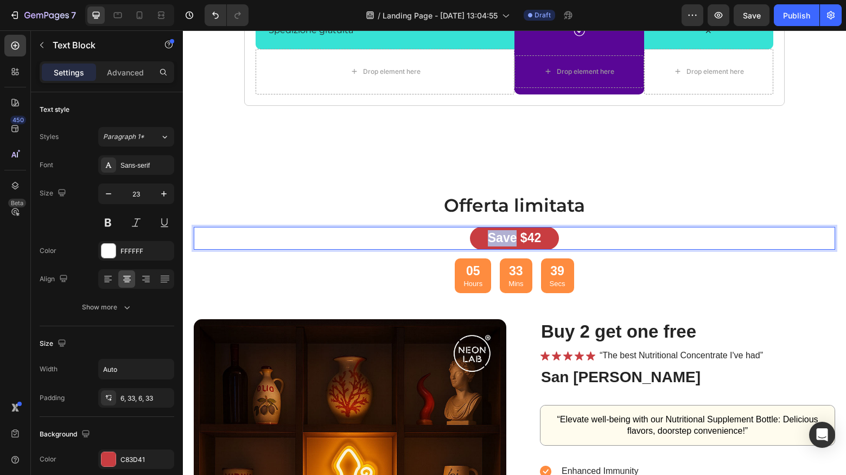
click at [502, 240] on p "Save $42" at bounding box center [514, 238] width 53 height 16
click at [457, 242] on div "Sconto del 10%" at bounding box center [514, 238] width 128 height 23
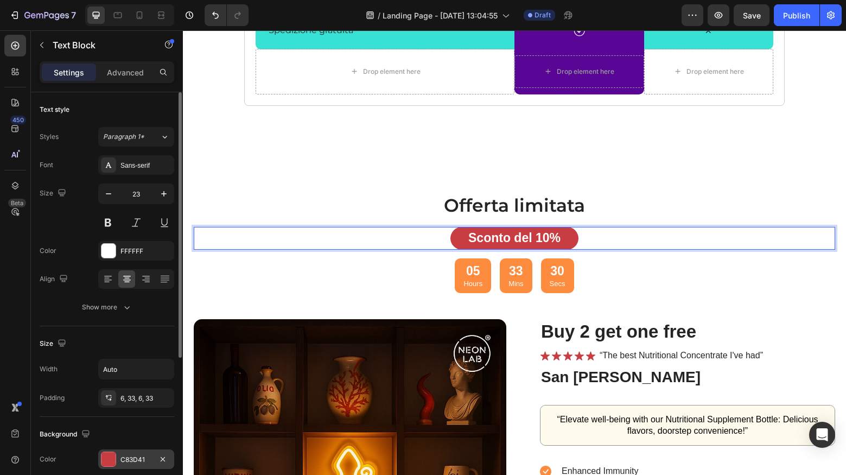
click at [128, 455] on div "C83D41" at bounding box center [135, 460] width 31 height 10
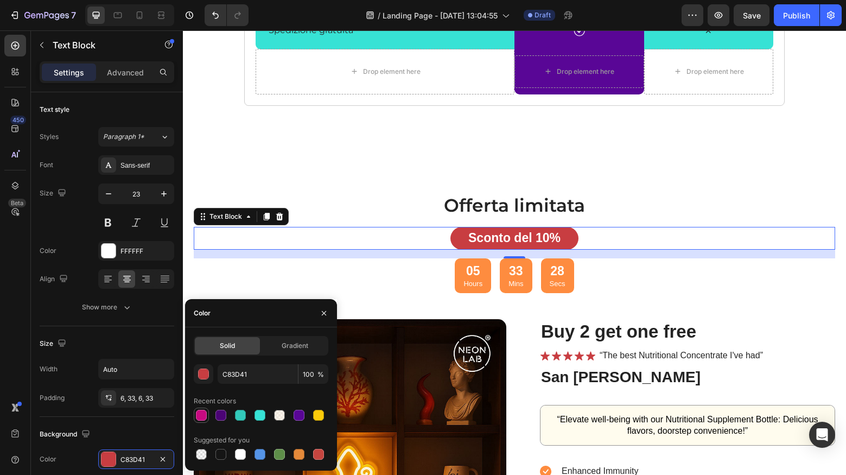
click at [205, 416] on div at bounding box center [201, 415] width 11 height 11
type input "C70A80"
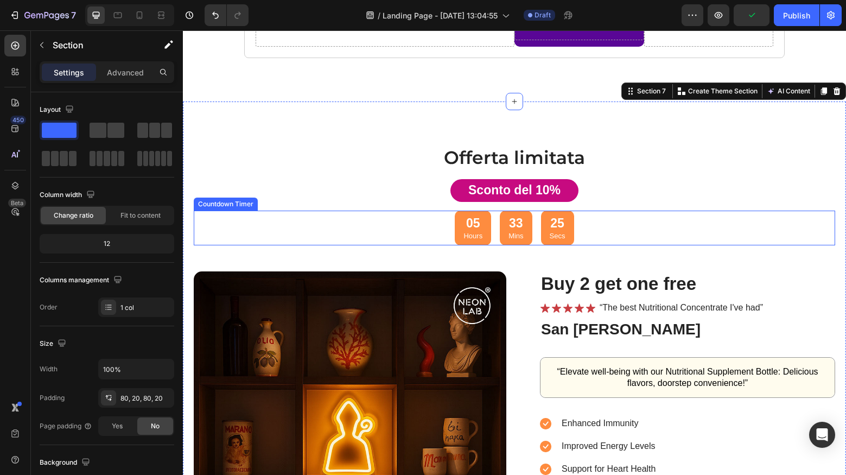
click at [480, 232] on p "Hours" at bounding box center [472, 236] width 19 height 9
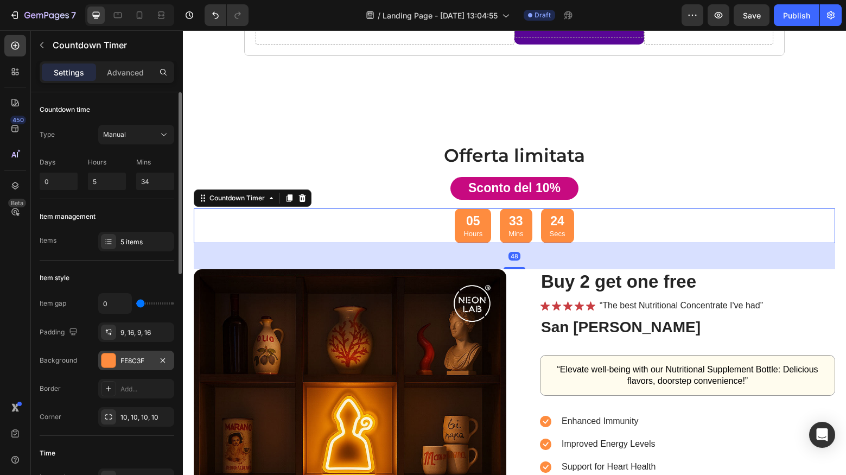
click at [125, 365] on div "FE8C3F" at bounding box center [135, 361] width 31 height 10
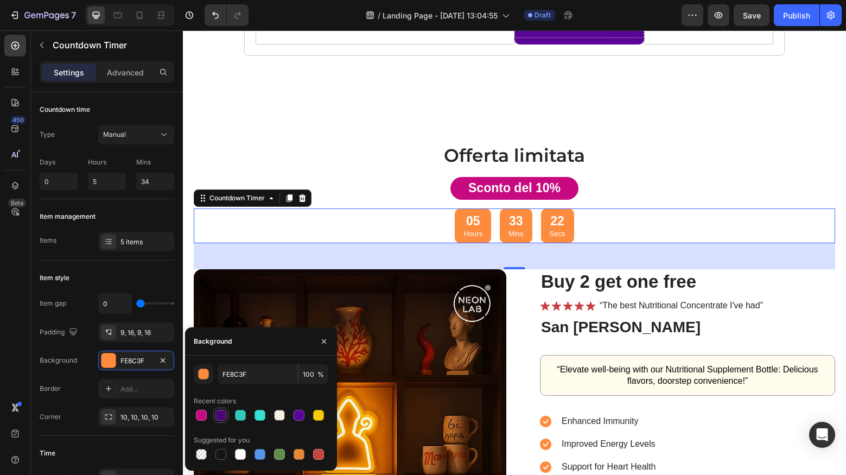
click at [225, 417] on div at bounding box center [220, 415] width 11 height 11
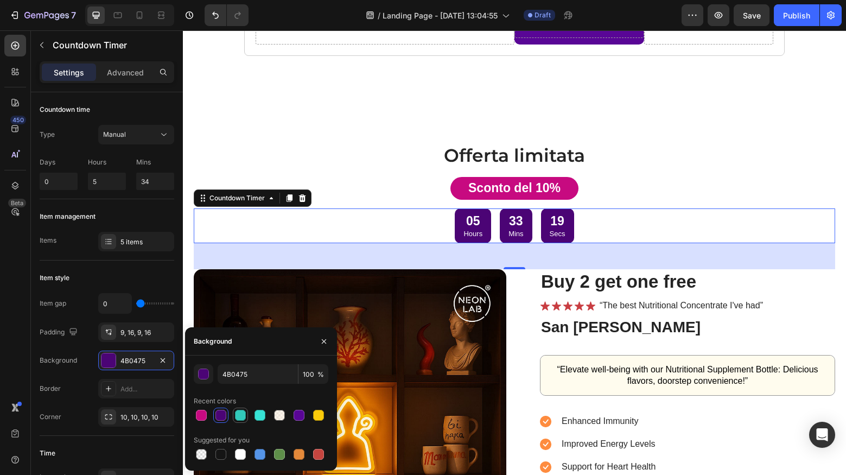
click at [235, 417] on div at bounding box center [240, 415] width 11 height 11
type input "32C9BA"
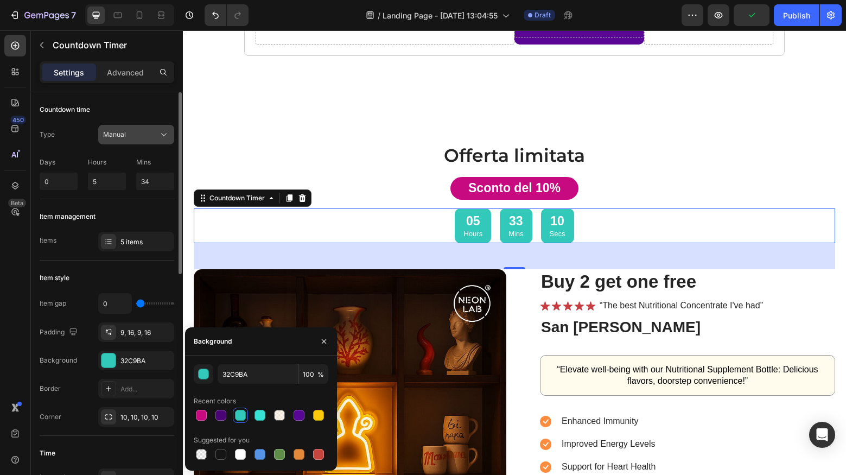
click at [130, 133] on div "Manual" at bounding box center [130, 135] width 55 height 10
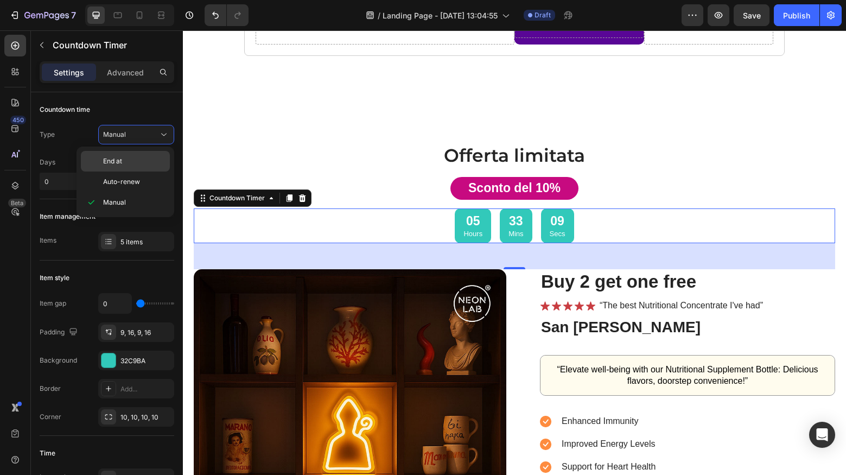
click at [122, 164] on span "End at" at bounding box center [112, 161] width 19 height 10
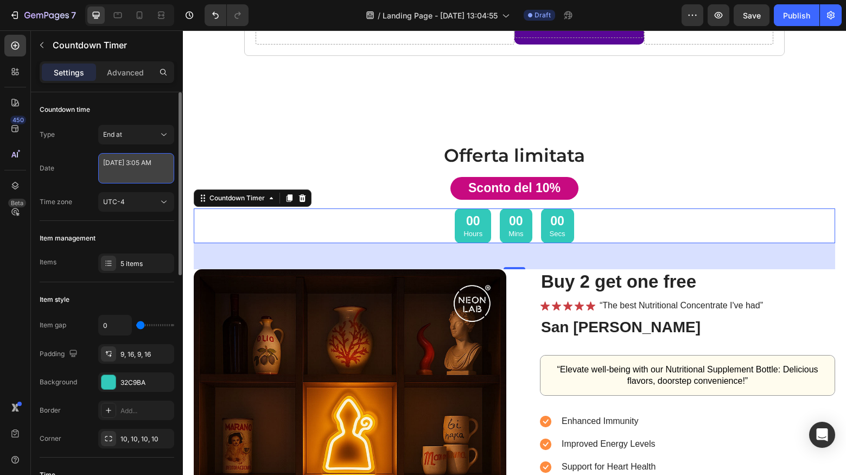
click at [136, 165] on textarea "[DATE] 3:05 AM" at bounding box center [136, 168] width 76 height 30
select select "3"
select select "5"
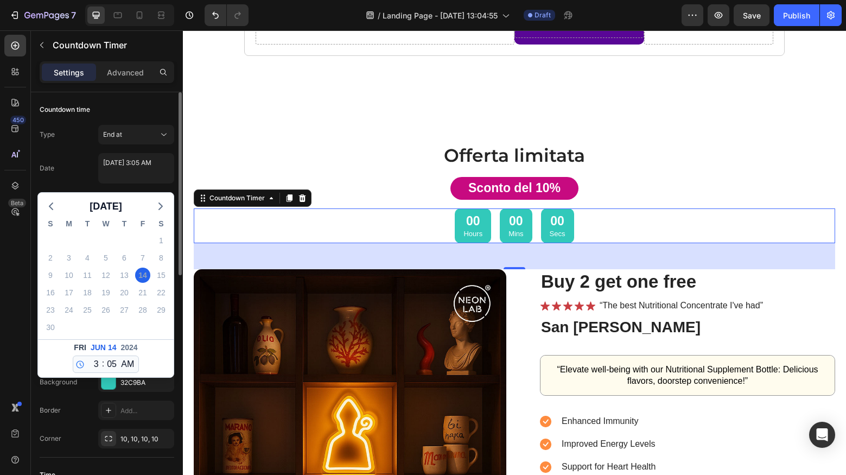
click at [97, 351] on span "Jun" at bounding box center [98, 347] width 15 height 11
click at [104, 348] on span "Jun" at bounding box center [98, 347] width 15 height 11
click at [162, 207] on polyline "button" at bounding box center [160, 206] width 3 height 7
click at [161, 207] on polyline "button" at bounding box center [160, 206] width 3 height 7
click at [161, 207] on div "[DATE] S M T W T F S 30 1 2 3 4 5 6 7 8 9 10 11 12 13 14 15 16 17 18 19 20 21 2…" at bounding box center [106, 285] width 136 height 184
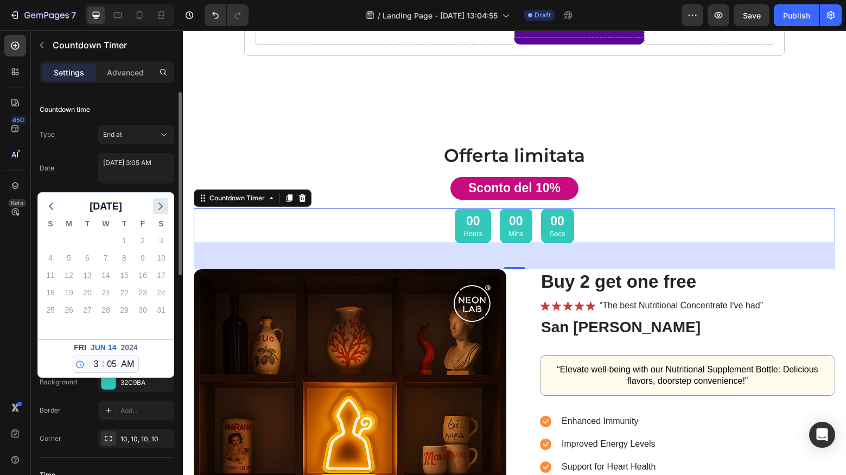
click at [162, 207] on polyline "button" at bounding box center [160, 206] width 3 height 7
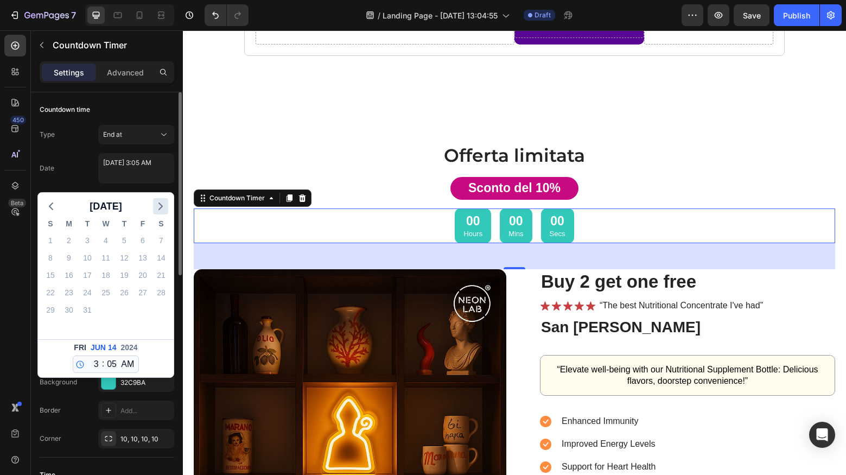
click at [162, 207] on polyline "button" at bounding box center [160, 206] width 3 height 7
click at [162, 207] on div "[DATE] S M T W T F S 26 27 28 29 30 31 1 2 3 4 5 6 7 8 9 10 11 12 13 14 15 16 1…" at bounding box center [106, 285] width 136 height 184
click at [162, 207] on polyline "button" at bounding box center [160, 206] width 3 height 7
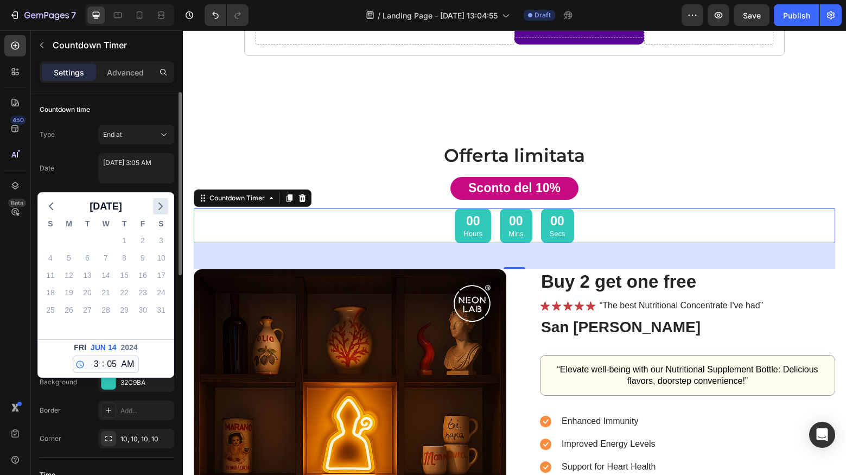
click at [162, 207] on polyline "button" at bounding box center [160, 206] width 3 height 7
click at [162, 207] on div "[DATE] S M T W T F S 1 2 3 4 5 6 7 8 9 10 11 12 13 14 15 16 17 18 19 20 21 22 2…" at bounding box center [106, 285] width 136 height 184
click at [162, 207] on polyline "button" at bounding box center [160, 206] width 3 height 7
click at [162, 207] on div "[DATE] S M T W T F S 29 30 1 2 3 4 5 6 7 8 9 10 11 12 13 14 15 16 17 18 19 20 2…" at bounding box center [106, 285] width 136 height 184
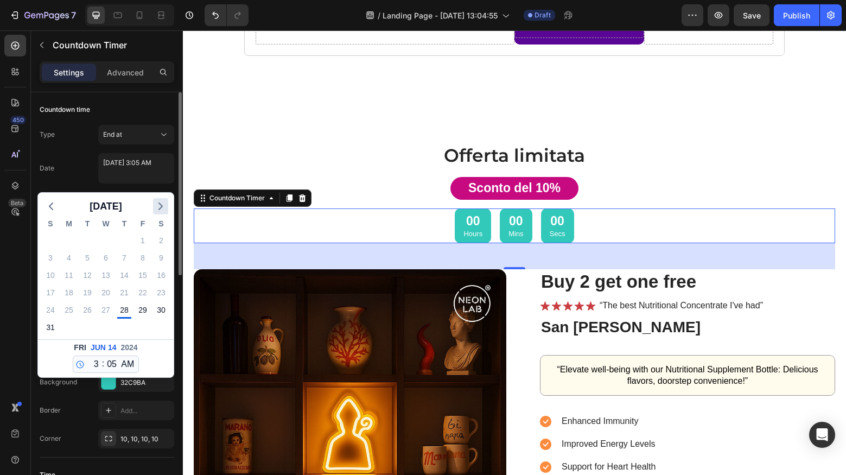
click at [162, 207] on polyline "button" at bounding box center [160, 206] width 3 height 7
click at [52, 205] on icon "button" at bounding box center [50, 206] width 13 height 13
click at [142, 275] on div "19" at bounding box center [142, 274] width 15 height 15
type textarea "[DATE] 3:05 AM"
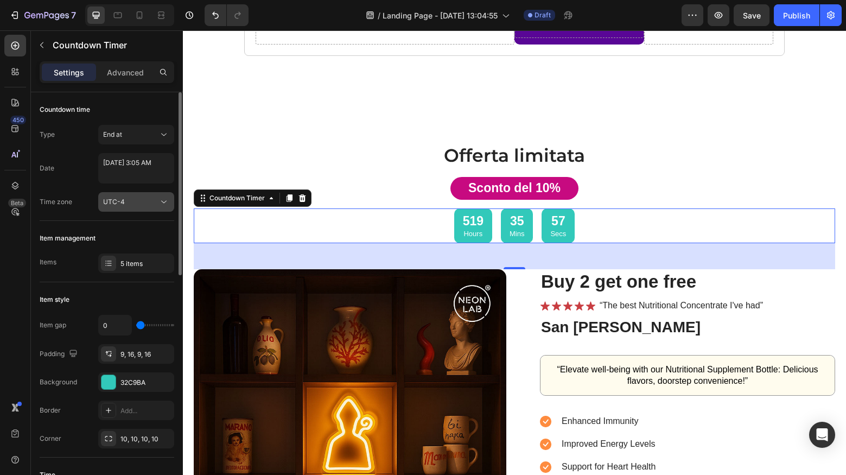
click at [120, 202] on span "UTC-4" at bounding box center [114, 201] width 22 height 8
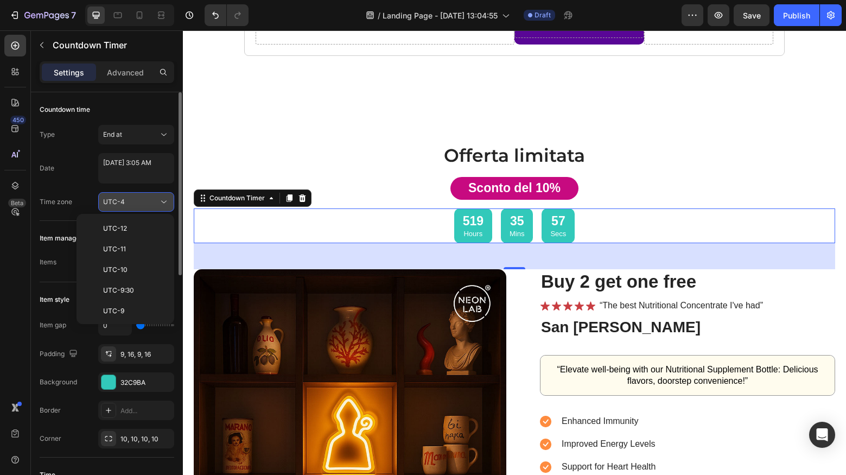
scroll to position [117, 0]
click at [121, 202] on span "UTC-4" at bounding box center [114, 201] width 22 height 8
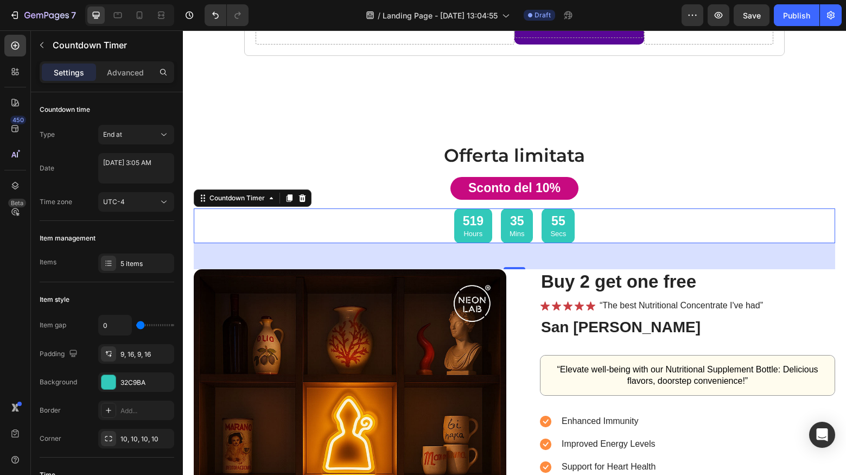
click at [463, 220] on div "519" at bounding box center [473, 221] width 21 height 16
click at [264, 199] on div "Countdown Timer" at bounding box center [237, 198] width 60 height 10
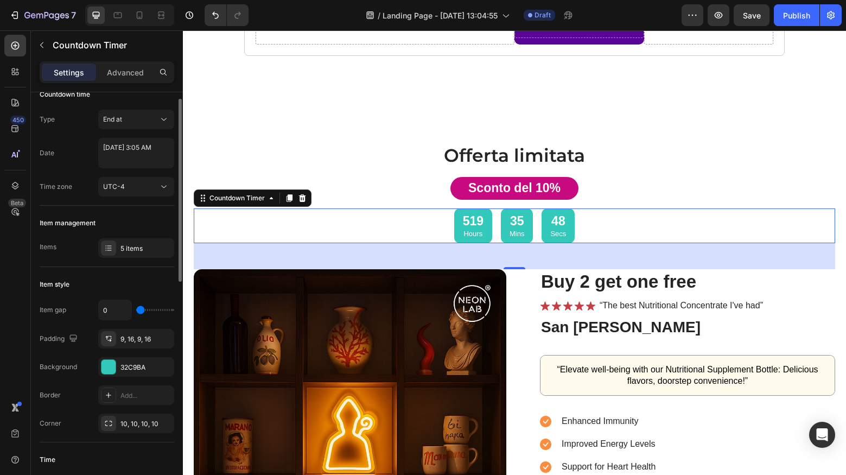
scroll to position [0, 0]
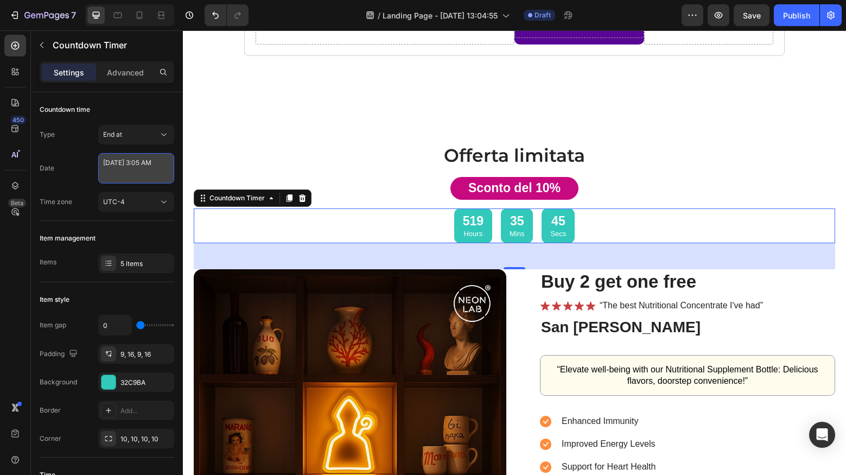
click at [129, 171] on textarea "[DATE] 3:05 AM" at bounding box center [136, 168] width 76 height 30
select select "3"
select select "5"
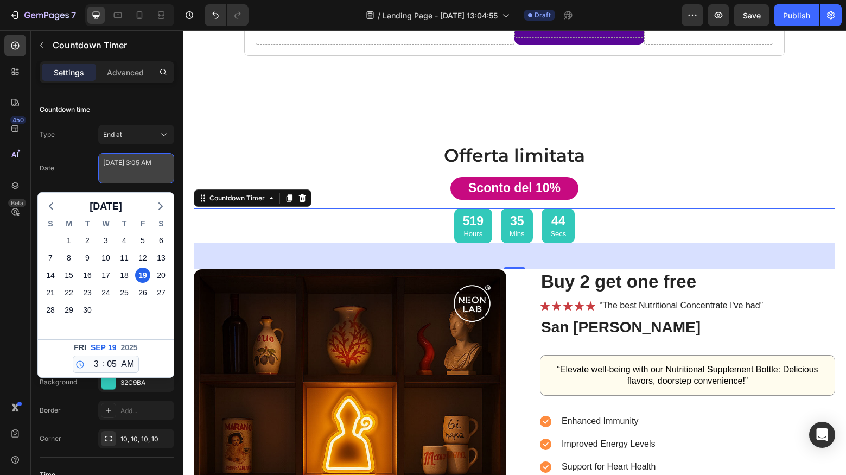
click at [129, 171] on textarea "[DATE] 3:05 AM" at bounding box center [136, 168] width 76 height 30
select select "0"
type textarea "[DATE] 12:05 AM"
select select "0"
type textarea "[DATE] 12:00 AM"
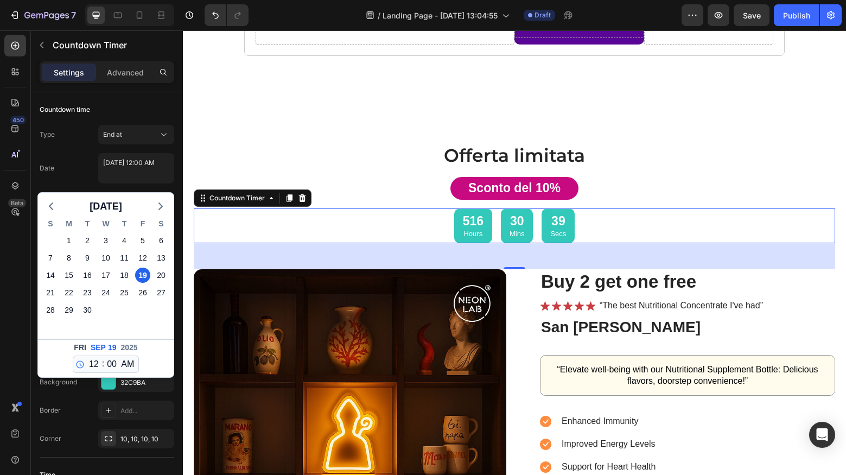
click at [90, 175] on div "Date [DATE] 12:00 AM [DATE] S M T W T F S 31 1 2 3 4 5 6 7 8 9 10 11 12 13 14 1…" at bounding box center [107, 168] width 135 height 30
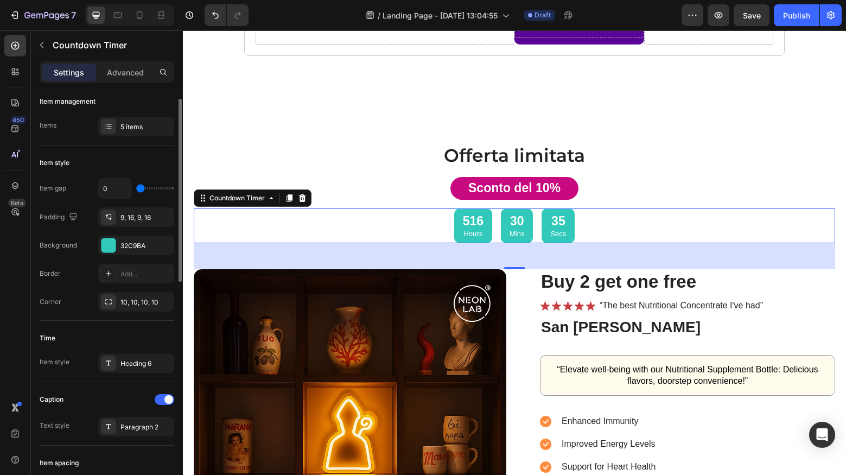
scroll to position [94, 0]
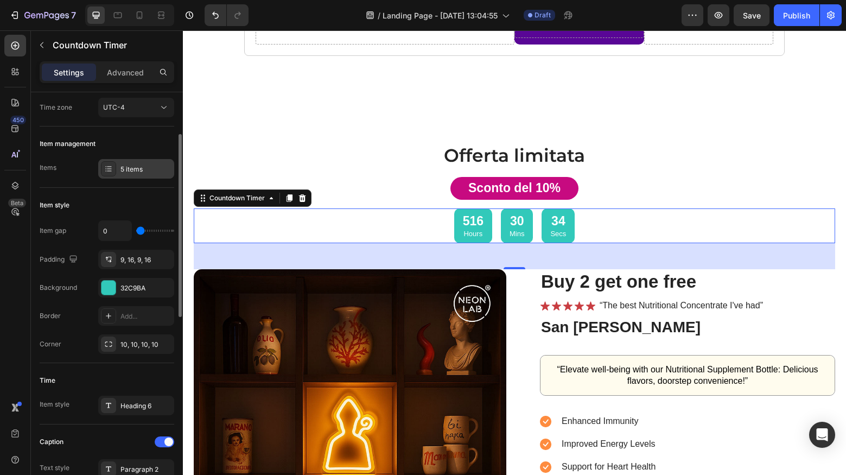
click at [130, 168] on div "5 items" at bounding box center [145, 169] width 51 height 10
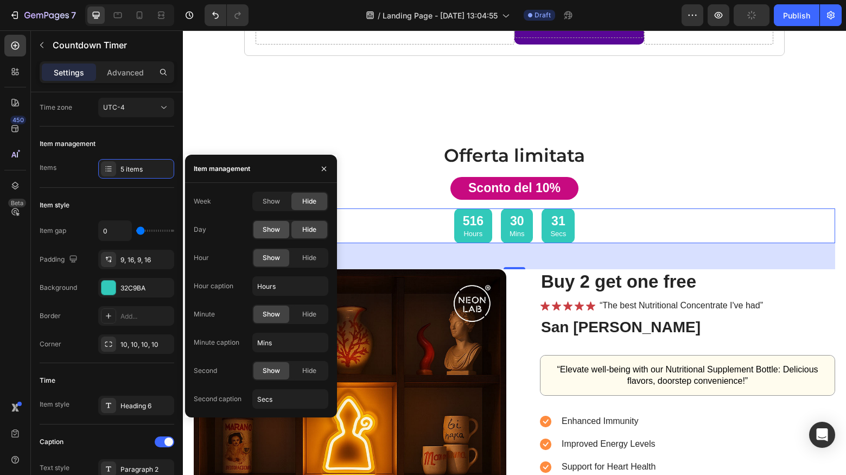
click at [271, 228] on span "Show" at bounding box center [271, 230] width 17 height 10
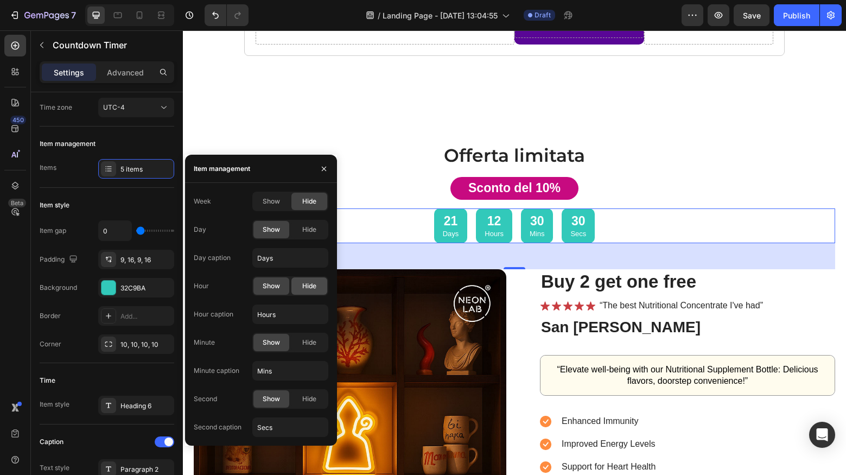
click at [310, 287] on span "Hide" at bounding box center [309, 286] width 14 height 10
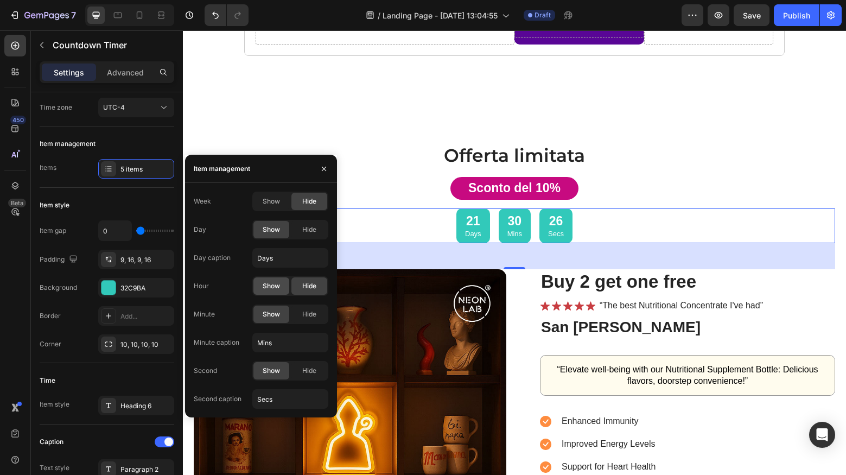
click at [276, 288] on span "Show" at bounding box center [271, 286] width 17 height 10
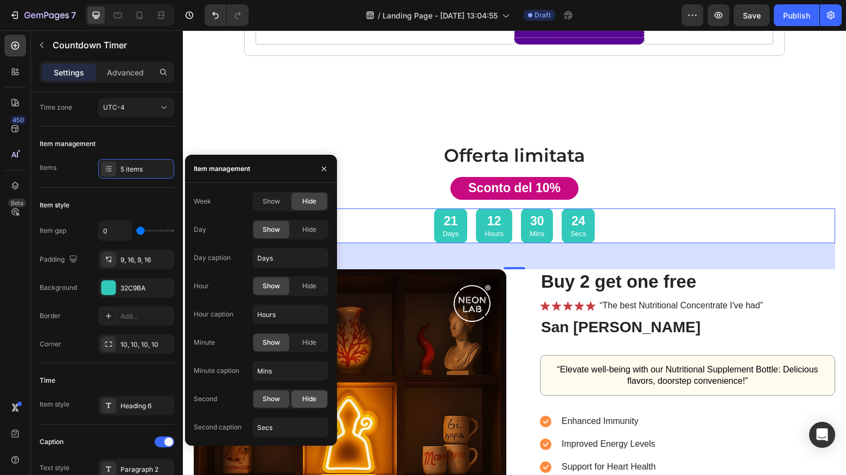
click at [307, 402] on span "Hide" at bounding box center [309, 399] width 14 height 10
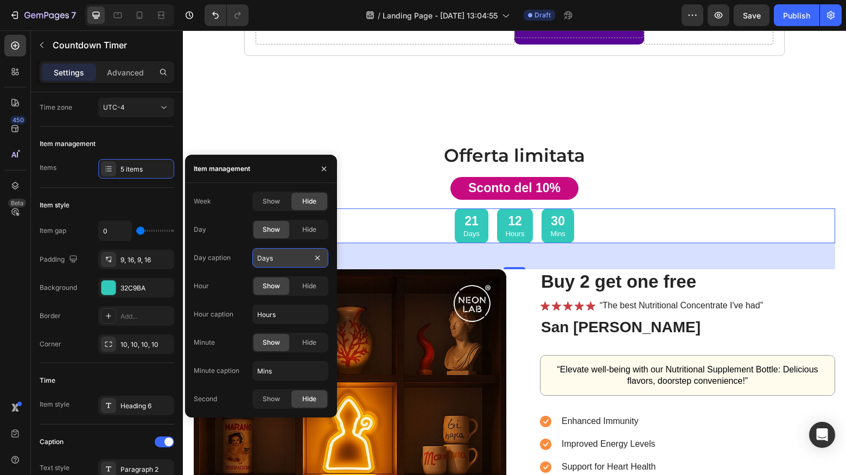
drag, startPoint x: 278, startPoint y: 258, endPoint x: 255, endPoint y: 257, distance: 23.4
click at [255, 257] on input "Days" at bounding box center [290, 258] width 76 height 20
type input "Giorni"
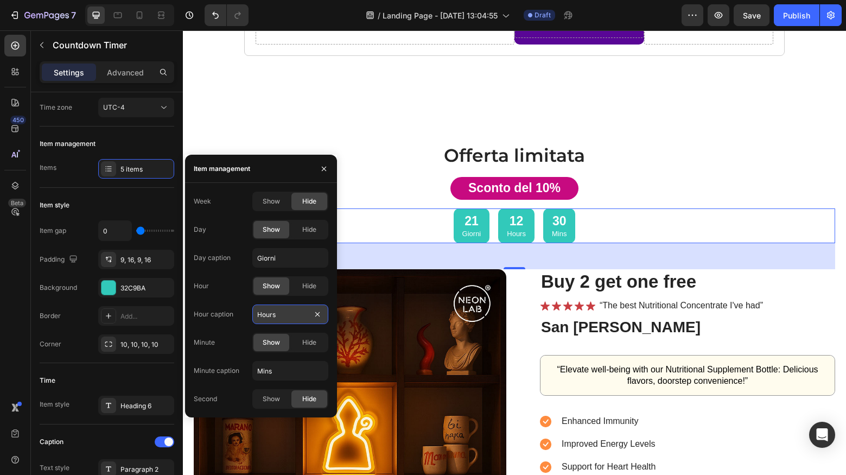
click at [260, 316] on input "Hours" at bounding box center [290, 314] width 76 height 20
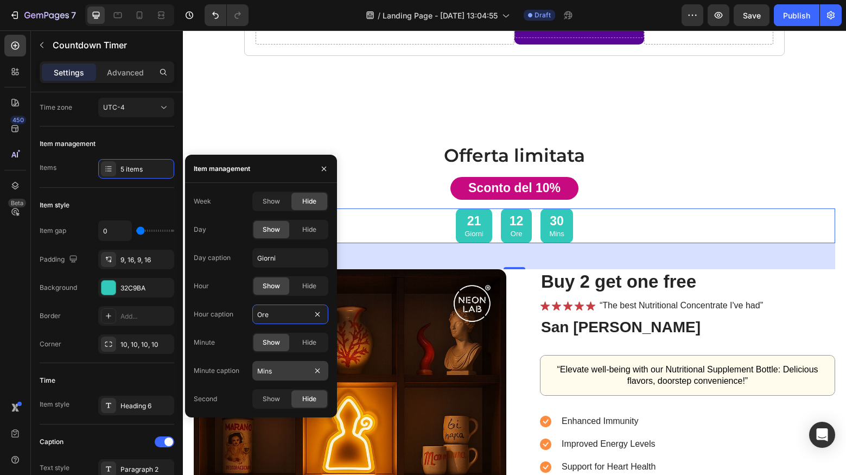
type input "Ore"
click at [286, 374] on input "Mins" at bounding box center [290, 371] width 76 height 20
type input "Min"
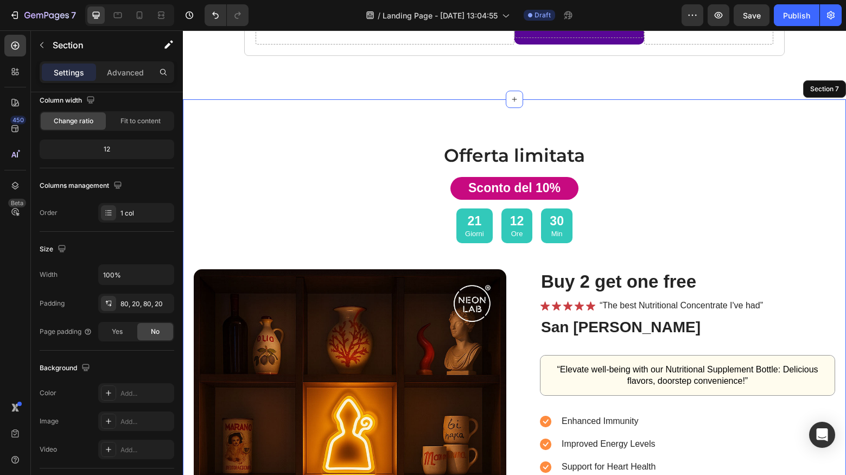
click at [333, 117] on div "Offerta limitata Heading Sconto del 10% Text Block 21 Giorni 12 Ore 30 Min Coun…" at bounding box center [514, 437] width 663 height 676
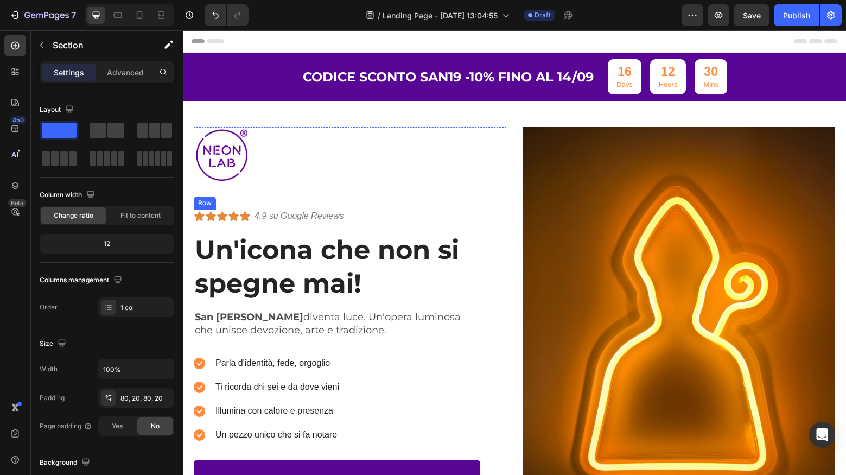
scroll to position [0, 0]
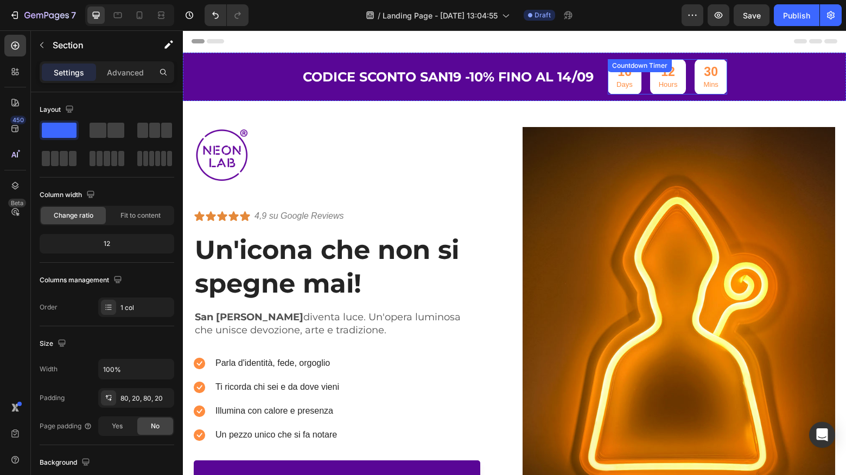
click at [626, 83] on p "Days" at bounding box center [624, 84] width 16 height 9
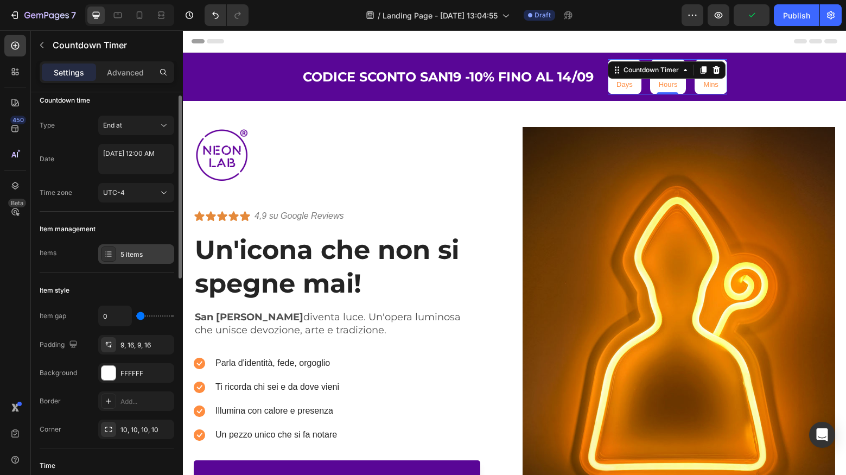
click at [128, 257] on div "5 items" at bounding box center [145, 255] width 51 height 10
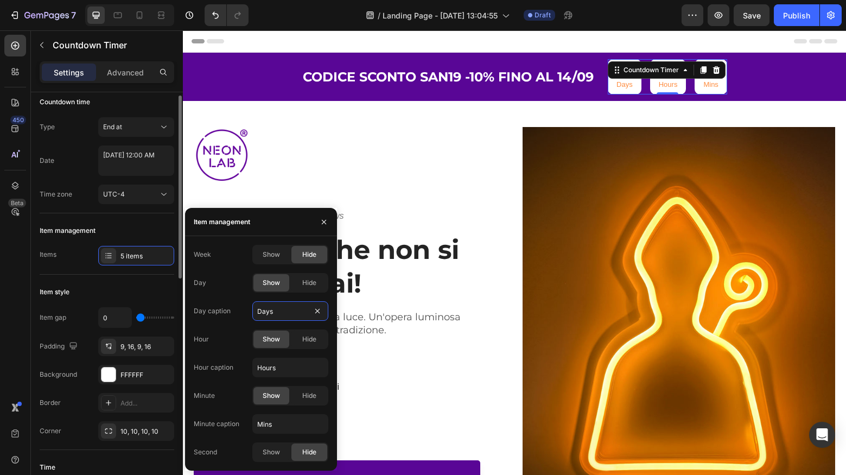
drag, startPoint x: 288, startPoint y: 313, endPoint x: 238, endPoint y: 310, distance: 49.4
click at [238, 311] on div "Day caption Days" at bounding box center [261, 311] width 135 height 20
type input "Giorni"
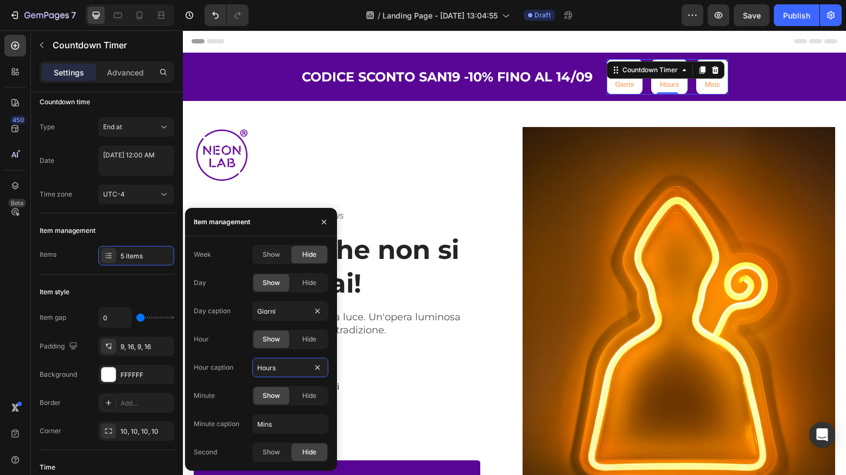
drag, startPoint x: 294, startPoint y: 369, endPoint x: 207, endPoint y: 362, distance: 87.1
click at [207, 362] on div "Hour caption Hours" at bounding box center [261, 368] width 135 height 20
type input "P"
type input "Ore"
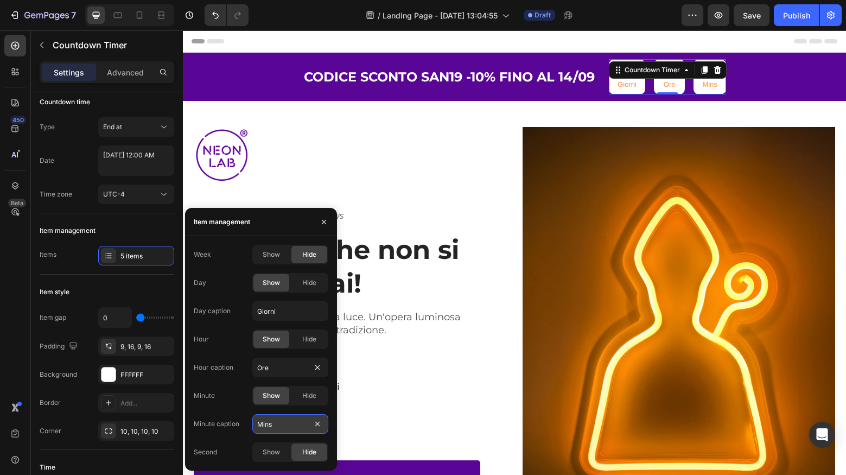
click at [286, 423] on input "Mins" at bounding box center [290, 424] width 76 height 20
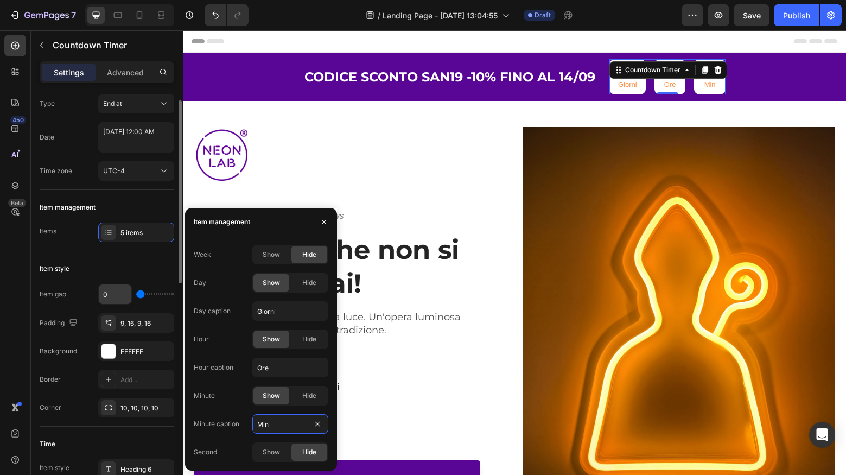
scroll to position [0, 0]
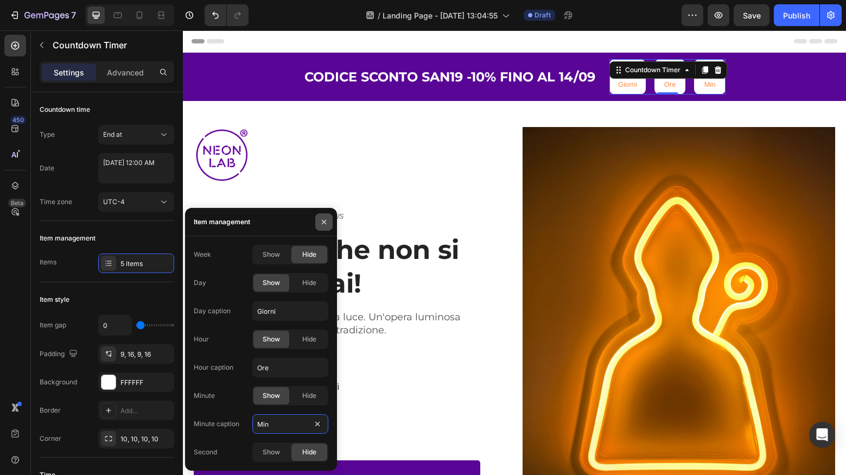
type input "Min"
click at [321, 222] on icon "button" at bounding box center [324, 222] width 9 height 9
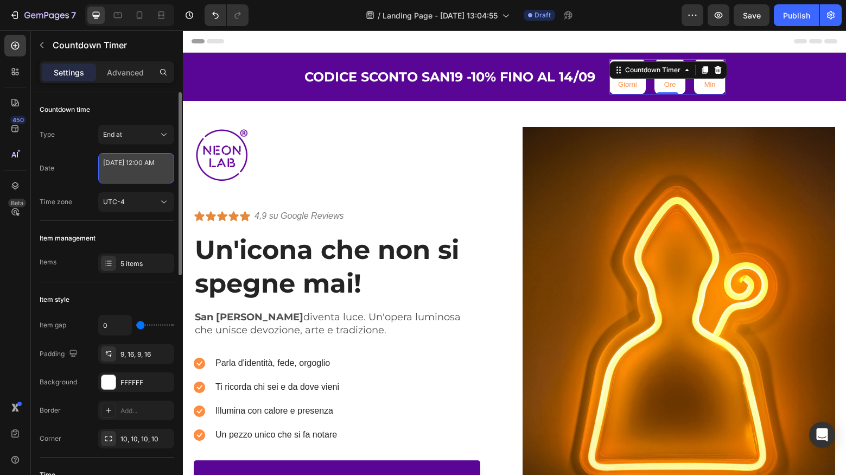
click at [155, 167] on textarea "[DATE] 12:00 AM" at bounding box center [136, 168] width 76 height 30
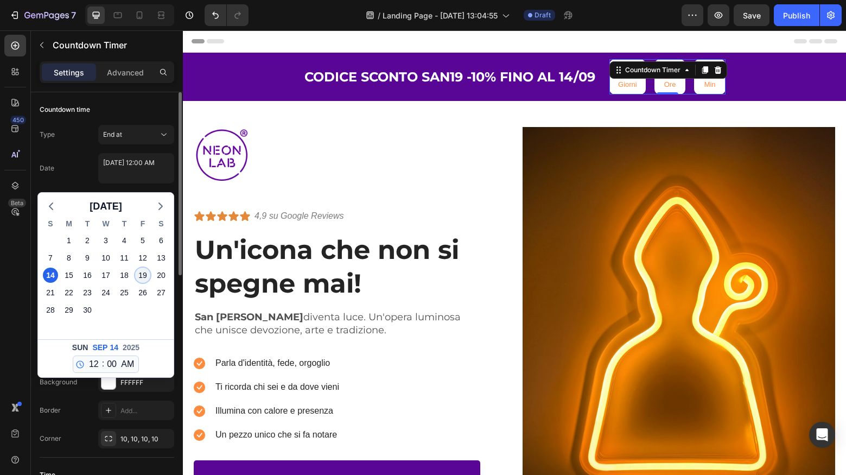
click at [143, 276] on div "19" at bounding box center [142, 274] width 15 height 15
type textarea "[DATE] 12:00 AM"
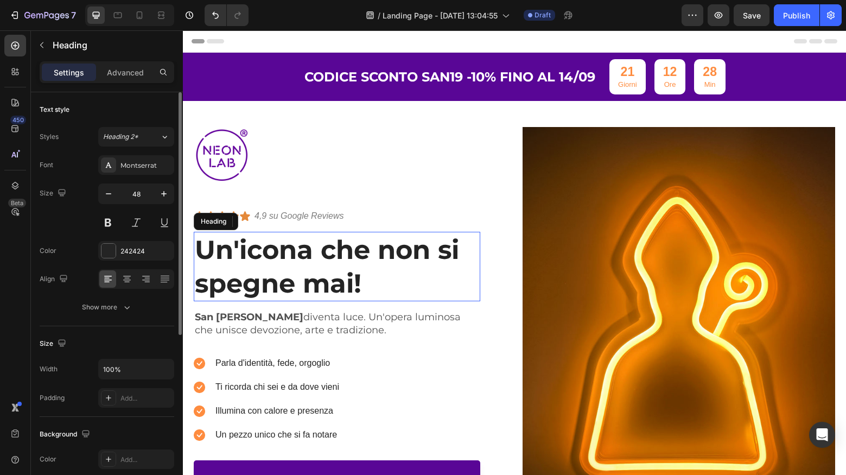
drag, startPoint x: 430, startPoint y: 260, endPoint x: 398, endPoint y: 266, distance: 32.0
click at [430, 260] on h1 "Un'icona che non si spegne mai!" at bounding box center [337, 267] width 286 height 70
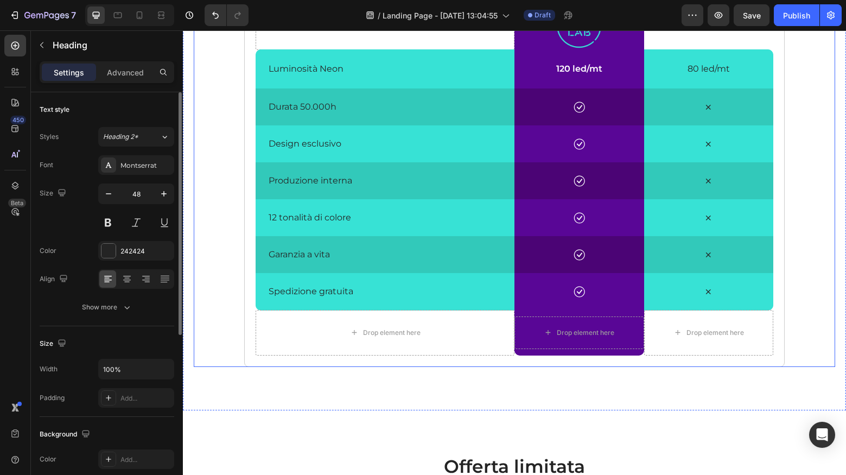
scroll to position [1896, 0]
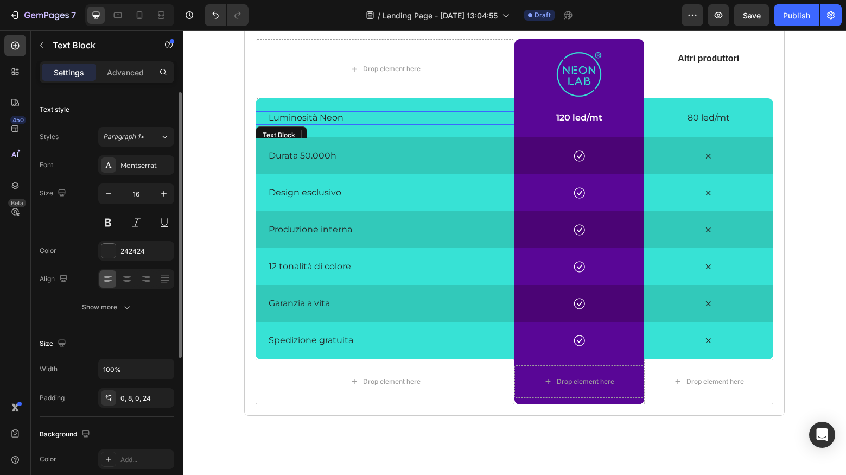
click at [295, 112] on p "Luminosità Neon" at bounding box center [389, 117] width 241 height 11
click at [116, 251] on div "242424" at bounding box center [136, 251] width 76 height 20
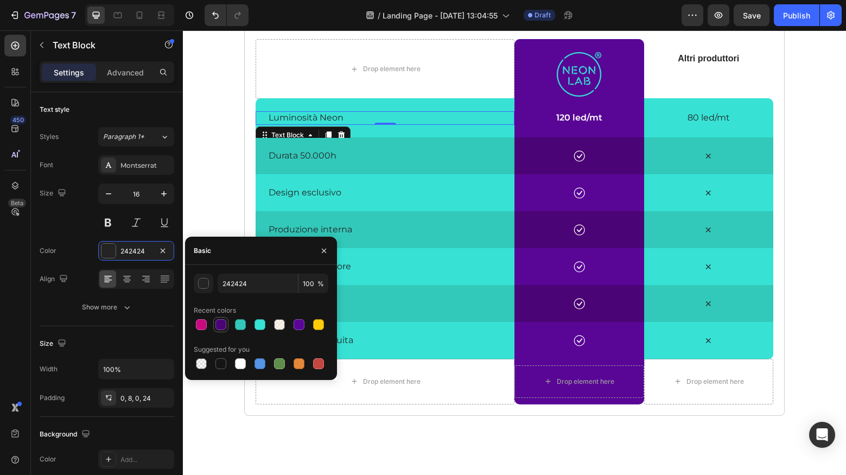
click at [219, 323] on div at bounding box center [220, 324] width 11 height 11
type input "4B0475"
click at [310, 151] on p "Durata 50.000h" at bounding box center [389, 155] width 241 height 11
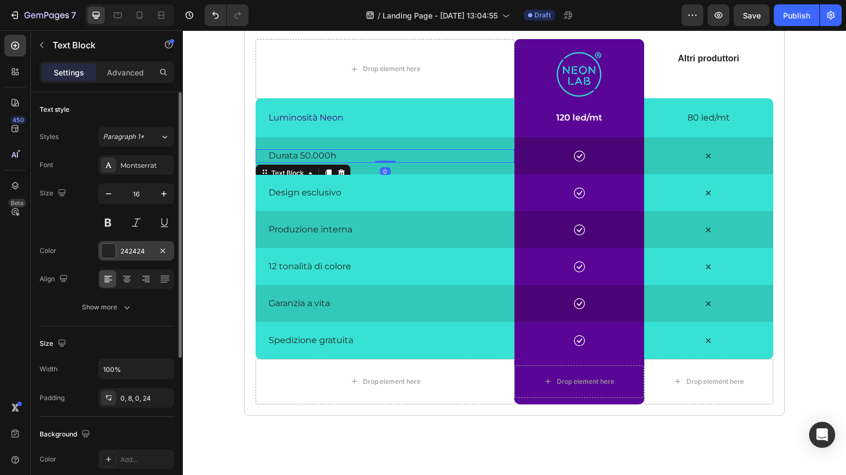
click at [142, 253] on div "242424" at bounding box center [135, 251] width 31 height 10
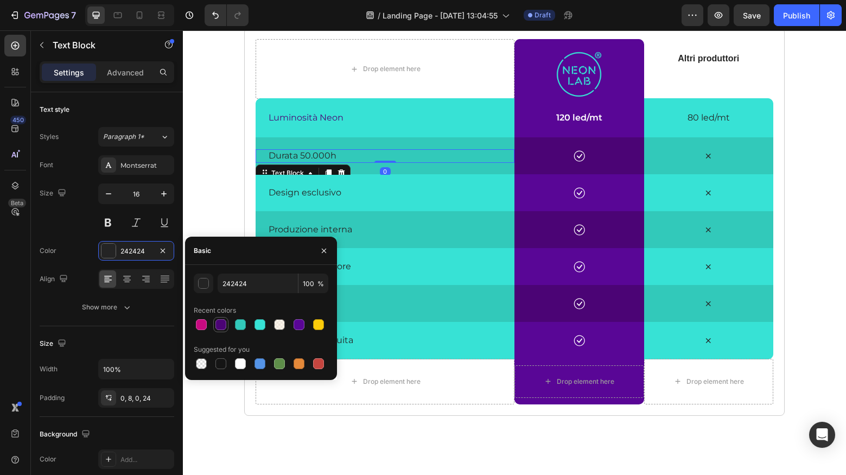
drag, startPoint x: 221, startPoint y: 326, endPoint x: 101, endPoint y: 200, distance: 174.6
click at [221, 326] on div at bounding box center [220, 324] width 11 height 11
type input "4B0475"
click at [297, 192] on p "Design esclusivo" at bounding box center [389, 192] width 241 height 11
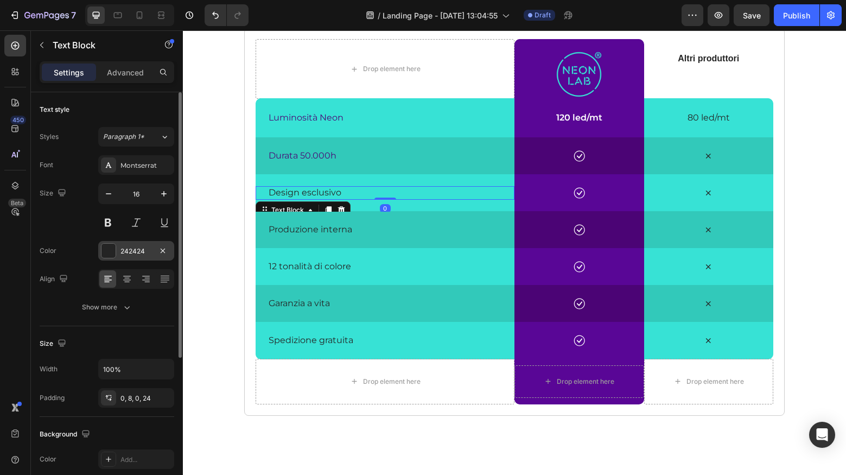
click at [136, 254] on div "242424" at bounding box center [135, 251] width 31 height 10
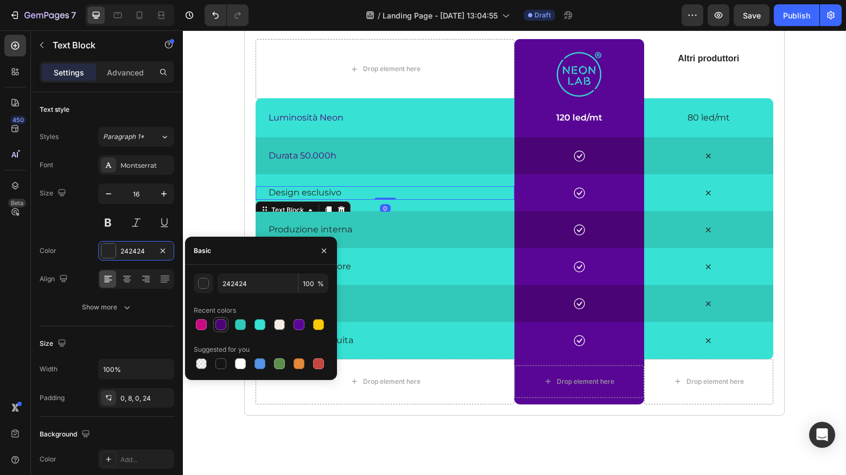
click at [218, 325] on div at bounding box center [220, 324] width 11 height 11
type input "4B0475"
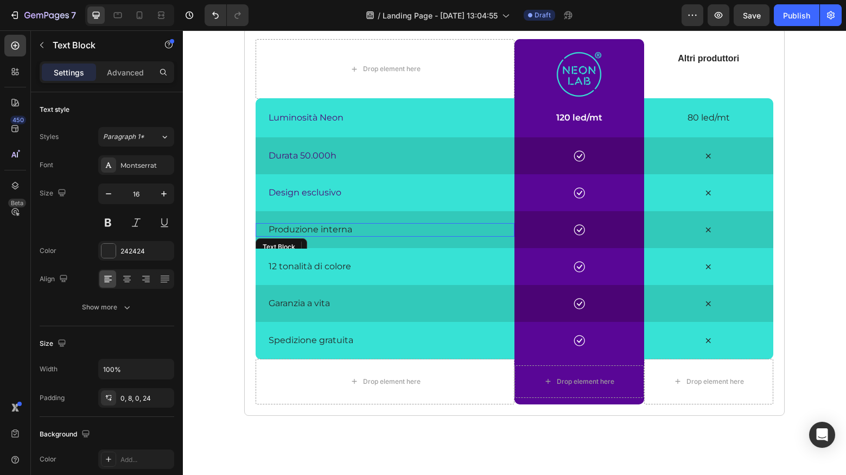
click at [343, 225] on p "Produzione interna" at bounding box center [389, 229] width 241 height 11
click at [142, 254] on div "242424" at bounding box center [135, 251] width 31 height 10
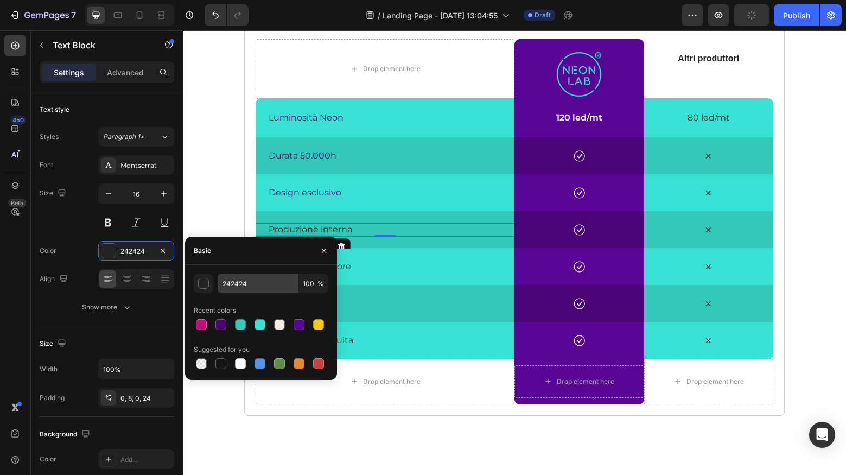
drag, startPoint x: 224, startPoint y: 322, endPoint x: 297, endPoint y: 285, distance: 82.7
click at [224, 322] on div at bounding box center [220, 324] width 11 height 11
type input "4B0475"
click at [346, 266] on p "12 tonalità di colore" at bounding box center [389, 266] width 241 height 11
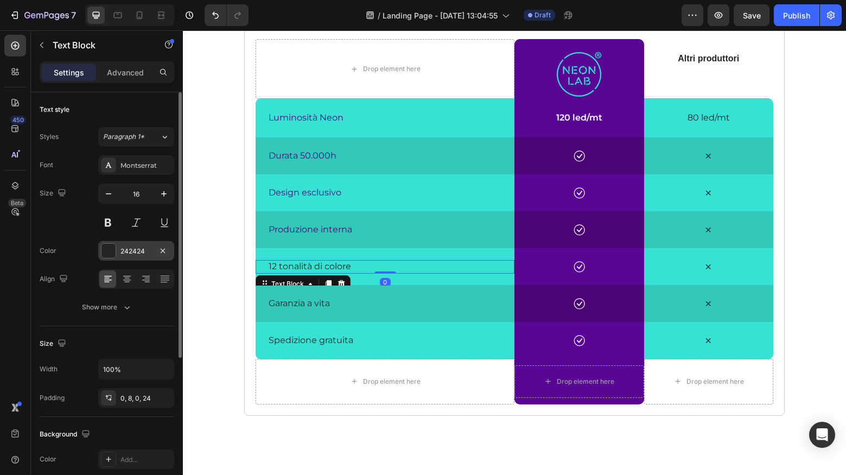
click at [133, 256] on div "242424" at bounding box center [136, 251] width 76 height 20
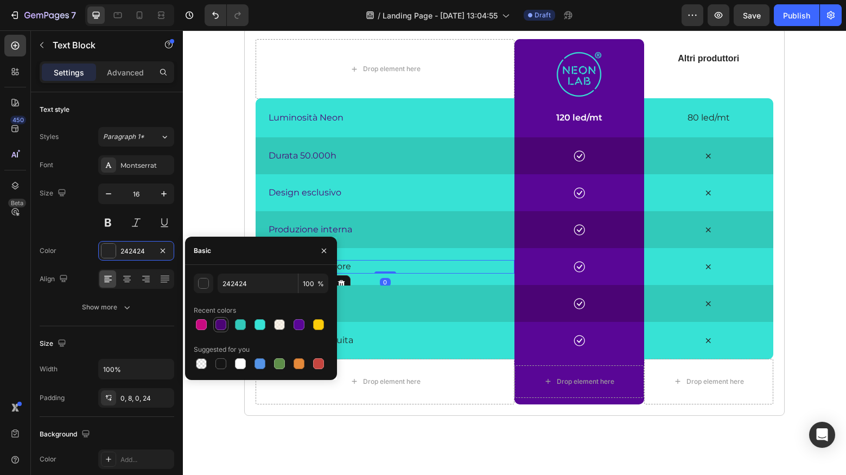
click at [222, 328] on div at bounding box center [220, 324] width 11 height 11
type input "4B0475"
click at [322, 189] on p "Design esclusivo" at bounding box center [389, 192] width 241 height 11
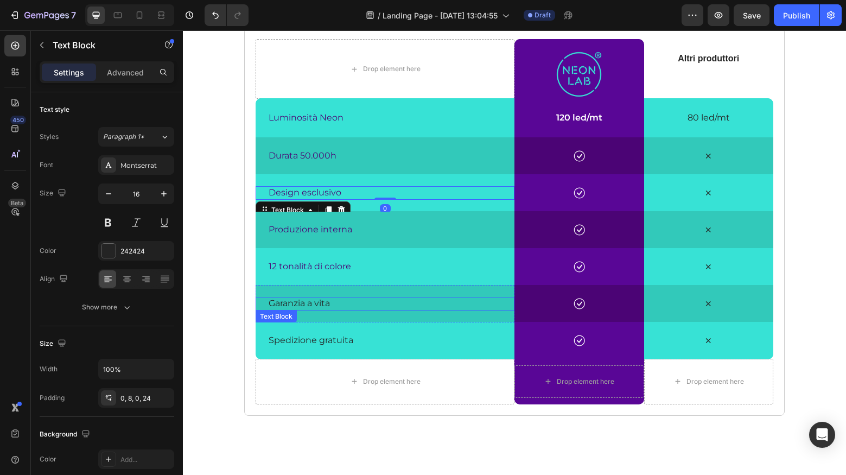
click at [315, 303] on p "Garanzia a vita" at bounding box center [389, 303] width 241 height 11
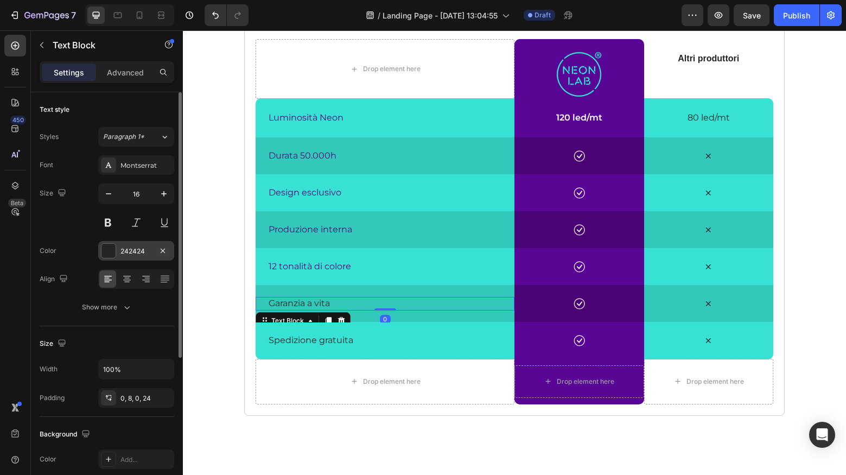
click at [131, 250] on div "242424" at bounding box center [135, 251] width 31 height 10
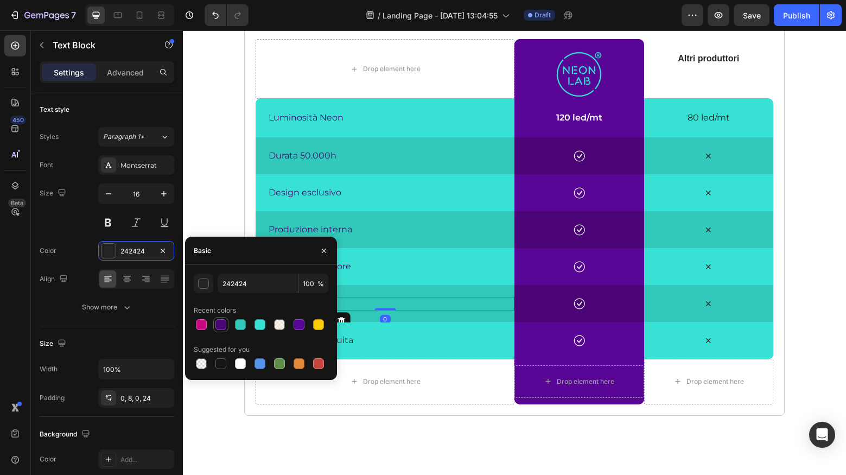
click at [217, 329] on div at bounding box center [220, 324] width 11 height 11
type input "4B0475"
click at [305, 195] on p "Design esclusivo" at bounding box center [389, 192] width 241 height 11
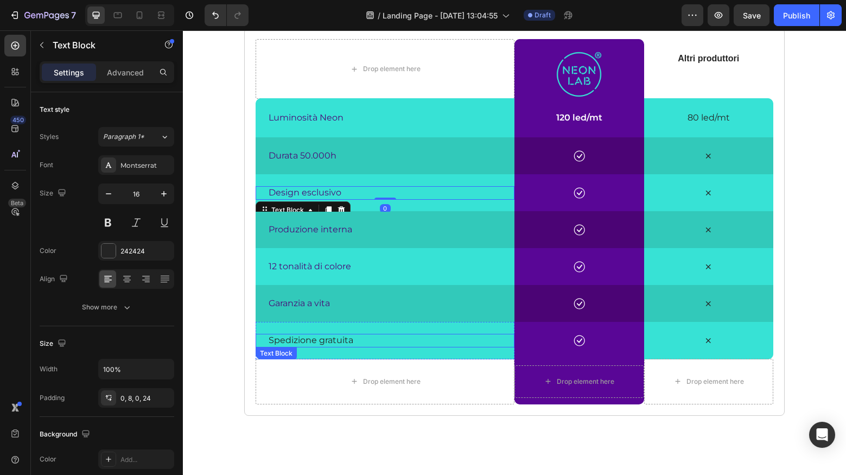
click at [300, 341] on p "Spedizione gratuita" at bounding box center [389, 340] width 241 height 11
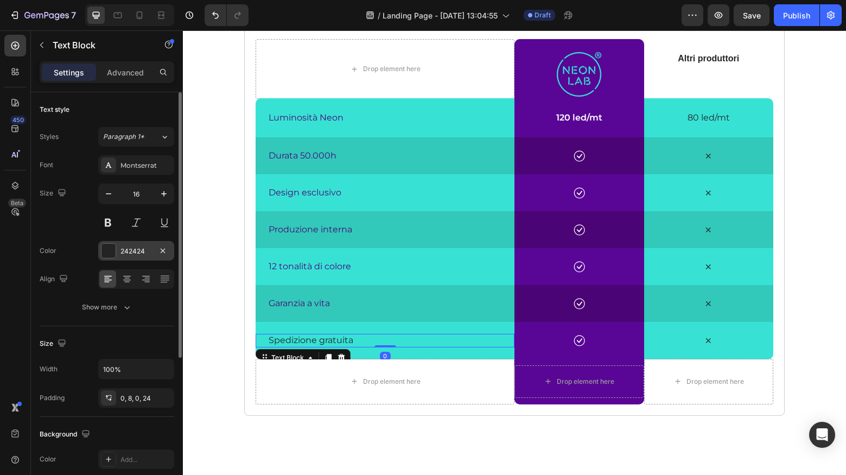
click at [107, 250] on div at bounding box center [108, 251] width 14 height 14
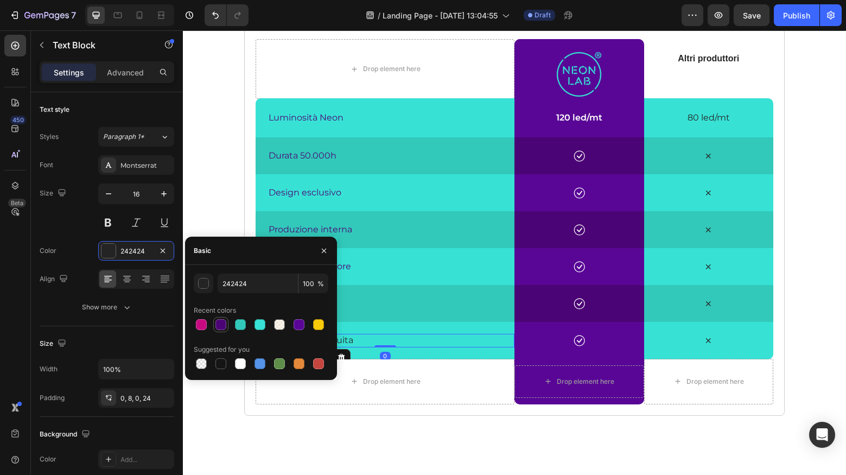
click at [227, 322] on div at bounding box center [220, 324] width 13 height 13
type input "4B0475"
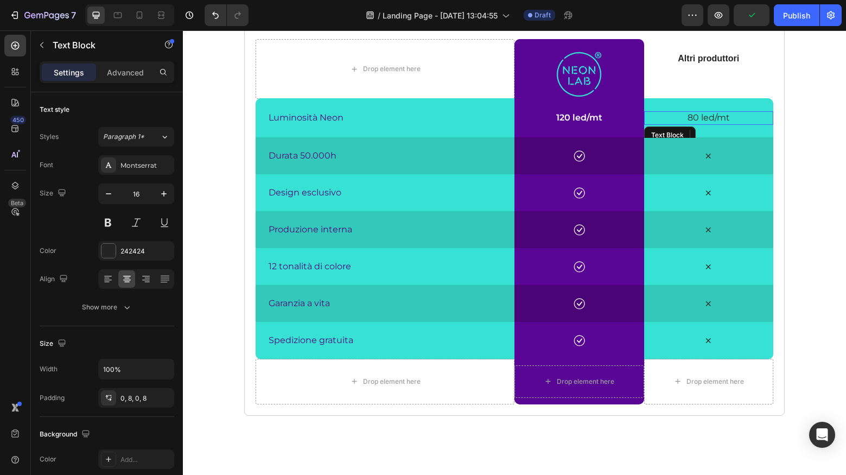
click at [701, 118] on p "80 led/mt" at bounding box center [708, 117] width 121 height 11
drag, startPoint x: 113, startPoint y: 245, endPoint x: 125, endPoint y: 255, distance: 16.2
click at [113, 245] on div at bounding box center [108, 251] width 14 height 14
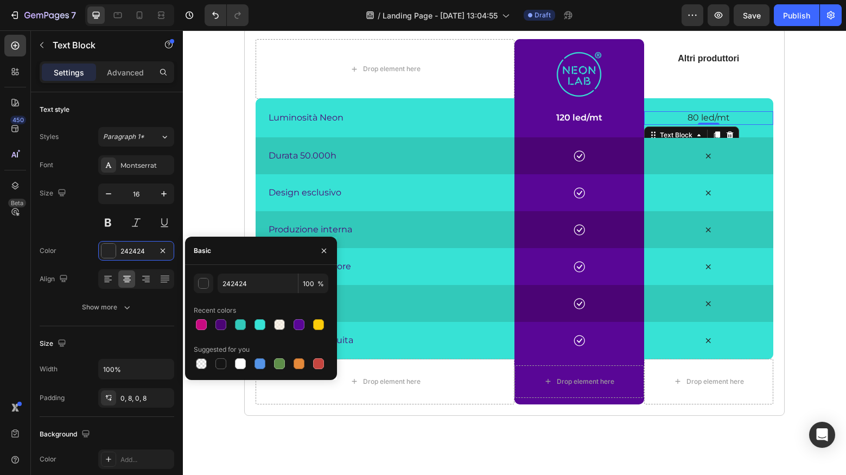
drag, startPoint x: 225, startPoint y: 324, endPoint x: 250, endPoint y: 316, distance: 26.6
click at [225, 324] on div at bounding box center [220, 324] width 11 height 11
type input "4B0475"
click at [706, 157] on icon at bounding box center [708, 156] width 5 height 5
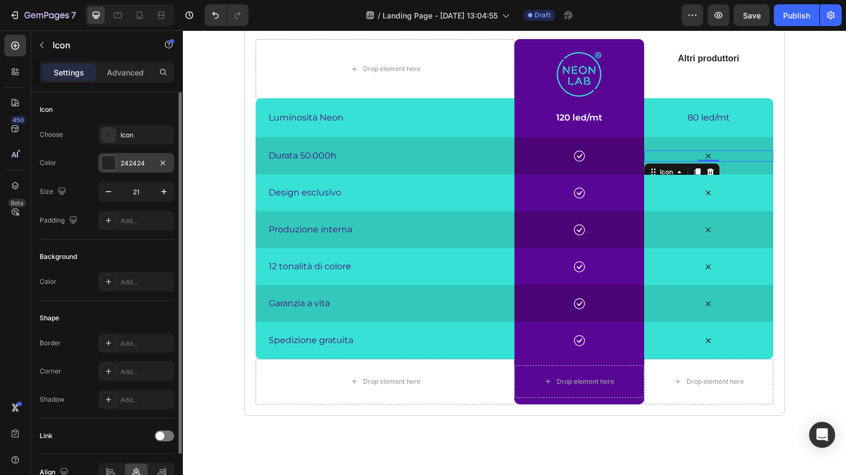
click at [127, 168] on div "242424" at bounding box center [136, 163] width 76 height 20
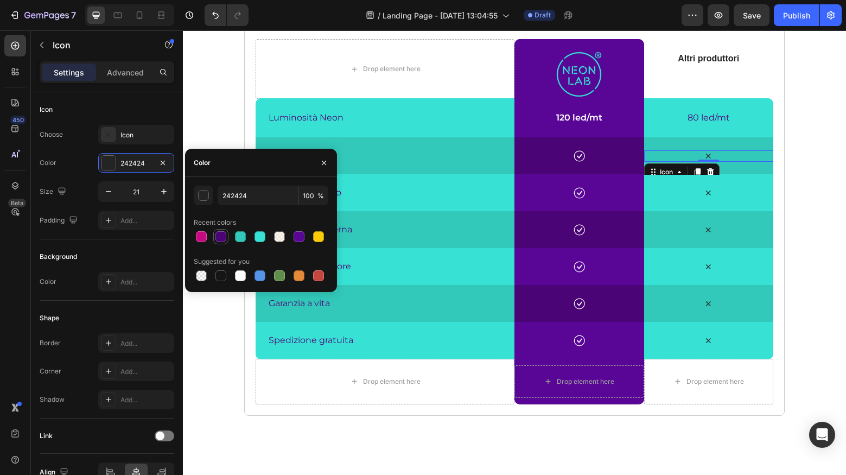
click at [224, 237] on div at bounding box center [220, 236] width 11 height 11
type input "4B0475"
click at [707, 195] on icon at bounding box center [708, 192] width 11 height 11
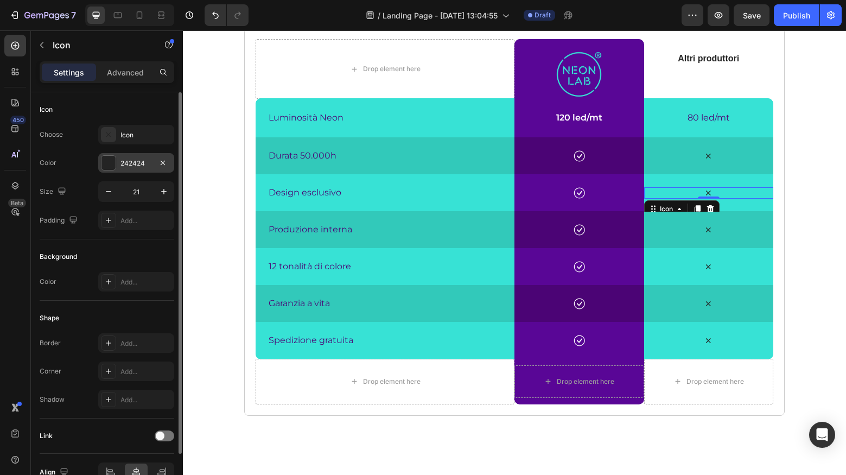
click at [118, 160] on div "242424" at bounding box center [136, 163] width 76 height 20
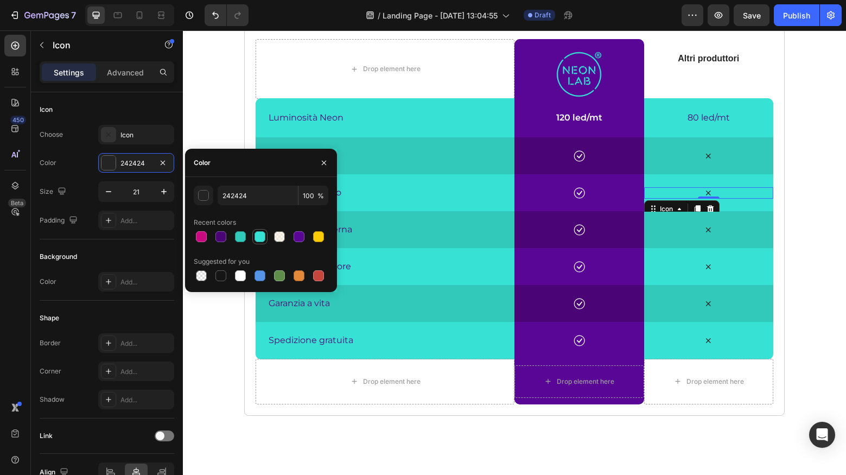
drag, startPoint x: 225, startPoint y: 238, endPoint x: 259, endPoint y: 238, distance: 34.2
click at [225, 238] on div at bounding box center [220, 236] width 11 height 11
type input "4B0475"
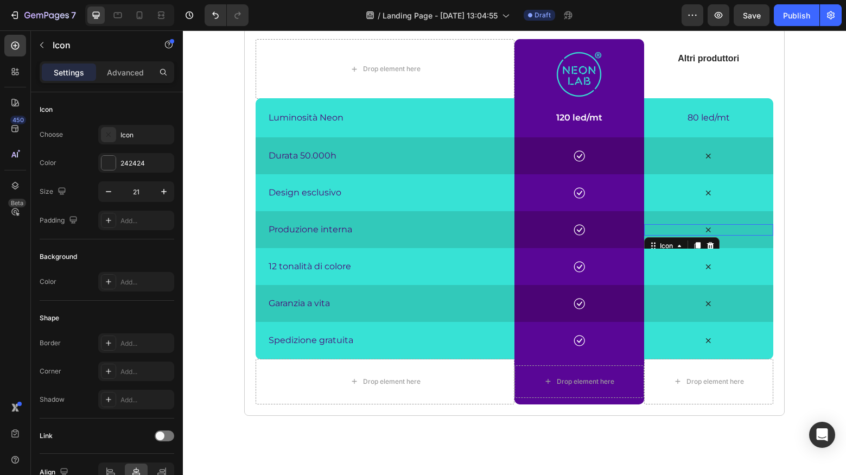
click at [708, 230] on icon at bounding box center [708, 229] width 11 height 11
click at [132, 162] on div "242424" at bounding box center [135, 163] width 31 height 10
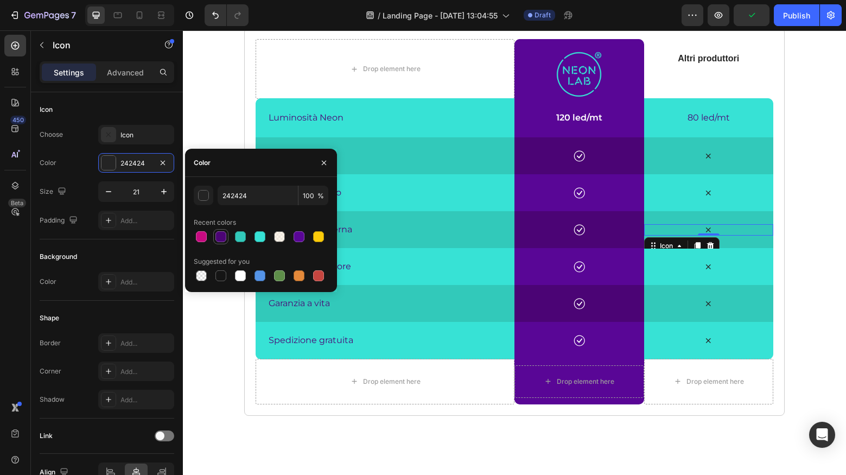
click at [214, 236] on div at bounding box center [220, 236] width 15 height 15
type input "4B0475"
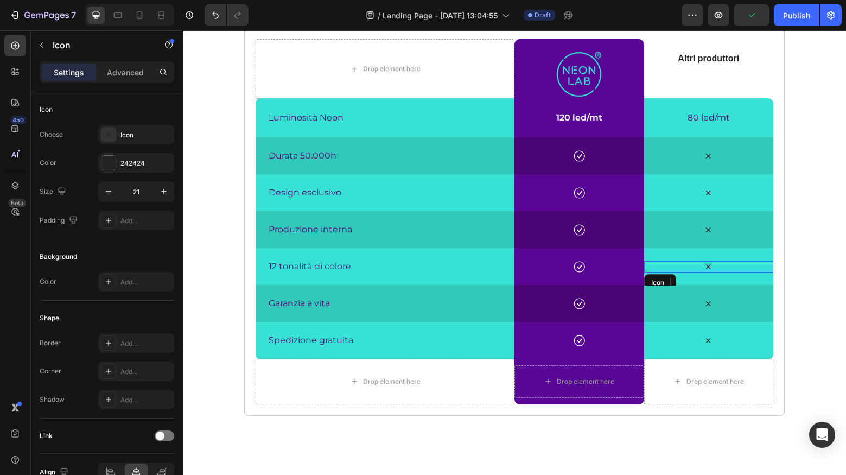
drag, startPoint x: 706, startPoint y: 266, endPoint x: 667, endPoint y: 264, distance: 39.1
click at [706, 266] on icon at bounding box center [708, 266] width 11 height 11
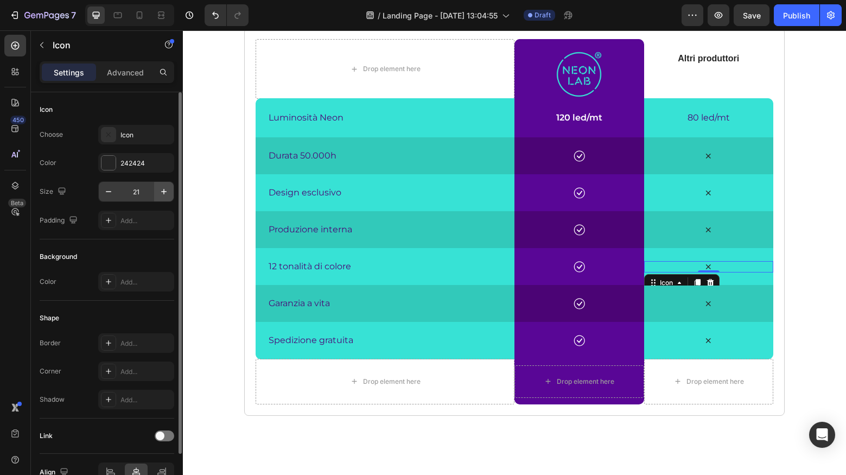
drag, startPoint x: 135, startPoint y: 166, endPoint x: 170, endPoint y: 190, distance: 42.1
click at [135, 166] on div "242424" at bounding box center [145, 163] width 51 height 10
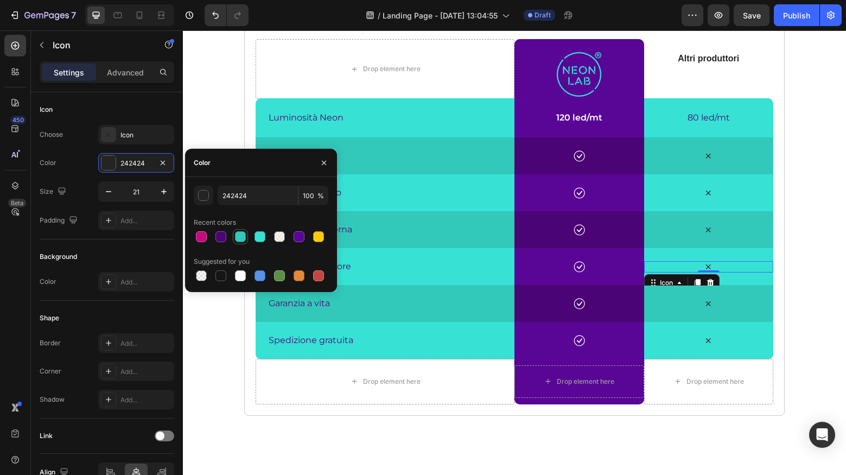
drag, startPoint x: 225, startPoint y: 239, endPoint x: 247, endPoint y: 239, distance: 22.3
click at [225, 239] on div at bounding box center [220, 236] width 11 height 11
type input "4B0475"
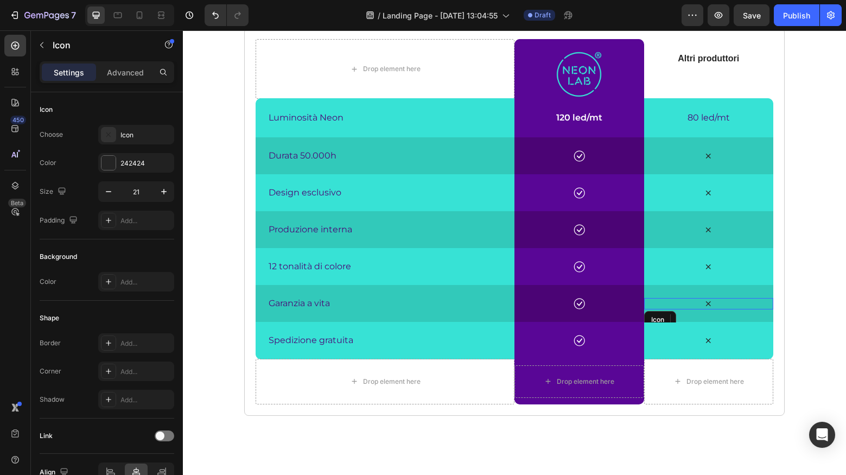
click at [702, 305] on div "Icon" at bounding box center [709, 303] width 130 height 11
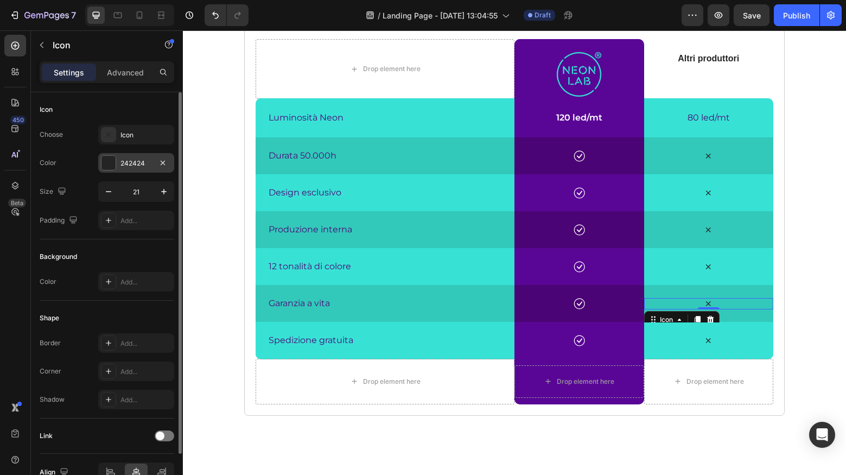
click at [145, 164] on div "242424" at bounding box center [135, 163] width 31 height 10
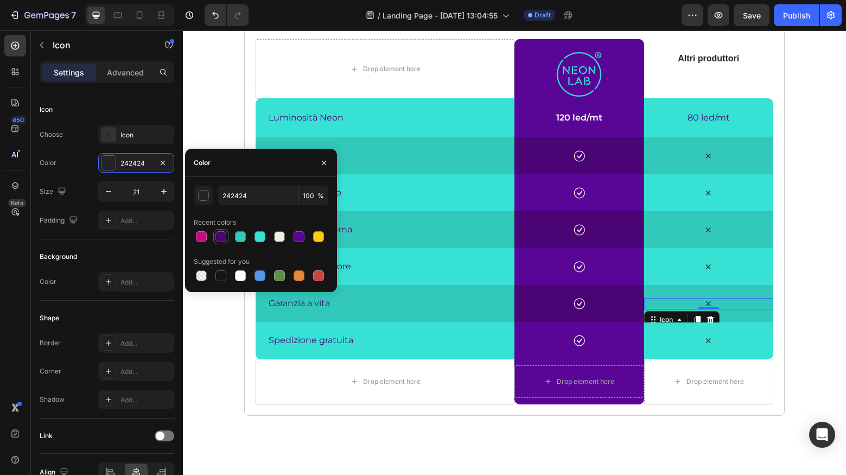
click at [221, 237] on div at bounding box center [220, 236] width 11 height 11
type input "4B0475"
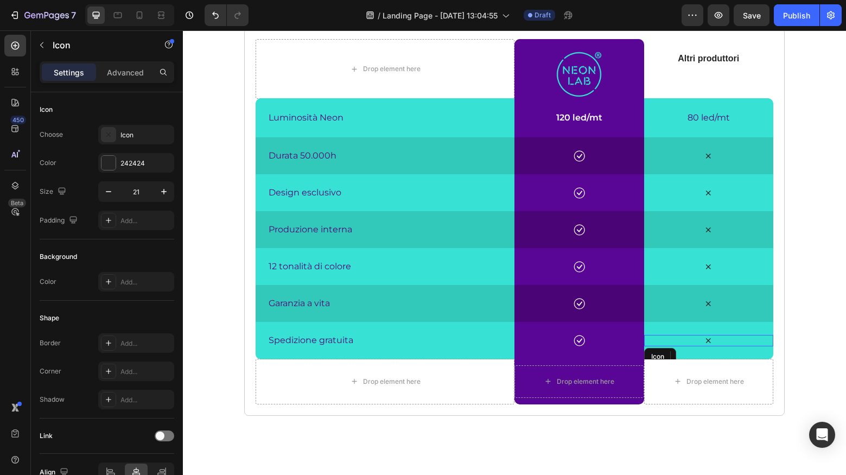
click at [704, 341] on icon at bounding box center [708, 340] width 11 height 11
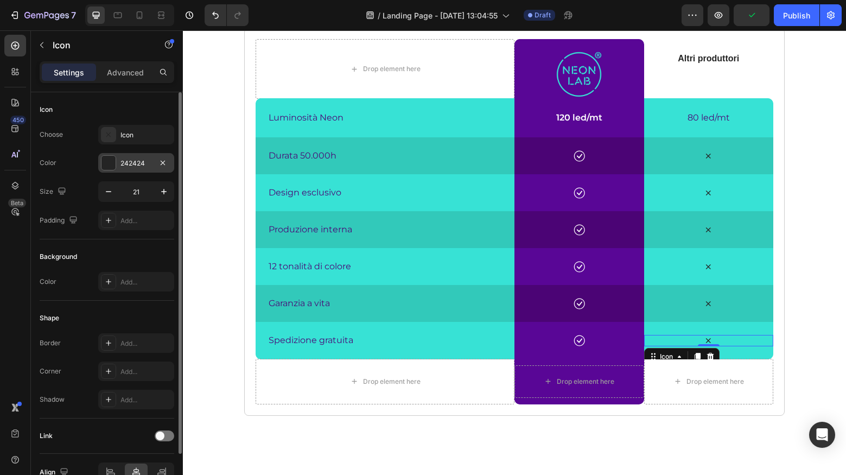
click at [136, 166] on div "242424" at bounding box center [135, 163] width 31 height 10
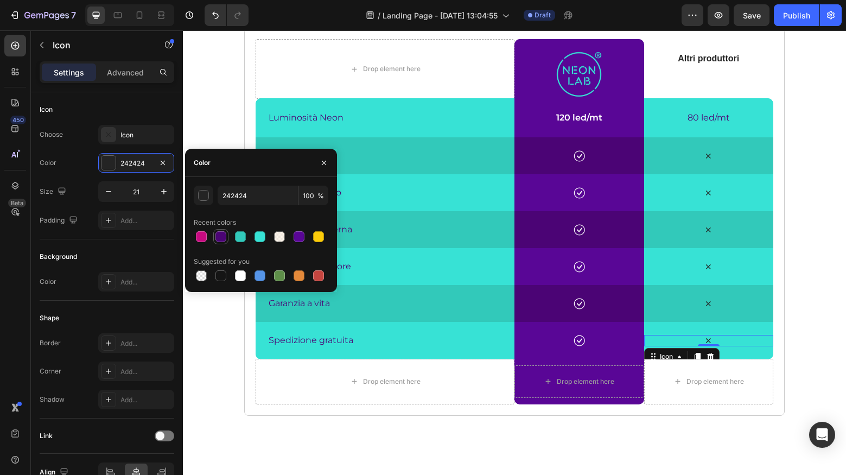
click at [226, 238] on div at bounding box center [220, 236] width 13 height 13
type input "4B0475"
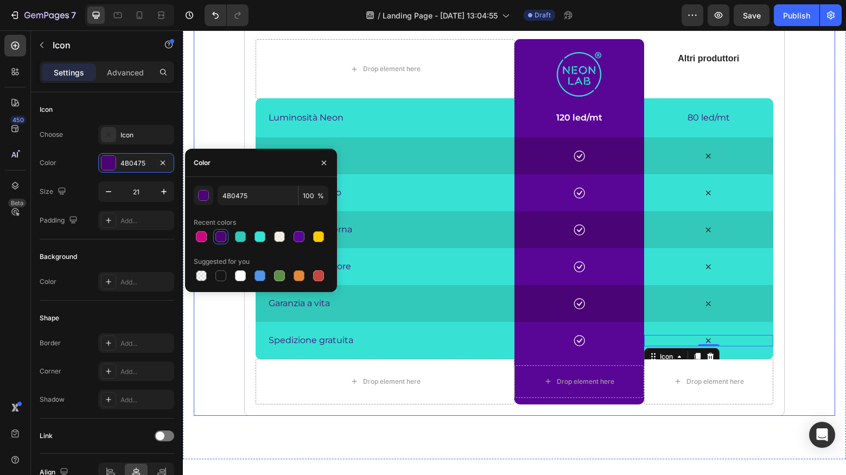
click at [232, 337] on div "neon lab vs altri produttori Heading Scopri i vantaggi che offre Neon Lab rispe…" at bounding box center [514, 185] width 641 height 462
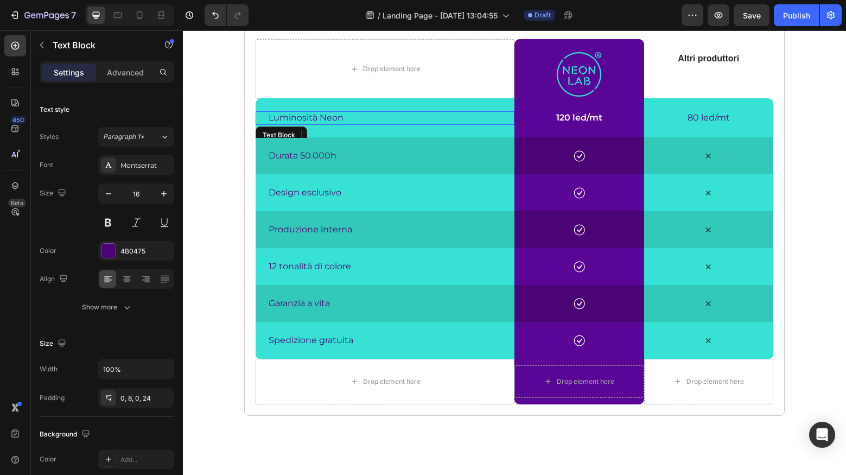
click at [320, 118] on p "Luminosità Neon" at bounding box center [389, 117] width 241 height 11
drag, startPoint x: 109, startPoint y: 225, endPoint x: 129, endPoint y: 224, distance: 19.5
click at [109, 225] on button at bounding box center [108, 223] width 20 height 20
click at [315, 154] on p "Durata 50.000h" at bounding box center [389, 155] width 241 height 11
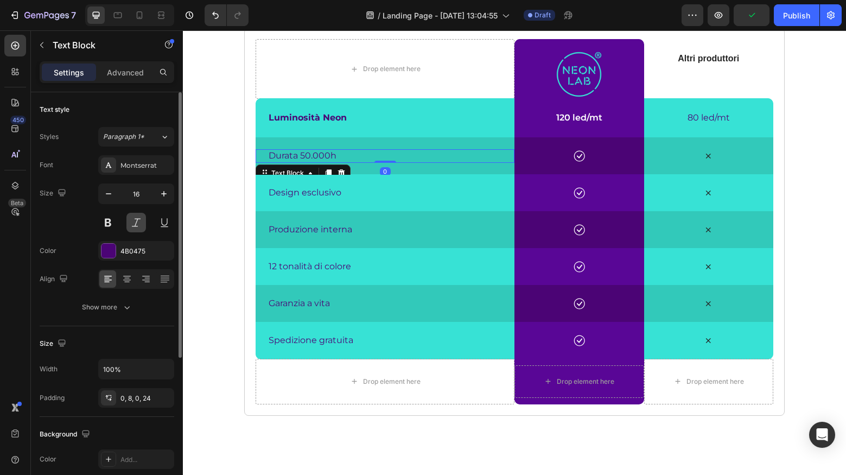
click at [110, 219] on button at bounding box center [108, 223] width 20 height 20
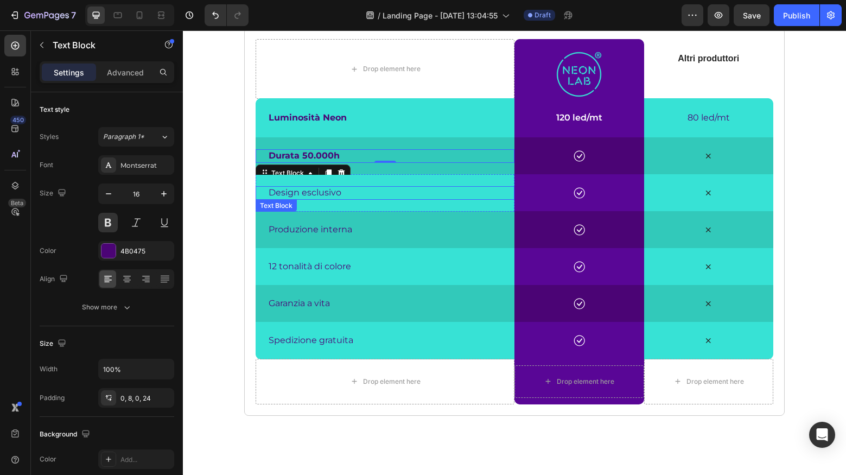
click at [328, 190] on p "Design esclusivo" at bounding box center [389, 192] width 241 height 11
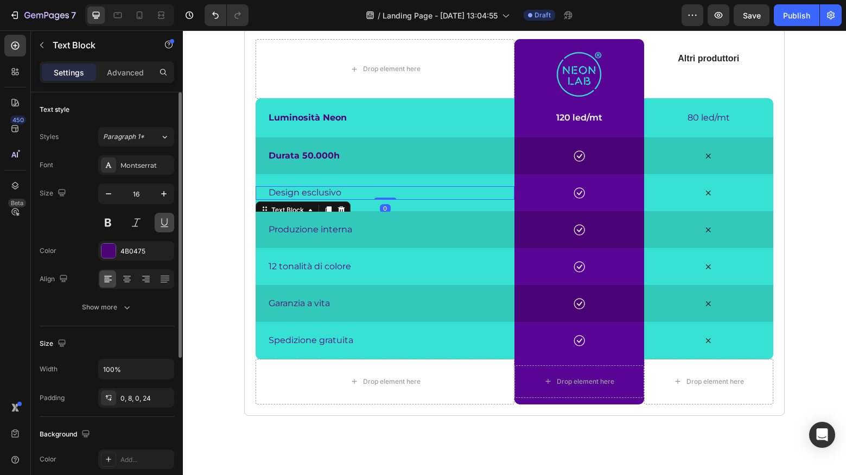
drag, startPoint x: 109, startPoint y: 224, endPoint x: 170, endPoint y: 225, distance: 60.8
click at [109, 224] on button at bounding box center [108, 223] width 20 height 20
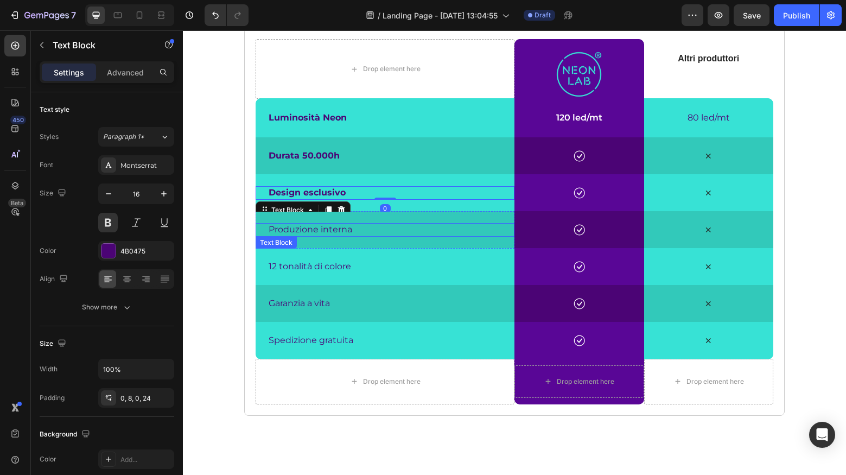
click at [315, 226] on p "Produzione interna" at bounding box center [389, 229] width 241 height 11
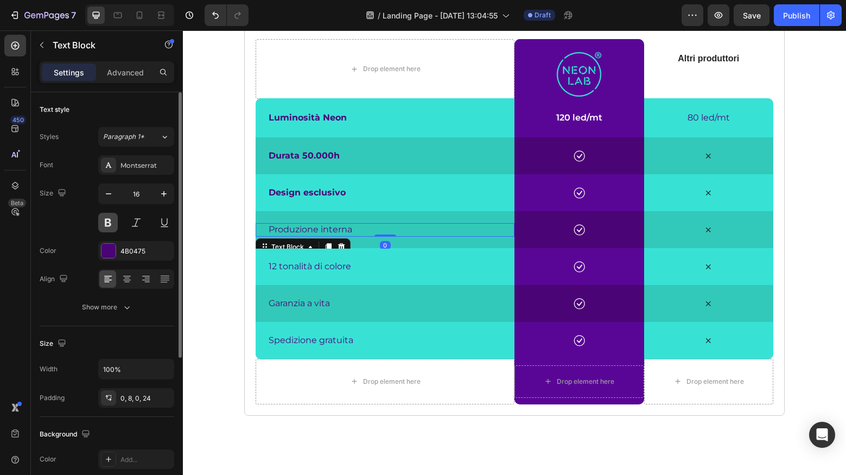
click at [111, 225] on button at bounding box center [108, 223] width 20 height 20
drag, startPoint x: 330, startPoint y: 266, endPoint x: 320, endPoint y: 266, distance: 10.3
click at [330, 266] on p "12 tonalità di colore" at bounding box center [389, 266] width 241 height 11
click at [111, 224] on button at bounding box center [108, 223] width 20 height 20
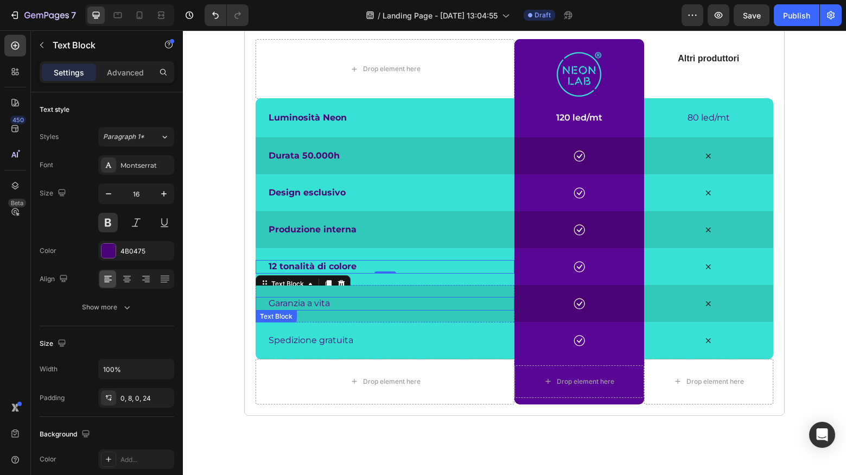
click at [318, 303] on p "Garanzia a vita" at bounding box center [389, 303] width 241 height 11
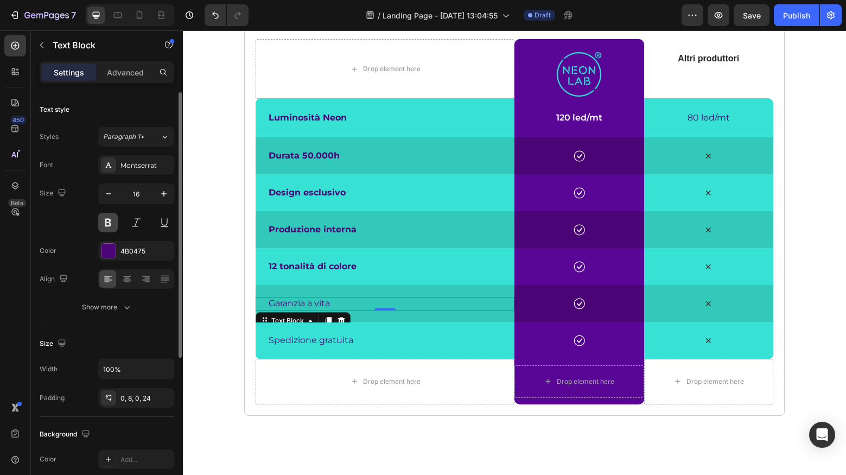
drag, startPoint x: 106, startPoint y: 226, endPoint x: 60, endPoint y: 283, distance: 72.9
click at [106, 226] on button at bounding box center [108, 223] width 20 height 20
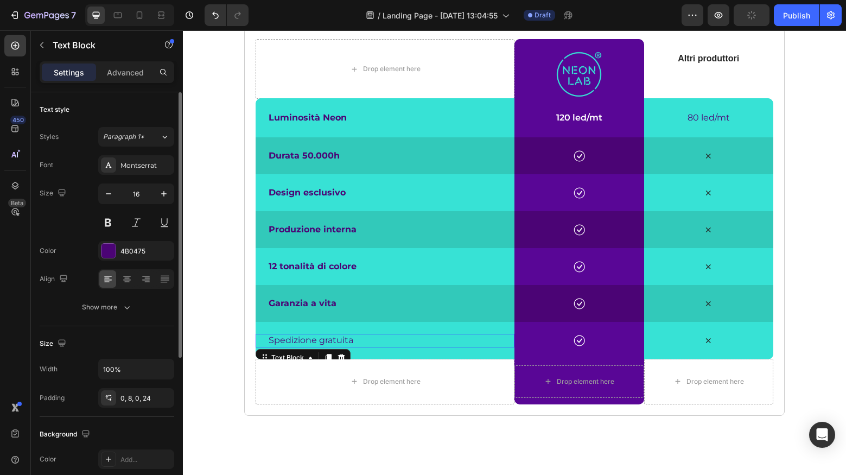
click at [301, 343] on p "Spedizione gratuita" at bounding box center [389, 340] width 241 height 11
click at [111, 225] on button at bounding box center [108, 223] width 20 height 20
click at [695, 113] on p "80 led/mt" at bounding box center [708, 117] width 121 height 11
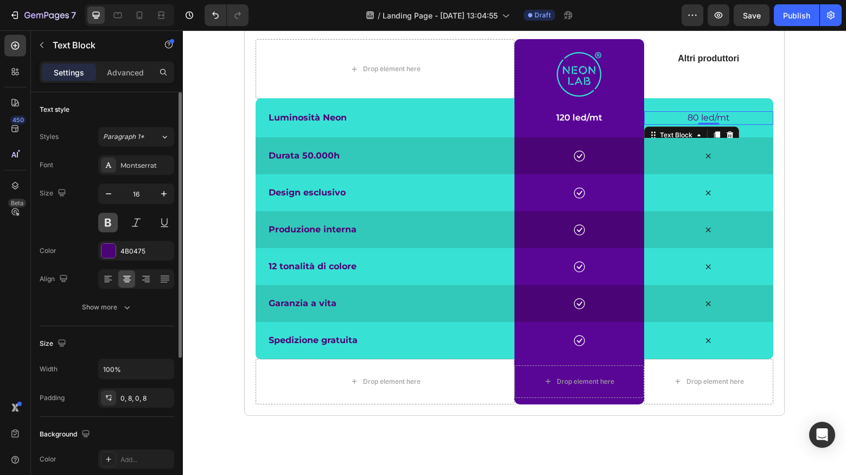
click at [111, 219] on button at bounding box center [108, 223] width 20 height 20
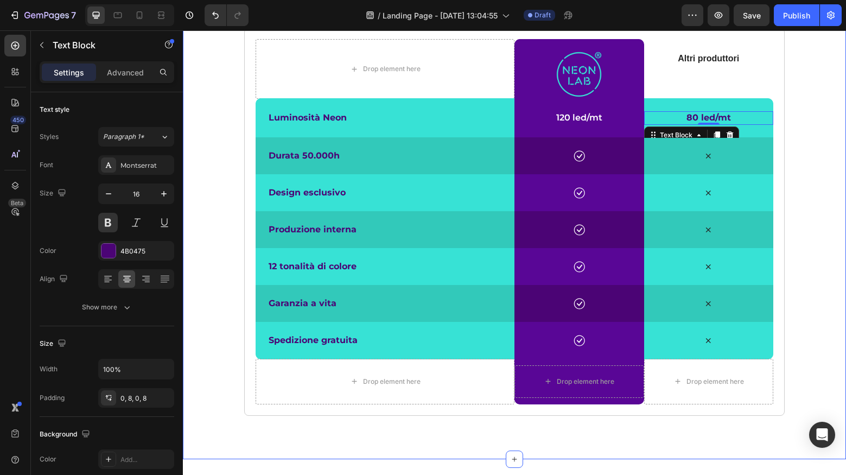
click at [347, 429] on div "neon lab vs altri produttori Heading Scopri i vantaggi che offre Neon Lab rispe…" at bounding box center [514, 184] width 663 height 549
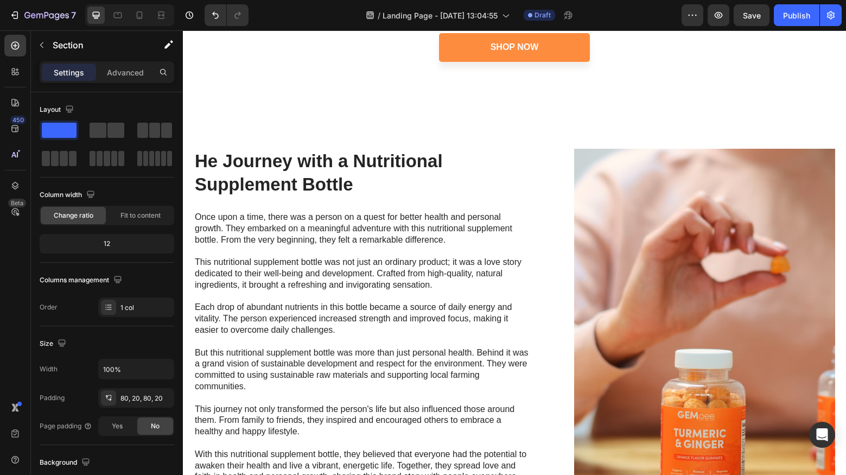
scroll to position [3813, 0]
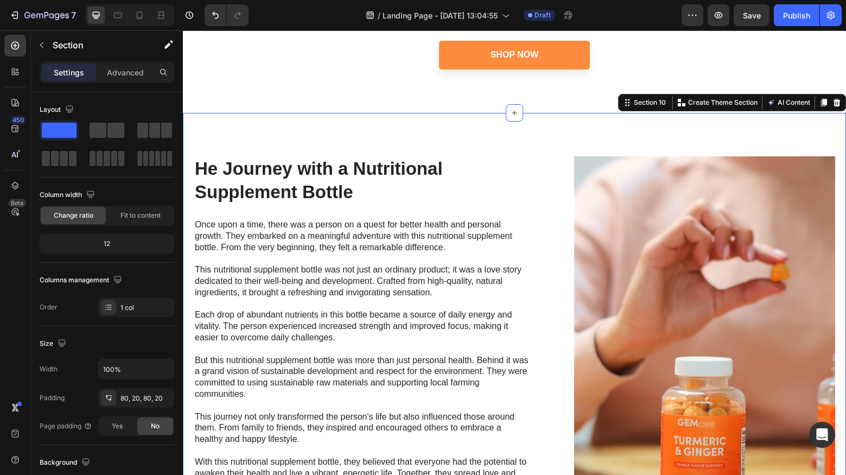
click at [275, 134] on div "He Journey with a Nutritional Supplement Bottle Heading Once upon a time, there…" at bounding box center [514, 356] width 663 height 486
click at [834, 98] on icon at bounding box center [836, 102] width 9 height 9
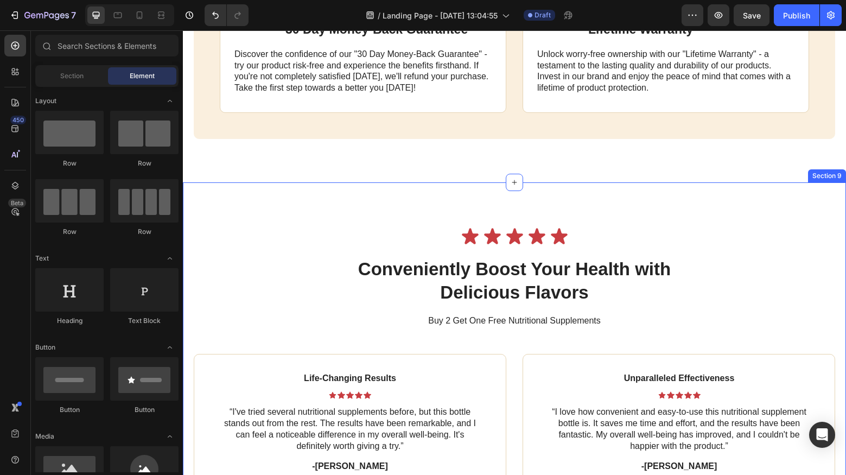
scroll to position [3128, 0]
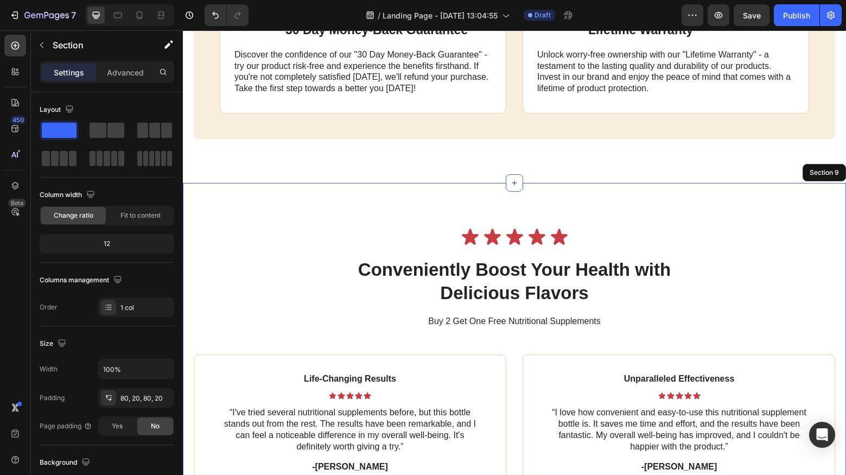
click at [779, 214] on div "Icon Icon Icon Icon Icon Icon List Conveniently Boost Your Health with Deliciou…" at bounding box center [514, 481] width 663 height 597
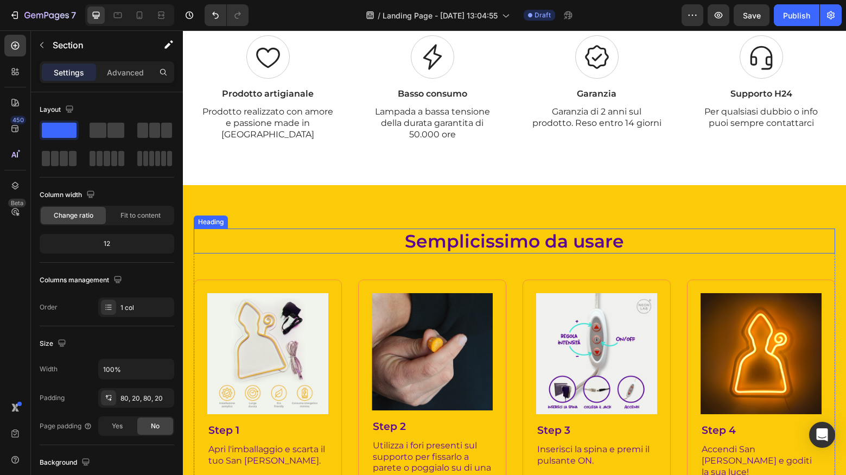
scroll to position [870, 0]
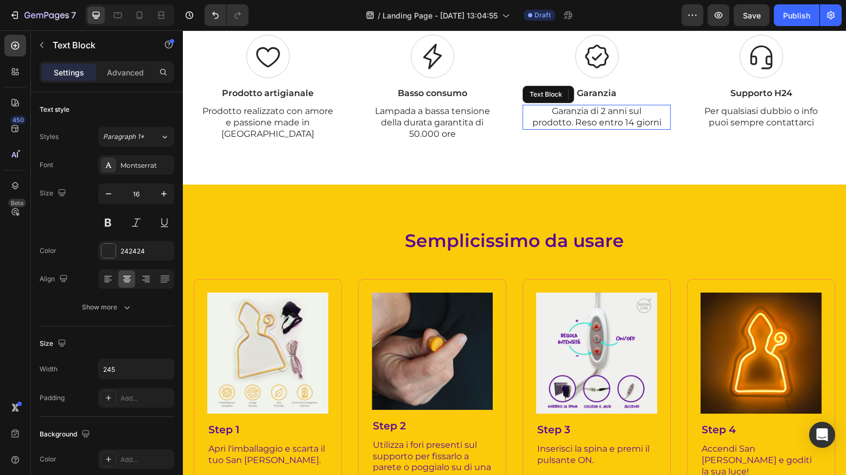
click at [618, 106] on p "Garanzia di 2 anni sul prodotto. Reso entro 14 giorni" at bounding box center [596, 117] width 131 height 23
click at [615, 106] on p "Garanzia di 2 anni sul prodotto. Reso entro 14 giorni" at bounding box center [596, 117] width 131 height 23
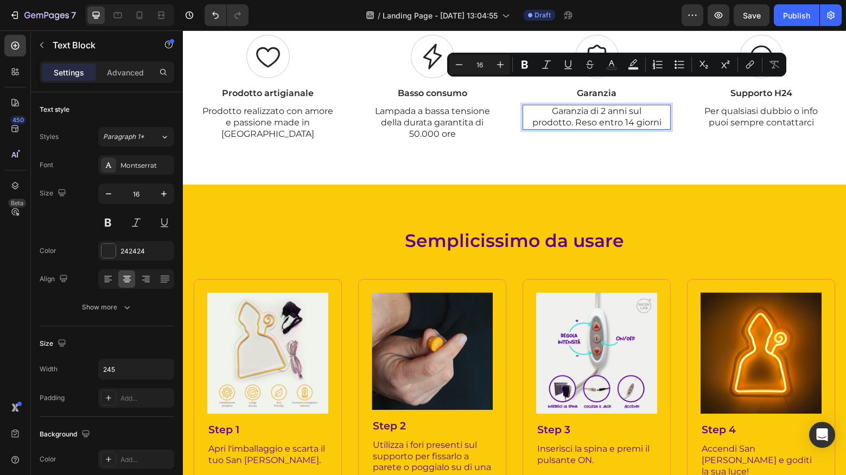
click at [601, 106] on p "Garanzia di 2 anni sul prodotto. Reso entro 14 giorni" at bounding box center [596, 117] width 131 height 23
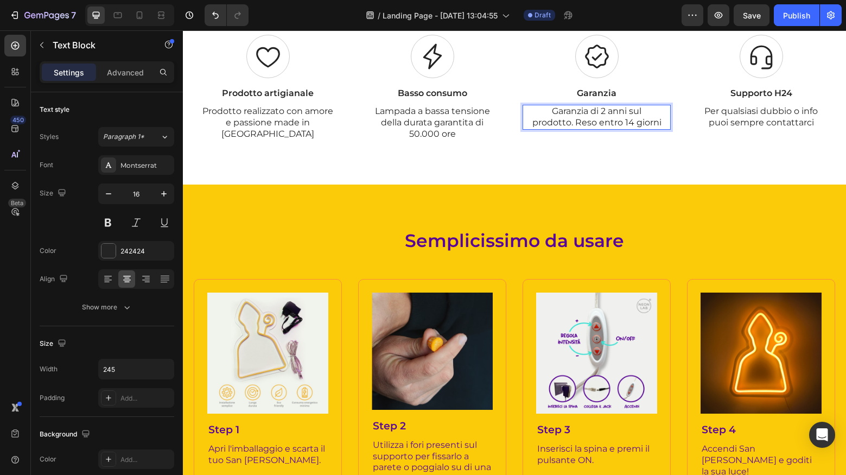
click at [642, 106] on p "Garanzia di 2 anni sul prodotto. Reso entro 14 giorni" at bounding box center [596, 117] width 131 height 23
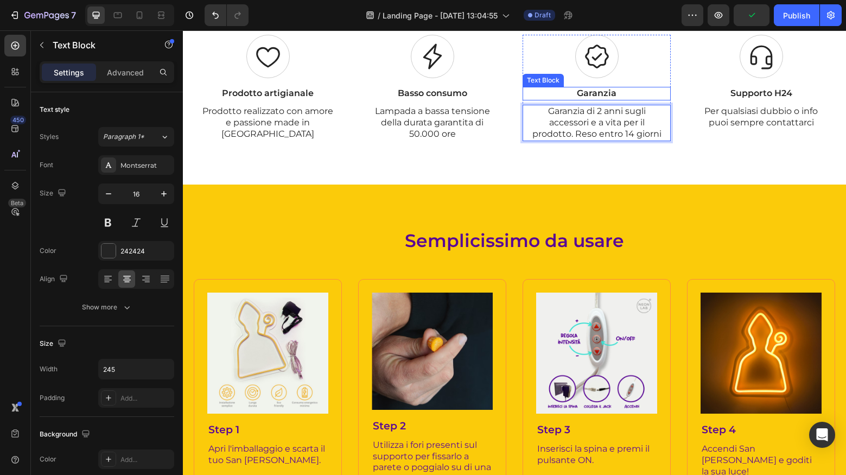
click at [606, 88] on p "Garanzia" at bounding box center [596, 93] width 131 height 11
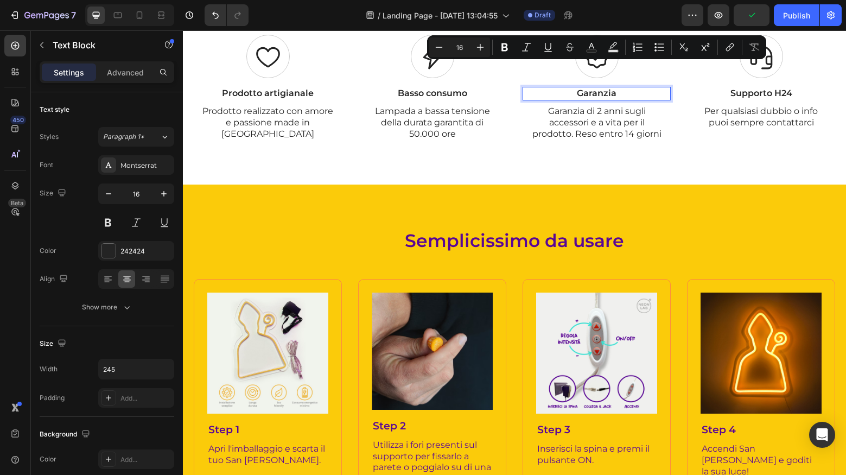
click at [620, 88] on p "Garanzia" at bounding box center [596, 93] width 131 height 11
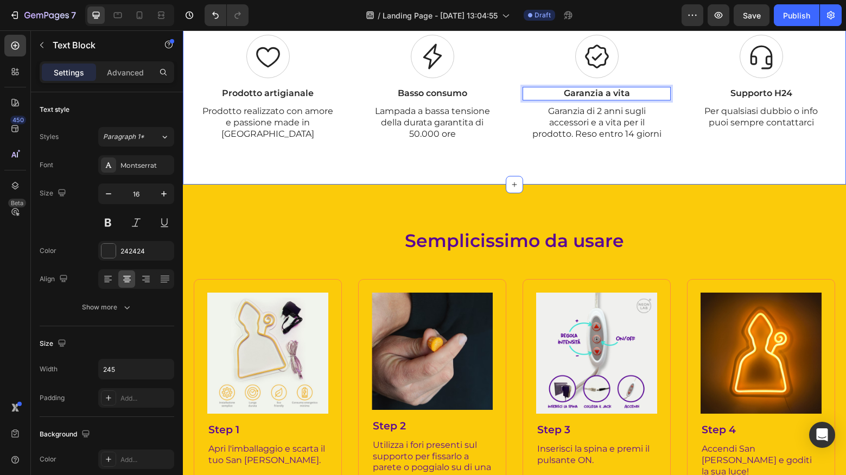
click at [410, 132] on div "Il protettore di [GEOGRAPHIC_DATA], in una luce che ispira e colpisce Heading P…" at bounding box center [514, 40] width 663 height 290
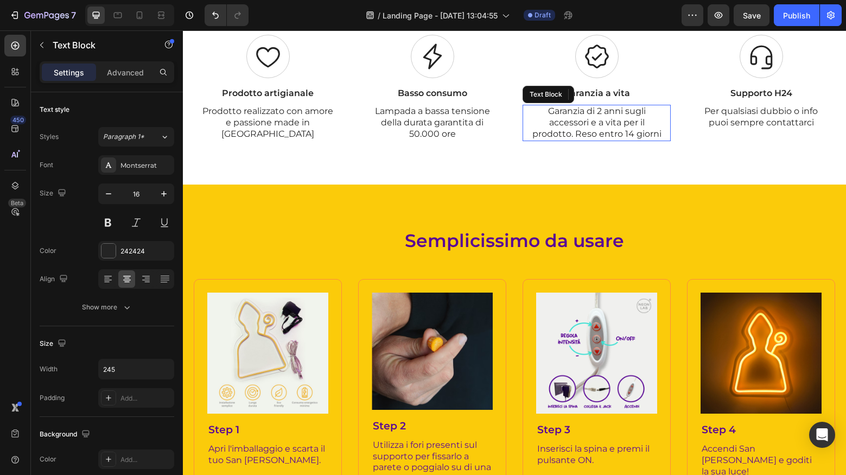
click at [611, 106] on p "Garanzia di 2 anni sugli accessori e a vita per il prodotto. Reso entro 14 gior…" at bounding box center [596, 123] width 131 height 34
click at [626, 106] on p "Garanzia di 2 anni sugli accessori e a vita per il prodotto. Reso entro 14 gior…" at bounding box center [596, 123] width 131 height 34
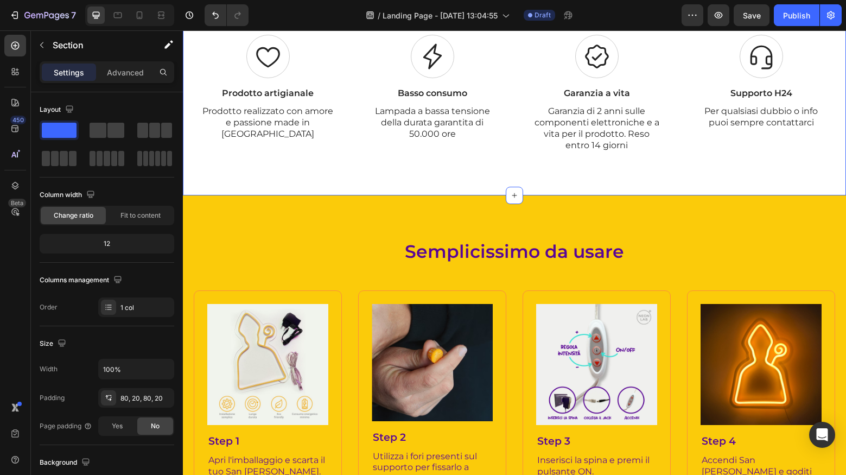
click at [445, 151] on div "Il protettore di [GEOGRAPHIC_DATA], in una luce che ispira e colpisce Heading P…" at bounding box center [514, 45] width 663 height 301
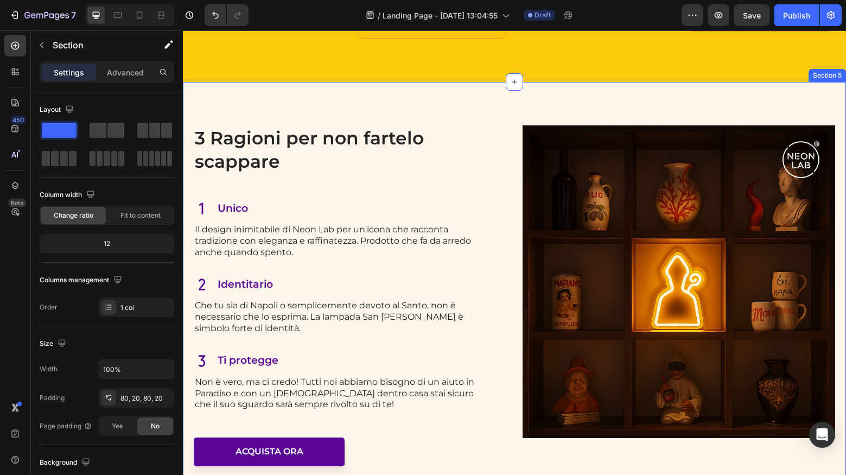
scroll to position [1316, 0]
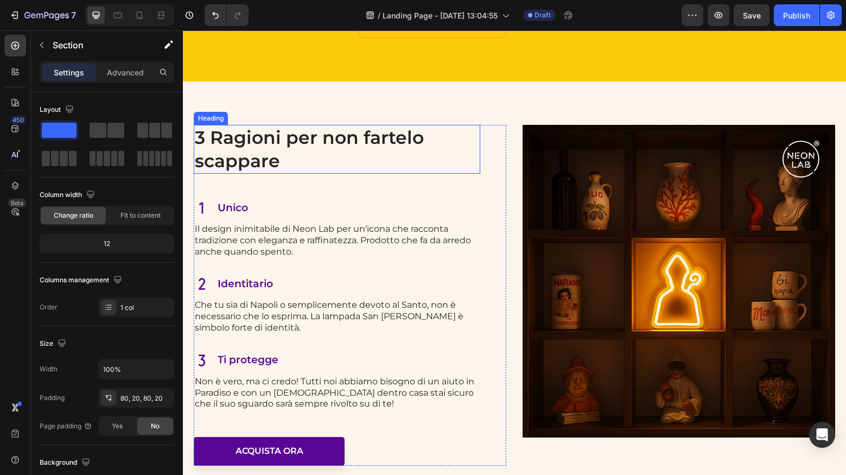
click at [299, 155] on h2 "3 Ragioni per non fartelo scappare" at bounding box center [337, 149] width 286 height 49
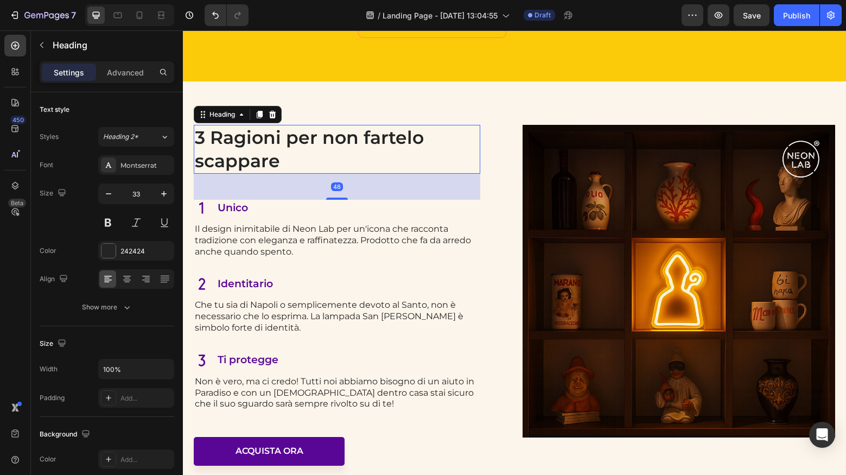
click at [299, 155] on h2 "3 Ragioni per non fartelo scappare" at bounding box center [337, 149] width 286 height 49
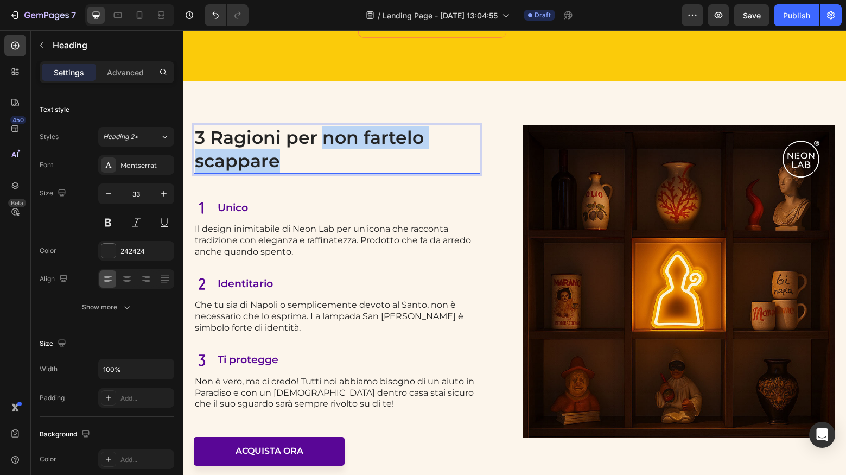
click at [323, 138] on p "3 Ragioni per non fartelo scappare" at bounding box center [337, 149] width 284 height 47
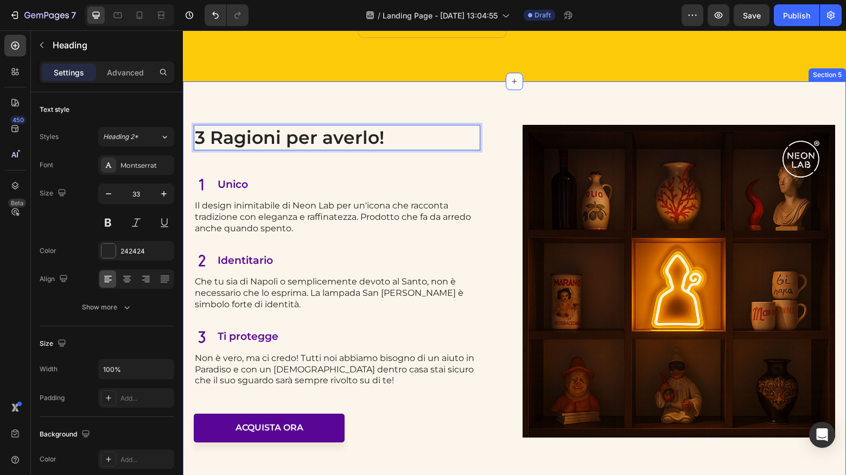
click at [358, 98] on div "3 Ragioni per averlo! Heading 48 Icon Unico Text Block Row Il design inimitabil…" at bounding box center [514, 283] width 663 height 404
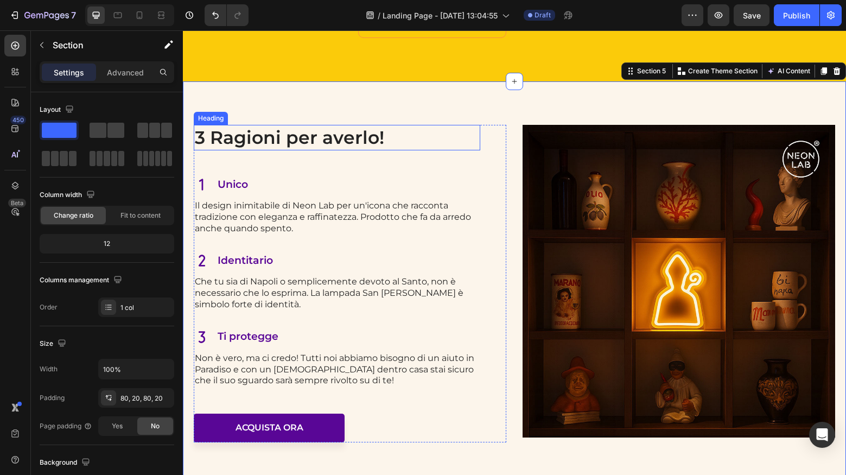
click at [265, 141] on p "3 Ragioni per averlo!" at bounding box center [337, 137] width 284 height 23
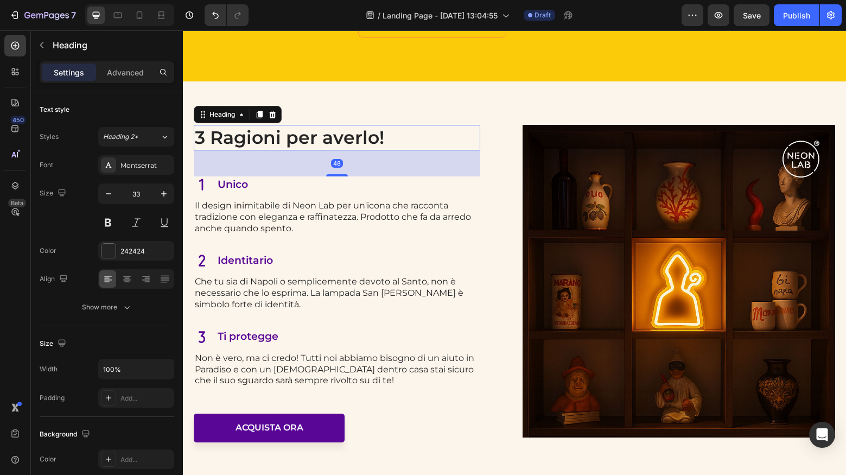
drag, startPoint x: 265, startPoint y: 141, endPoint x: 275, endPoint y: 138, distance: 9.6
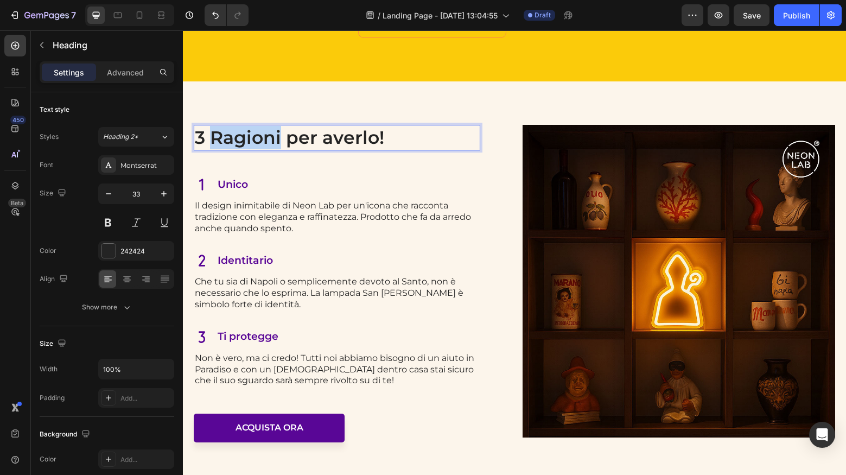
drag, startPoint x: 281, startPoint y: 136, endPoint x: 215, endPoint y: 137, distance: 65.7
click at [215, 137] on p "3 Ragioni per averlo!" at bounding box center [337, 137] width 284 height 23
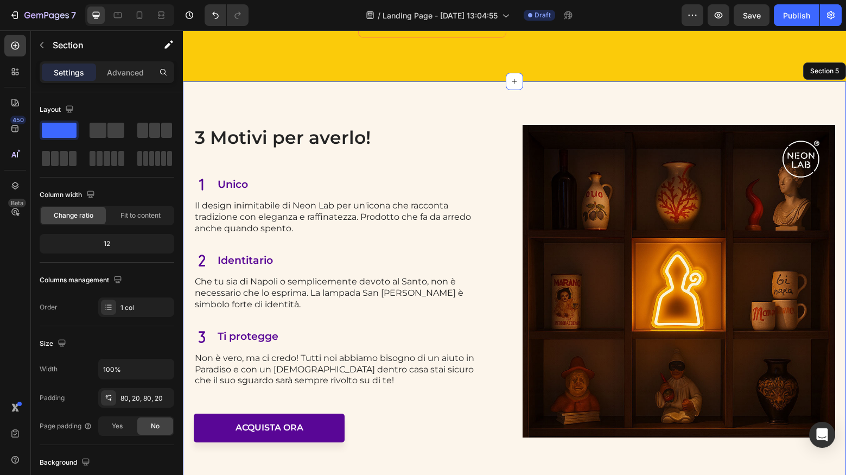
click at [349, 105] on div "3 Motivi per averlo! Heading 48 Icon Unico Text Block Row Il design inimitabile…" at bounding box center [514, 283] width 663 height 404
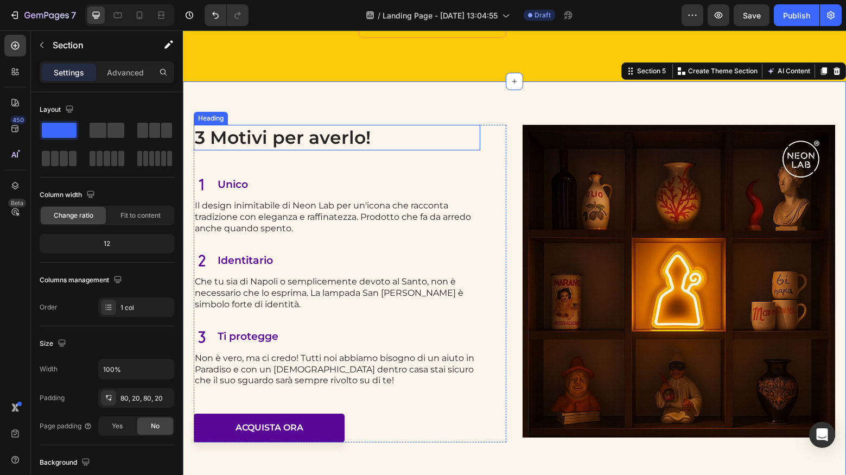
click at [352, 139] on p "3 Motivi per averlo!" at bounding box center [337, 137] width 284 height 23
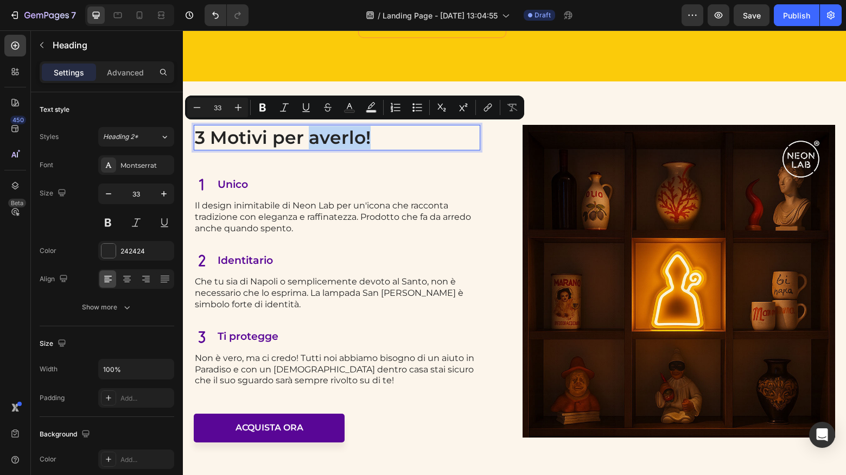
drag, startPoint x: 366, startPoint y: 136, endPoint x: 311, endPoint y: 137, distance: 54.8
click at [311, 137] on p "3 Motivi per averlo!" at bounding box center [337, 137] width 284 height 23
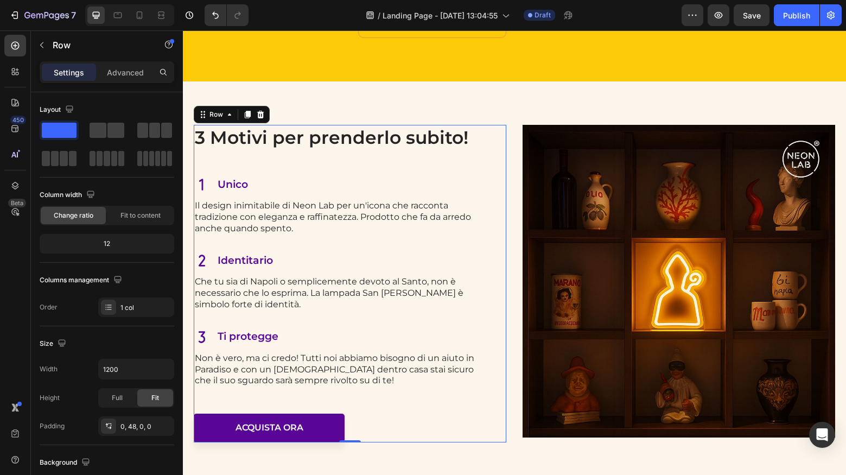
click at [388, 169] on div "3 Motivi per prenderlo subito! Heading Icon Unico Text Block Row Il design inim…" at bounding box center [337, 283] width 286 height 317
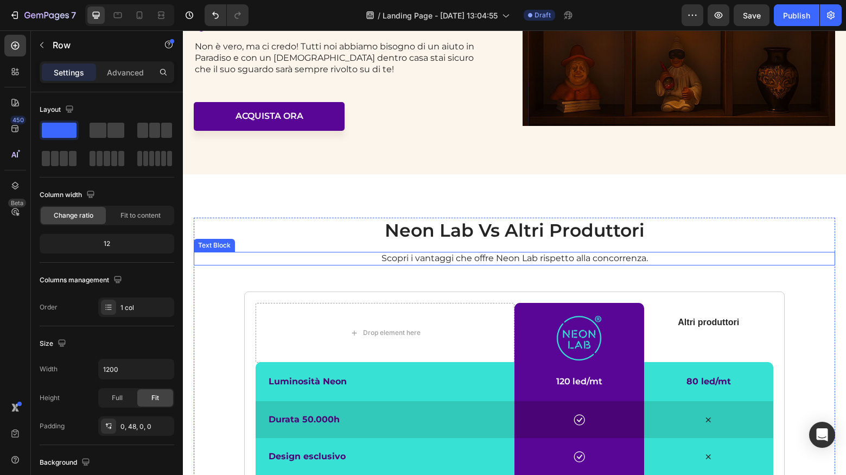
scroll to position [1626, 0]
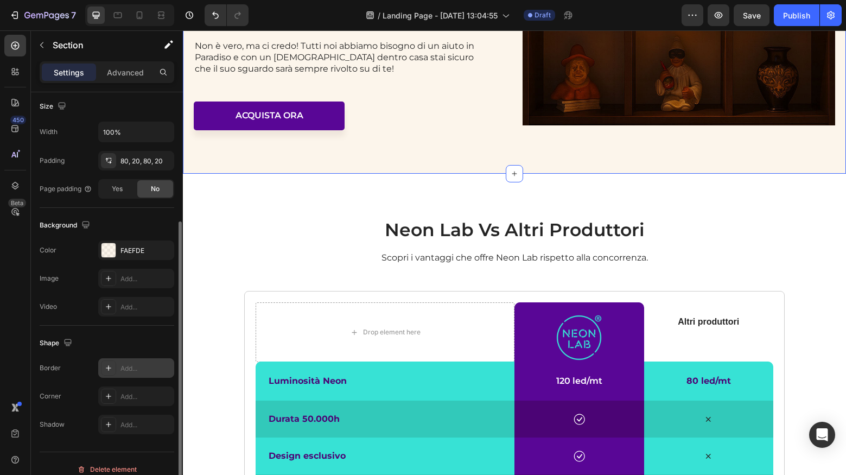
scroll to position [248, 0]
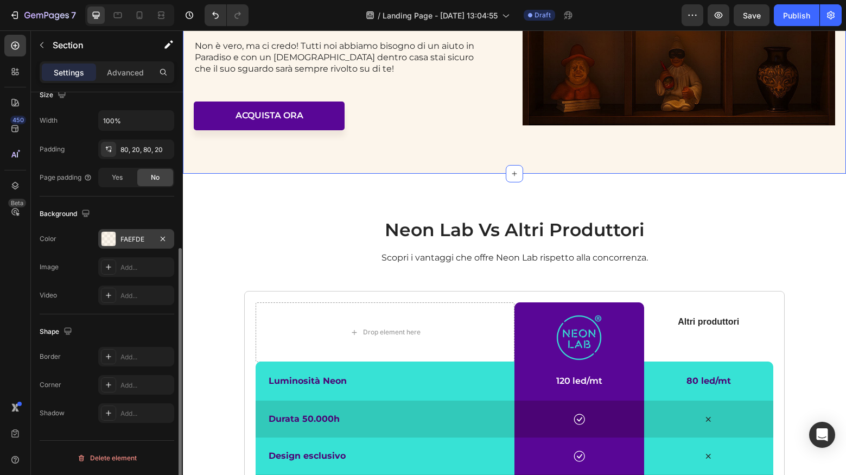
click at [150, 241] on div "FAEFDE" at bounding box center [135, 239] width 31 height 10
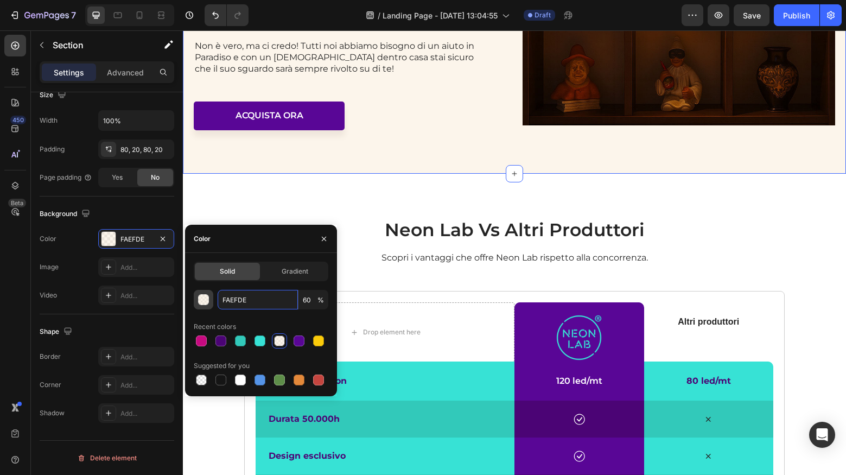
drag, startPoint x: 256, startPoint y: 302, endPoint x: 210, endPoint y: 300, distance: 46.1
click at [211, 300] on div "FAEFDE 60 %" at bounding box center [261, 300] width 135 height 20
click at [343, 197] on div "neon lab vs altri produttori Heading Scopri i vantaggi che offre Neon Lab rispe…" at bounding box center [514, 448] width 663 height 549
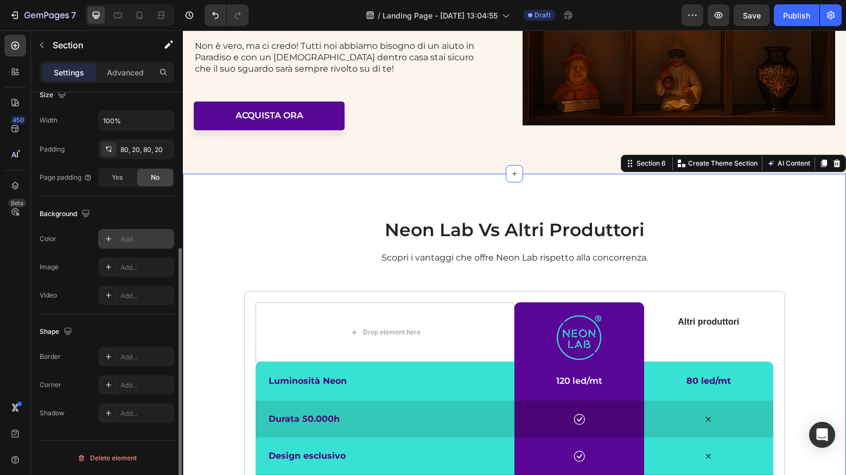
click at [123, 239] on div "Add..." at bounding box center [145, 239] width 51 height 10
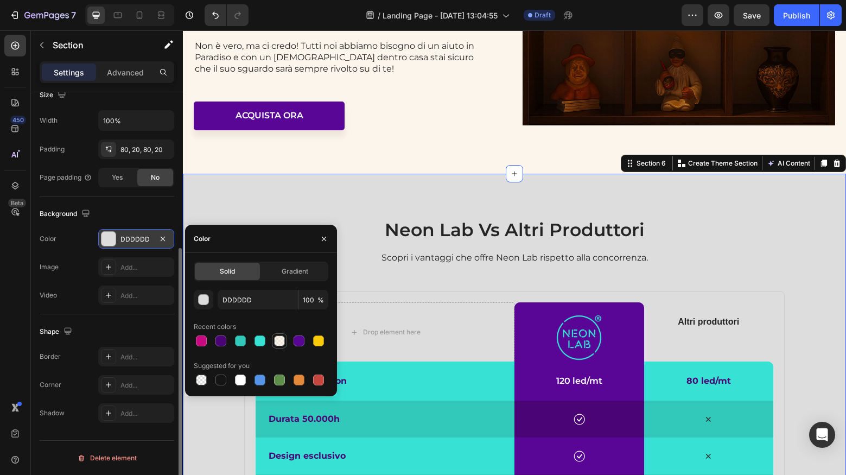
click at [284, 345] on div at bounding box center [279, 340] width 11 height 11
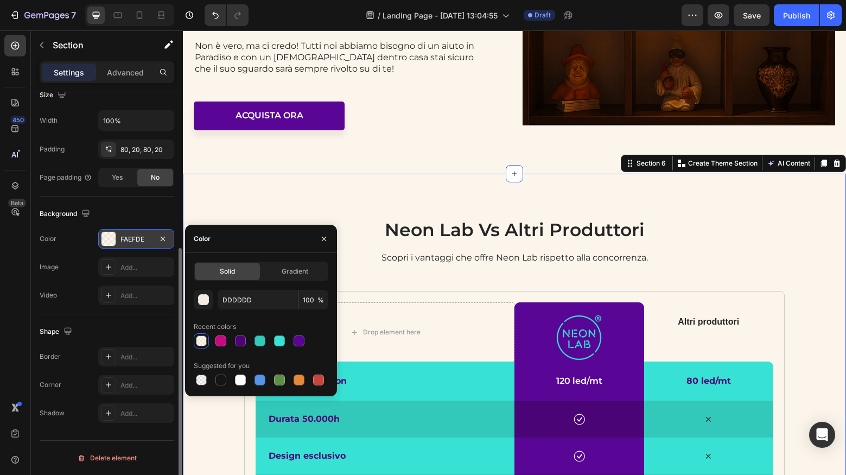
type input "FAEFDE"
type input "60"
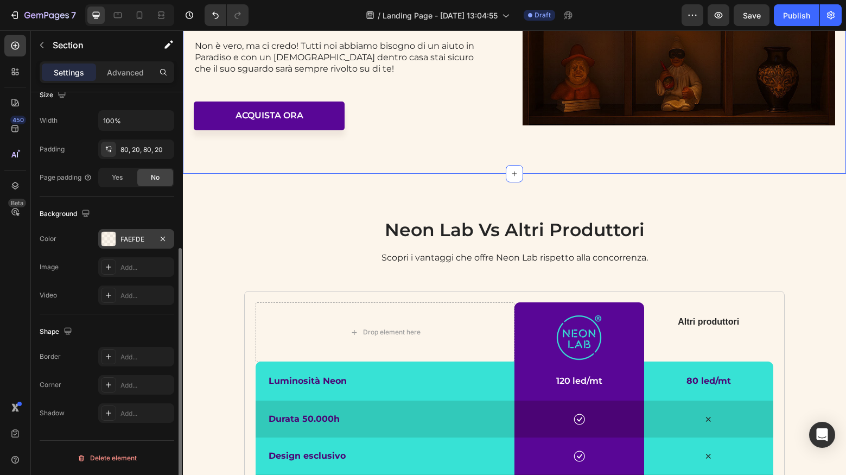
click at [121, 242] on div "FAEFDE" at bounding box center [135, 239] width 31 height 10
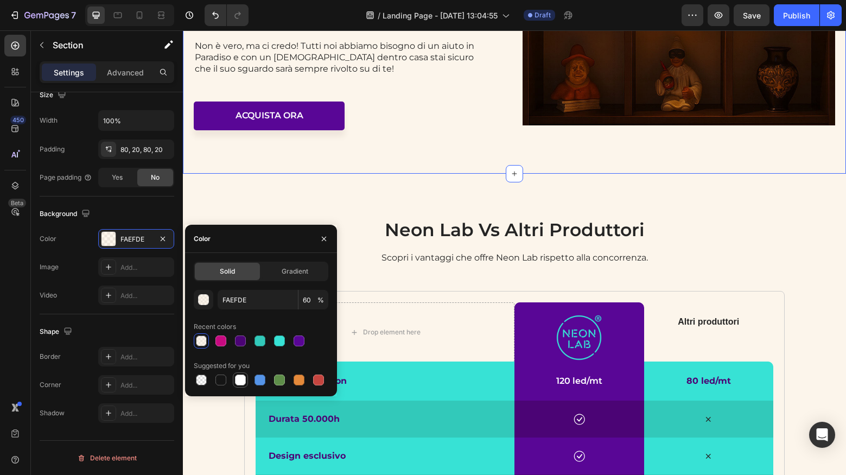
click at [238, 379] on div at bounding box center [240, 379] width 11 height 11
type input "FFFFFF"
type input "100"
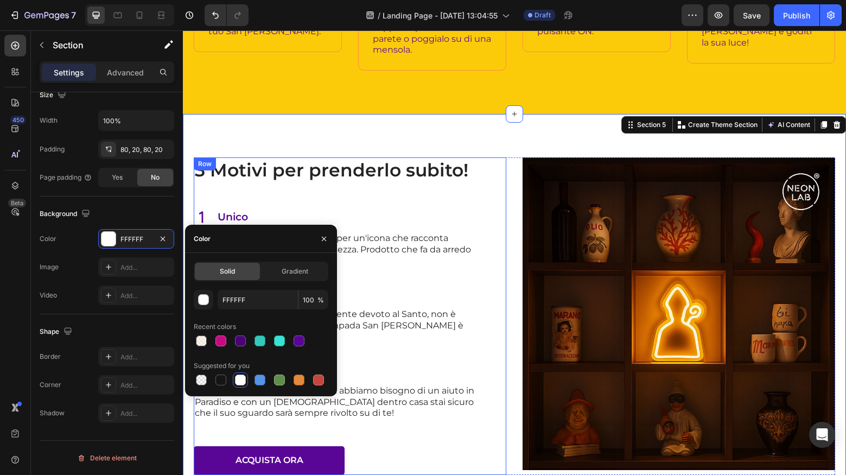
scroll to position [1152, 0]
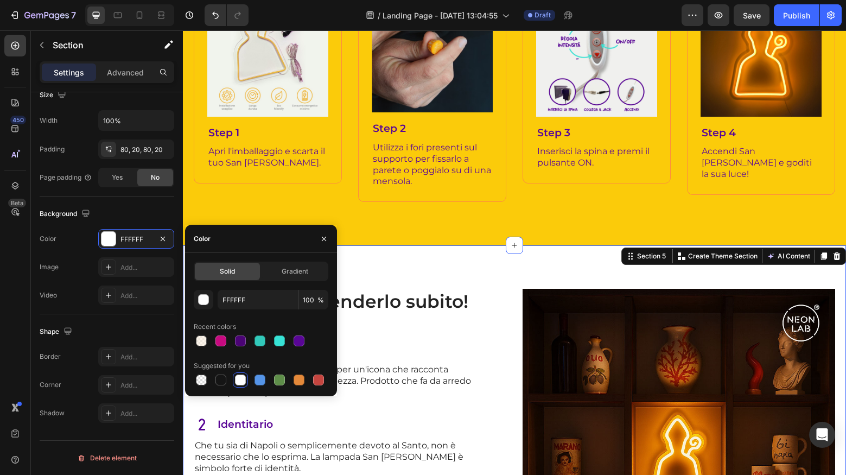
click at [428, 256] on div "3 Motivi per prenderlo subito! Heading Icon Unico Text Block Row Il design inim…" at bounding box center [514, 447] width 663 height 404
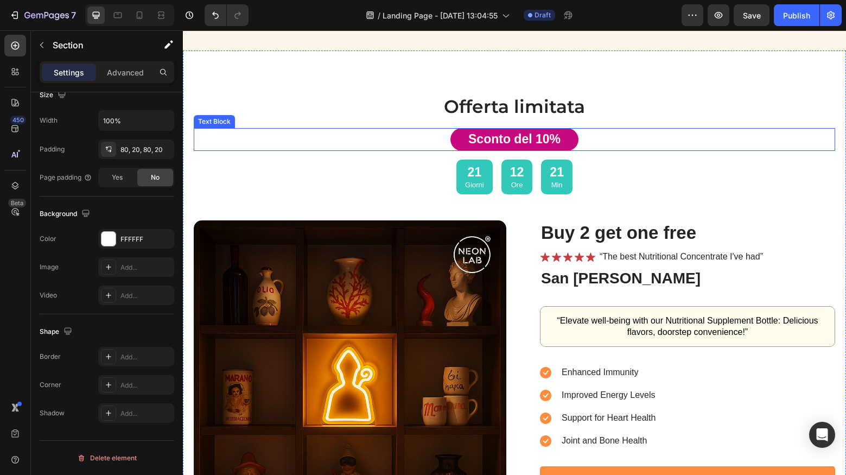
scroll to position [2293, 0]
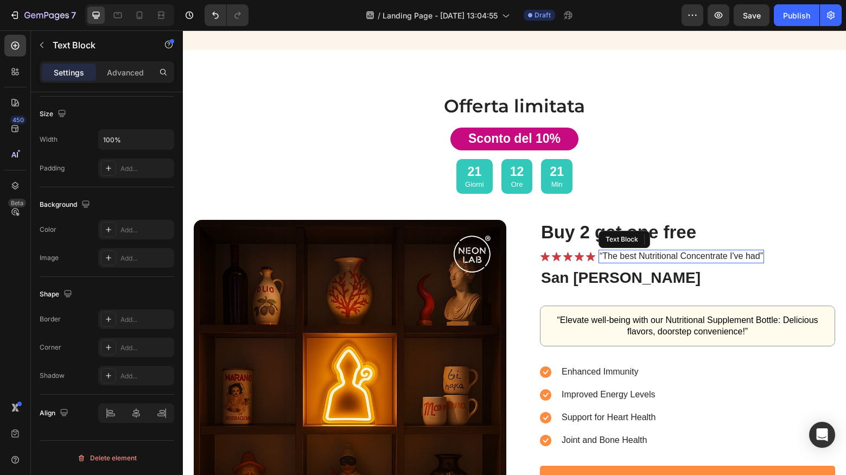
click at [677, 254] on p "“The best Nutritional Concentrate I've had”" at bounding box center [681, 256] width 163 height 11
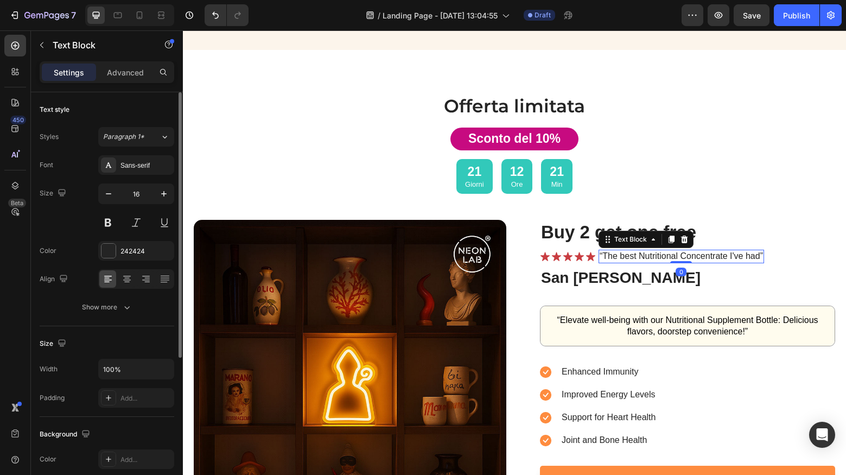
click at [736, 253] on p "“The best Nutritional Concentrate I've had”" at bounding box center [681, 256] width 163 height 11
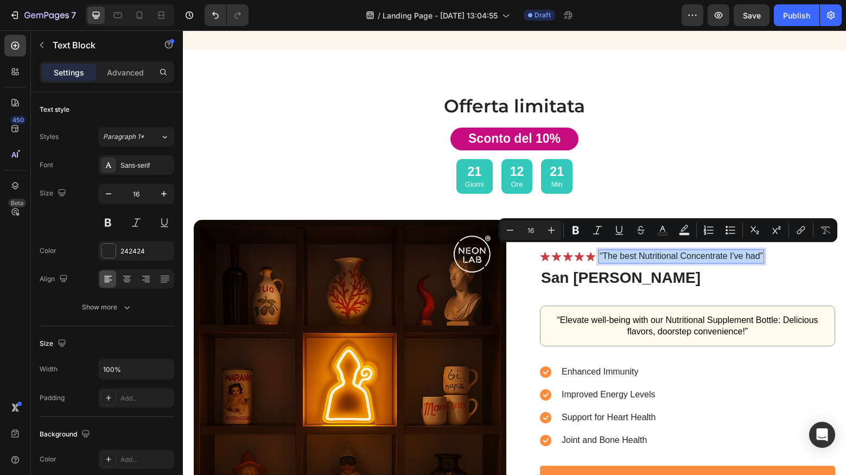
scroll to position [2295, 0]
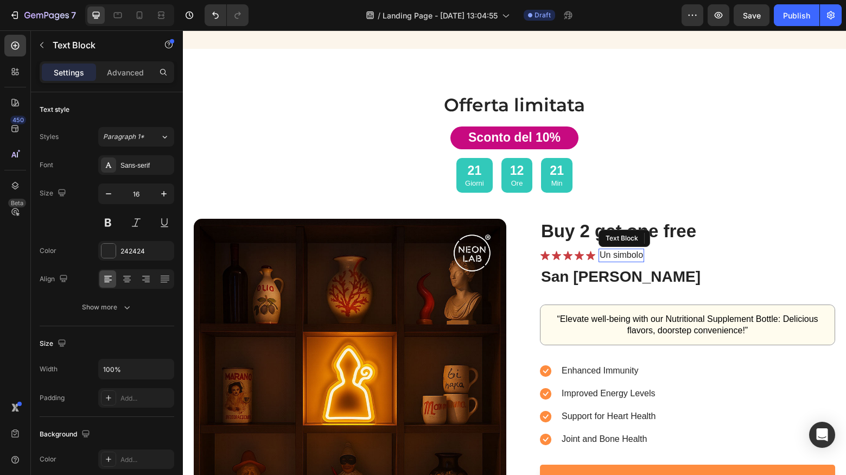
click at [634, 251] on p "Un simbolo" at bounding box center [621, 255] width 43 height 11
click at [680, 234] on icon at bounding box center [684, 238] width 9 height 9
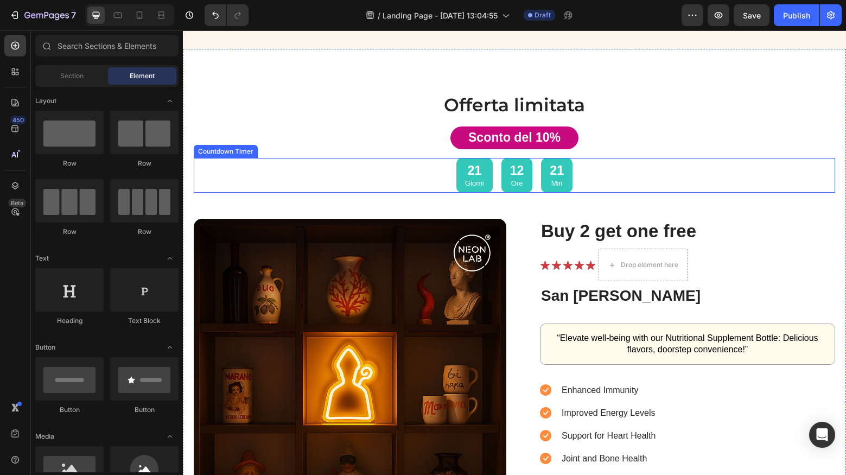
click at [677, 177] on div "21 Giorni 12 Ore 21 Min" at bounding box center [514, 175] width 641 height 35
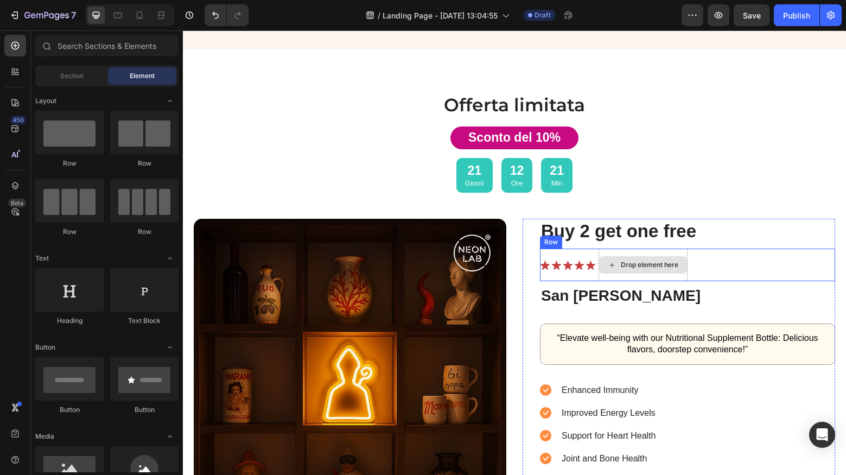
click at [653, 256] on div "Drop element here" at bounding box center [643, 264] width 88 height 17
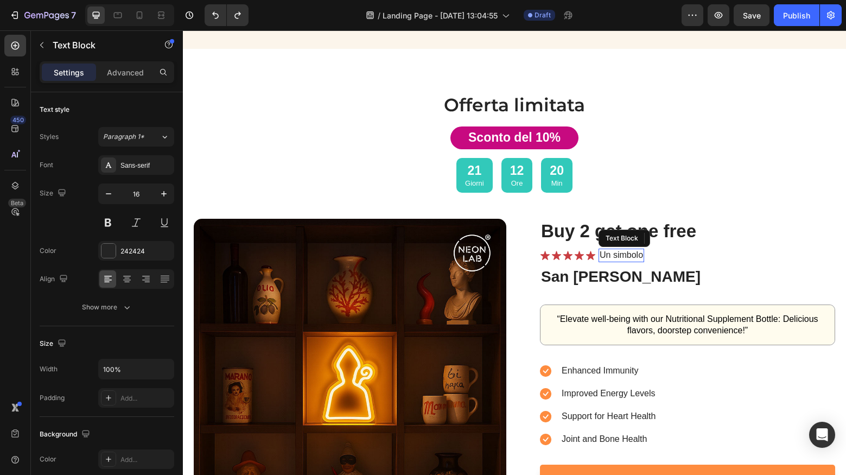
click at [630, 253] on p "Un simbolo" at bounding box center [621, 255] width 43 height 11
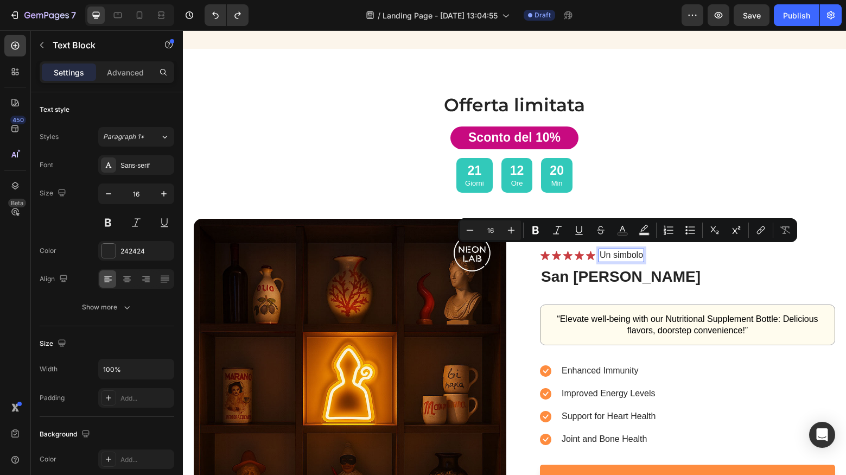
click at [610, 251] on p "Un simbolo" at bounding box center [621, 255] width 43 height 11
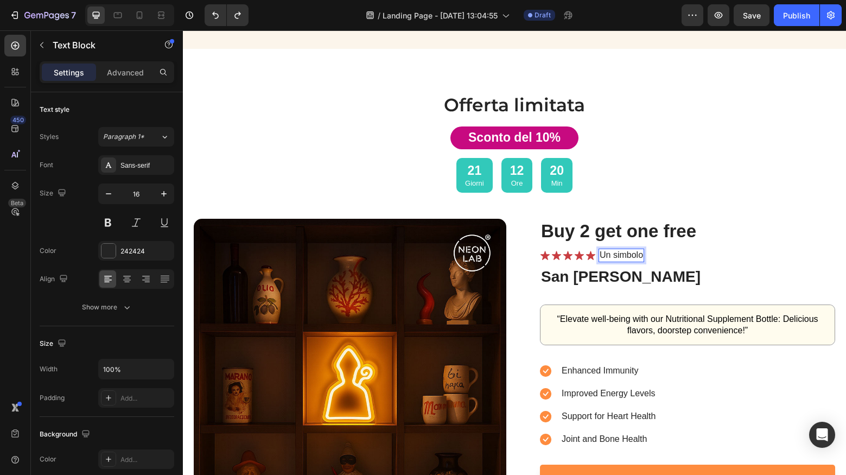
click at [640, 252] on p "Un simbolo" at bounding box center [621, 255] width 43 height 11
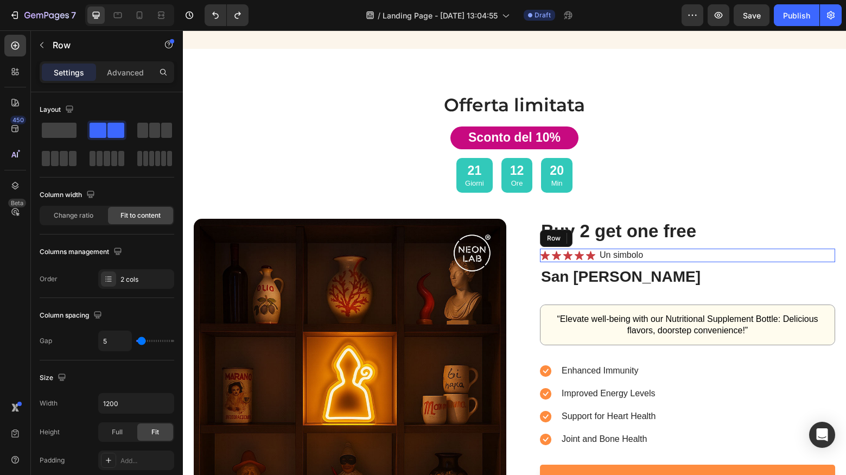
click at [657, 251] on div "Icon Icon Icon Icon Icon Icon List Un simbolo Text Block 0 Row" at bounding box center [687, 255] width 295 height 14
click at [639, 251] on p "Un simbolo" at bounding box center [621, 255] width 43 height 11
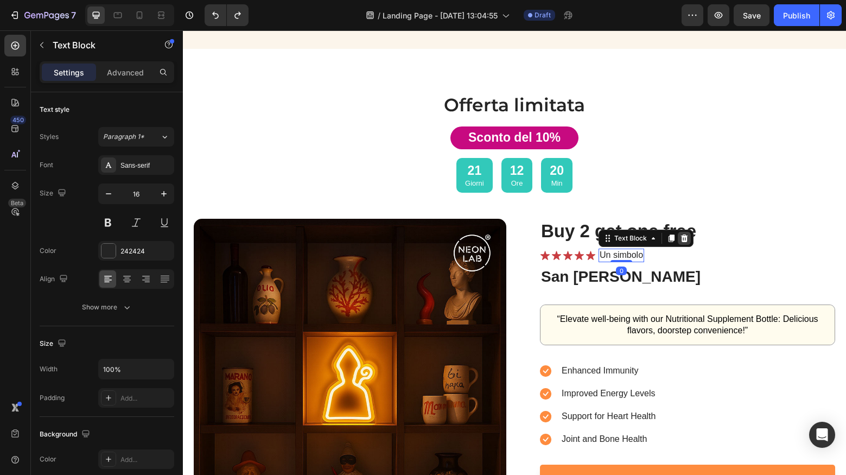
click at [681, 234] on icon at bounding box center [684, 238] width 7 height 8
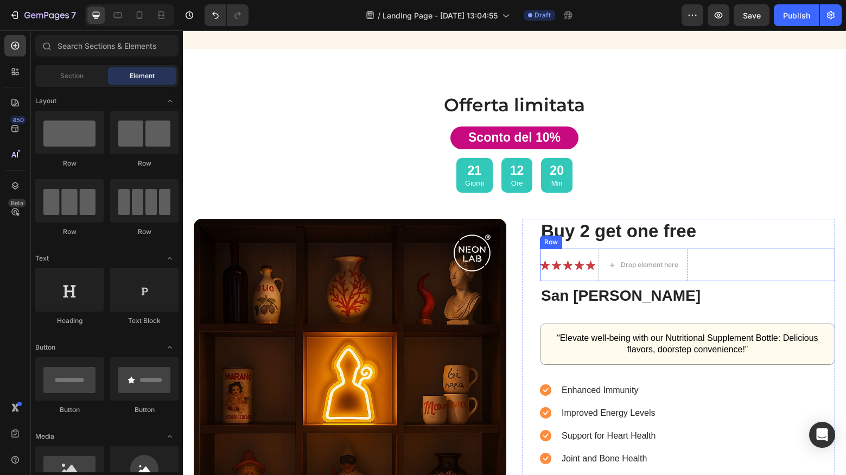
click at [551, 241] on div "Row" at bounding box center [551, 241] width 22 height 13
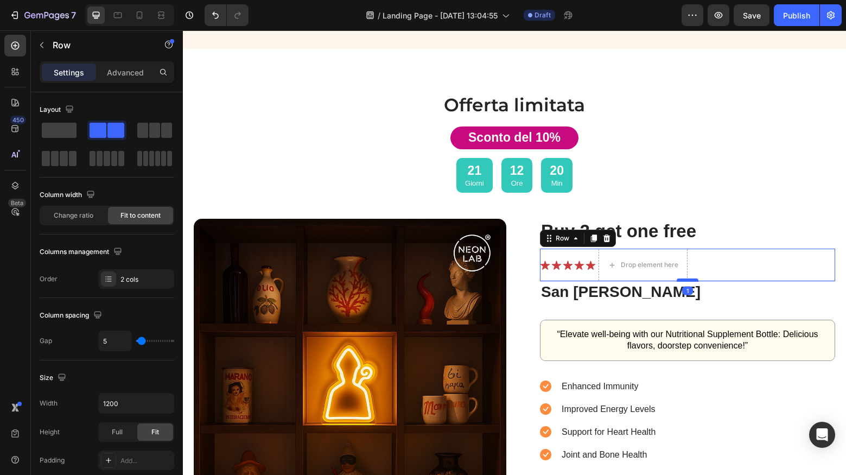
click at [686, 278] on div at bounding box center [688, 279] width 22 height 3
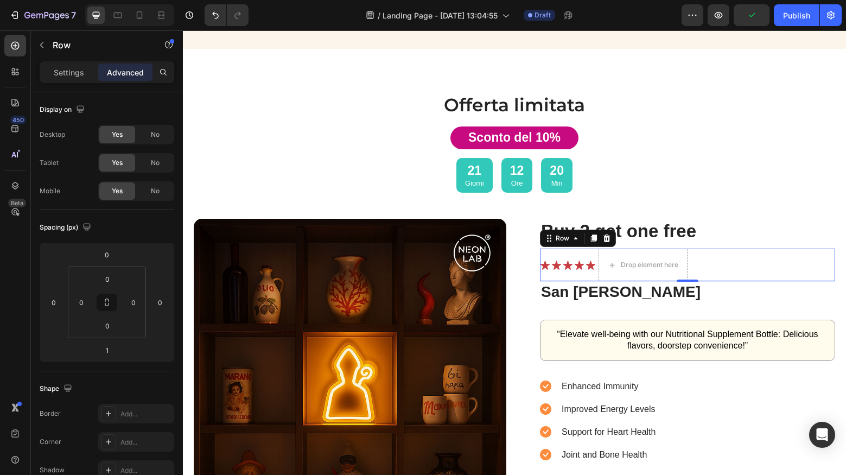
click at [604, 238] on icon at bounding box center [606, 238] width 7 height 8
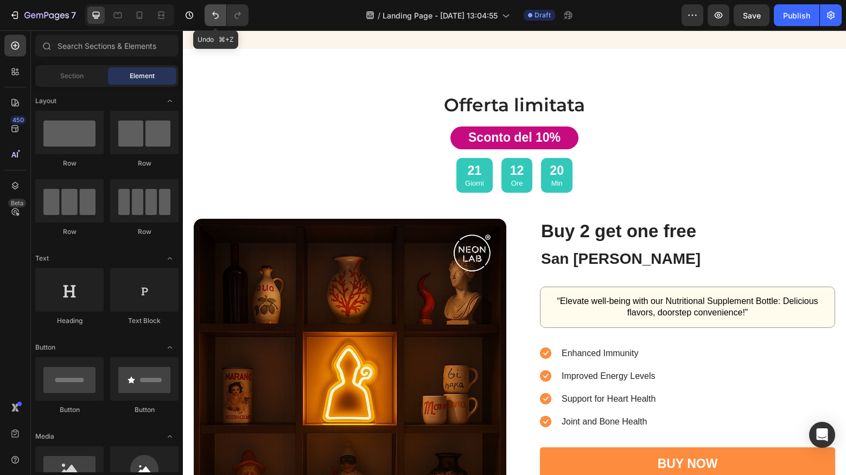
click at [208, 17] on button "Undo/Redo" at bounding box center [216, 15] width 22 height 22
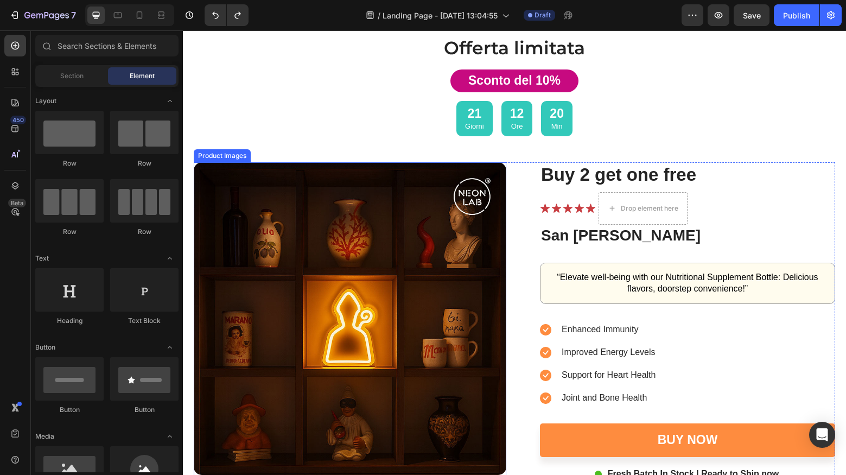
scroll to position [2353, 0]
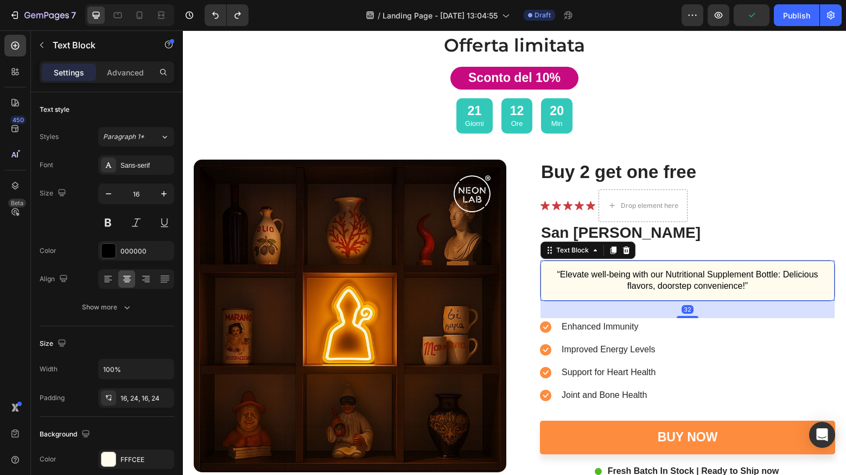
click at [688, 273] on p "“Elevate well-being with our Nutritional Supplement Bottle: Delicious flavors, …" at bounding box center [687, 280] width 268 height 23
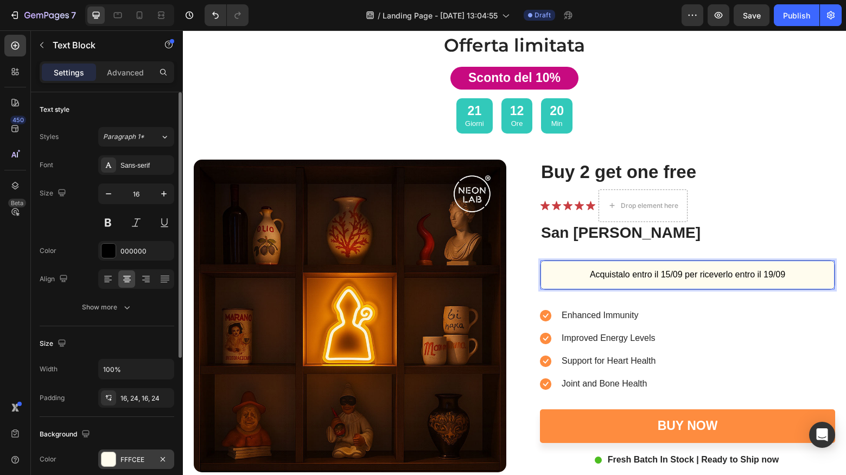
click at [138, 455] on div "FFFCEE" at bounding box center [135, 460] width 31 height 10
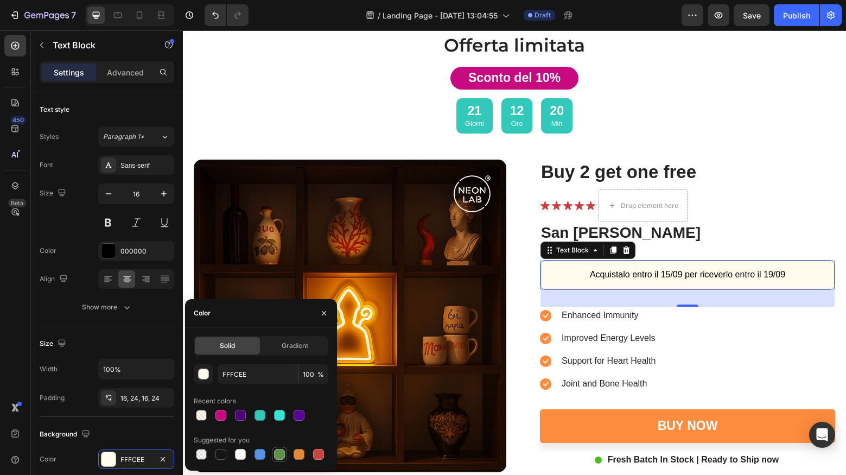
click at [277, 453] on div at bounding box center [279, 454] width 11 height 11
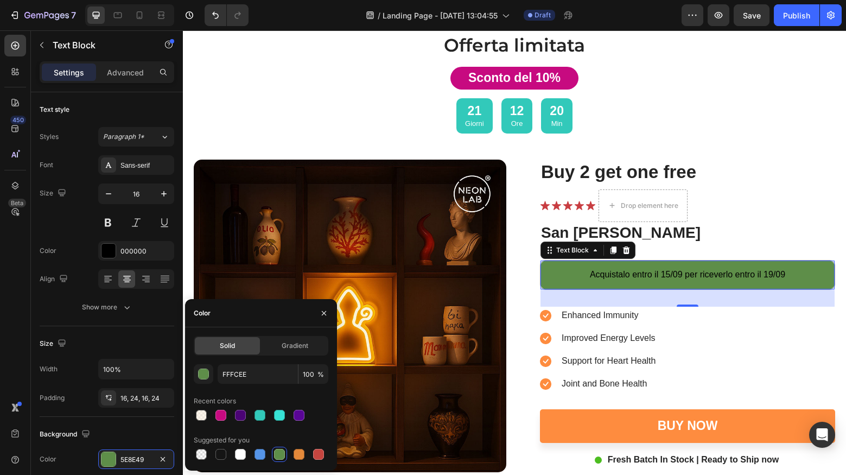
type input "5E8E49"
click at [275, 454] on div at bounding box center [279, 454] width 11 height 11
drag, startPoint x: 244, startPoint y: 380, endPoint x: 256, endPoint y: 378, distance: 12.0
click at [244, 380] on input "5E8E49" at bounding box center [258, 374] width 80 height 20
click at [281, 449] on div at bounding box center [279, 454] width 11 height 11
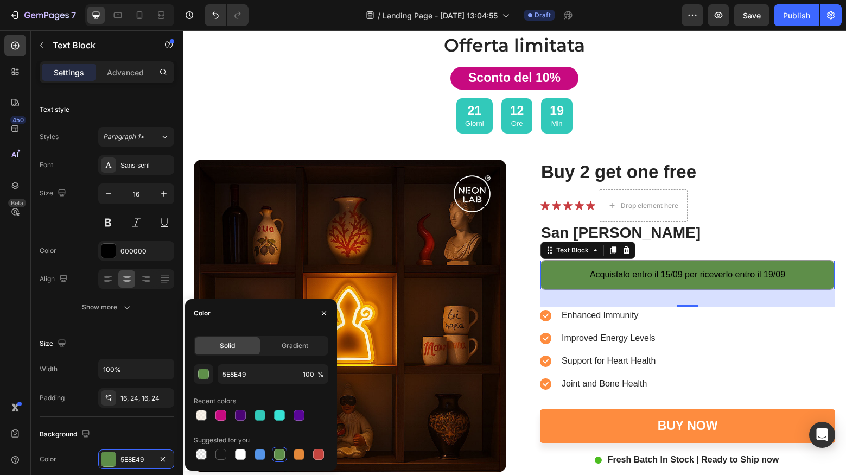
drag, startPoint x: 242, startPoint y: 347, endPoint x: 258, endPoint y: 347, distance: 16.3
click at [242, 348] on div "Solid" at bounding box center [227, 345] width 65 height 17
click at [283, 347] on span "Gradient" at bounding box center [295, 346] width 27 height 10
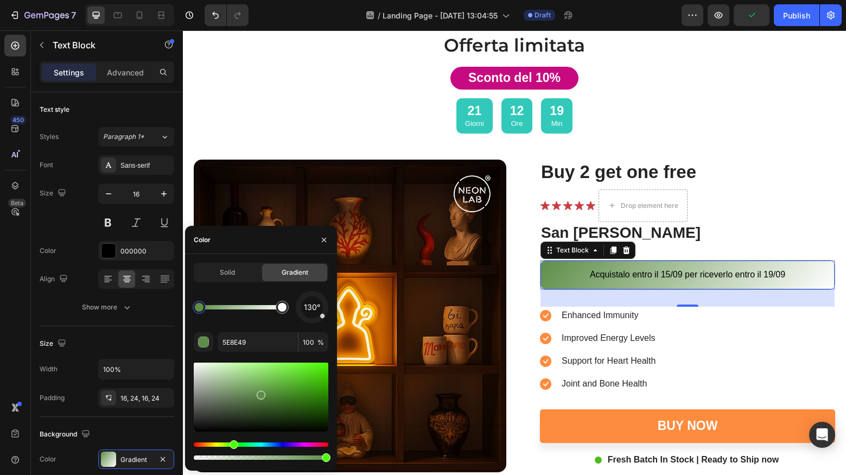
click at [200, 309] on div at bounding box center [199, 307] width 9 height 9
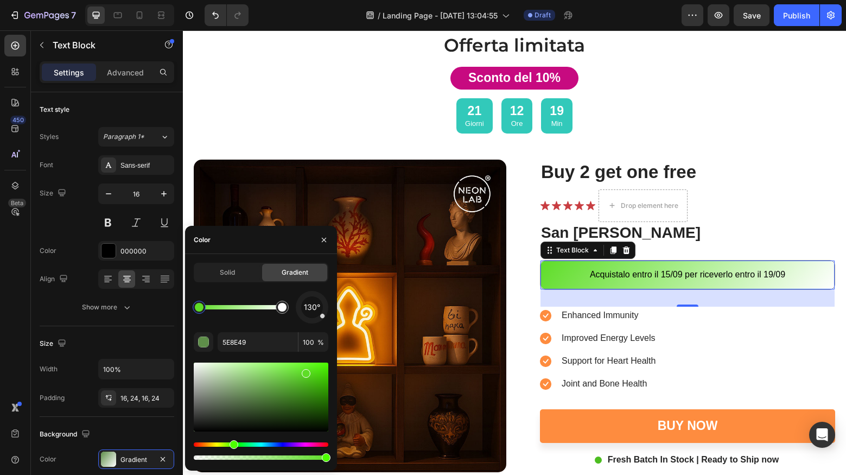
click at [305, 371] on div at bounding box center [261, 396] width 135 height 69
click at [291, 372] on div at bounding box center [261, 396] width 135 height 69
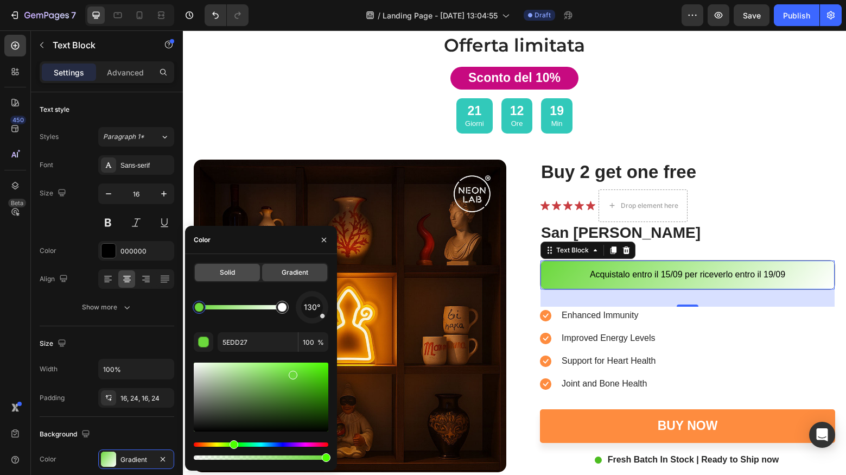
type input "6BD83C"
click at [241, 271] on div "Solid" at bounding box center [227, 272] width 65 height 17
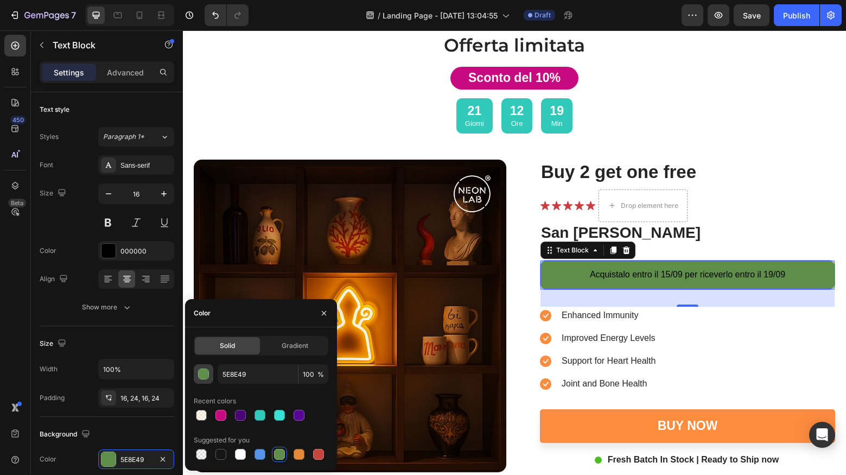
click at [201, 375] on div "button" at bounding box center [204, 374] width 11 height 11
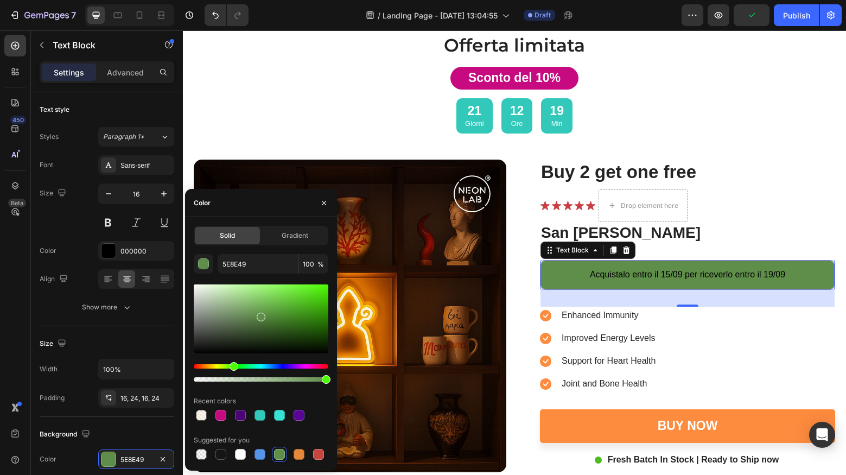
click at [288, 306] on div at bounding box center [261, 318] width 135 height 69
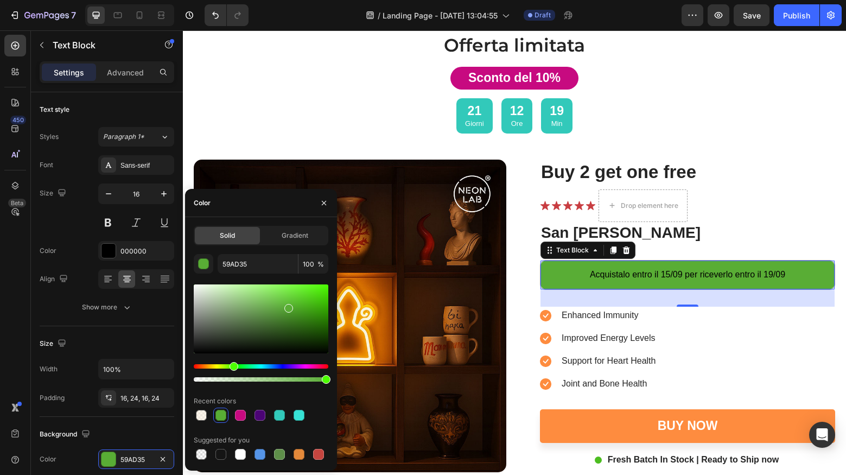
click at [298, 298] on div at bounding box center [261, 318] width 135 height 69
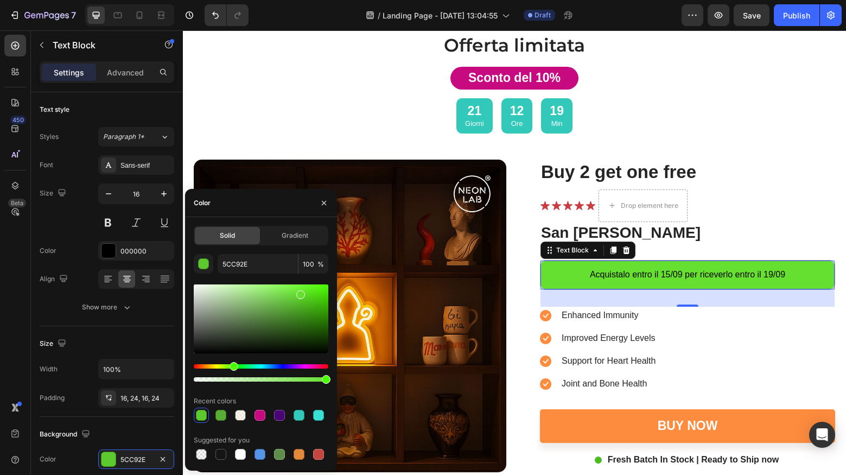
click at [299, 292] on div at bounding box center [261, 318] width 135 height 69
type input "65E031"
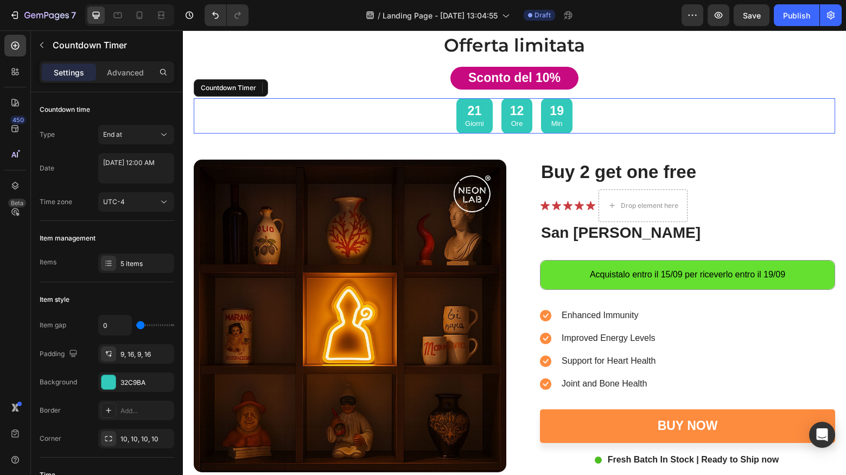
drag, startPoint x: 339, startPoint y: 121, endPoint x: 568, endPoint y: 249, distance: 261.9
click at [339, 122] on div "21 Giorni 12 Ore 19 Min" at bounding box center [514, 115] width 641 height 35
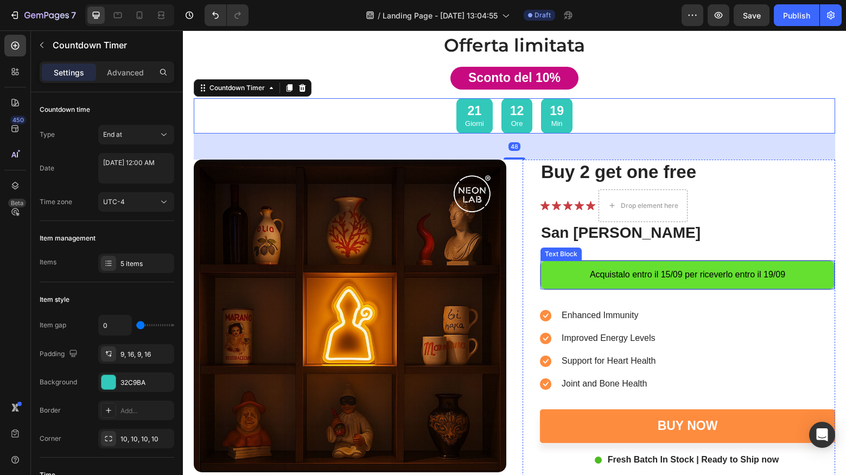
click at [660, 275] on p "Acquistalo entro il 15/09 per riceverlo entro il 19/09" at bounding box center [687, 274] width 268 height 11
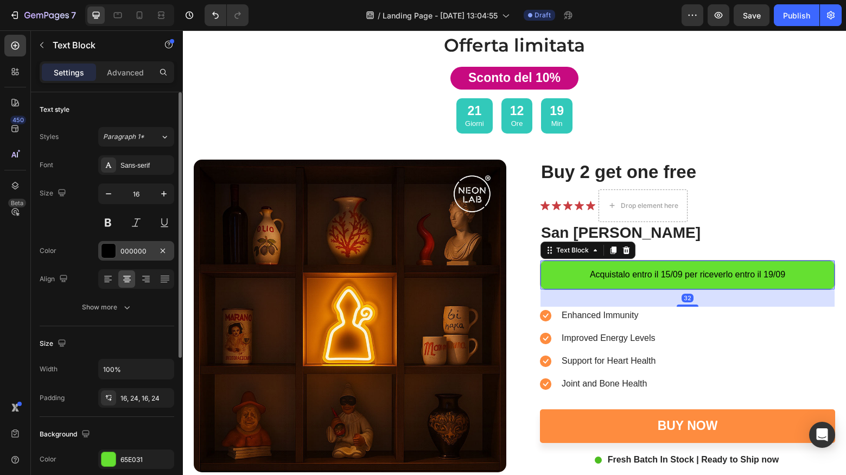
click at [141, 256] on div "000000" at bounding box center [136, 251] width 76 height 20
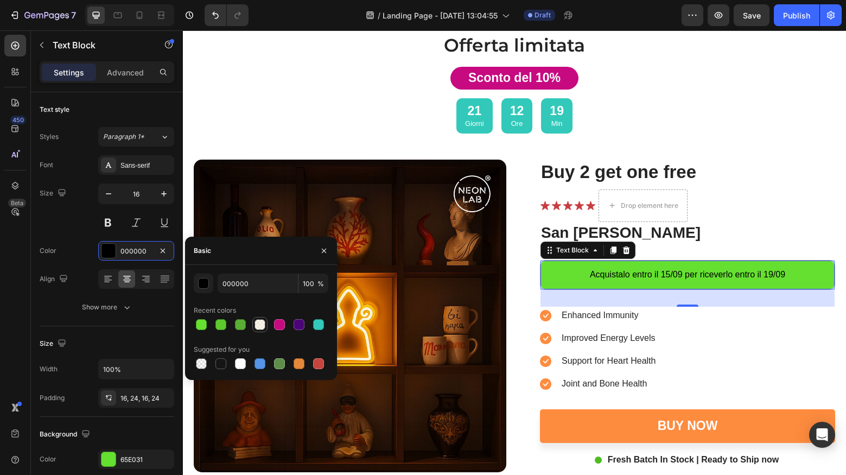
click at [256, 322] on div at bounding box center [259, 324] width 11 height 11
type input "FAEFDE"
type input "60"
click at [239, 365] on div at bounding box center [240, 363] width 11 height 11
type input "FFFFFF"
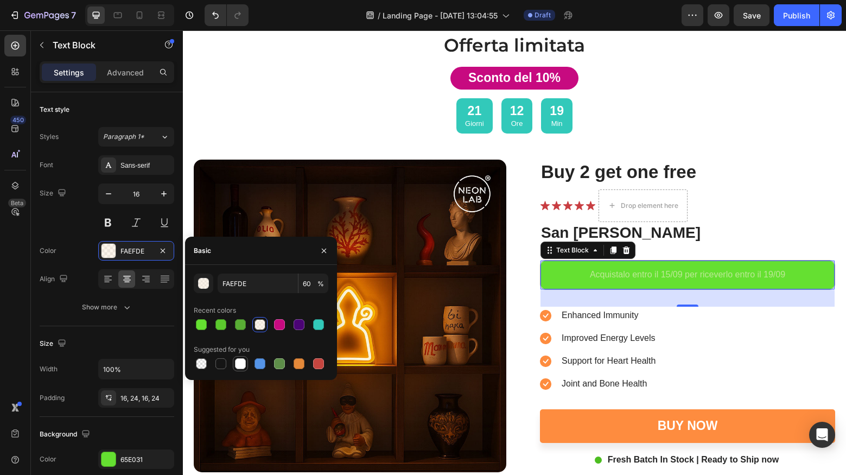
type input "100"
click at [280, 362] on div at bounding box center [279, 363] width 11 height 11
click at [297, 326] on div at bounding box center [299, 324] width 11 height 11
type input "4B0475"
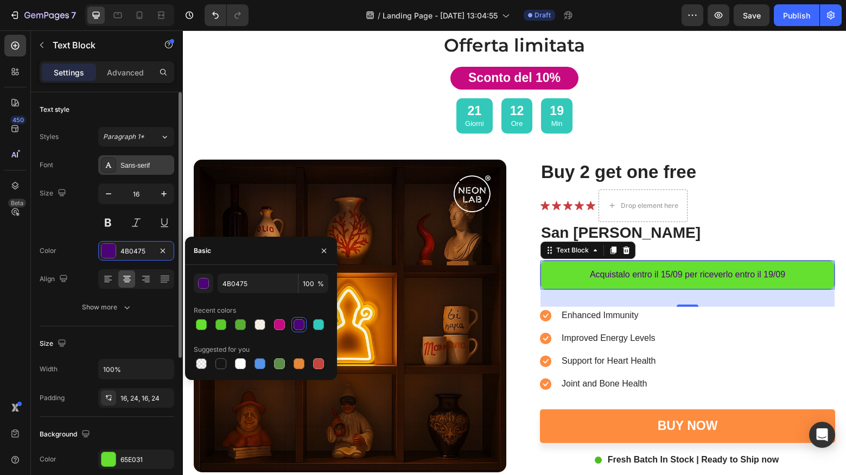
click at [135, 165] on div "Sans-serif" at bounding box center [145, 166] width 51 height 10
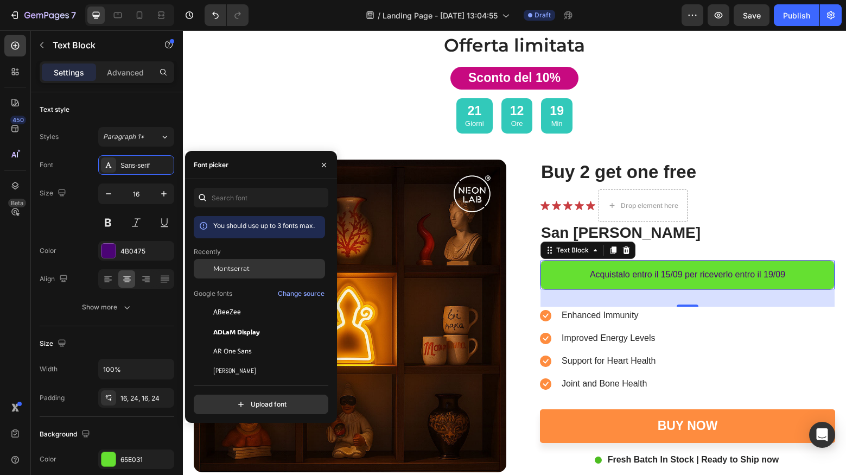
click at [222, 266] on span "Montserrat" at bounding box center [231, 269] width 36 height 10
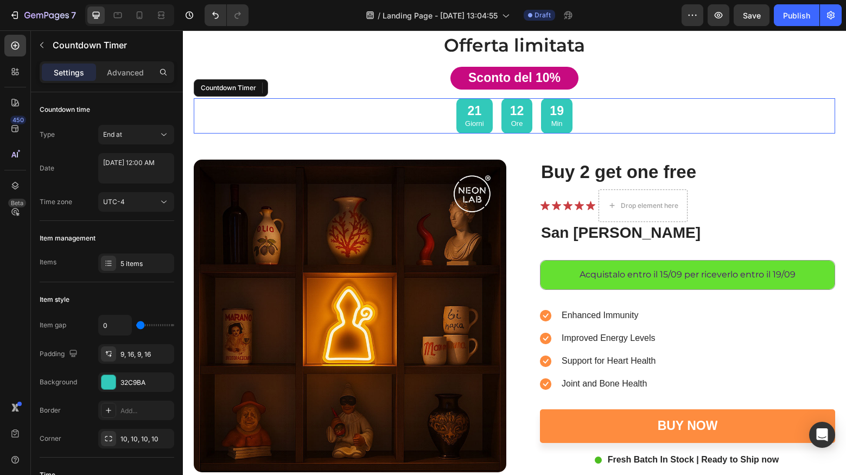
click at [267, 125] on div "21 Giorni 12 Ore 19 Min" at bounding box center [514, 115] width 641 height 35
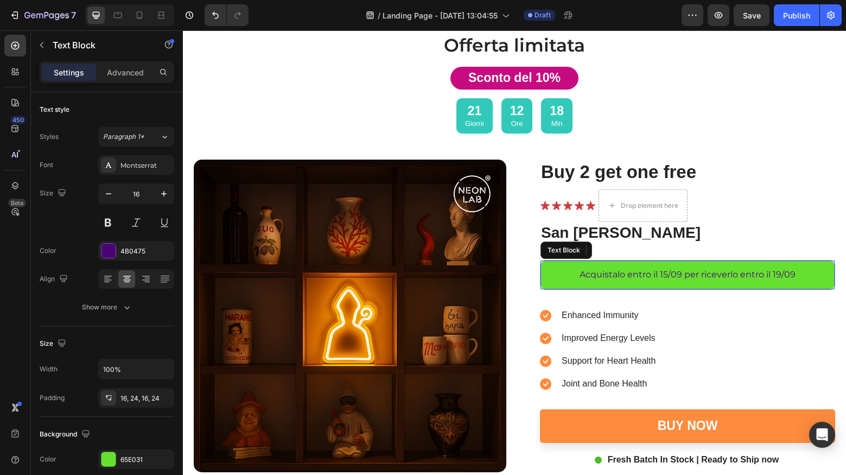
click at [673, 273] on p "Acquistalo entro il 15/09 per riceverlo entro il 19/09" at bounding box center [687, 274] width 268 height 11
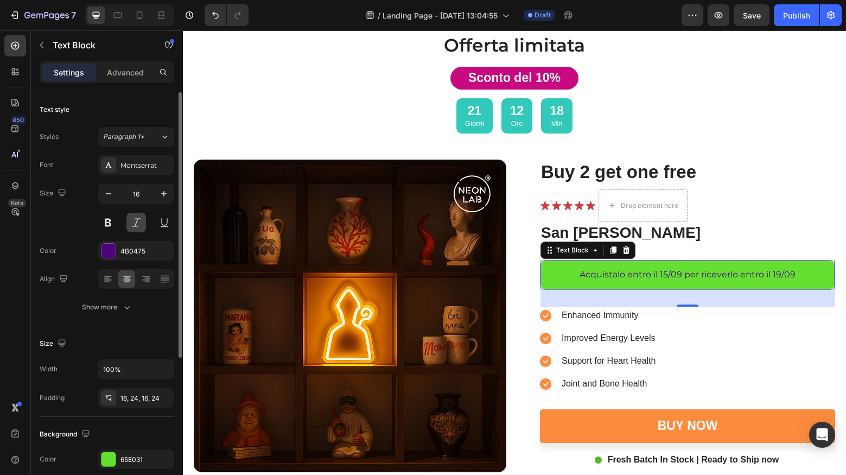
click at [133, 222] on button at bounding box center [136, 223] width 20 height 20
click at [111, 221] on button at bounding box center [108, 223] width 20 height 20
click at [140, 252] on div "4B0475" at bounding box center [135, 251] width 31 height 10
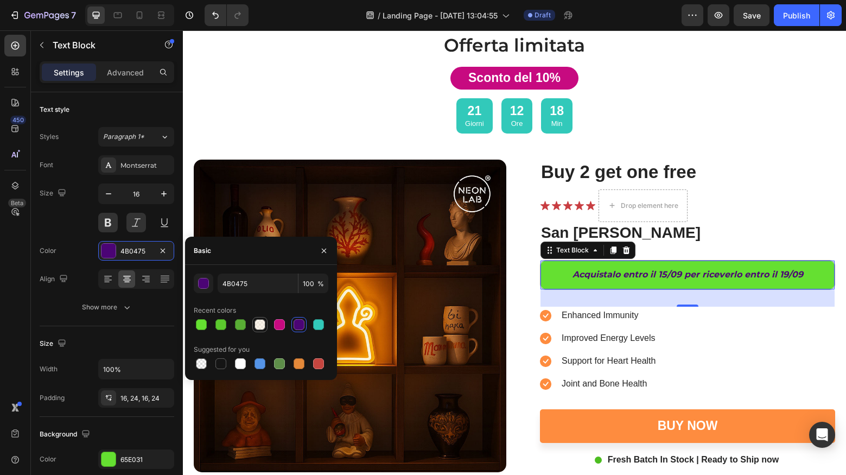
click at [260, 323] on div at bounding box center [259, 324] width 11 height 11
type input "FAEFDE"
type input "60"
click at [238, 363] on div at bounding box center [240, 363] width 11 height 11
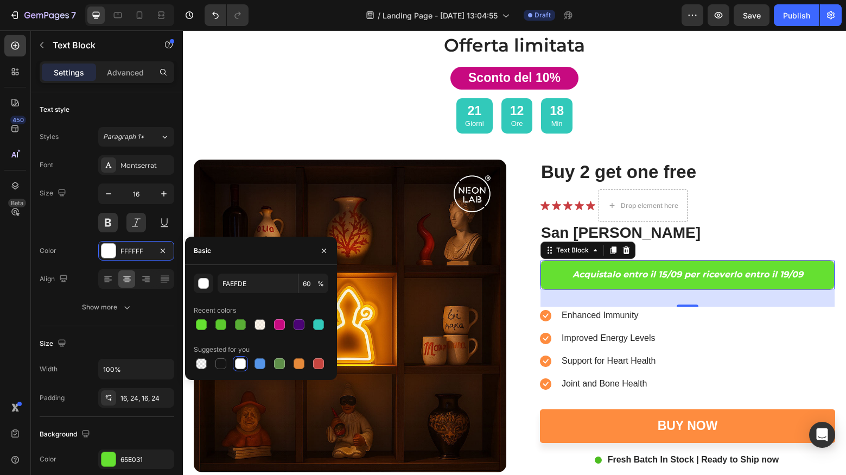
type input "FFFFFF"
type input "100"
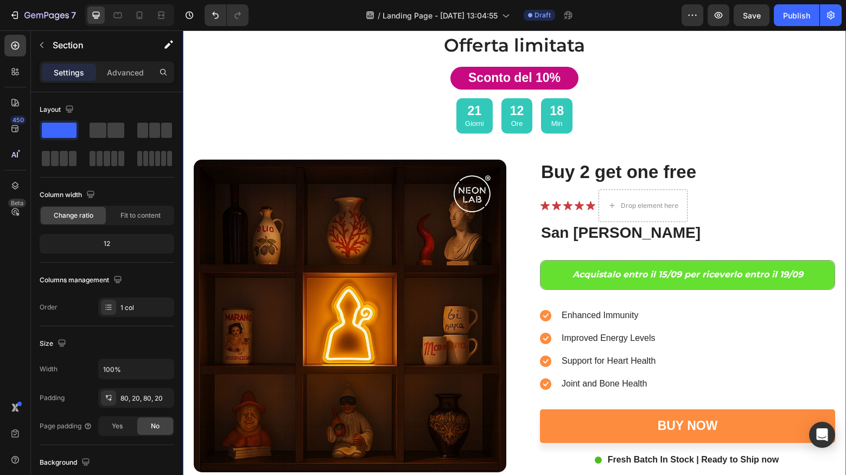
drag, startPoint x: 481, startPoint y: 165, endPoint x: 298, endPoint y: 134, distance: 185.4
click at [298, 134] on div "Offerta limitata Heading Sconto del 10% Text Block 21 Giorni 12 Ore 18 Min Coun…" at bounding box center [514, 329] width 641 height 593
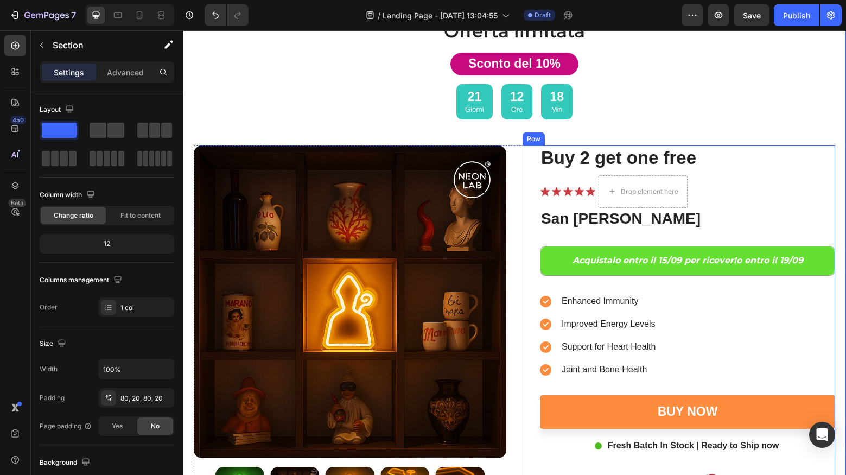
scroll to position [2368, 0]
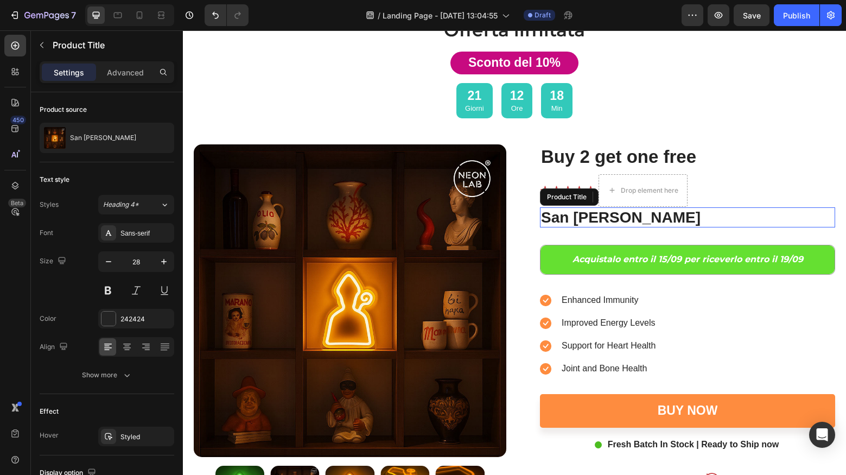
click at [627, 220] on h2 "San [PERSON_NAME]" at bounding box center [687, 217] width 295 height 21
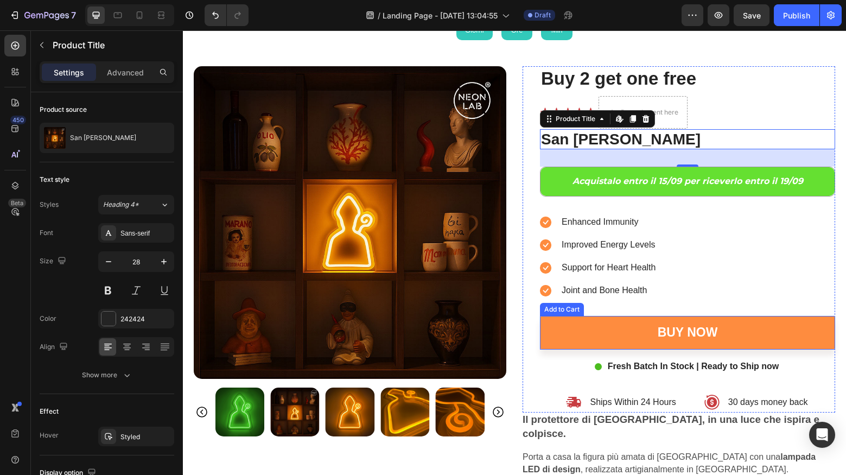
scroll to position [2446, 0]
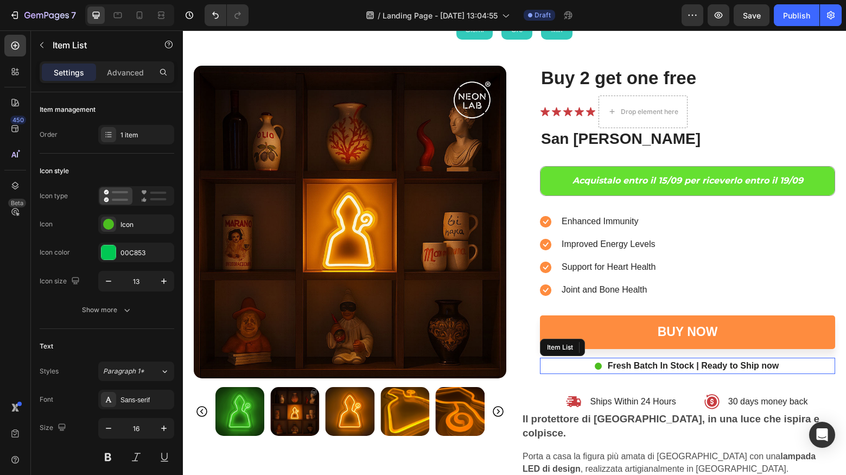
click at [664, 365] on p "Fresh Batch In Stock | Ready to Ship now" at bounding box center [693, 365] width 171 height 13
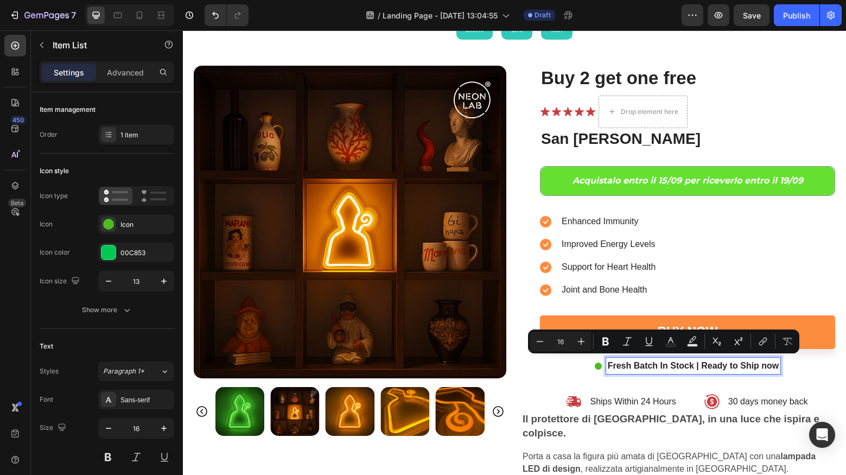
click at [656, 364] on p "Fresh Batch In Stock | Ready to Ship now" at bounding box center [693, 365] width 171 height 13
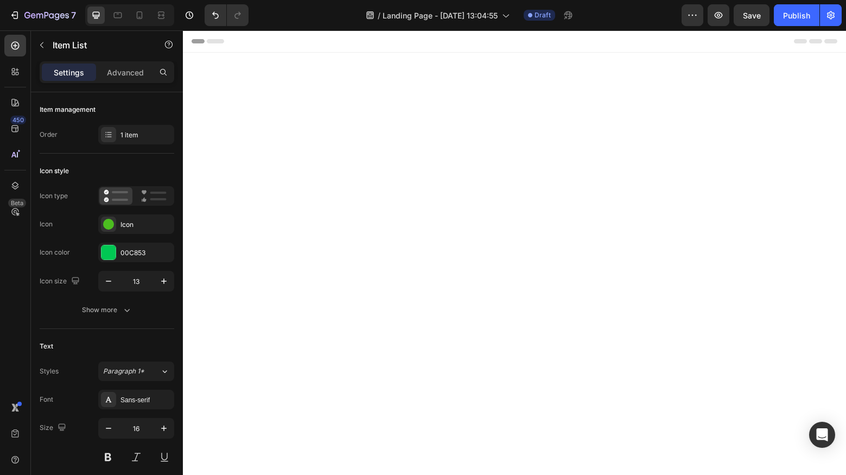
scroll to position [2446, 0]
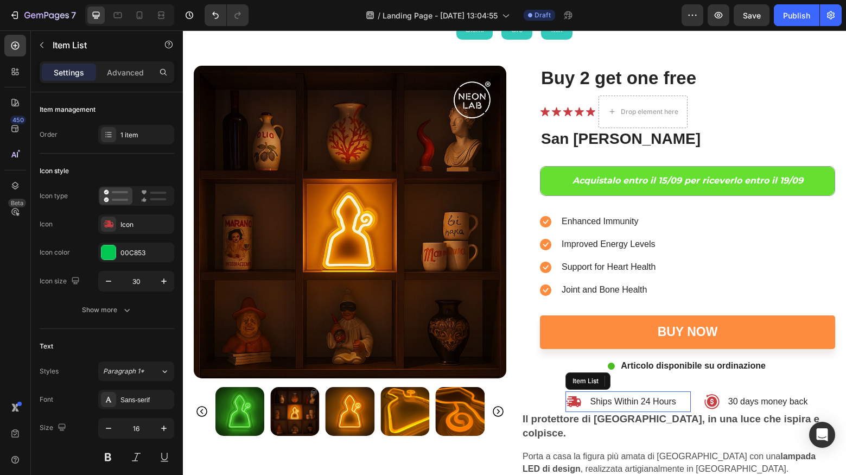
click at [619, 395] on p "Ships Within 24 Hours" at bounding box center [633, 401] width 86 height 13
click at [626, 397] on p "Ships Within 24 Hours" at bounding box center [633, 401] width 86 height 13
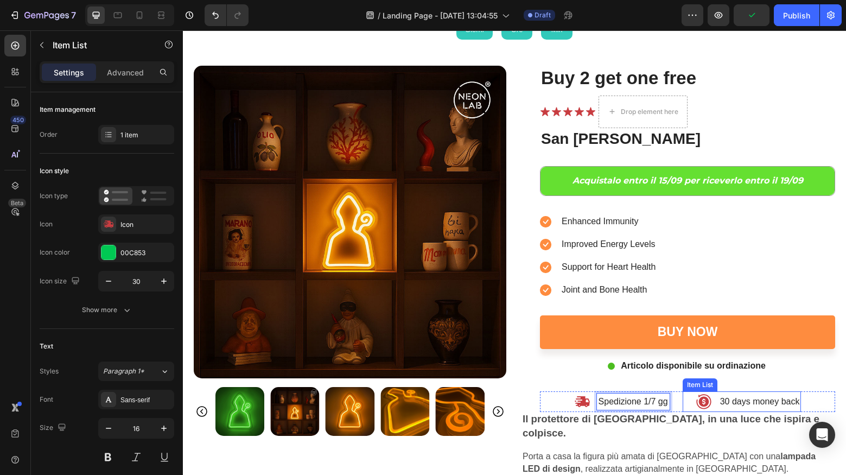
click at [761, 398] on p "30 days money back" at bounding box center [760, 401] width 80 height 13
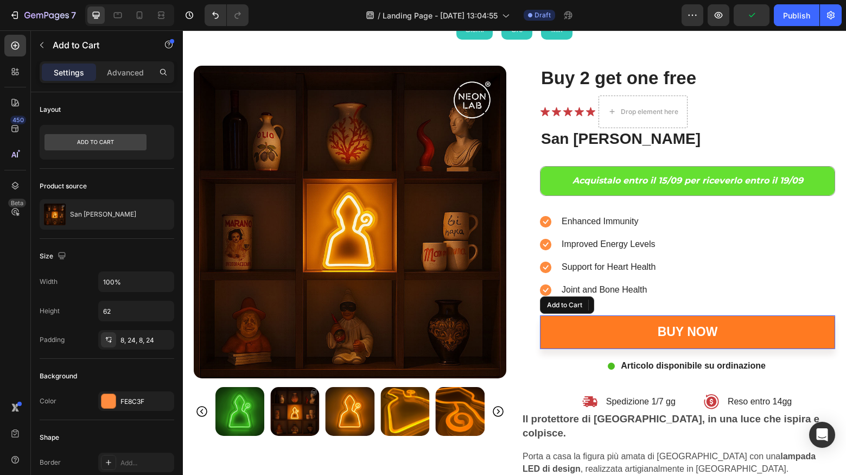
click at [585, 335] on button "Buy now" at bounding box center [687, 332] width 295 height 34
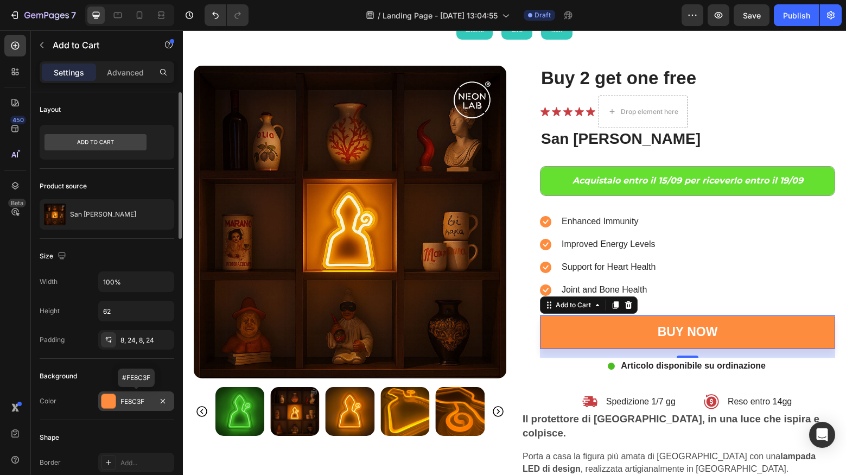
click at [132, 401] on div "FE8C3F" at bounding box center [135, 402] width 31 height 10
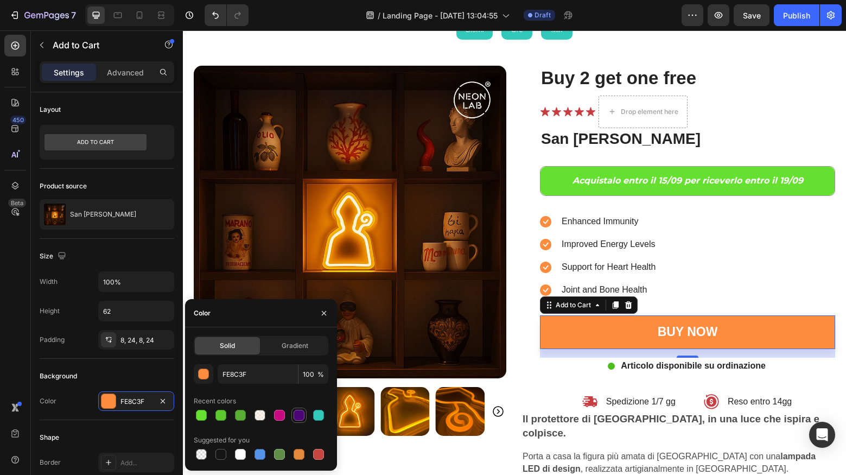
click at [301, 418] on div at bounding box center [299, 415] width 11 height 11
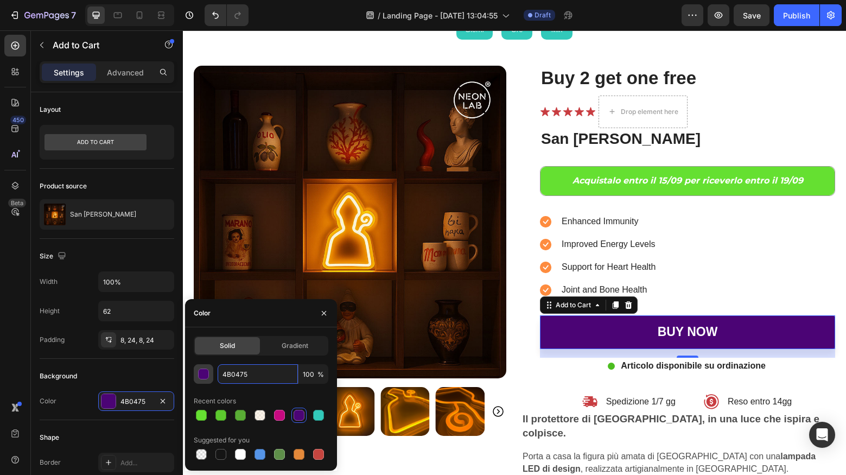
drag, startPoint x: 247, startPoint y: 372, endPoint x: 202, endPoint y: 372, distance: 45.6
click at [202, 372] on div "4B0475 100 %" at bounding box center [261, 374] width 135 height 20
paste input "590696"
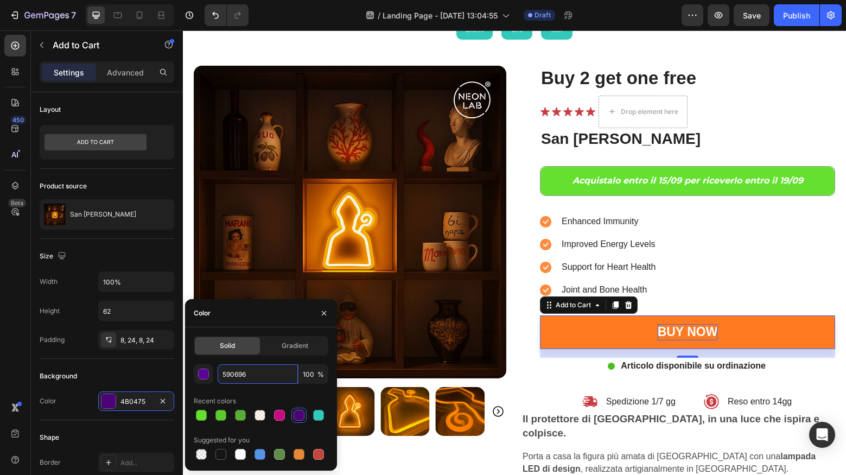
type input "590696"
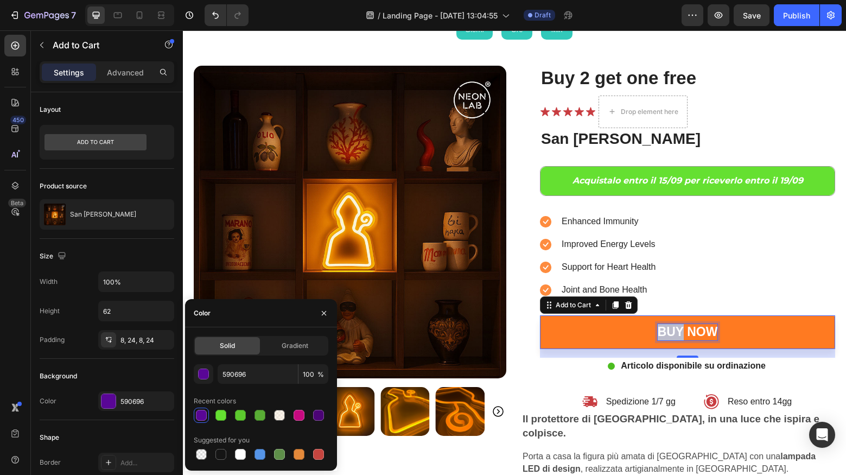
drag, startPoint x: 667, startPoint y: 332, endPoint x: 723, endPoint y: 341, distance: 56.1
click at [667, 332] on p "Buy now" at bounding box center [688, 332] width 60 height 16
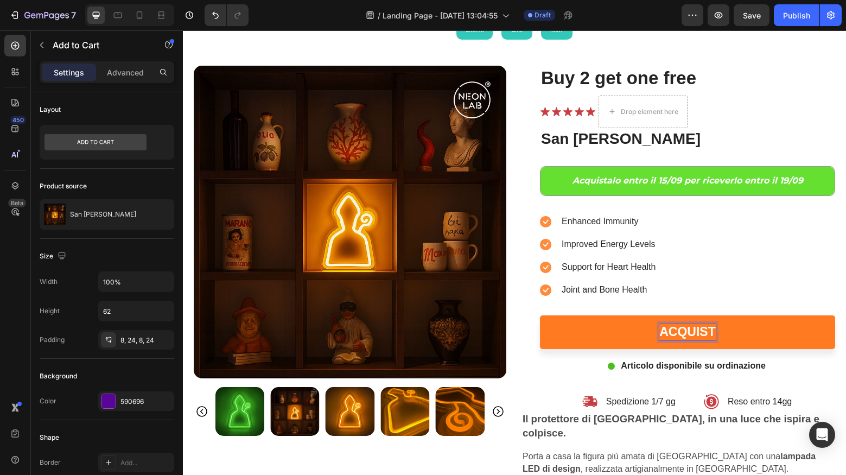
click at [687, 329] on button "ACQUIST" at bounding box center [687, 332] width 295 height 34
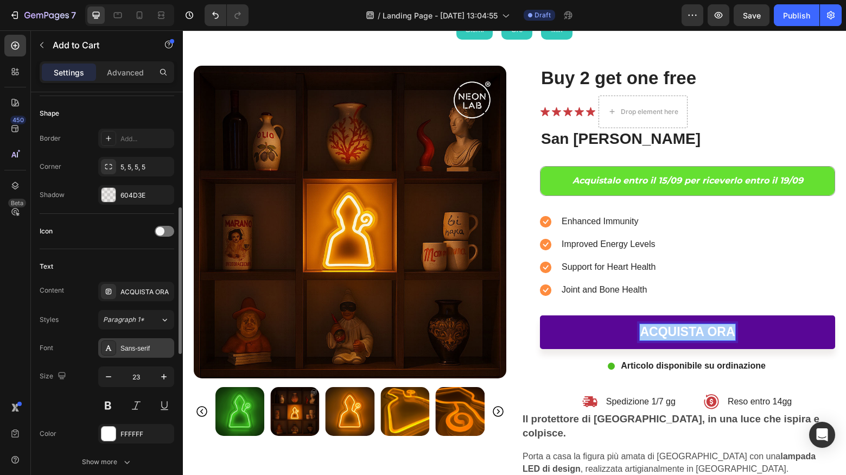
scroll to position [328, 0]
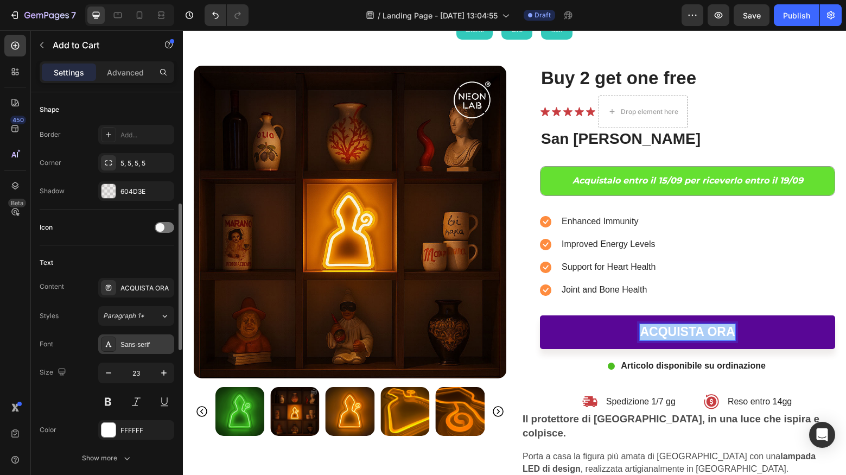
click at [133, 349] on div "Sans-serif" at bounding box center [145, 345] width 51 height 10
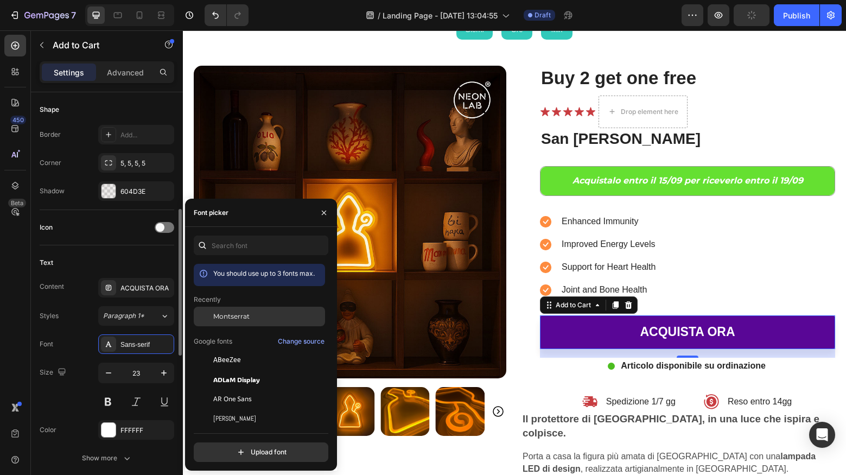
click at [242, 317] on span "Montserrat" at bounding box center [231, 316] width 36 height 10
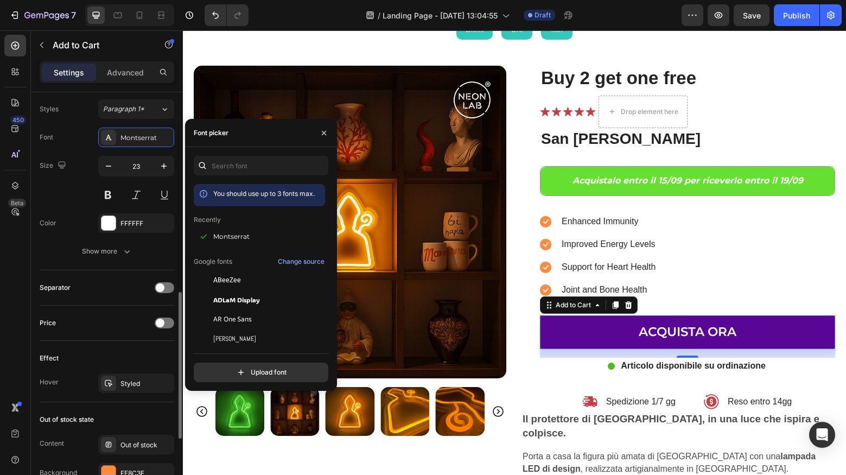
scroll to position [550, 0]
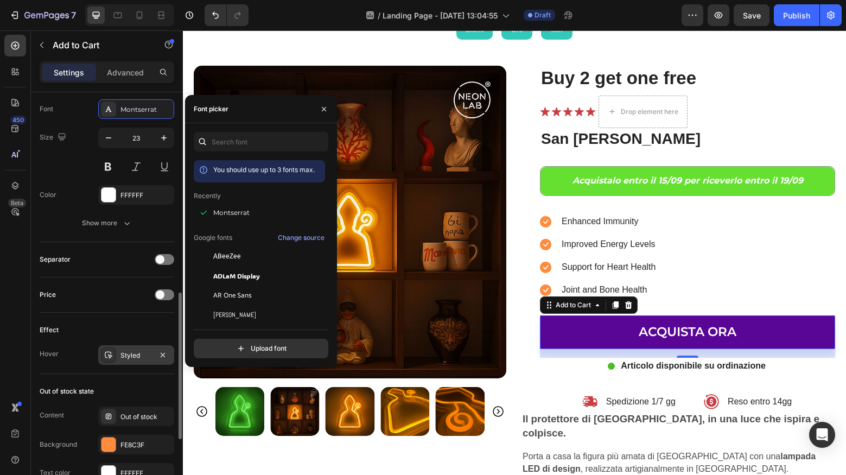
click at [136, 354] on div "Styled" at bounding box center [135, 356] width 31 height 10
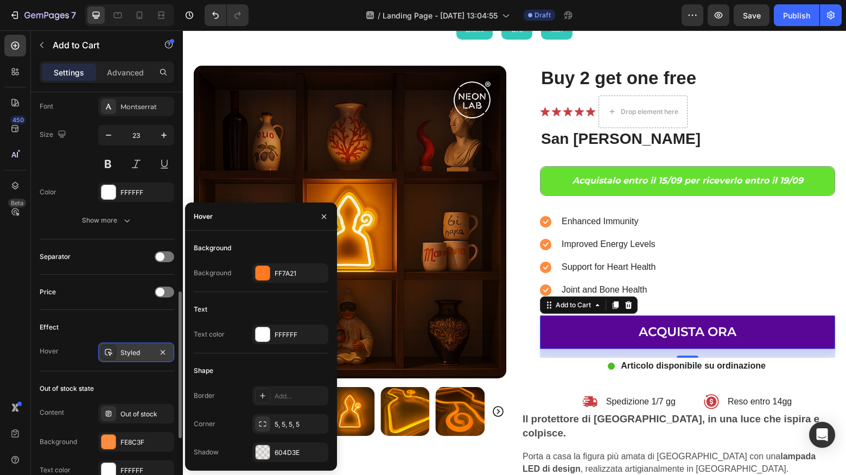
scroll to position [564, 0]
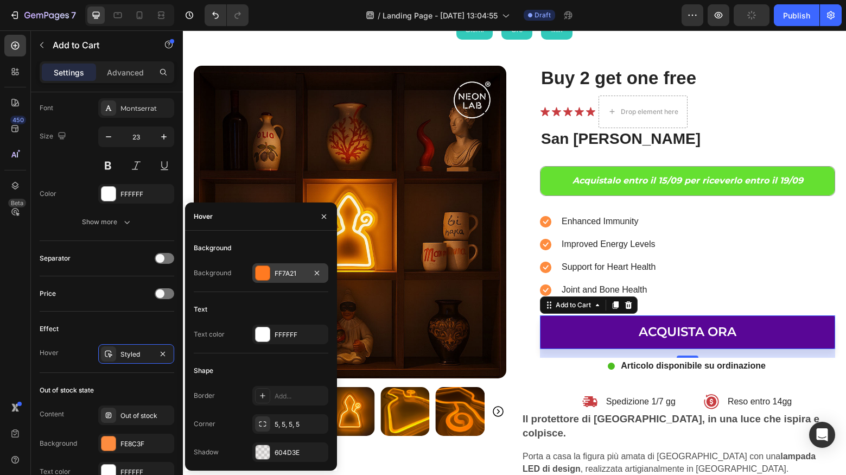
click at [285, 273] on div "FF7A21" at bounding box center [290, 274] width 31 height 10
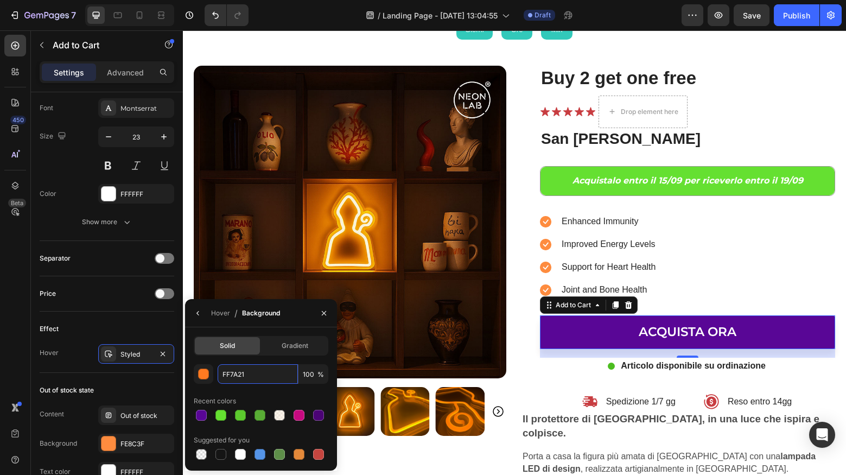
drag, startPoint x: 257, startPoint y: 374, endPoint x: 188, endPoint y: 370, distance: 68.5
click at [188, 370] on div "Solid Gradient FF7A21 100 % Recent colors Suggested for you" at bounding box center [261, 399] width 152 height 126
paste input "37e2d5"
type input "37e2d5"
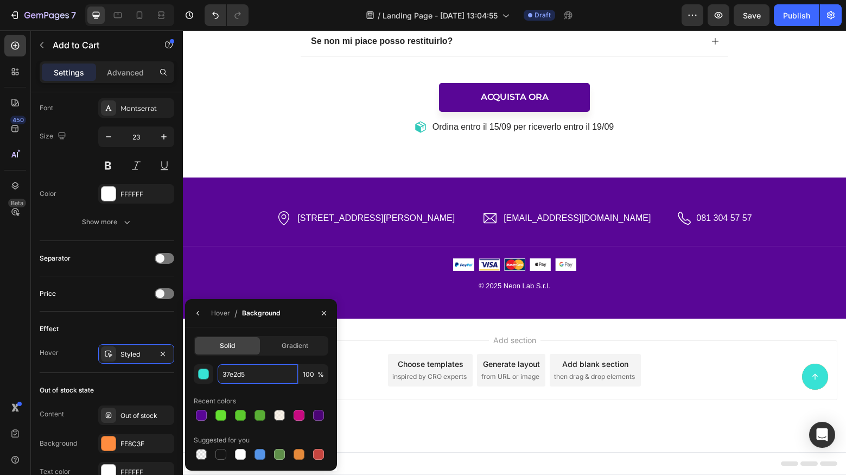
scroll to position [4147, 0]
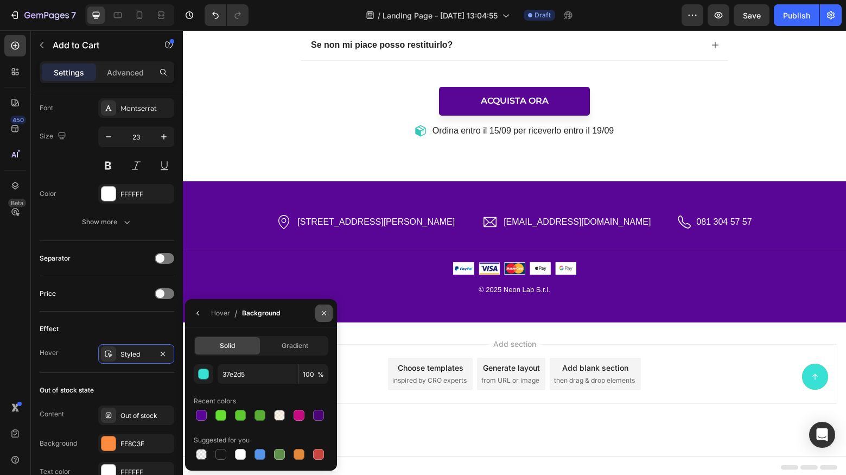
click at [322, 309] on icon "button" at bounding box center [324, 313] width 9 height 9
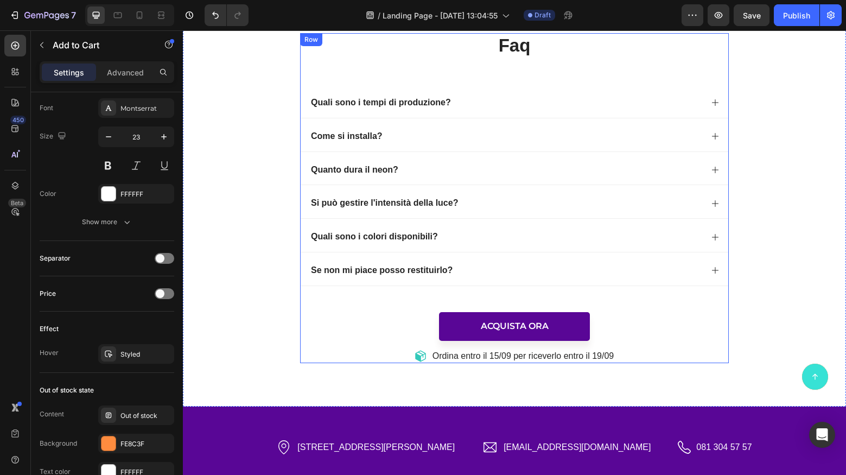
scroll to position [3907, 0]
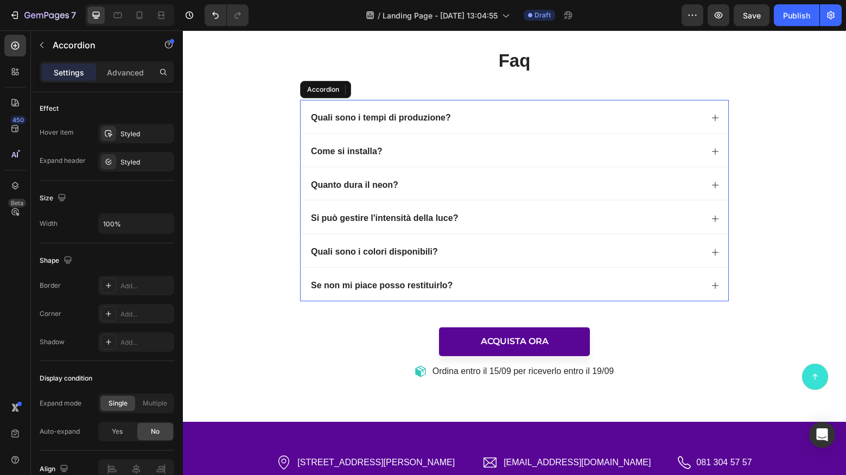
click at [512, 114] on div "Quali sono i tempi di produzione?" at bounding box center [505, 118] width 393 height 15
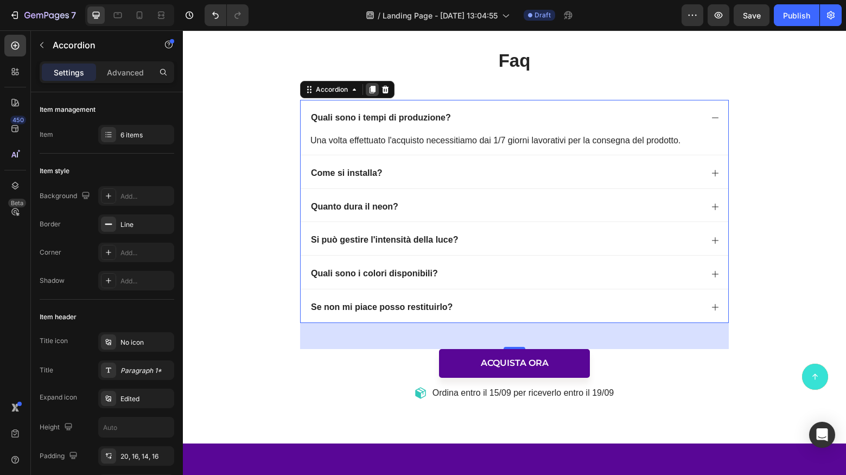
click at [374, 89] on icon at bounding box center [372, 90] width 6 height 8
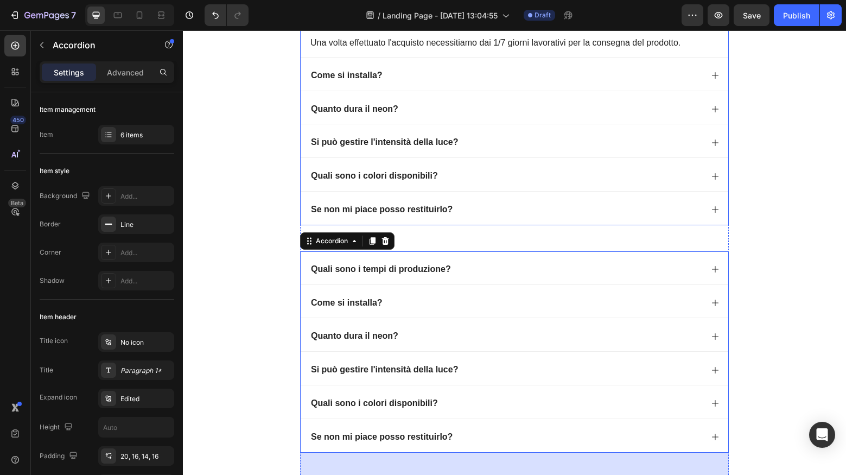
scroll to position [4037, 0]
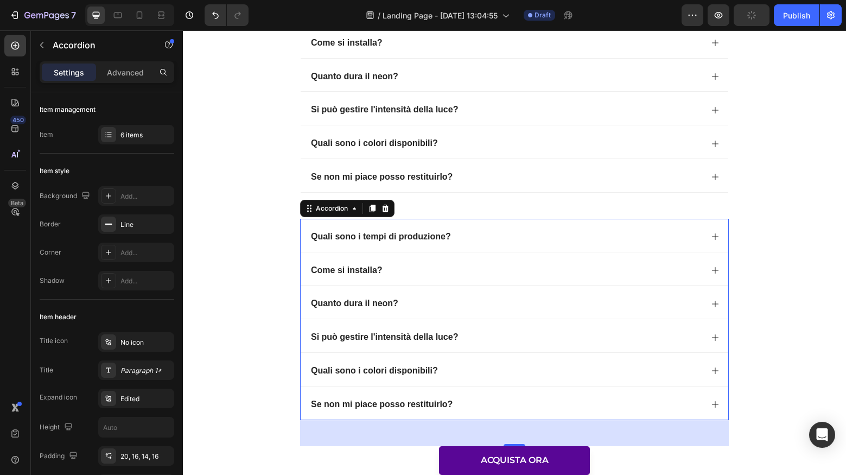
click at [387, 208] on icon at bounding box center [385, 209] width 7 height 8
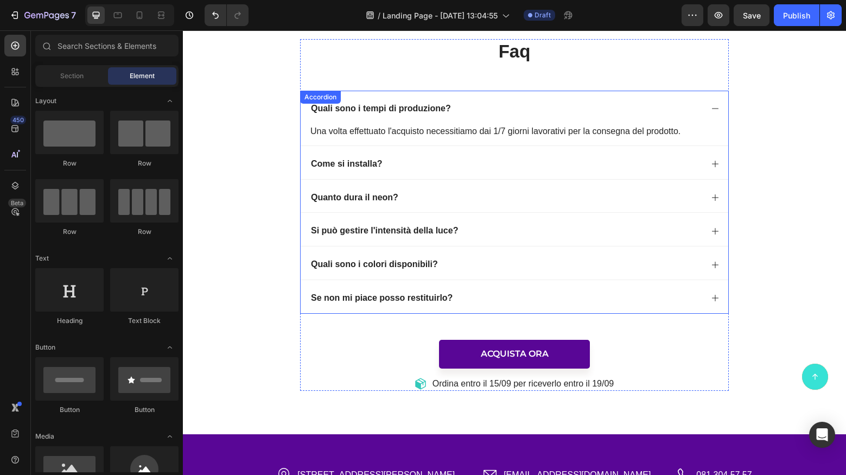
scroll to position [3910, 0]
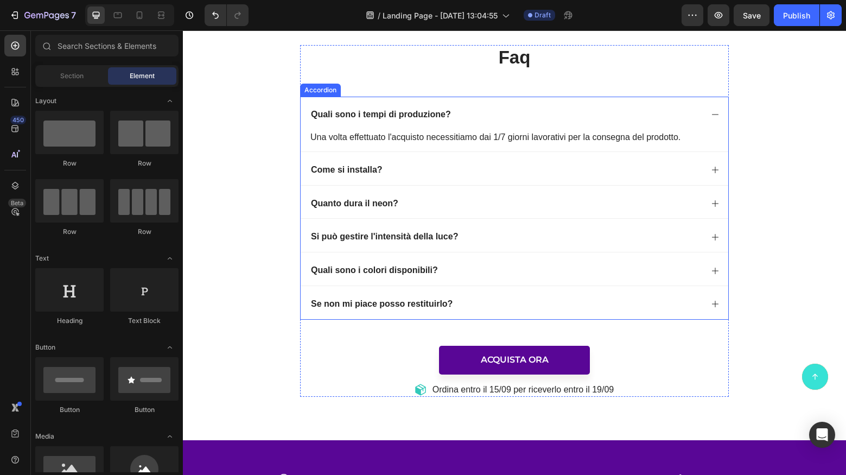
click at [447, 104] on div "Quali sono i tempi di produzione?" at bounding box center [515, 113] width 428 height 33
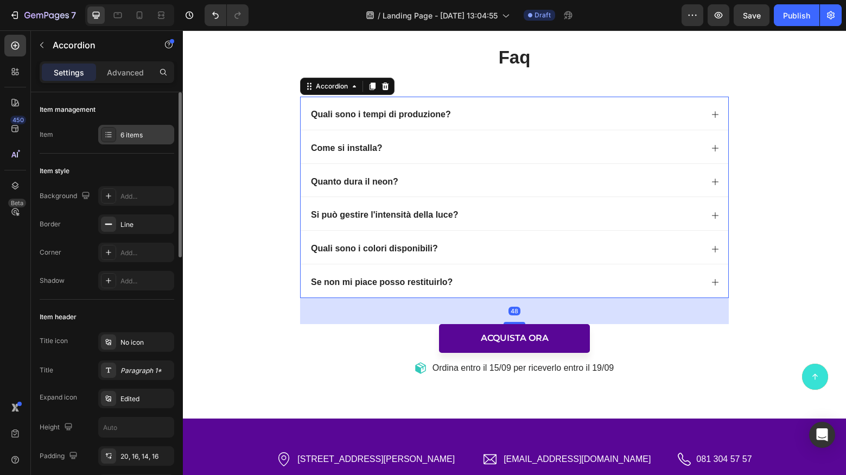
click at [145, 137] on div "6 items" at bounding box center [145, 135] width 51 height 10
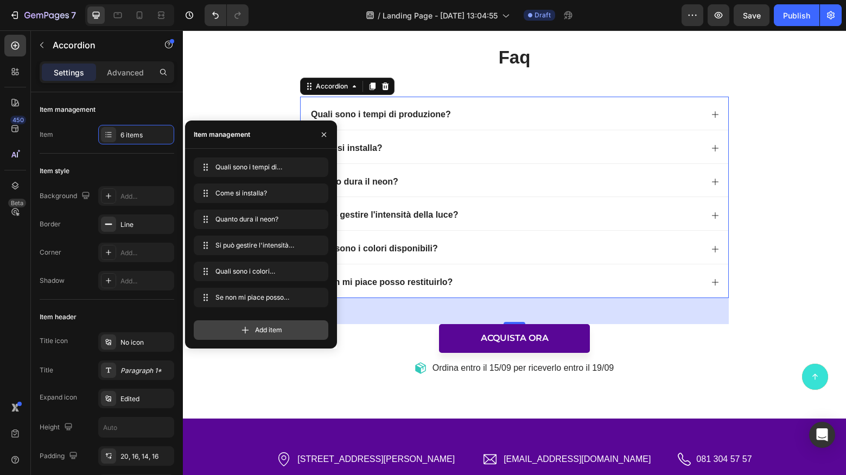
click at [229, 332] on div "Add item" at bounding box center [261, 330] width 135 height 20
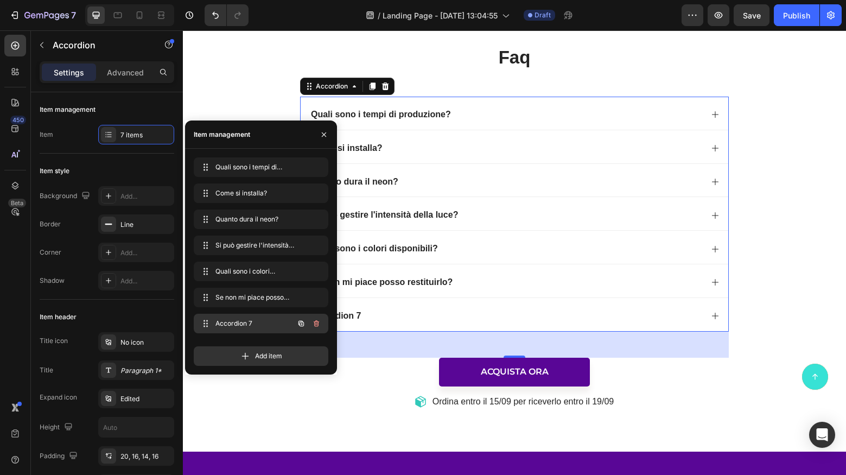
click at [237, 325] on span "Accordion 7" at bounding box center [245, 323] width 61 height 10
click at [246, 324] on span "Accordion 7" at bounding box center [245, 323] width 61 height 10
drag, startPoint x: 259, startPoint y: 317, endPoint x: 259, endPoint y: 169, distance: 148.1
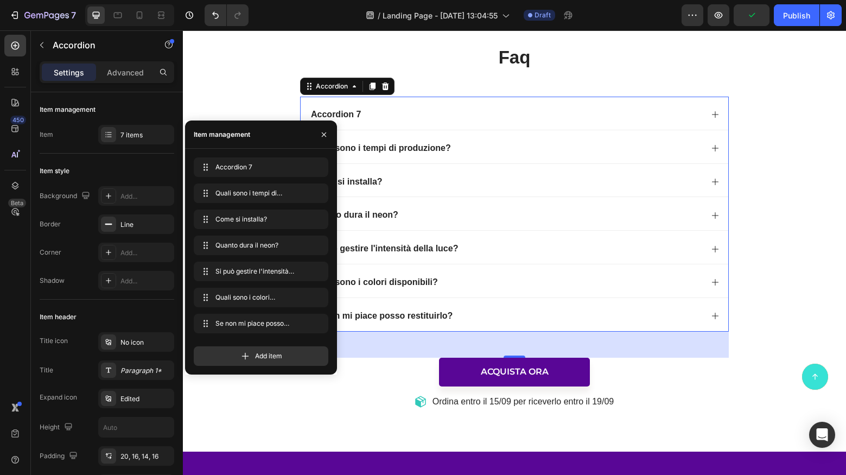
click at [395, 115] on div "Accordion 7" at bounding box center [505, 114] width 393 height 15
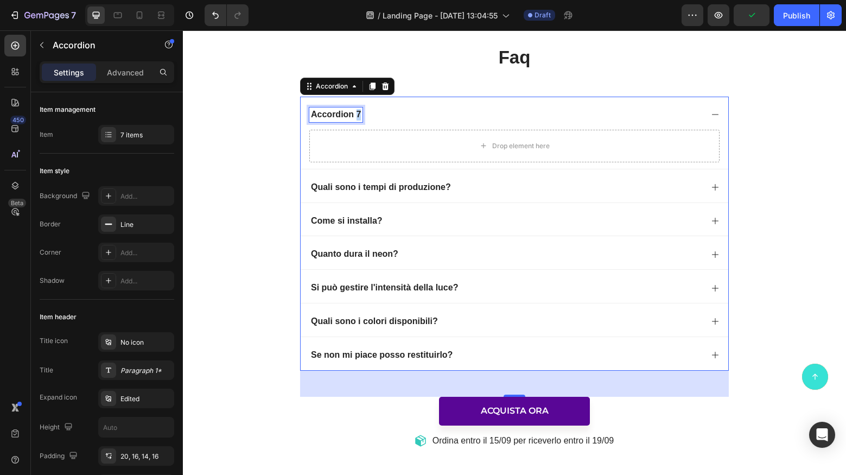
drag, startPoint x: 355, startPoint y: 113, endPoint x: 368, endPoint y: 117, distance: 12.9
click at [355, 113] on p "Accordion 7" at bounding box center [336, 114] width 50 height 11
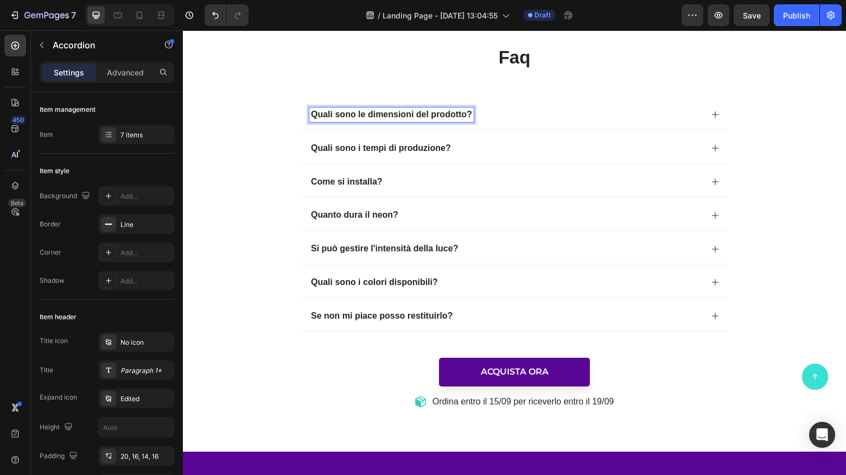
click at [368, 137] on div "Quali sono le dimensioni del prodotto? Drop element here Quali sono i tempi di …" at bounding box center [514, 214] width 429 height 235
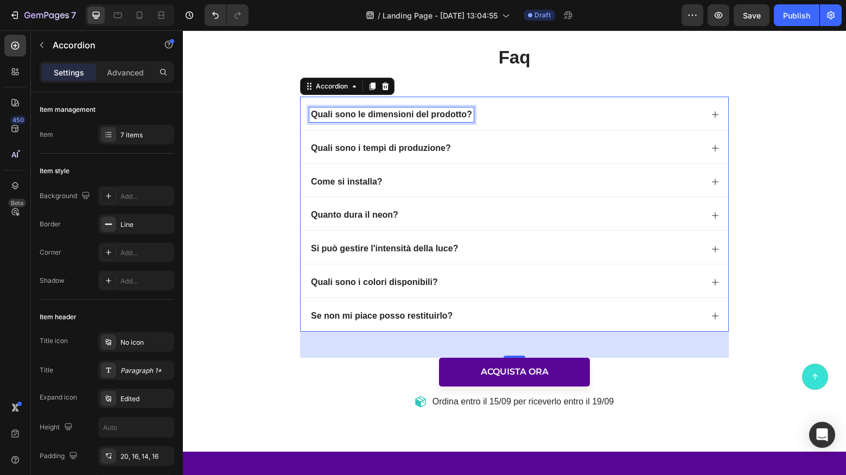
click at [430, 119] on p "Quali sono le dimensioni del prodotto?" at bounding box center [391, 114] width 161 height 11
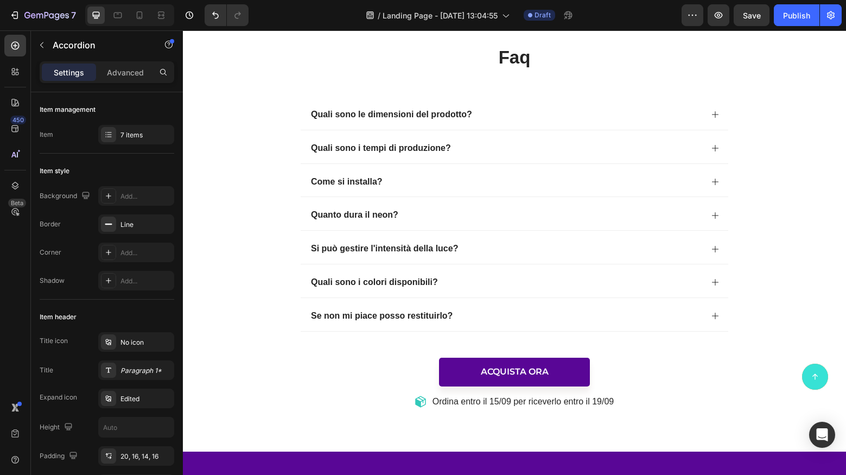
click at [515, 117] on div "Quali sono le dimensioni del prodotto?" at bounding box center [505, 114] width 393 height 15
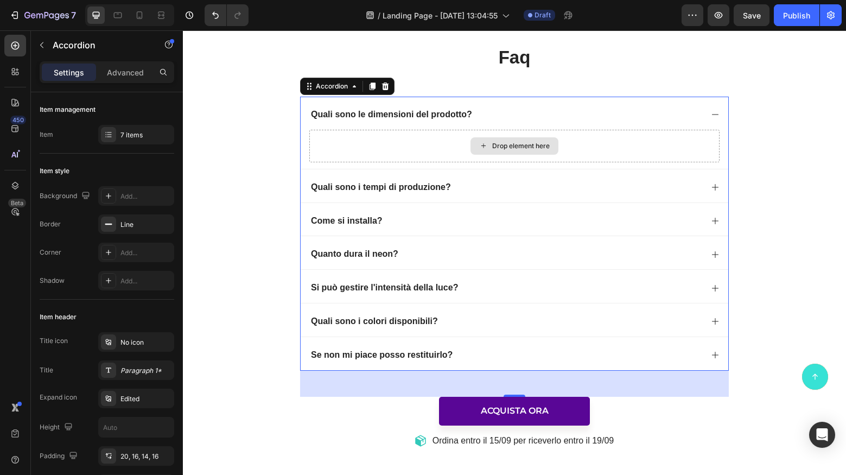
click at [502, 143] on div "Drop element here" at bounding box center [521, 146] width 58 height 9
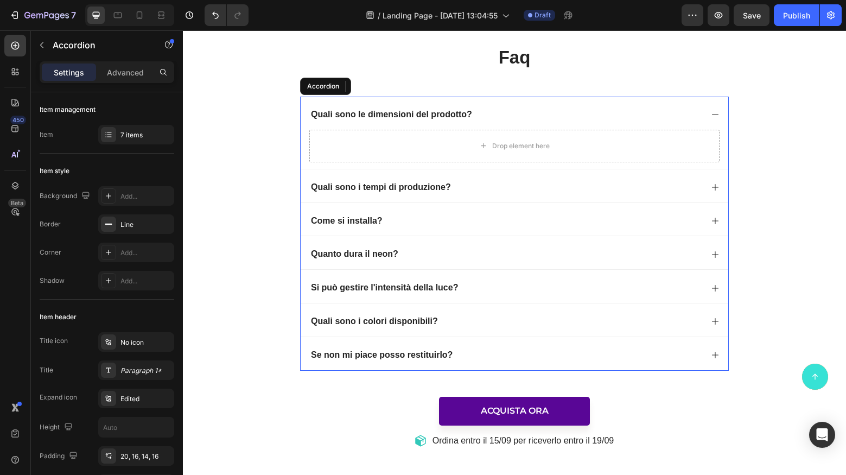
click at [432, 190] on p "Quali sono i tempi di produzione?" at bounding box center [381, 187] width 140 height 11
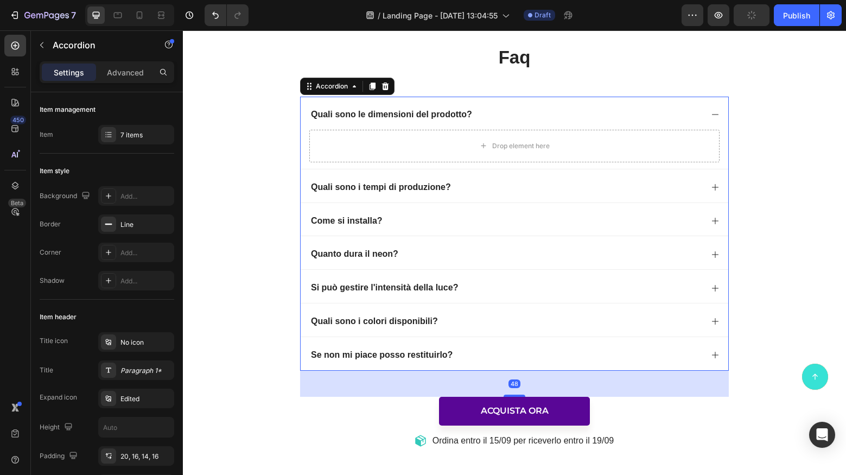
click at [509, 187] on div "Quali sono i tempi di produzione?" at bounding box center [505, 187] width 393 height 15
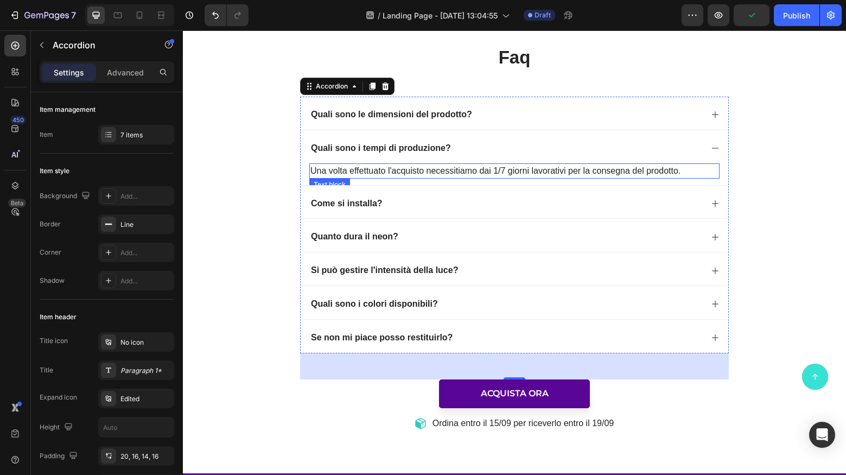
click at [558, 170] on p "Una volta effettuato l'acquisto necessitiamo dai 1/7 giorni lavorativi per la c…" at bounding box center [514, 170] width 408 height 13
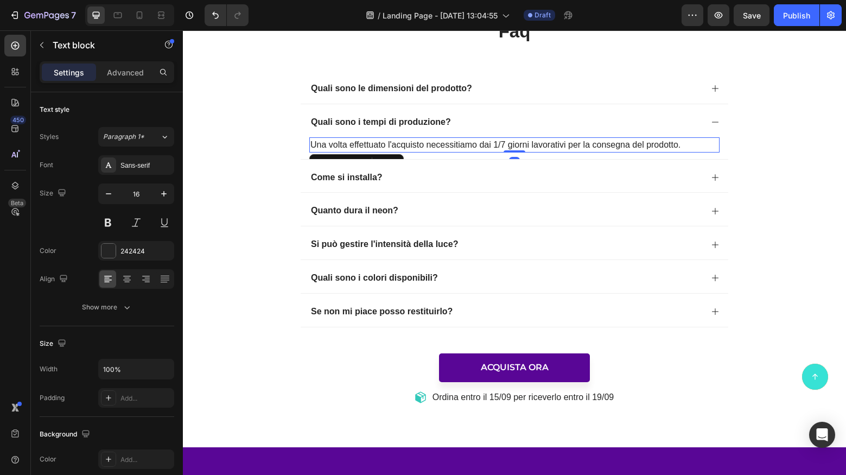
scroll to position [3948, 0]
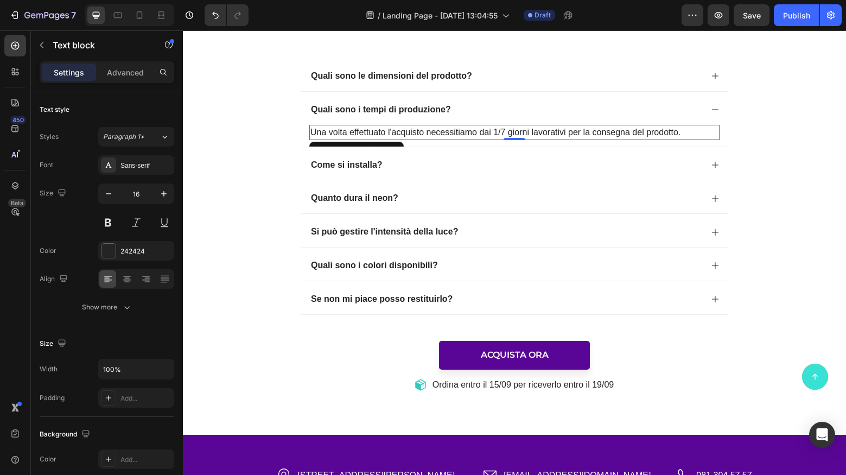
click at [445, 129] on p "Una volta effettuato l'acquisto necessitiamo dai 1/7 giorni lavorativi per la c…" at bounding box center [514, 132] width 408 height 13
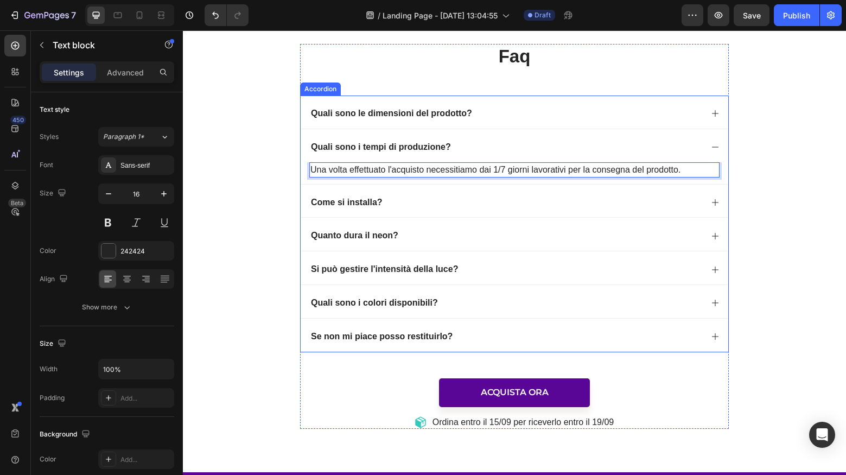
scroll to position [3896, 0]
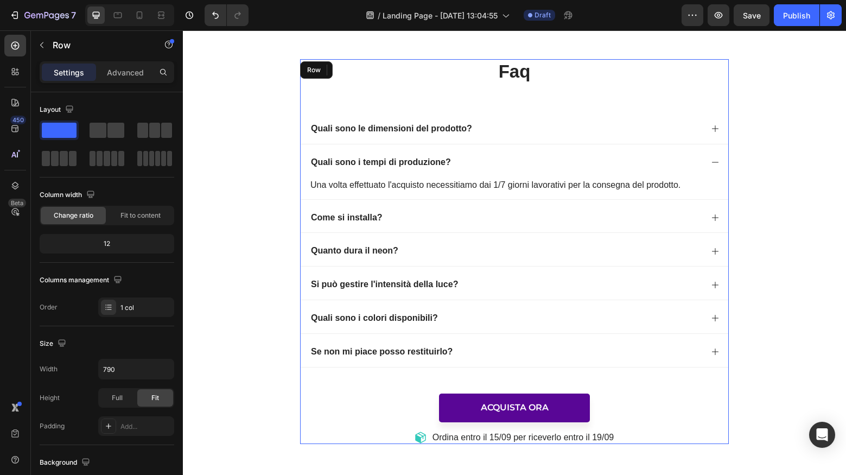
click at [356, 106] on div "faq Heading Quali sono le dimensioni del prodotto? Quali sono i tempi di produz…" at bounding box center [514, 251] width 429 height 385
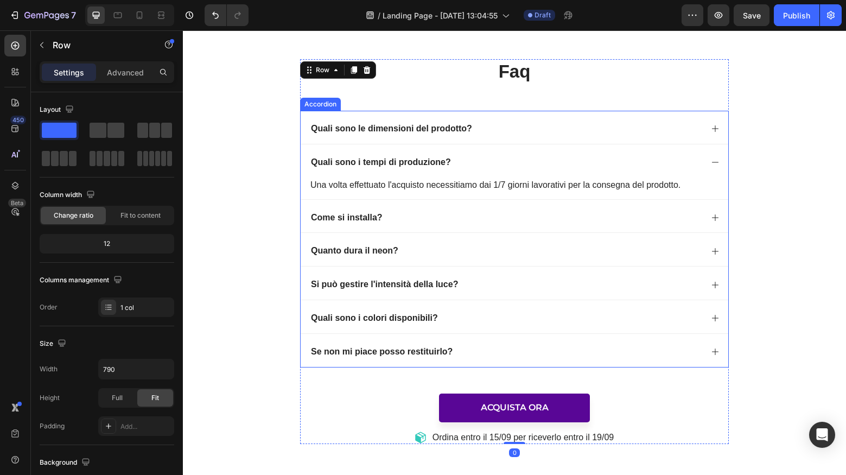
click at [312, 114] on div "Quali sono le dimensioni del prodotto?" at bounding box center [515, 127] width 428 height 33
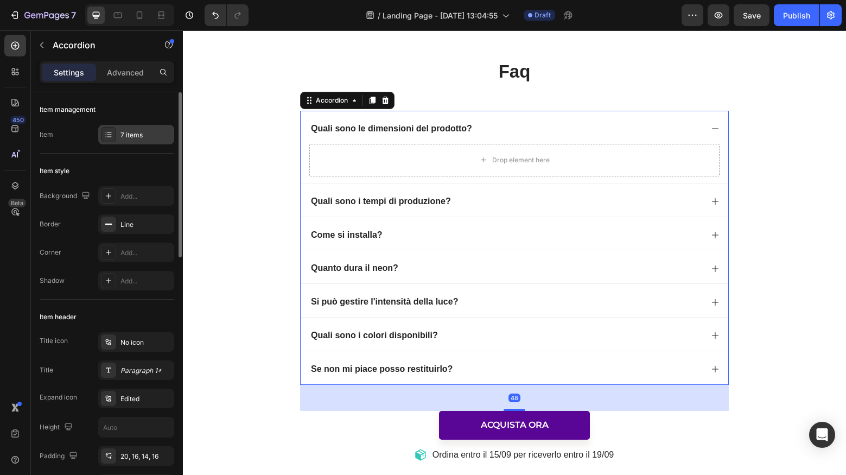
click at [130, 138] on div "7 items" at bounding box center [145, 135] width 51 height 10
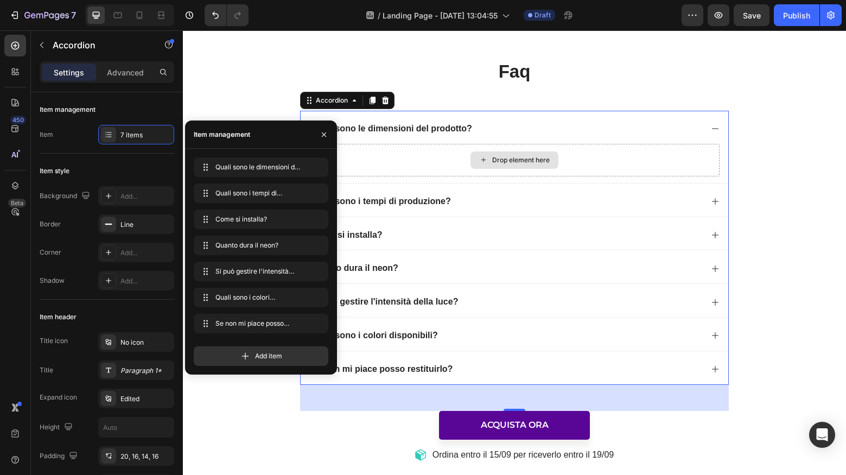
click at [484, 158] on icon at bounding box center [483, 159] width 9 height 9
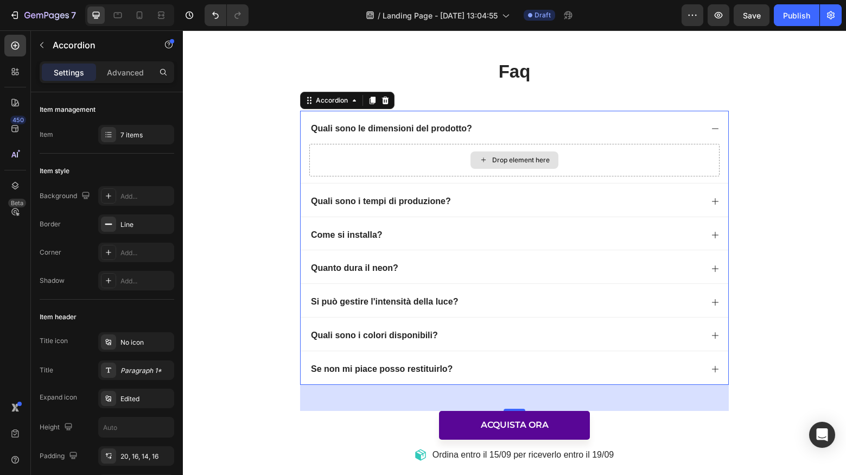
click at [446, 159] on div "Drop element here" at bounding box center [514, 160] width 410 height 33
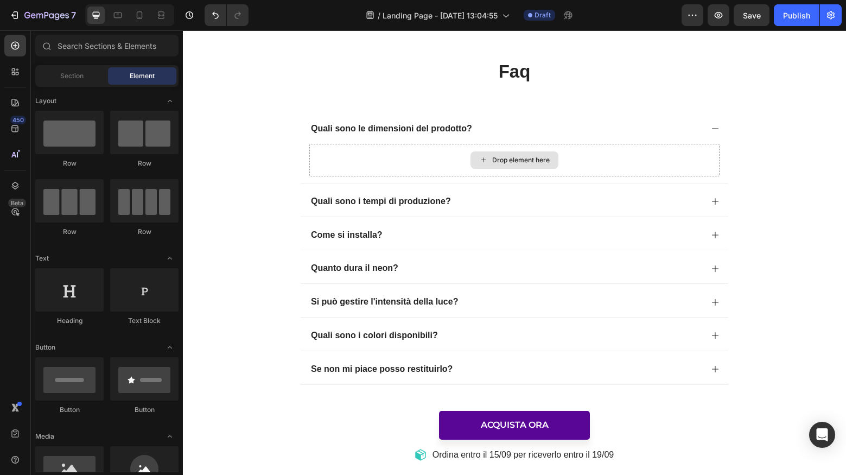
click at [491, 158] on div "Drop element here" at bounding box center [514, 159] width 88 height 17
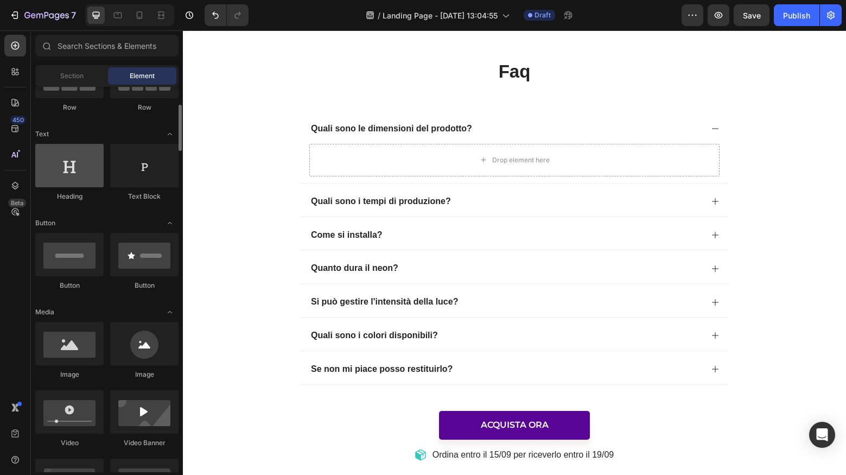
scroll to position [129, 0]
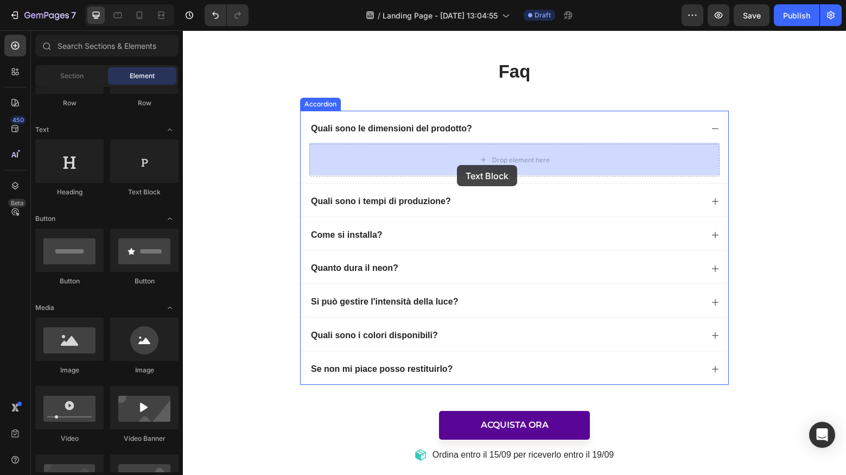
drag, startPoint x: 349, startPoint y: 204, endPoint x: 456, endPoint y: 165, distance: 113.8
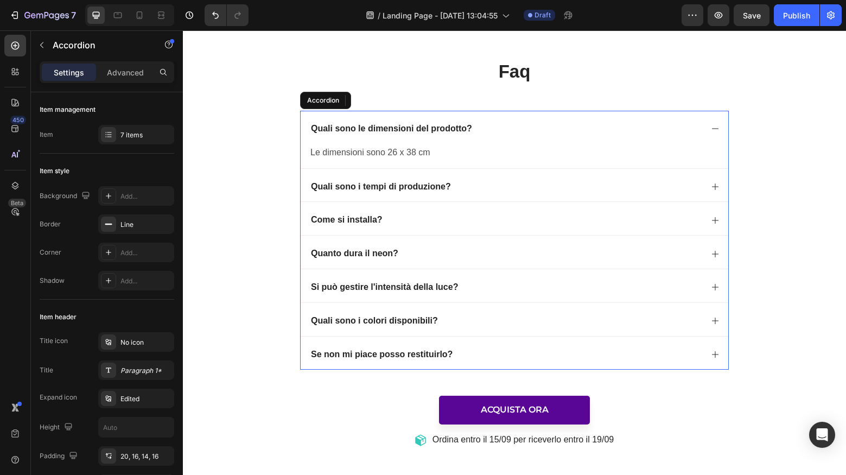
click at [450, 186] on p "Quali sono i tempi di produzione?" at bounding box center [381, 186] width 140 height 11
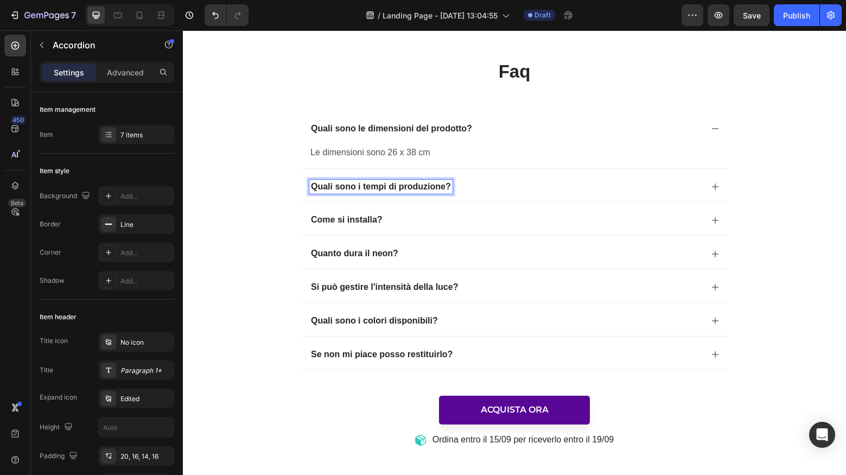
click at [514, 187] on div "Quali sono i tempi di produzione?" at bounding box center [505, 187] width 393 height 15
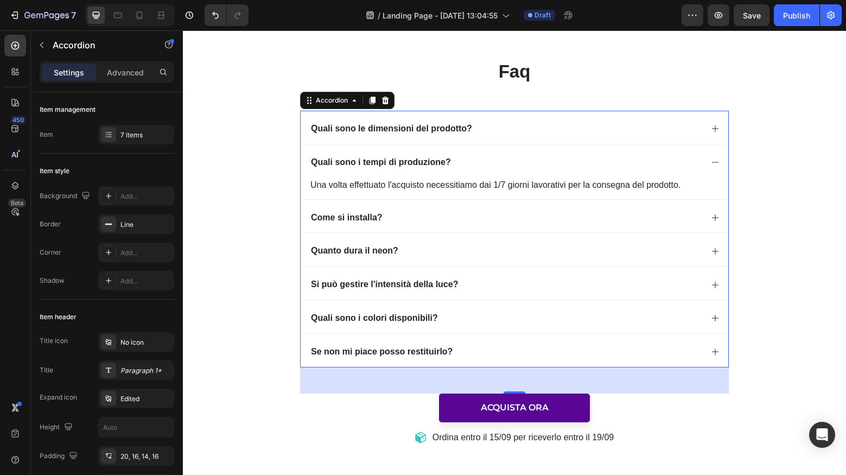
click at [514, 140] on div "Quali sono le dimensioni del prodotto?" at bounding box center [515, 127] width 428 height 33
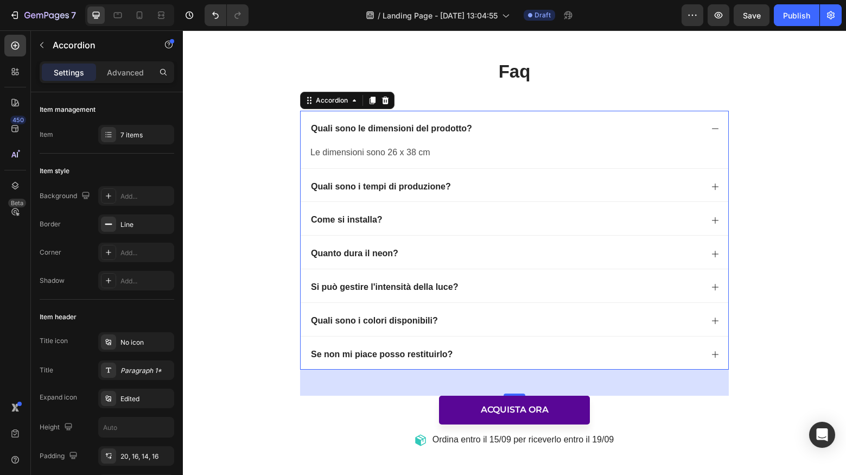
click at [487, 190] on div "Quali sono i tempi di produzione?" at bounding box center [505, 187] width 393 height 15
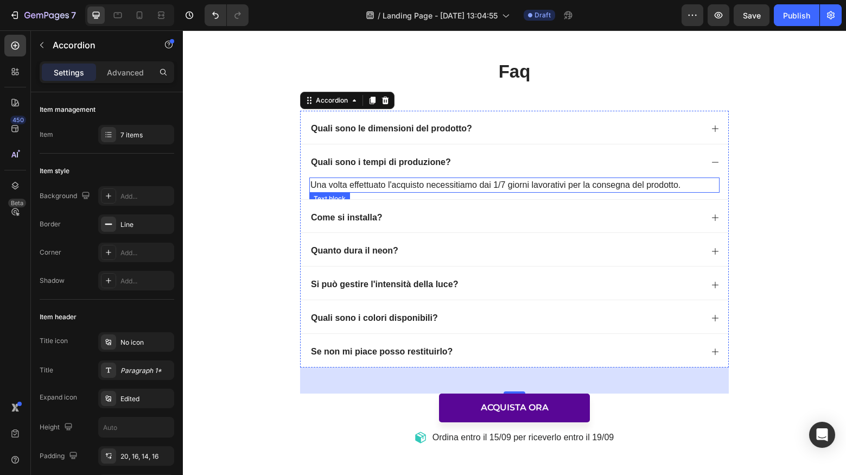
click at [458, 186] on p "Una volta effettuato l'acquisto necessitiamo dai 1/7 giorni lavorativi per la c…" at bounding box center [514, 185] width 408 height 13
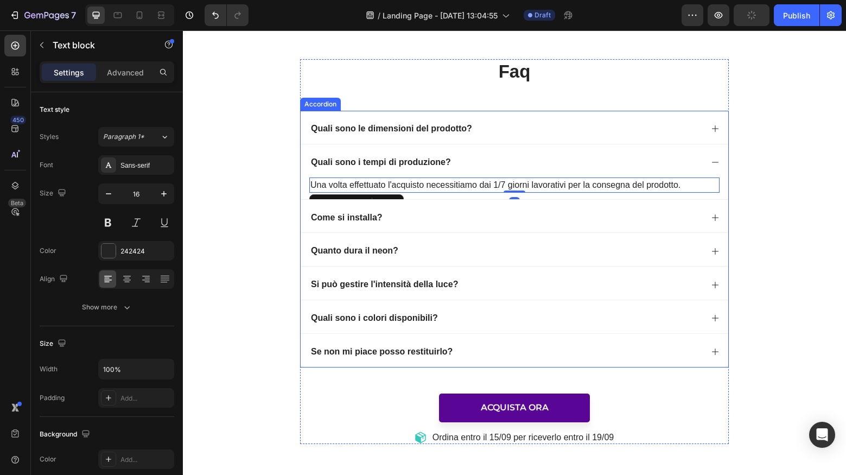
click at [485, 143] on div "Quali sono le dimensioni del prodotto?" at bounding box center [515, 127] width 428 height 33
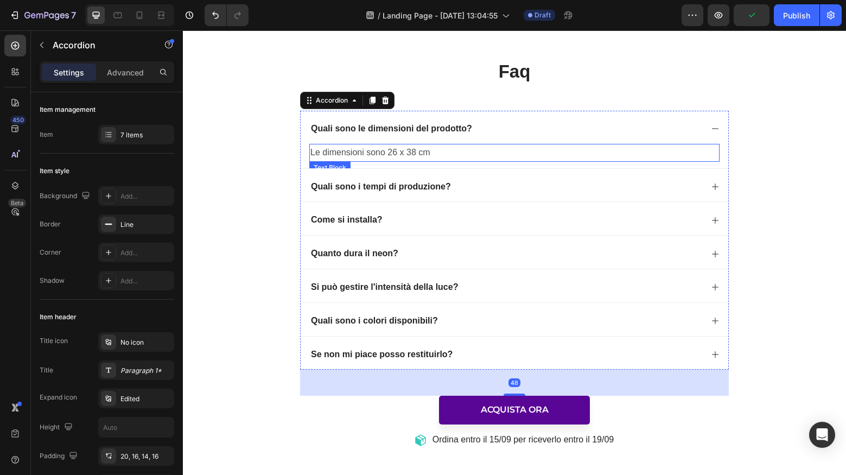
click at [444, 150] on p "Le dimensioni sono 26 x 38 cm" at bounding box center [514, 153] width 408 height 16
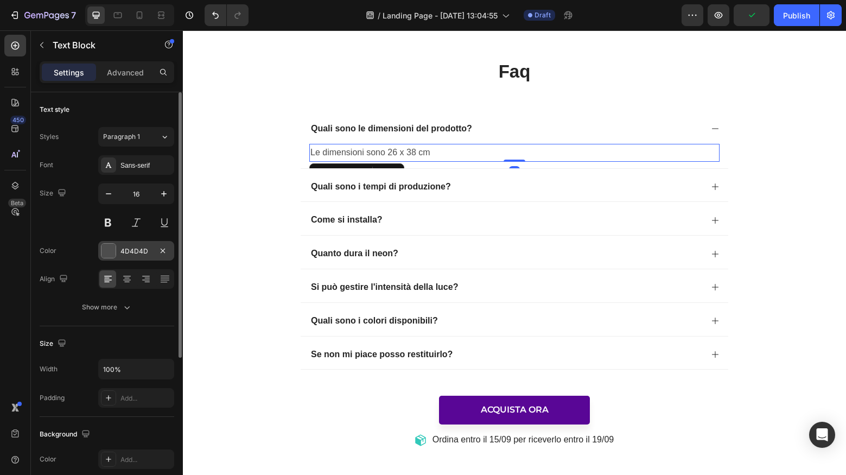
click at [133, 250] on div "4D4D4D" at bounding box center [135, 251] width 31 height 10
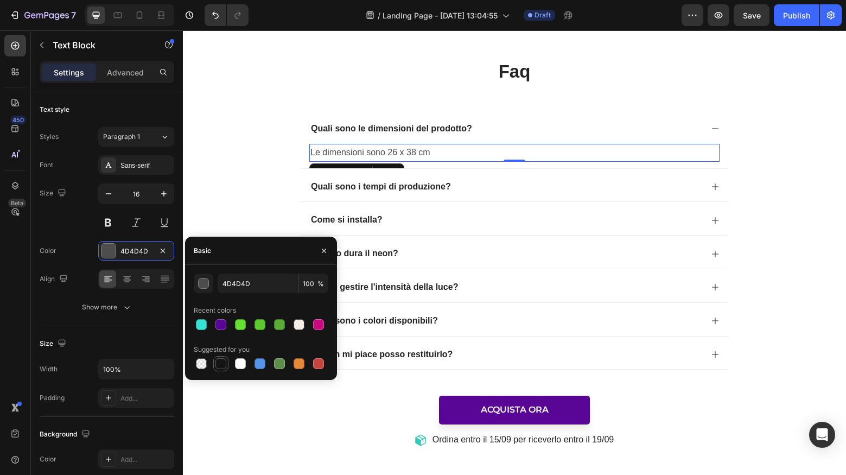
click at [225, 368] on div at bounding box center [220, 363] width 11 height 11
drag, startPoint x: 247, startPoint y: 281, endPoint x: 223, endPoint y: 281, distance: 24.4
click at [223, 281] on input "151515" at bounding box center [258, 283] width 80 height 20
type input "242424"
click at [242, 187] on div "faq Heading Quali sono le dimensioni del prodotto? Le dimensioni sono 26 x 38 c…" at bounding box center [514, 252] width 641 height 387
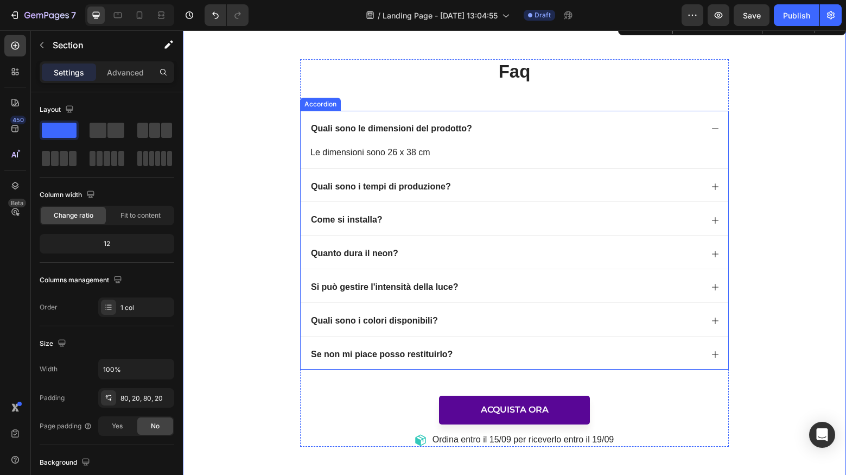
click at [656, 131] on div "Quali sono le dimensioni del prodotto?" at bounding box center [505, 129] width 393 height 15
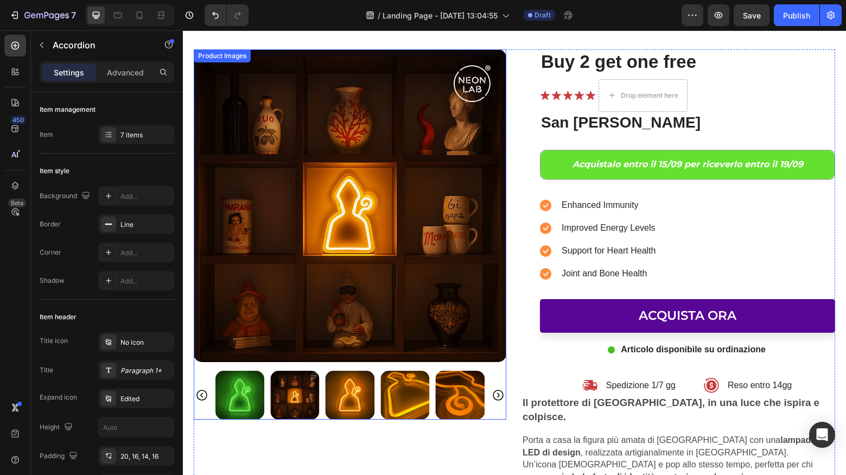
scroll to position [2459, 0]
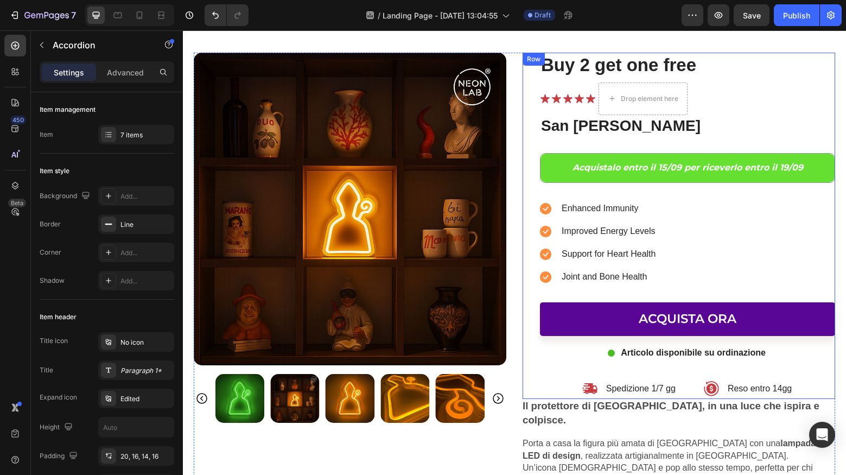
click at [673, 362] on div "Buy 2 get one free Heading Icon Icon Icon Icon Icon Icon List Drop element here…" at bounding box center [687, 226] width 295 height 346
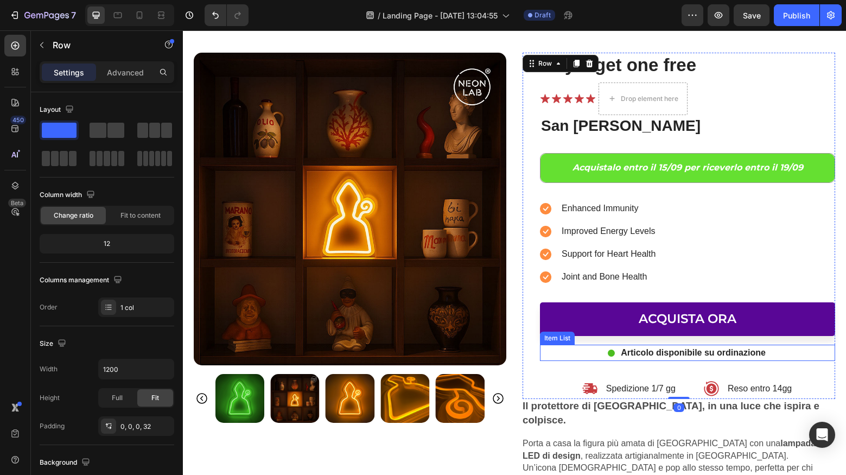
click at [679, 353] on p "Articolo disponibile su ordinazione" at bounding box center [693, 352] width 145 height 13
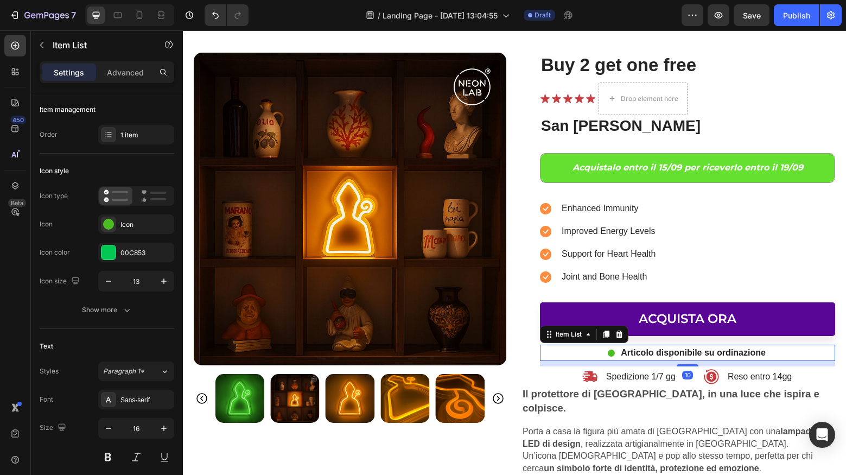
drag, startPoint x: 689, startPoint y: 373, endPoint x: 673, endPoint y: 369, distance: 16.3
click at [689, 364] on div at bounding box center [688, 365] width 22 height 2
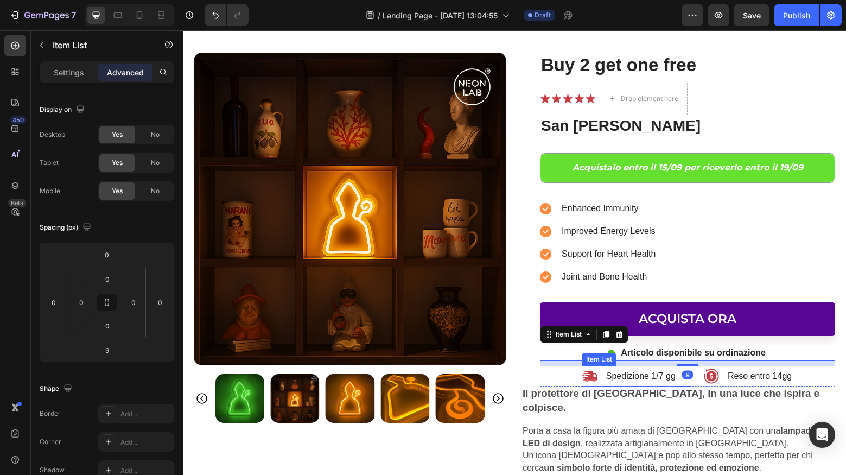
type input "100%"
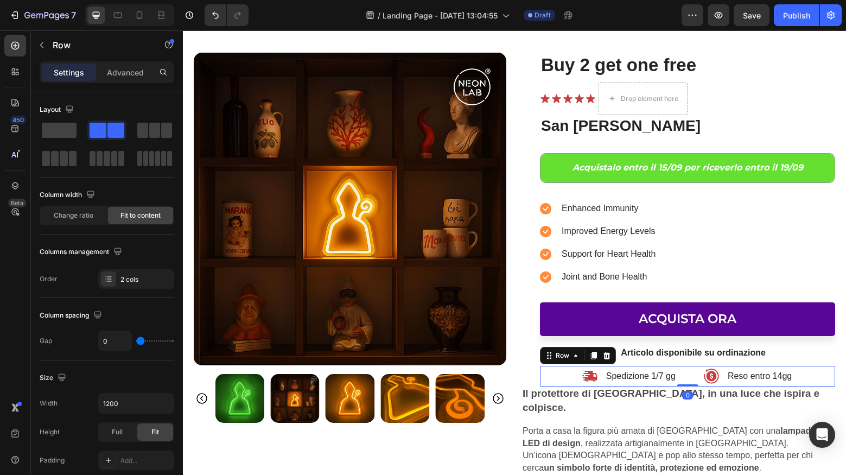
click at [569, 369] on div "Spedizione 1/7 gg Item List Reso entro 14gg Item List Row 0" at bounding box center [687, 376] width 295 height 21
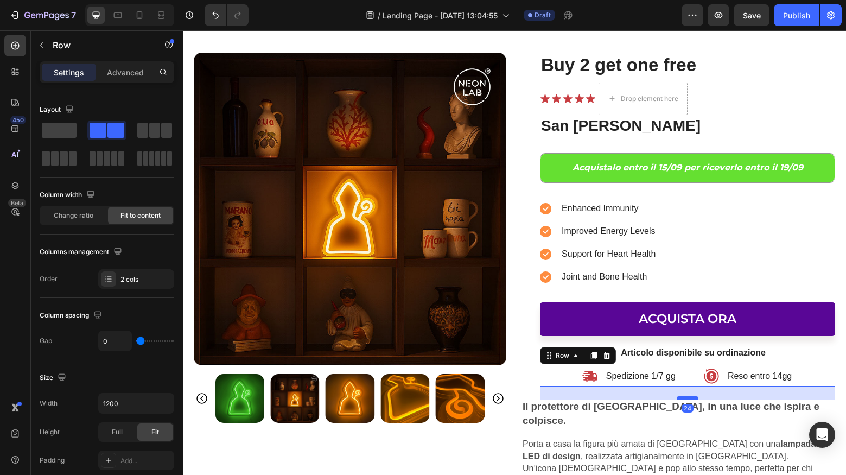
click at [688, 396] on div at bounding box center [688, 397] width 22 height 3
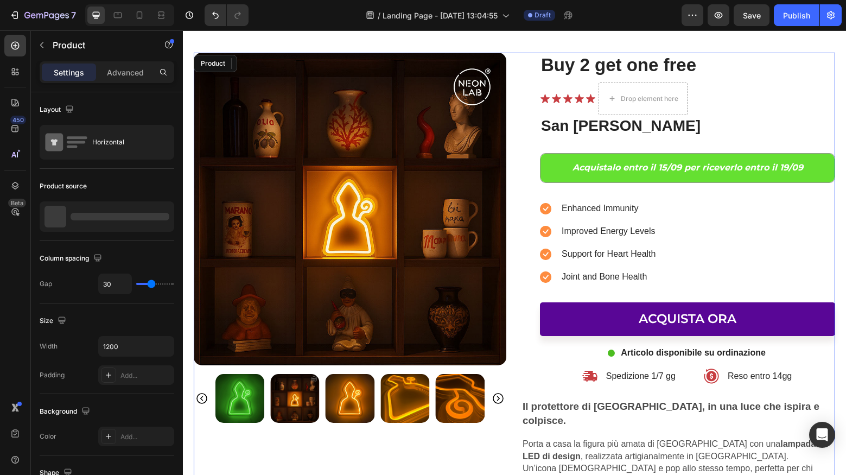
drag, startPoint x: 477, startPoint y: 444, endPoint x: 538, endPoint y: 390, distance: 82.2
click at [477, 444] on div "Product Images" at bounding box center [350, 286] width 313 height 467
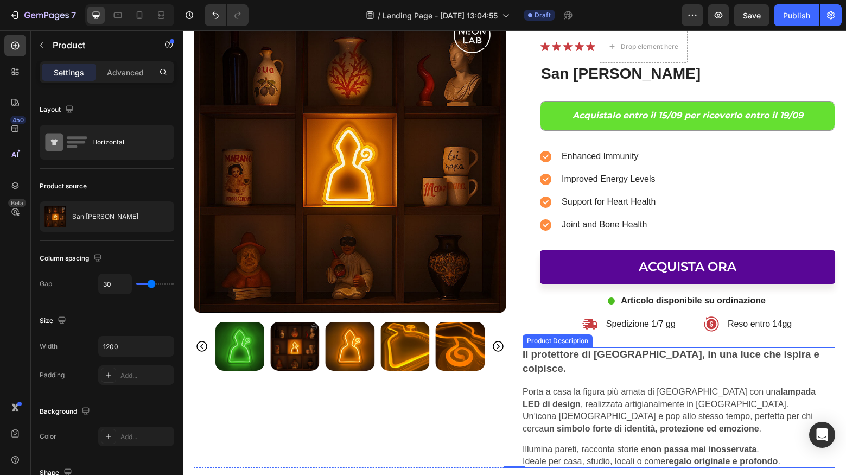
scroll to position [2512, 0]
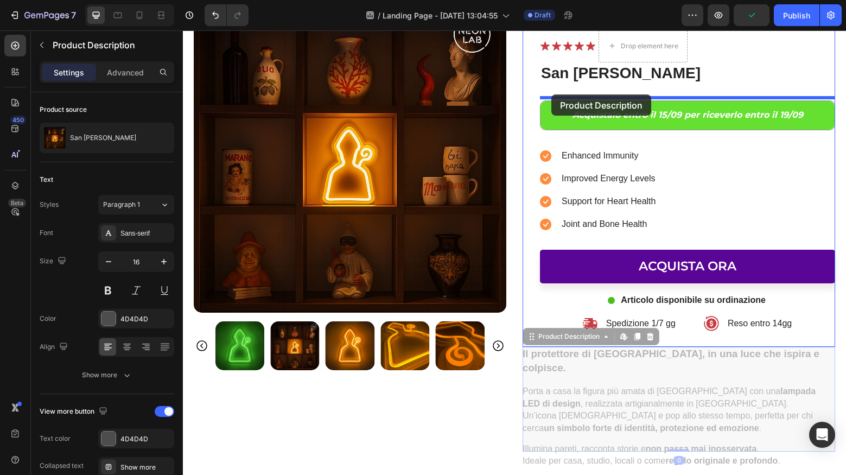
drag, startPoint x: 558, startPoint y: 338, endPoint x: 551, endPoint y: 94, distance: 244.3
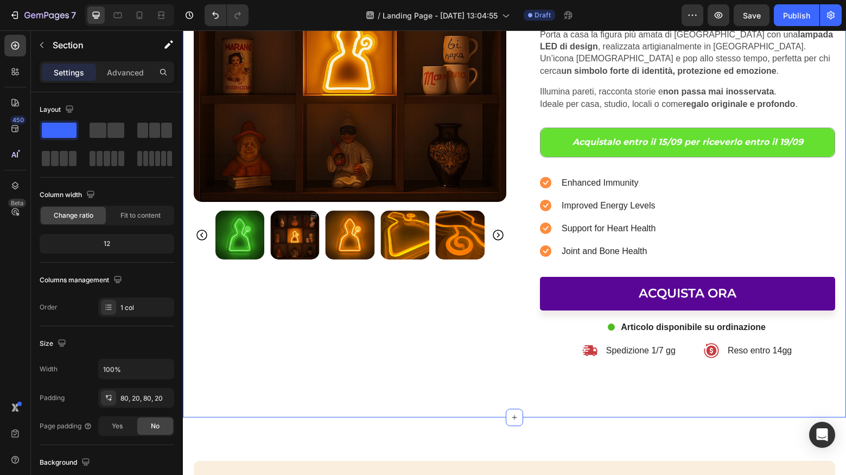
click at [424, 388] on div "Offerta limitata Heading Sconto del 10% Text Block 21 Giorni 12 Ore 13 Min Coun…" at bounding box center [514, 68] width 663 height 698
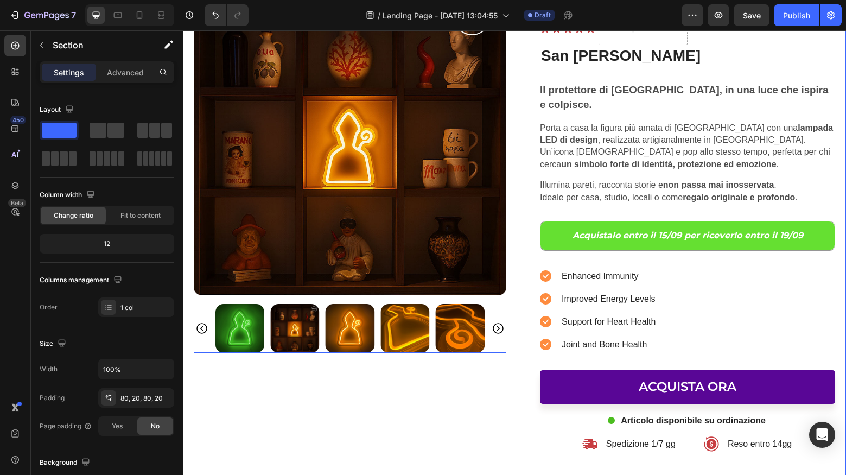
scroll to position [2561, 0]
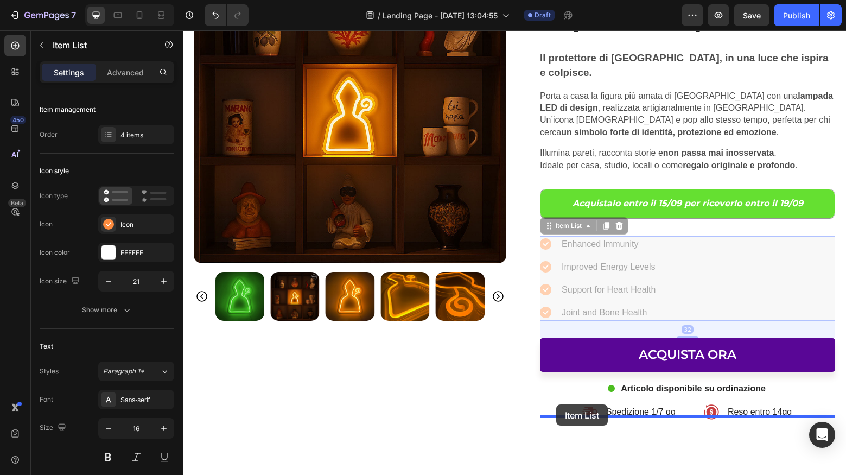
drag, startPoint x: 560, startPoint y: 213, endPoint x: 556, endPoint y: 405, distance: 192.1
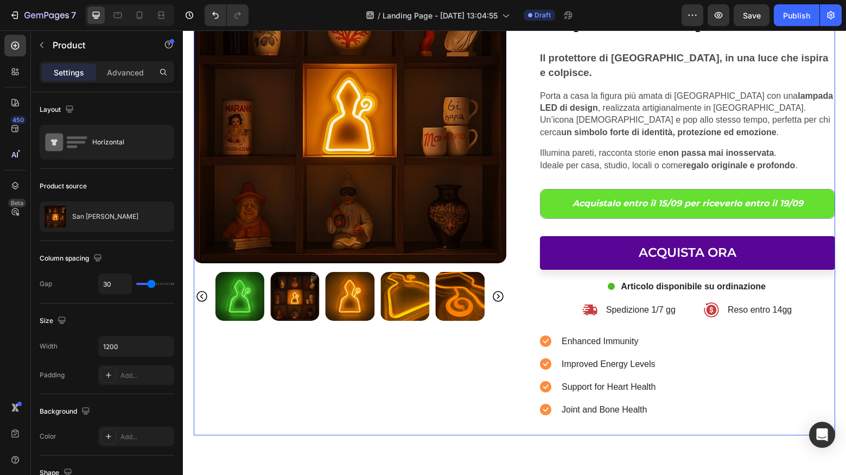
click at [479, 396] on div "Product Images" at bounding box center [350, 193] width 313 height 485
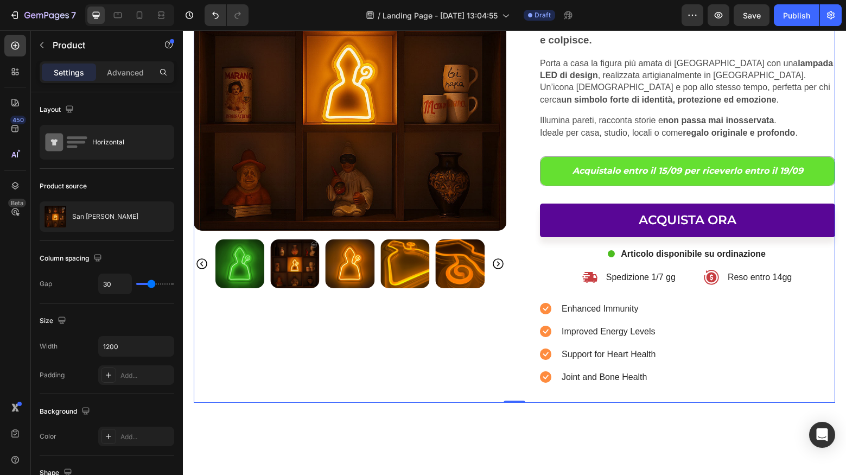
scroll to position [2596, 0]
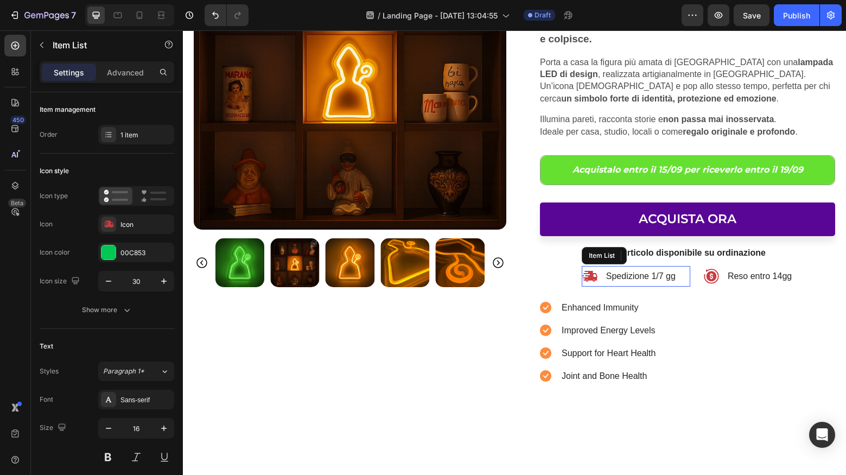
click at [592, 271] on icon at bounding box center [590, 276] width 15 height 11
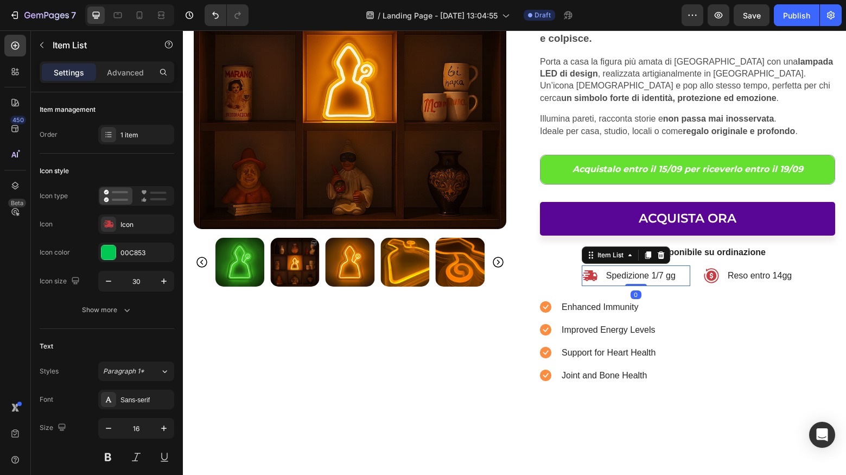
scroll to position [2595, 0]
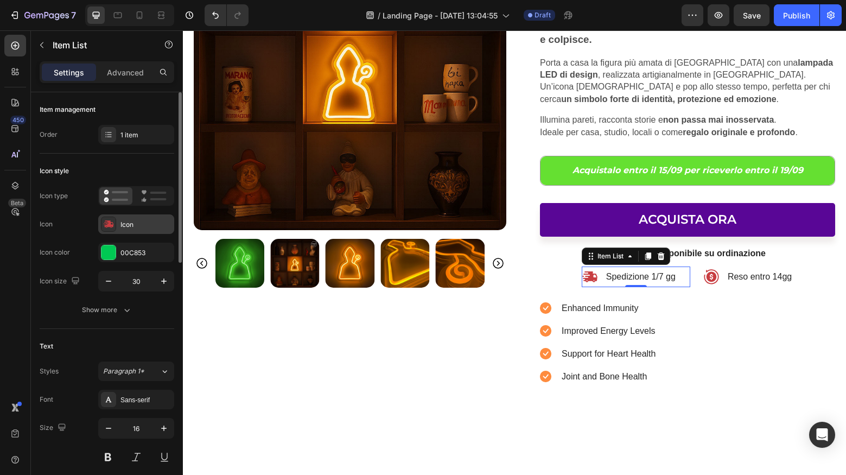
click at [121, 225] on div "Icon" at bounding box center [145, 225] width 51 height 10
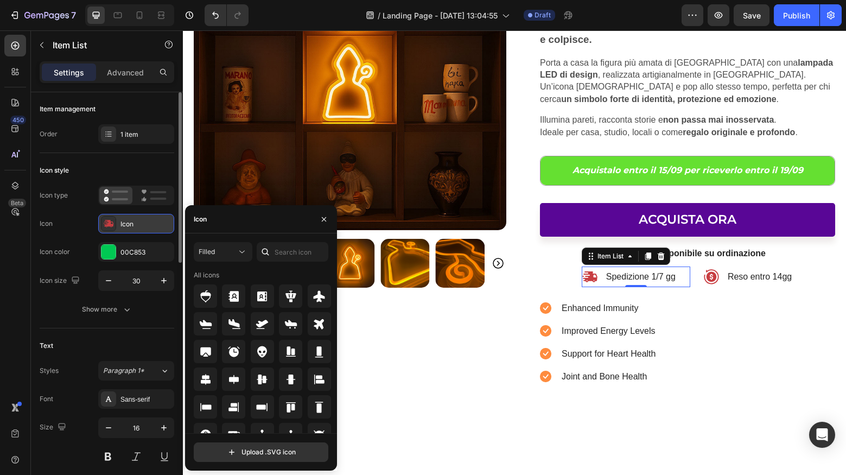
scroll to position [1, 0]
click at [110, 222] on icon at bounding box center [109, 223] width 10 height 7
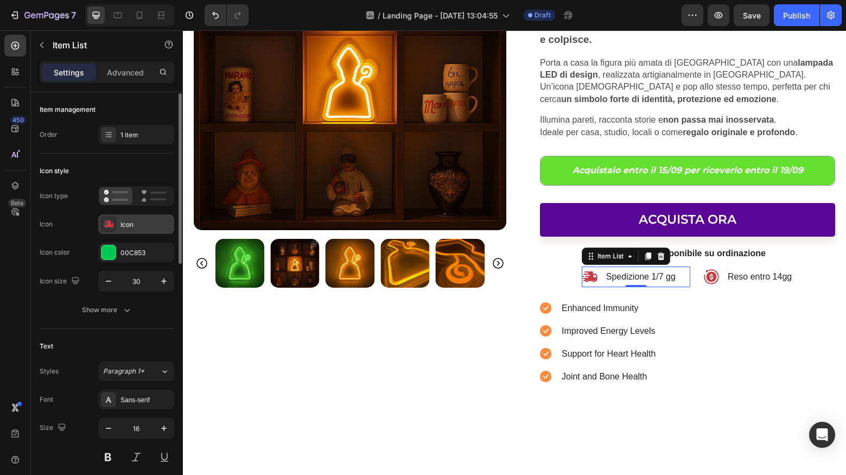
click at [110, 222] on icon at bounding box center [109, 223] width 10 height 7
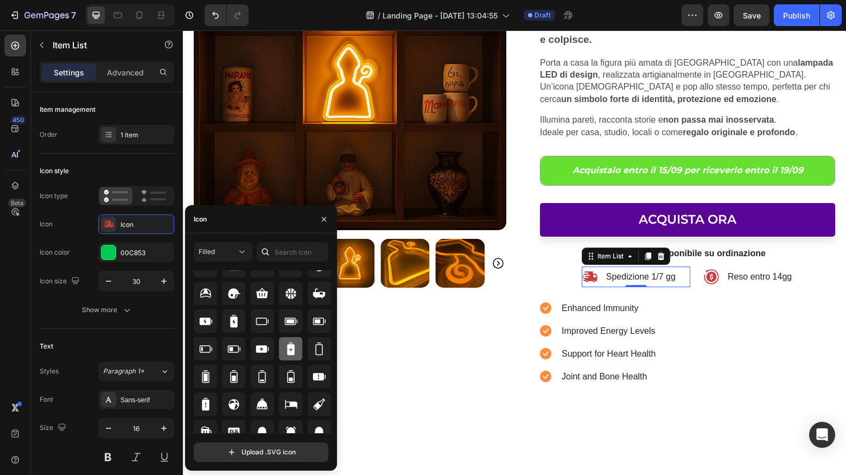
scroll to position [771, 0]
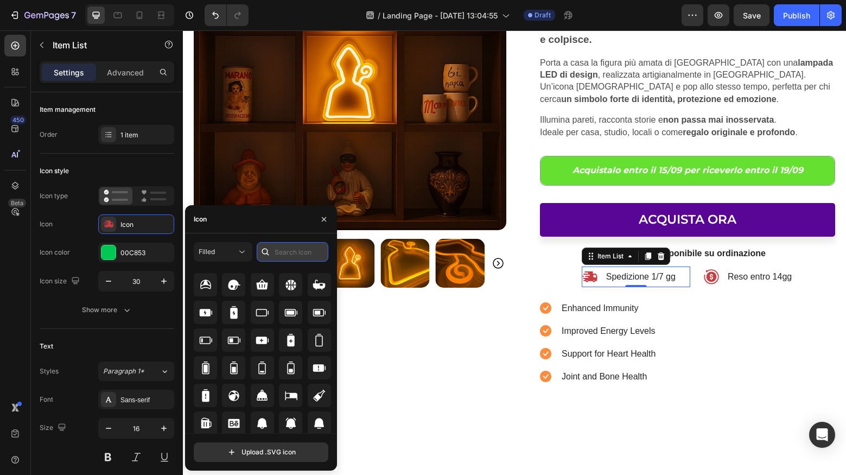
click at [290, 257] on input "text" at bounding box center [293, 252] width 72 height 20
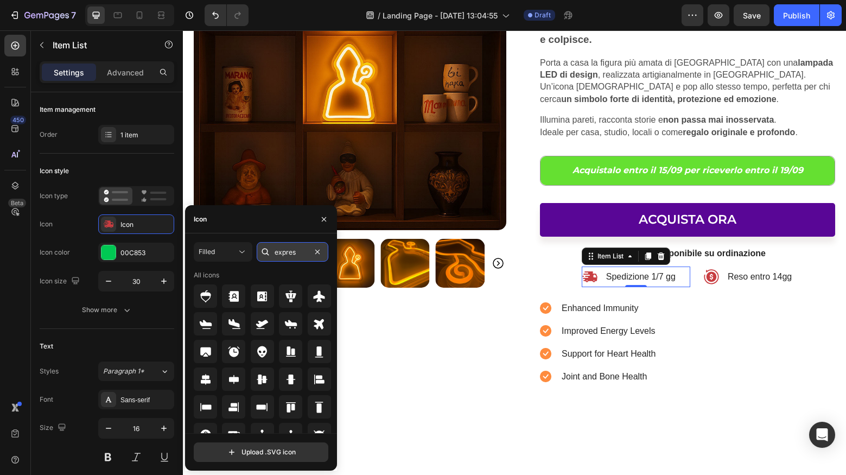
type input "express"
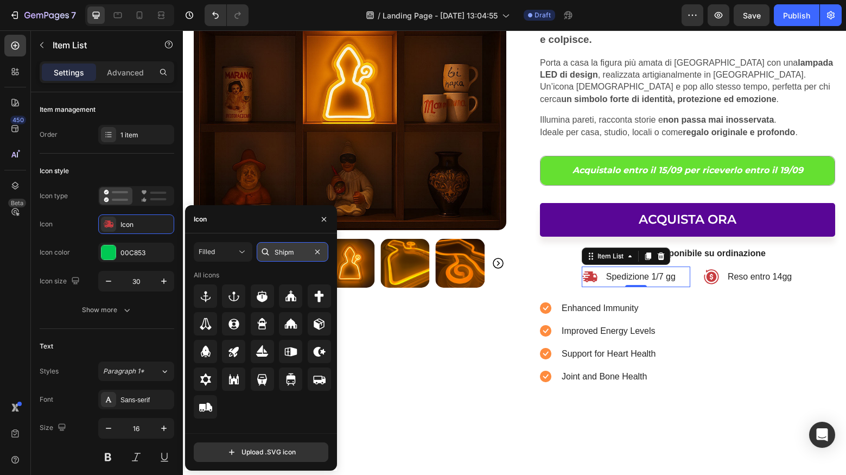
type input "Shipme"
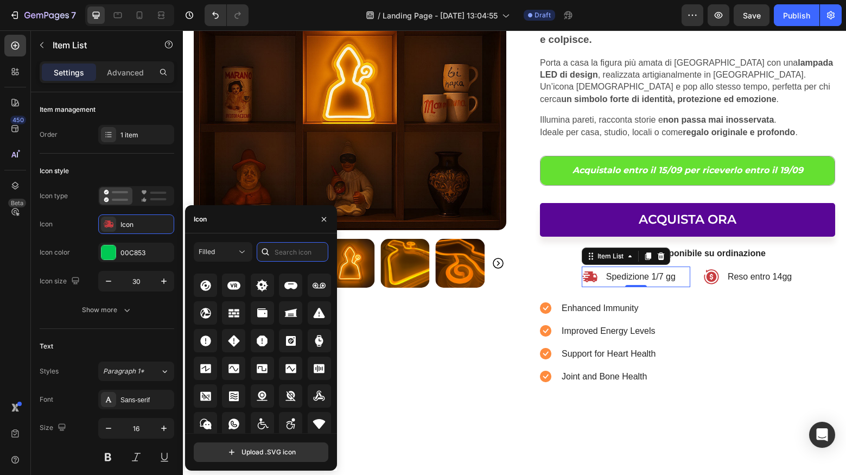
scroll to position [6856, 0]
